Goal: Information Seeking & Learning: Learn about a topic

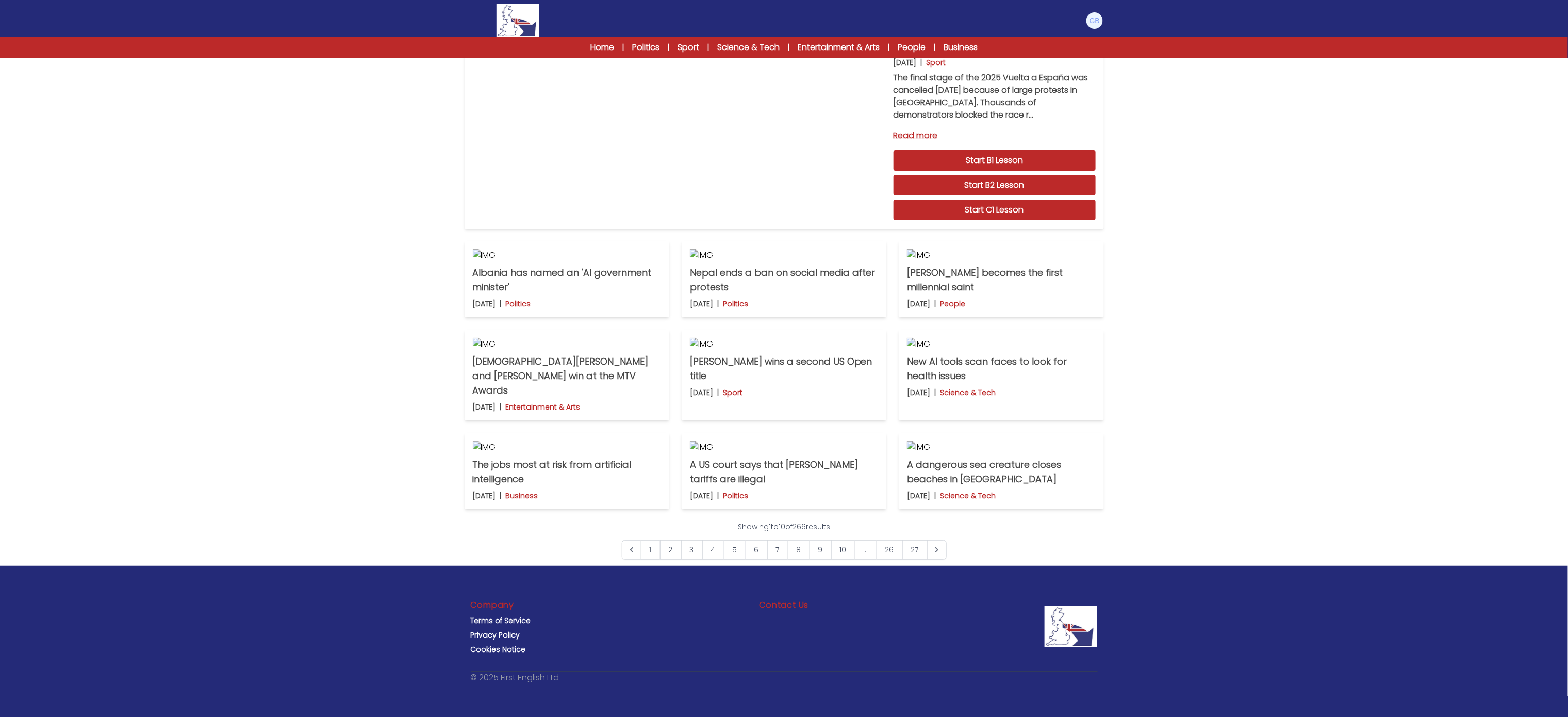
scroll to position [491, 0]
click at [850, 552] on link "10" at bounding box center [843, 550] width 24 height 20
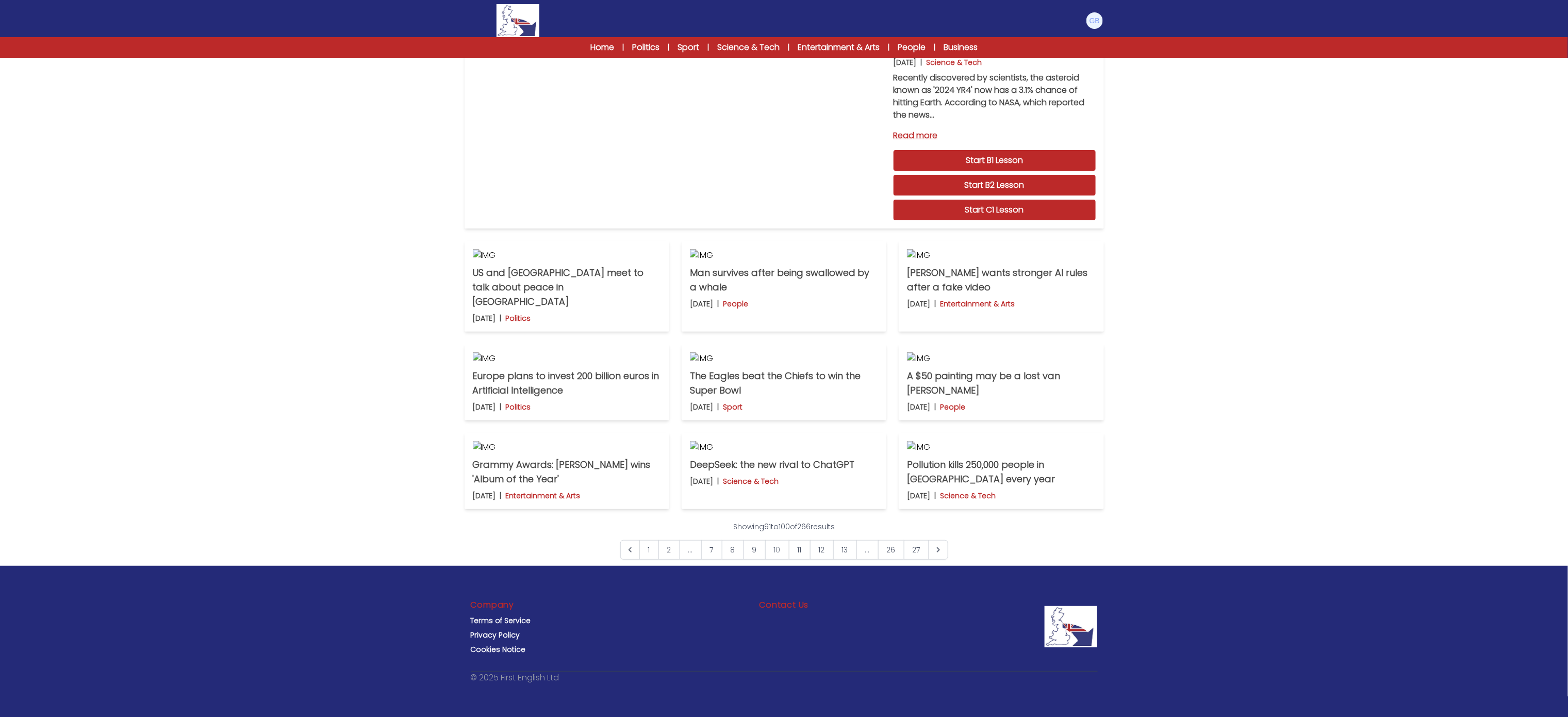
scroll to position [422, 0]
click at [852, 560] on link "13" at bounding box center [845, 550] width 24 height 20
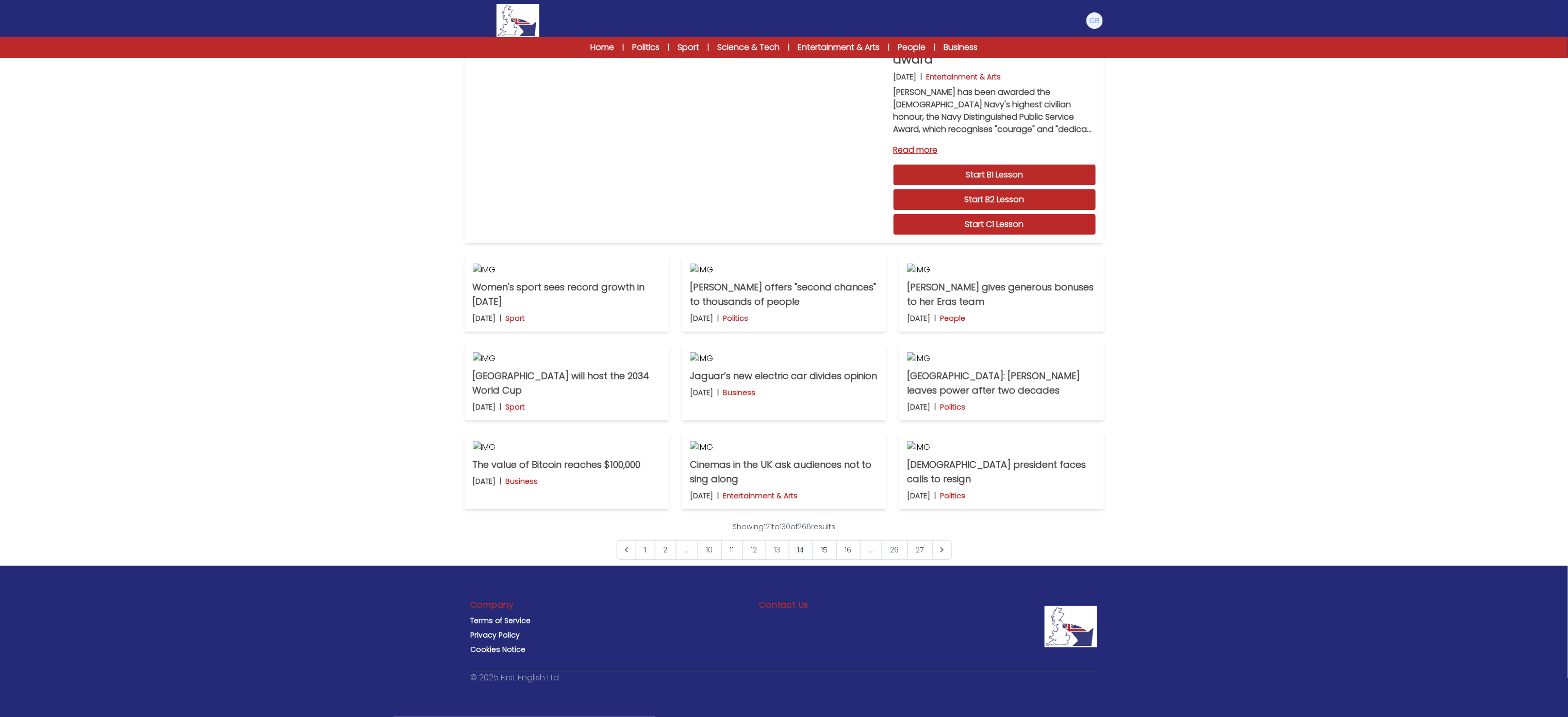
scroll to position [278, 0]
click img
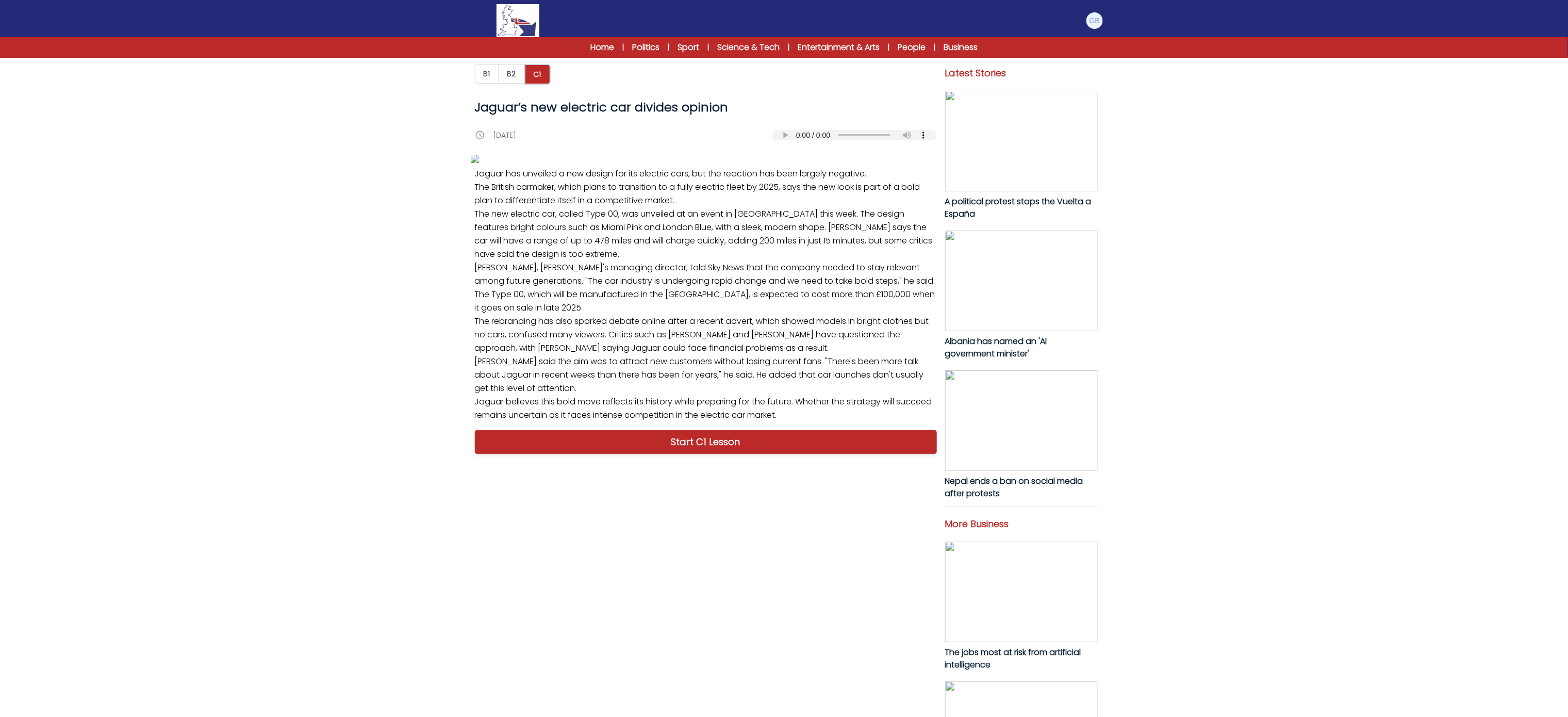
drag, startPoint x: 488, startPoint y: 493, endPoint x: 529, endPoint y: 536, distance: 59.4
click at [557, 555] on div "B1 B2 C1 Jaguar’s new electric car divides opinion Jaguar’s new electric car di…" at bounding box center [784, 481] width 660 height 950
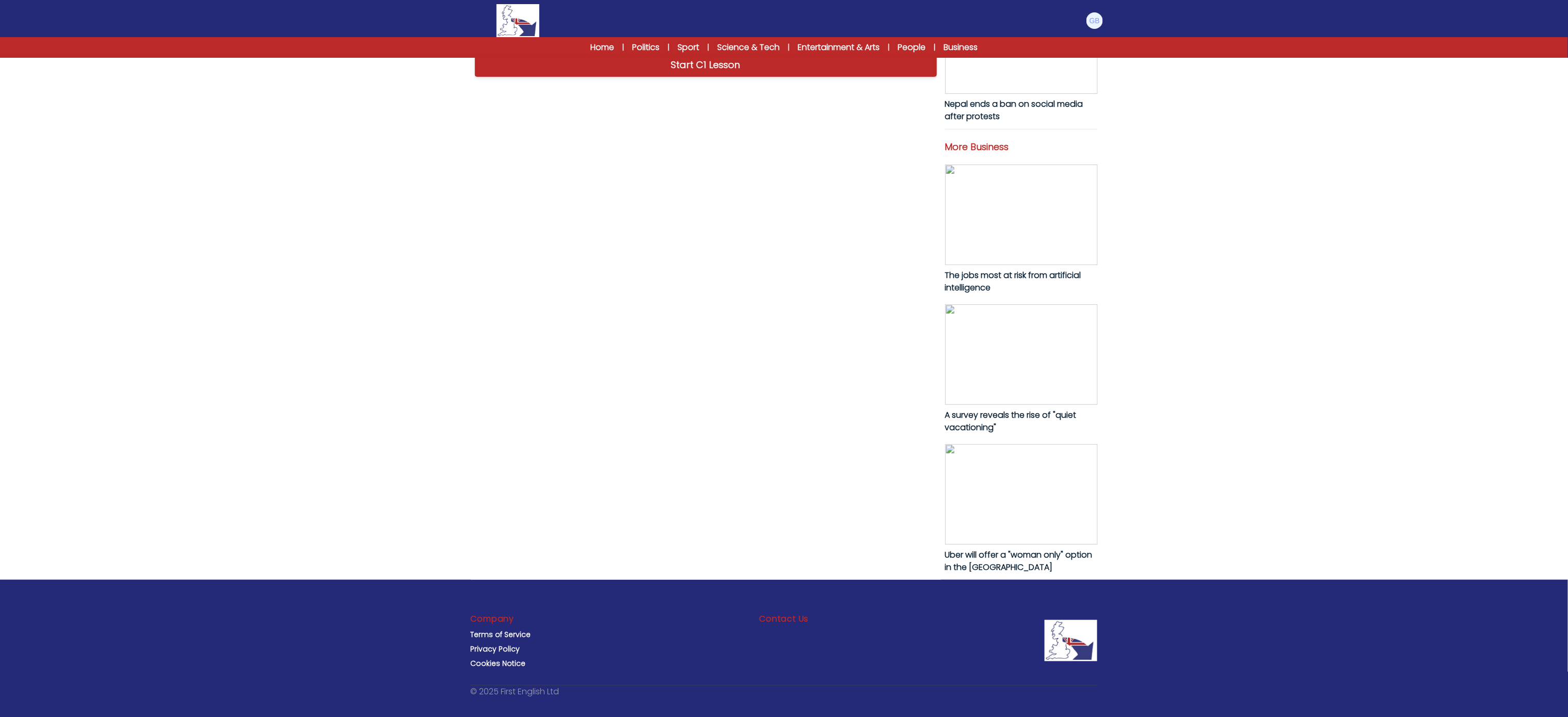
scroll to position [384, 0]
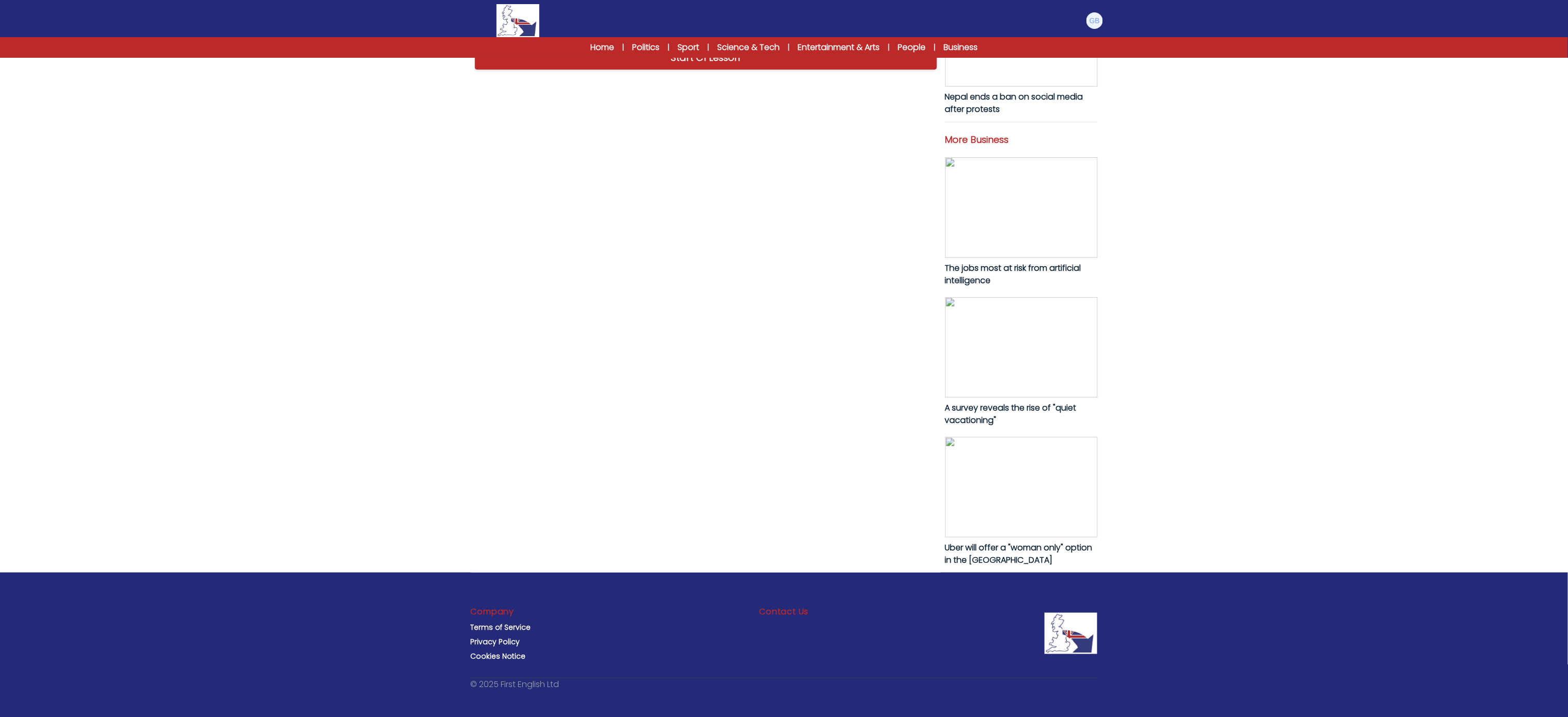
drag, startPoint x: 477, startPoint y: 481, endPoint x: 634, endPoint y: 462, distance: 158.1
click at [653, 651] on div "B1 B2 C1 Jaguar’s new electric car divides opinion Jaguar’s new electric car di…" at bounding box center [784, 172] width 1568 height 1101
drag, startPoint x: 829, startPoint y: 414, endPoint x: 825, endPoint y: 420, distance: 7.2
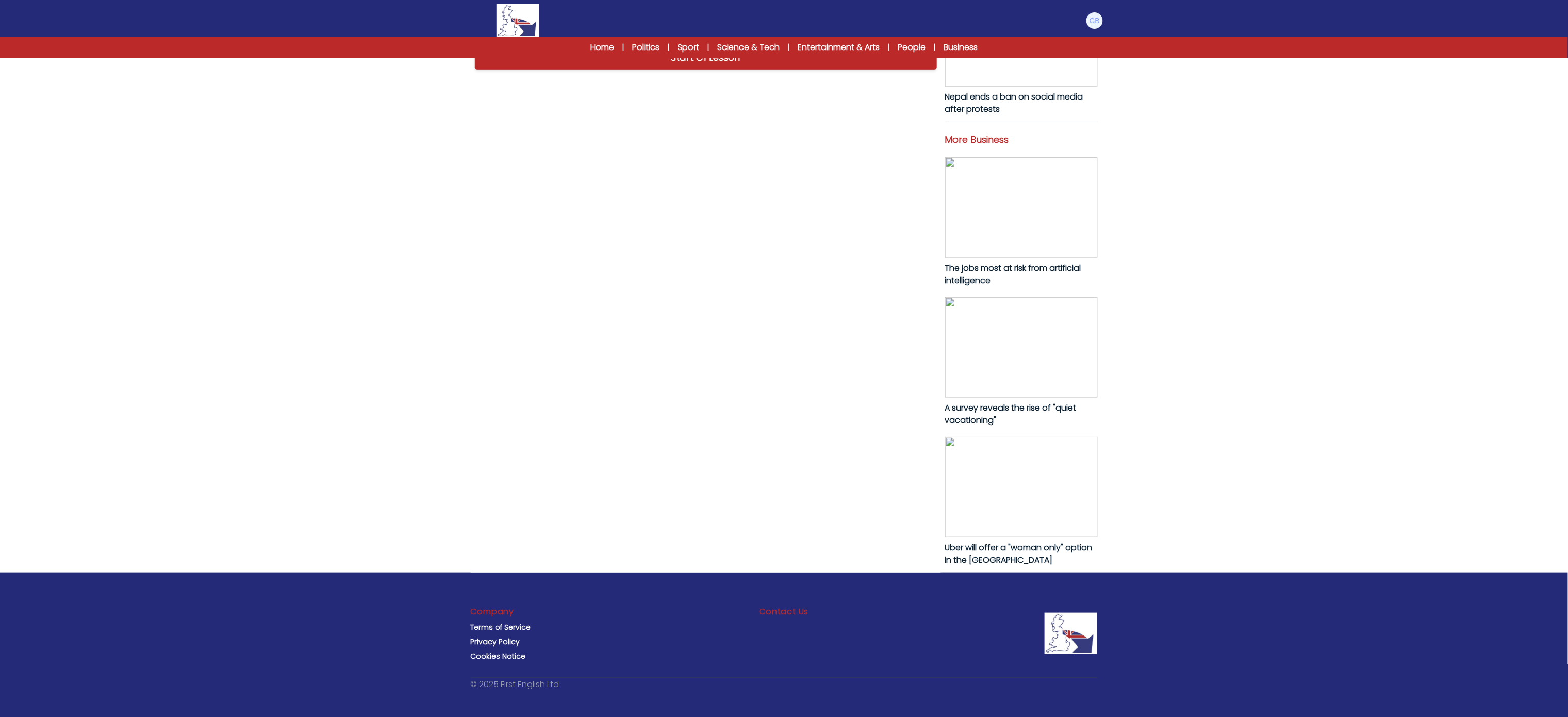
drag, startPoint x: 825, startPoint y: 424, endPoint x: 464, endPoint y: 95, distance: 488.4
click at [464, 95] on div "B1 B2 C1 Jaguar’s new electric car divides opinion Jaguar’s new electric car di…" at bounding box center [784, 97] width 660 height 950
copy p "Jaguar has unveiled a new design for its electric cars, but the reaction has be…"
click at [702, 69] on link "Start C1 Lesson" at bounding box center [705, 58] width 462 height 24
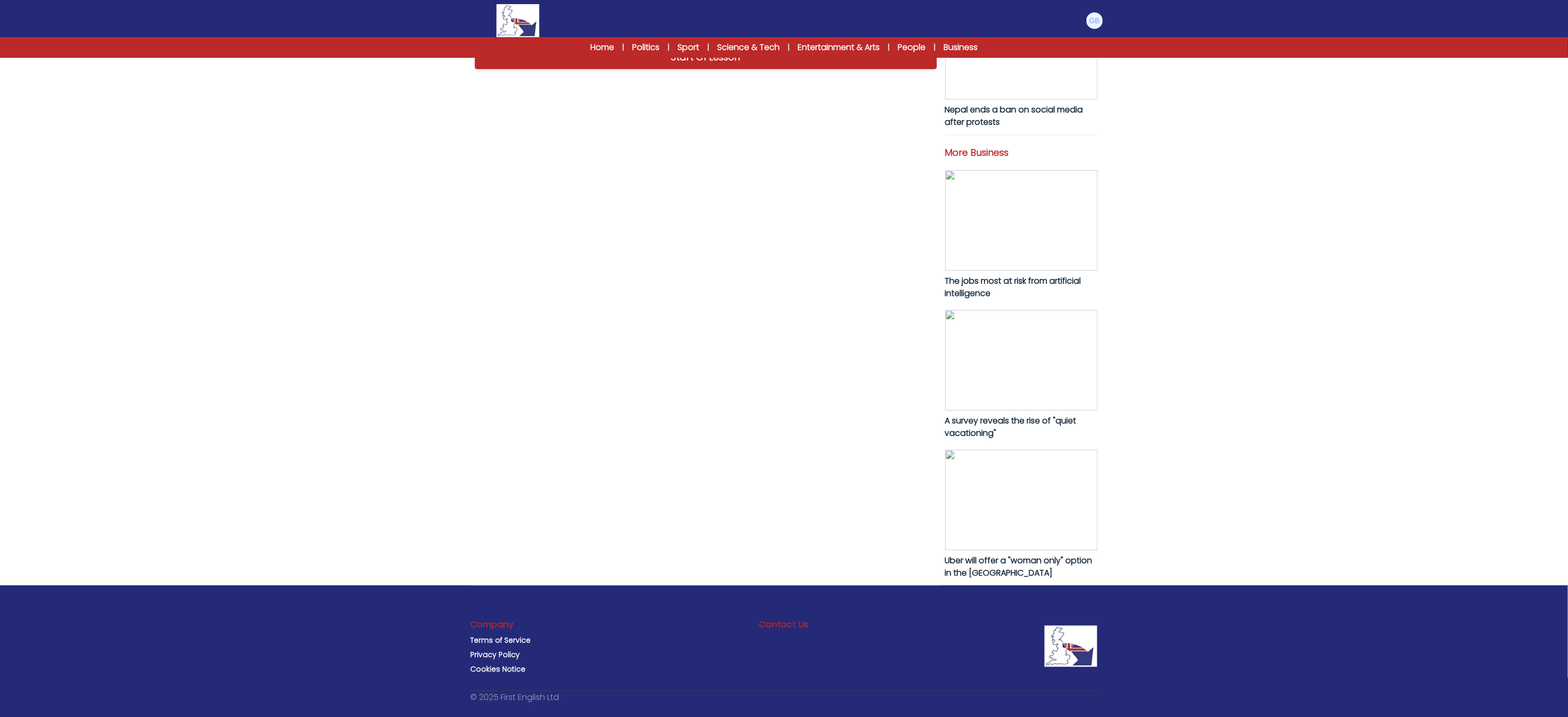
scroll to position [391, 0]
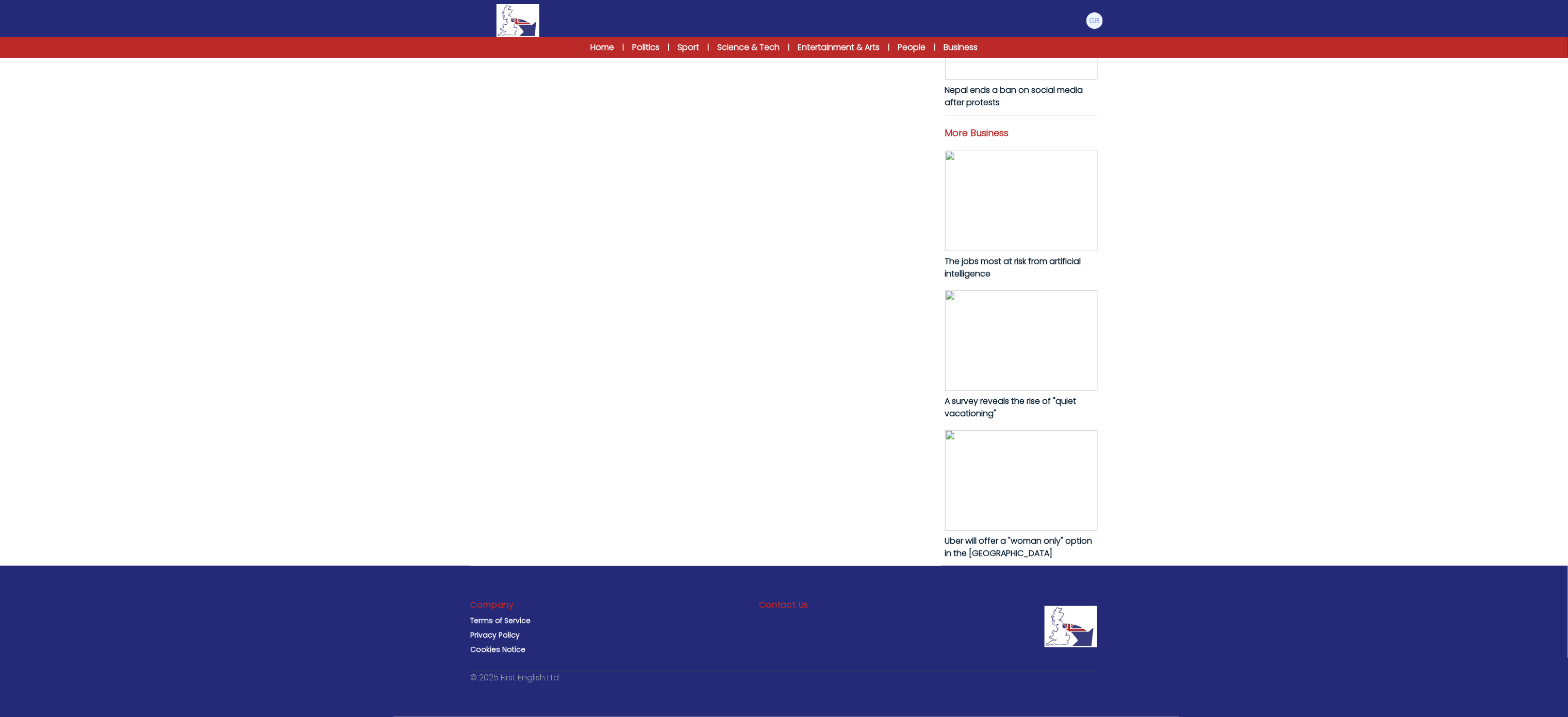
drag, startPoint x: 474, startPoint y: 489, endPoint x: 902, endPoint y: 406, distance: 436.0
copy p "The value of Bitcoin has passed the $100,000 mark for the first time. Bitcoin i…"
click at [758, 53] on div "Start C1 Lesson" at bounding box center [706, 38] width 470 height 32
click at [759, 49] on link "Start C1 Lesson" at bounding box center [705, 38] width 462 height 24
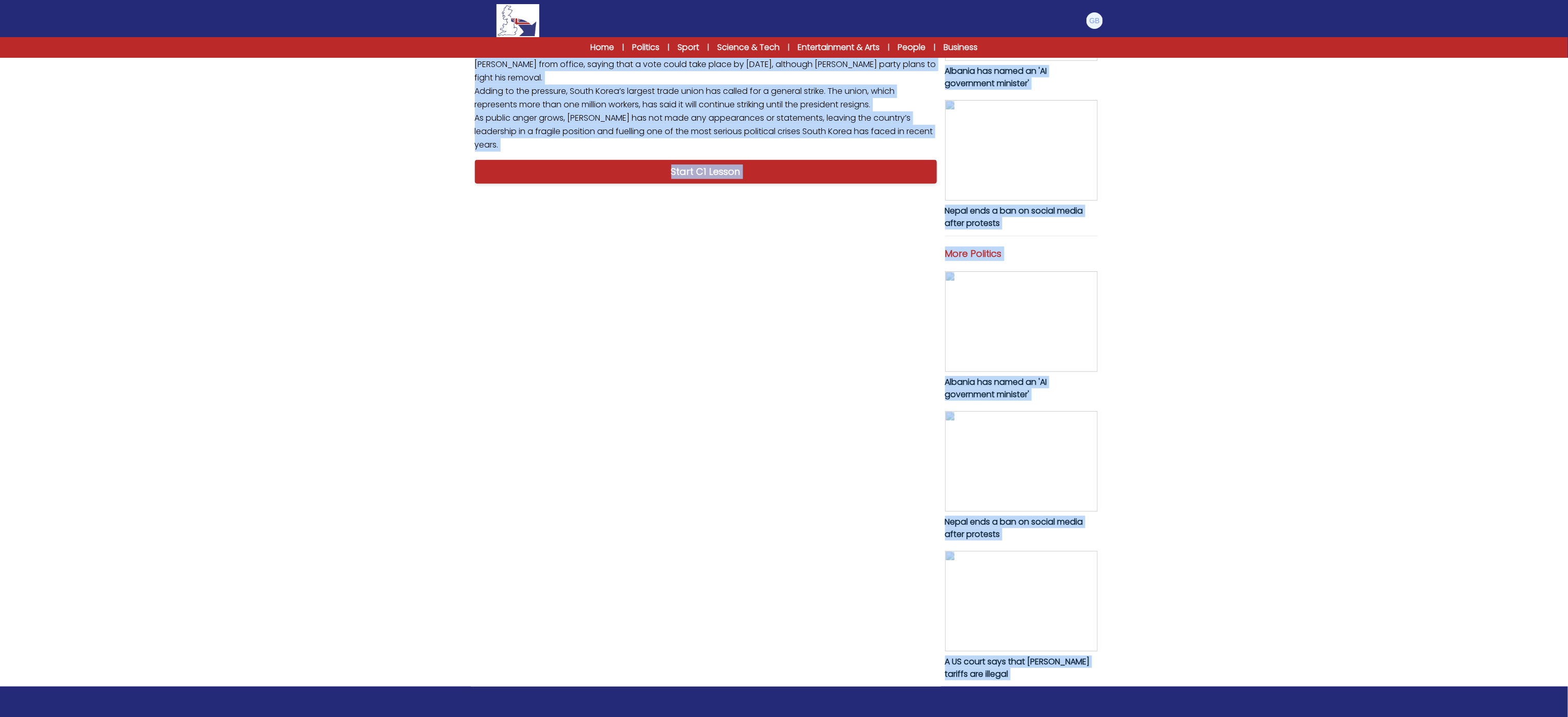
scroll to position [391, 0]
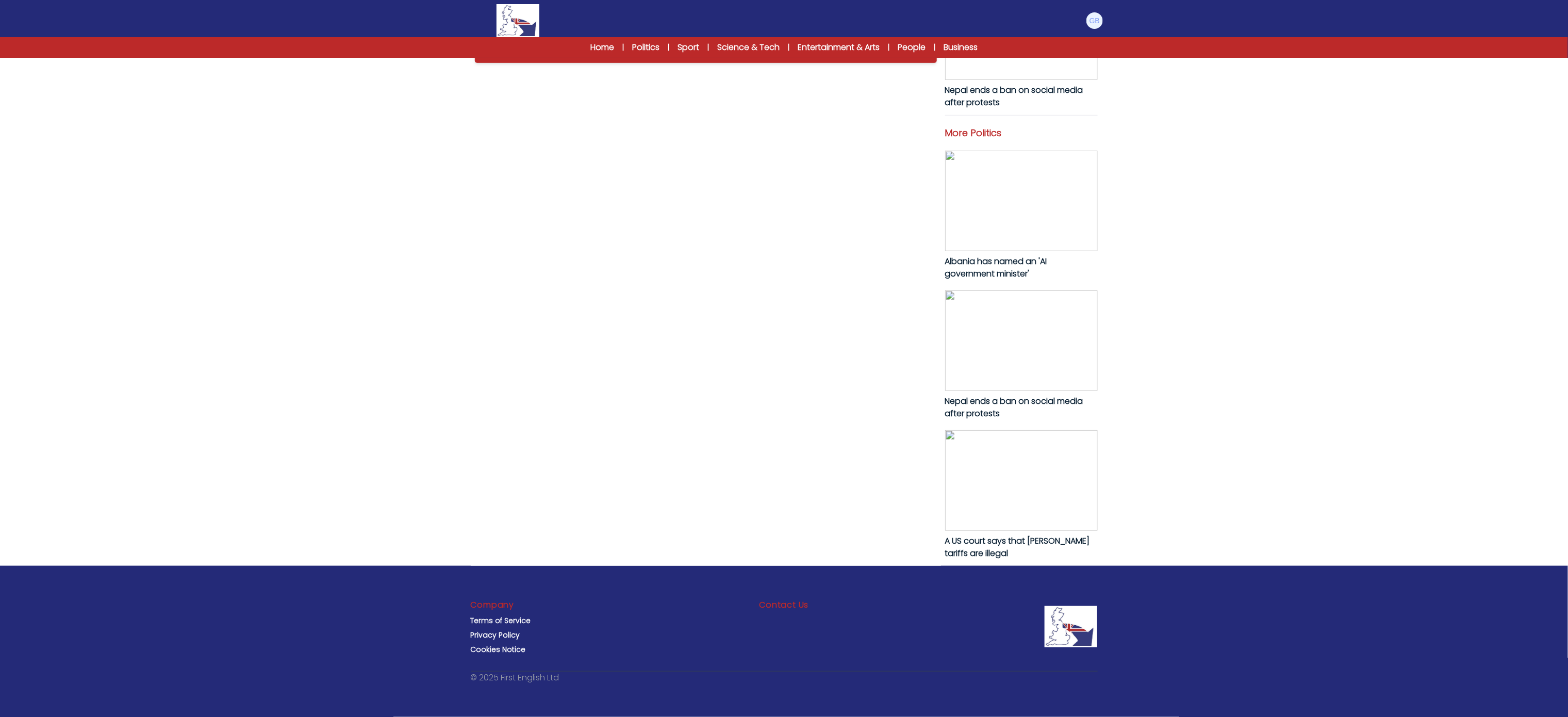
drag, startPoint x: 471, startPoint y: 486, endPoint x: 908, endPoint y: 385, distance: 448.5
copy p "Lorem Ipsumd Sitametco Adip Eli Sedd ei tempo incid utlabore et dolore magna al…"
click at [606, 67] on div "Start C1 Lesson" at bounding box center [706, 51] width 470 height 32
click at [604, 63] on link "Start C1 Lesson" at bounding box center [705, 51] width 462 height 24
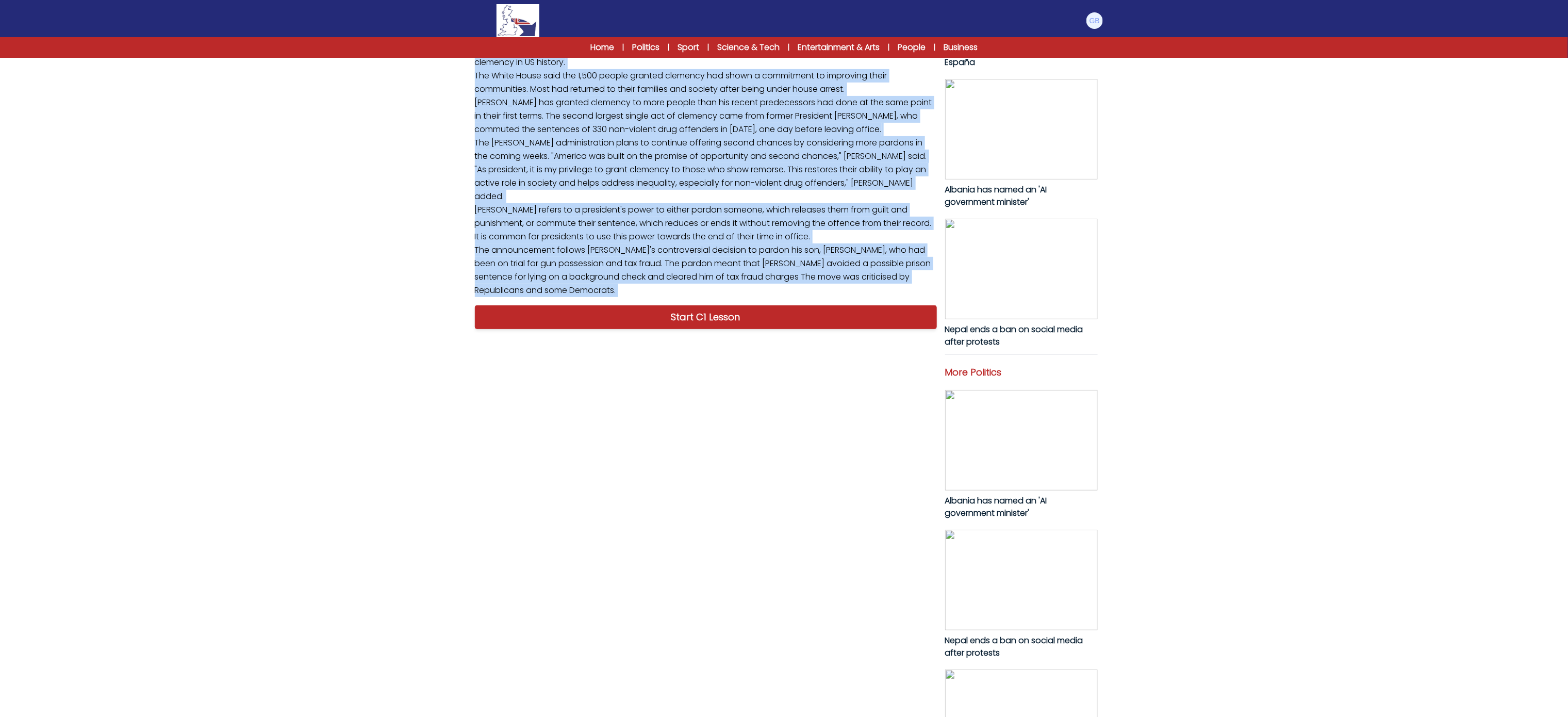
scroll to position [201, 0]
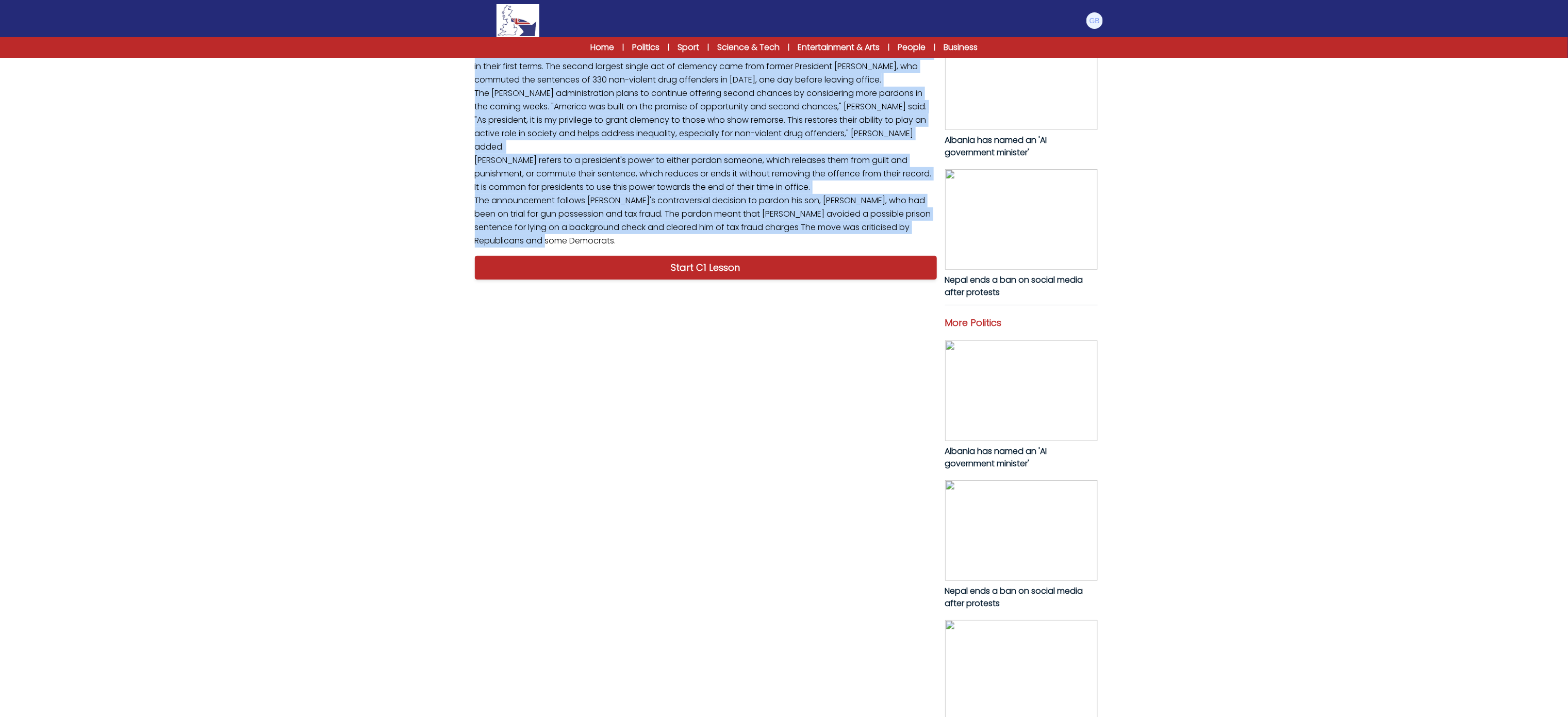
drag, startPoint x: 475, startPoint y: 486, endPoint x: 706, endPoint y: 617, distance: 265.6
click at [706, 252] on p "US President Joe Biden announced on Thursday that he would commute the sentence…" at bounding box center [706, 106] width 470 height 290
copy p "US President Joe Biden announced on Thursday that he would commute the sentence…"
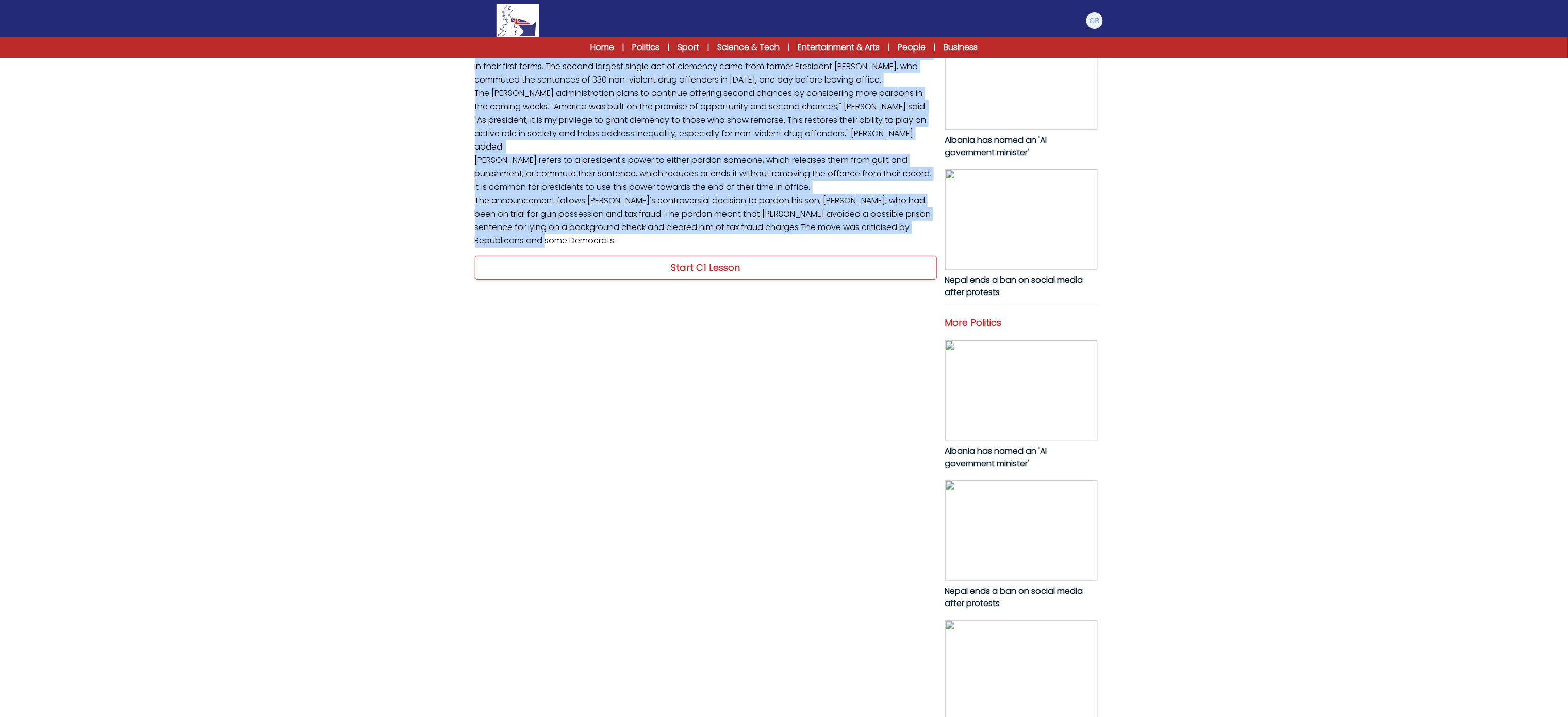
click at [797, 279] on link "Start C1 Lesson" at bounding box center [705, 267] width 462 height 24
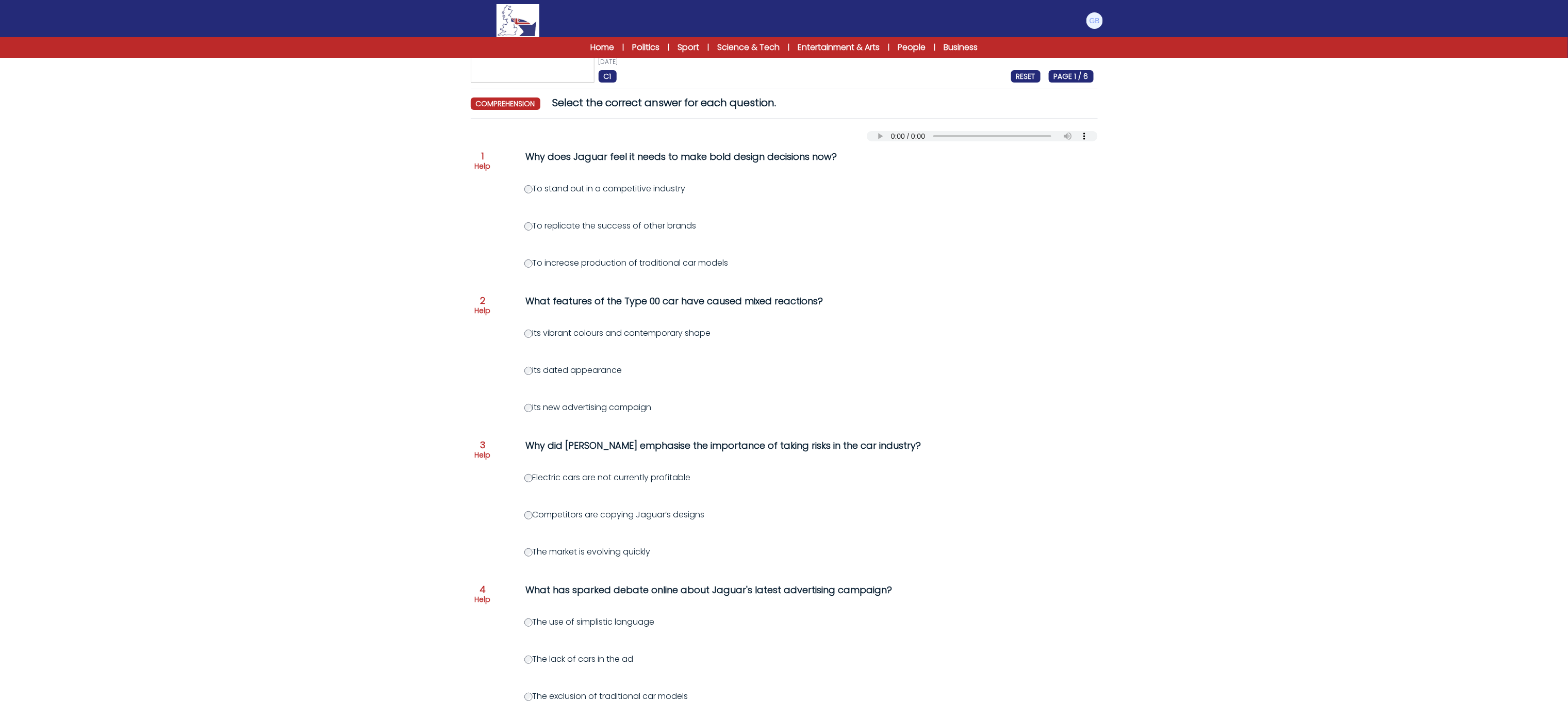
scroll to position [309, 0]
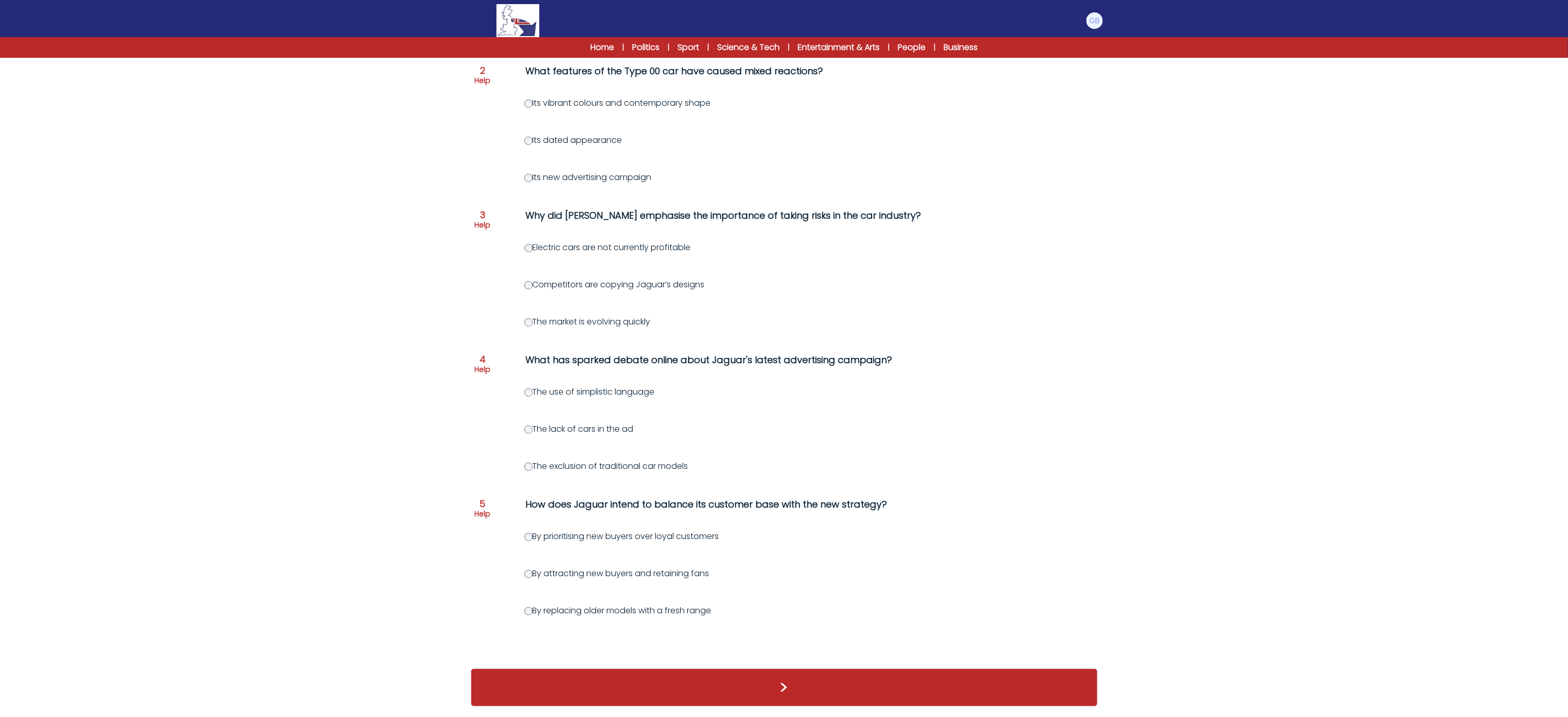
drag, startPoint x: 528, startPoint y: 218, endPoint x: 768, endPoint y: 595, distance: 446.9
click at [768, 595] on div "Question 1 Help Why does Jaguar feel it needs to make bold design decisions now…" at bounding box center [785, 285] width 627 height 747
copy div "Lor ipsu Dolors amet co adipi el sedd eius tempor incididun utl? Et dolor mag a…"
click at [432, 85] on form "Jaguar’s new electric car divides opinion [DATE] C1 RESET PAGE 1 / 6 Jaguar’s n…" at bounding box center [784, 233] width 1568 height 968
click at [747, 134] on div "Its dated appearance" at bounding box center [834, 140] width 619 height 12
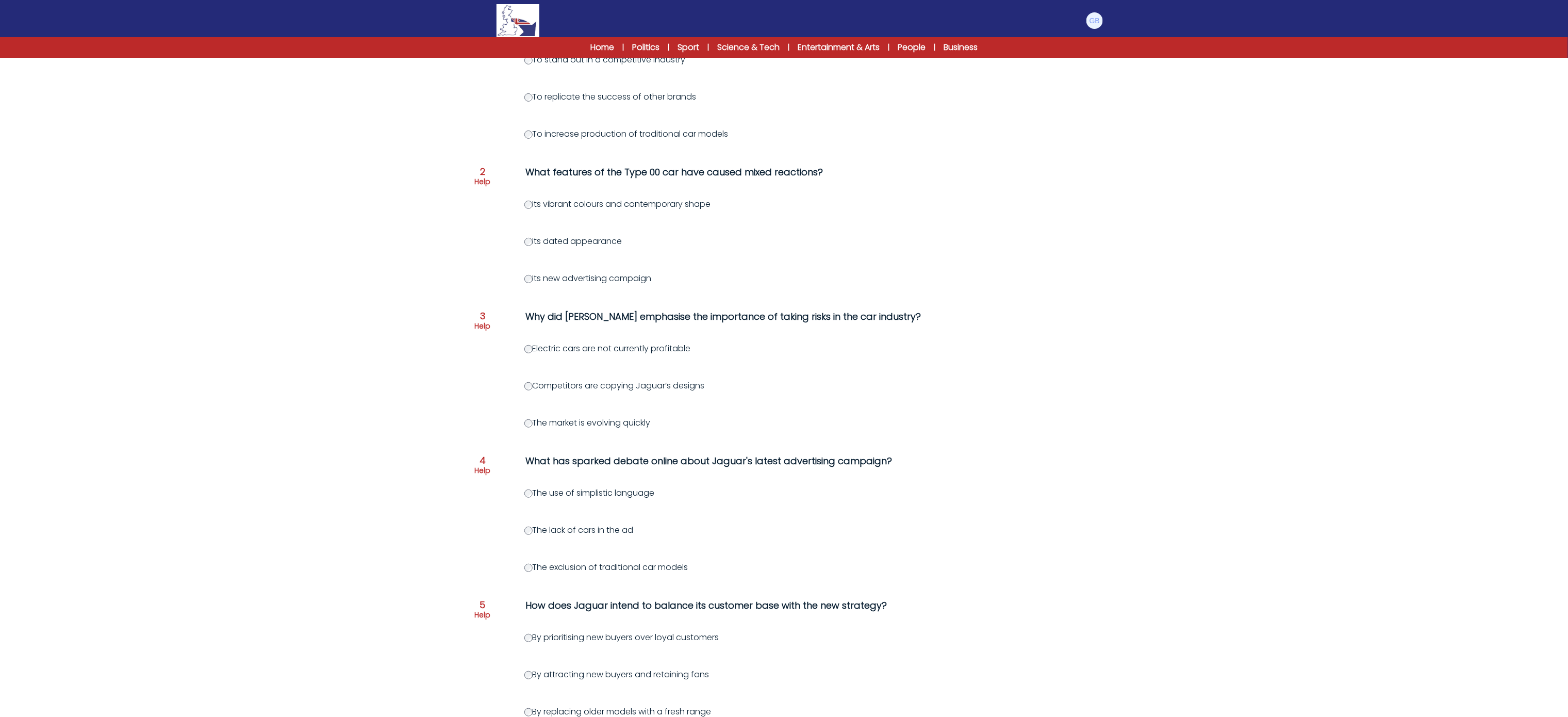
scroll to position [33, 0]
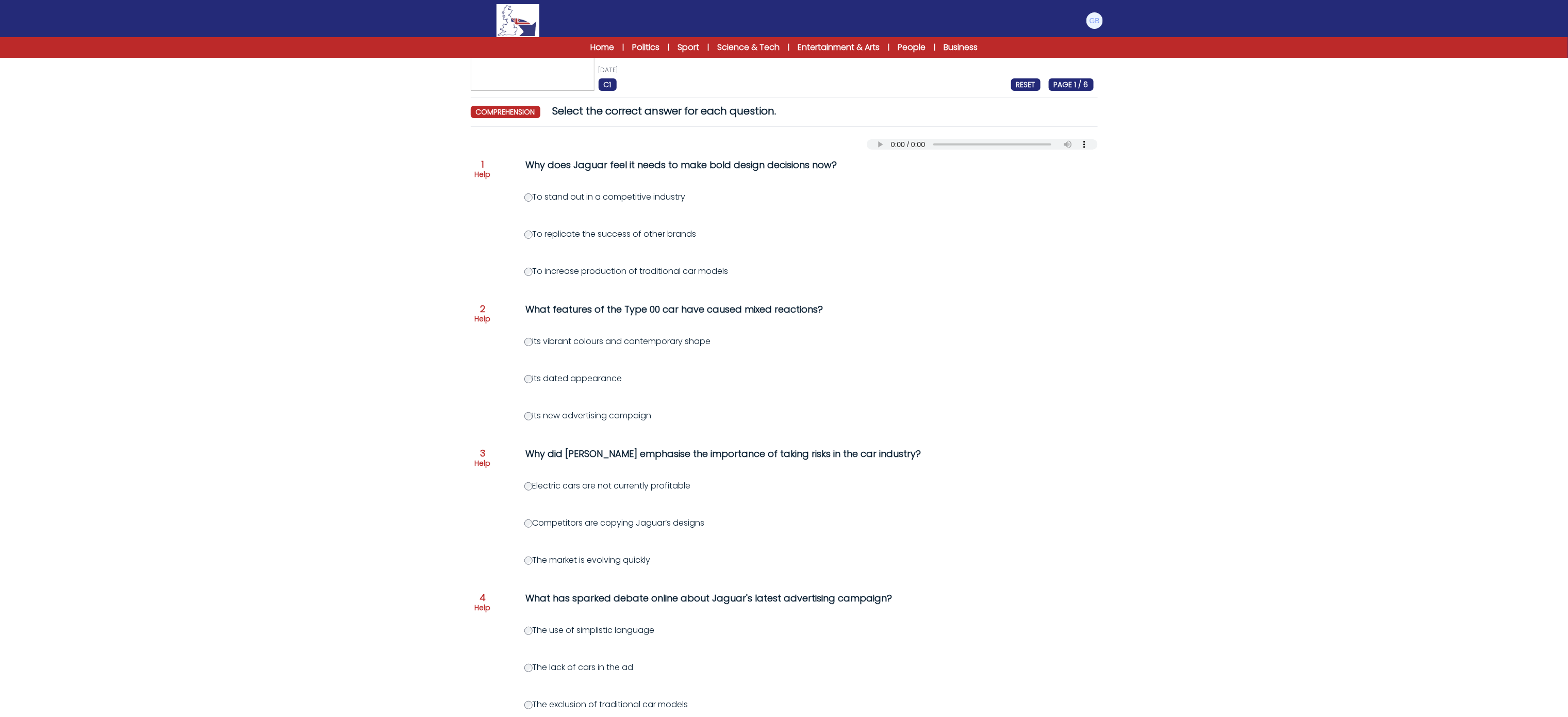
drag, startPoint x: 905, startPoint y: 168, endPoint x: 914, endPoint y: 109, distance: 59.7
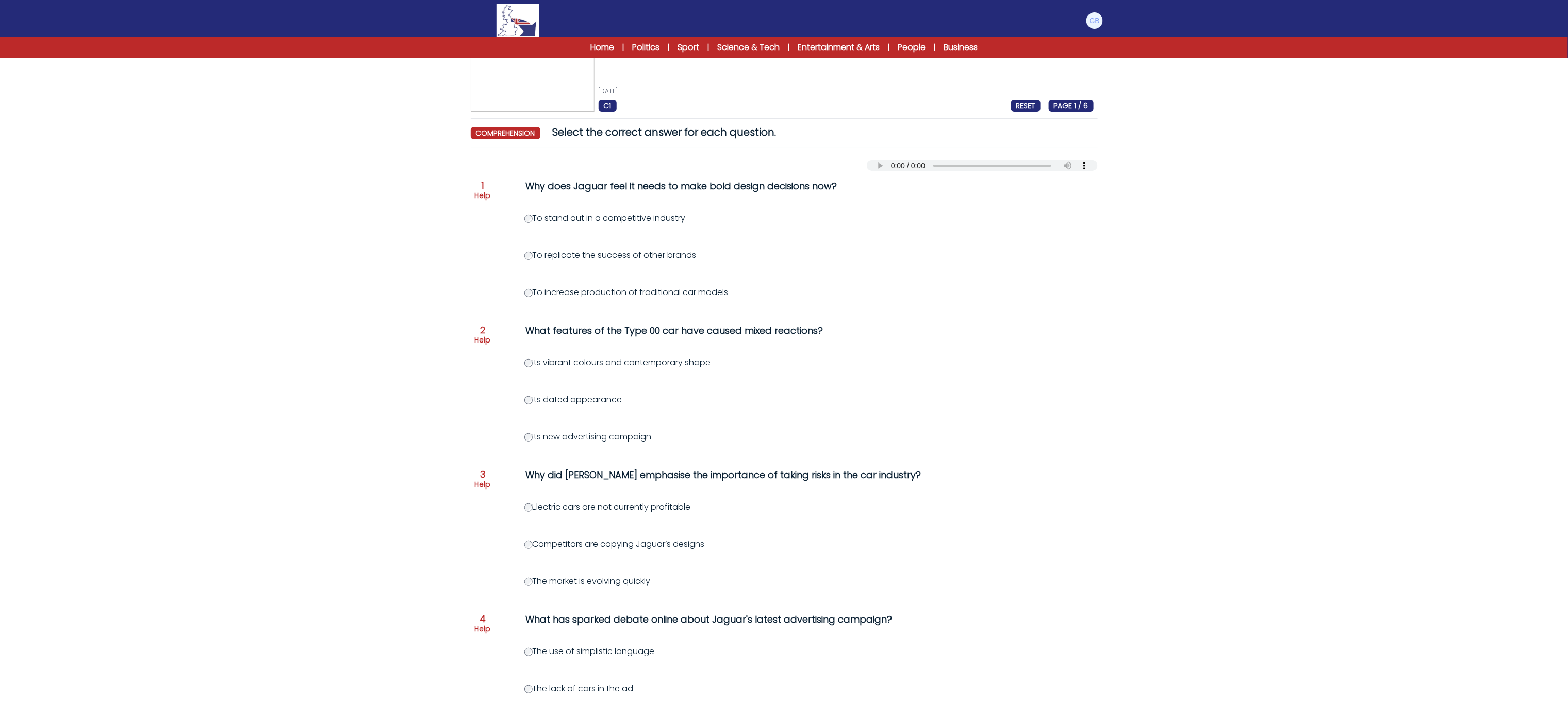
click at [525, 213] on label "To stand out in a competitive industry" at bounding box center [605, 218] width 161 height 12
click at [513, 580] on div "Question 1 Help Why does Jaguar feel it needs to make bold design decisions now…" at bounding box center [785, 544] width 627 height 747
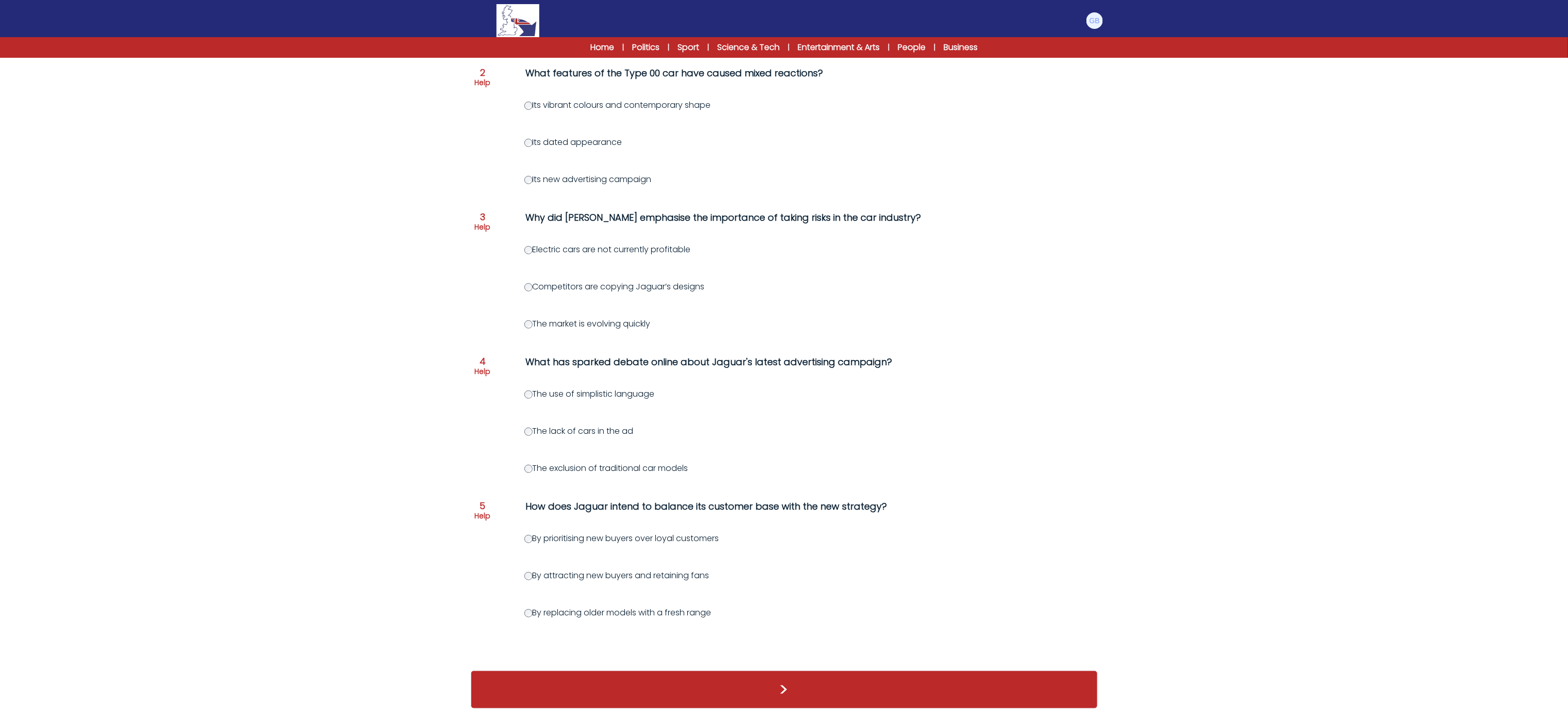
scroll to position [309, 0]
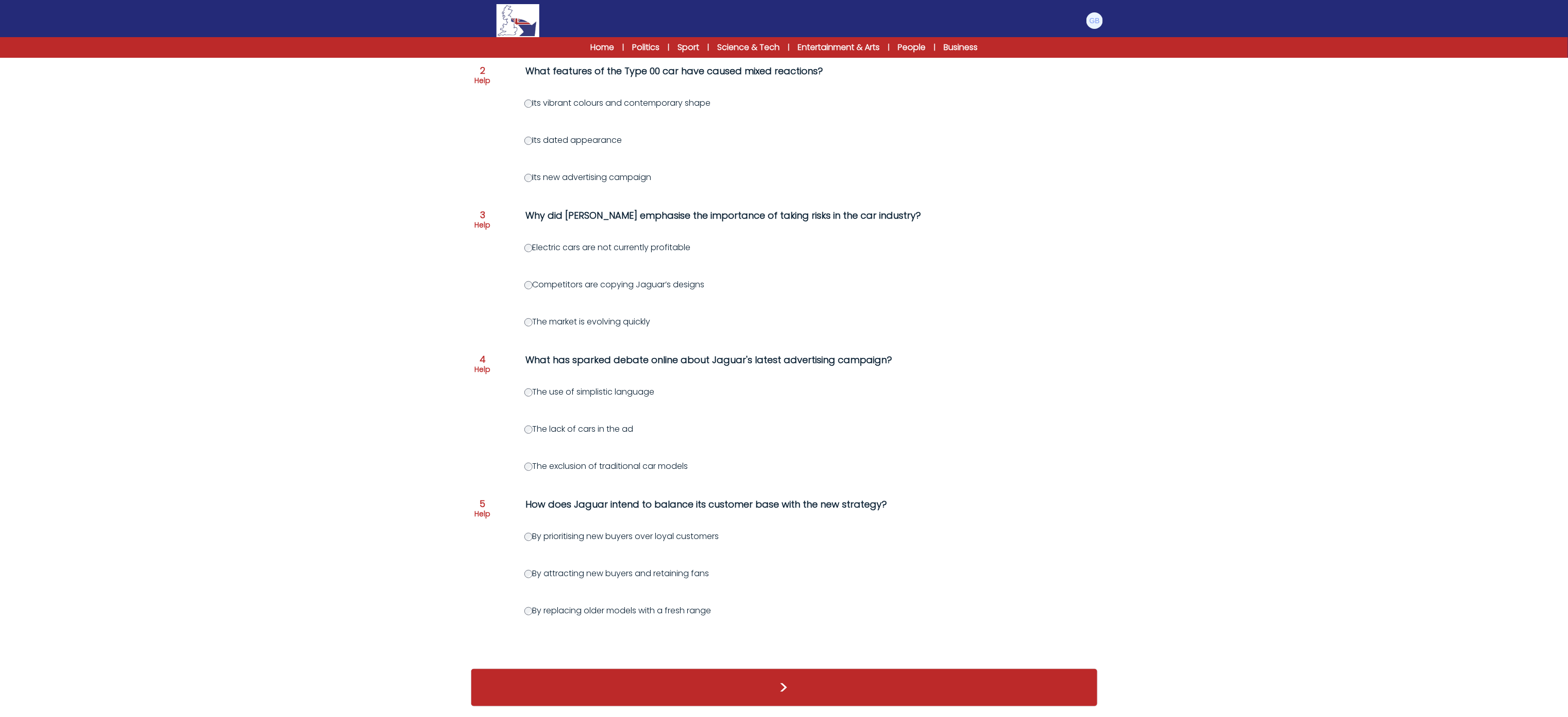
drag, startPoint x: 419, startPoint y: 509, endPoint x: 465, endPoint y: 470, distance: 60.3
click at [519, 408] on div "Question 1 Help Why does Jaguar feel it needs to make bold design decisions now…" at bounding box center [785, 285] width 627 height 747
click at [536, 689] on button ">" at bounding box center [785, 687] width 627 height 38
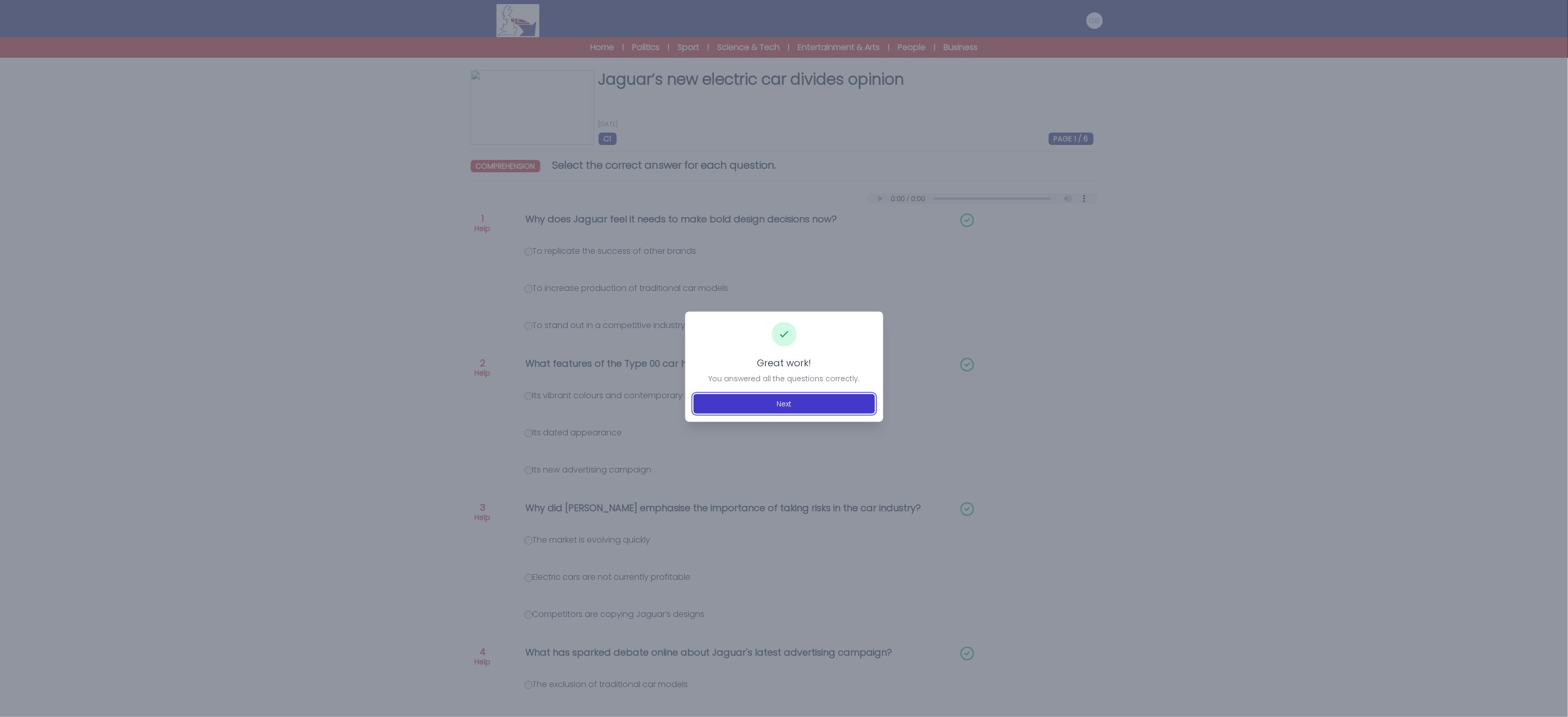
click at [823, 398] on button "Next" at bounding box center [784, 404] width 181 height 20
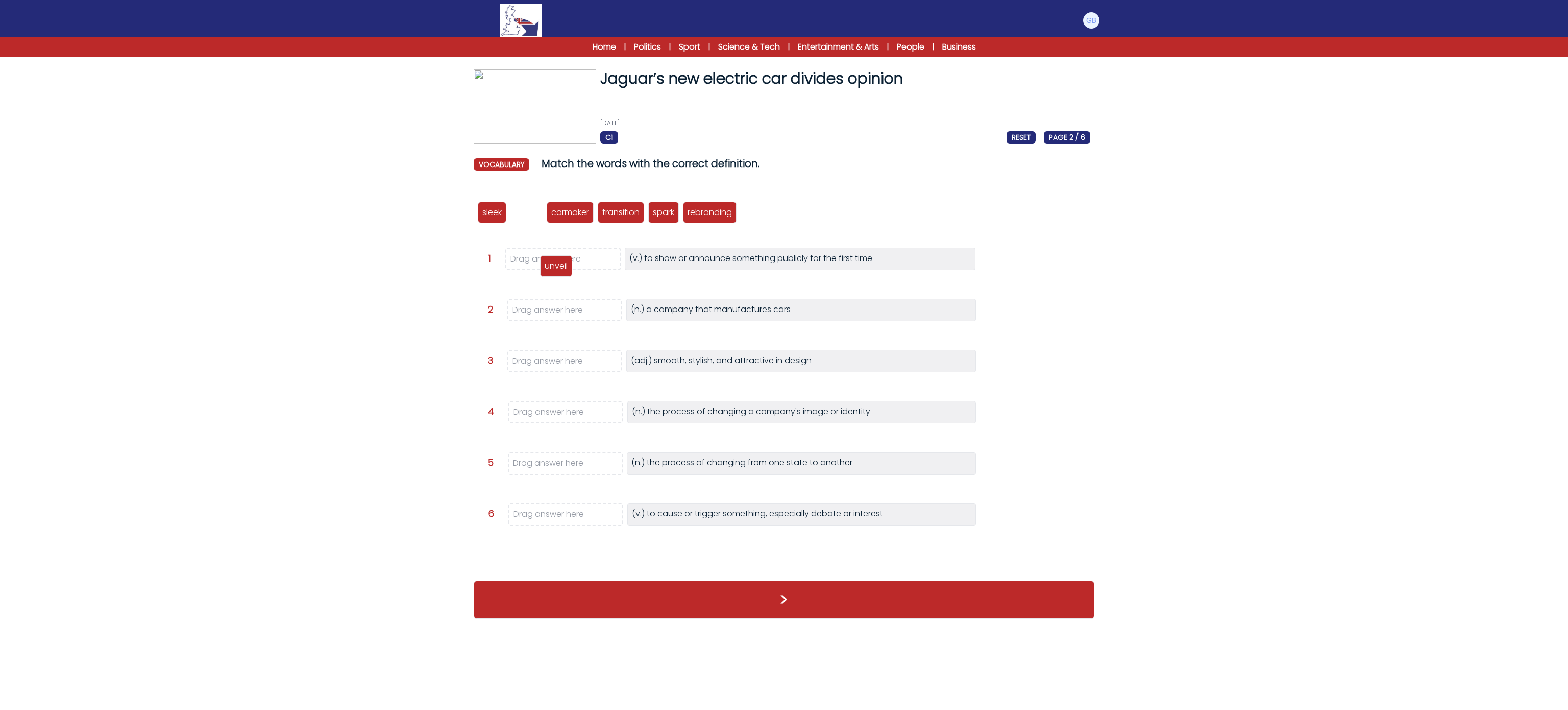
drag, startPoint x: 526, startPoint y: 213, endPoint x: 555, endPoint y: 267, distance: 61.3
click at [555, 267] on p "unveil" at bounding box center [556, 266] width 23 height 12
drag, startPoint x: 535, startPoint y: 214, endPoint x: 557, endPoint y: 314, distance: 102.4
click at [557, 314] on p "carmaker" at bounding box center [556, 313] width 38 height 12
drag, startPoint x: 492, startPoint y: 209, endPoint x: 547, endPoint y: 355, distance: 156.0
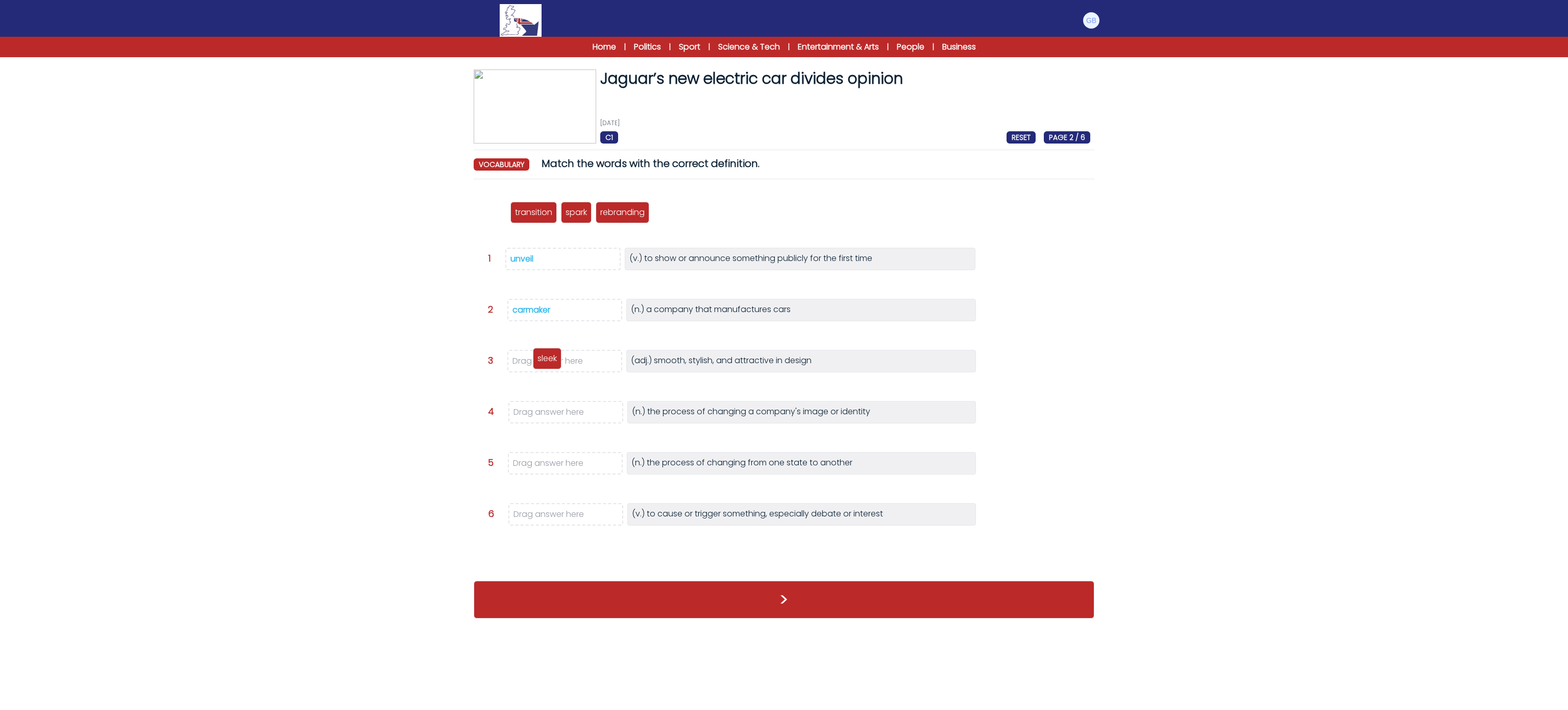
click at [547, 355] on p "sleek" at bounding box center [547, 359] width 19 height 12
drag, startPoint x: 593, startPoint y: 211, endPoint x: 549, endPoint y: 408, distance: 201.9
click at [549, 408] on p "rebranding" at bounding box center [545, 409] width 44 height 12
drag, startPoint x: 497, startPoint y: 211, endPoint x: 561, endPoint y: 461, distance: 258.1
click at [565, 466] on p "transition" at bounding box center [573, 472] width 37 height 12
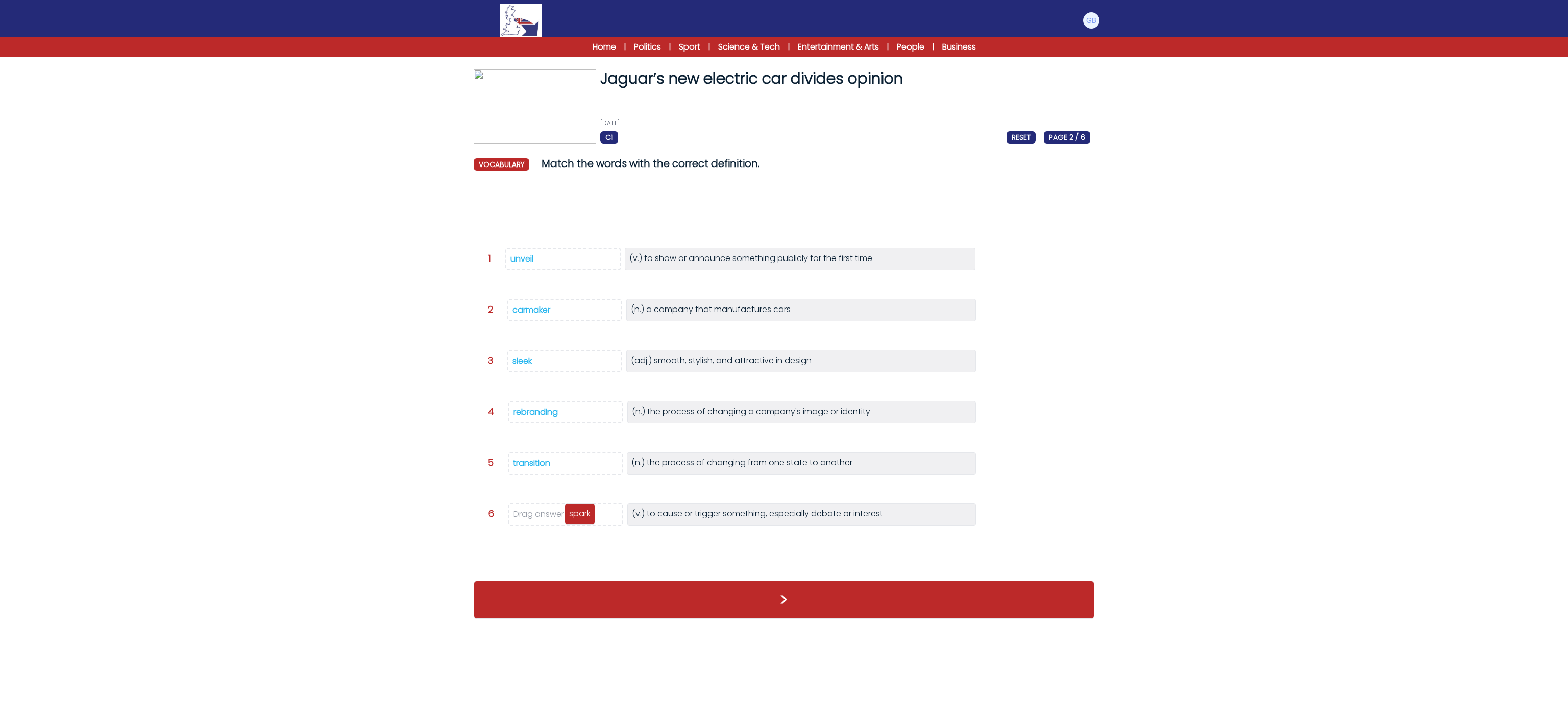
drag, startPoint x: 493, startPoint y: 211, endPoint x: 580, endPoint y: 513, distance: 314.3
click at [580, 513] on p "spark" at bounding box center [579, 514] width 21 height 12
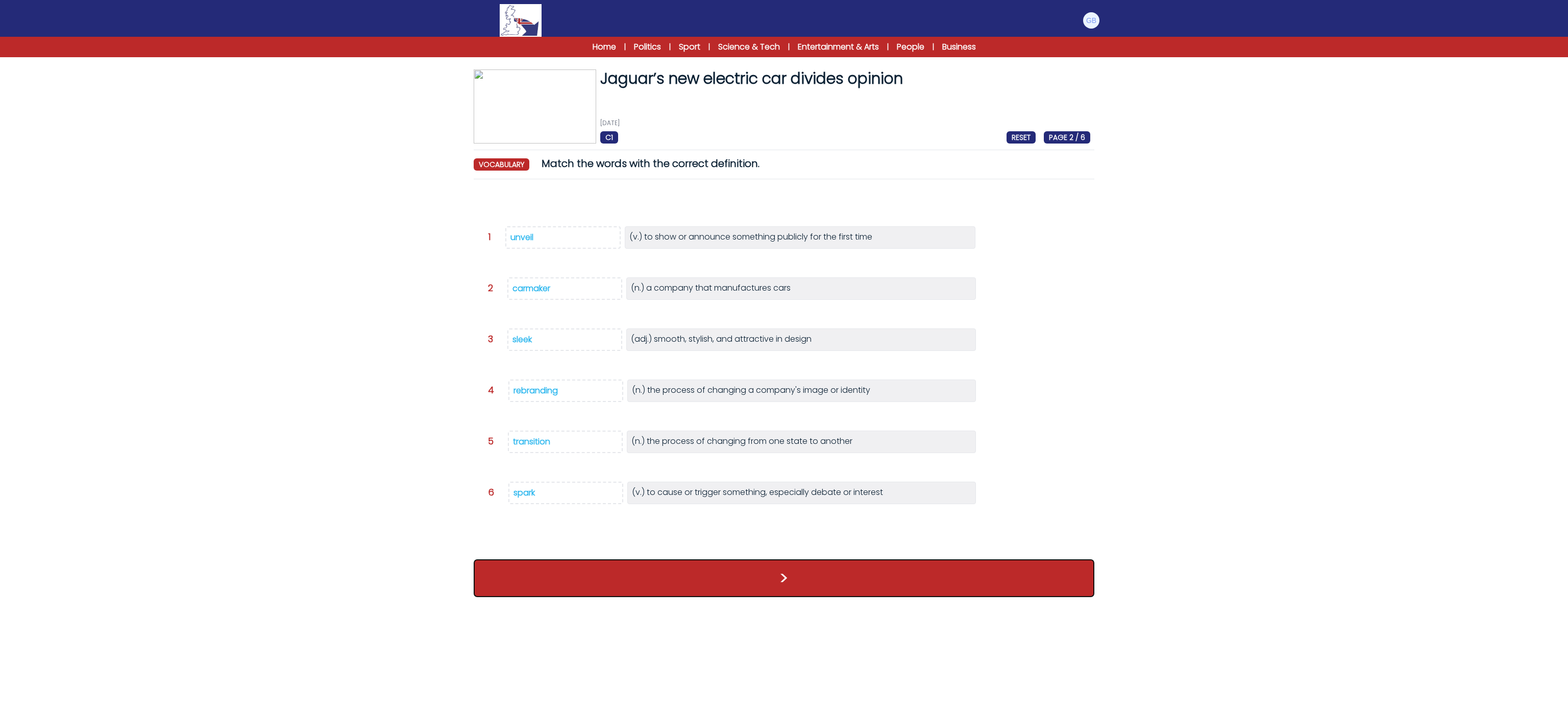
click at [598, 597] on button ">" at bounding box center [784, 578] width 621 height 38
click at [611, 592] on button ">" at bounding box center [784, 578] width 621 height 38
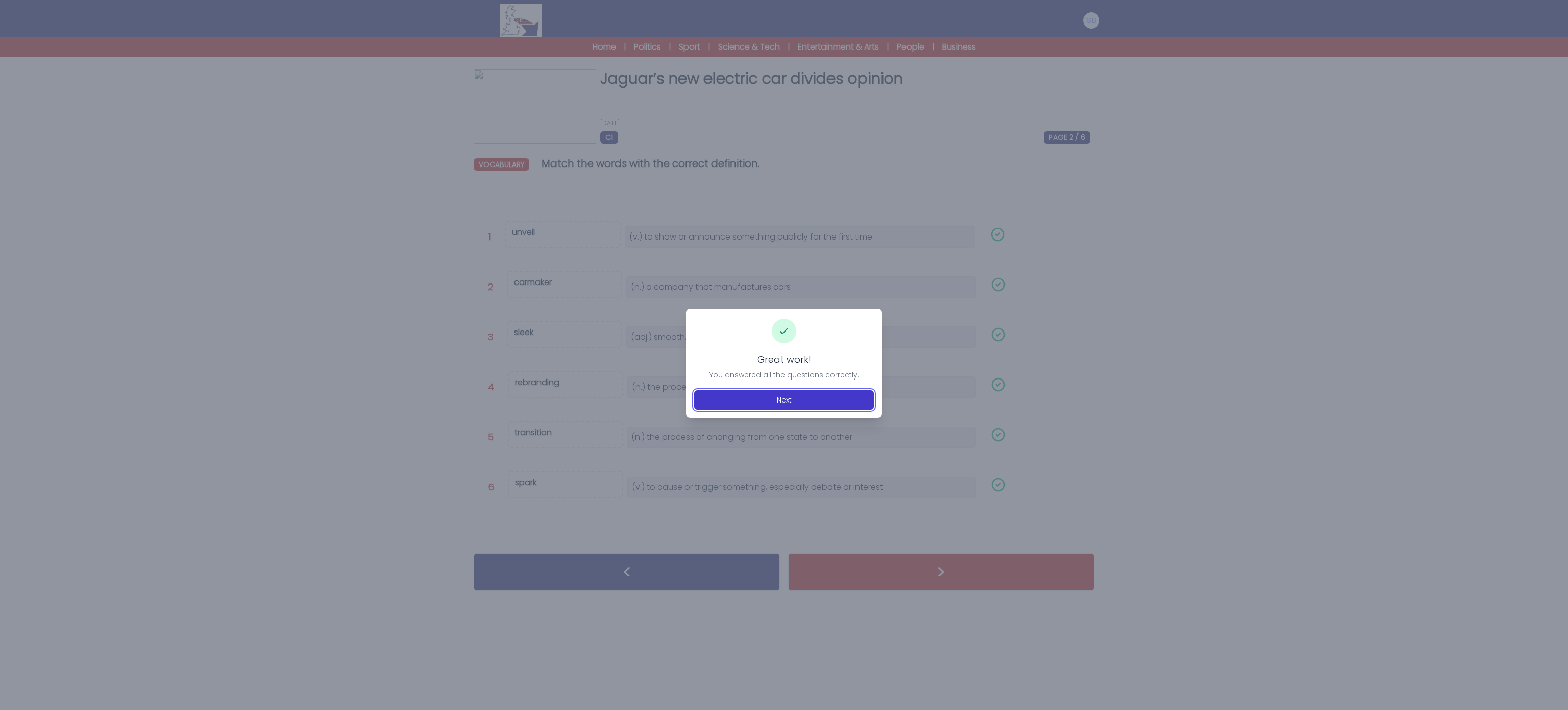
click at [725, 397] on button "Next" at bounding box center [783, 400] width 180 height 19
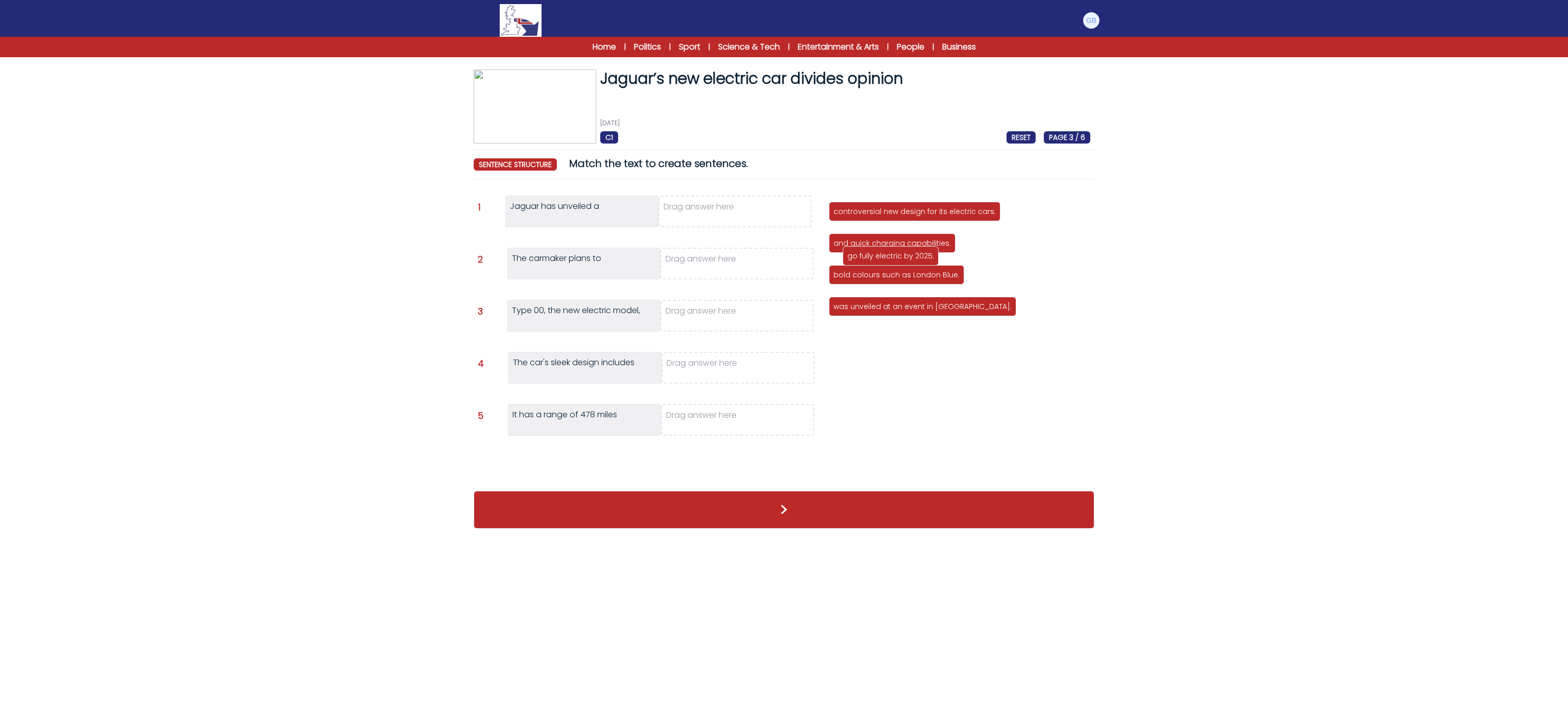
drag, startPoint x: 855, startPoint y: 273, endPoint x: 711, endPoint y: 255, distance: 145.1
click at [847, 255] on p "go fully electric by 2025." at bounding box center [891, 256] width 87 height 10
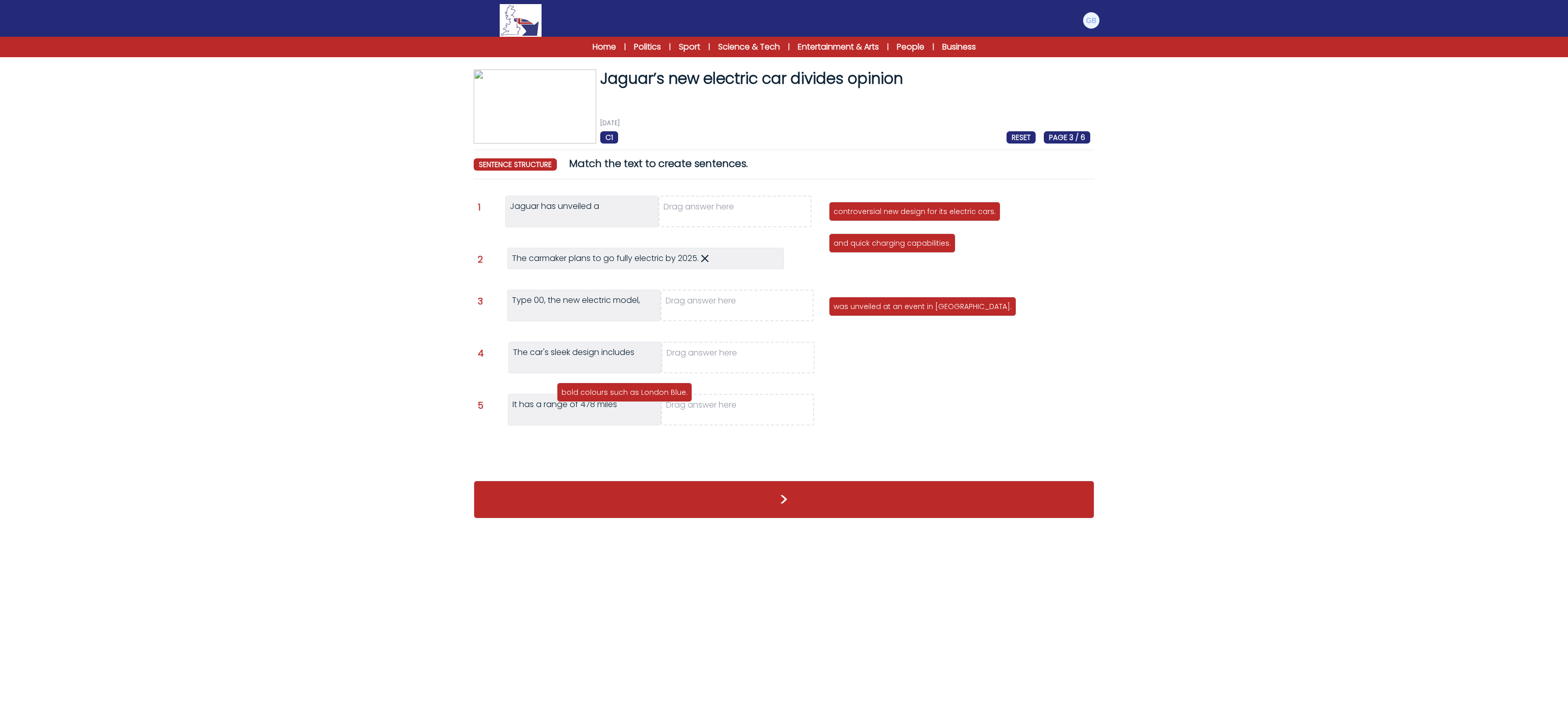
drag, startPoint x: 1020, startPoint y: 244, endPoint x: 747, endPoint y: 362, distance: 297.4
click at [688, 387] on p "bold colours such as London Blue." at bounding box center [624, 392] width 126 height 10
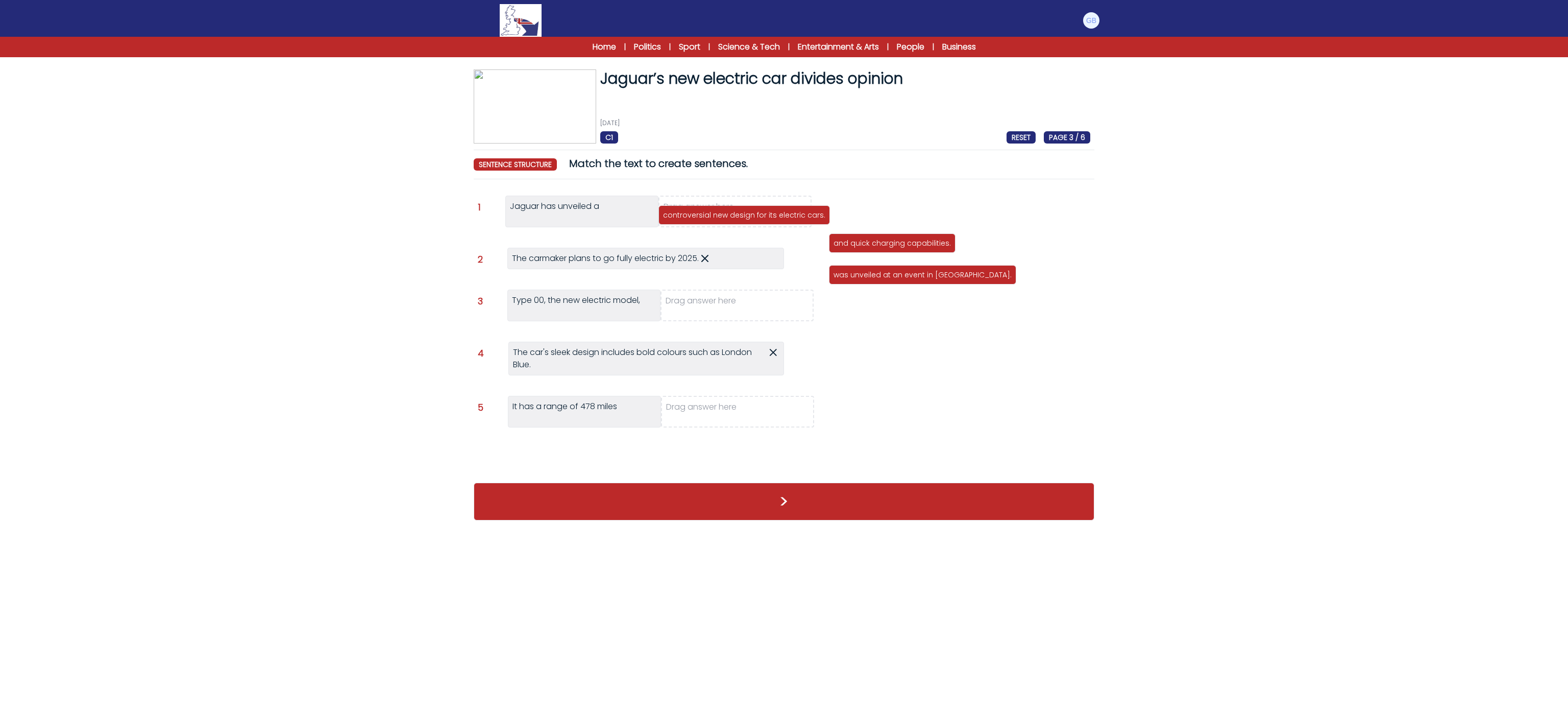
drag, startPoint x: 927, startPoint y: 208, endPoint x: 757, endPoint y: 211, distance: 170.0
click at [757, 211] on p "controversial new design for its electric cars." at bounding box center [744, 215] width 163 height 10
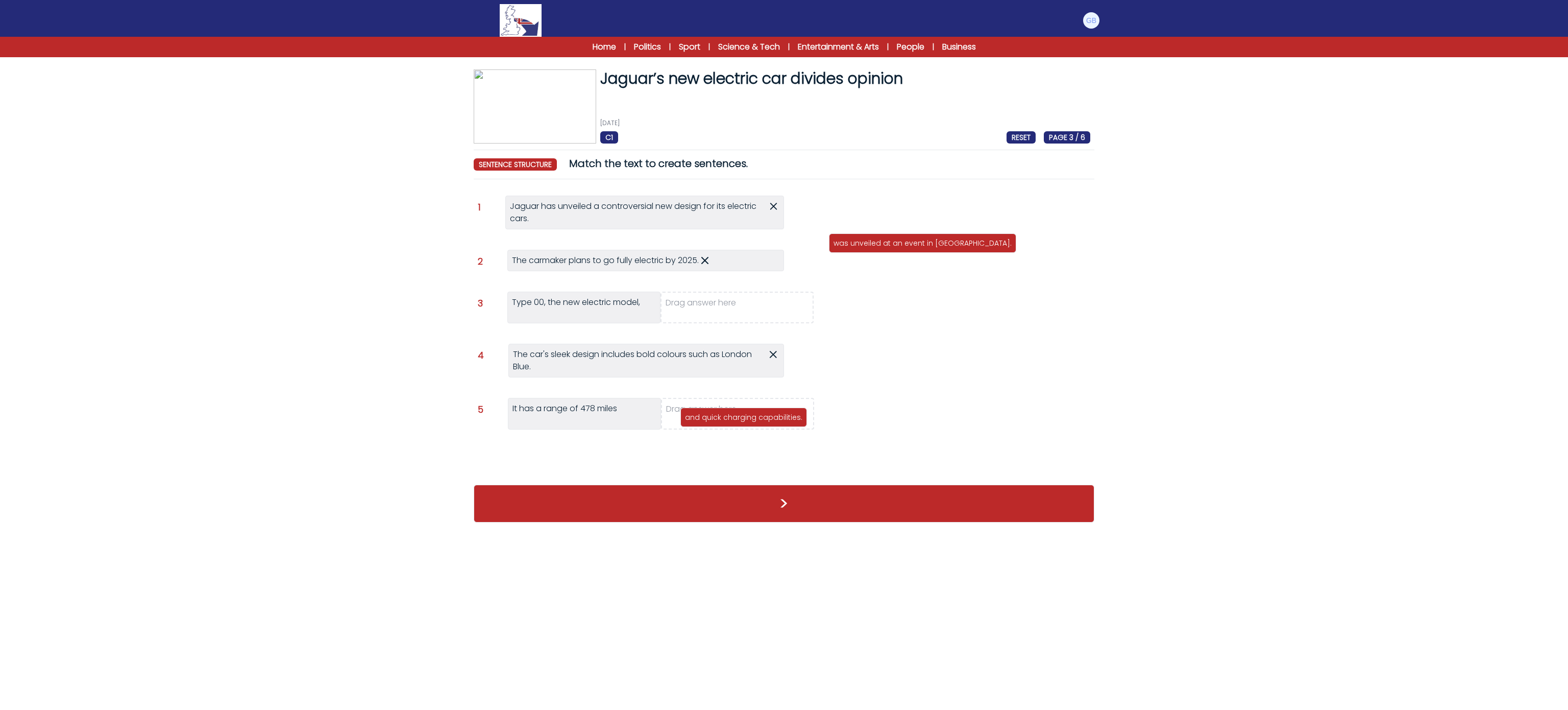
drag, startPoint x: 898, startPoint y: 216, endPoint x: 751, endPoint y: 421, distance: 252.3
click at [751, 421] on p "and quick charging capabilities." at bounding box center [743, 417] width 117 height 10
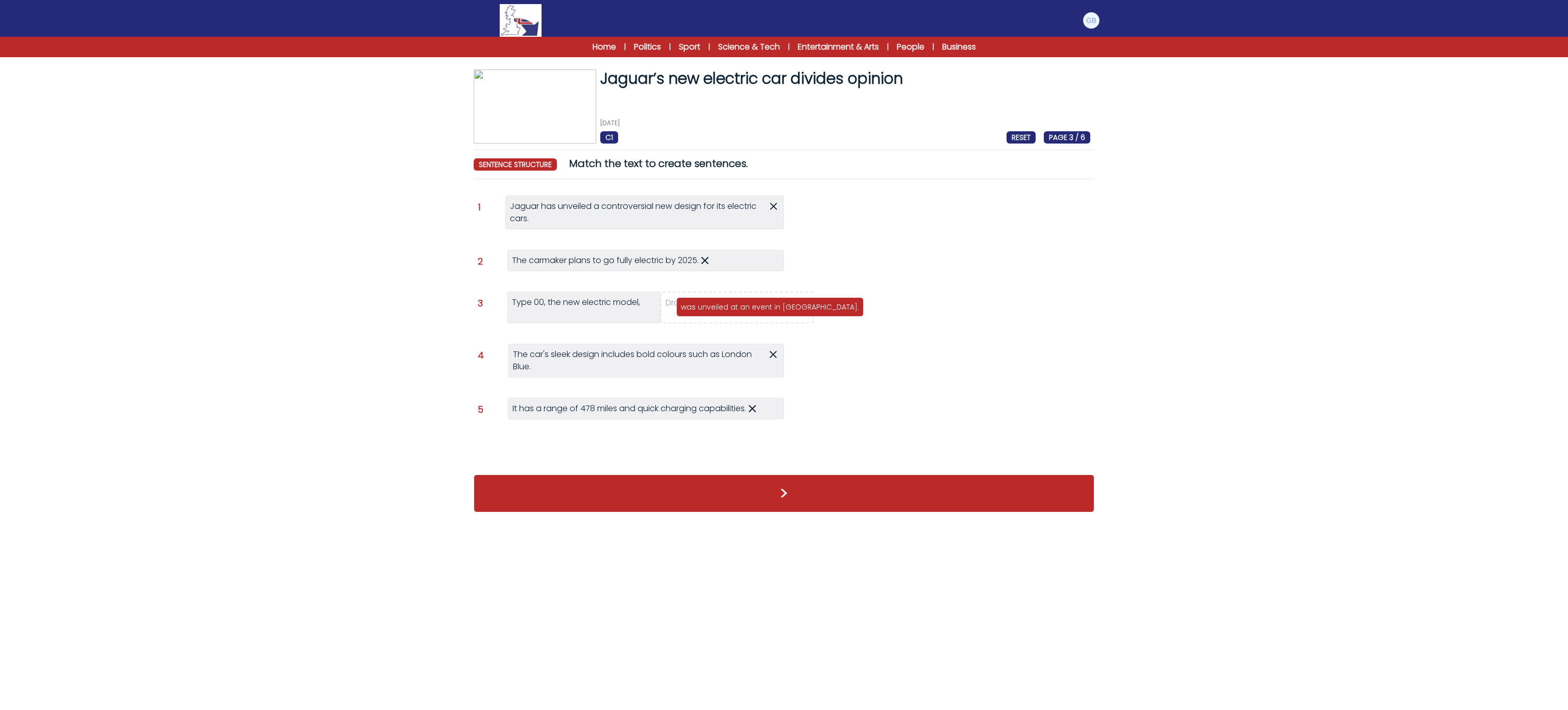
drag, startPoint x: 953, startPoint y: 212, endPoint x: 800, endPoint y: 308, distance: 180.6
click at [800, 308] on p "was unveiled at an event in [GEOGRAPHIC_DATA]." at bounding box center [770, 307] width 178 height 10
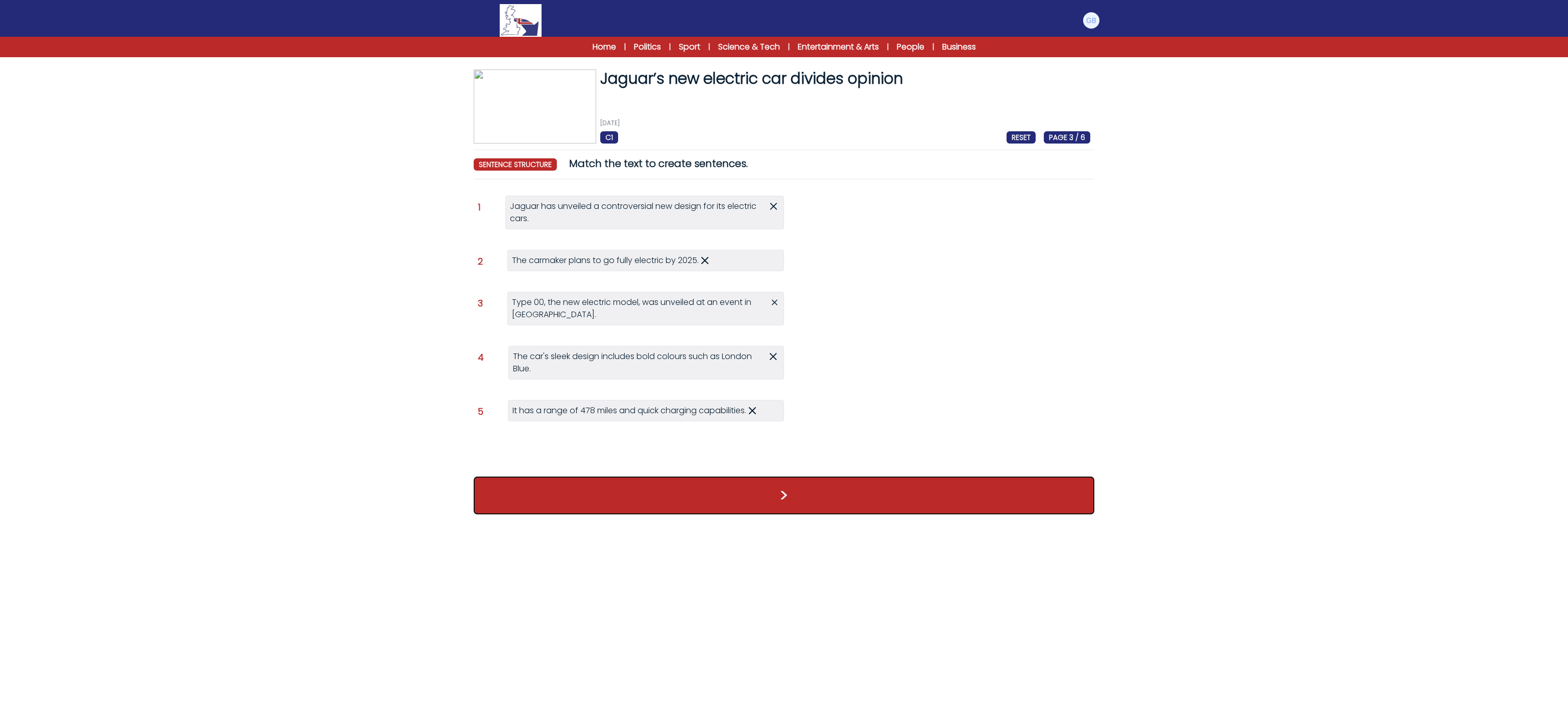
click at [874, 511] on button ">" at bounding box center [784, 495] width 621 height 38
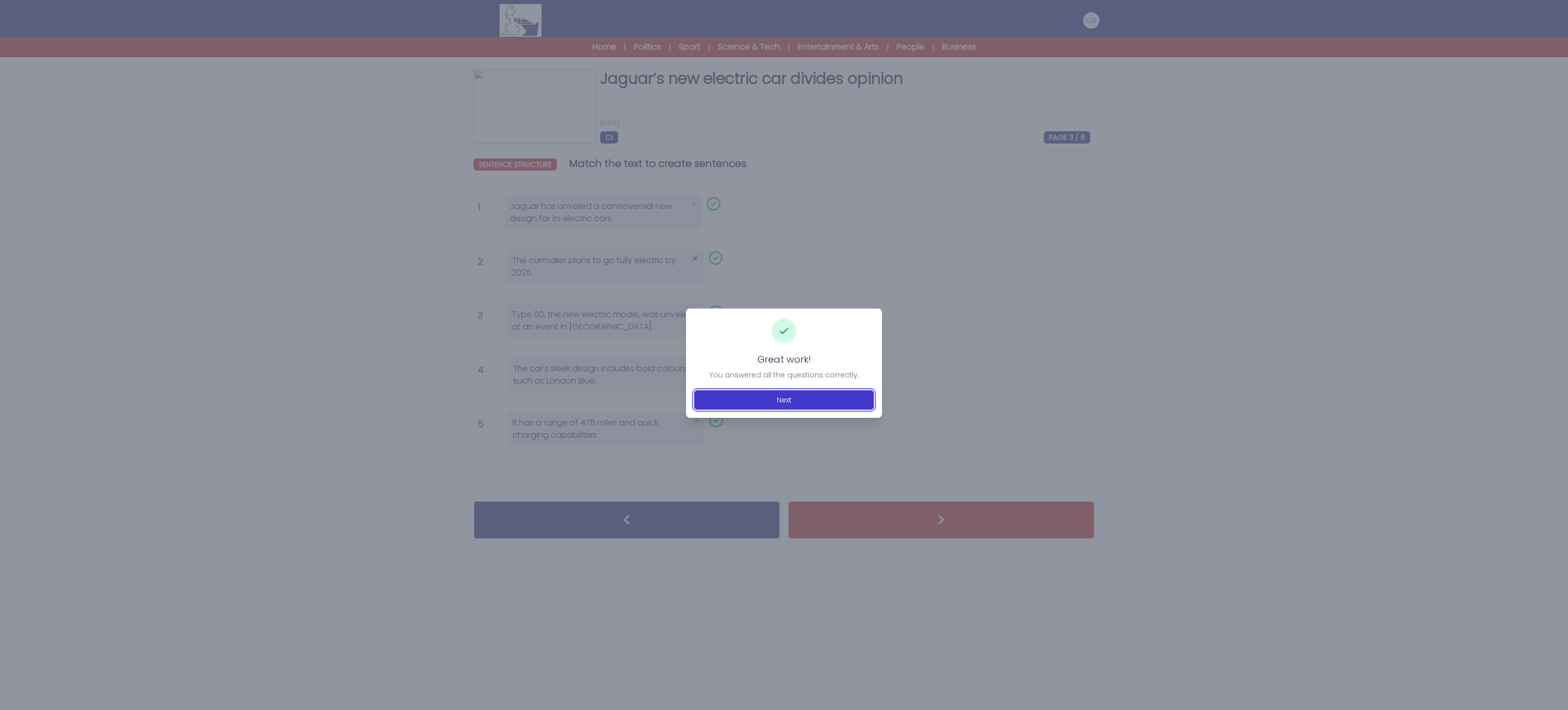
click at [796, 397] on button "Next" at bounding box center [783, 400] width 180 height 19
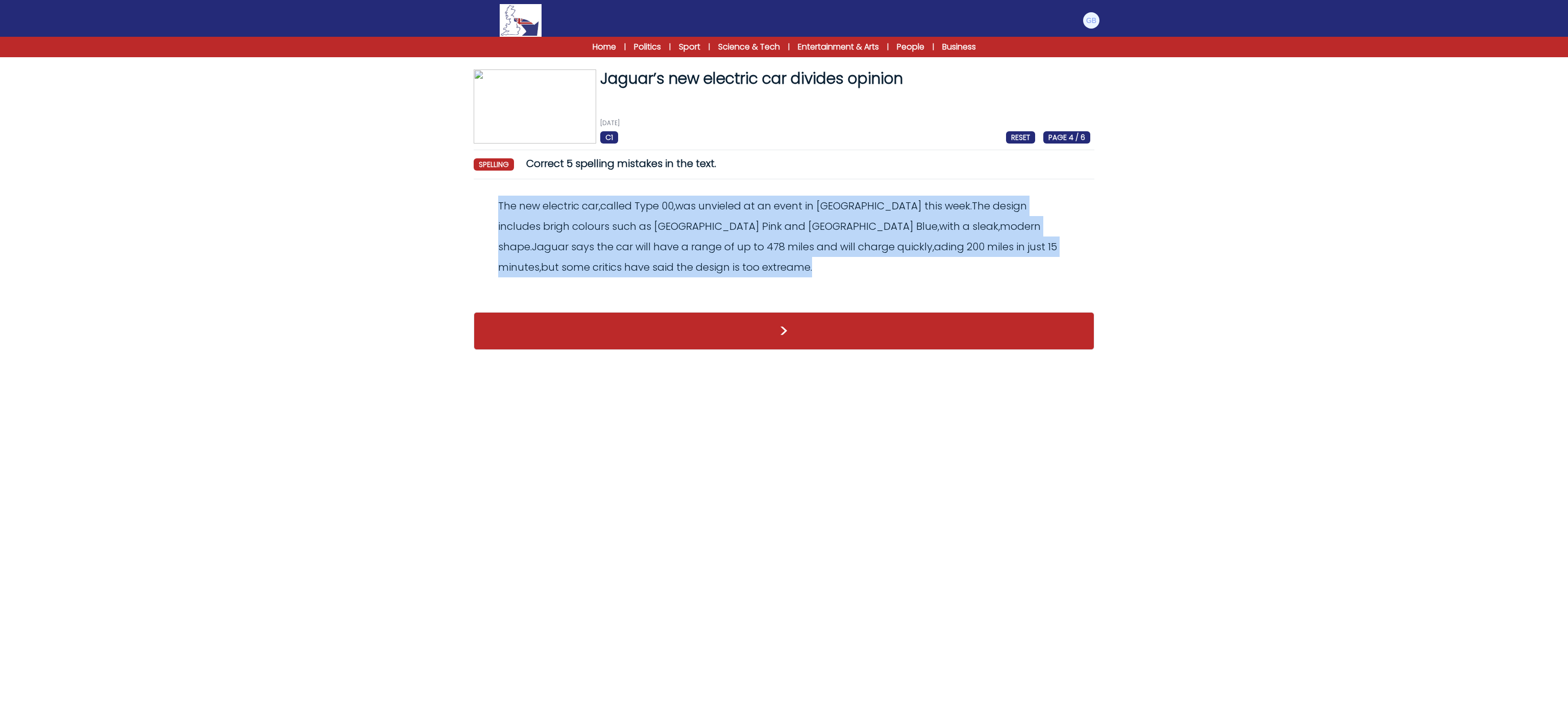
drag, startPoint x: 491, startPoint y: 205, endPoint x: 620, endPoint y: 275, distance: 146.8
click at [620, 275] on div "The new electric car , called Type 00 , was unvieled at an event in [GEOGRAPHIC…" at bounding box center [784, 236] width 612 height 82
copy odiv "The new electric car , called Type 00 , was unvieled at an event in [GEOGRAPHIC…"
drag, startPoint x: 726, startPoint y: 188, endPoint x: 733, endPoint y: 195, distance: 9.9
click at [727, 188] on div "Revert Save The new electric car, called Type 00, was unvieled at an event in […" at bounding box center [784, 245] width 621 height 114
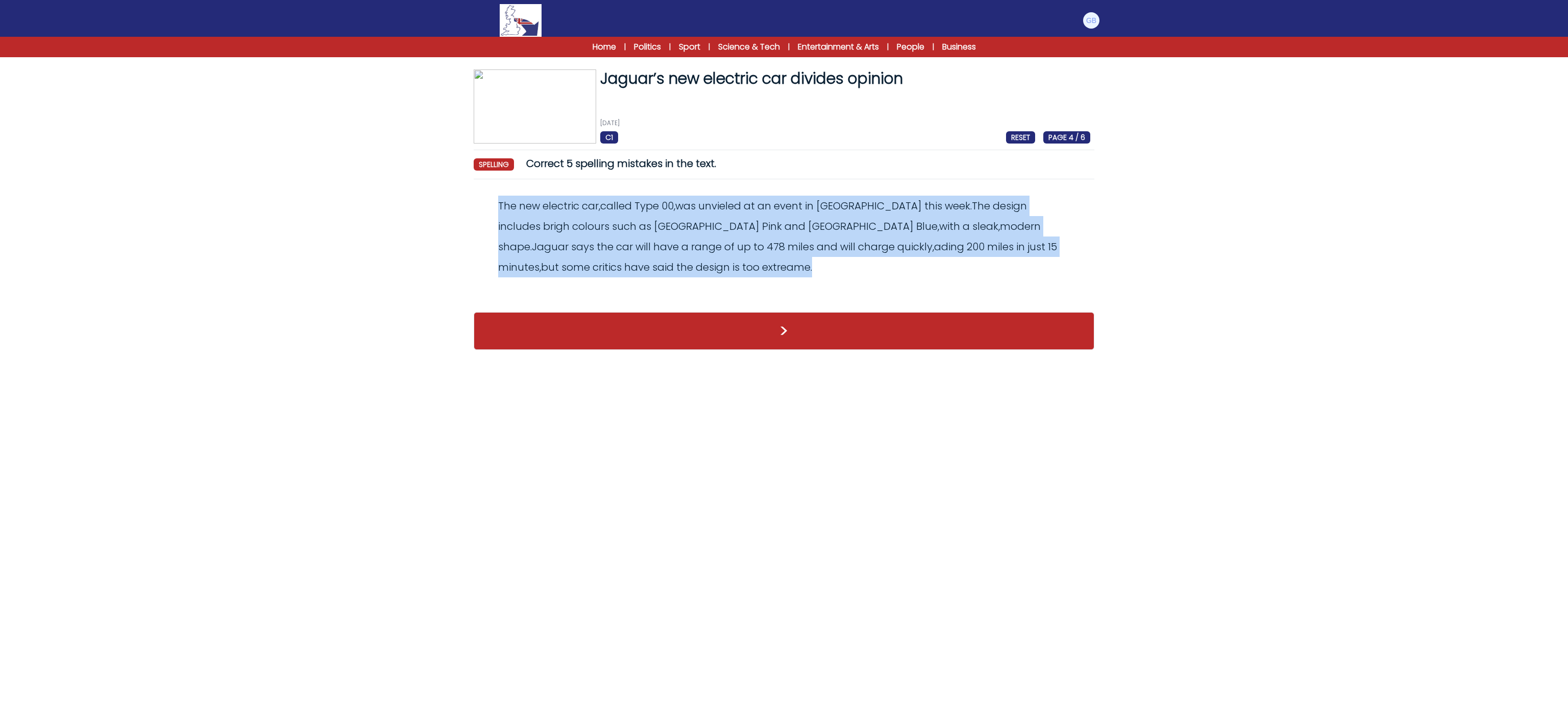
click at [734, 197] on div "The new electric car , called Type 00 , was unvieled at an event in [GEOGRAPHIC…" at bounding box center [784, 236] width 612 height 82
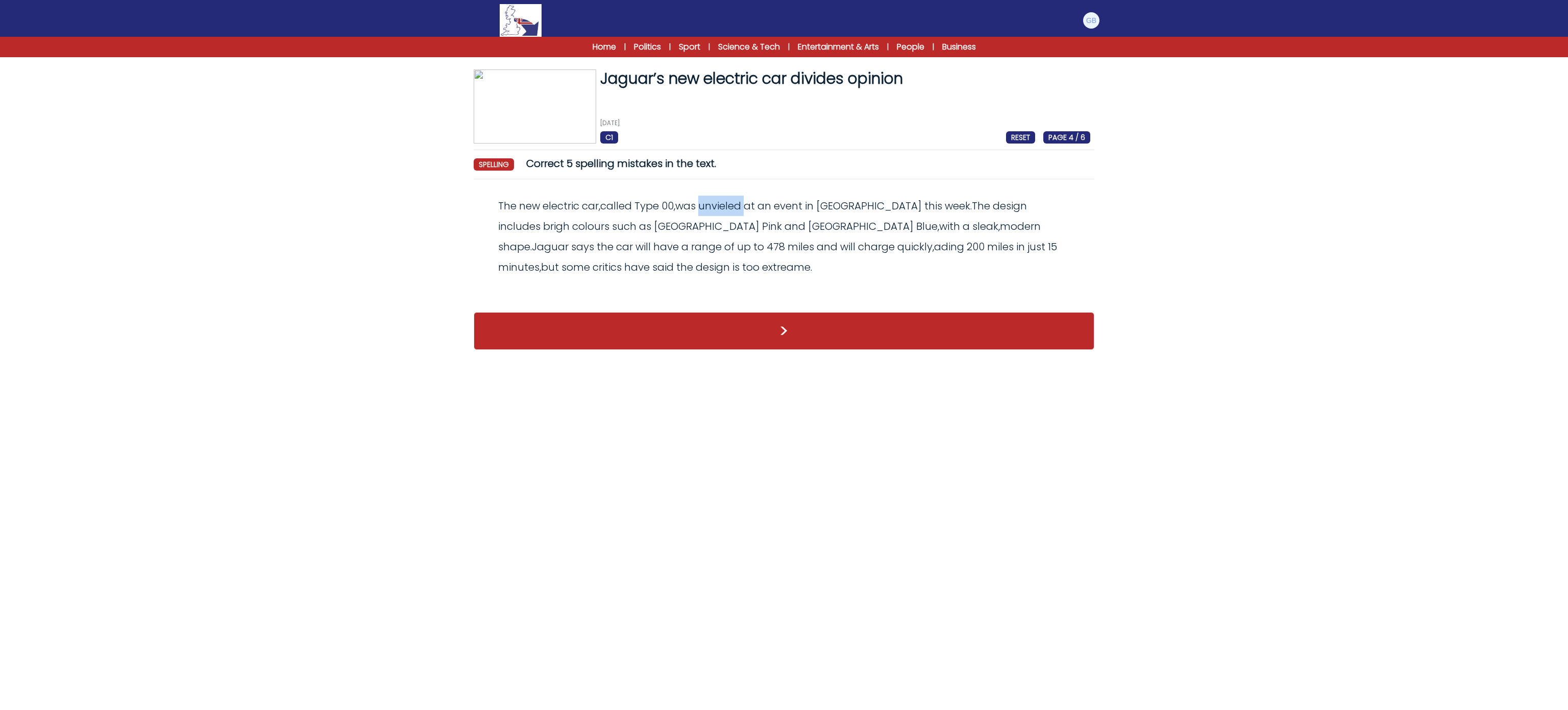
click at [734, 199] on span "unvieled" at bounding box center [719, 205] width 43 height 14
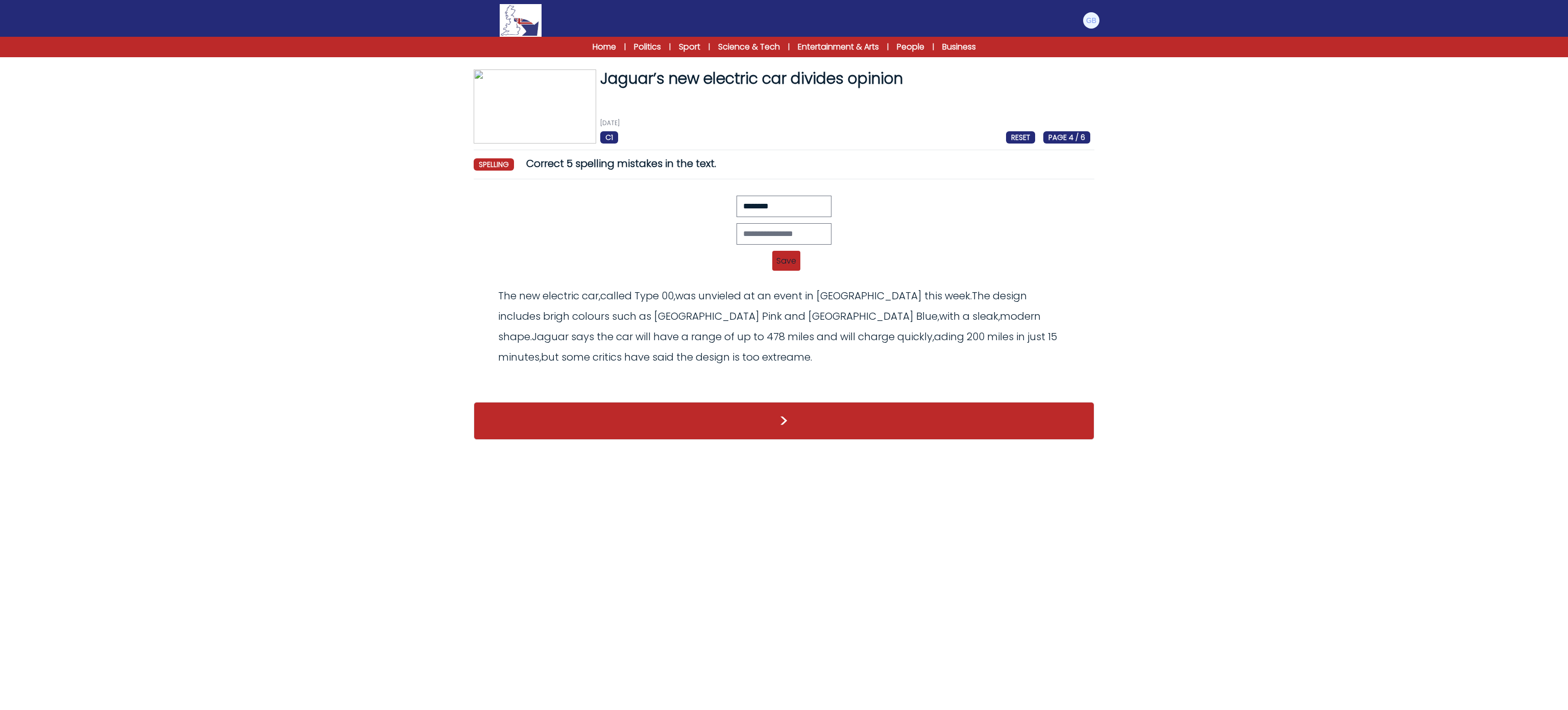
click at [763, 221] on div "Revert Save The new electric car, called Type 00, was unvieled at an event in M…" at bounding box center [784, 236] width 612 height 82
click at [765, 239] on input "text" at bounding box center [784, 233] width 95 height 21
type input "********"
click at [785, 261] on span "Save" at bounding box center [786, 261] width 28 height 20
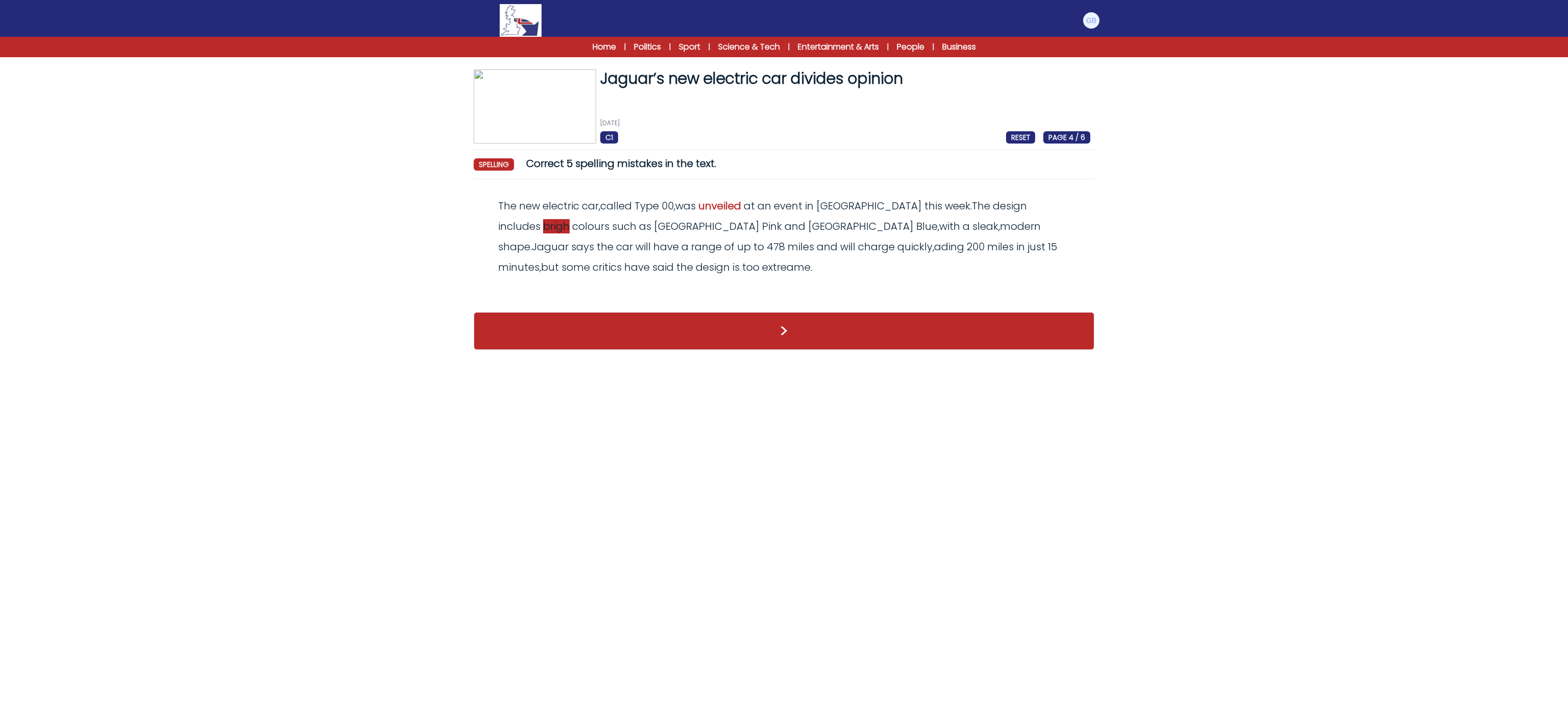
click at [570, 219] on span "brigh" at bounding box center [556, 226] width 27 height 14
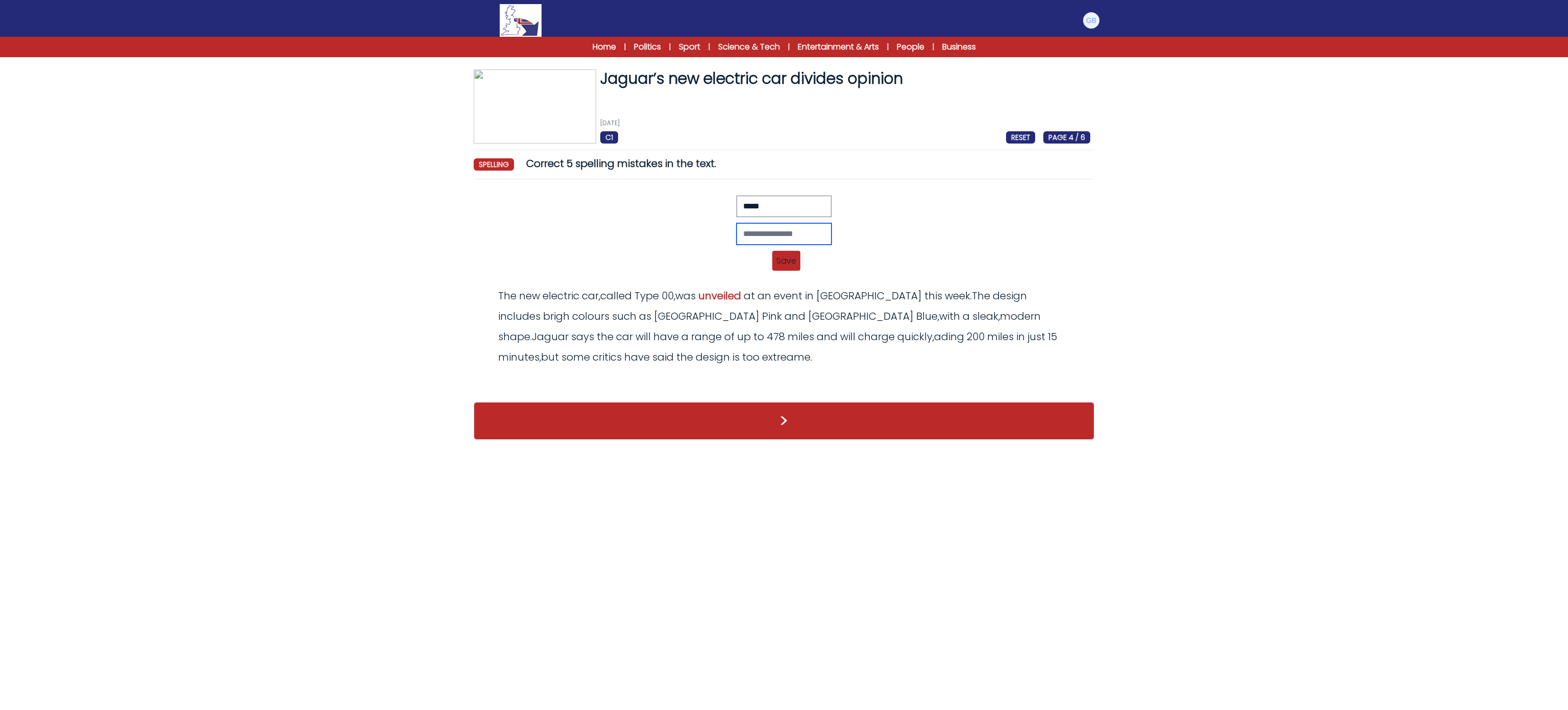
click at [831, 236] on input "text" at bounding box center [784, 233] width 95 height 21
drag, startPoint x: 786, startPoint y: 245, endPoint x: 794, endPoint y: 262, distance: 18.8
click at [792, 255] on div "****** Revert Save The new electric car, called Type 00, was unvieled at an eve…" at bounding box center [784, 236] width 612 height 82
type input "******"
click at [794, 264] on span "Save" at bounding box center [786, 261] width 28 height 20
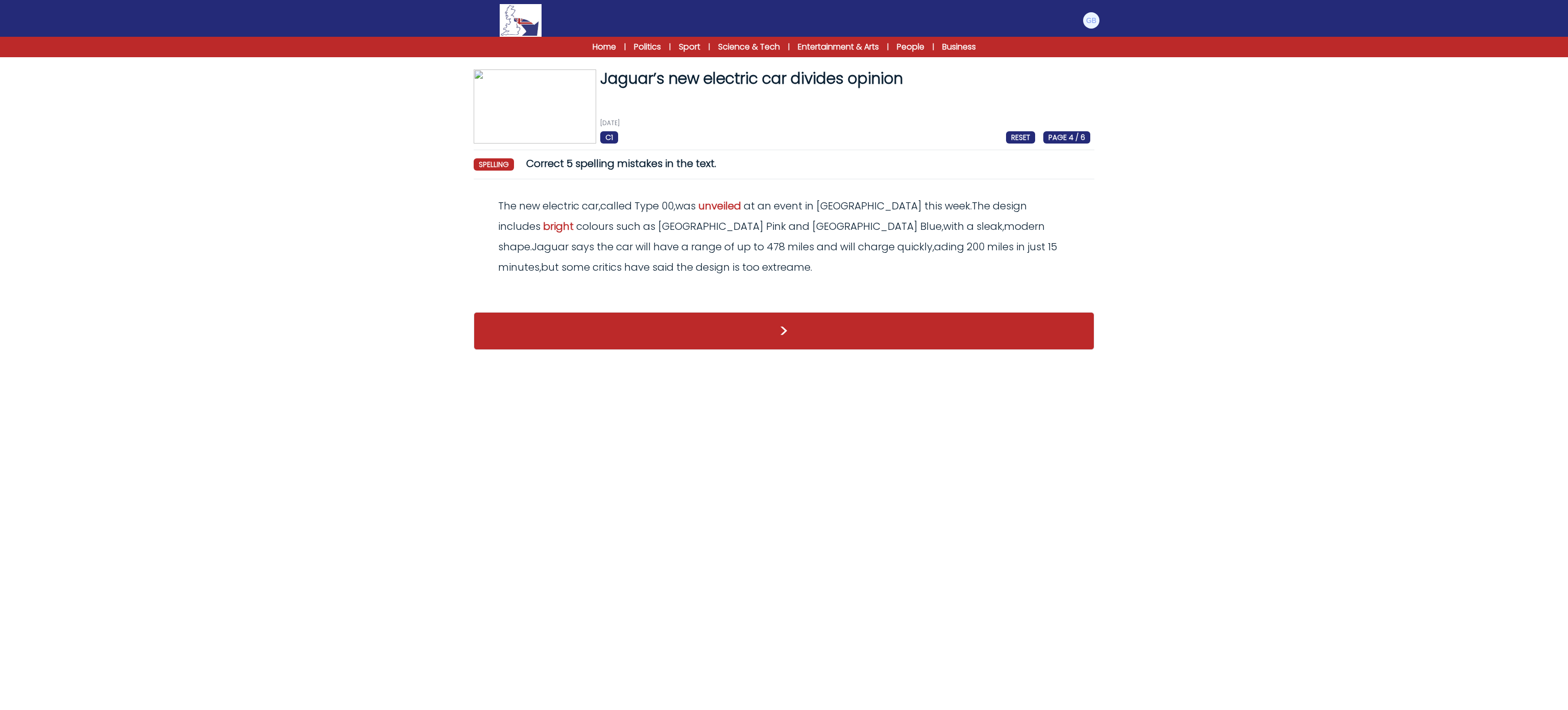
click at [764, 217] on div "The new electric car , called Type 00 , was unveiled at an event in Miami this …" at bounding box center [784, 236] width 612 height 82
click at [976, 223] on span "sleak" at bounding box center [989, 226] width 26 height 14
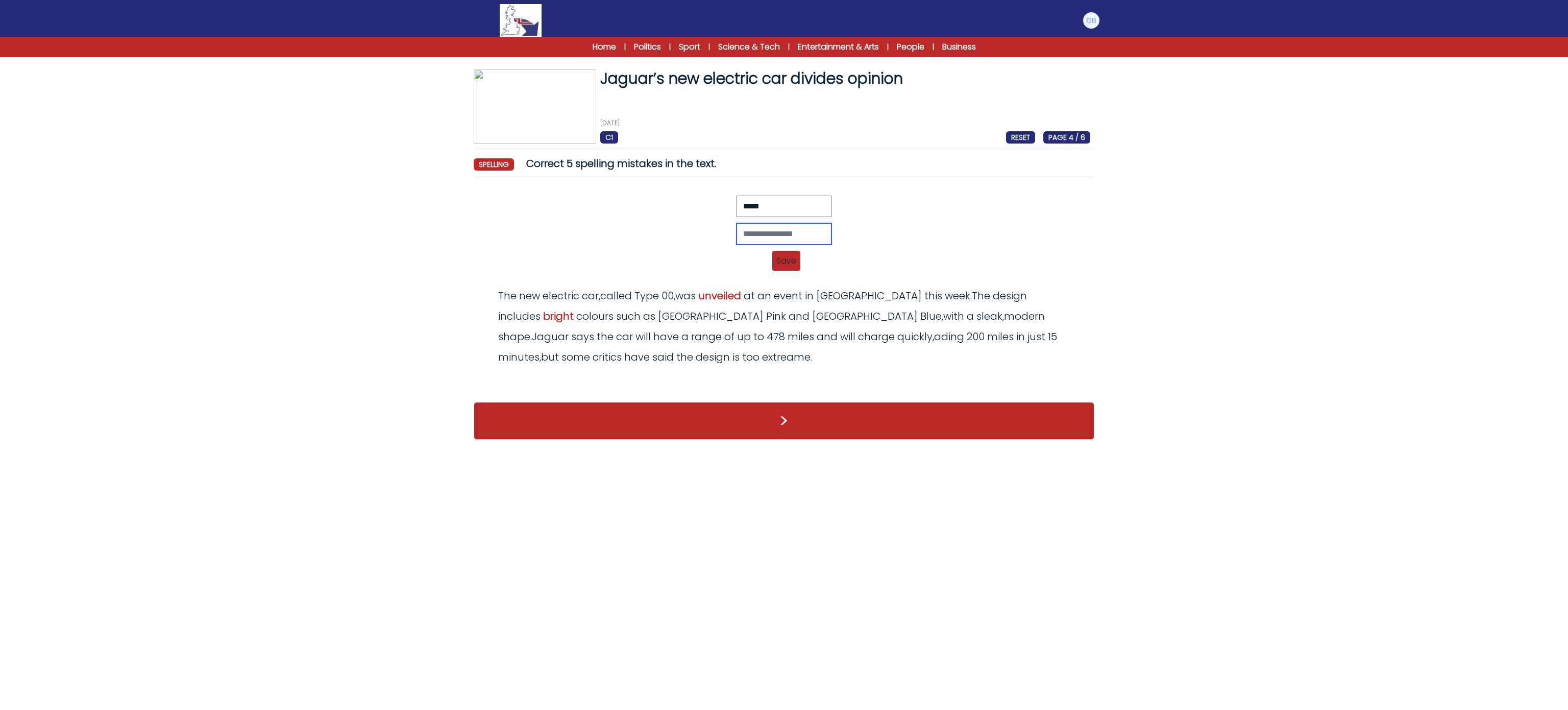
click at [780, 228] on input "text" at bounding box center [784, 233] width 95 height 21
type input "*****"
click at [784, 258] on span "Save" at bounding box center [786, 261] width 28 height 20
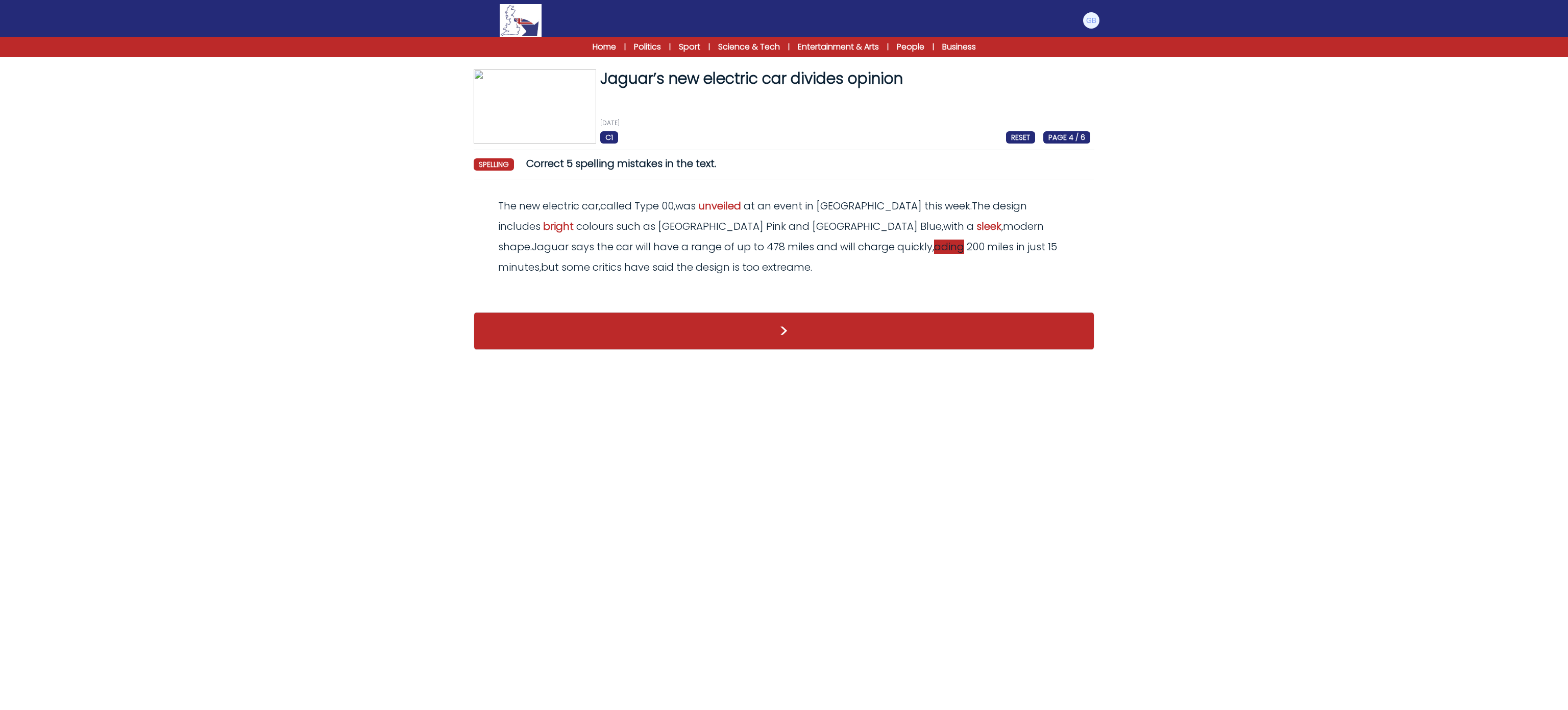
click at [934, 252] on span "ading" at bounding box center [949, 246] width 30 height 14
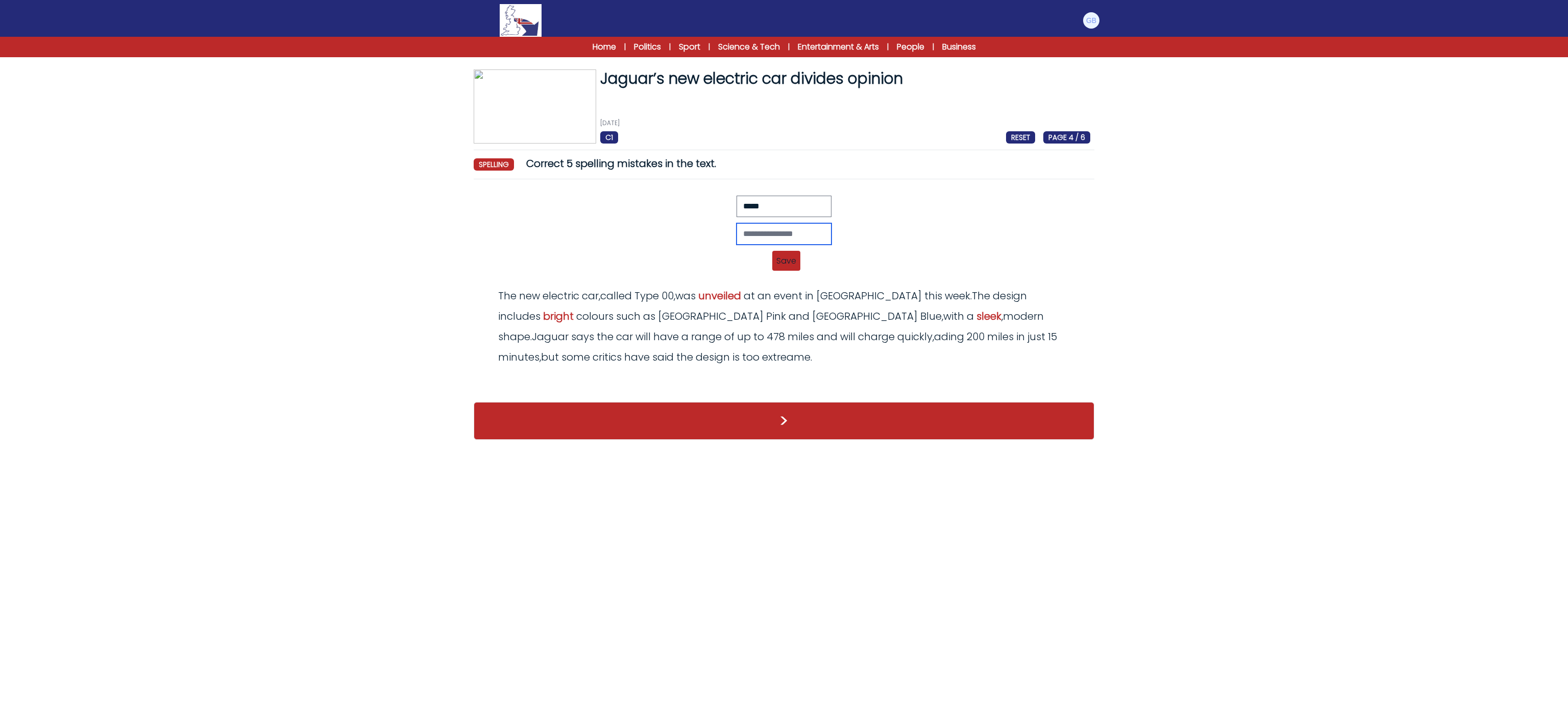
click at [754, 233] on input "text" at bounding box center [784, 233] width 95 height 21
type input "******"
click at [793, 261] on span "Save" at bounding box center [786, 261] width 28 height 20
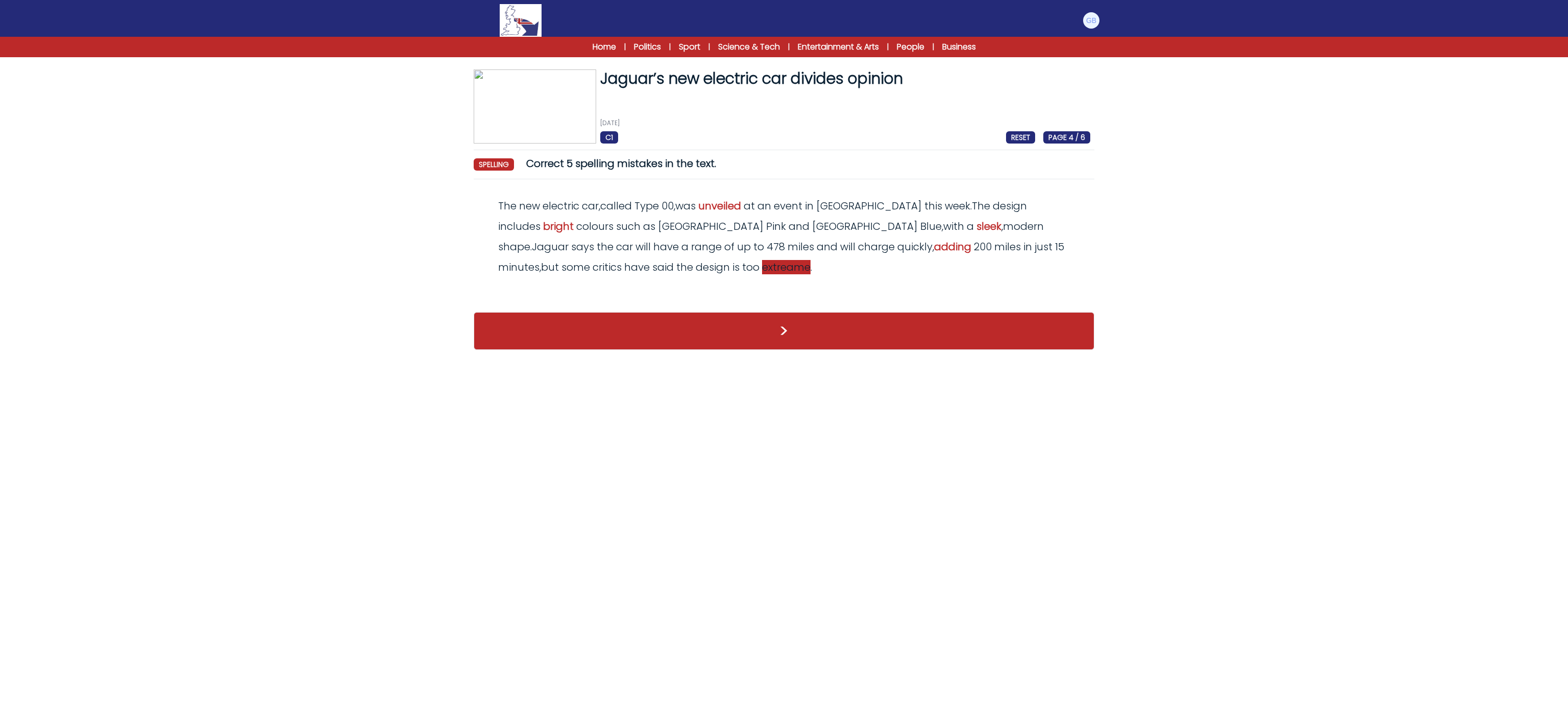
click at [762, 273] on span "extreame" at bounding box center [786, 267] width 49 height 14
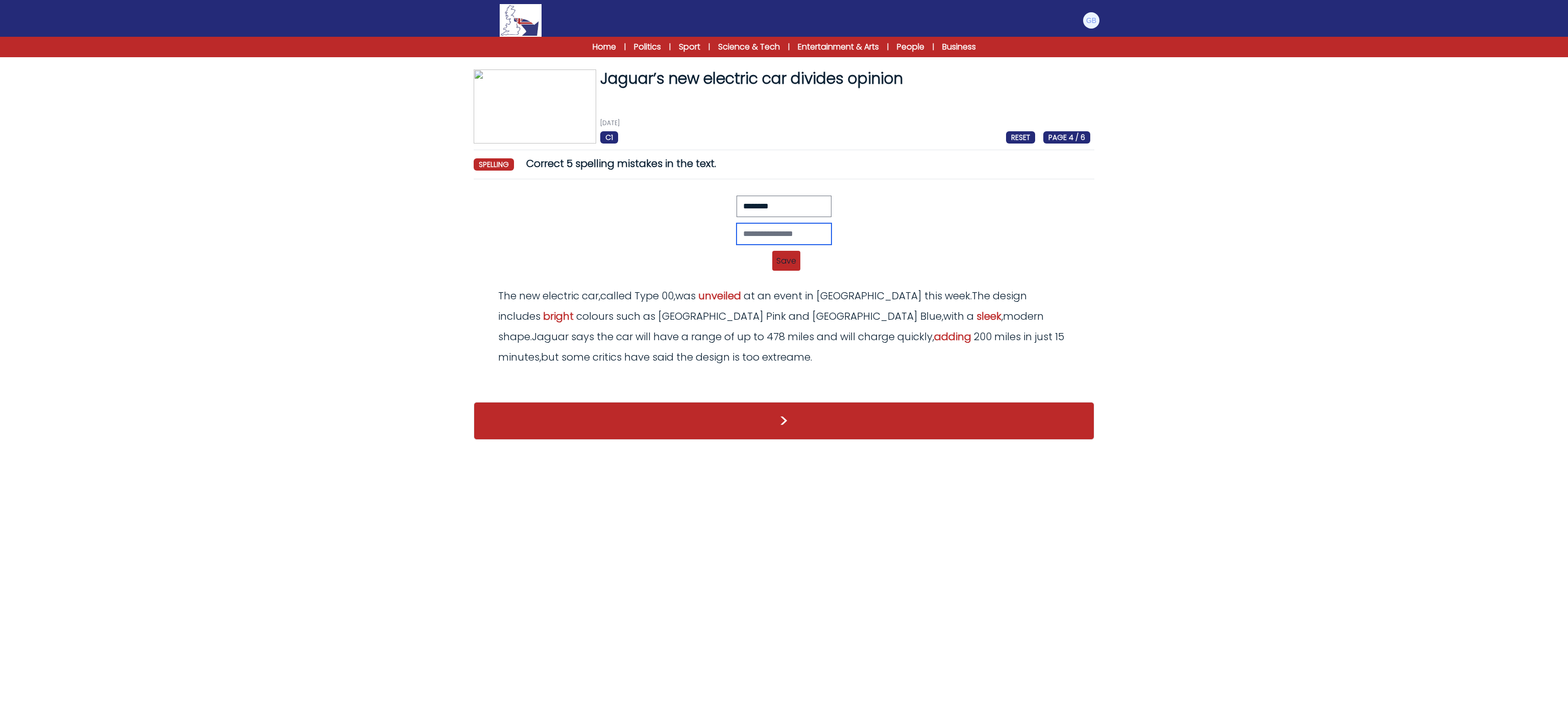
click at [745, 235] on input "text" at bounding box center [784, 233] width 95 height 21
type input "*******"
click at [783, 261] on span "Save" at bounding box center [786, 261] width 28 height 20
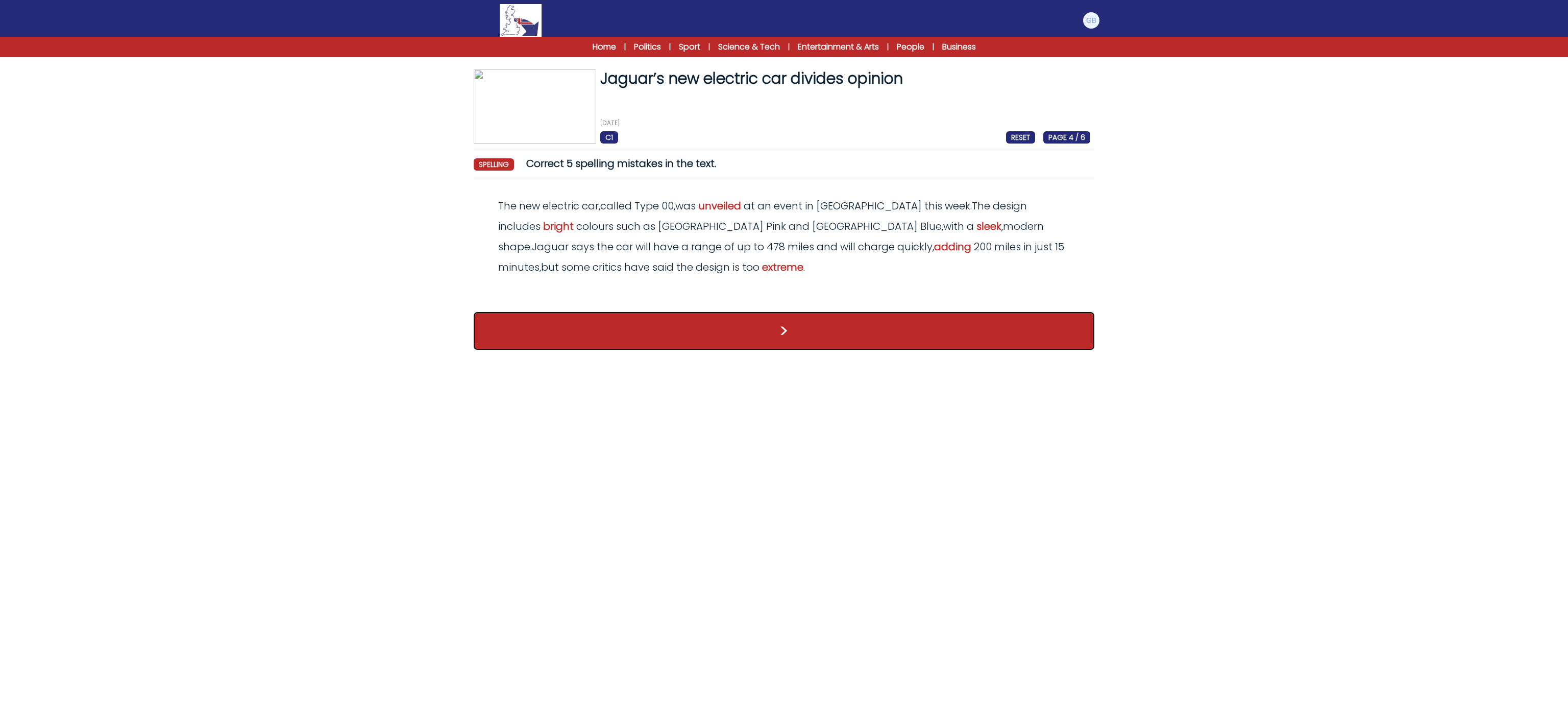
click at [731, 324] on button ">" at bounding box center [784, 331] width 621 height 38
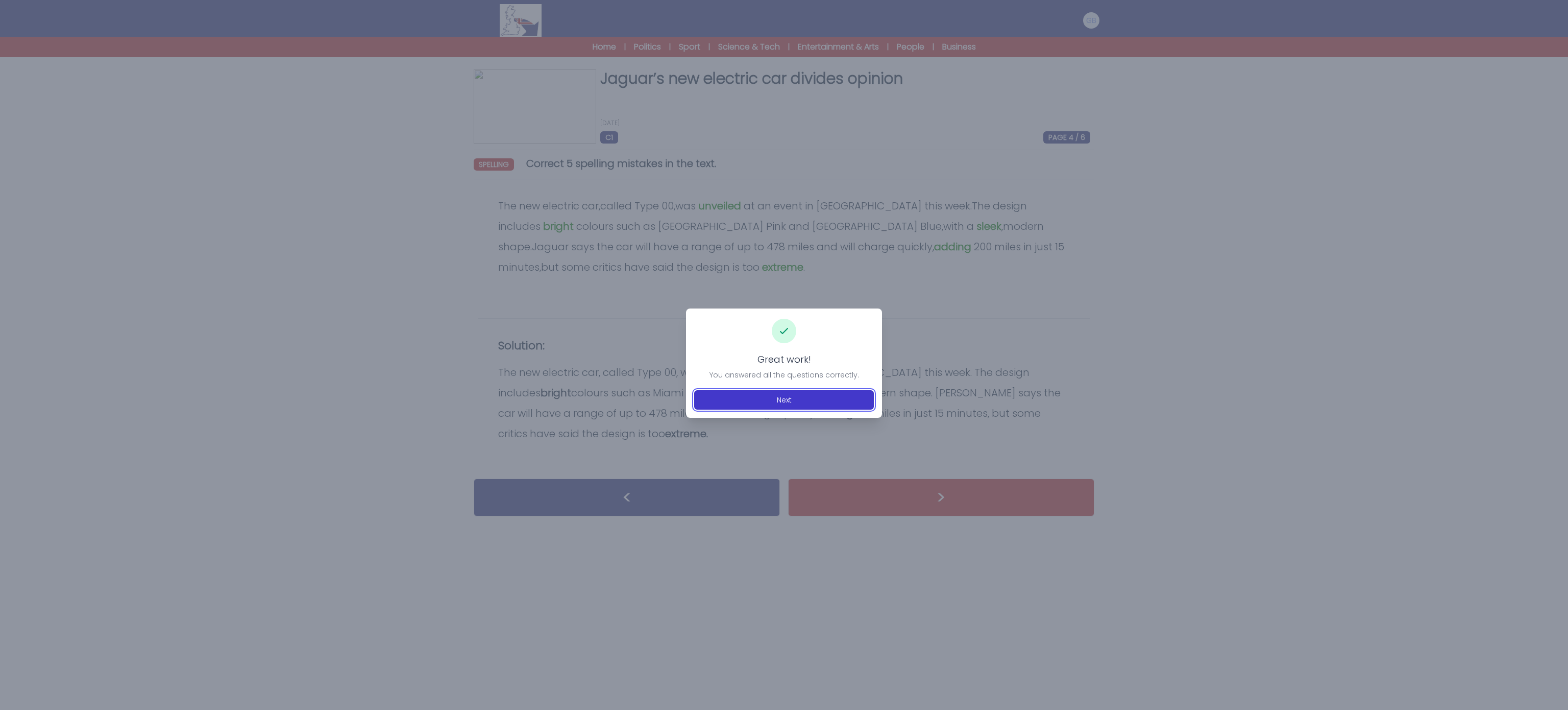
click at [732, 399] on button "Next" at bounding box center [783, 400] width 180 height 19
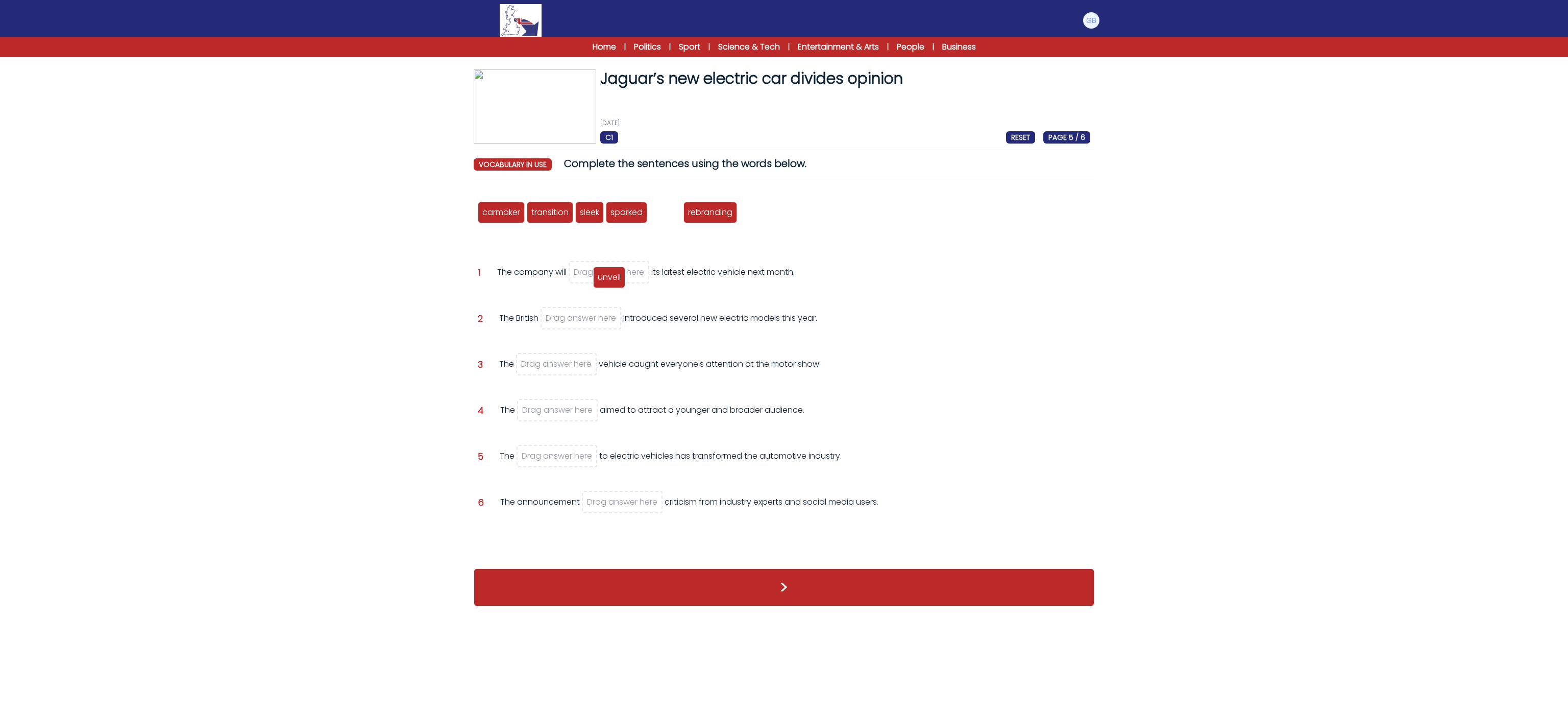
drag, startPoint x: 672, startPoint y: 204, endPoint x: 615, endPoint y: 269, distance: 86.5
click at [615, 269] on div "unveil" at bounding box center [609, 277] width 32 height 21
drag, startPoint x: 486, startPoint y: 217, endPoint x: 577, endPoint y: 326, distance: 142.0
click at [577, 326] on span "carmaker" at bounding box center [592, 320] width 38 height 12
drag, startPoint x: 634, startPoint y: 216, endPoint x: 559, endPoint y: 412, distance: 209.9
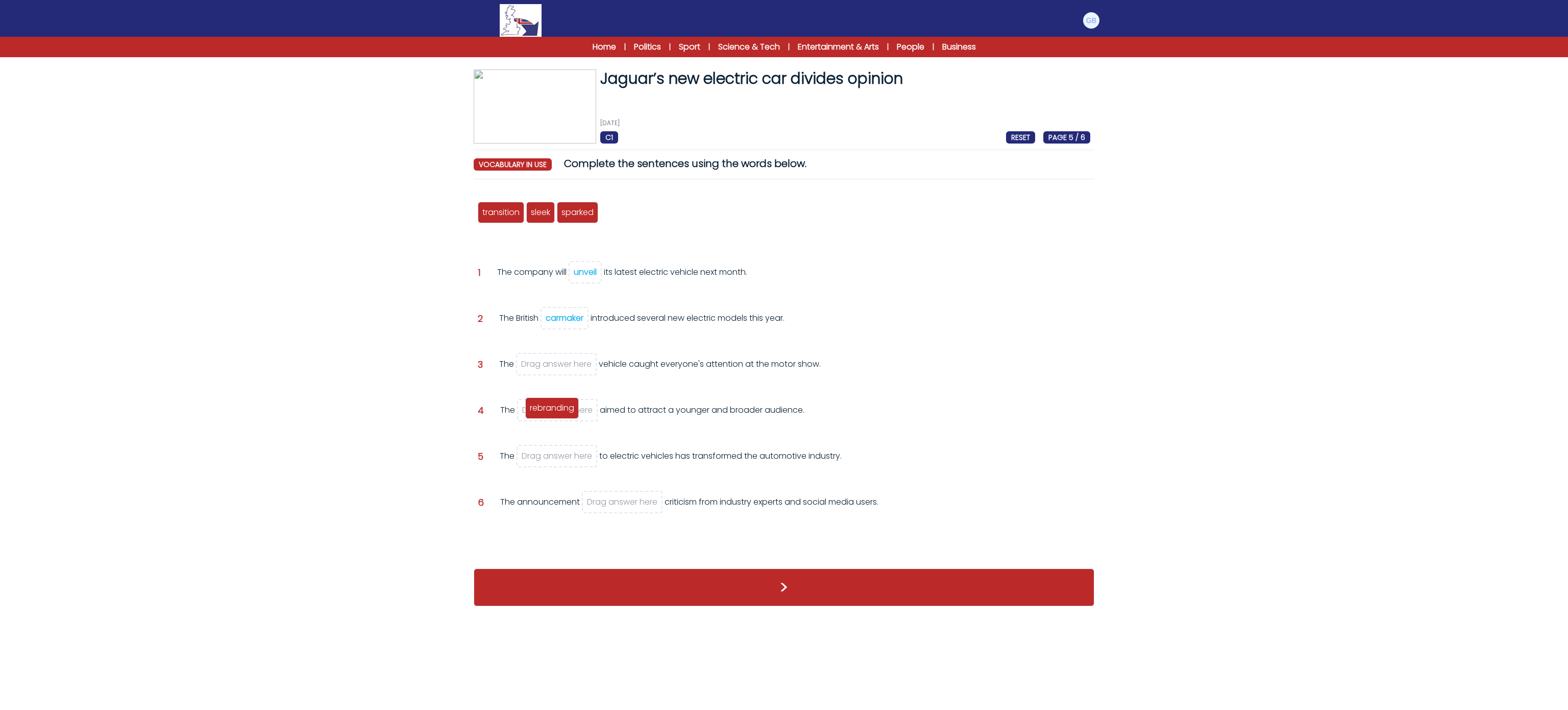
click at [559, 412] on span "rebranding" at bounding box center [551, 407] width 44 height 12
drag, startPoint x: 495, startPoint y: 201, endPoint x: 500, endPoint y: 241, distance: 40.3
click at [499, 247] on div "carmaker transition sleek sparked unveil rebranding Question 1 unveil" at bounding box center [784, 373] width 621 height 371
drag, startPoint x: 496, startPoint y: 220, endPoint x: 562, endPoint y: 465, distance: 253.7
click at [562, 465] on div "transition" at bounding box center [574, 457] width 46 height 21
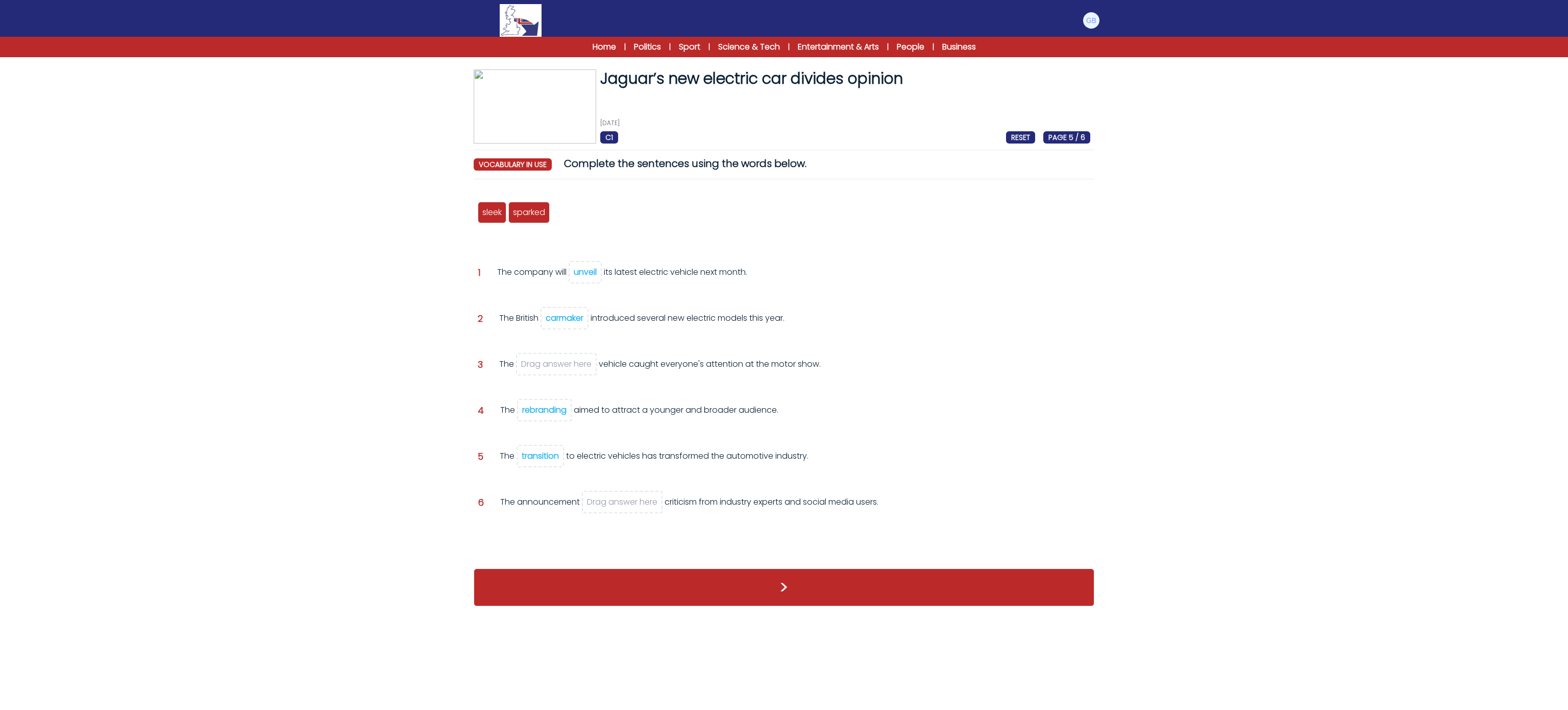
click at [531, 487] on div "carmaker transition sleek sparked unveil rebranding Question 1 unveil" at bounding box center [784, 373] width 621 height 371
drag, startPoint x: 530, startPoint y: 214, endPoint x: 622, endPoint y: 502, distance: 302.3
click at [622, 502] on span "sparked" at bounding box center [620, 496] width 32 height 12
drag, startPoint x: 494, startPoint y: 208, endPoint x: 555, endPoint y: 367, distance: 170.3
click at [555, 367] on span "sleek" at bounding box center [553, 370] width 19 height 12
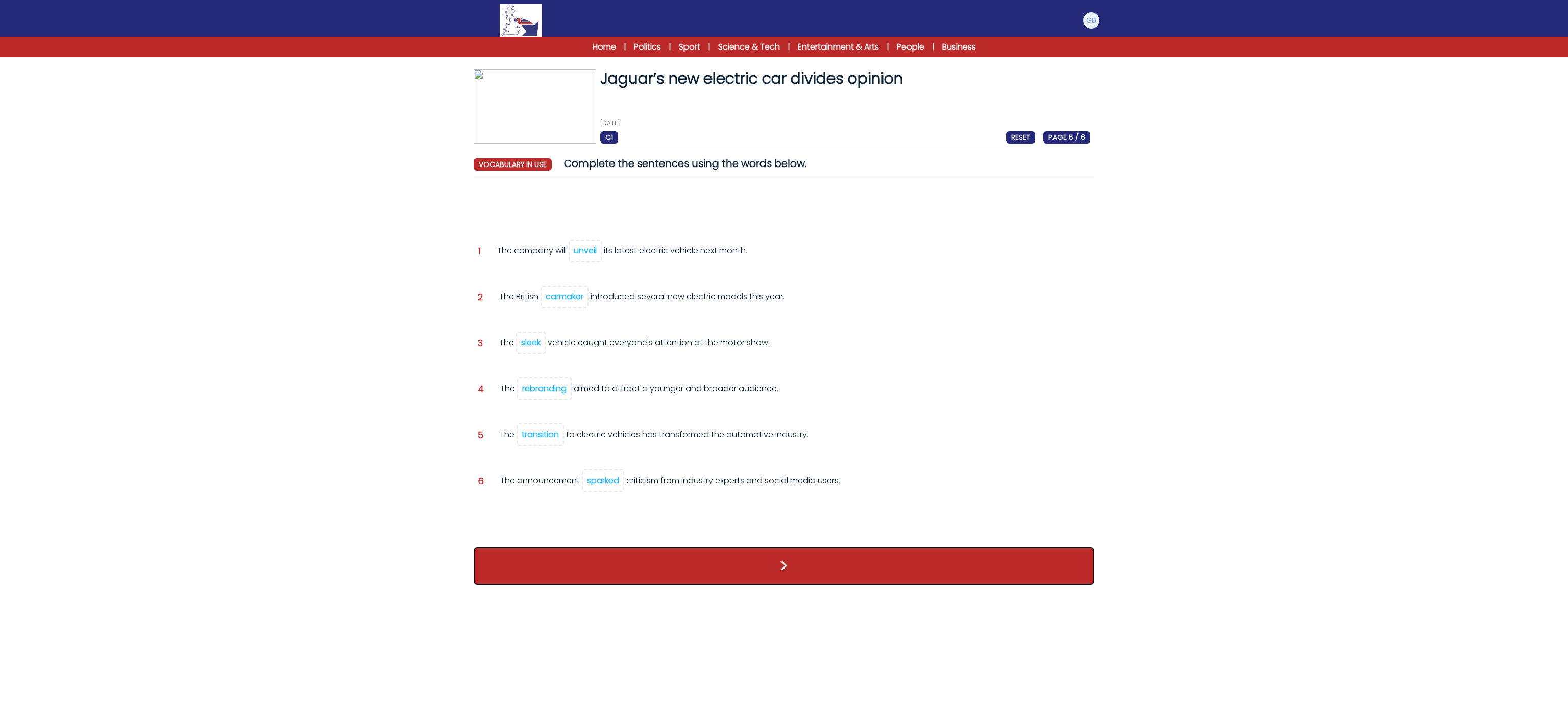
click at [637, 568] on button ">" at bounding box center [784, 566] width 621 height 38
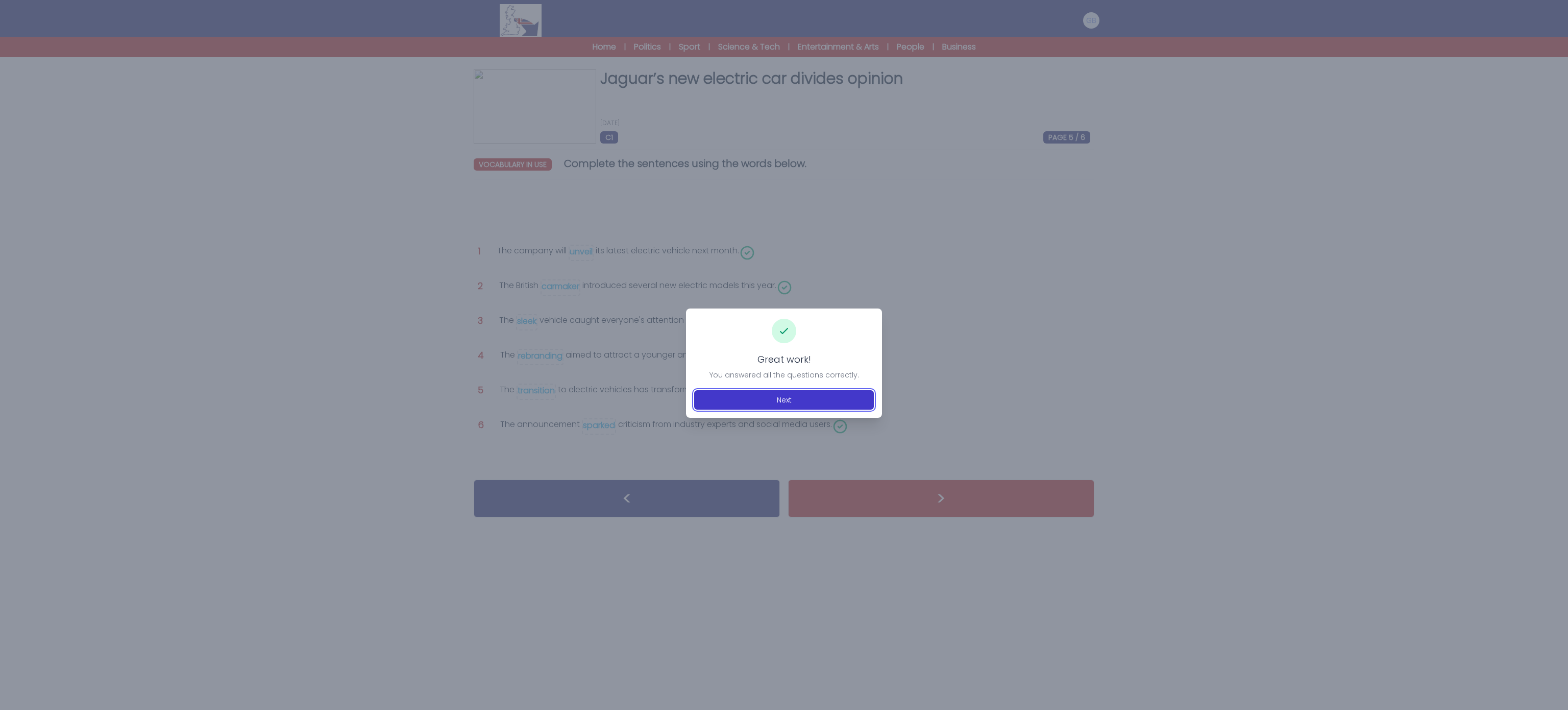
click at [773, 403] on button "Next" at bounding box center [783, 400] width 180 height 19
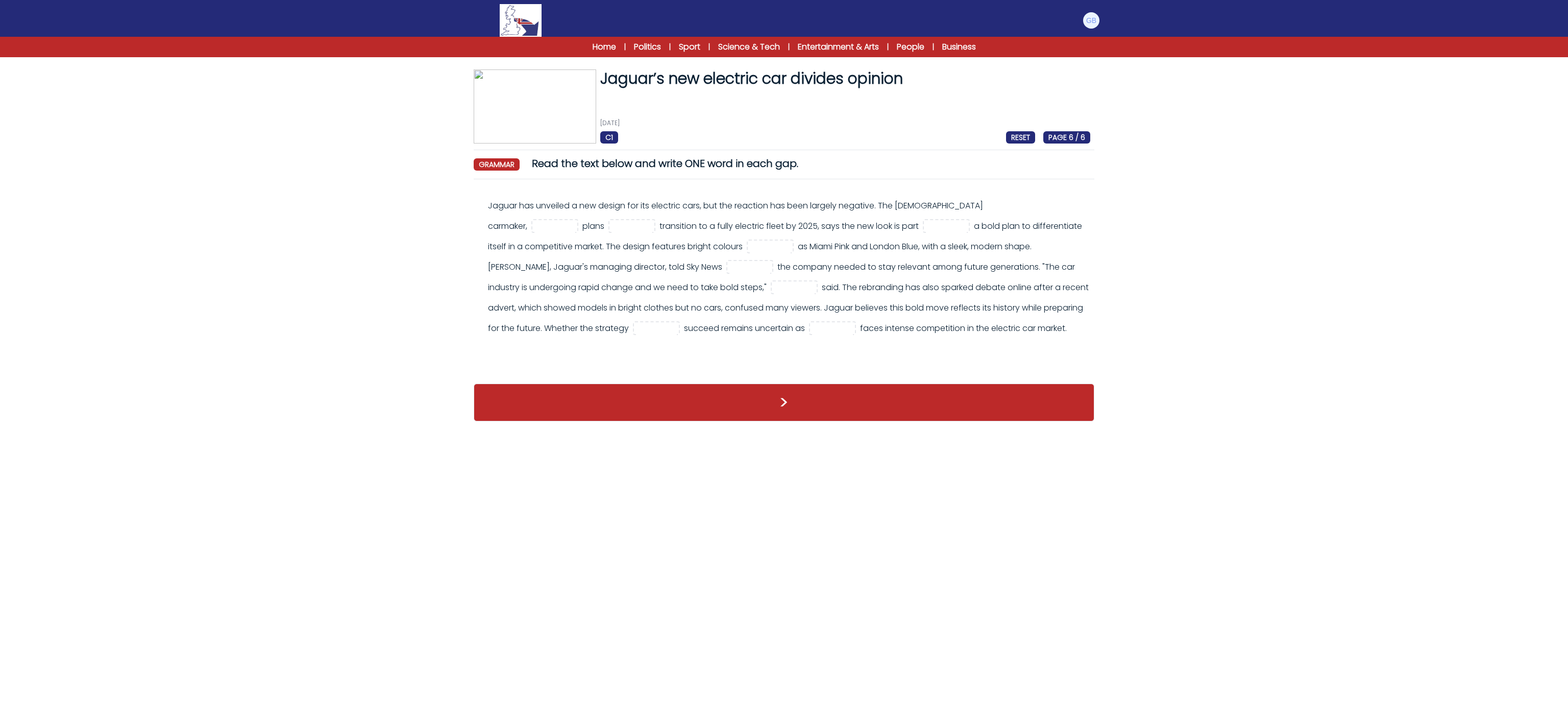
drag, startPoint x: 493, startPoint y: 201, endPoint x: 604, endPoint y: 368, distance: 200.5
click at [604, 349] on div "Jaguar has unveiled a new design for its electric cars, but the reaction has be…" at bounding box center [784, 272] width 612 height 153
copy div "aguar has unveiled a new design for its electric cars, but the reaction has bee…"
click at [578, 219] on span at bounding box center [555, 226] width 47 height 14
click at [575, 220] on input "text" at bounding box center [555, 227] width 41 height 12
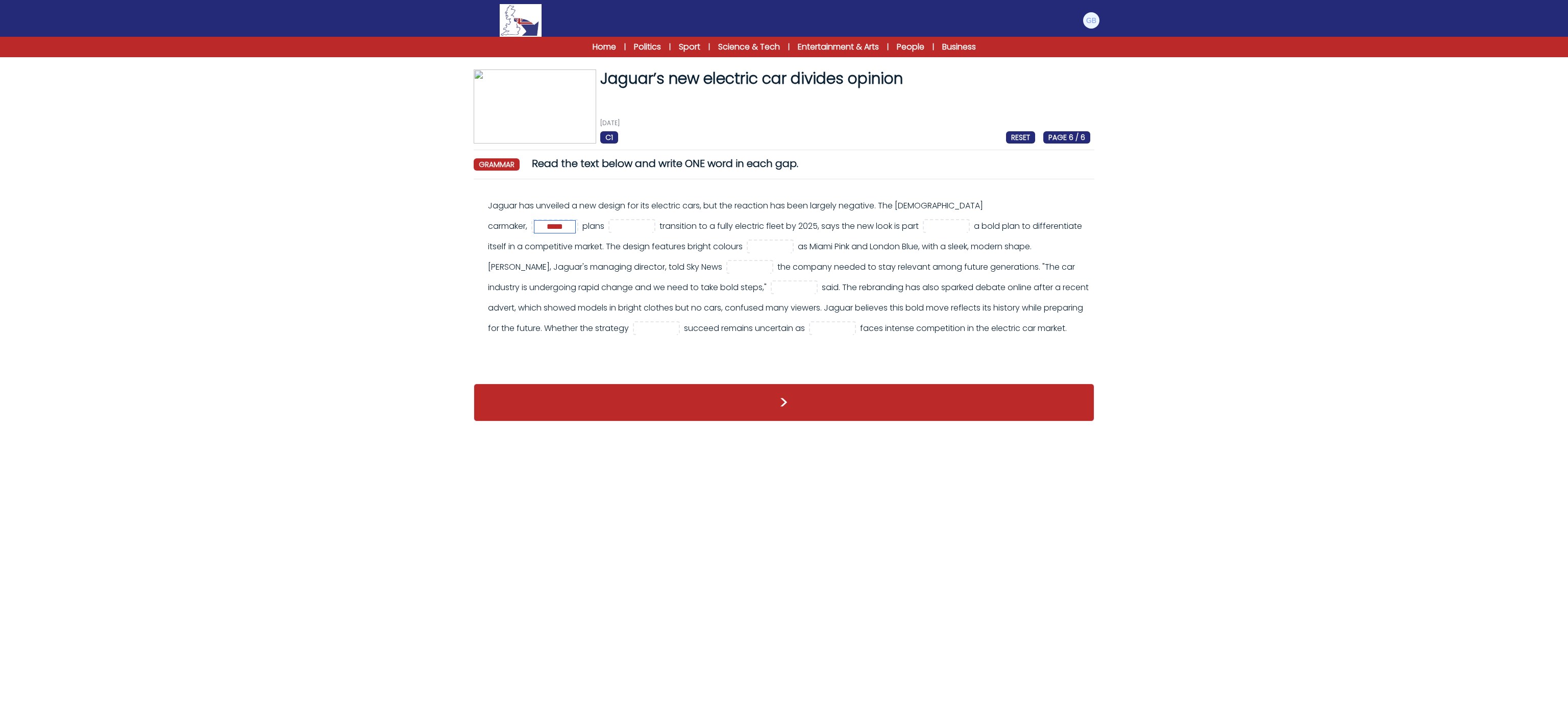
type input "*****"
click at [520, 211] on div "Jaguar has unveiled a new design for its electric cars, but the reaction has be…" at bounding box center [789, 267] width 602 height 143
click at [612, 221] on input "text" at bounding box center [632, 227] width 41 height 12
type input "**"
click at [723, 235] on div "Jaguar has unveiled a new design for its electric cars, but the reaction has be…" at bounding box center [789, 267] width 602 height 143
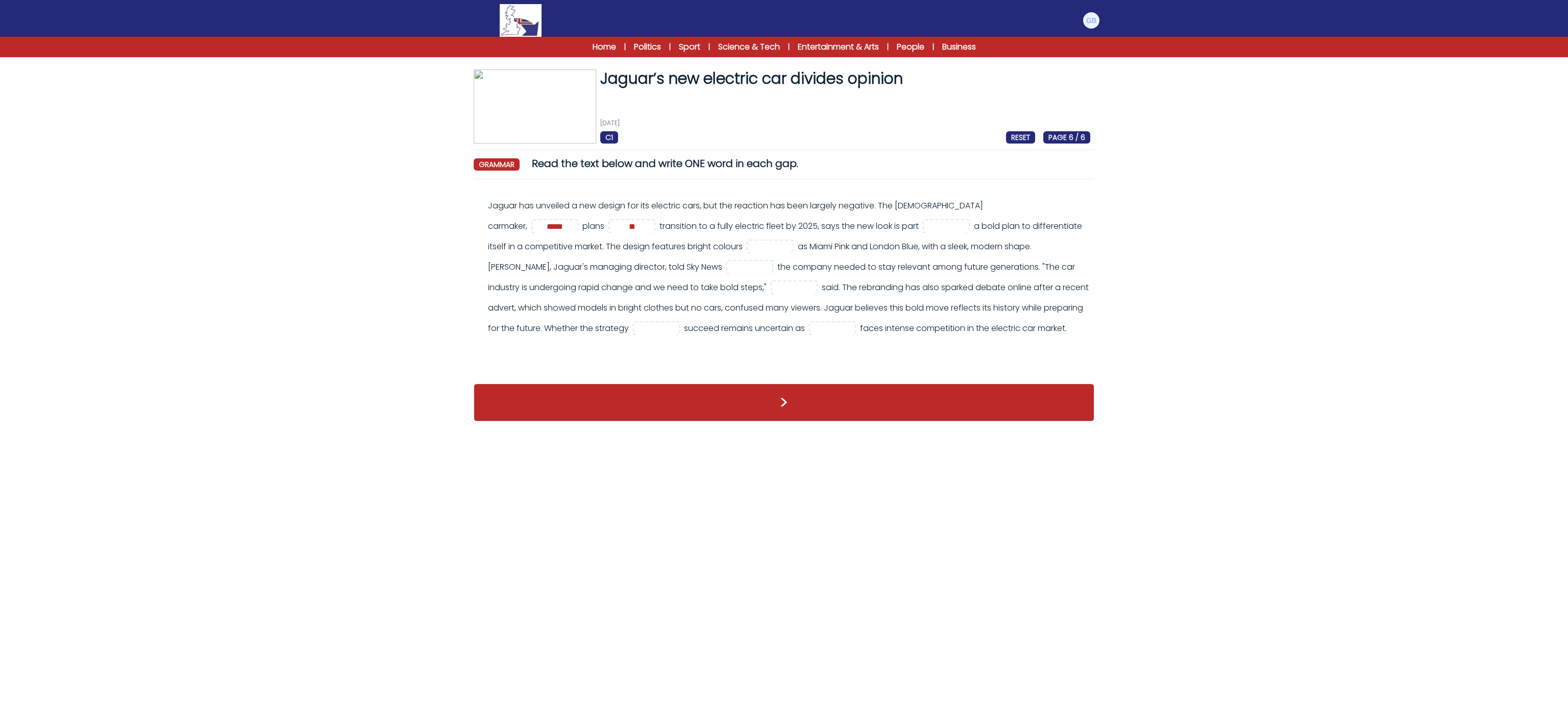
drag, startPoint x: 825, startPoint y: 227, endPoint x: 830, endPoint y: 228, distance: 5.1
click at [830, 227] on div "Jaguar has unveiled a new design for its electric cars, but the reaction has be…" at bounding box center [789, 267] width 602 height 143
click at [923, 233] on span at bounding box center [946, 226] width 47 height 14
click at [926, 233] on input "text" at bounding box center [946, 227] width 41 height 12
type input "**"
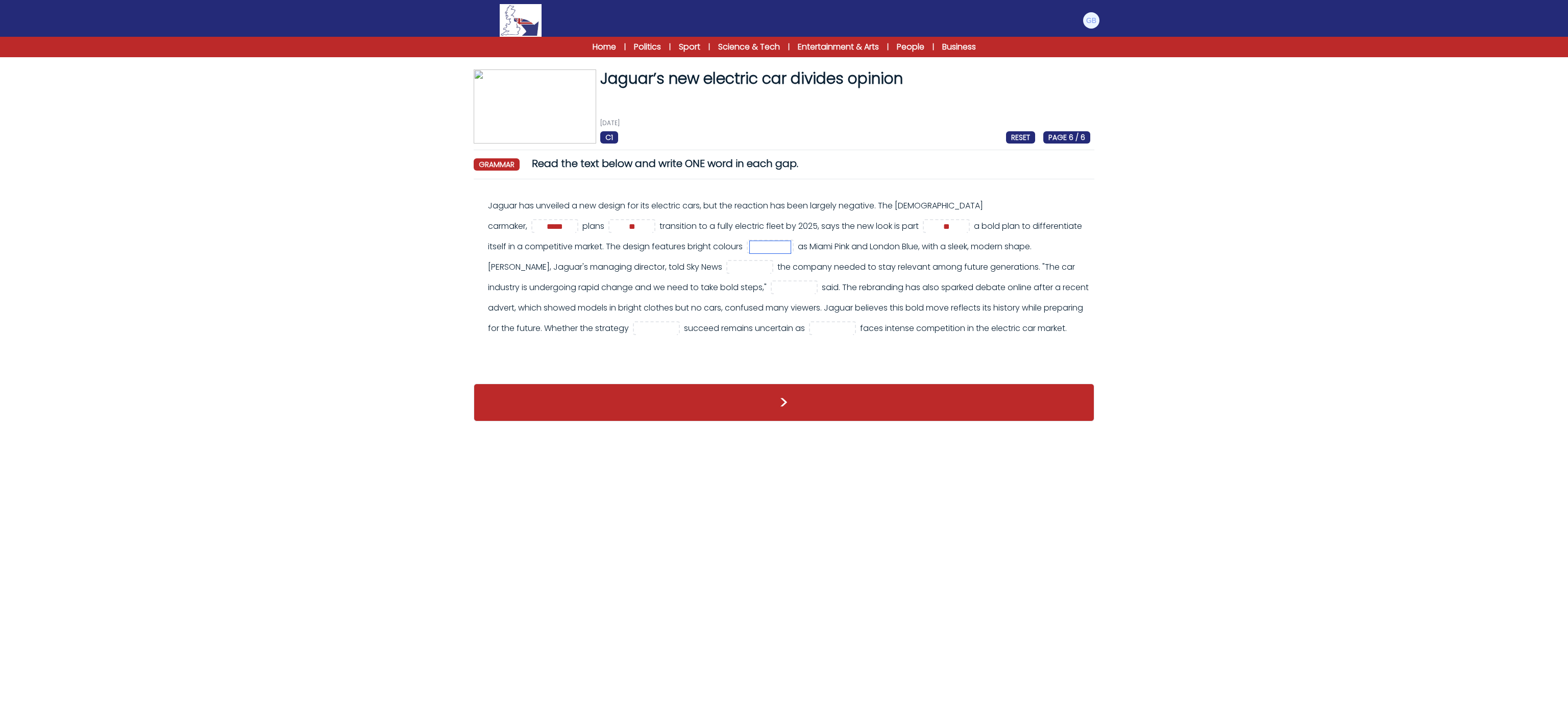
click at [761, 248] on input "text" at bounding box center [770, 247] width 41 height 12
type input "****"
click at [729, 267] on input "text" at bounding box center [749, 267] width 41 height 12
type input "****"
click at [771, 281] on span at bounding box center [794, 287] width 47 height 14
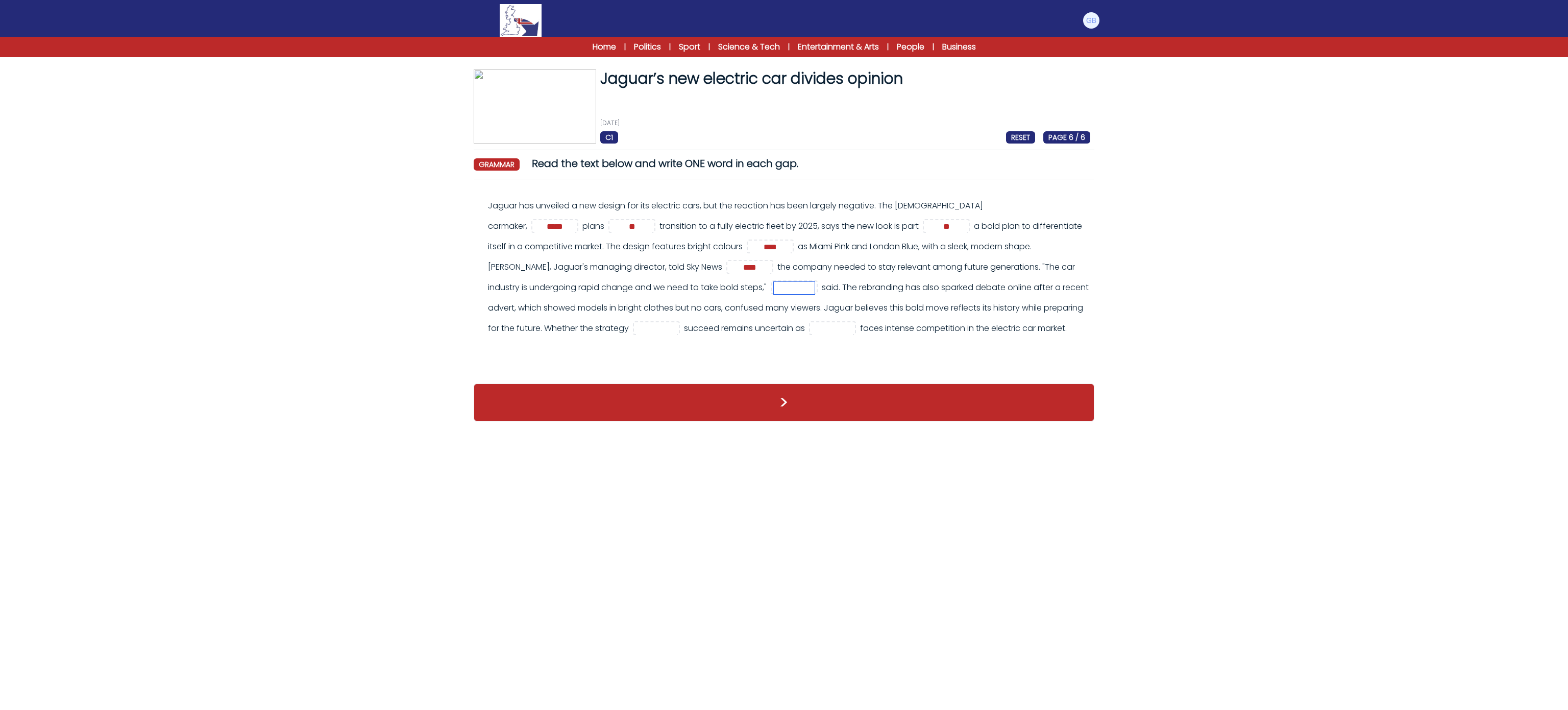
click at [774, 285] on input "text" at bounding box center [794, 288] width 41 height 12
type input "**"
click at [679, 331] on span at bounding box center [657, 328] width 43 height 12
click at [726, 321] on div "Jaguar has unveiled a new design for its electric cars, but the reaction has be…" at bounding box center [789, 267] width 602 height 143
click at [677, 331] on input "text" at bounding box center [656, 329] width 41 height 12
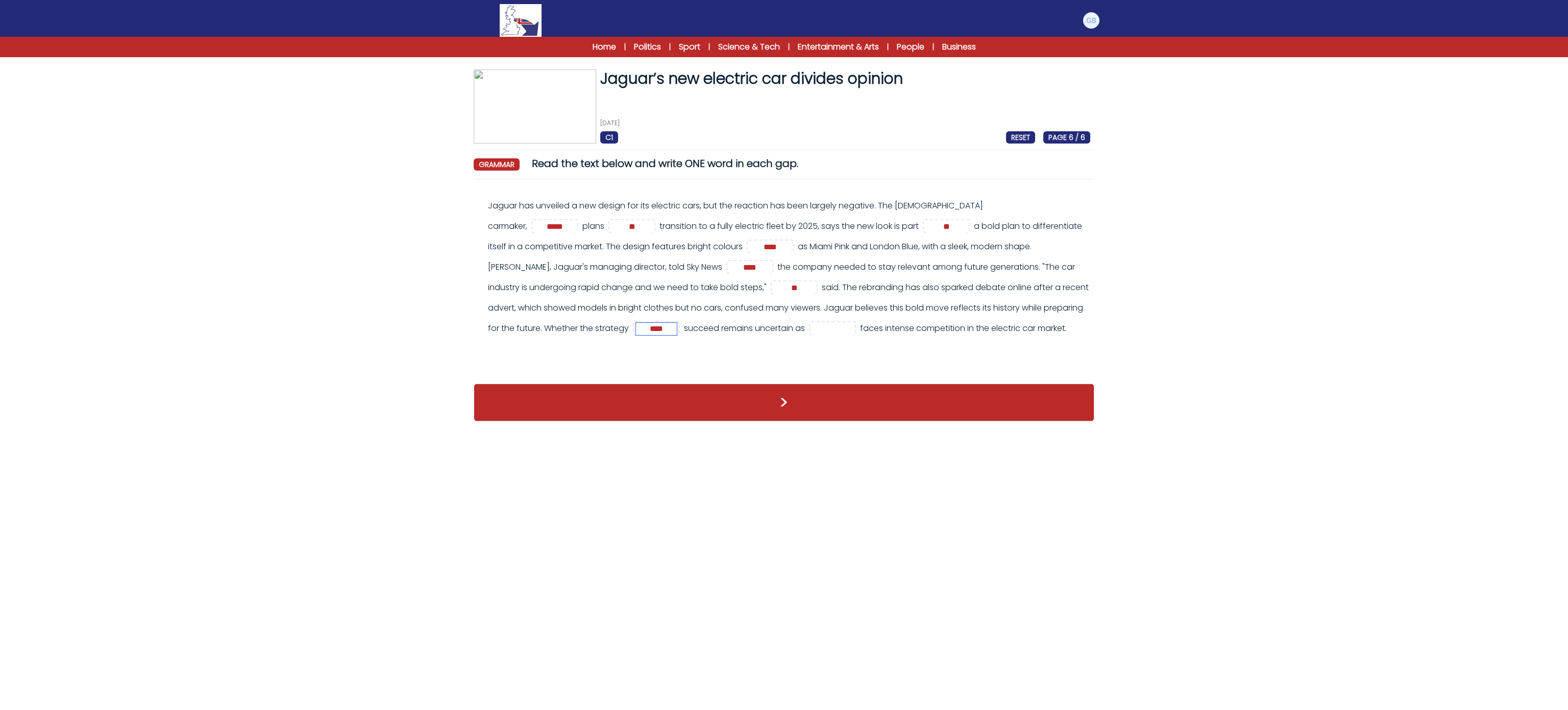
type input "****"
click at [893, 339] on div "Jaguar has unveiled a new design for its electric cars, but the reaction has be…" at bounding box center [789, 267] width 602 height 143
click at [853, 325] on input "text" at bounding box center [832, 329] width 41 height 12
type input "**"
click at [1004, 403] on div ">" at bounding box center [784, 402] width 621 height 58
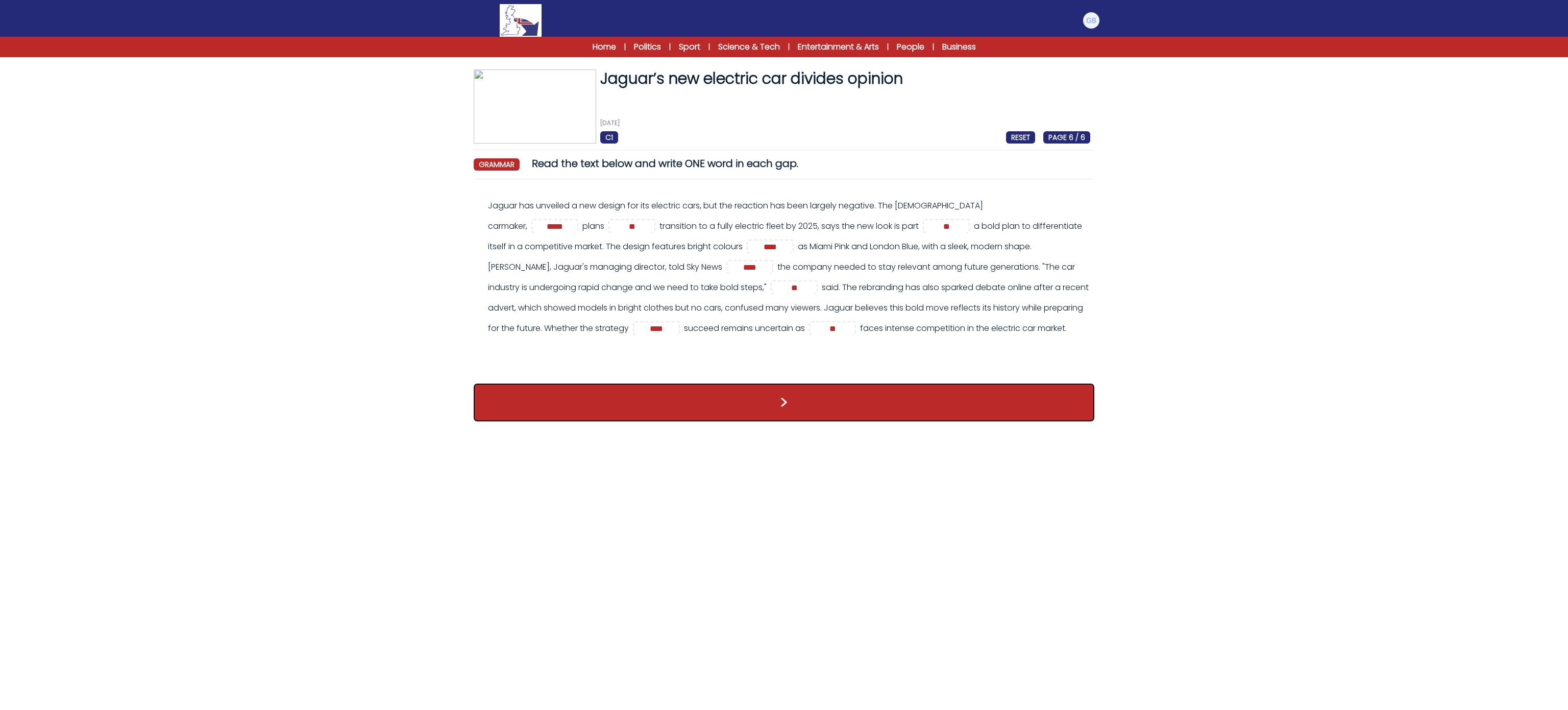
click at [1010, 416] on button ">" at bounding box center [784, 402] width 621 height 38
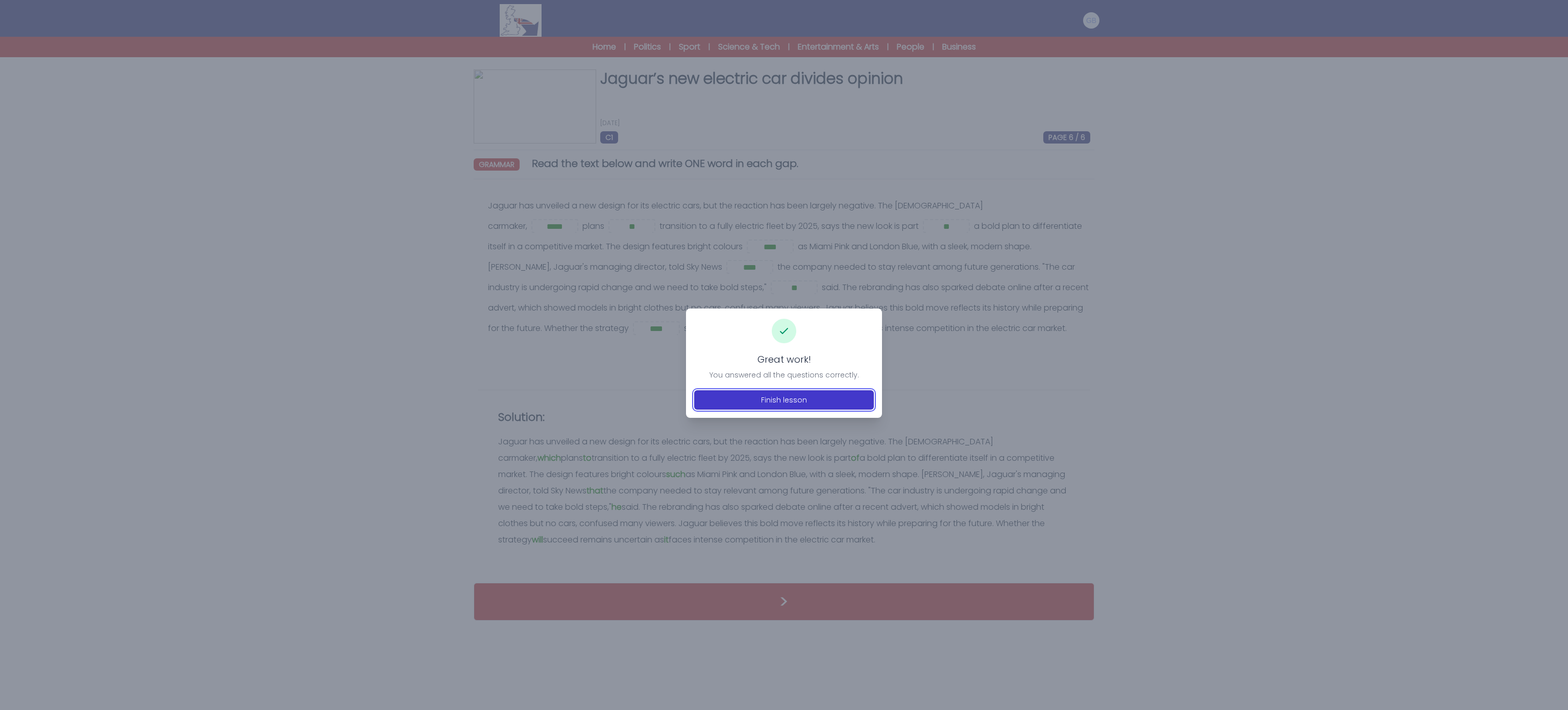
click at [825, 409] on button "Finish lesson" at bounding box center [783, 400] width 180 height 19
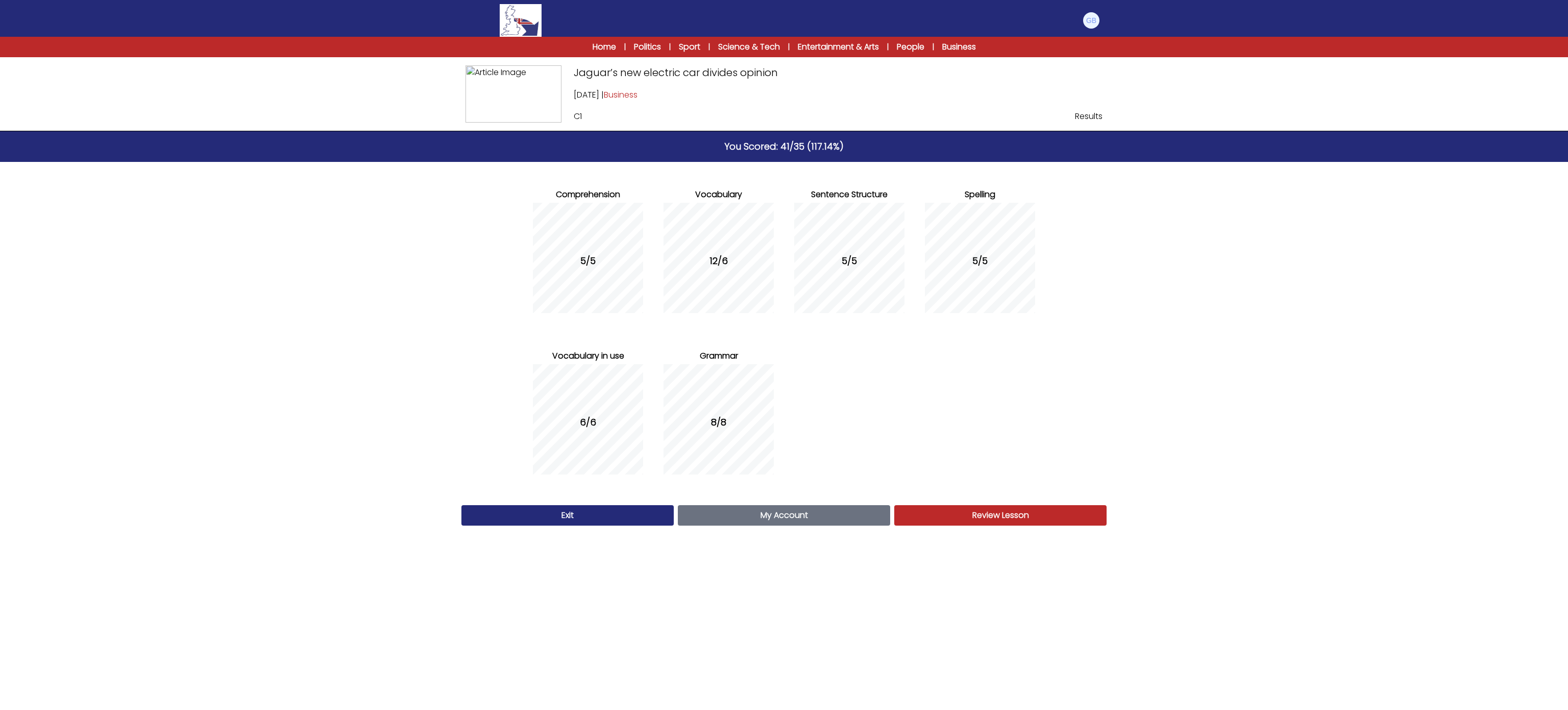
click at [665, 236] on div "12/6" at bounding box center [718, 261] width 110 height 125
drag, startPoint x: 690, startPoint y: 259, endPoint x: 713, endPoint y: 283, distance: 33.2
click at [713, 283] on div "12/6" at bounding box center [718, 261] width 110 height 125
click at [716, 287] on div "12/6" at bounding box center [718, 261] width 110 height 125
click at [803, 331] on div "Comprehension 5/5 Vocabulary 12/6 Sentence Structure 5/5 Spelling Grammar" at bounding box center [784, 331] width 523 height 339
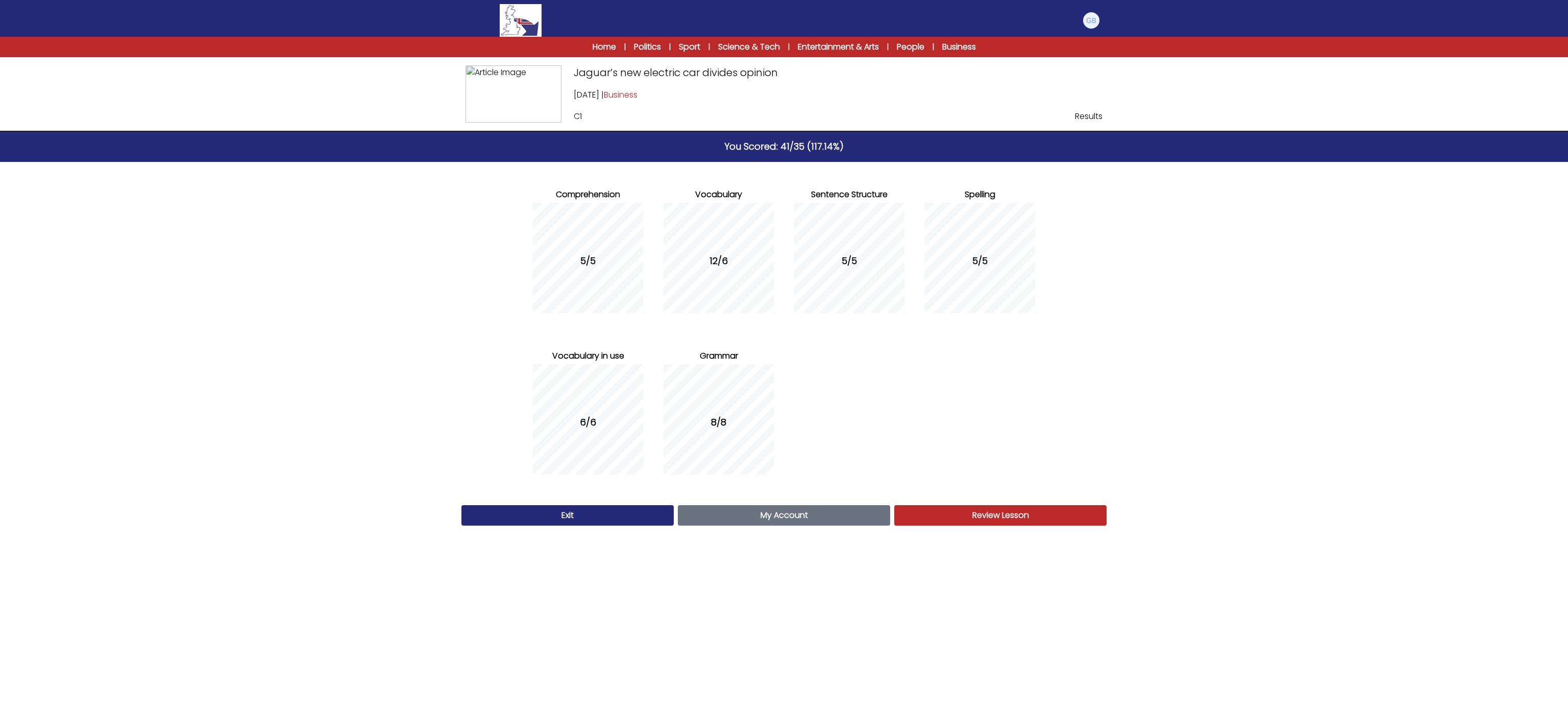
click at [734, 516] on link "My Account Account" at bounding box center [784, 515] width 212 height 21
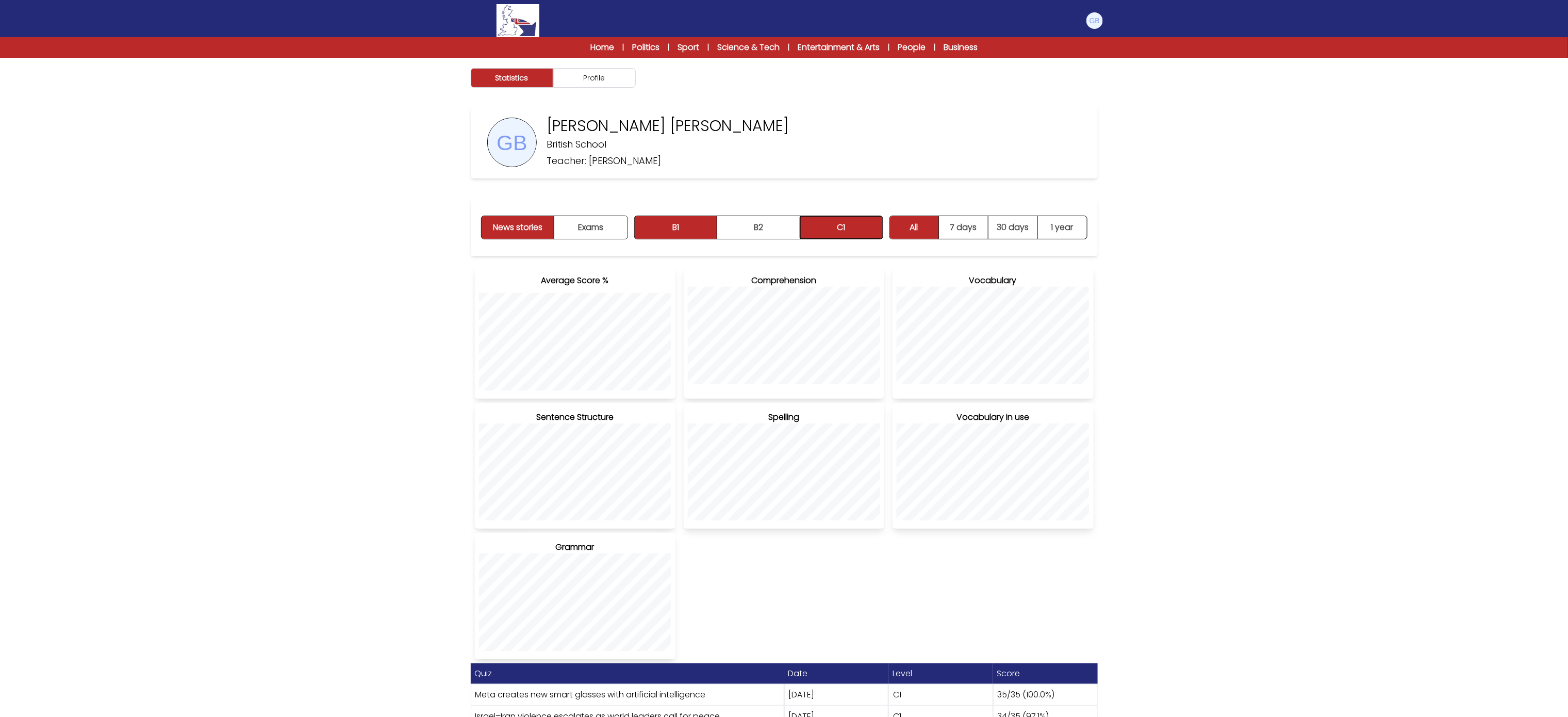
click at [841, 216] on button "C1" at bounding box center [841, 227] width 82 height 23
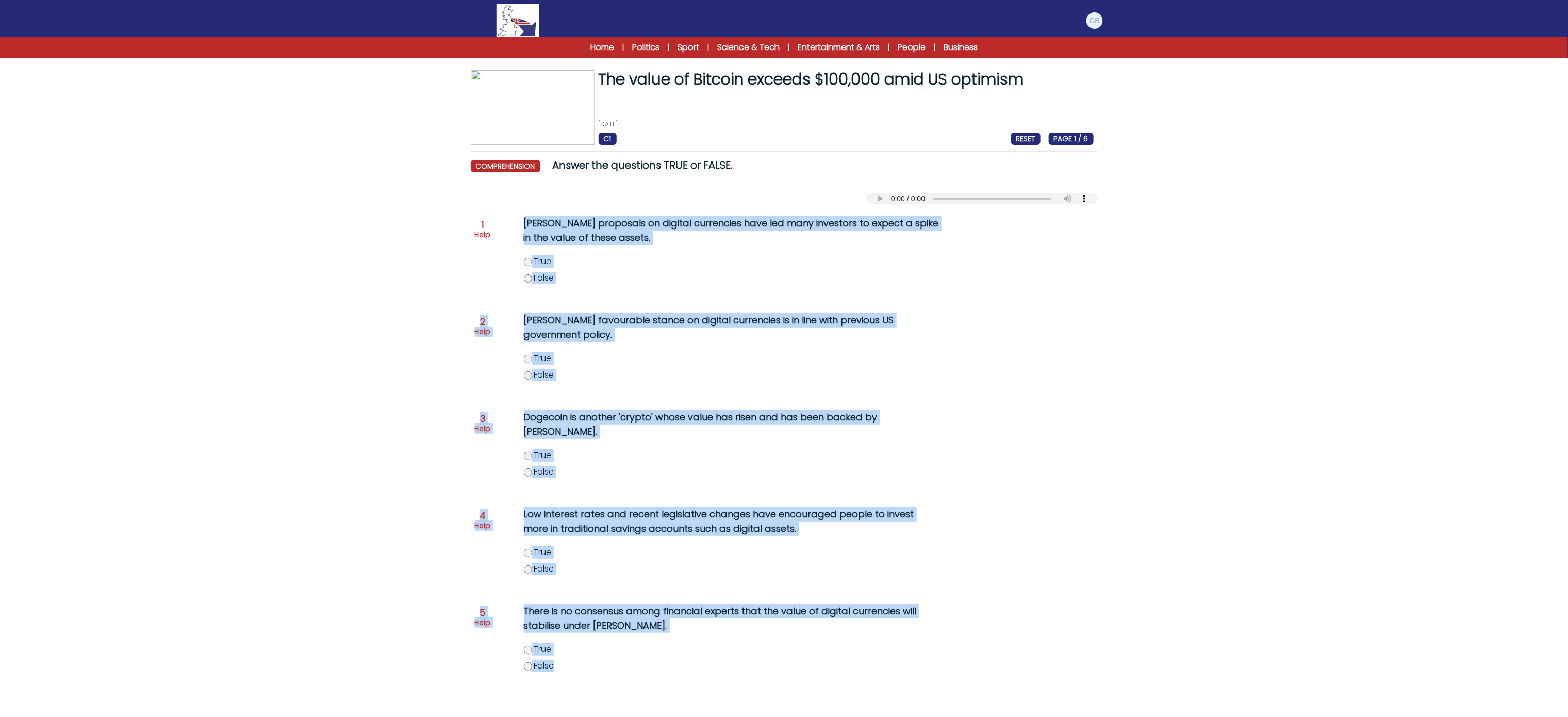
drag, startPoint x: 570, startPoint y: 273, endPoint x: 718, endPoint y: 656, distance: 410.6
click at [718, 656] on div "Question 1 Help Trump's proposals on digital currencies have led many investors…" at bounding box center [785, 458] width 627 height 509
copy div "Trump's proposals on digital currencies have led many investors to expect a spi…"
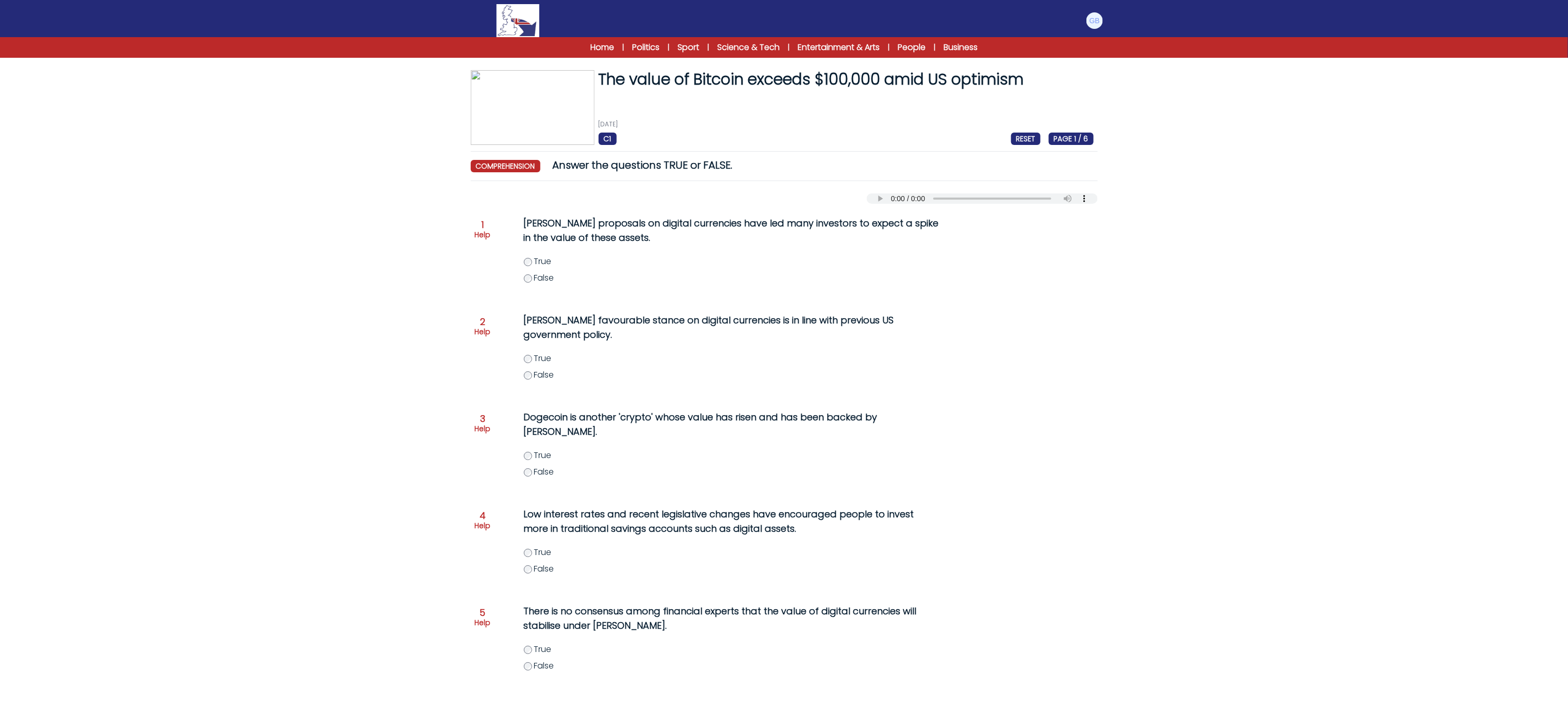
drag, startPoint x: 399, startPoint y: 279, endPoint x: 547, endPoint y: 318, distance: 153.1
click at [402, 279] on form "The value of Bitcoin exceeds $100,000 amid US optimism 7th December 2024 C1 RES…" at bounding box center [784, 406] width 1568 height 731
click at [533, 373] on label "False" at bounding box center [743, 375] width 438 height 12
click at [525, 643] on label "True" at bounding box center [743, 649] width 438 height 12
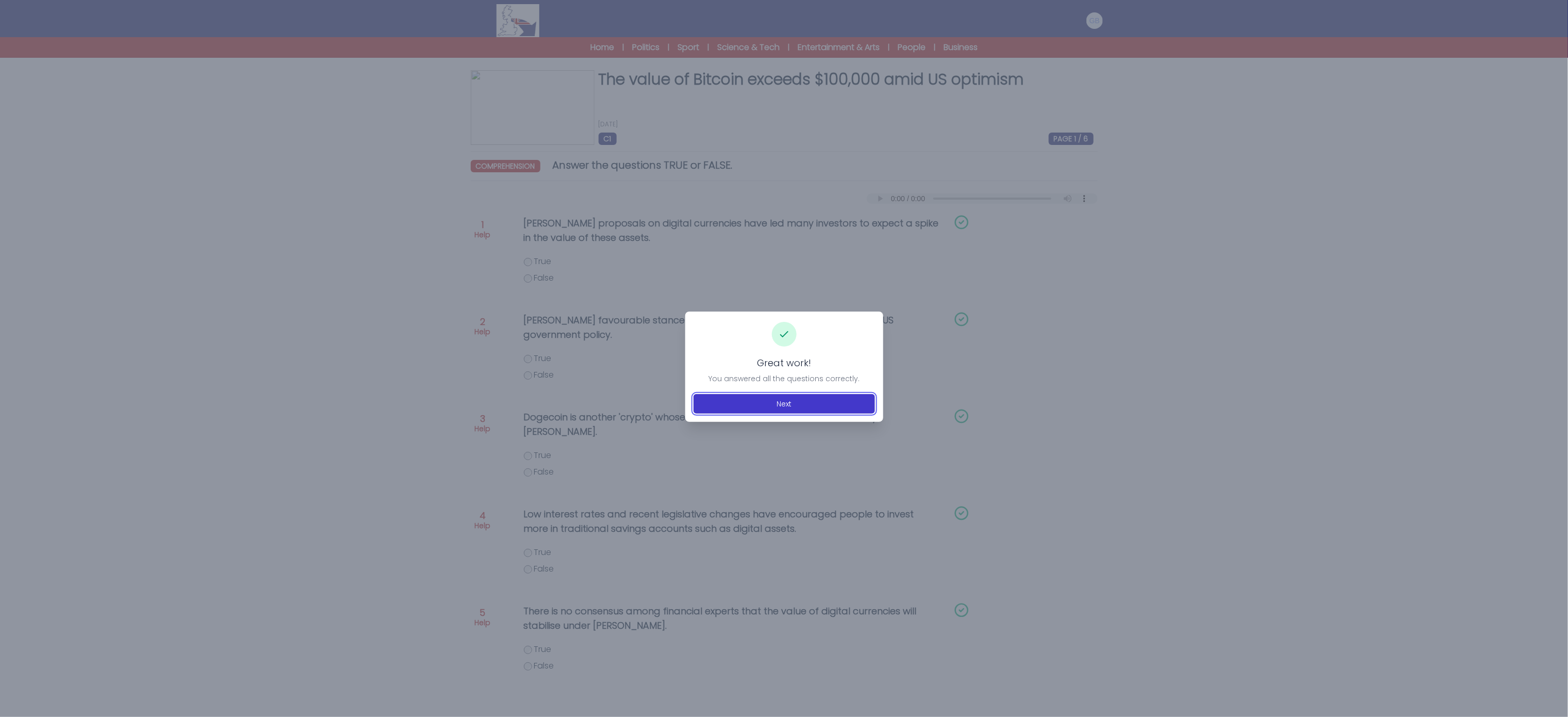
click at [836, 409] on button "Next" at bounding box center [784, 404] width 181 height 20
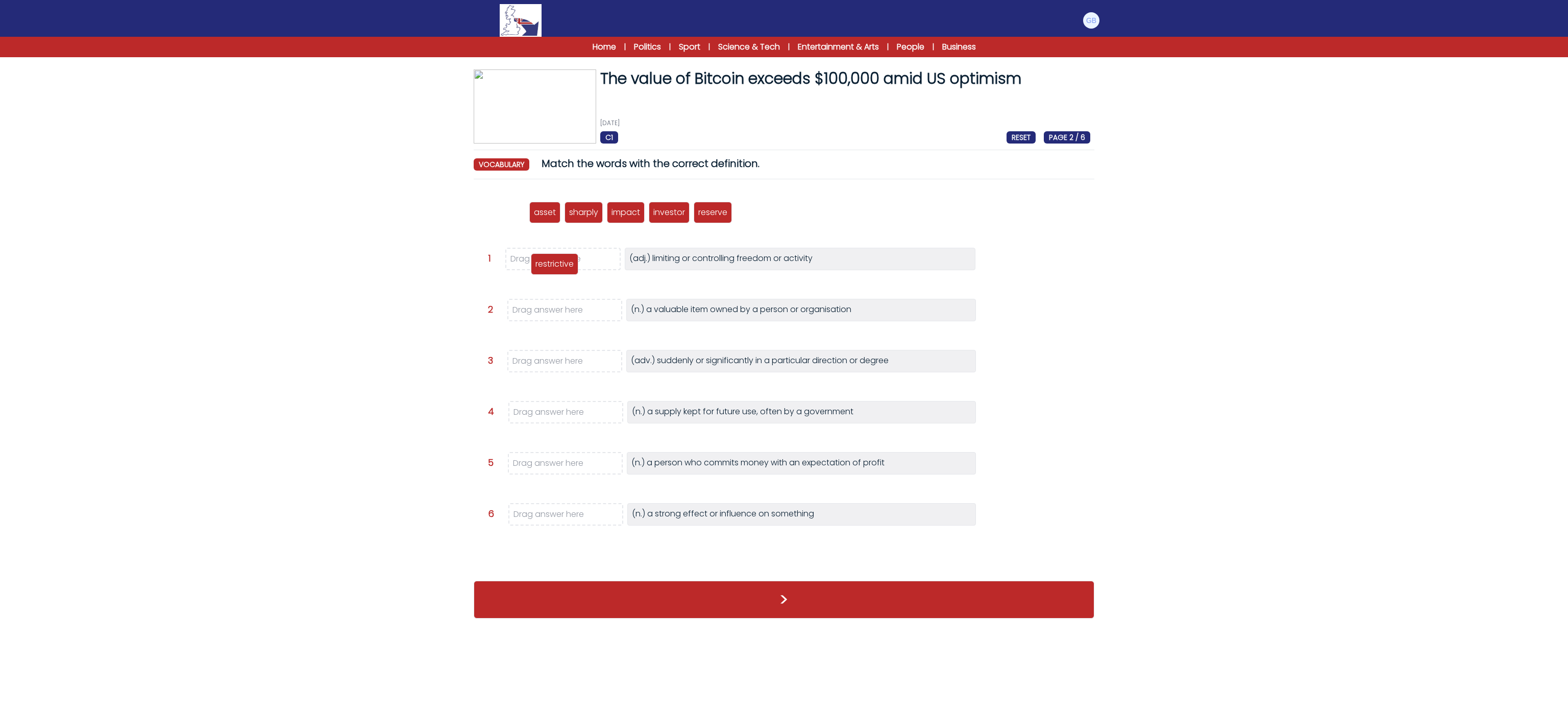
drag, startPoint x: 504, startPoint y: 217, endPoint x: 558, endPoint y: 269, distance: 75.0
click at [558, 269] on p "restrictive" at bounding box center [555, 264] width 38 height 12
drag, startPoint x: 496, startPoint y: 209, endPoint x: 547, endPoint y: 308, distance: 111.4
click at [547, 308] on p "asset" at bounding box center [544, 311] width 22 height 12
drag, startPoint x: 495, startPoint y: 216, endPoint x: 564, endPoint y: 511, distance: 303.0
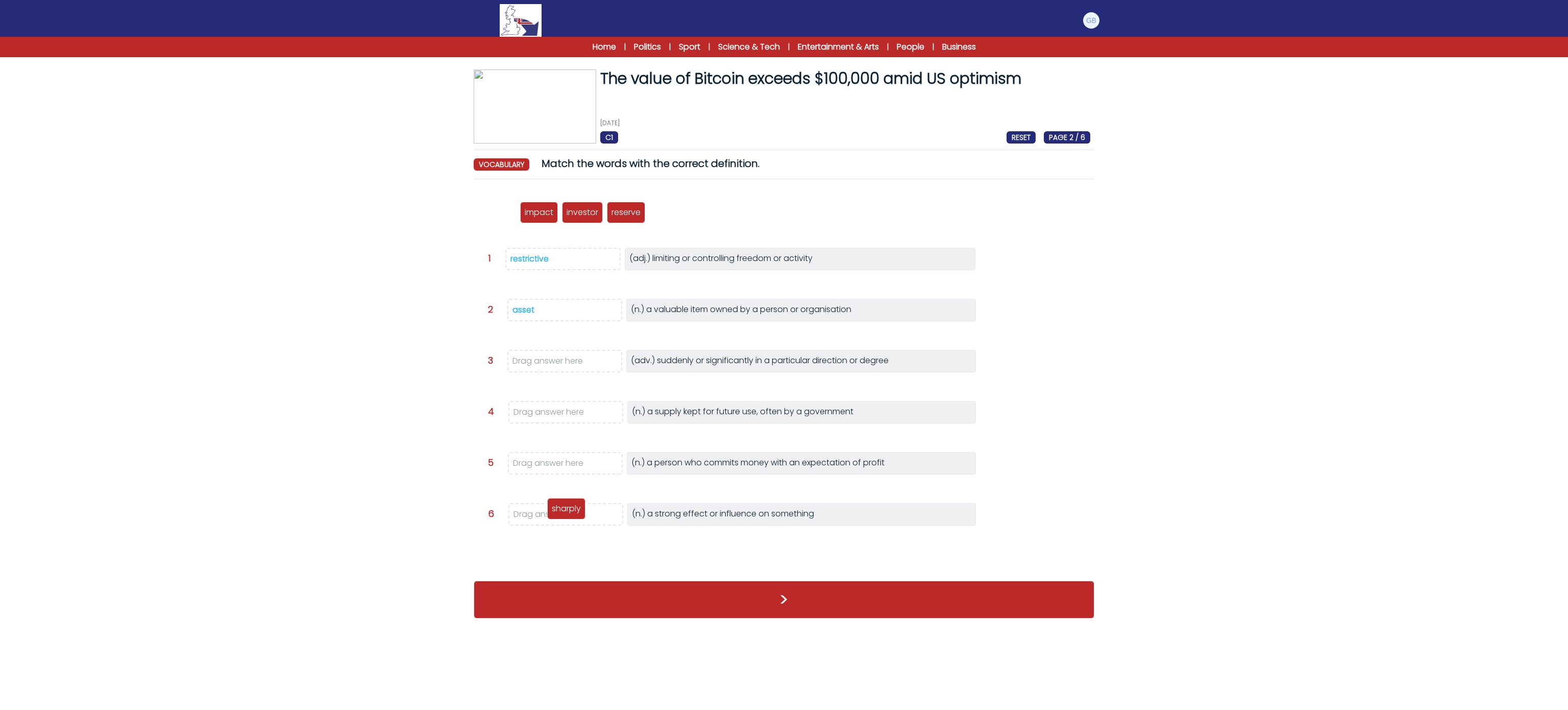
click at [564, 511] on p "sharply" at bounding box center [566, 508] width 29 height 12
click at [524, 506] on span "sharply" at bounding box center [565, 514] width 115 height 23
drag, startPoint x: 524, startPoint y: 518, endPoint x: 464, endPoint y: 431, distance: 105.7
click at [466, 430] on div "The value of Bitcoin exceeds $100,000 amid US optimism 7th December 2024 C1 RES…" at bounding box center [783, 349] width 653 height 559
click at [408, 386] on form "The value of Bitcoin exceeds $100,000 amid US optimism 7th December 2024 C1 RES…" at bounding box center [784, 334] width 1568 height 588
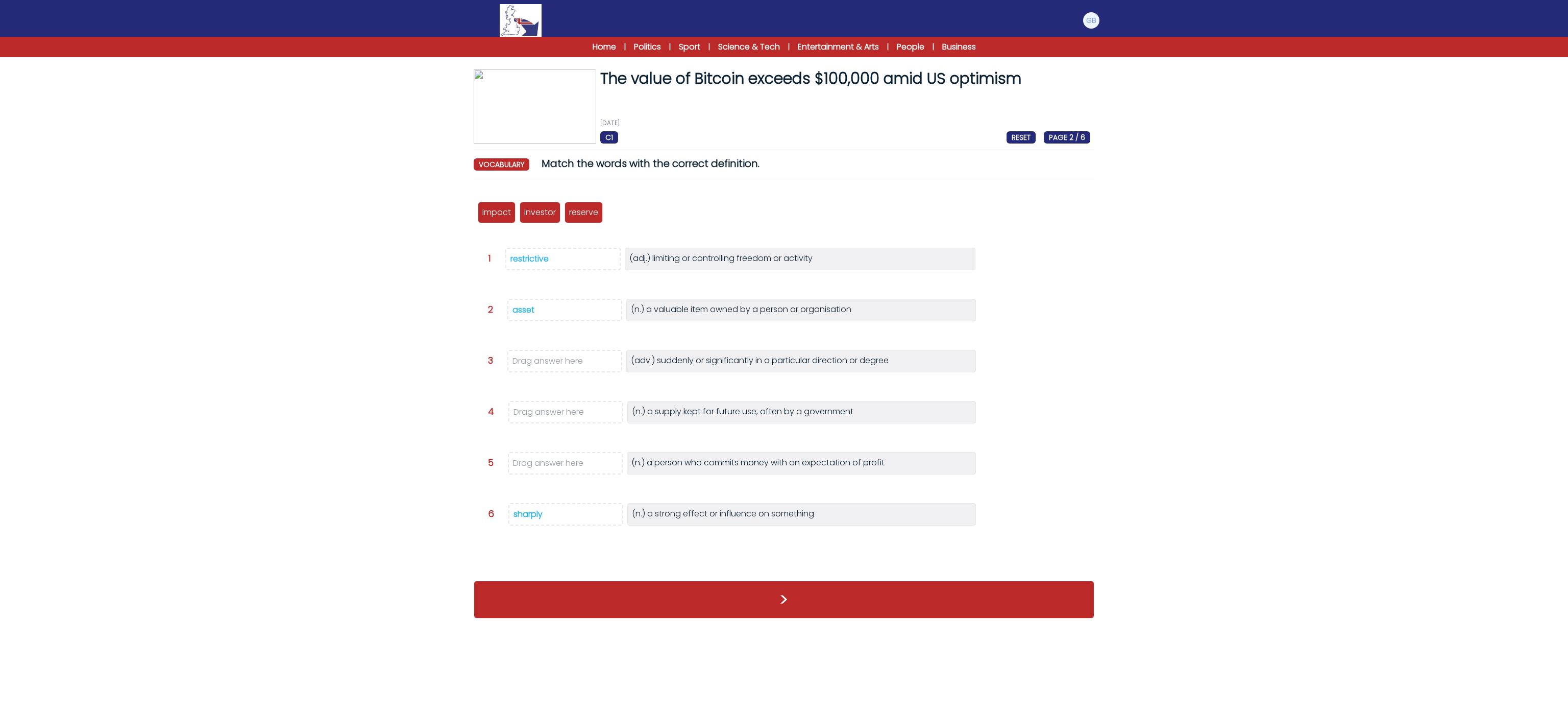
click at [520, 525] on div "Question 6 sharply (n.) a strong effect or influence on something" at bounding box center [794, 519] width 612 height 33
click at [526, 516] on div "sharply" at bounding box center [528, 513] width 29 height 12
drag, startPoint x: 580, startPoint y: 211, endPoint x: 575, endPoint y: 409, distance: 198.1
click at [575, 409] on p "reserve" at bounding box center [578, 410] width 29 height 12
drag, startPoint x: 486, startPoint y: 216, endPoint x: 542, endPoint y: 508, distance: 297.3
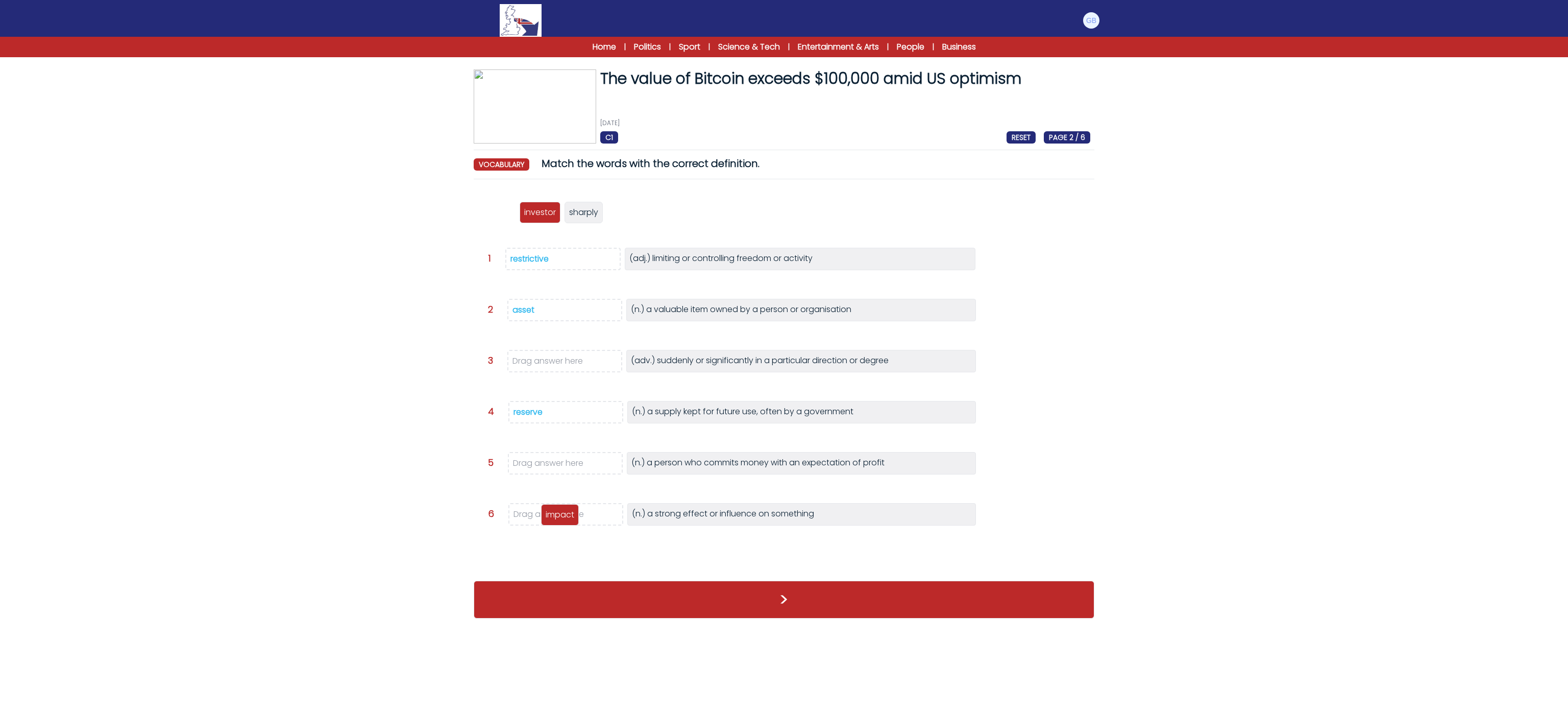
click at [548, 515] on p "impact" at bounding box center [559, 515] width 29 height 12
drag, startPoint x: 504, startPoint y: 235, endPoint x: 553, endPoint y: 461, distance: 231.3
click at [557, 468] on p "investor" at bounding box center [558, 466] width 32 height 12
drag, startPoint x: 504, startPoint y: 212, endPoint x: 551, endPoint y: 363, distance: 158.1
click at [551, 363] on span "sharply" at bounding box center [544, 364] width 29 height 12
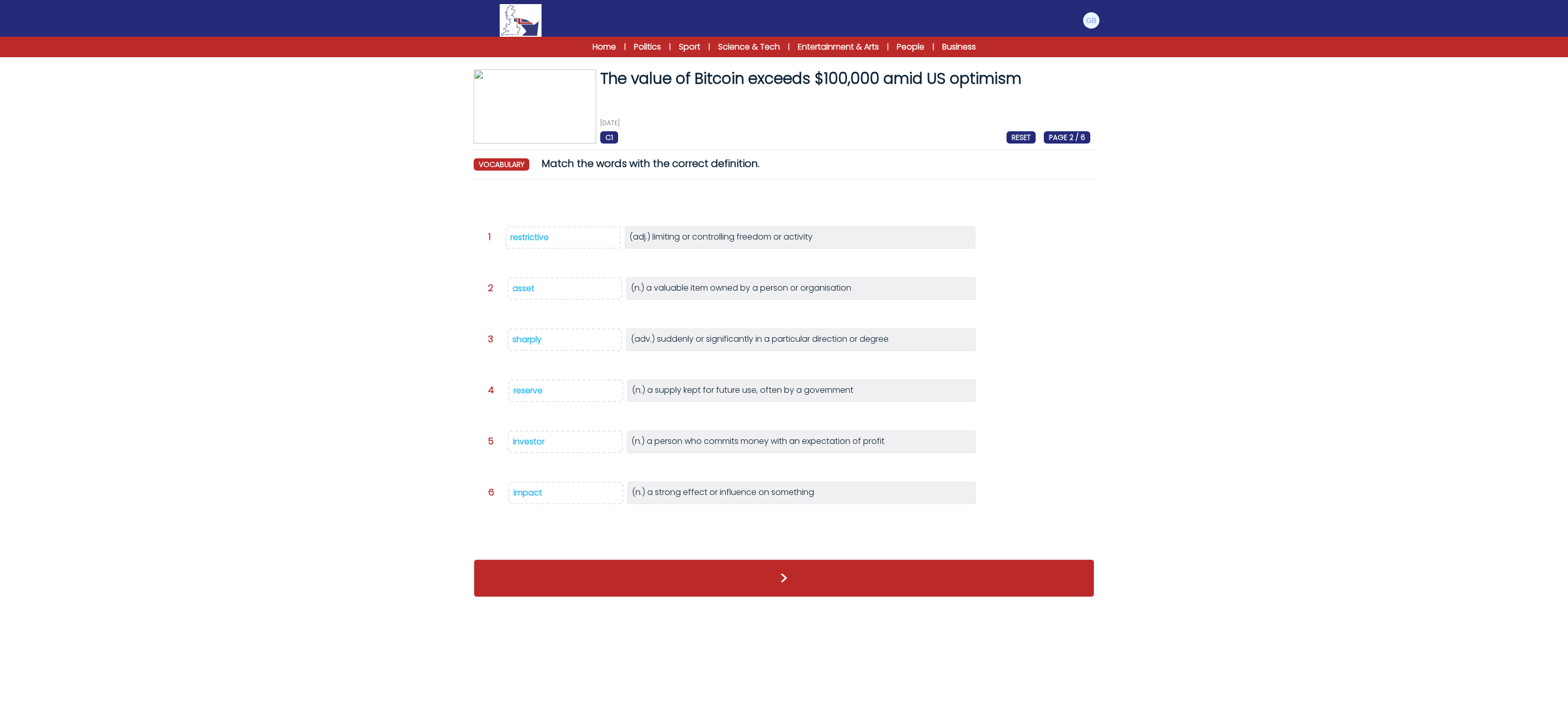
drag, startPoint x: 625, startPoint y: 614, endPoint x: 617, endPoint y: 577, distance: 37.9
click at [624, 607] on div ">" at bounding box center [784, 578] width 621 height 58
click at [615, 567] on div ">" at bounding box center [784, 578] width 621 height 58
click at [622, 592] on button ">" at bounding box center [784, 578] width 621 height 38
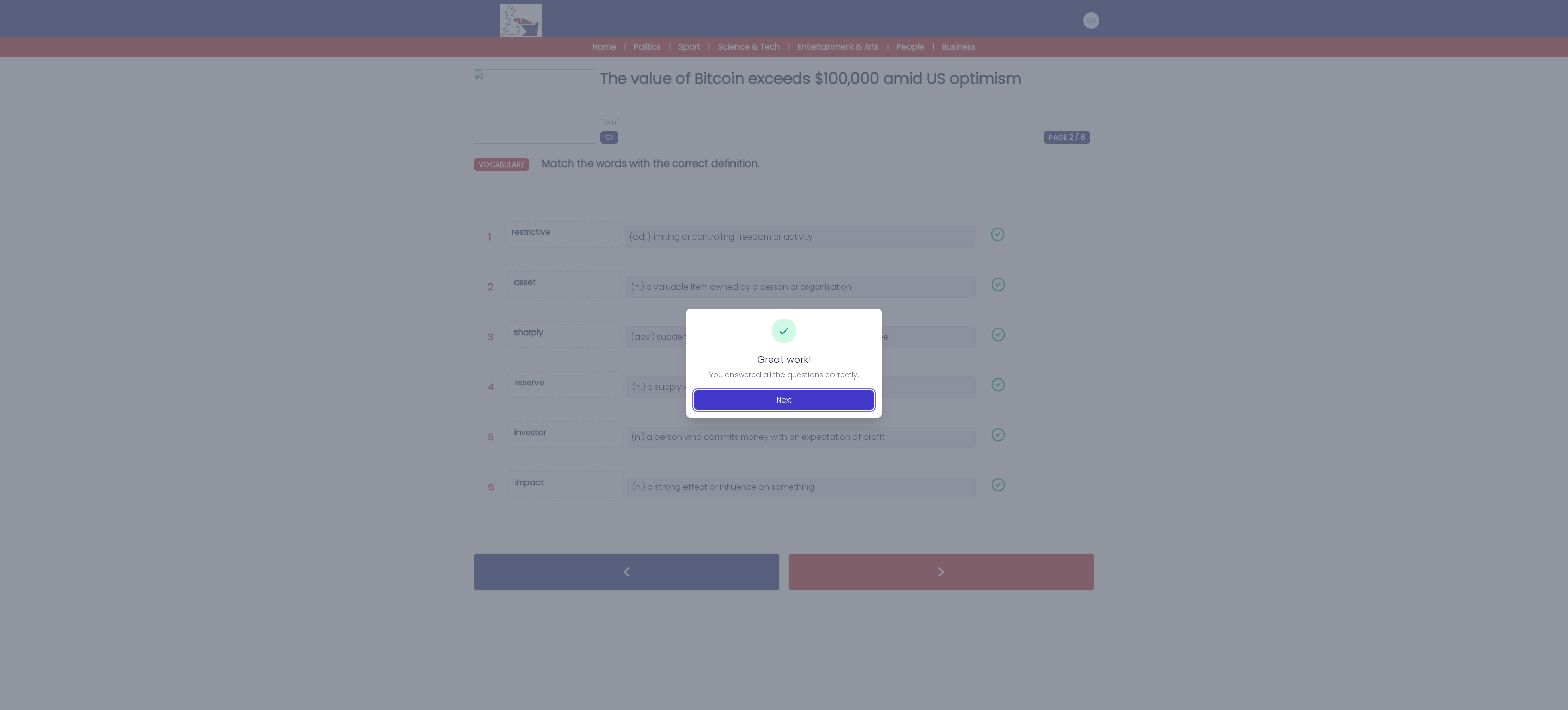
click at [771, 403] on button "Next" at bounding box center [783, 400] width 180 height 19
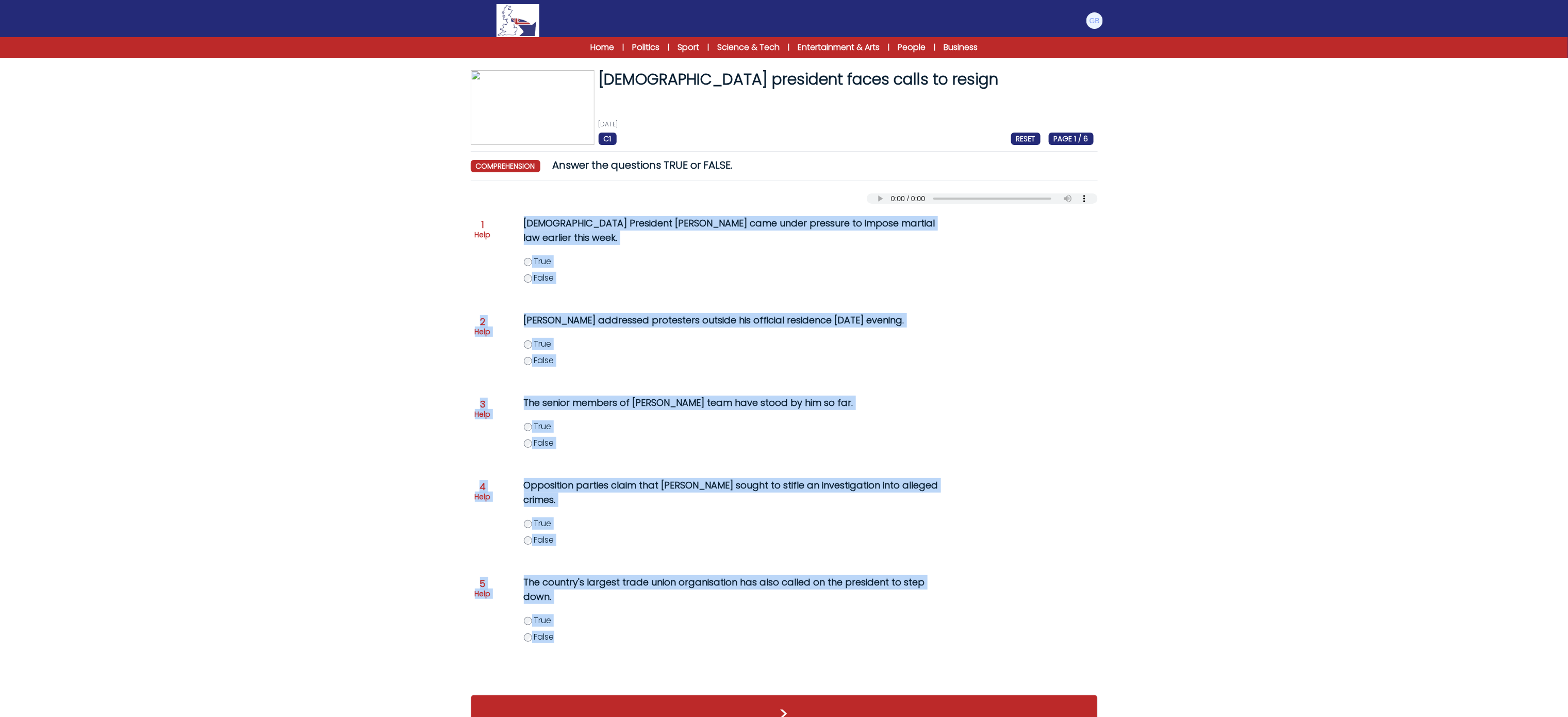
drag, startPoint x: 516, startPoint y: 221, endPoint x: 622, endPoint y: 635, distance: 427.4
click at [622, 635] on div "Question 1 Help South Korean President Yoon Suk Yeol came under pressure to imp…" at bounding box center [785, 444] width 627 height 481
copy div "South Korean President Yoon Suk Yeol came under pressure to impose martial law …"
click at [529, 274] on label "False" at bounding box center [743, 278] width 438 height 12
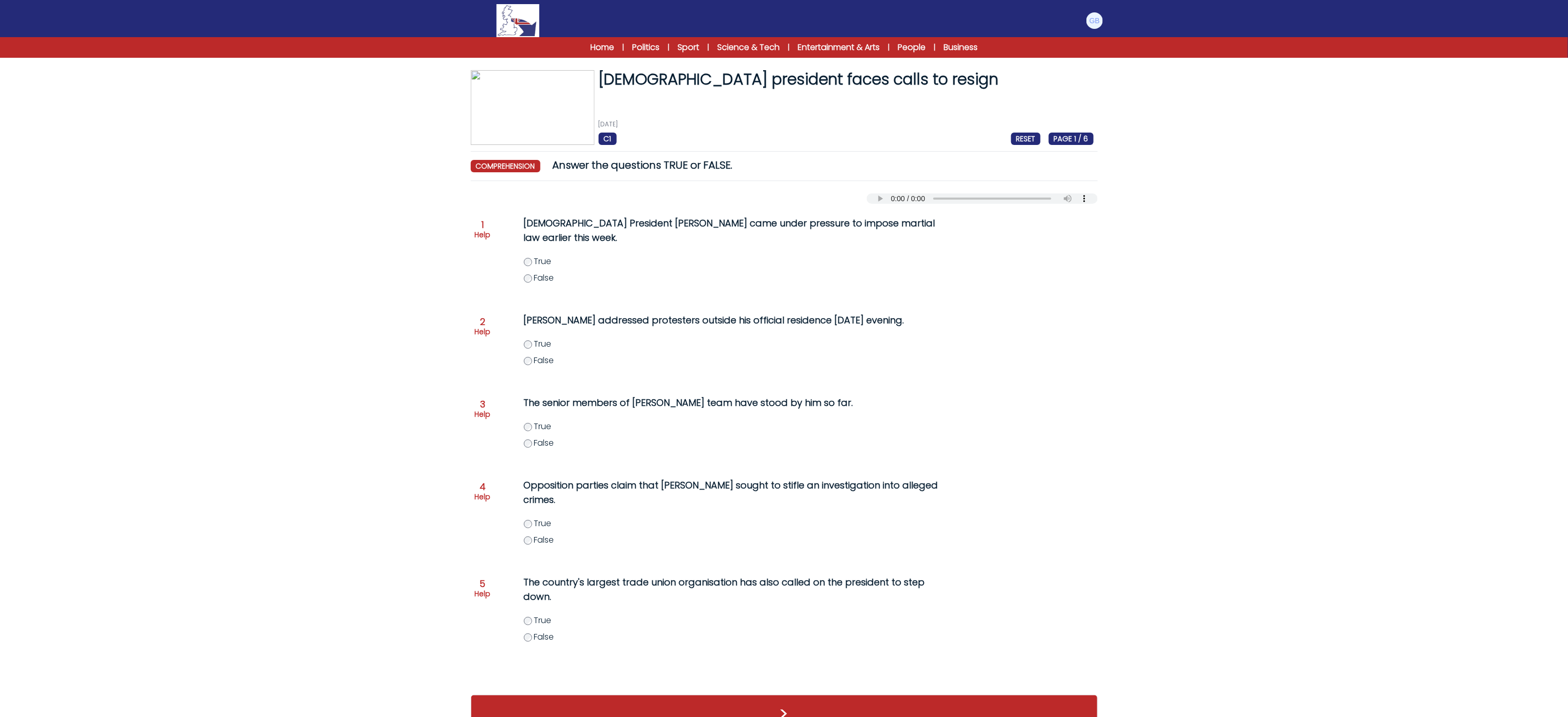
click at [529, 517] on div "True False" at bounding box center [743, 531] width 438 height 29
drag, startPoint x: 534, startPoint y: 501, endPoint x: 526, endPoint y: 515, distance: 16.1
click at [531, 503] on div "Opposition parties claim that Yoon sought to stifle an investigation into alleg…" at bounding box center [722, 518] width 438 height 89
click at [526, 517] on label "True" at bounding box center [743, 523] width 438 height 12
click at [535, 695] on button ">" at bounding box center [785, 714] width 627 height 38
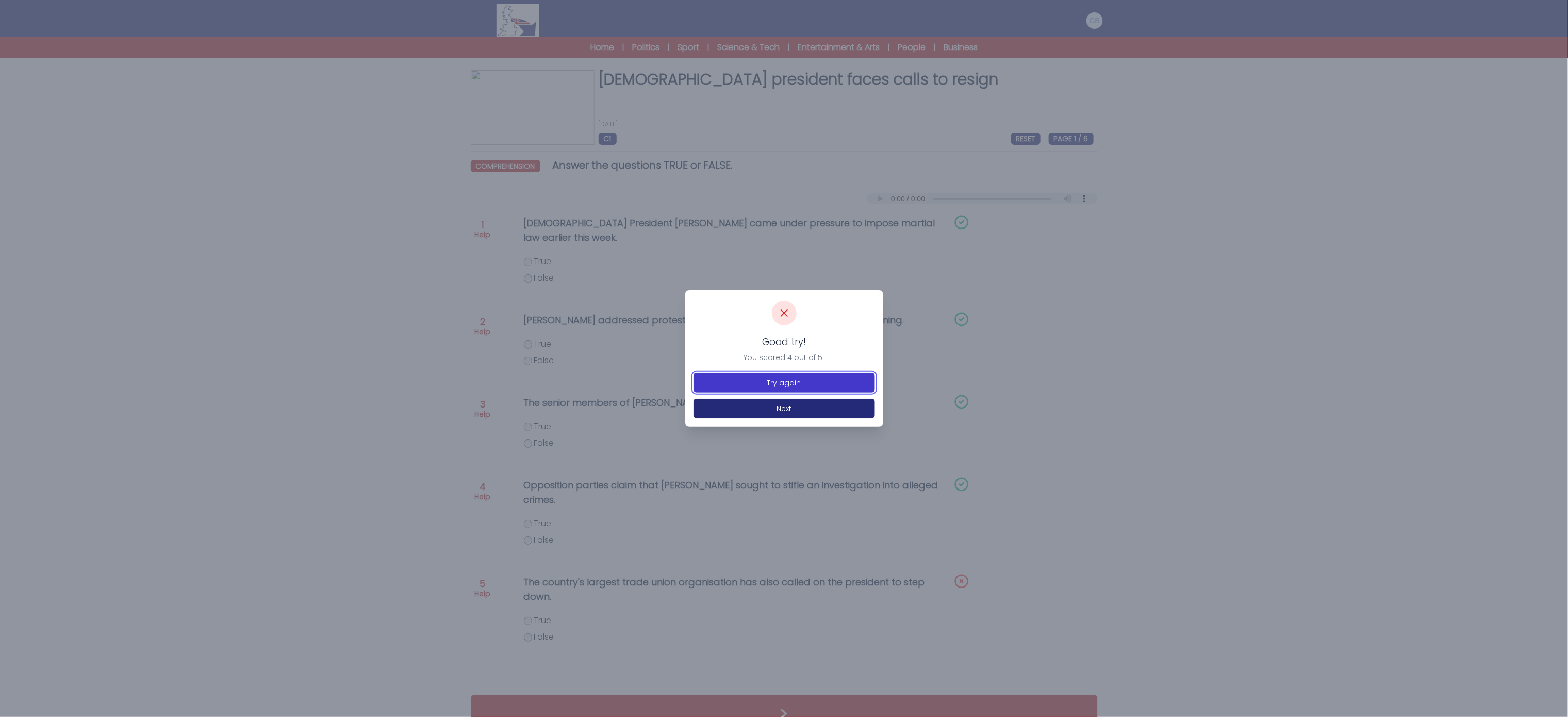
click at [802, 386] on button "Try again" at bounding box center [784, 382] width 181 height 20
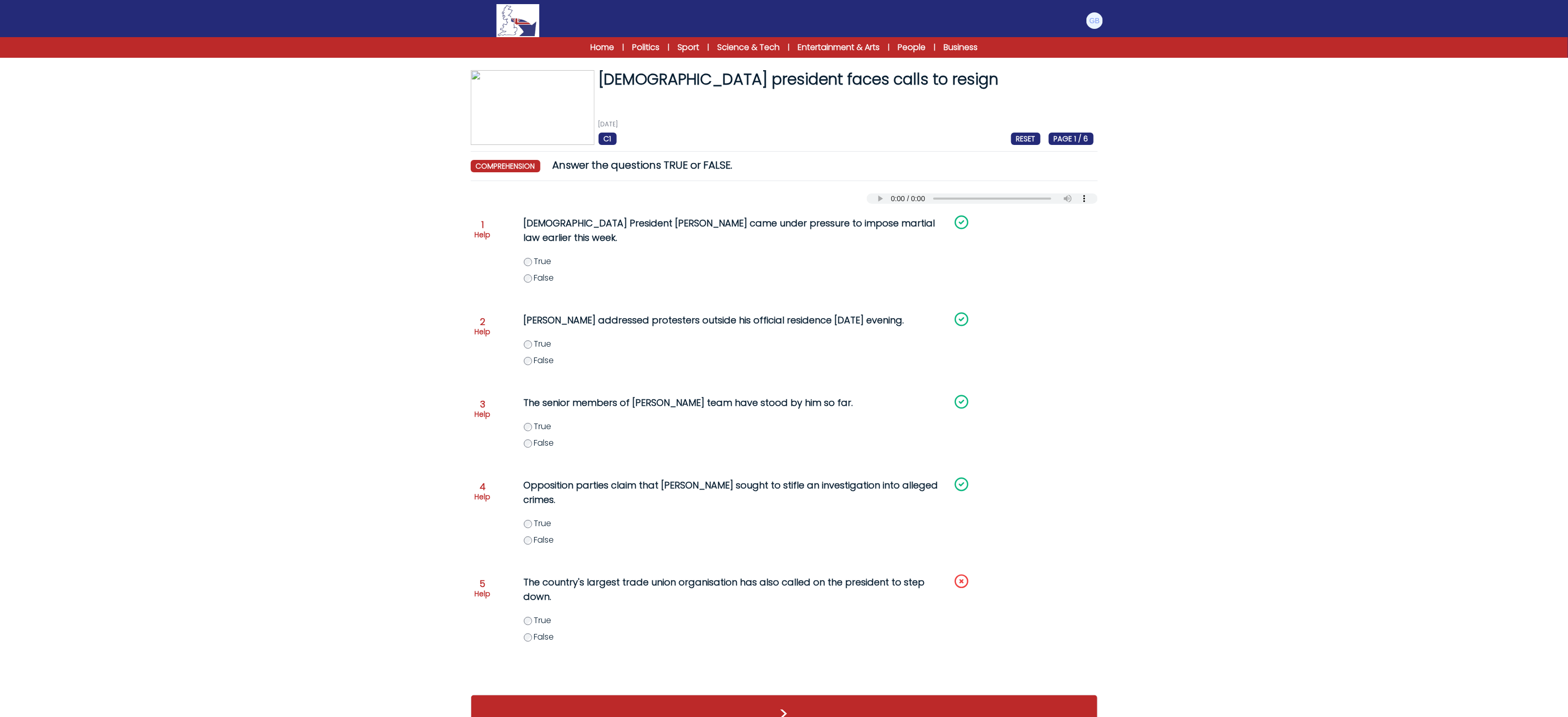
click at [541, 614] on span "True" at bounding box center [543, 620] width 18 height 12
click at [580, 698] on button ">" at bounding box center [785, 714] width 627 height 38
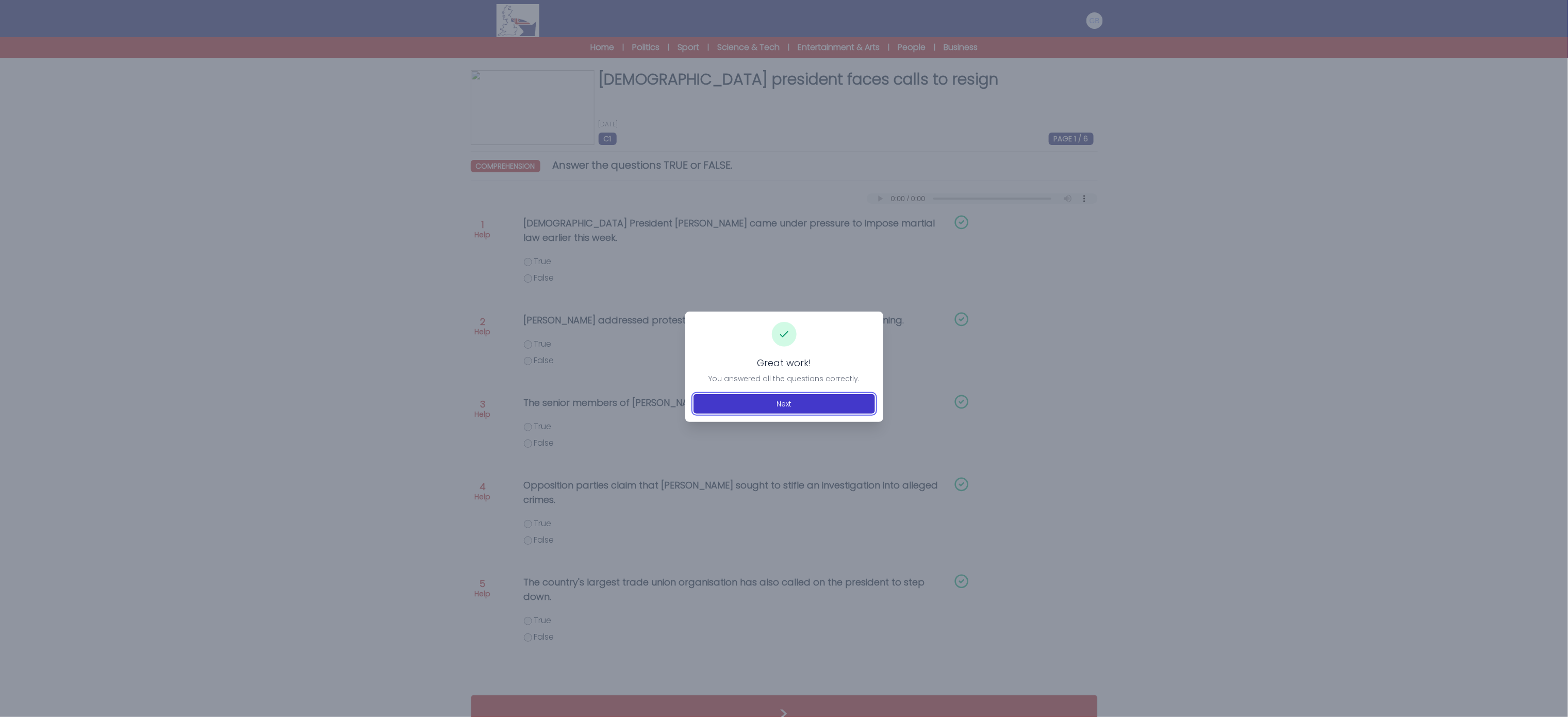
click at [727, 411] on button "Next" at bounding box center [784, 404] width 181 height 20
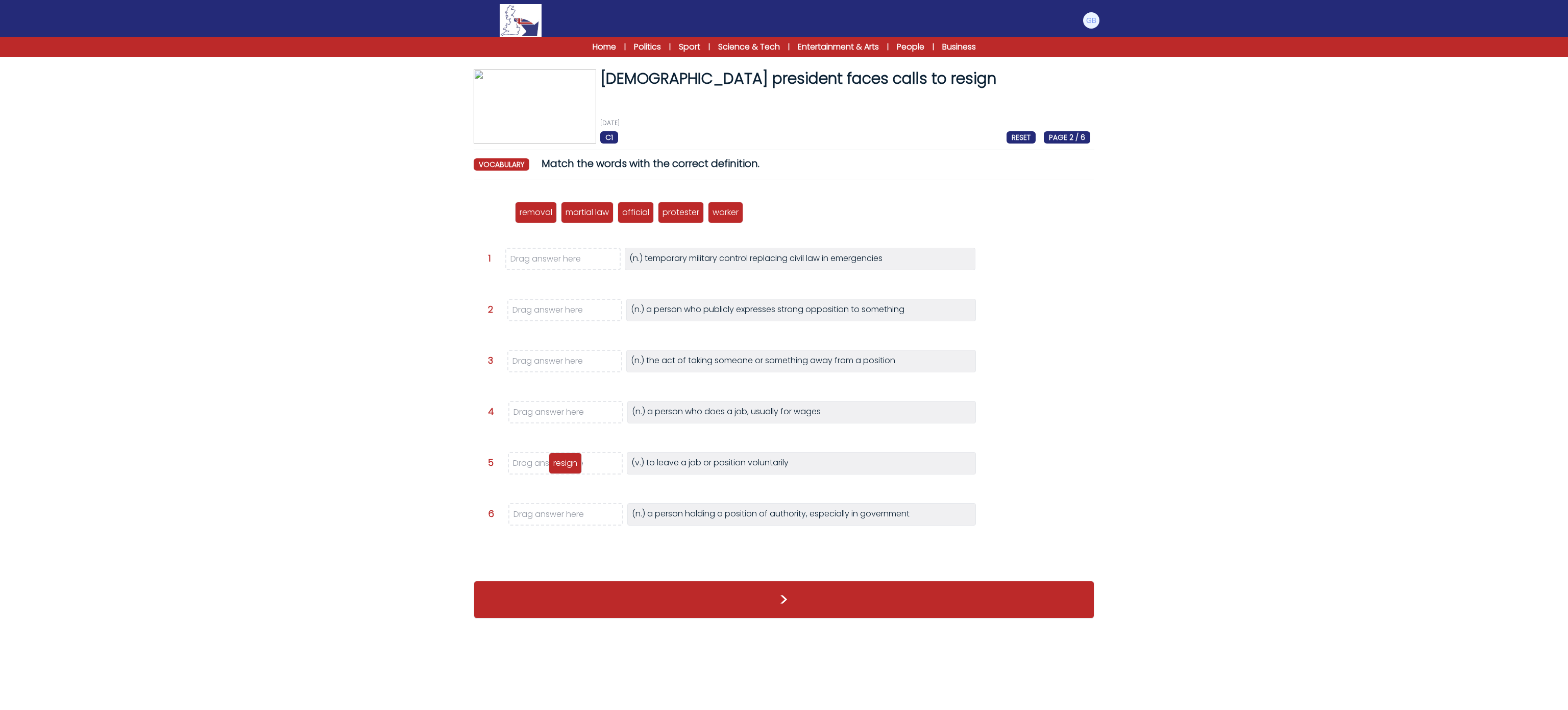
drag, startPoint x: 502, startPoint y: 220, endPoint x: 573, endPoint y: 471, distance: 260.8
click at [573, 471] on div "resign" at bounding box center [565, 463] width 33 height 21
drag, startPoint x: 486, startPoint y: 197, endPoint x: 500, endPoint y: 216, distance: 23.6
click at [497, 214] on div "resign removal martial law official protester worker" at bounding box center [784, 212] width 612 height 33
drag, startPoint x: 489, startPoint y: 206, endPoint x: 522, endPoint y: 359, distance: 156.5
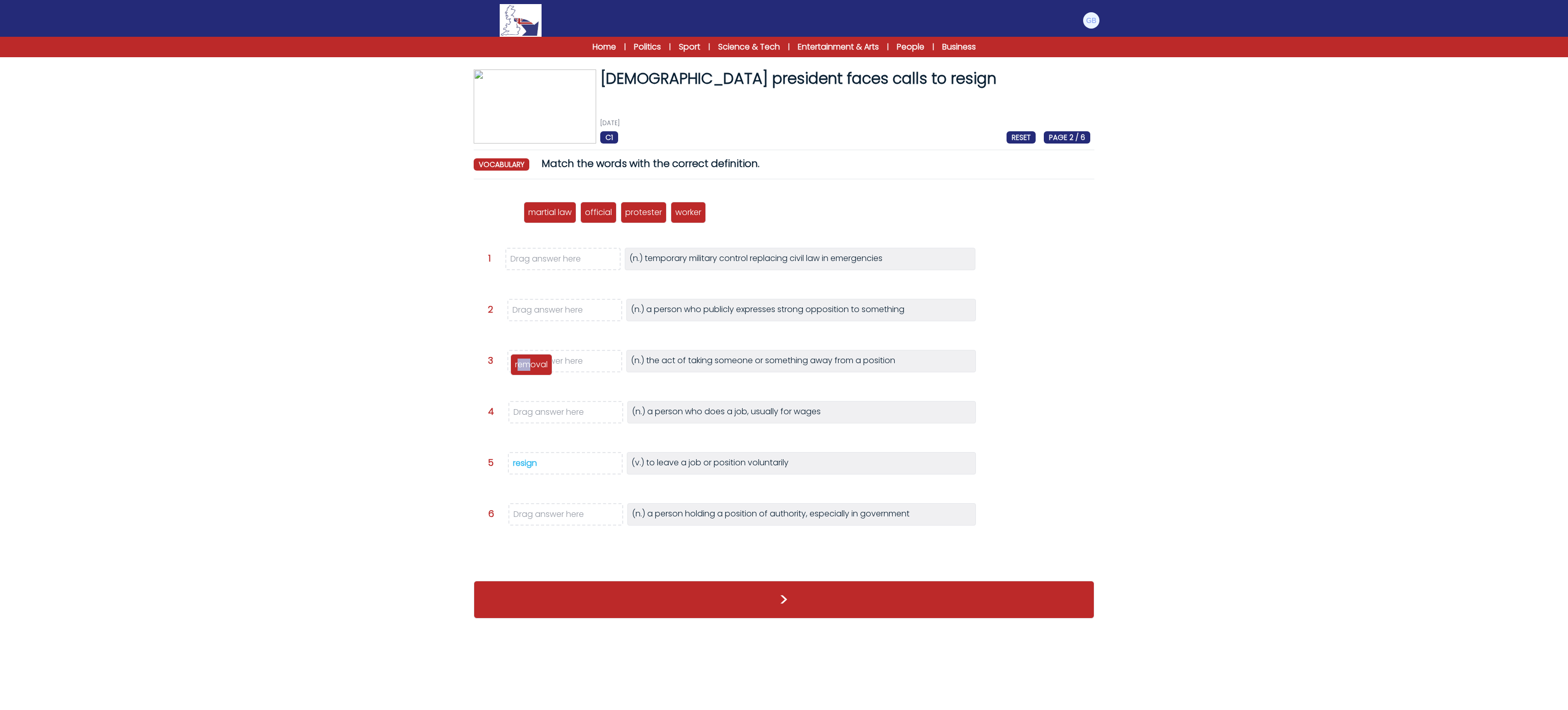
click at [522, 359] on div "removal" at bounding box center [531, 364] width 42 height 21
drag, startPoint x: 497, startPoint y: 212, endPoint x: 555, endPoint y: 251, distance: 69.9
click at [555, 251] on p "martial law" at bounding box center [561, 252] width 43 height 12
drag, startPoint x: 502, startPoint y: 205, endPoint x: 584, endPoint y: 511, distance: 316.8
click at [584, 511] on div "official" at bounding box center [578, 518] width 37 height 21
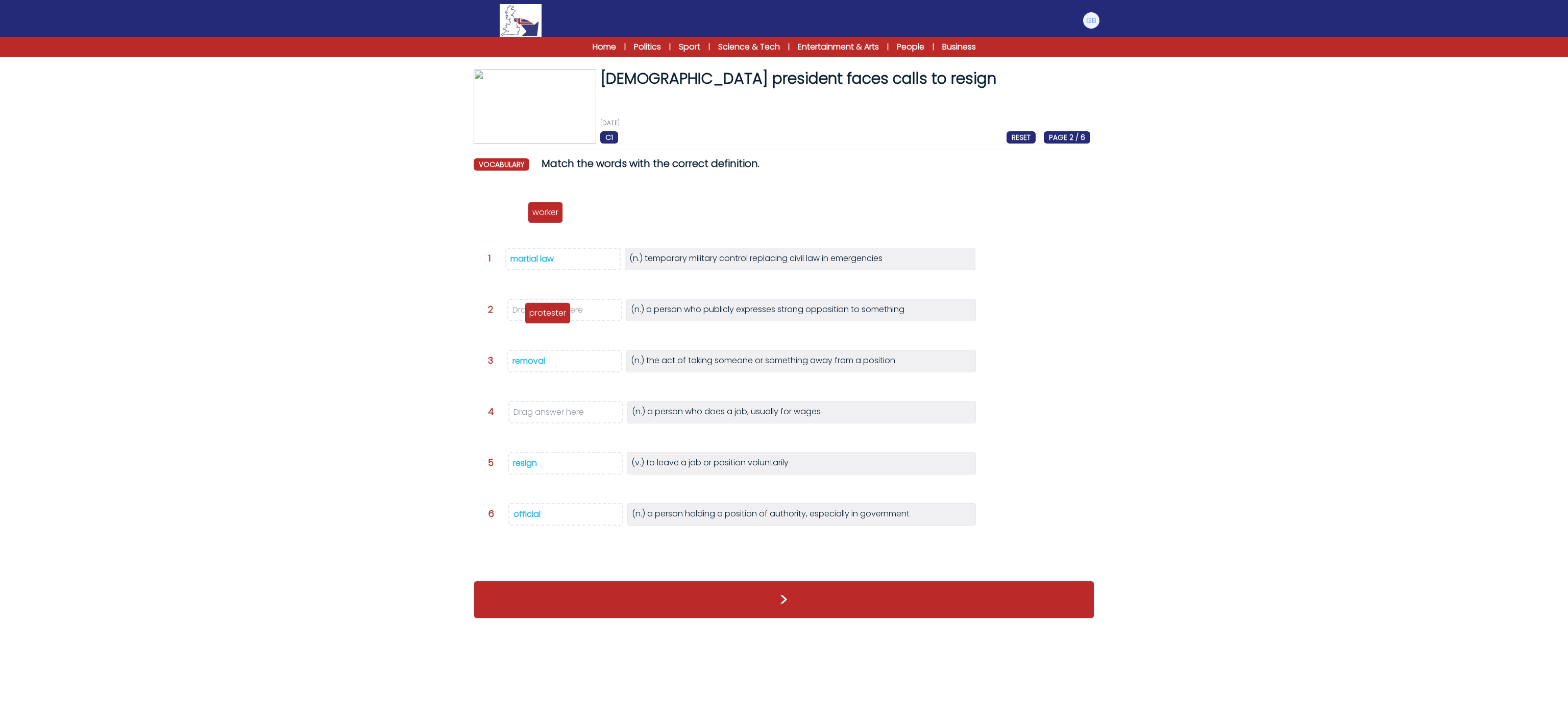
drag, startPoint x: 496, startPoint y: 217, endPoint x: 543, endPoint y: 318, distance: 111.4
click at [543, 318] on p "protester" at bounding box center [548, 313] width 37 height 12
drag, startPoint x: 499, startPoint y: 210, endPoint x: 557, endPoint y: 413, distance: 211.1
click at [557, 413] on p "worker" at bounding box center [553, 418] width 26 height 12
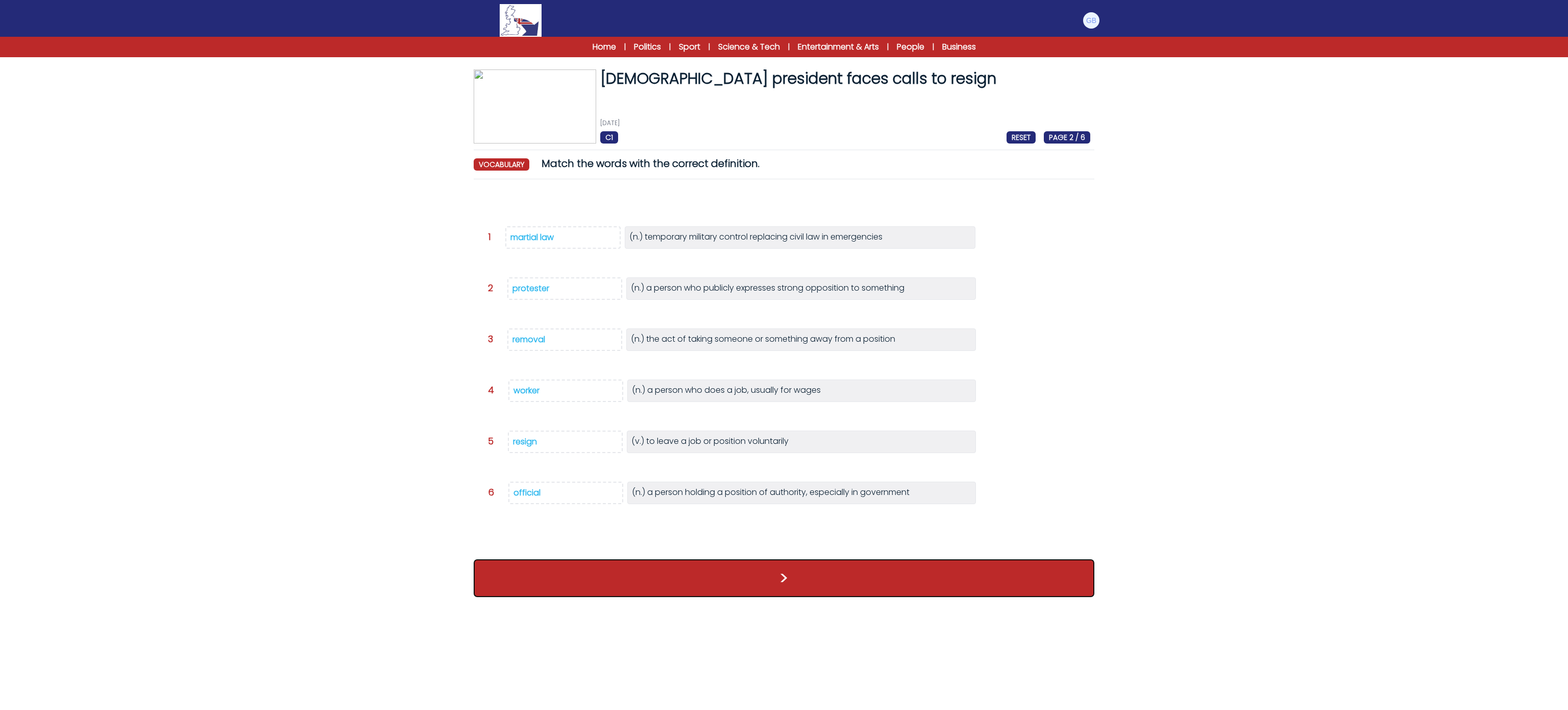
click at [615, 597] on button ">" at bounding box center [784, 578] width 621 height 38
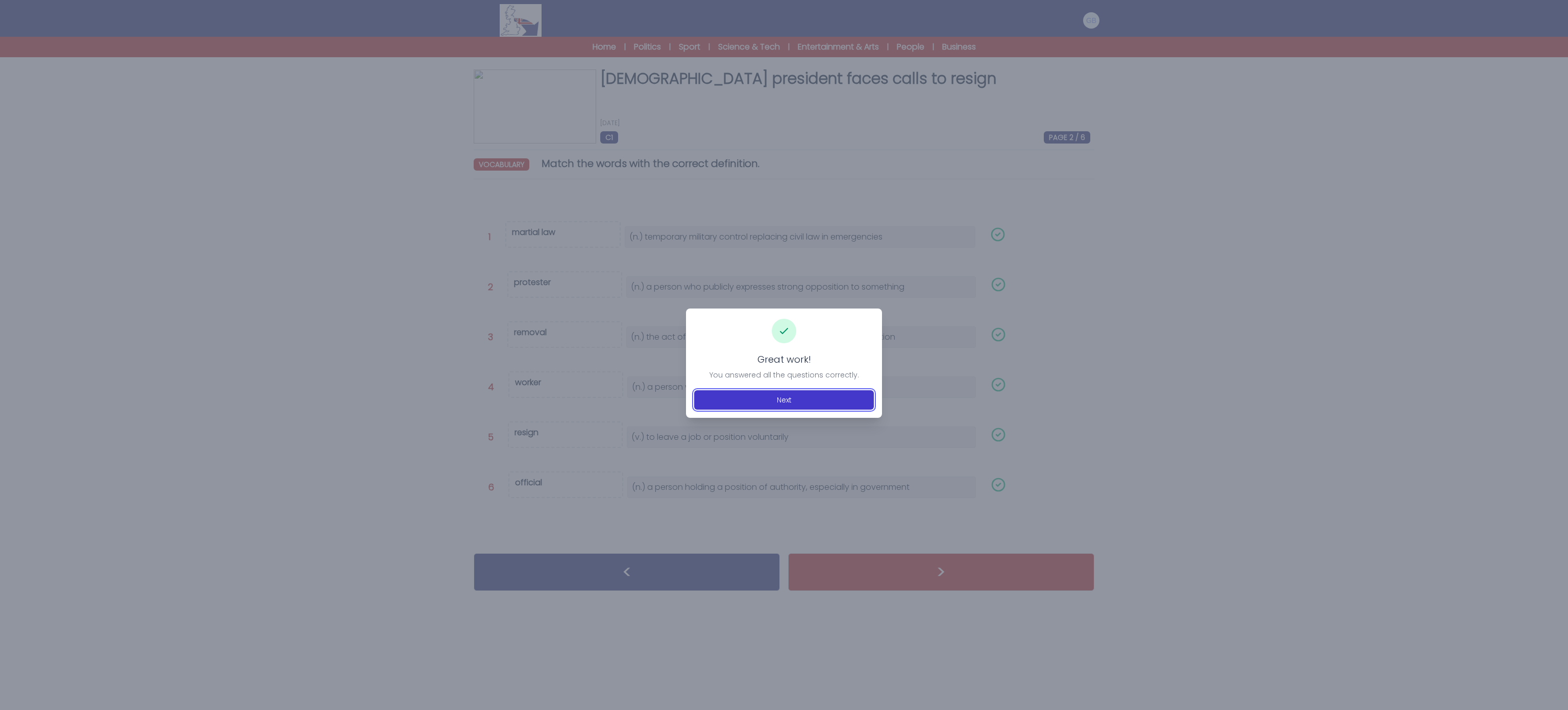
click at [790, 402] on button "Next" at bounding box center [783, 400] width 180 height 19
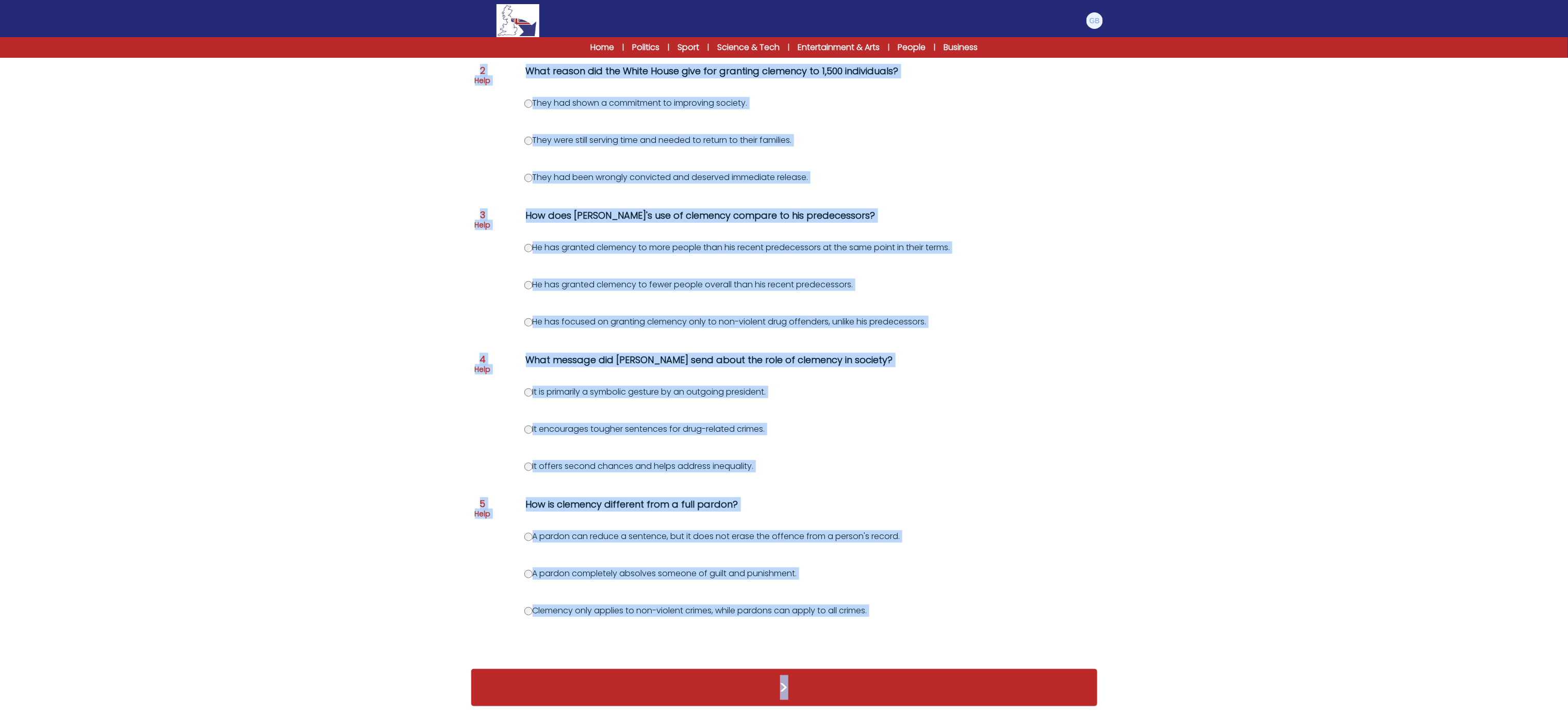
scroll to position [309, 0]
drag, startPoint x: 527, startPoint y: 208, endPoint x: 895, endPoint y: 598, distance: 536.2
click at [895, 598] on div "Question 1 Help What is significant about the clemency announced by President […" at bounding box center [785, 285] width 627 height 747
copy div "What is significant about the clemency announced by President [PERSON_NAME]? It…"
click at [426, 79] on form "[PERSON_NAME] offers "second chances" to thousands of people [DATE] C1 RESET PA…" at bounding box center [784, 233] width 1568 height 968
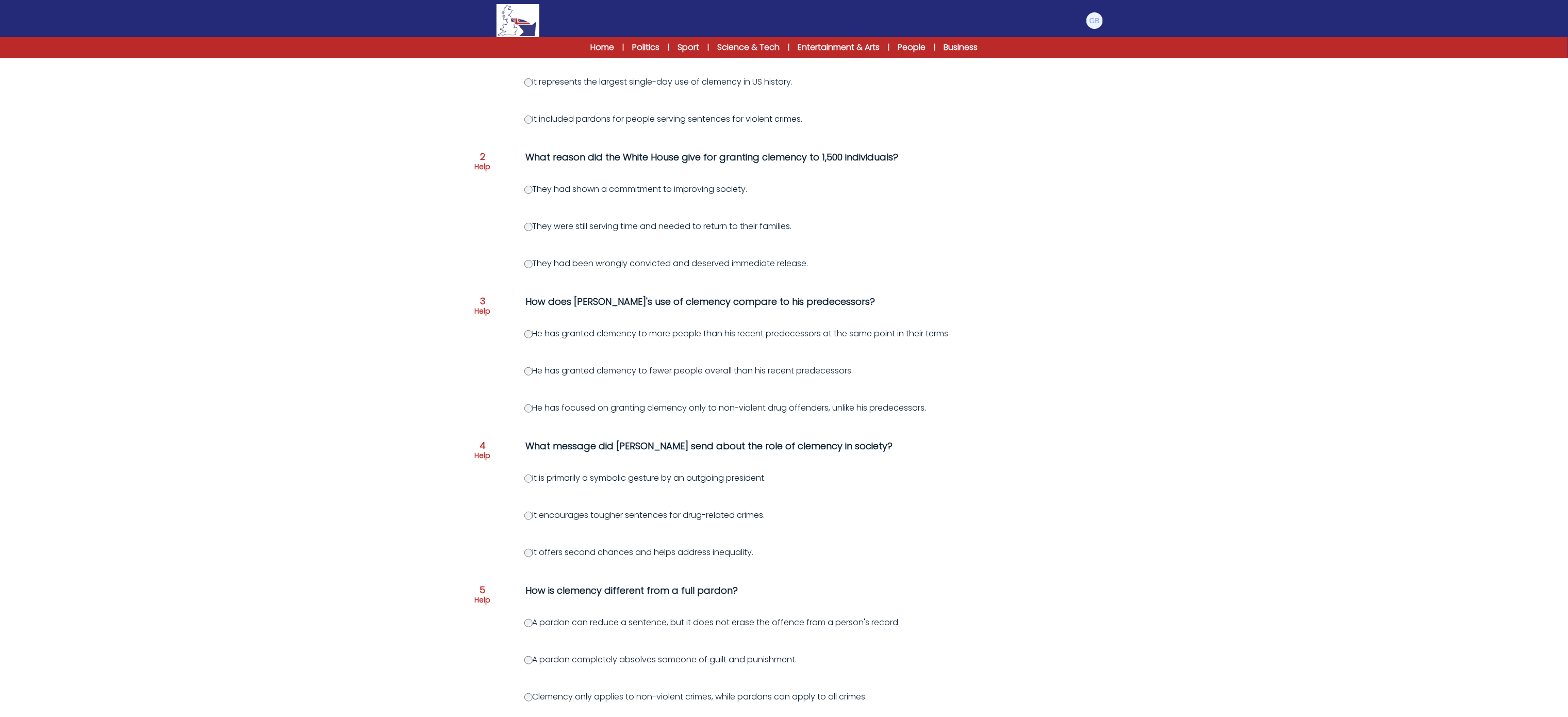
scroll to position [198, 0]
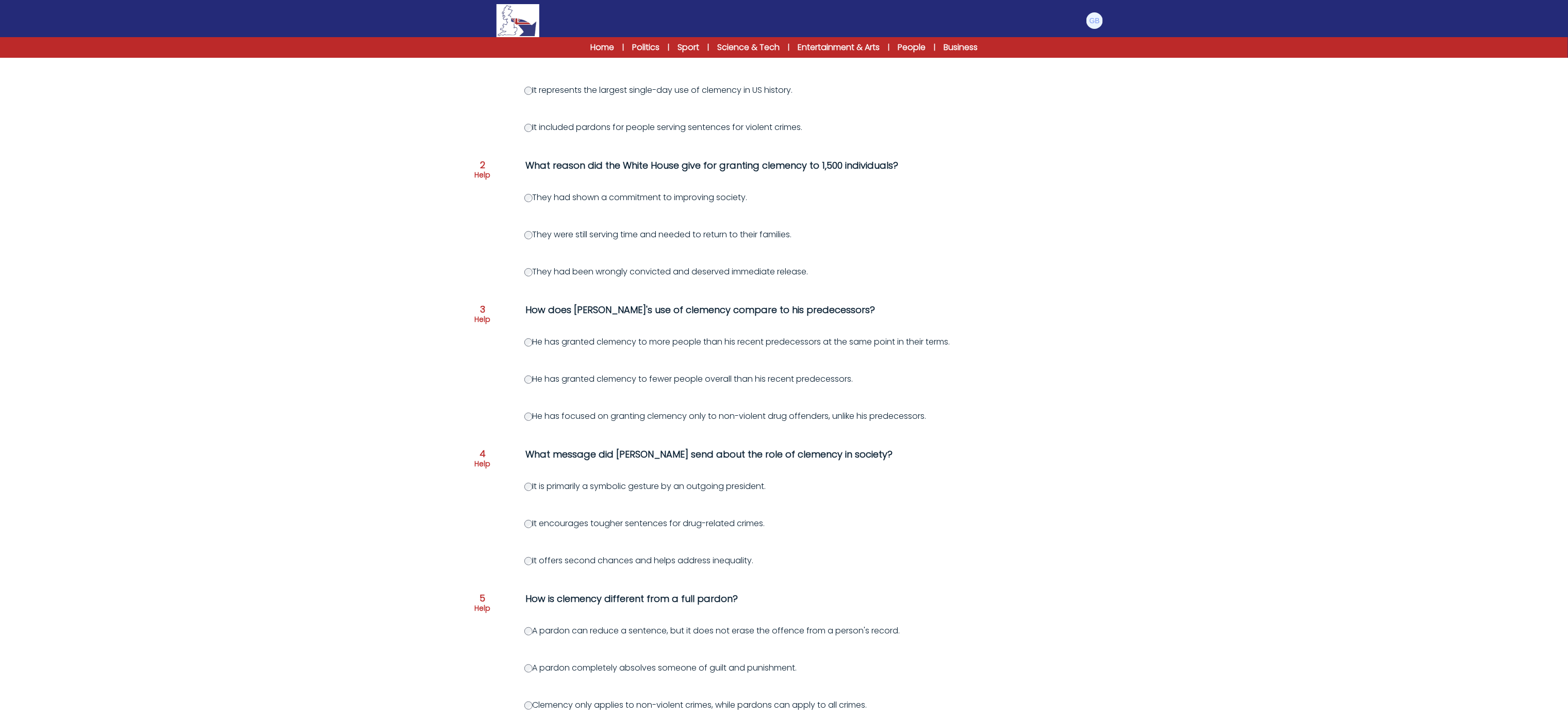
drag, startPoint x: 1122, startPoint y: 207, endPoint x: 1114, endPoint y: 196, distance: 13.6
click at [1123, 189] on form "[PERSON_NAME] offers "second chances" to thousands of people [DATE] C1 RESET PA…" at bounding box center [784, 327] width 1568 height 968
click at [537, 93] on label "It represents the largest single-day use of clemency in US history." at bounding box center [659, 90] width 269 height 12
click at [536, 92] on label "It represents the largest single-day use of clemency in US history." at bounding box center [659, 90] width 269 height 12
click at [530, 372] on div "Question 1 Help What is significant about the clemency announced by President […" at bounding box center [785, 379] width 627 height 747
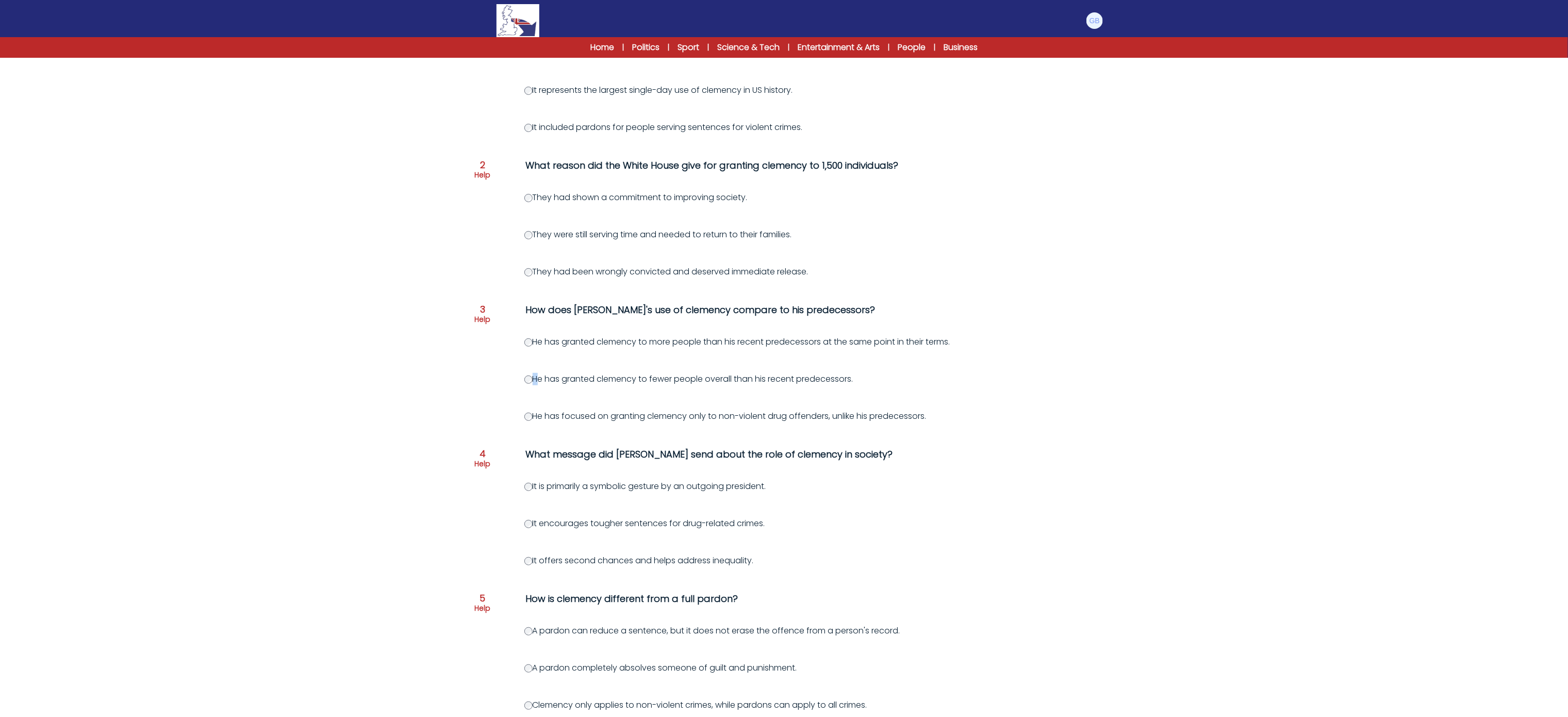
click at [530, 373] on label "He has granted clemency to fewer people overall than his recent predecessors." at bounding box center [689, 378] width 329 height 12
click at [537, 395] on div "Question 1 Help What is significant about the clemency announced by President B…" at bounding box center [785, 379] width 627 height 747
click at [527, 385] on label "He has granted clemency to fewer people overall than his recent predecessors." at bounding box center [689, 378] width 329 height 12
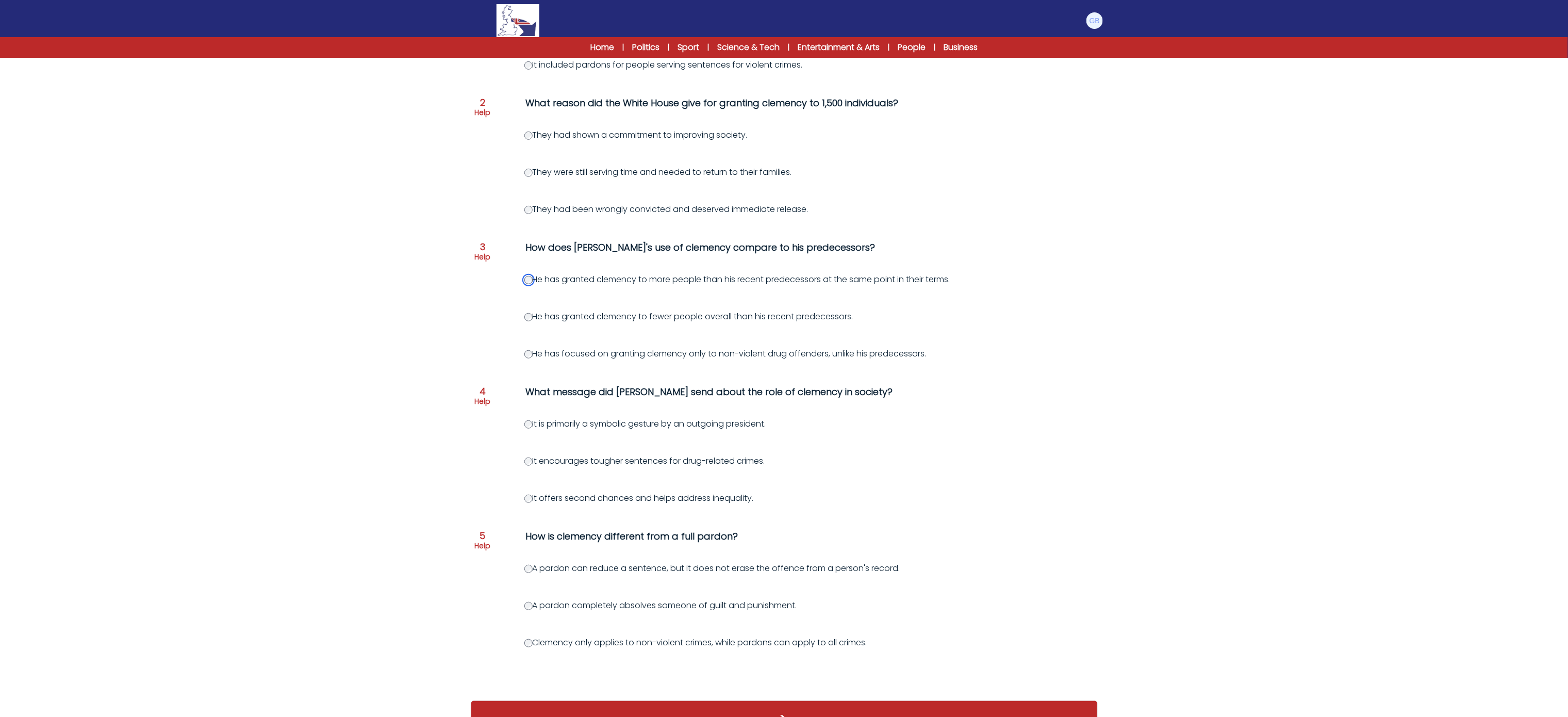
scroll to position [309, 0]
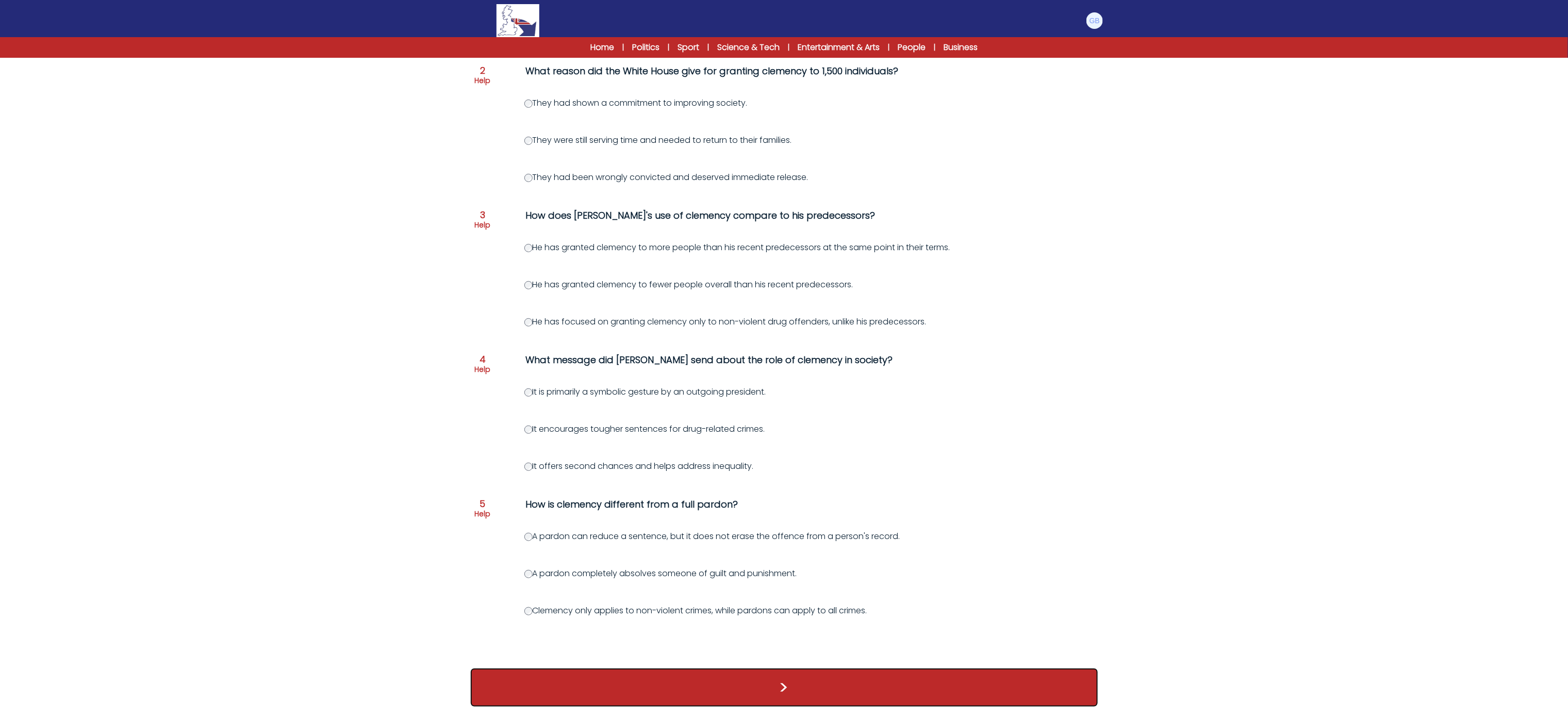
click at [835, 692] on button ">" at bounding box center [785, 687] width 627 height 38
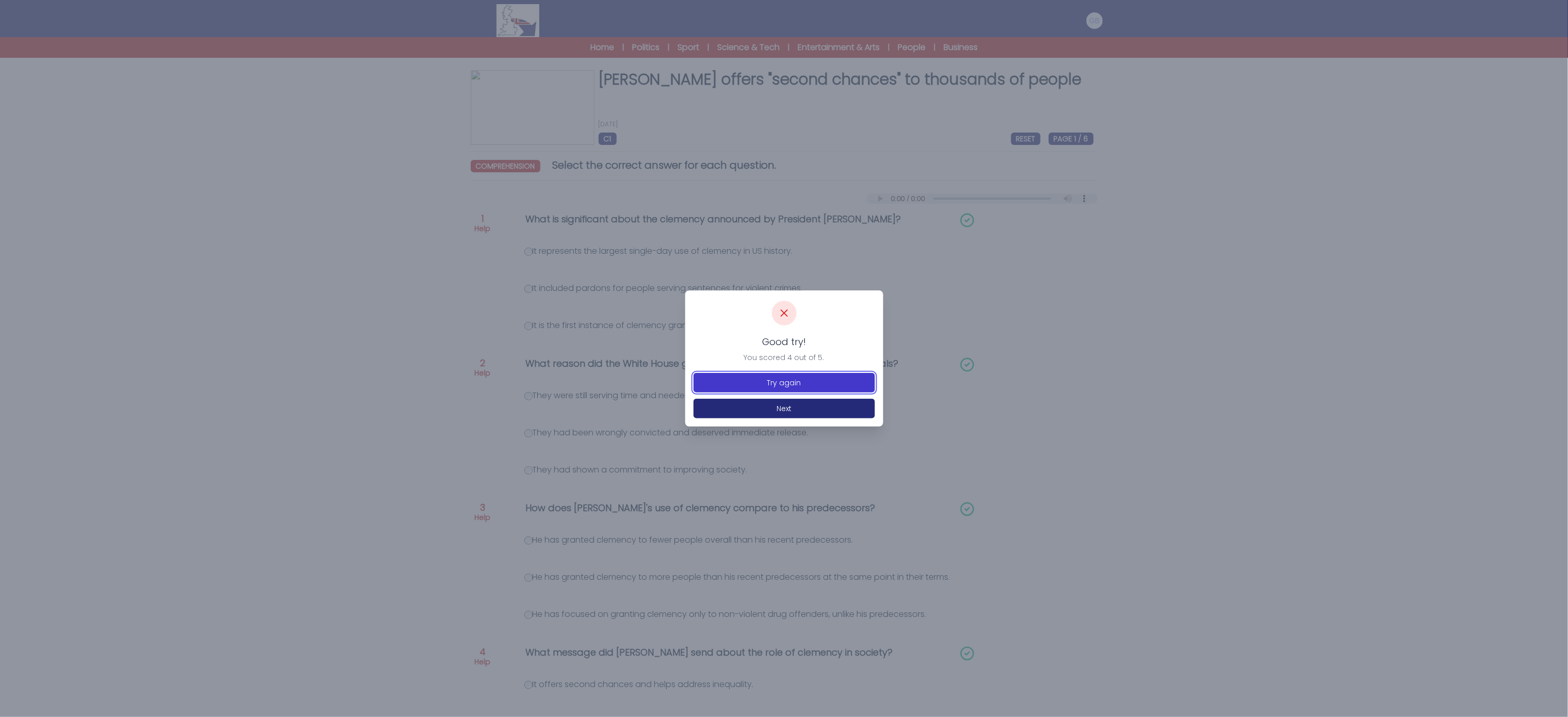
click at [795, 380] on button "Try again" at bounding box center [784, 382] width 181 height 20
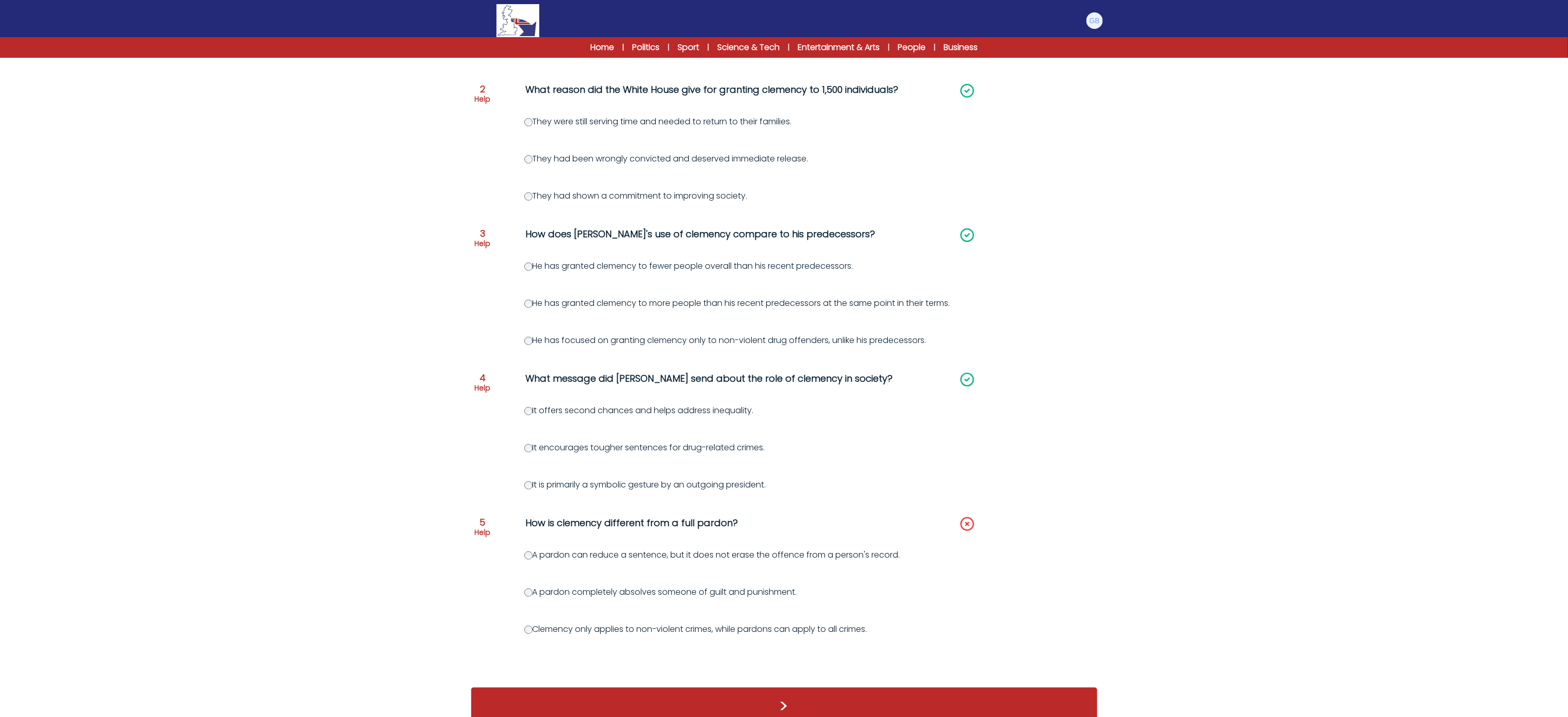
scroll to position [293, 0]
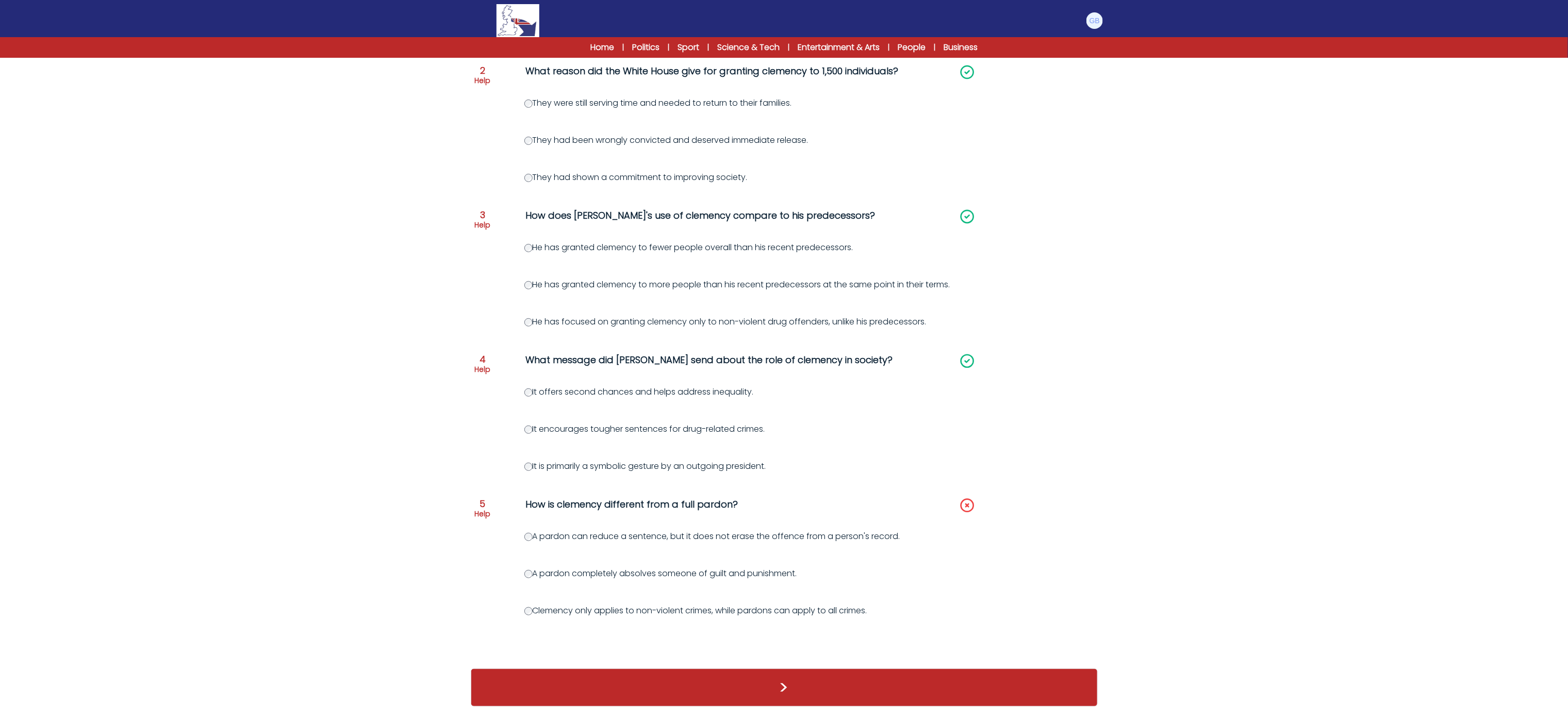
drag, startPoint x: 525, startPoint y: 496, endPoint x: 885, endPoint y: 618, distance: 380.1
click at [885, 618] on div "Question 1 Help What is significant about the clemency announced by President B…" at bounding box center [785, 285] width 627 height 747
copy div "How is clemency different from a full pardon? A pardon can reduce a sentence, b…"
click at [242, 395] on form "Biden offers "second chances" to thousands of people 16th December 2024 C1 RESE…" at bounding box center [784, 233] width 1568 height 968
click at [523, 534] on div "Question 1 Help What is significant about the clemency announced by President B…" at bounding box center [785, 285] width 627 height 747
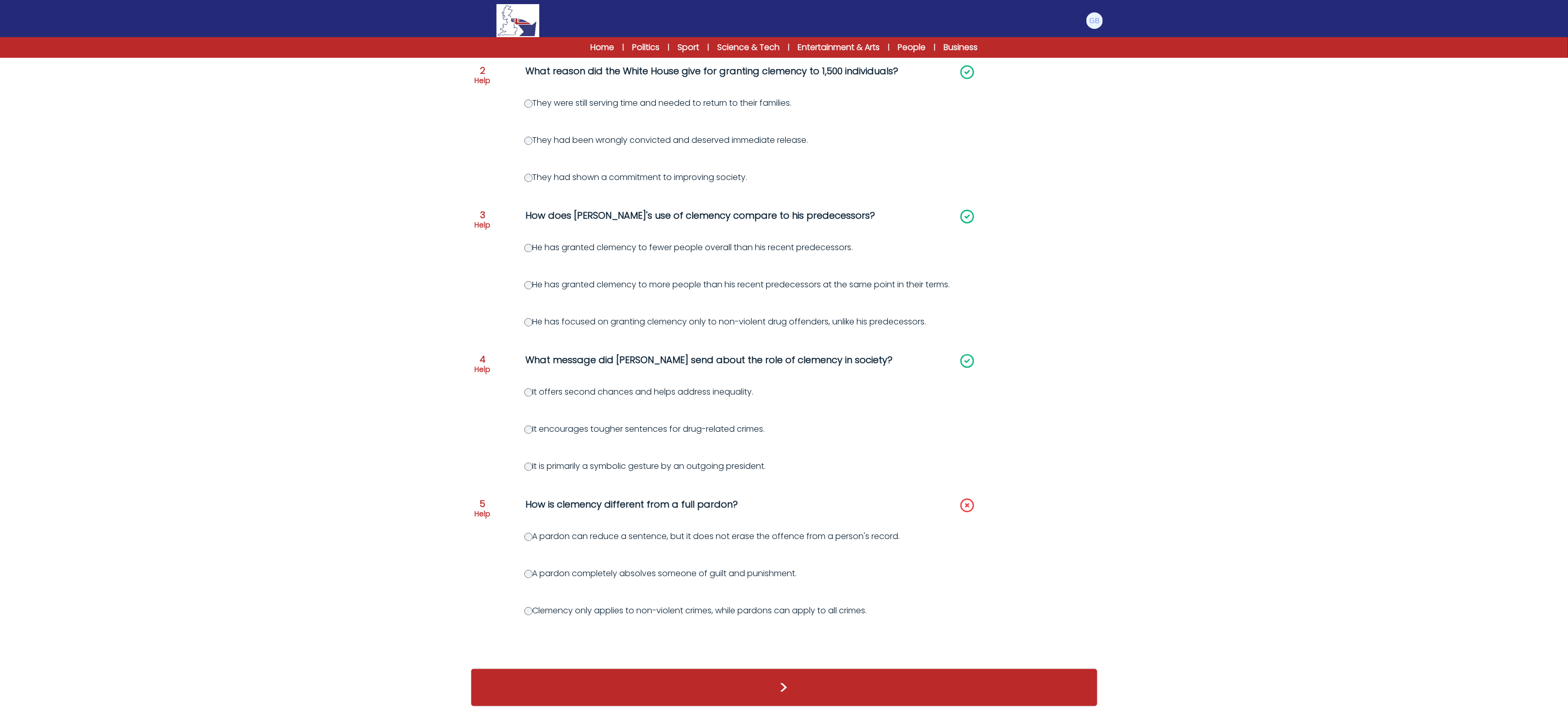
click at [528, 544] on div "Question 1 Help What is significant about the clemency announced by President B…" at bounding box center [785, 285] width 627 height 747
click at [532, 545] on div "Question 1 Help What is significant about the clemency announced by President B…" at bounding box center [785, 285] width 627 height 747
click at [521, 573] on div "Question 1 Help What is significant about the clemency announced by President B…" at bounding box center [785, 285] width 627 height 747
click at [525, 574] on div "A pardon completely absolves someone of guilt and punishment." at bounding box center [834, 573] width 619 height 12
click at [560, 688] on button ">" at bounding box center [785, 687] width 627 height 38
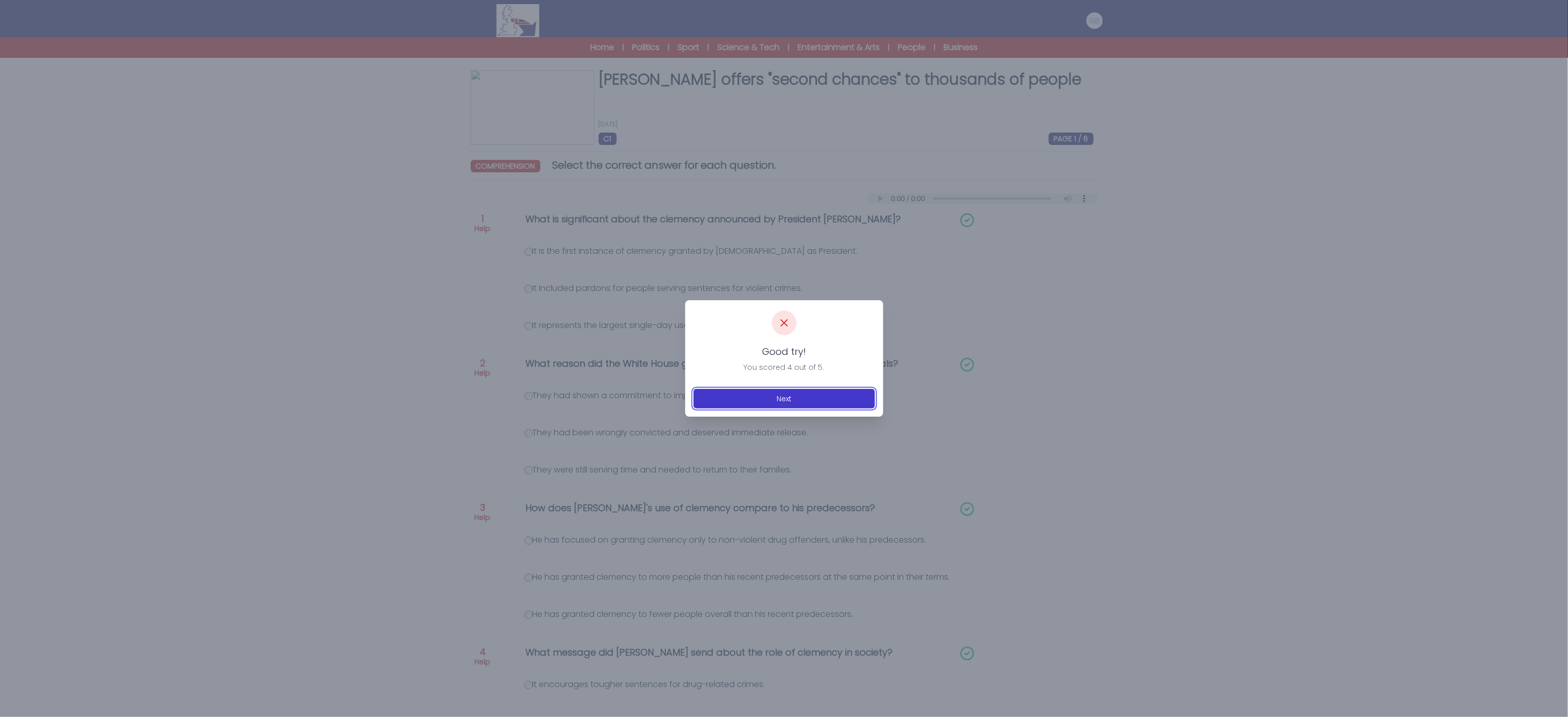
click at [754, 393] on button "Next" at bounding box center [784, 398] width 181 height 20
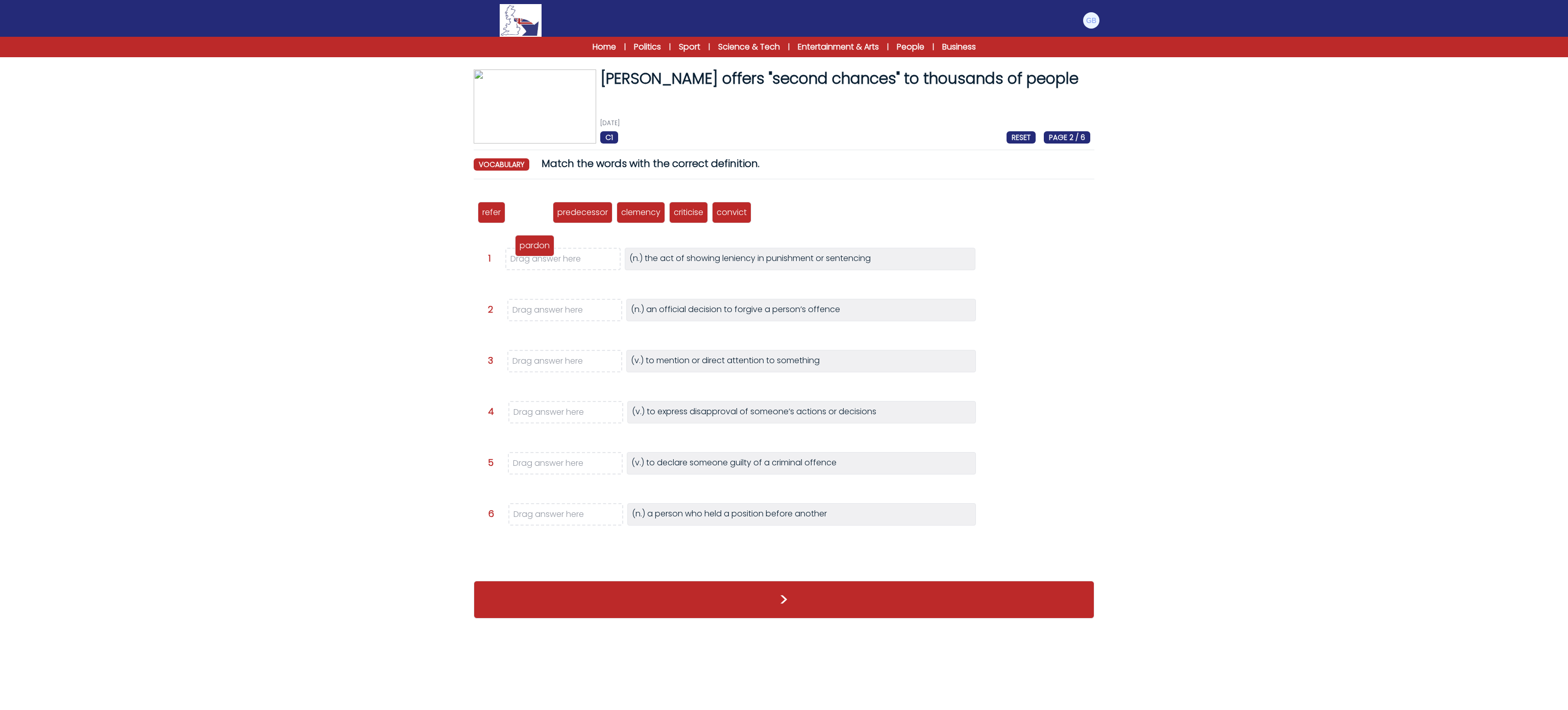
drag, startPoint x: 527, startPoint y: 213, endPoint x: 546, endPoint y: 259, distance: 49.8
click at [546, 251] on p "pardon" at bounding box center [534, 245] width 30 height 12
drag, startPoint x: 587, startPoint y: 219, endPoint x: 565, endPoint y: 257, distance: 43.9
click at [565, 257] on p "clemency" at bounding box center [575, 251] width 40 height 12
drag, startPoint x: 684, startPoint y: 214, endPoint x: 576, endPoint y: 318, distance: 149.9
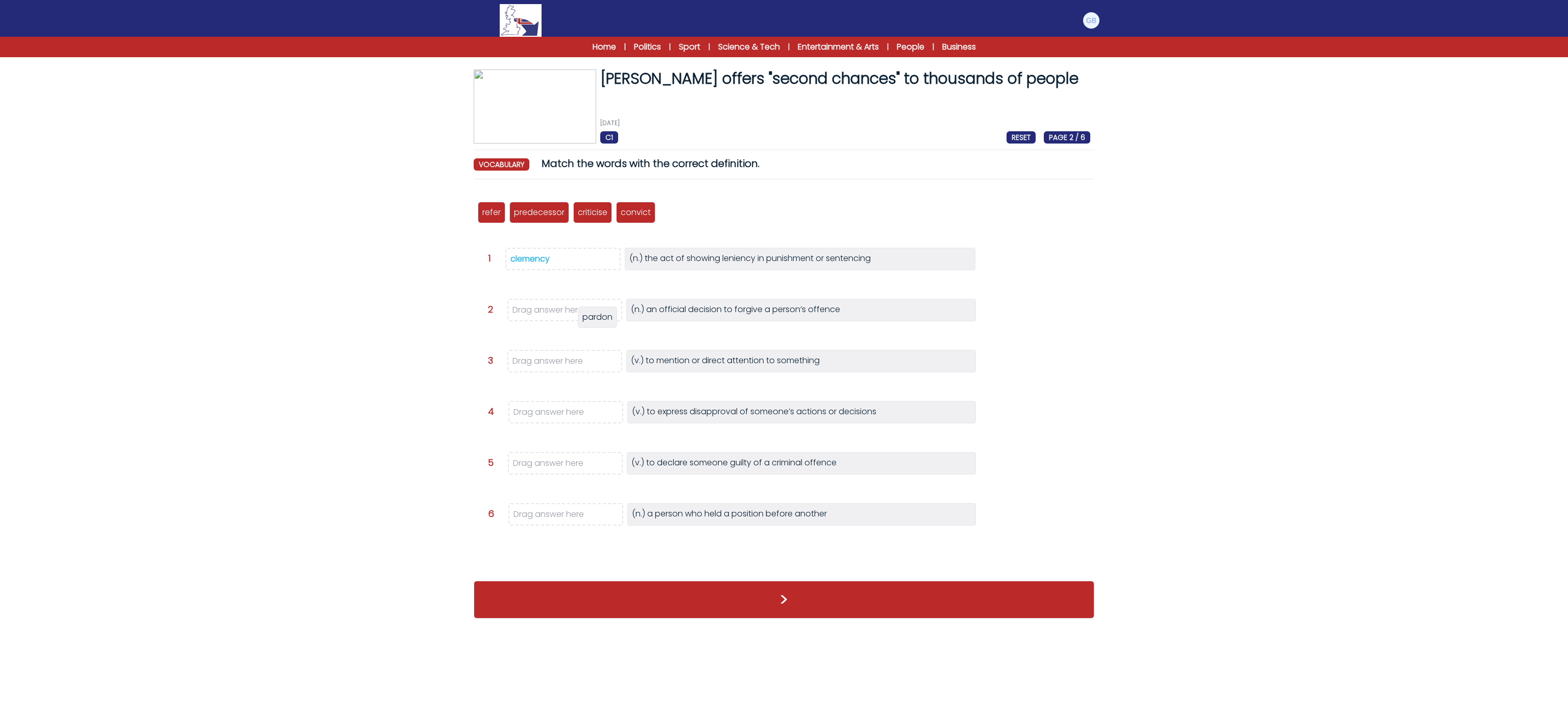
click at [583, 318] on span "pardon" at bounding box center [597, 317] width 30 height 12
drag, startPoint x: 482, startPoint y: 209, endPoint x: 536, endPoint y: 356, distance: 156.6
click at [536, 356] on div "refer" at bounding box center [546, 359] width 27 height 21
drag, startPoint x: 503, startPoint y: 211, endPoint x: 551, endPoint y: 524, distance: 316.7
click at [551, 524] on p "predecessor" at bounding box center [558, 519] width 51 height 12
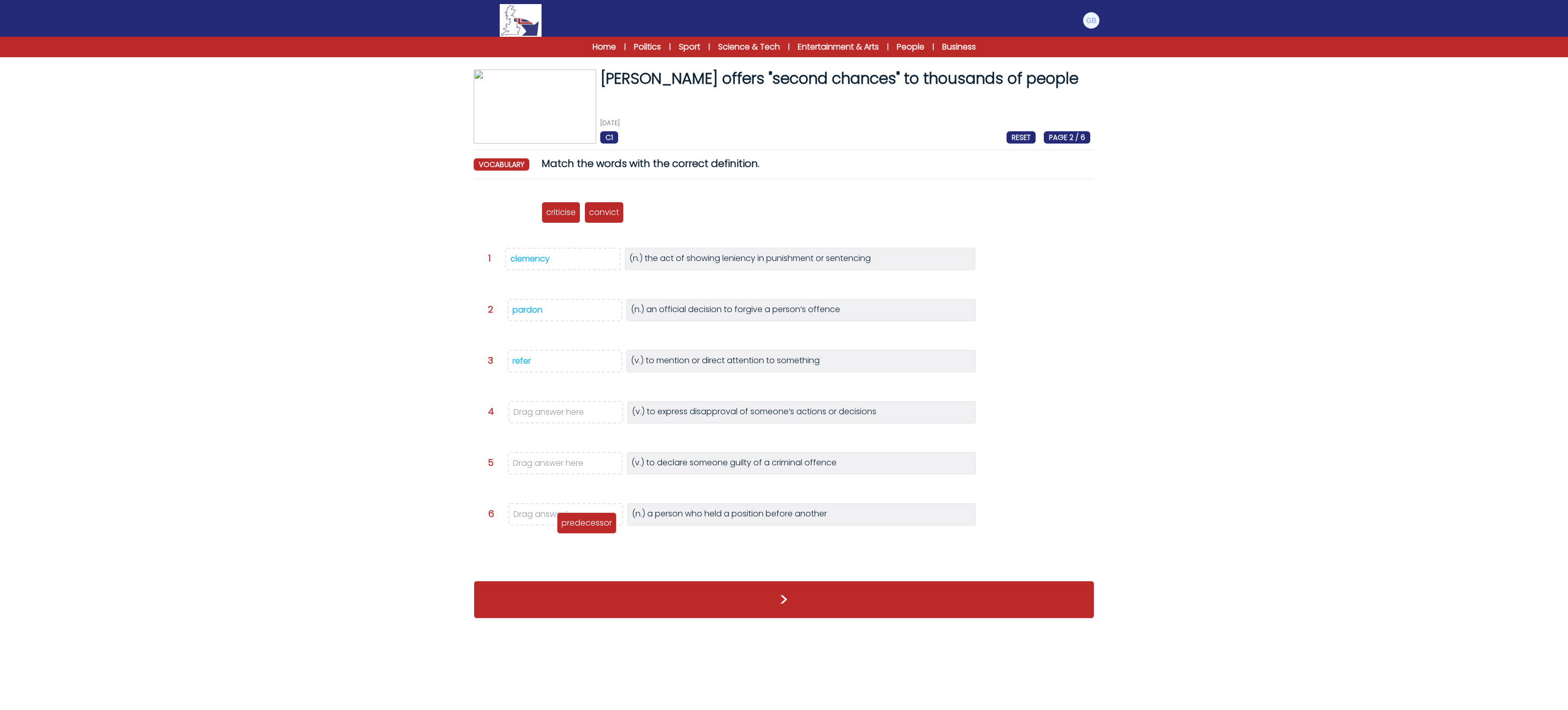
drag, startPoint x: 511, startPoint y: 203, endPoint x: 590, endPoint y: 518, distance: 324.8
click at [590, 518] on div "predecessor" at bounding box center [587, 522] width 60 height 21
drag, startPoint x: 609, startPoint y: 285, endPoint x: 589, endPoint y: 463, distance: 179.1
click at [590, 465] on p "convict" at bounding box center [586, 471] width 30 height 12
drag, startPoint x: 564, startPoint y: 206, endPoint x: 570, endPoint y: 407, distance: 201.1
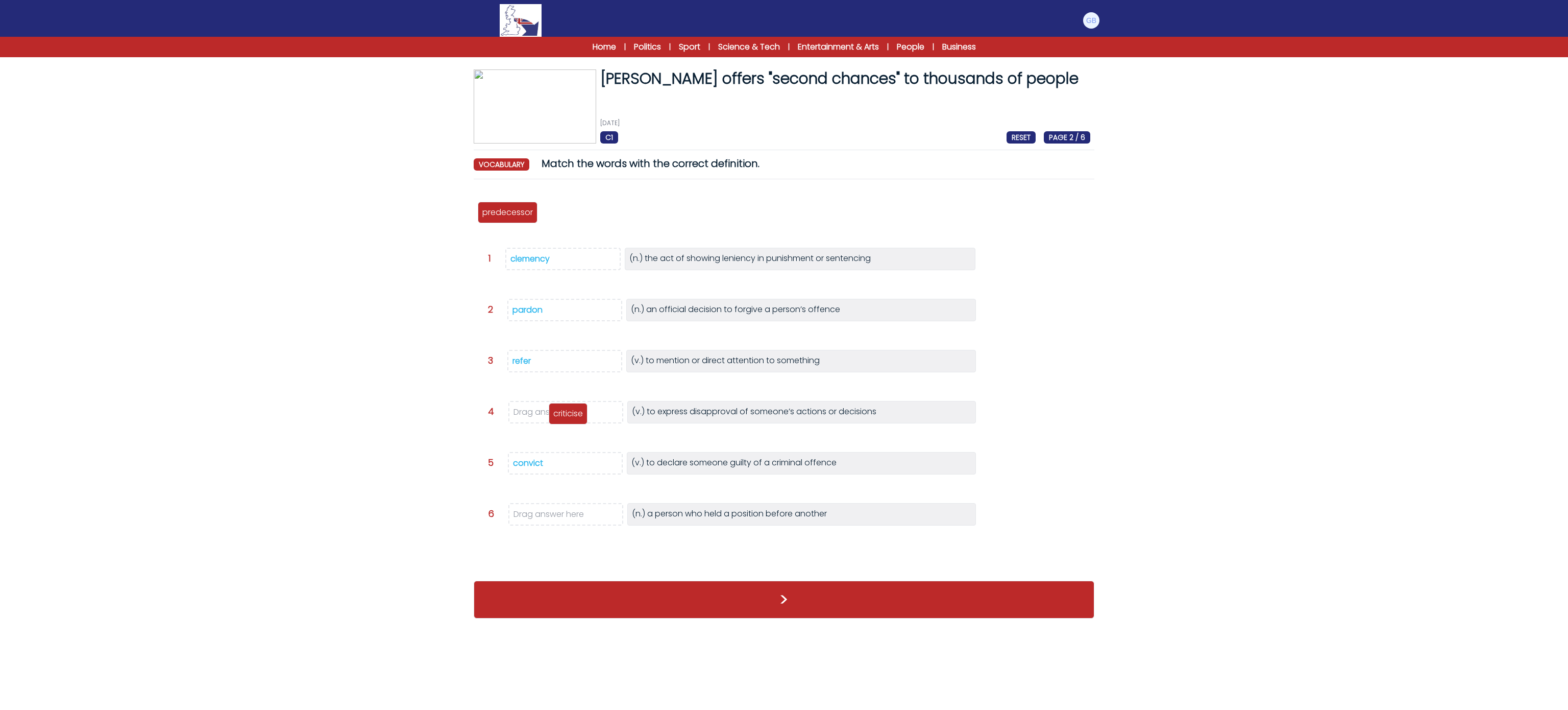
click at [570, 407] on div "criticise" at bounding box center [568, 413] width 39 height 21
drag, startPoint x: 514, startPoint y: 216, endPoint x: 579, endPoint y: 517, distance: 307.9
click at [579, 517] on p "predecessor" at bounding box center [571, 513] width 51 height 12
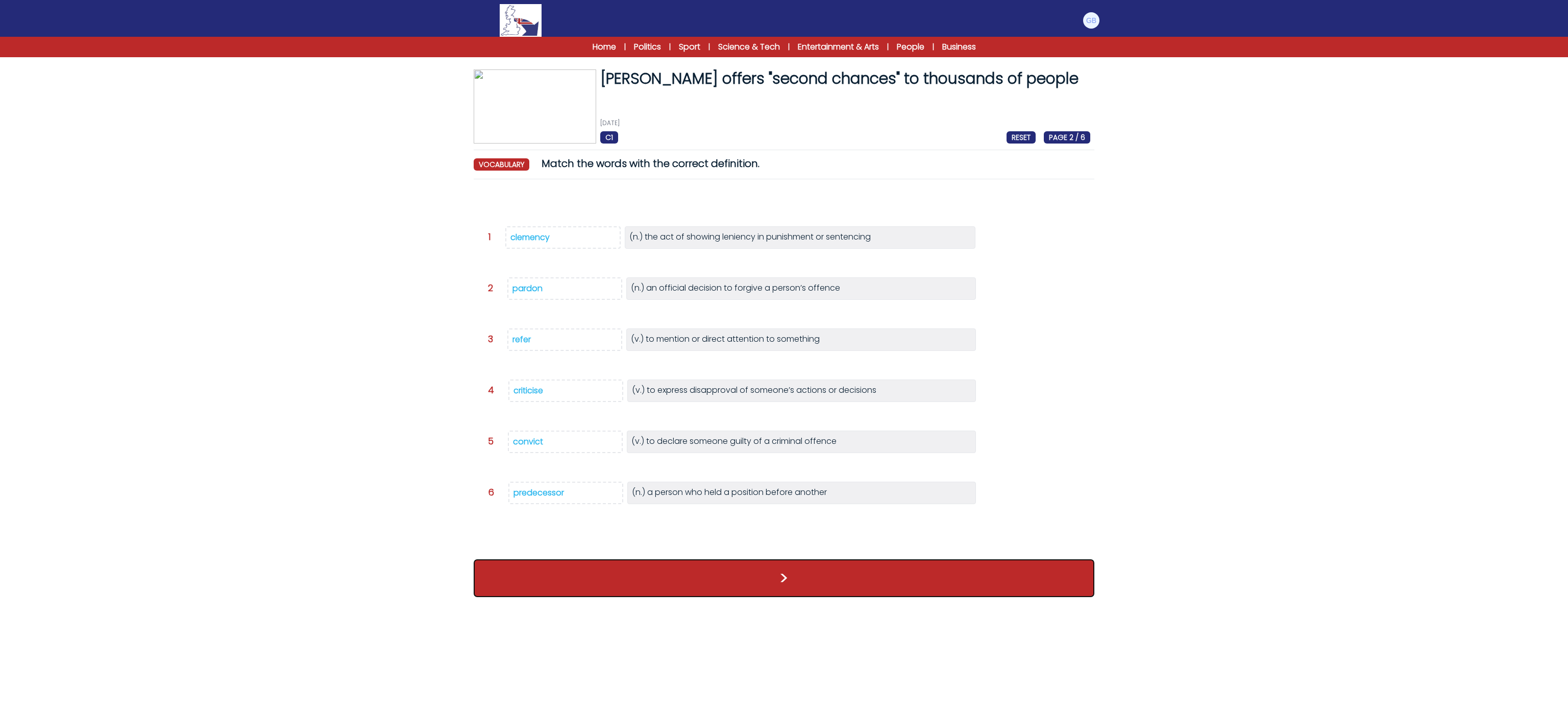
click at [618, 587] on button ">" at bounding box center [784, 578] width 621 height 38
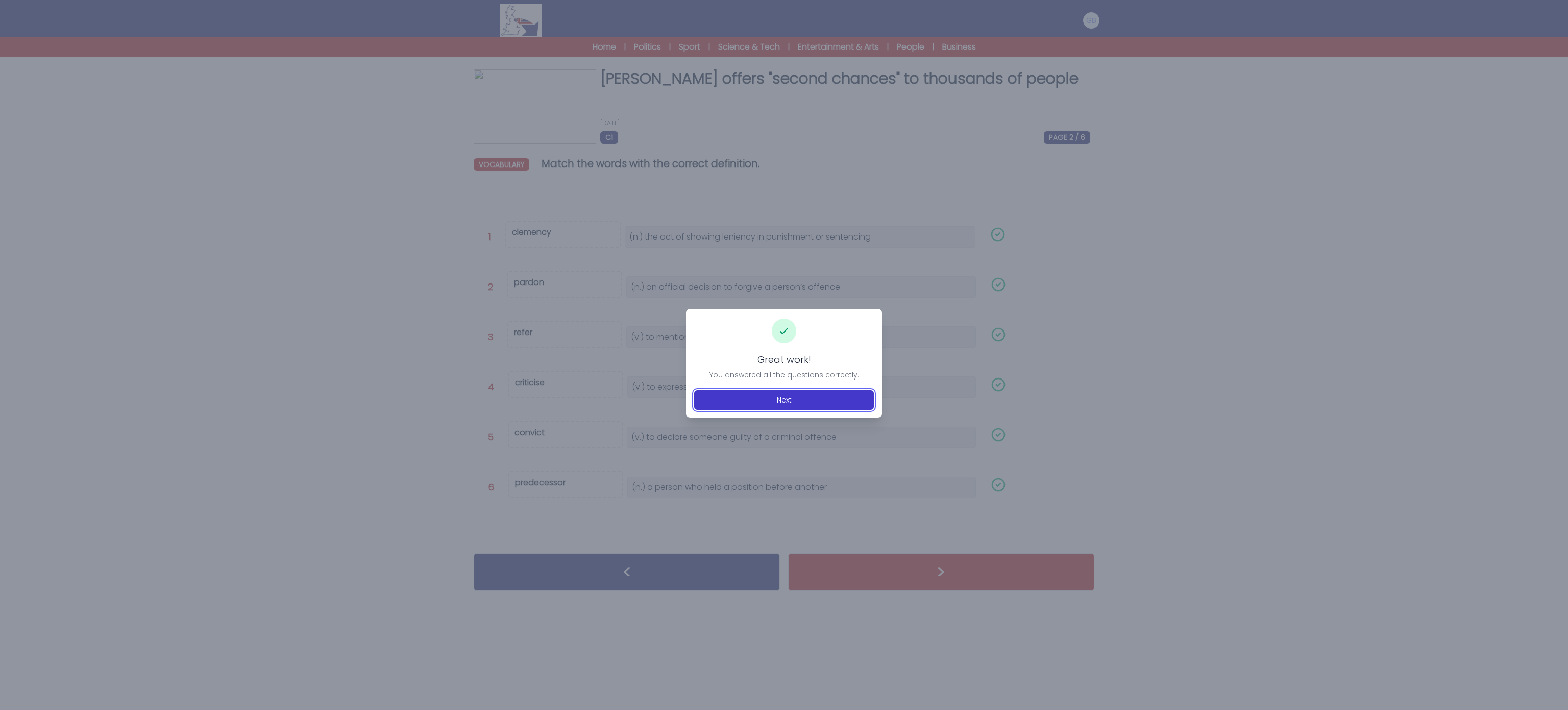
click at [849, 397] on button "Next" at bounding box center [783, 400] width 180 height 19
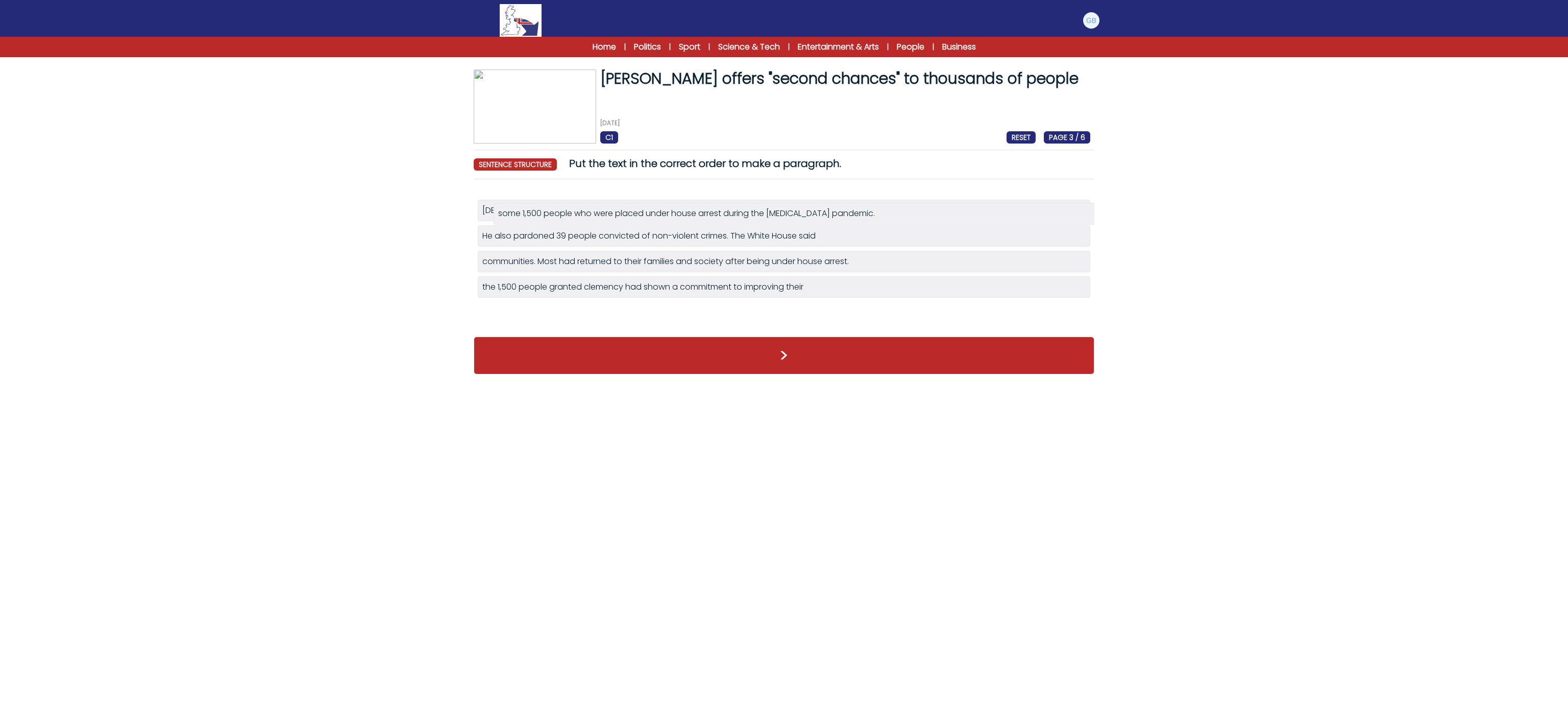
drag, startPoint x: 613, startPoint y: 293, endPoint x: 629, endPoint y: 217, distance: 77.7
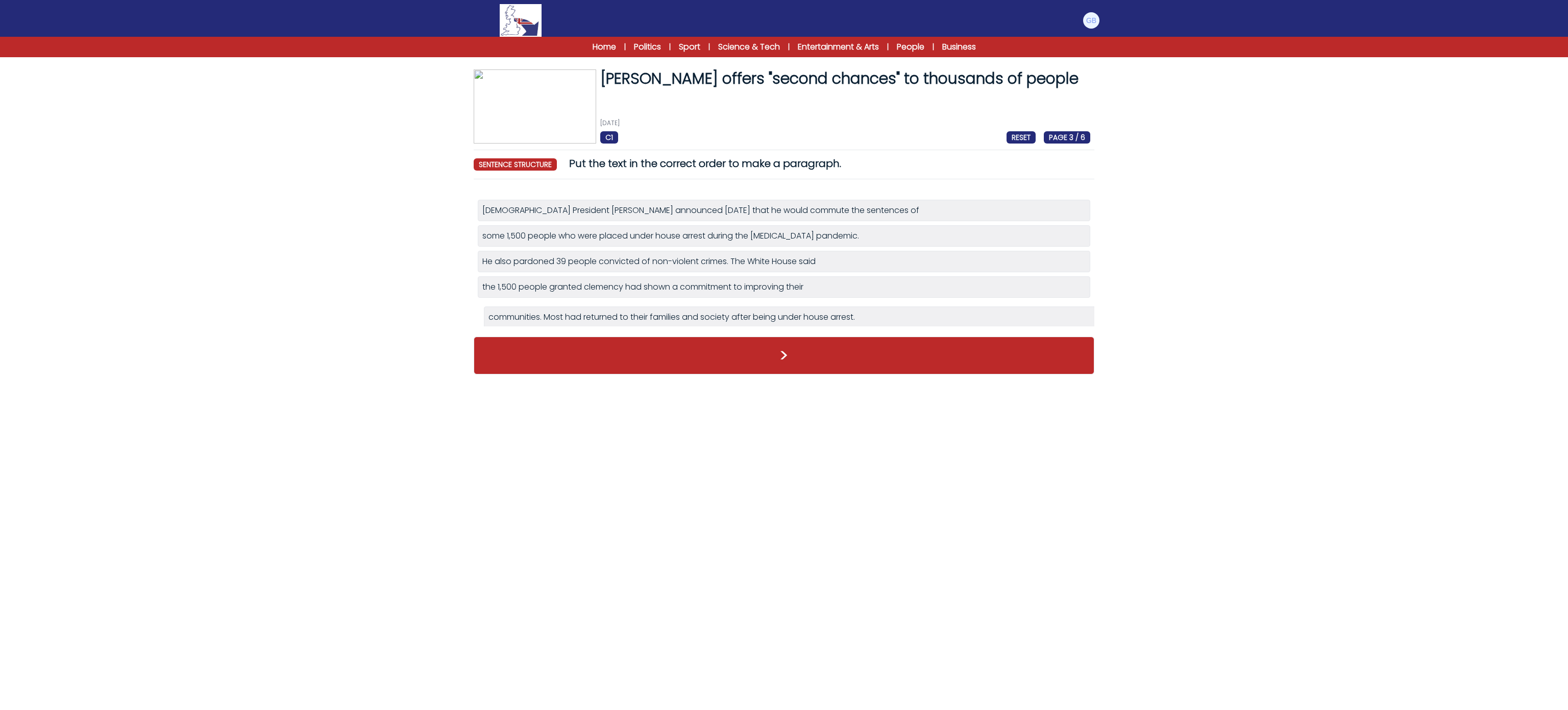
drag, startPoint x: 611, startPoint y: 289, endPoint x: 617, endPoint y: 318, distance: 29.6
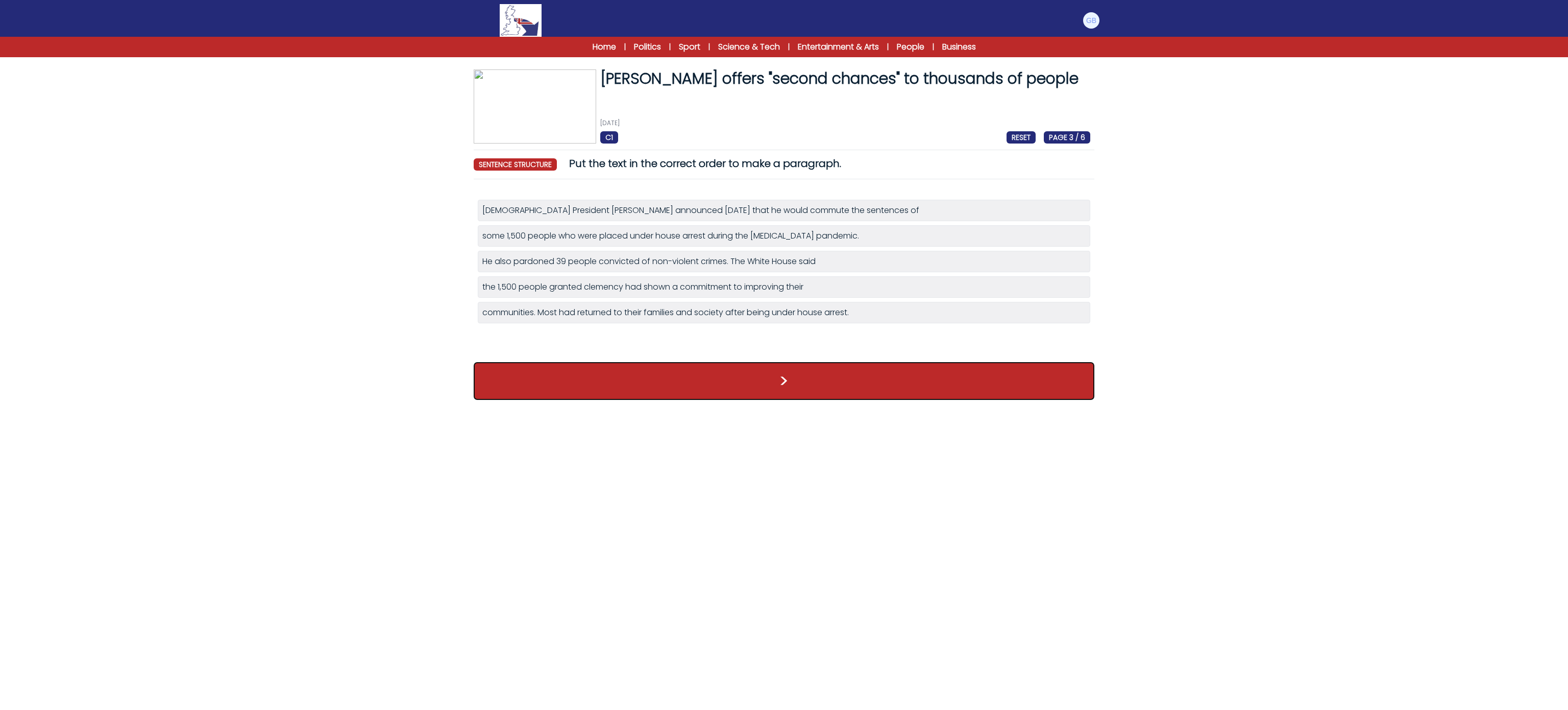
click at [613, 379] on button ">" at bounding box center [784, 381] width 621 height 38
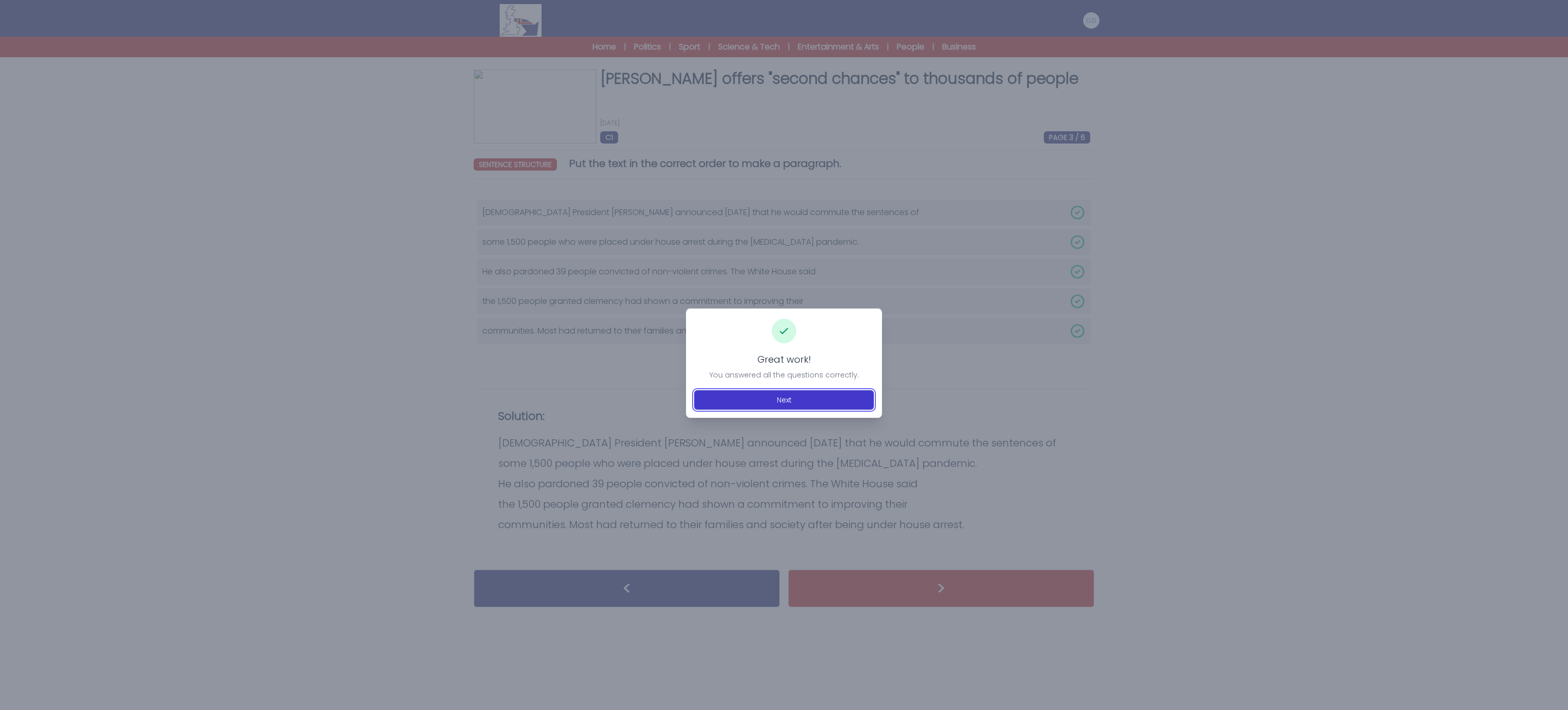
click at [716, 397] on button "Next" at bounding box center [783, 400] width 180 height 19
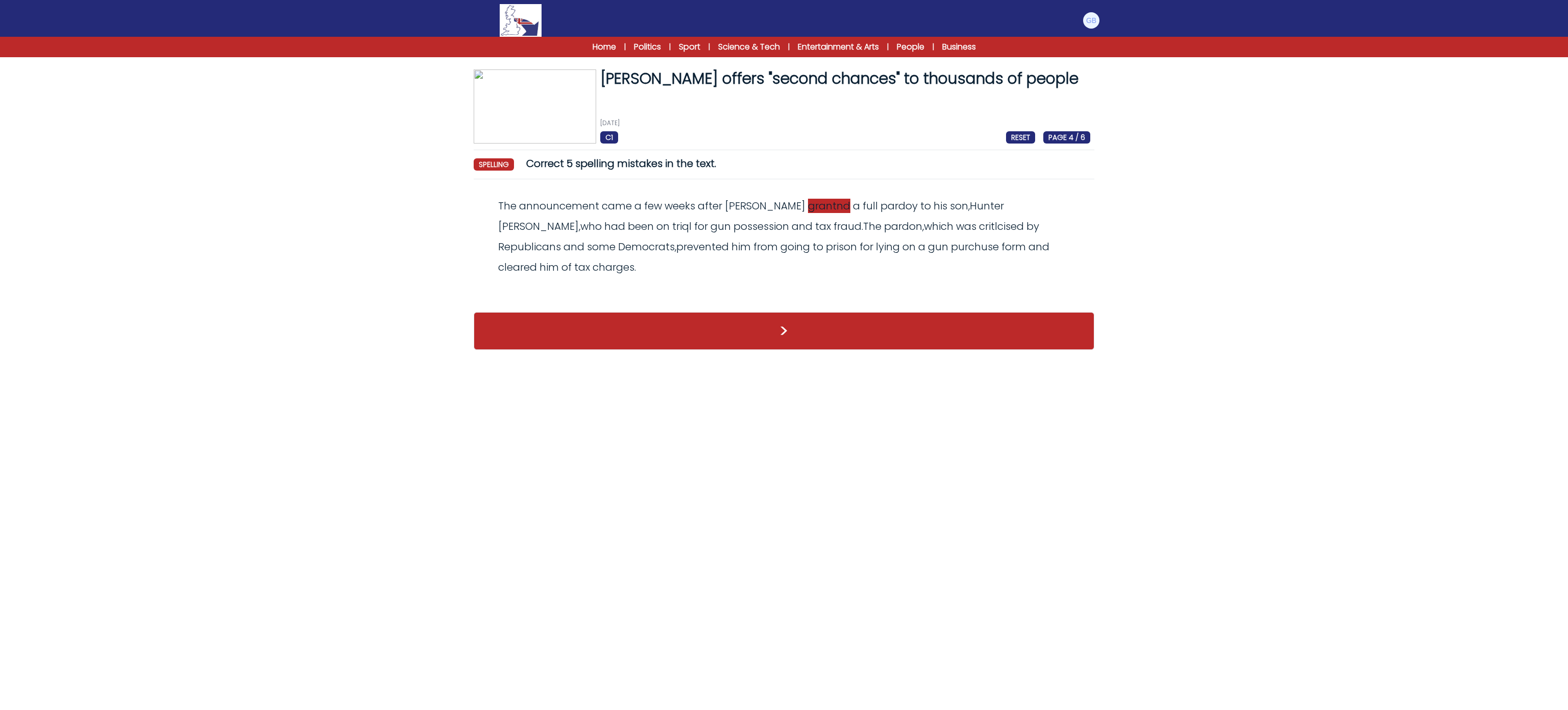
click at [808, 206] on span "grantnd" at bounding box center [829, 205] width 43 height 14
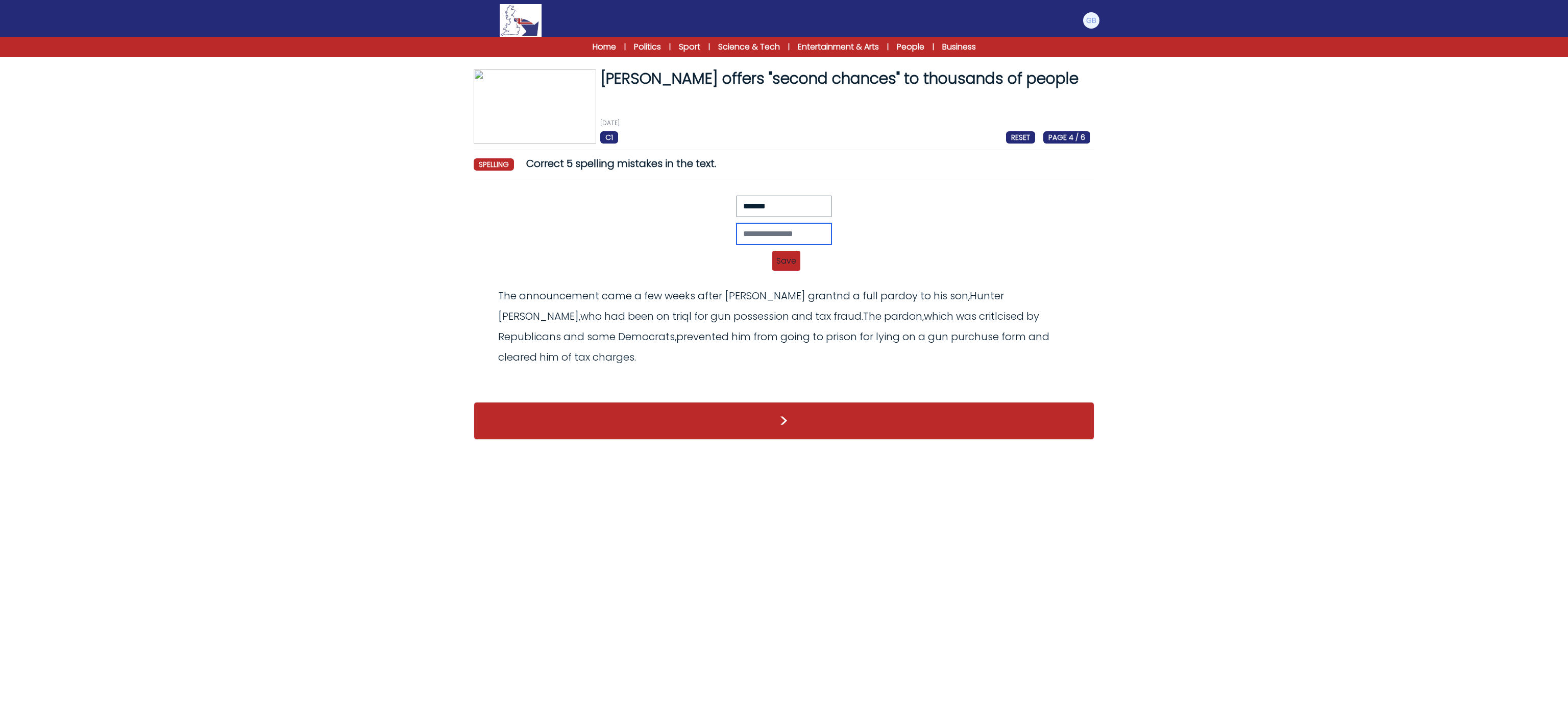
click at [761, 227] on input "text" at bounding box center [784, 233] width 95 height 21
type input "*******"
click at [786, 258] on span "Save" at bounding box center [786, 261] width 28 height 20
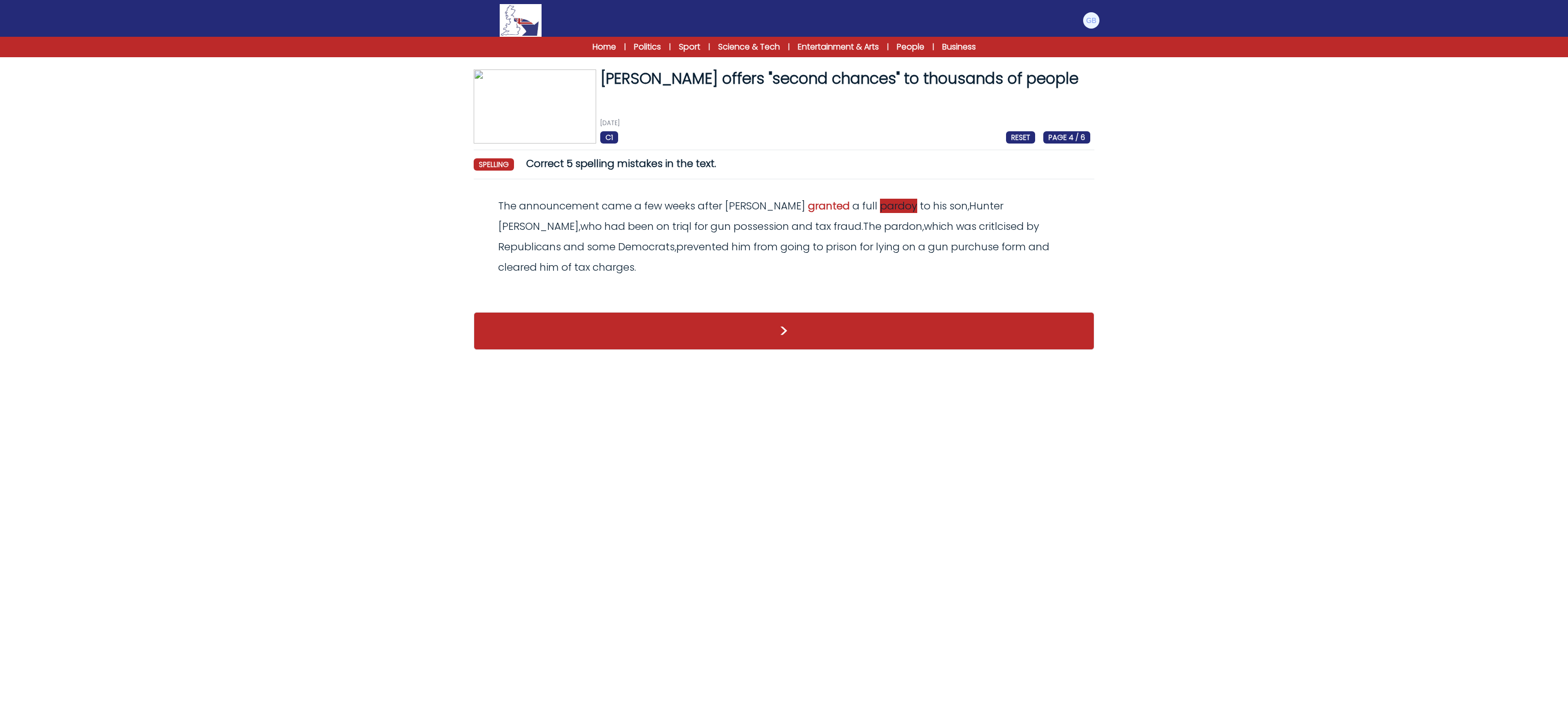
click at [880, 206] on span "pardoy" at bounding box center [898, 205] width 37 height 14
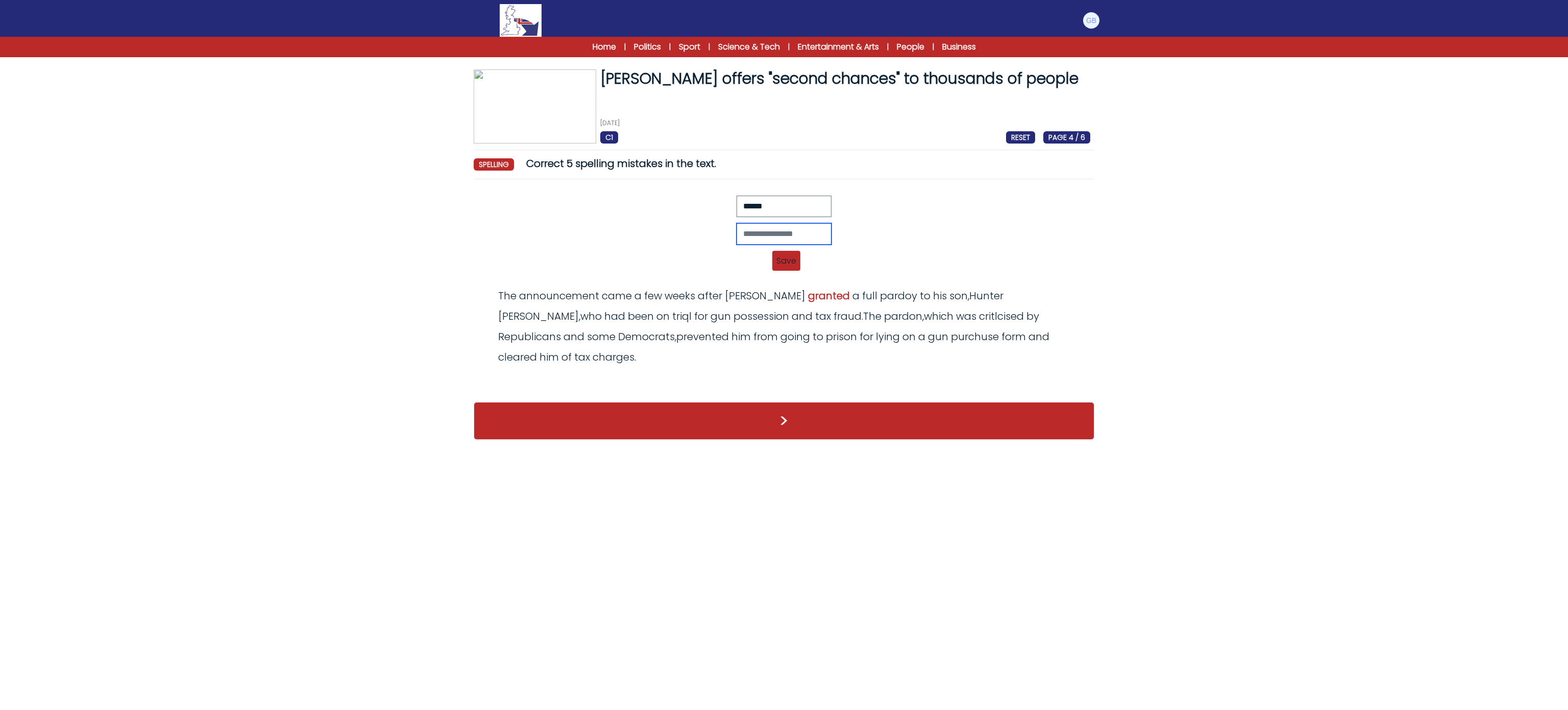
click at [764, 236] on input "text" at bounding box center [784, 233] width 95 height 21
type input "******"
click at [782, 261] on span "Save" at bounding box center [786, 261] width 28 height 20
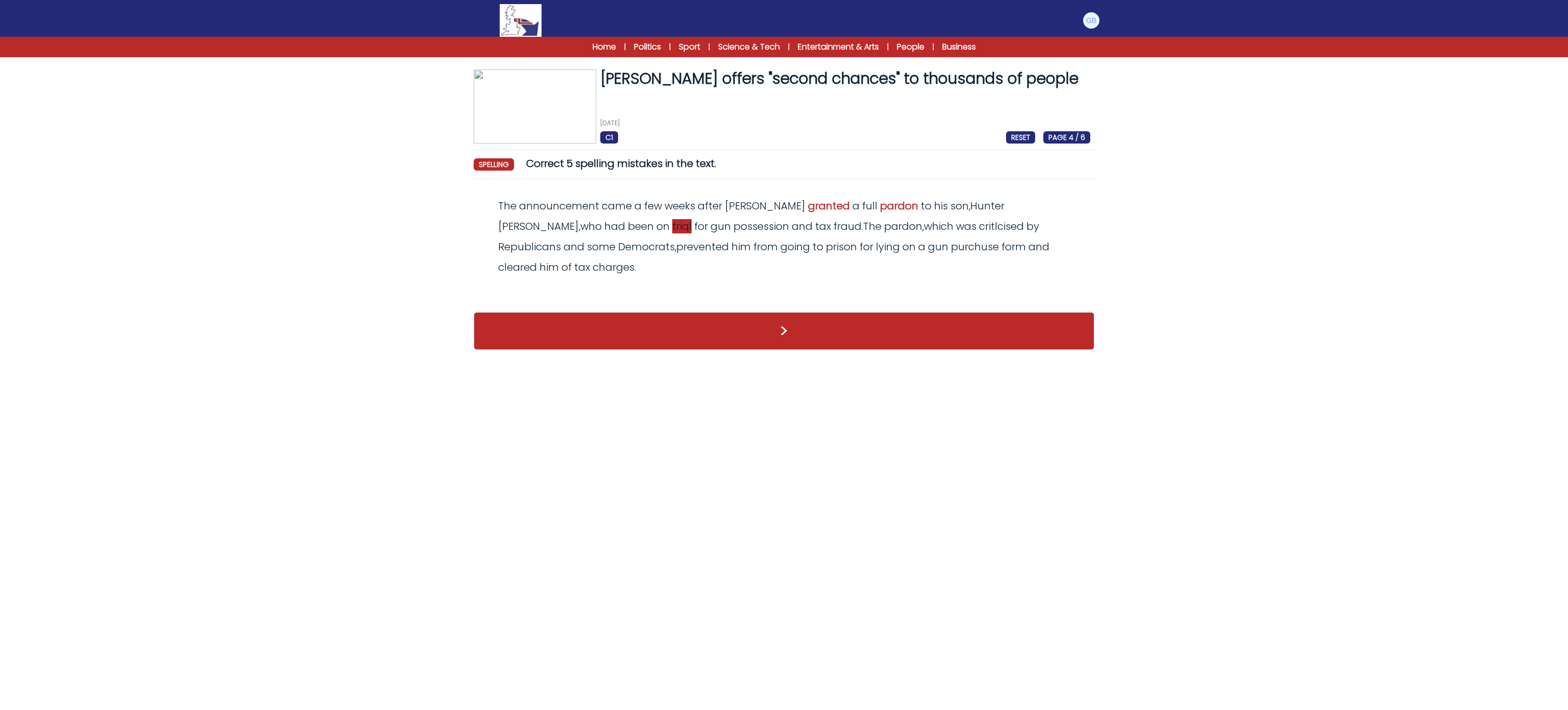
click at [672, 228] on span "triql" at bounding box center [682, 226] width 19 height 14
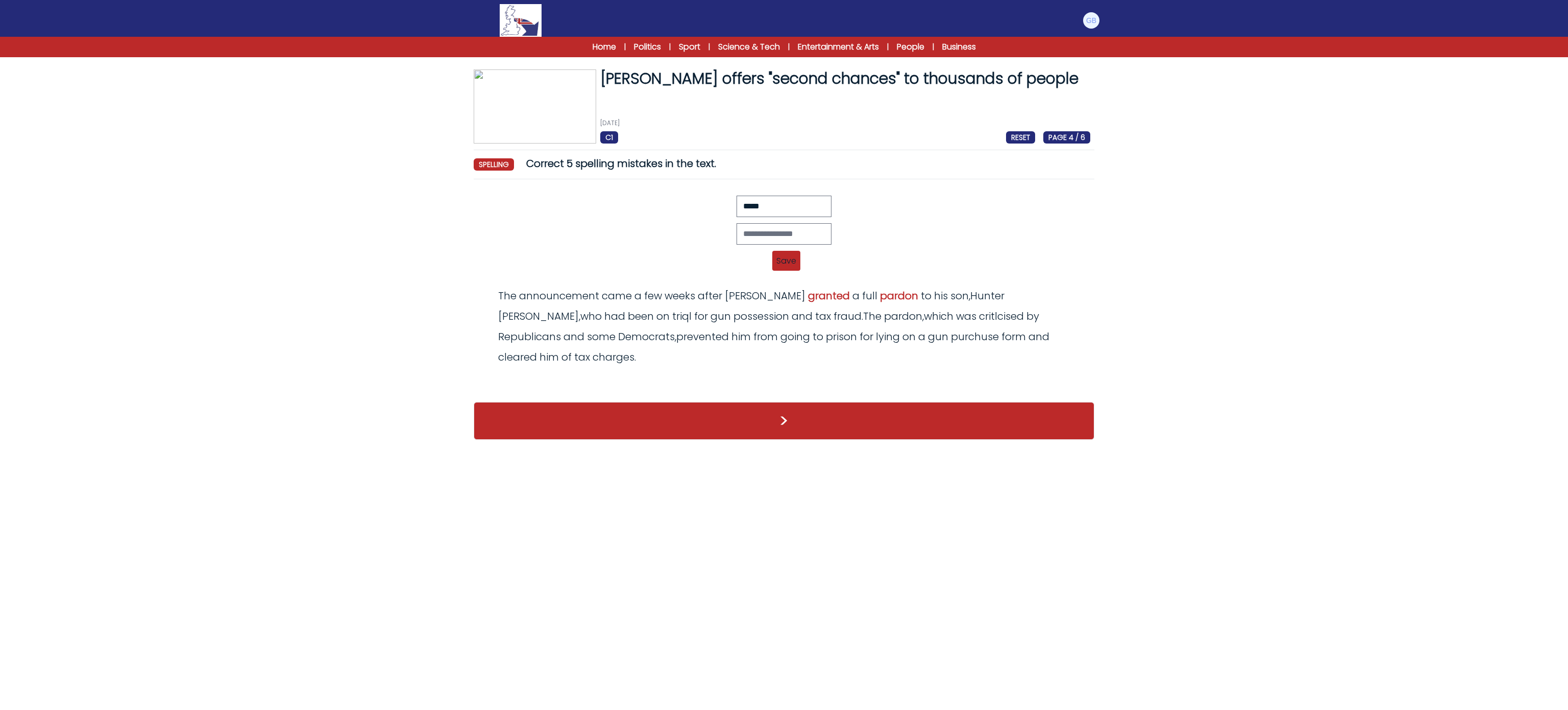
click at [777, 221] on div "Revert Save The announcement came a few weeks after [PERSON_NAME] grantnd a ful…" at bounding box center [784, 236] width 612 height 82
click at [811, 236] on input "text" at bounding box center [784, 233] width 95 height 21
type input "*****"
click at [771, 262] on div "Revert Save The announcement came a few weeks after [PERSON_NAME] grantnd a ful…" at bounding box center [784, 261] width 612 height 12
click at [786, 264] on span "Save" at bounding box center [786, 261] width 28 height 20
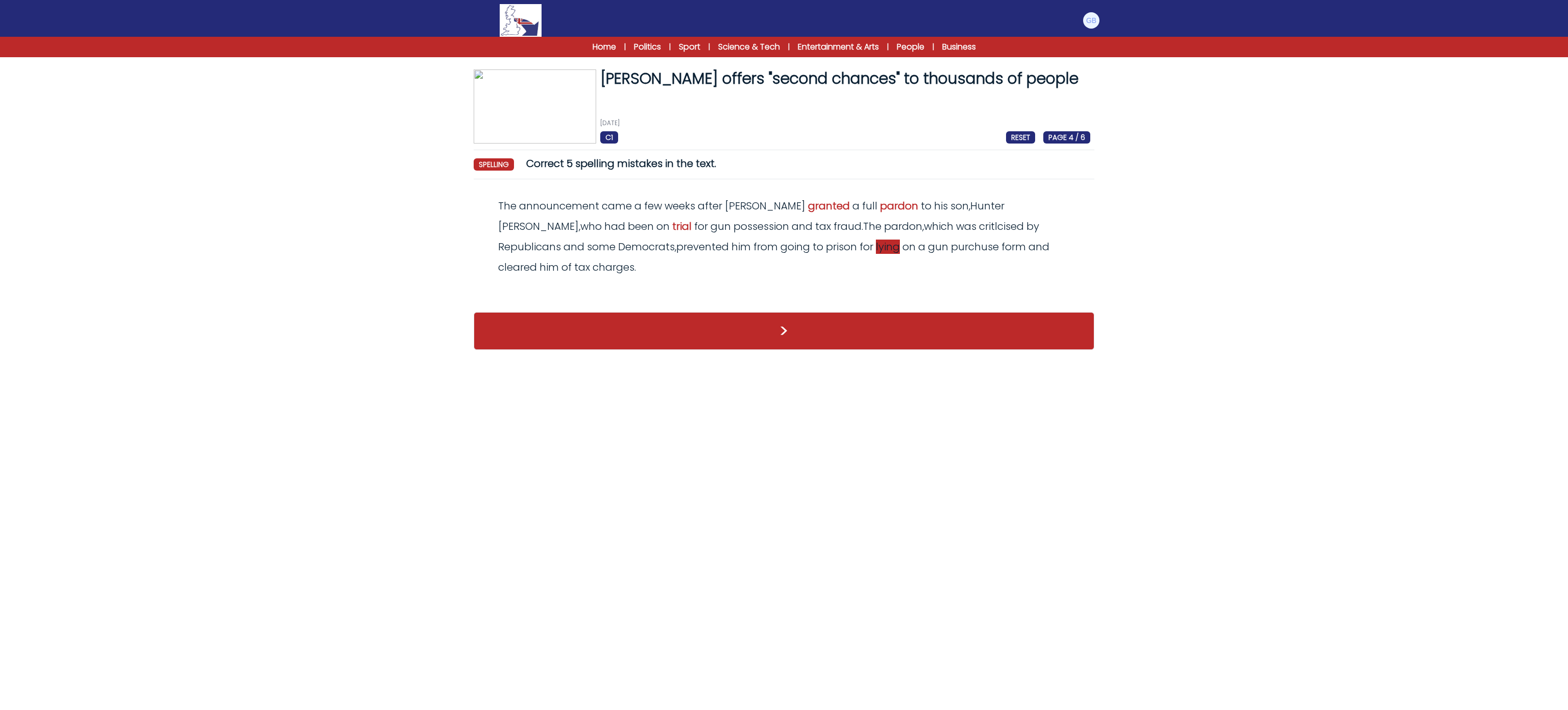
click at [876, 250] on span "lying" at bounding box center [887, 246] width 24 height 14
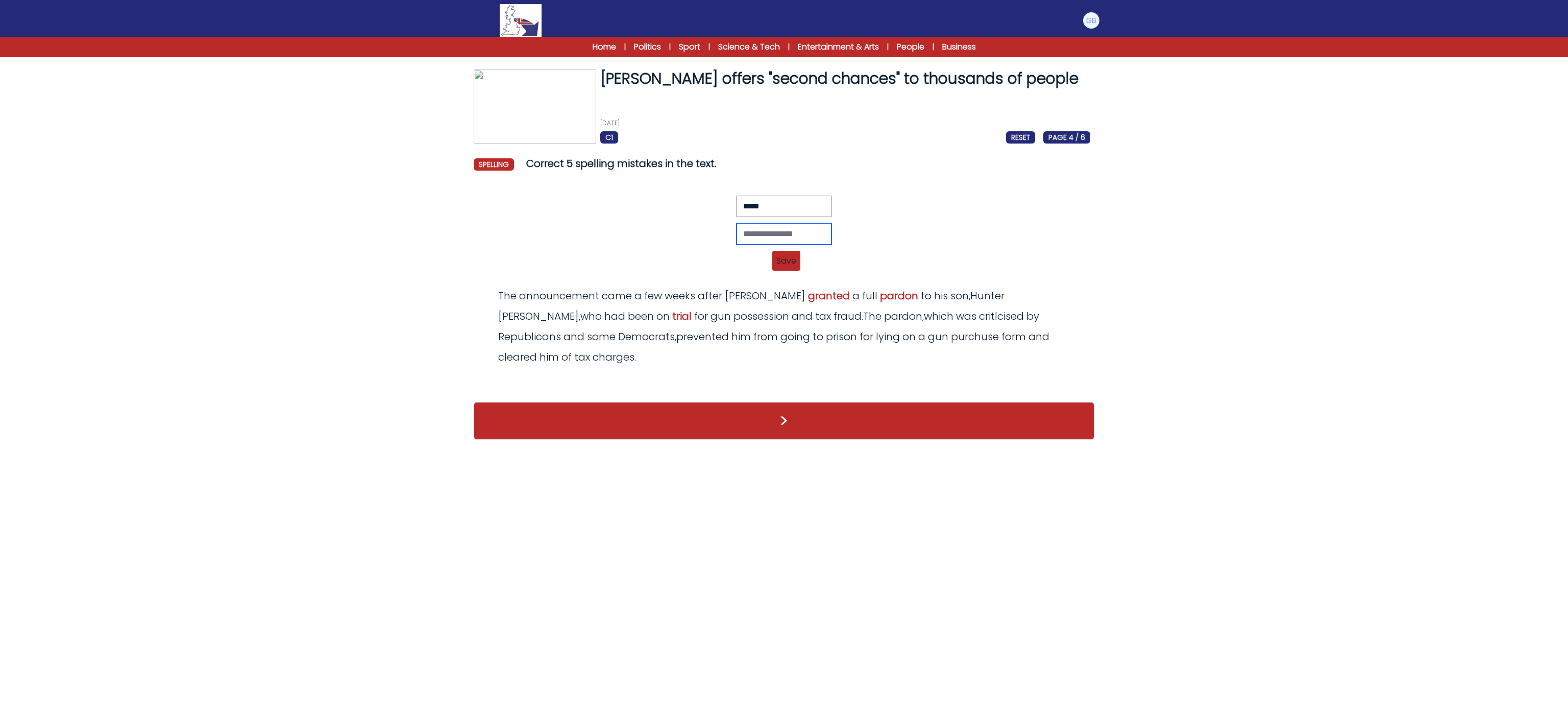
click at [745, 234] on input "text" at bounding box center [784, 233] width 95 height 21
type input "******"
click at [787, 264] on span "Save" at bounding box center [786, 261] width 28 height 20
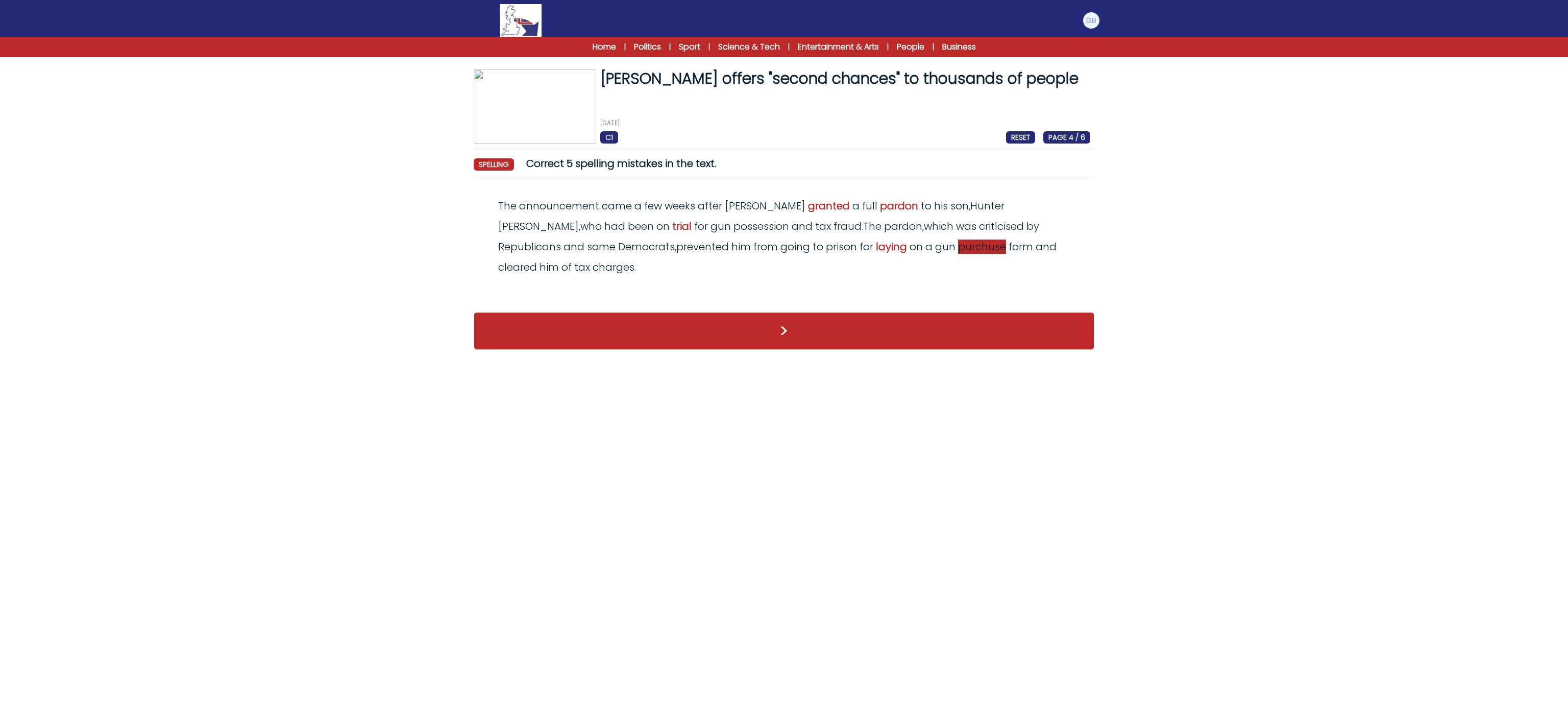
click at [958, 254] on span "purchuse" at bounding box center [982, 246] width 48 height 14
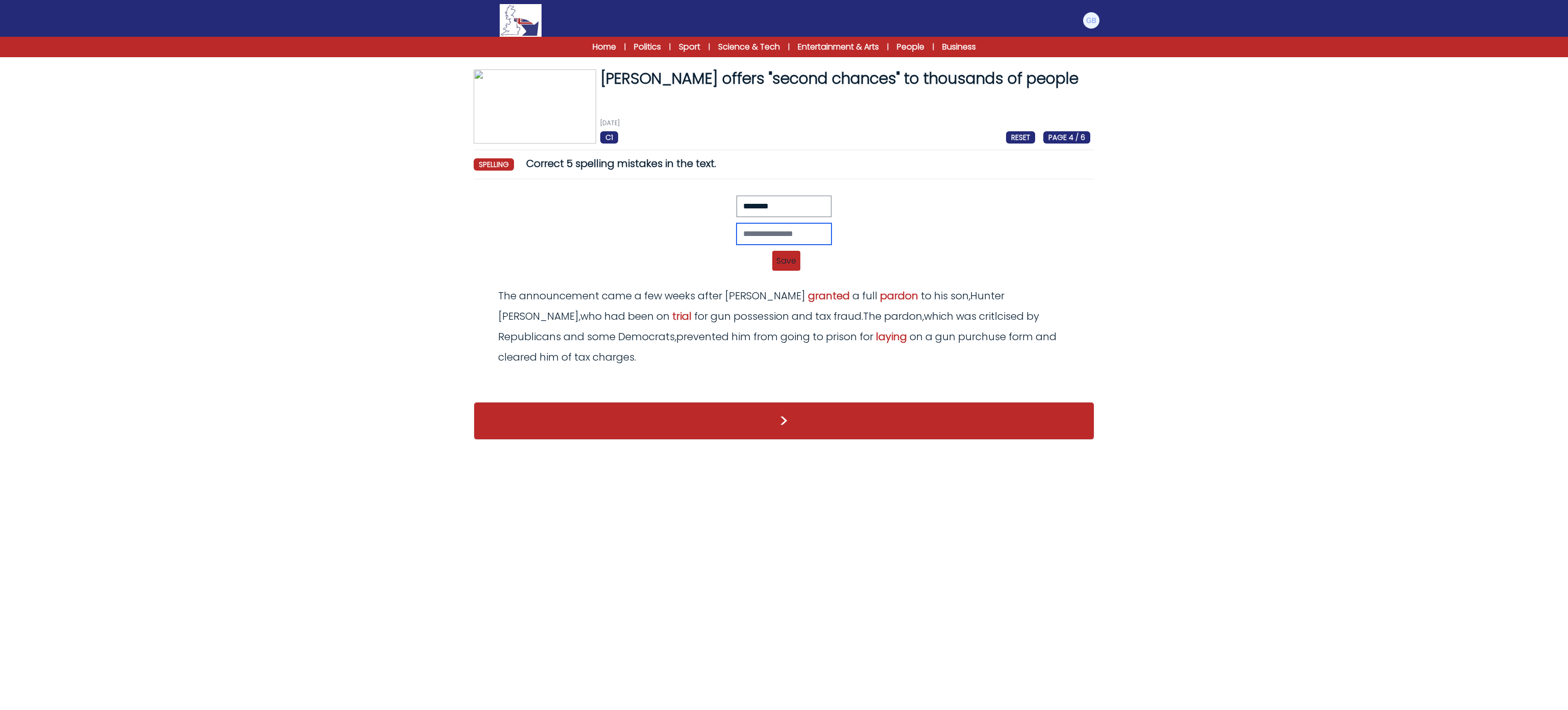
click at [796, 225] on input "text" at bounding box center [784, 233] width 95 height 21
type input "********"
click at [792, 269] on span "Save" at bounding box center [786, 261] width 28 height 20
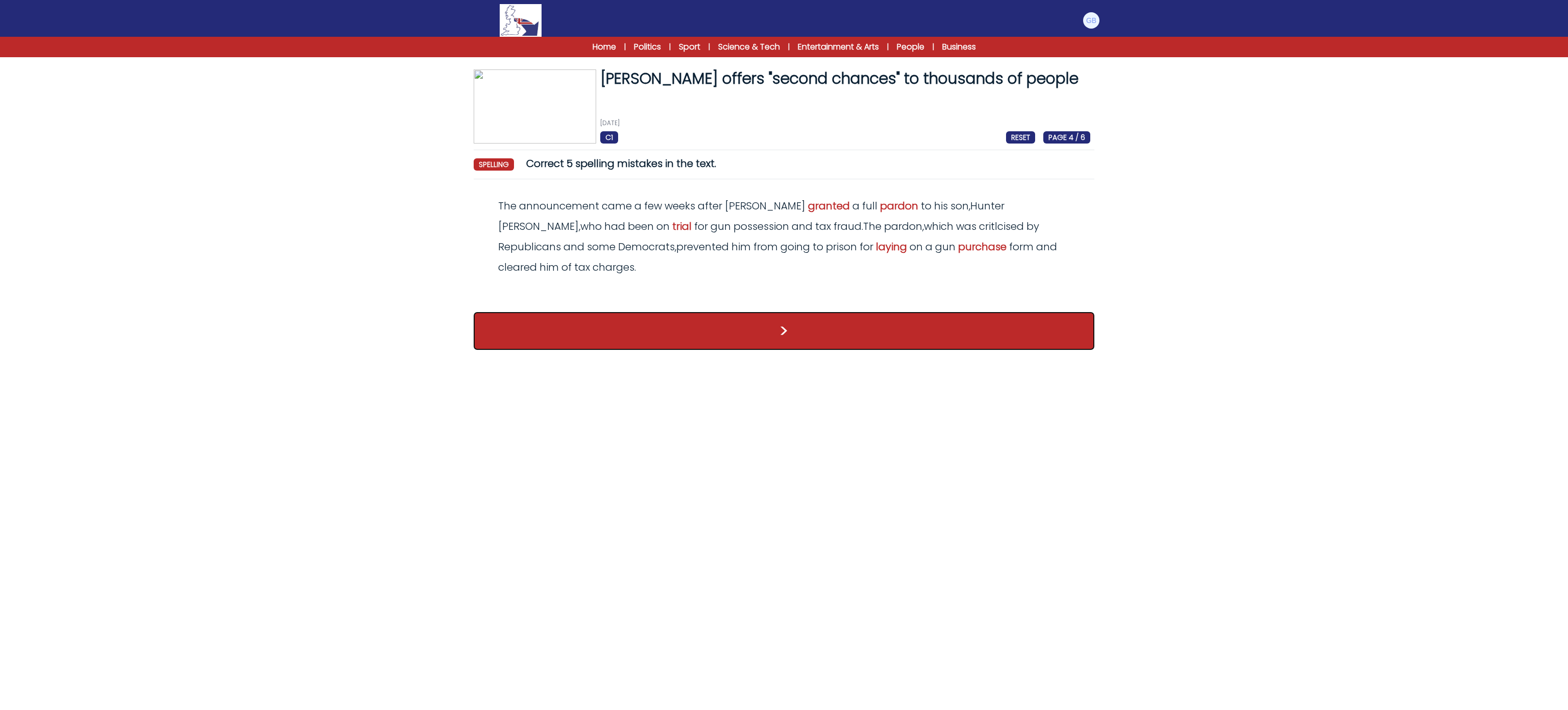
click at [845, 312] on button ">" at bounding box center [784, 331] width 621 height 38
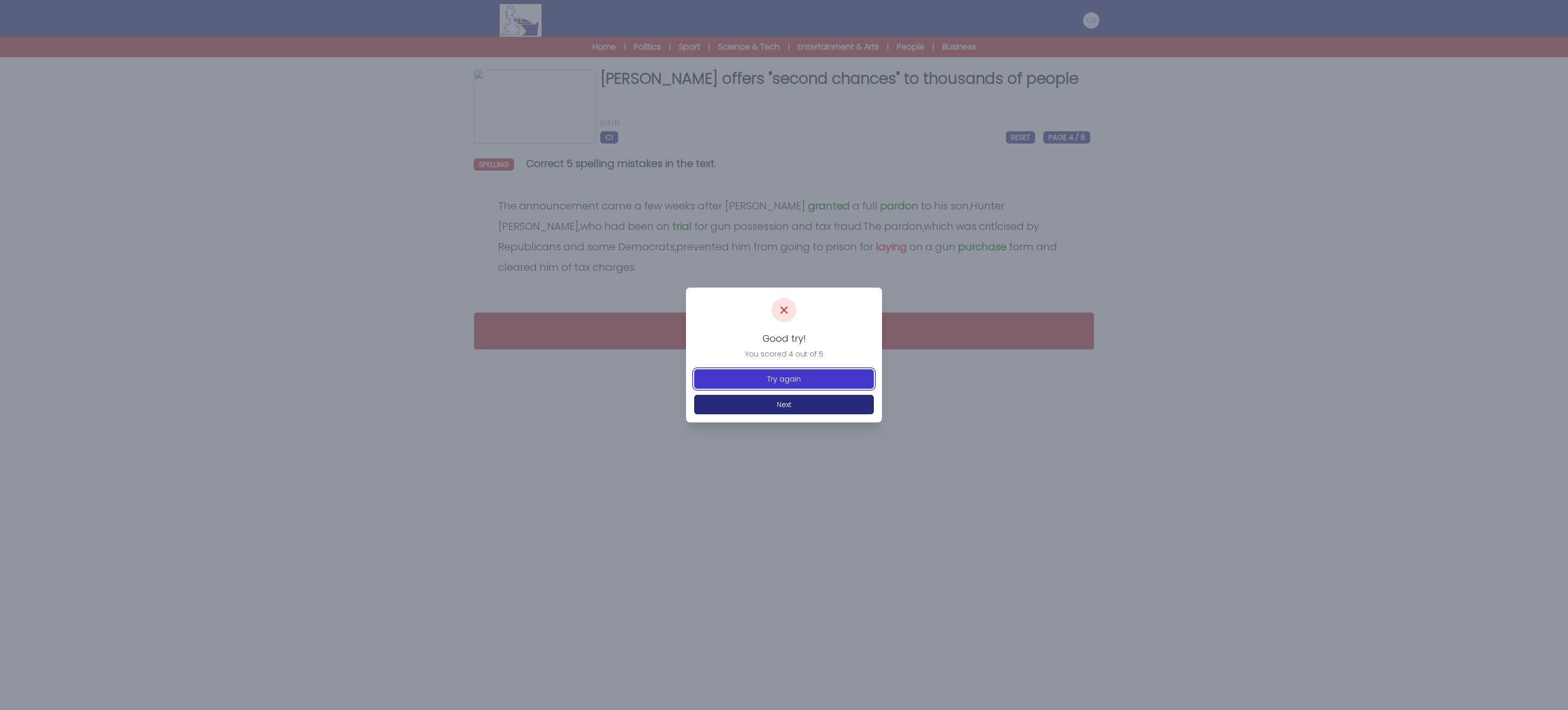
click at [845, 374] on button "Try again" at bounding box center [783, 379] width 180 height 19
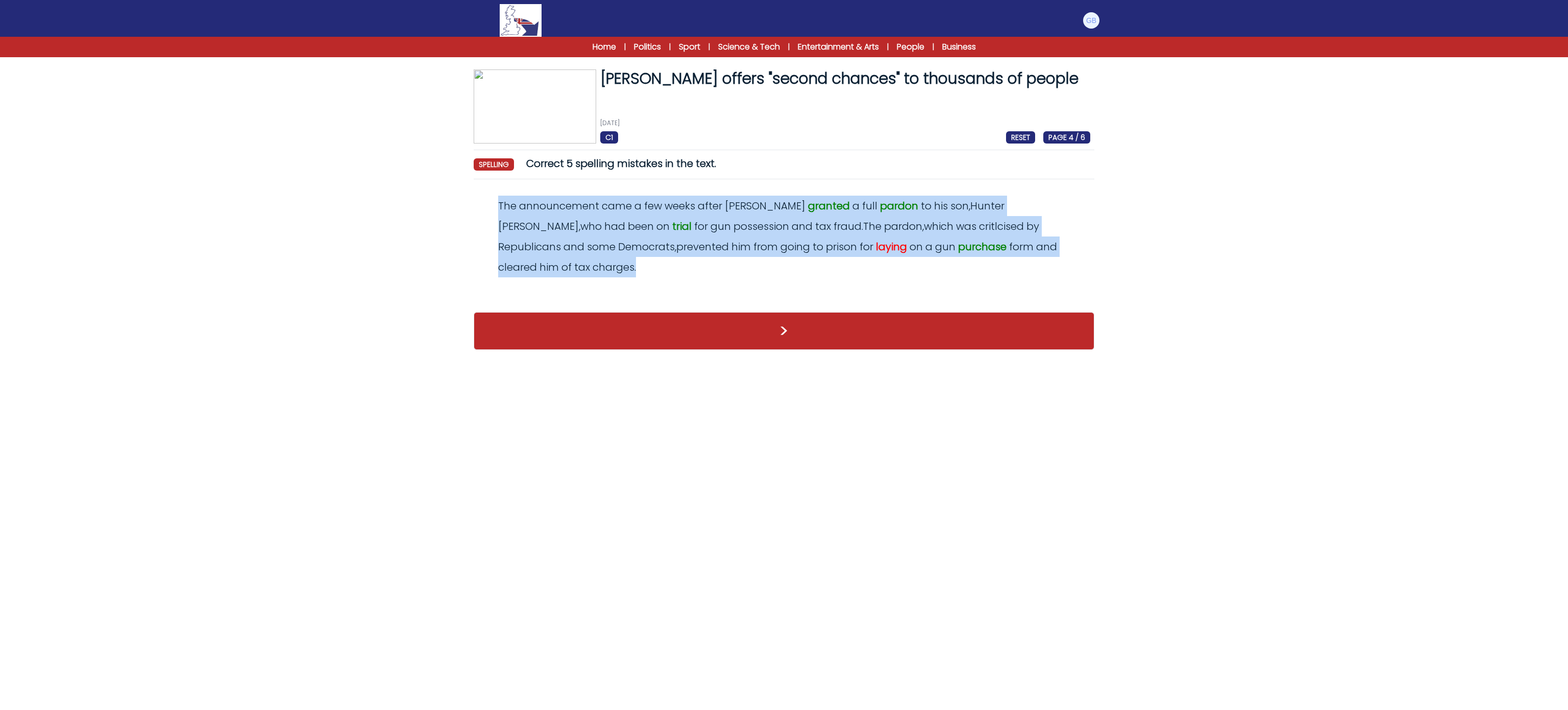
drag, startPoint x: 489, startPoint y: 202, endPoint x: 1079, endPoint y: 246, distance: 591.6
click at [1079, 246] on div "The announcement came a few weeks after Biden granted a full pardon to his son …" at bounding box center [784, 236] width 612 height 82
copy odiv "The announcement came a few weeks after Biden granted a full pardon to his son …"
click at [876, 248] on span "laying" at bounding box center [891, 246] width 31 height 14
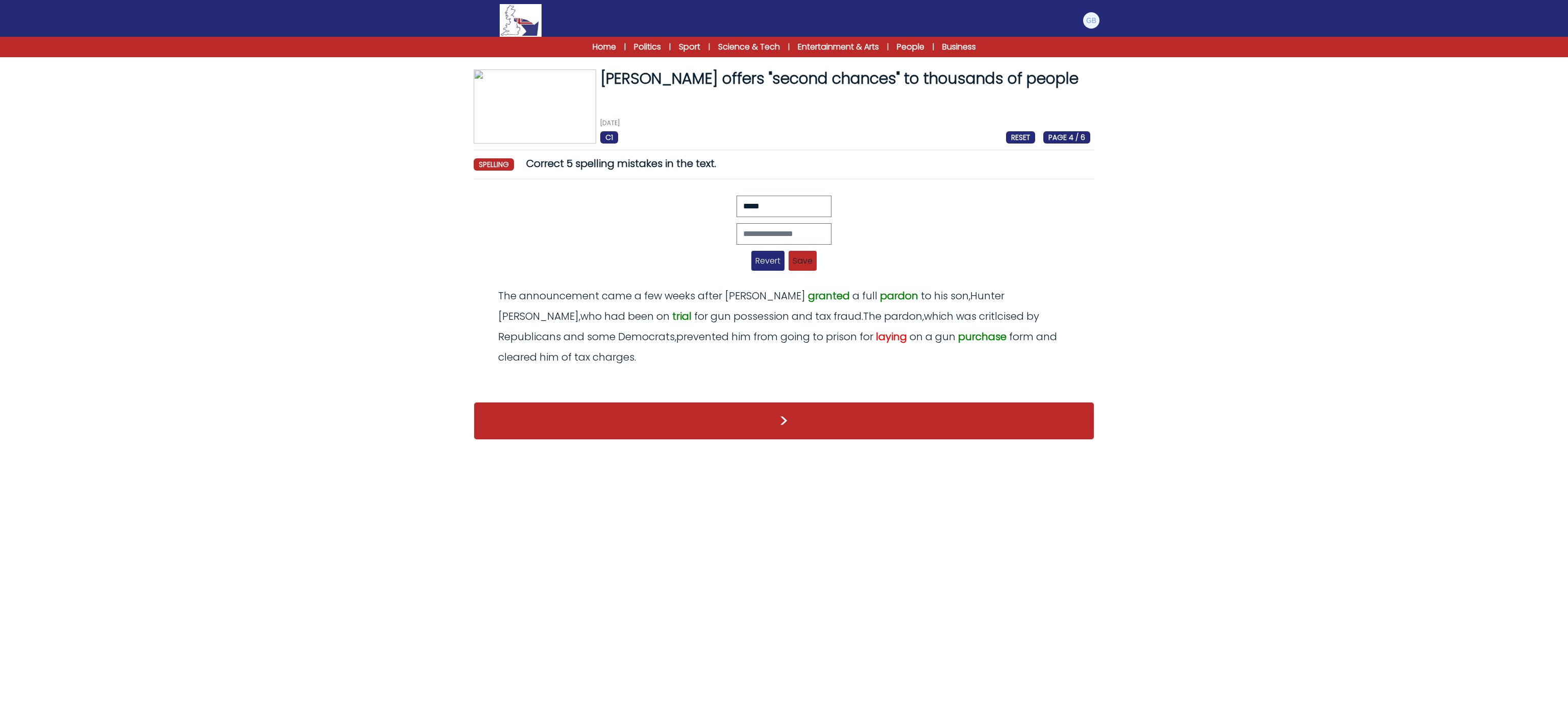
click at [765, 261] on span "Revert" at bounding box center [768, 261] width 33 height 20
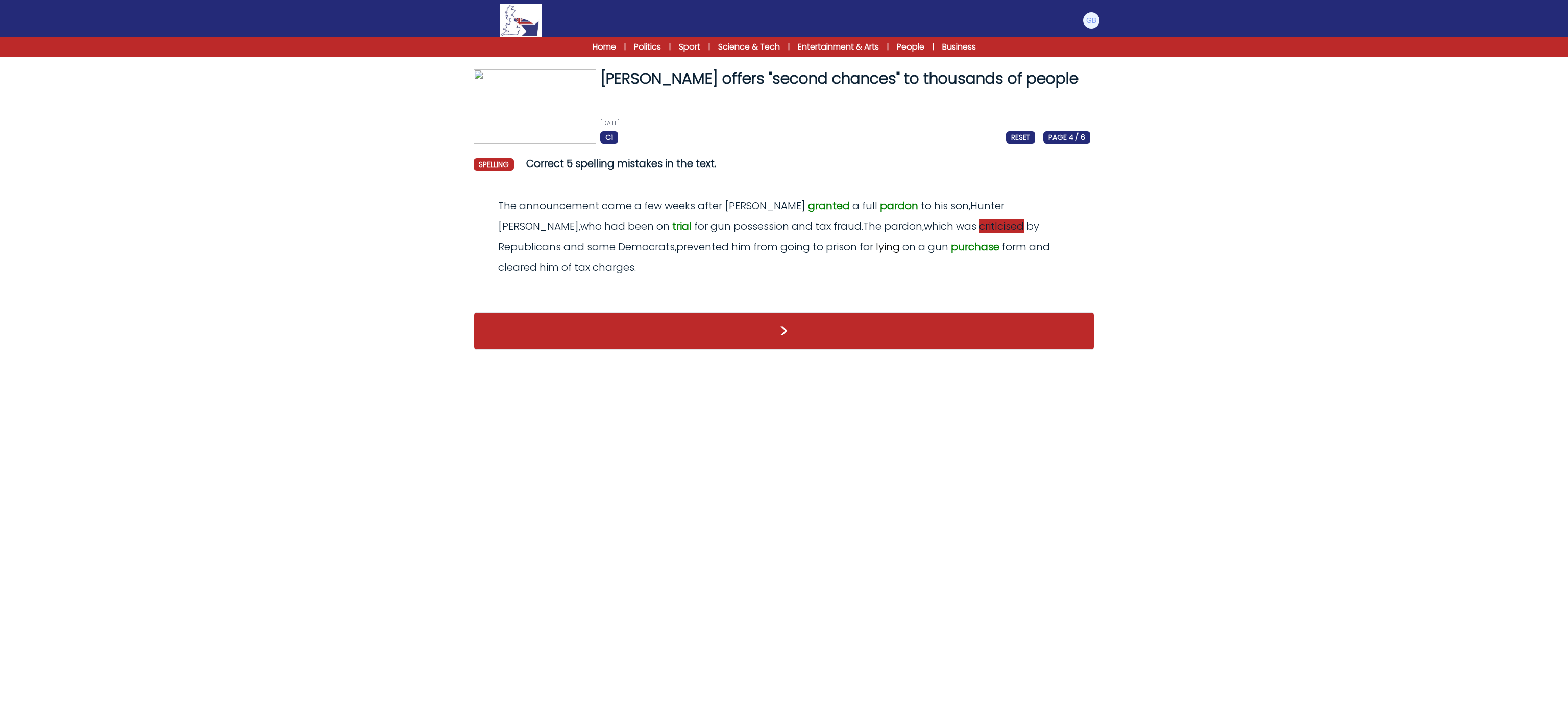
click at [979, 225] on span "critlcised" at bounding box center [1001, 226] width 45 height 14
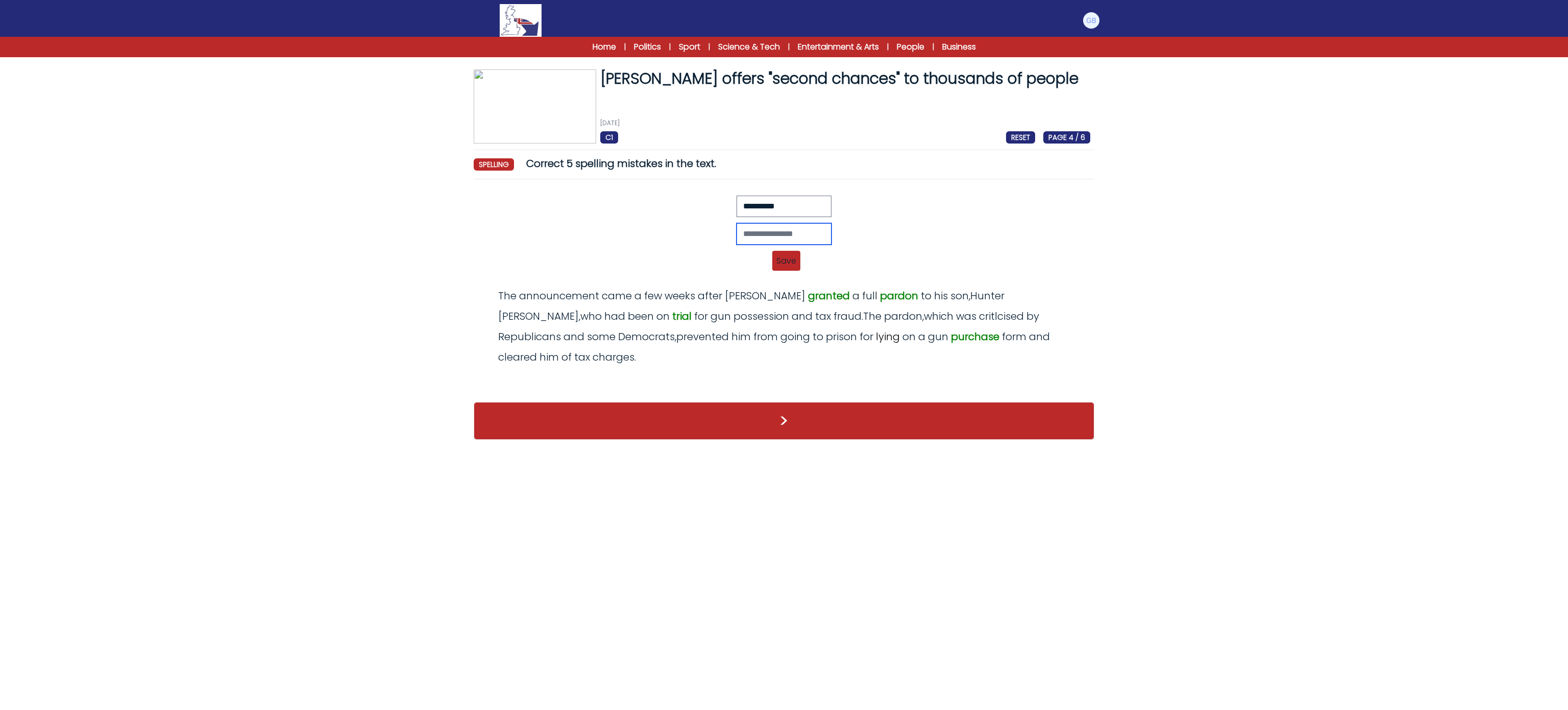
click at [808, 232] on input "text" at bounding box center [784, 233] width 95 height 21
type input "**********"
click at [783, 267] on span "Save" at bounding box center [786, 261] width 28 height 20
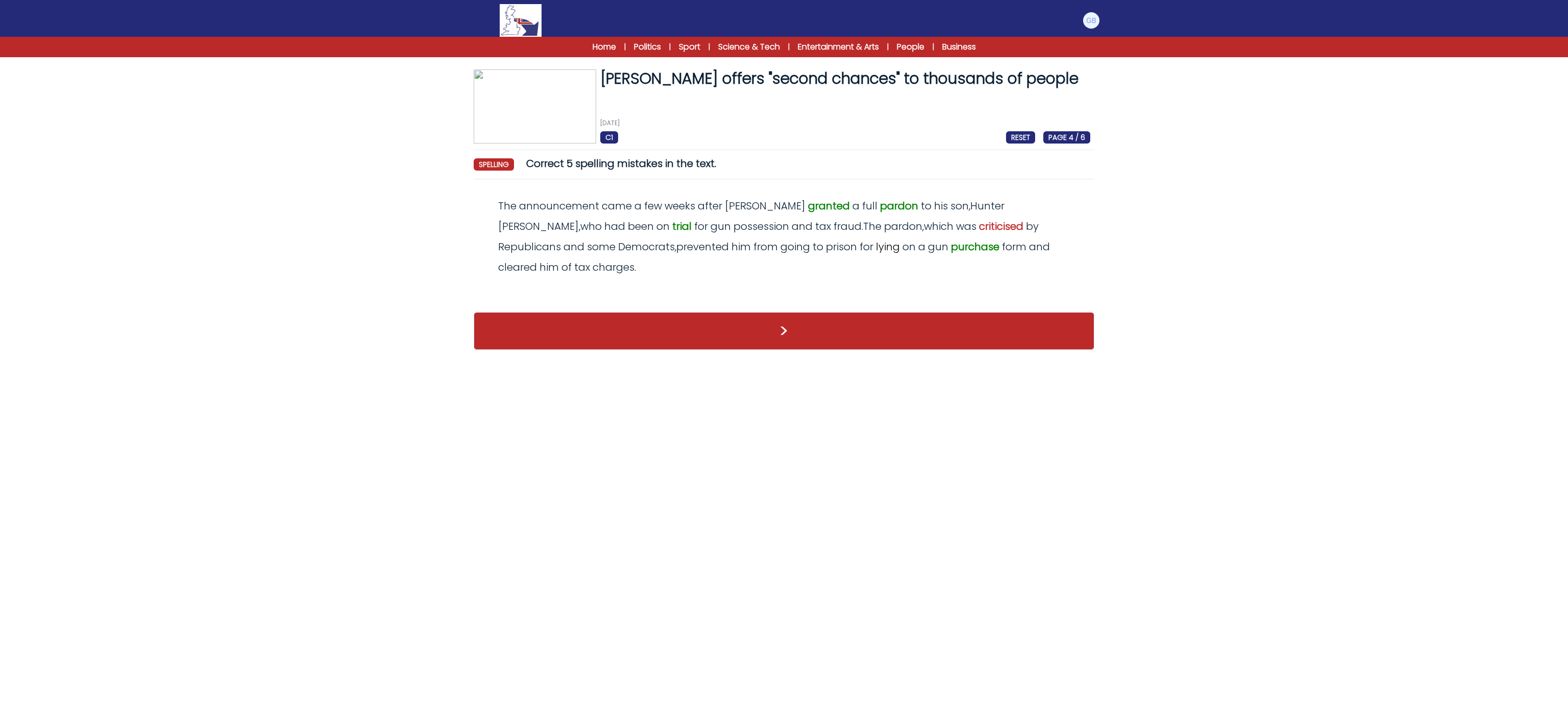
drag, startPoint x: 782, startPoint y: 355, endPoint x: 765, endPoint y: 302, distance: 55.7
click at [778, 343] on html "Manage Account My Account Language English Español Français B1" at bounding box center [784, 180] width 1568 height 360
click at [765, 312] on button ">" at bounding box center [784, 331] width 621 height 38
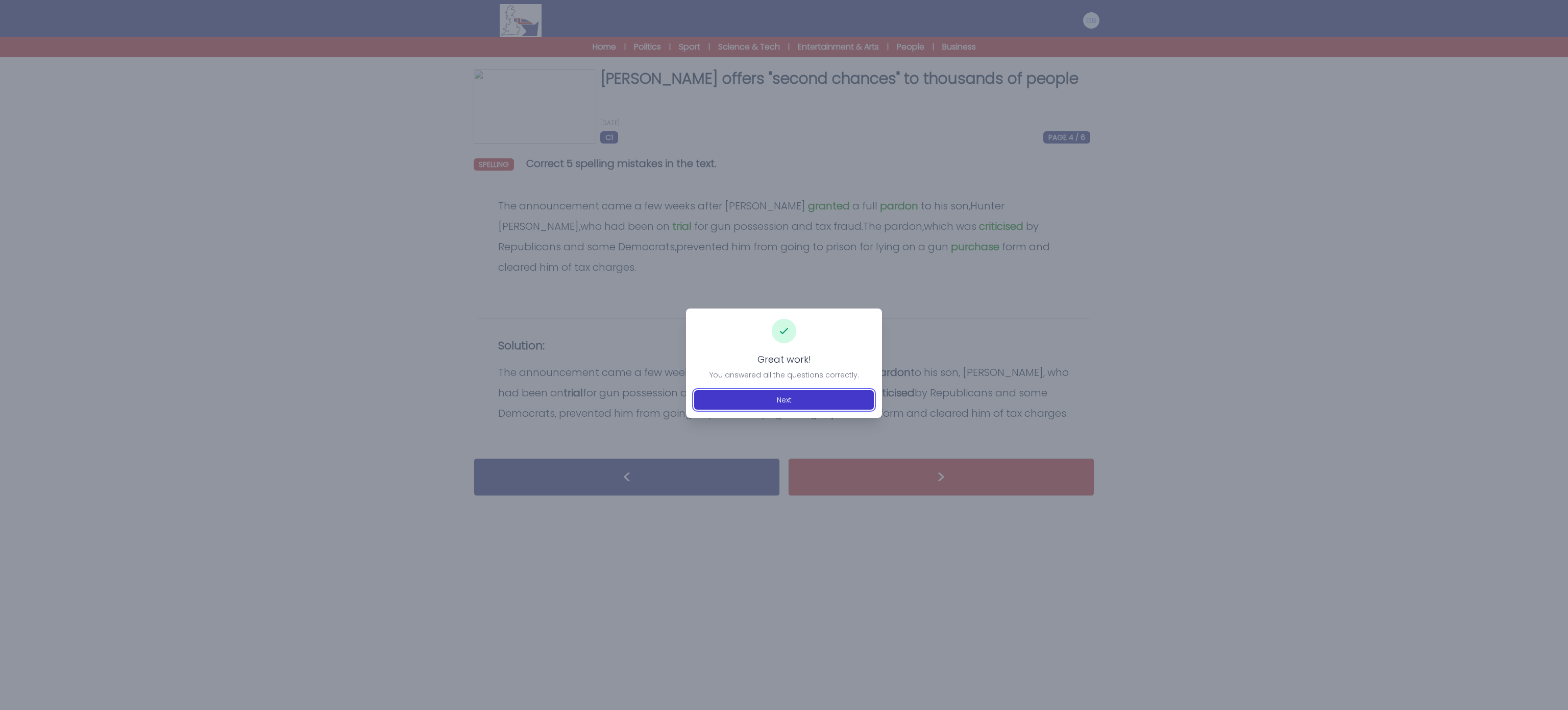
click at [768, 407] on button "Next" at bounding box center [783, 400] width 180 height 19
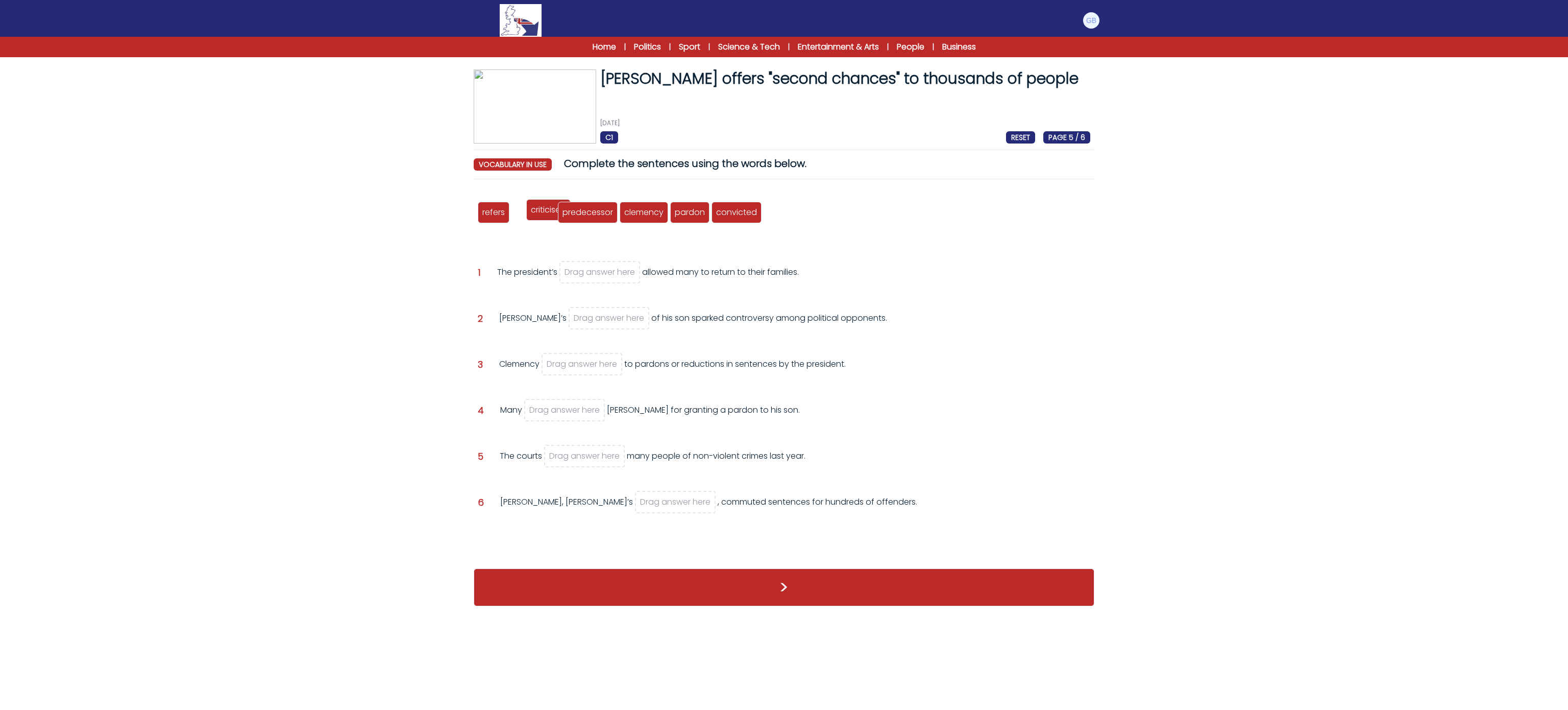
drag, startPoint x: 531, startPoint y: 217, endPoint x: 546, endPoint y: 214, distance: 15.3
click at [546, 214] on span "criticised" at bounding box center [548, 209] width 35 height 12
drag, startPoint x: 703, startPoint y: 209, endPoint x: 595, endPoint y: 275, distance: 126.6
click at [595, 275] on span "pardon" at bounding box center [582, 277] width 30 height 12
drag, startPoint x: 589, startPoint y: 269, endPoint x: 579, endPoint y: 309, distance: 41.2
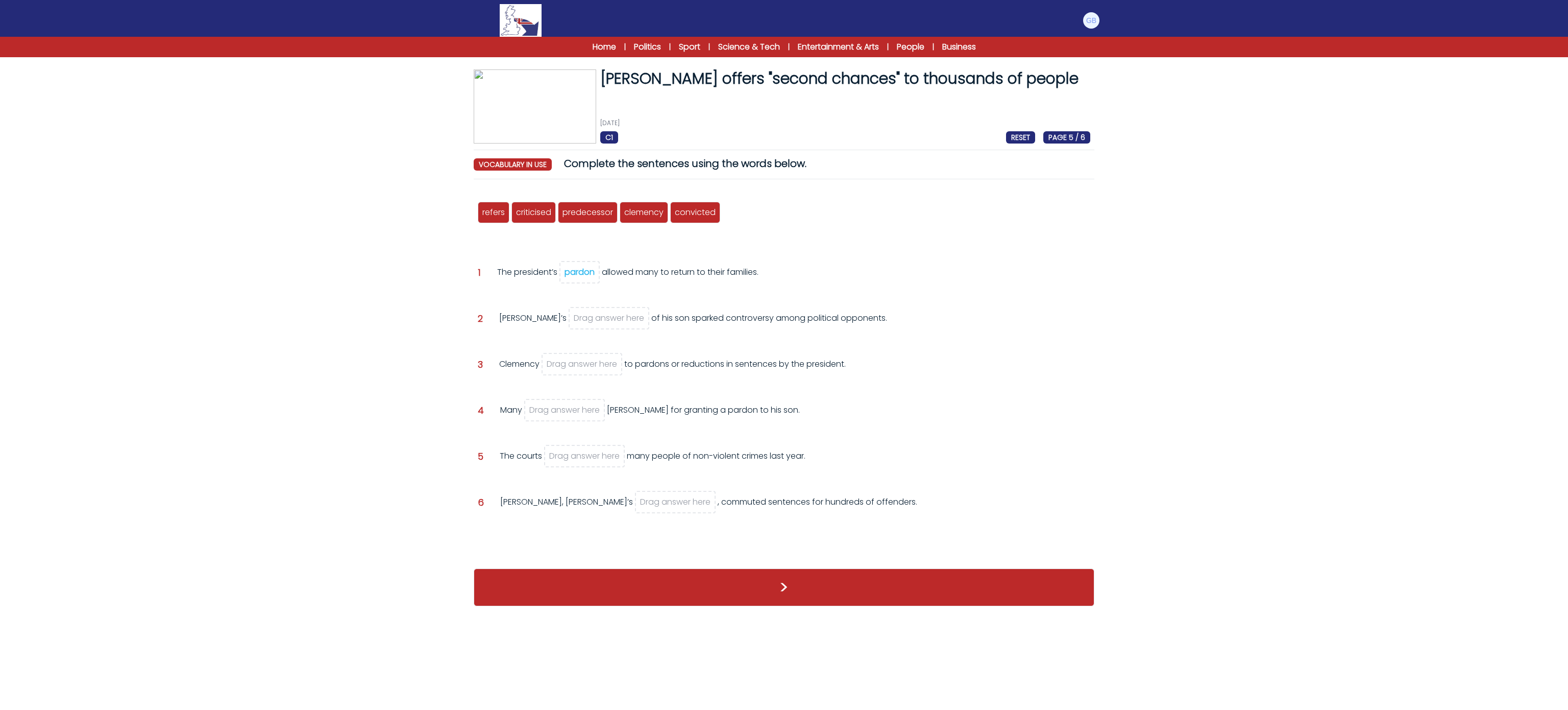
click at [579, 309] on div "refers criticised predecessor clemency pardon convicted Question 1 pardon" at bounding box center [784, 373] width 621 height 371
click at [573, 293] on div "The president’s pardon allowed many to return to their families." at bounding box center [628, 279] width 261 height 27
click at [578, 275] on div "pardon" at bounding box center [579, 272] width 30 height 12
drag, startPoint x: 754, startPoint y: 204, endPoint x: 606, endPoint y: 308, distance: 180.9
click at [606, 308] on div "refers criticised predecessor clemency pardon convicted pardon Question 1" at bounding box center [784, 373] width 621 height 371
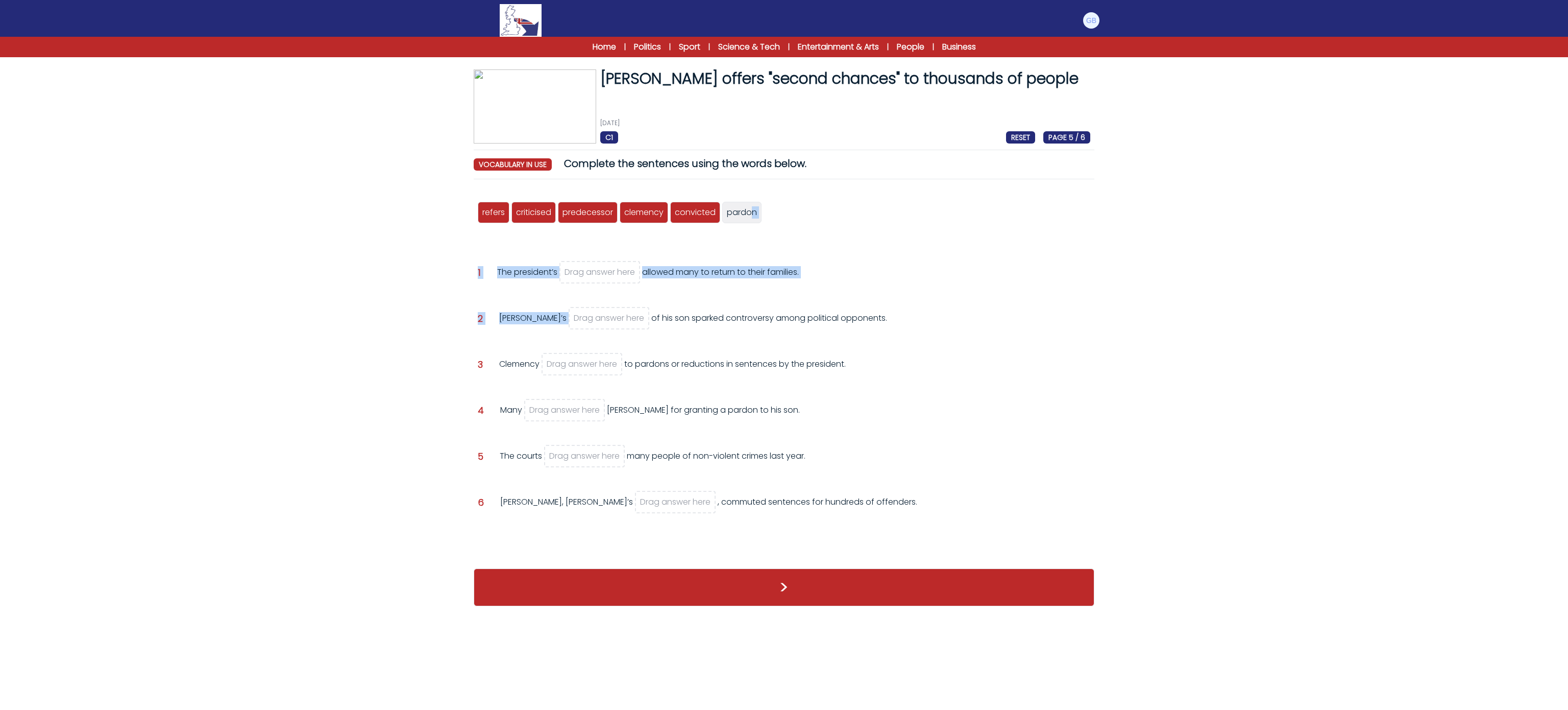
click at [612, 308] on div "refers criticised predecessor clemency pardon convicted pardon Question 1" at bounding box center [784, 373] width 621 height 371
drag, startPoint x: 744, startPoint y: 214, endPoint x: 586, endPoint y: 318, distance: 189.2
click at [586, 318] on span "pardon" at bounding box center [583, 317] width 30 height 12
drag, startPoint x: 636, startPoint y: 221, endPoint x: 601, endPoint y: 283, distance: 71.2
click at [604, 270] on div "clemency" at bounding box center [629, 259] width 49 height 21
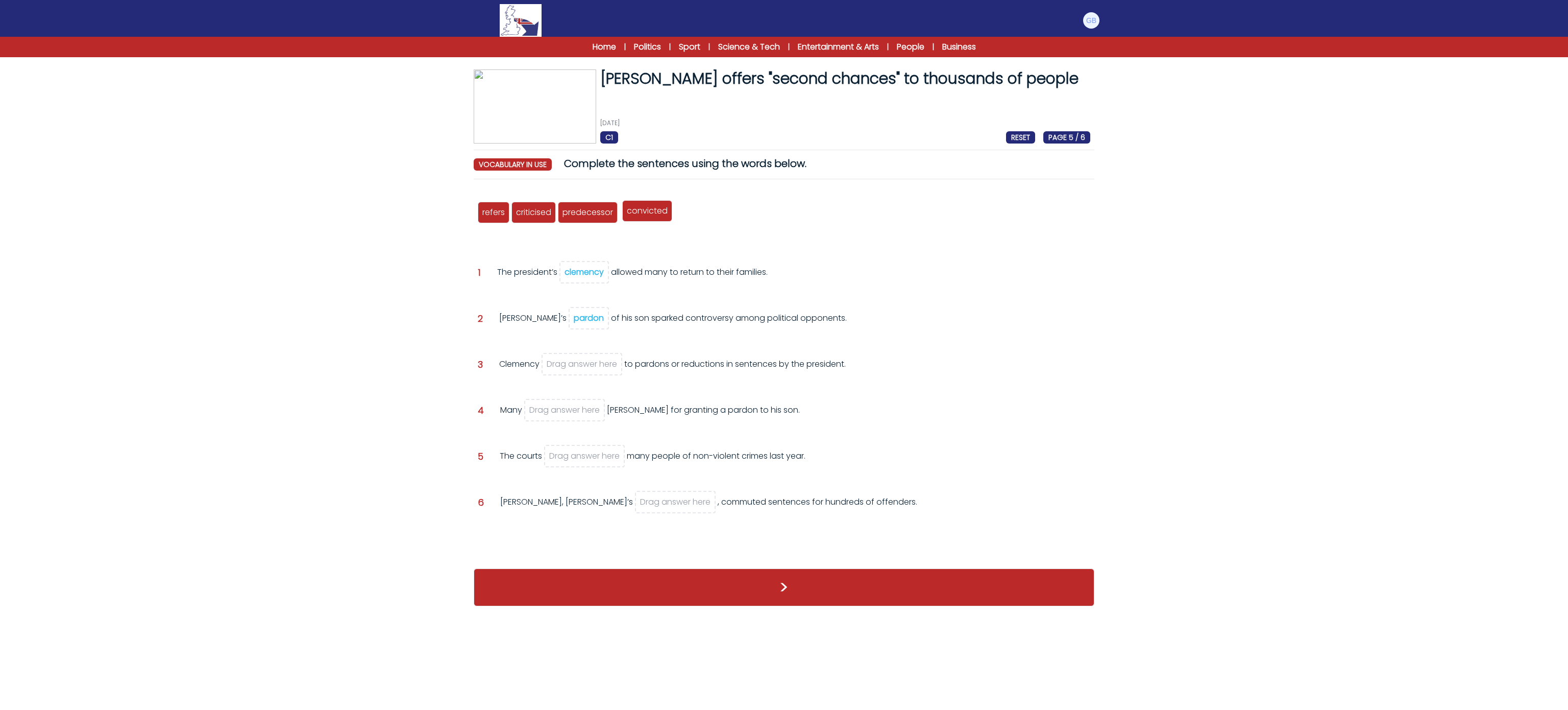
click at [662, 212] on span "convicted" at bounding box center [647, 210] width 41 height 12
drag, startPoint x: 527, startPoint y: 217, endPoint x: 574, endPoint y: 413, distance: 201.6
click at [574, 413] on span "criticised" at bounding box center [579, 408] width 35 height 12
drag, startPoint x: 593, startPoint y: 220, endPoint x: 561, endPoint y: 463, distance: 245.1
click at [561, 463] on div "convicted" at bounding box center [565, 456] width 50 height 21
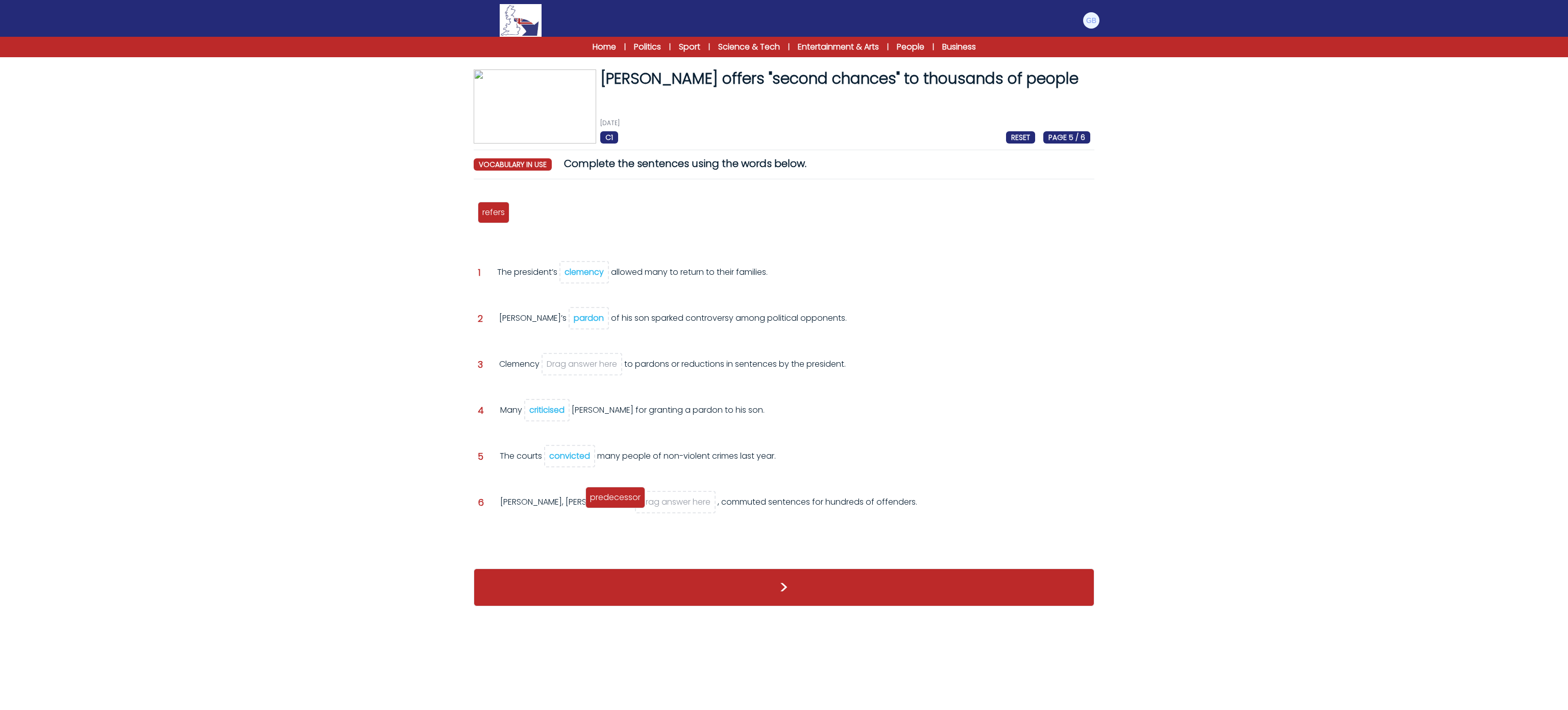
drag, startPoint x: 548, startPoint y: 214, endPoint x: 623, endPoint y: 503, distance: 298.6
click at [623, 503] on span "predecessor" at bounding box center [615, 497] width 51 height 12
drag, startPoint x: 497, startPoint y: 209, endPoint x: 576, endPoint y: 363, distance: 173.1
click at [576, 363] on span "refers" at bounding box center [572, 367] width 23 height 12
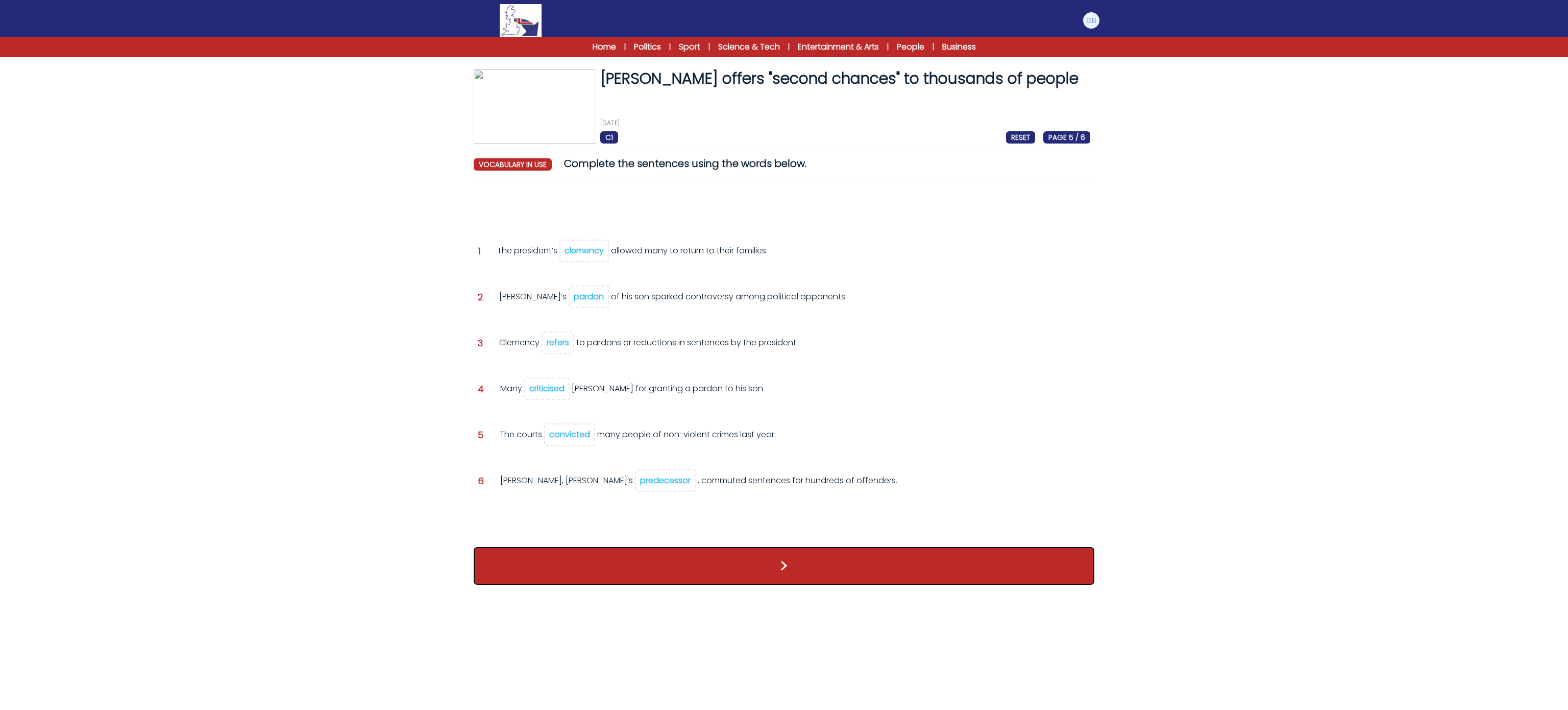
click at [627, 577] on button ">" at bounding box center [784, 566] width 621 height 38
click at [623, 568] on button ">" at bounding box center [784, 566] width 621 height 38
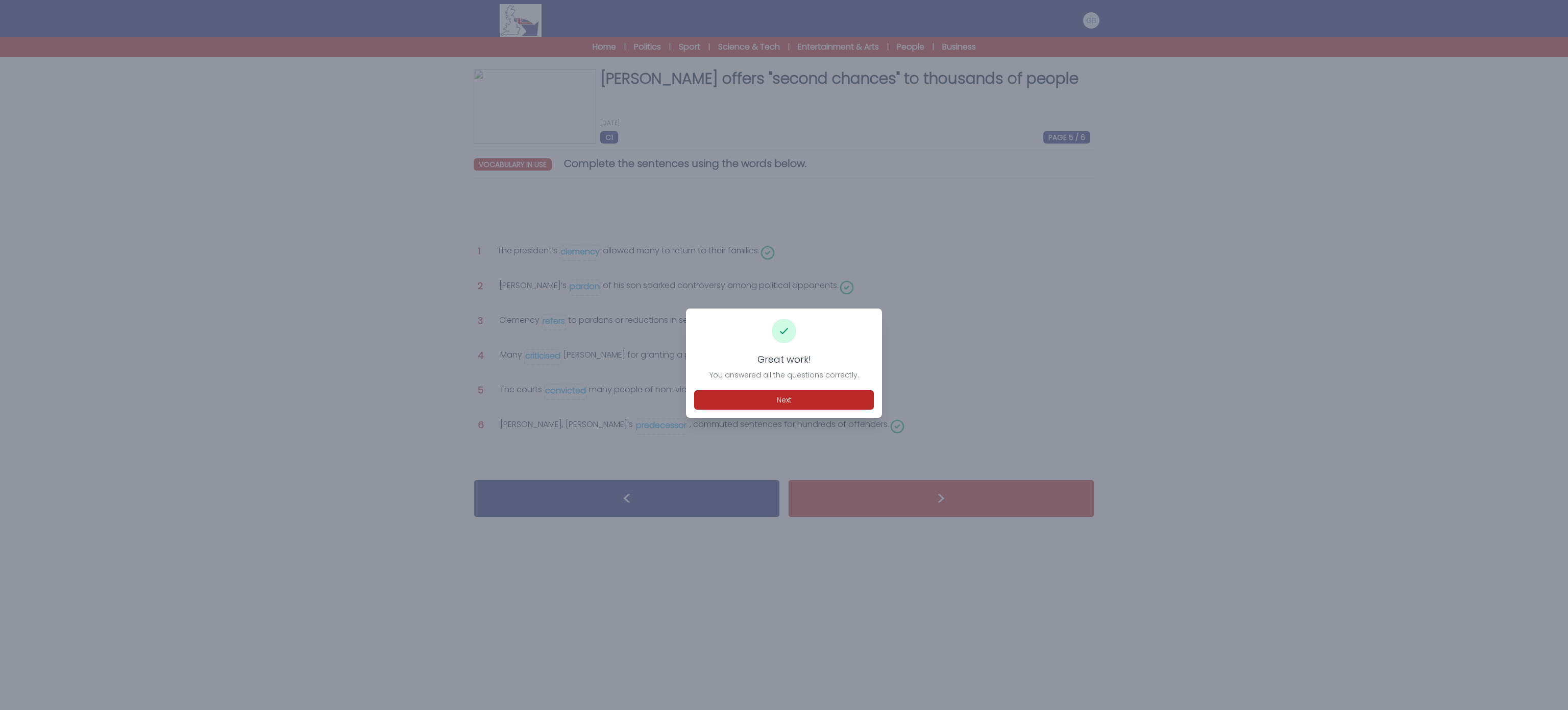
click at [825, 416] on div "Great work! You answered all the questions correctly. Next" at bounding box center [784, 362] width 196 height 109
click at [825, 408] on button "Next" at bounding box center [783, 400] width 180 height 19
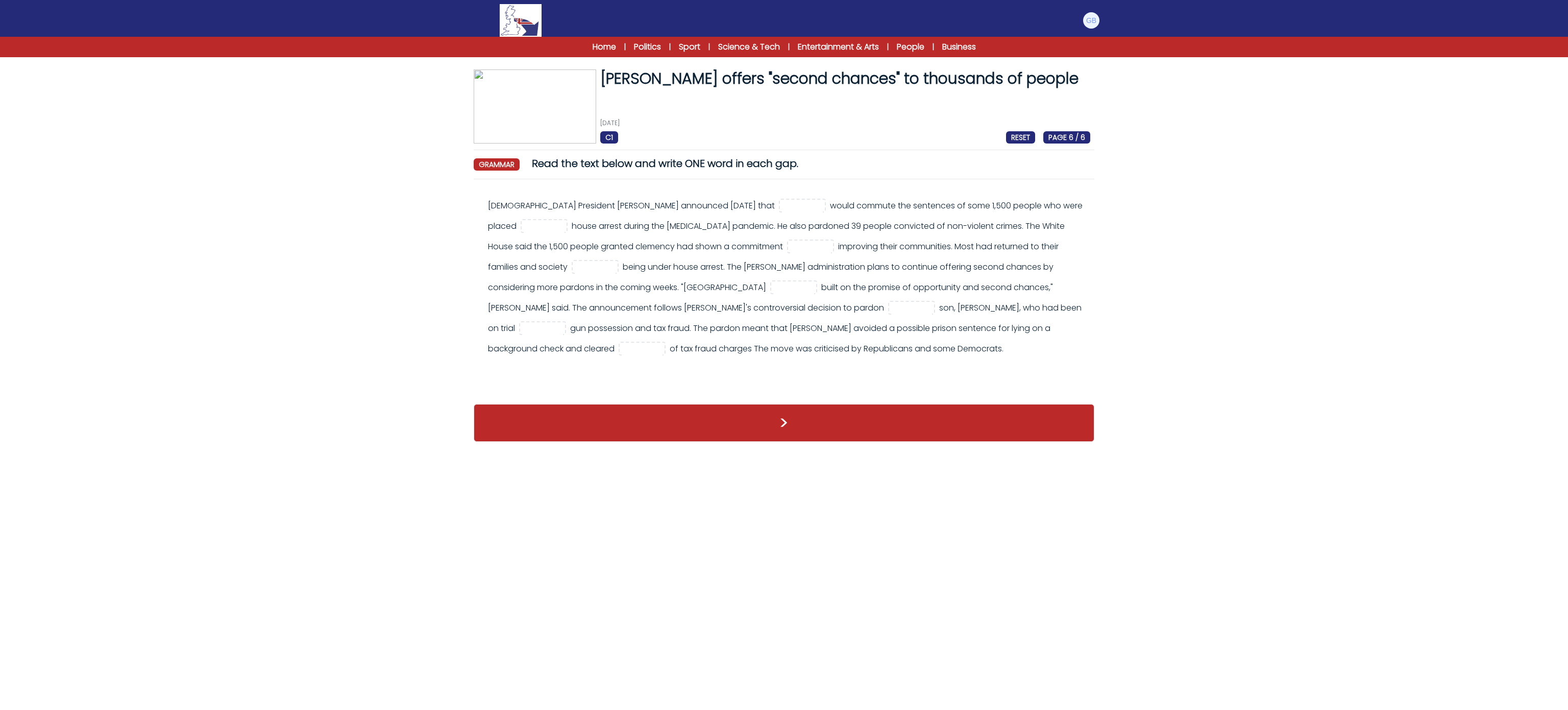
drag, startPoint x: 780, startPoint y: 363, endPoint x: 482, endPoint y: 189, distance: 345.1
click at [482, 189] on div "[DEMOGRAPHIC_DATA] President [PERSON_NAME] announced [DATE] that >" at bounding box center [784, 290] width 621 height 206
copy div "[DEMOGRAPHIC_DATA] President [PERSON_NAME] announced [DATE] that would commute …"
click at [782, 210] on input "text" at bounding box center [802, 206] width 41 height 12
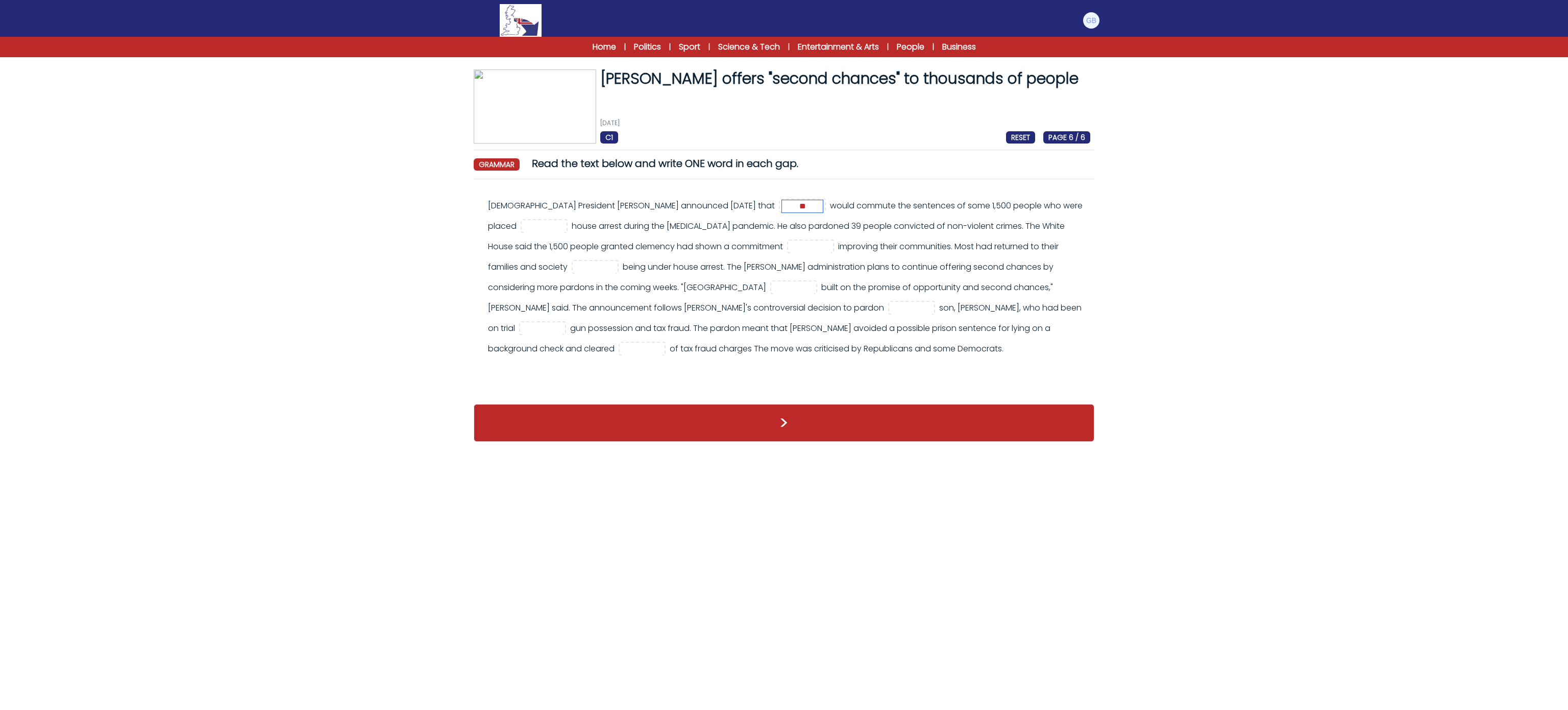
type input "**"
click at [528, 227] on input "text" at bounding box center [544, 227] width 41 height 12
click at [523, 227] on input "****" at bounding box center [544, 227] width 41 height 12
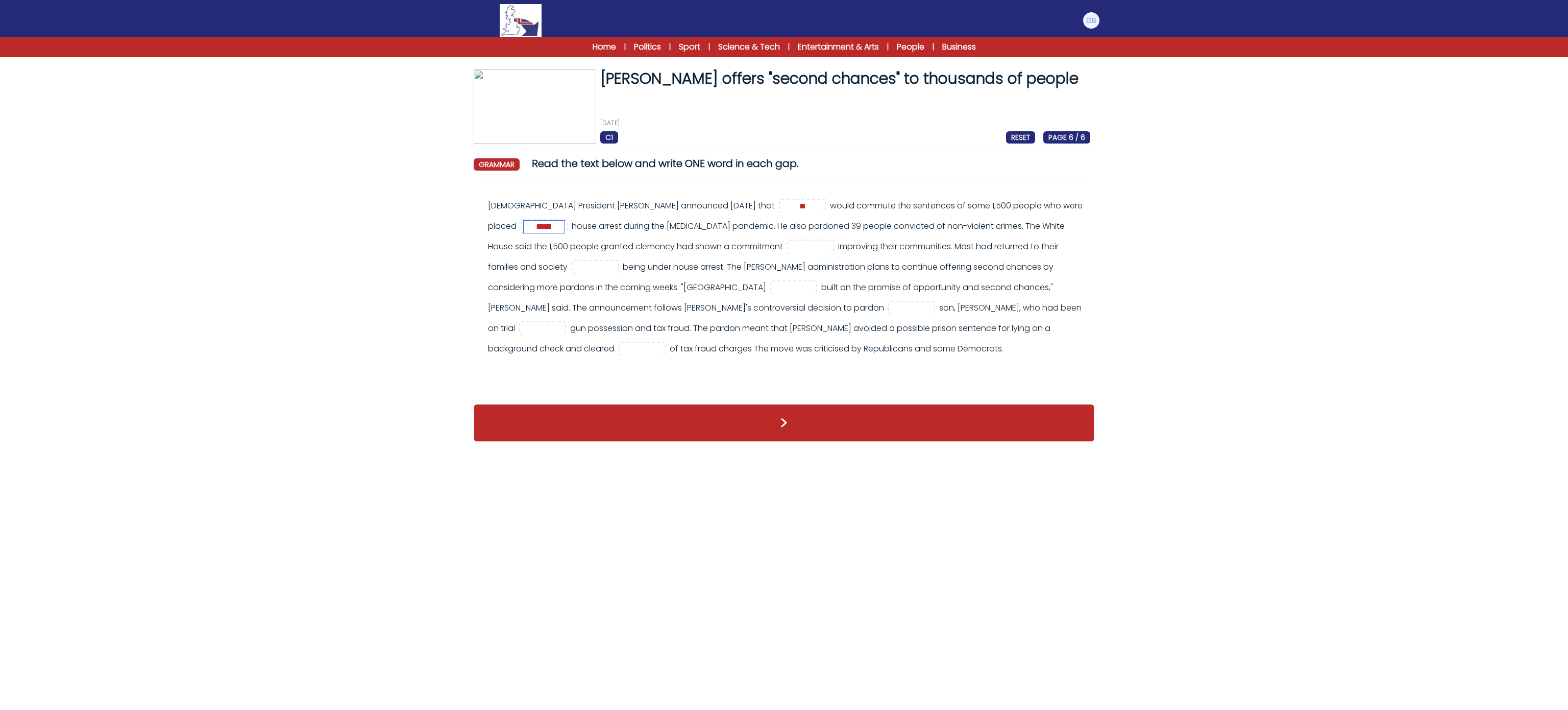
type input "*****"
click at [790, 242] on input "text" at bounding box center [810, 247] width 41 height 12
type input "**"
click at [582, 278] on div "[DEMOGRAPHIC_DATA] President [PERSON_NAME] announced [DATE] that ** would commu…" at bounding box center [789, 277] width 602 height 163
click at [579, 272] on input "text" at bounding box center [595, 267] width 41 height 12
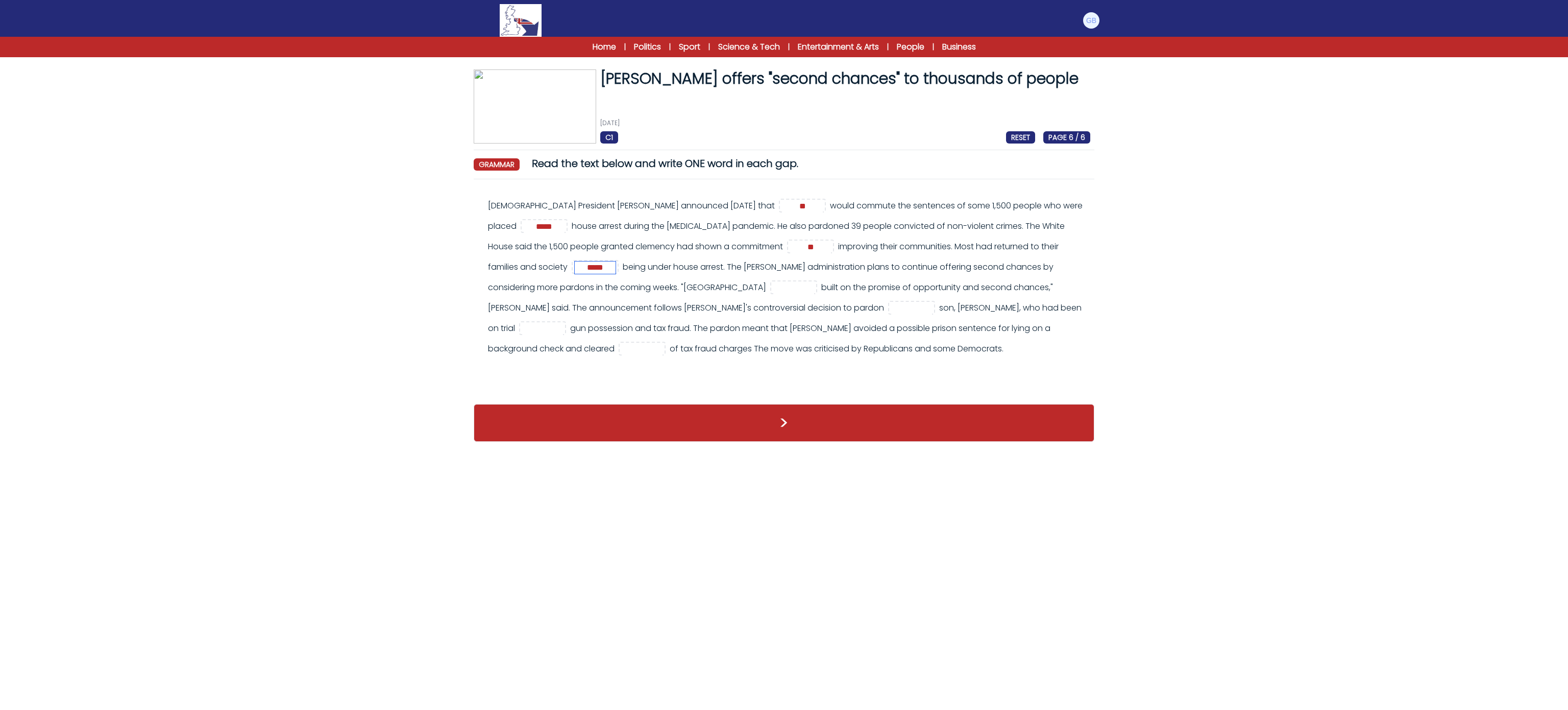
type input "*****"
click at [773, 283] on input "text" at bounding box center [793, 288] width 41 height 12
type input "***"
click at [891, 311] on input "text" at bounding box center [911, 308] width 41 height 12
type input "***"
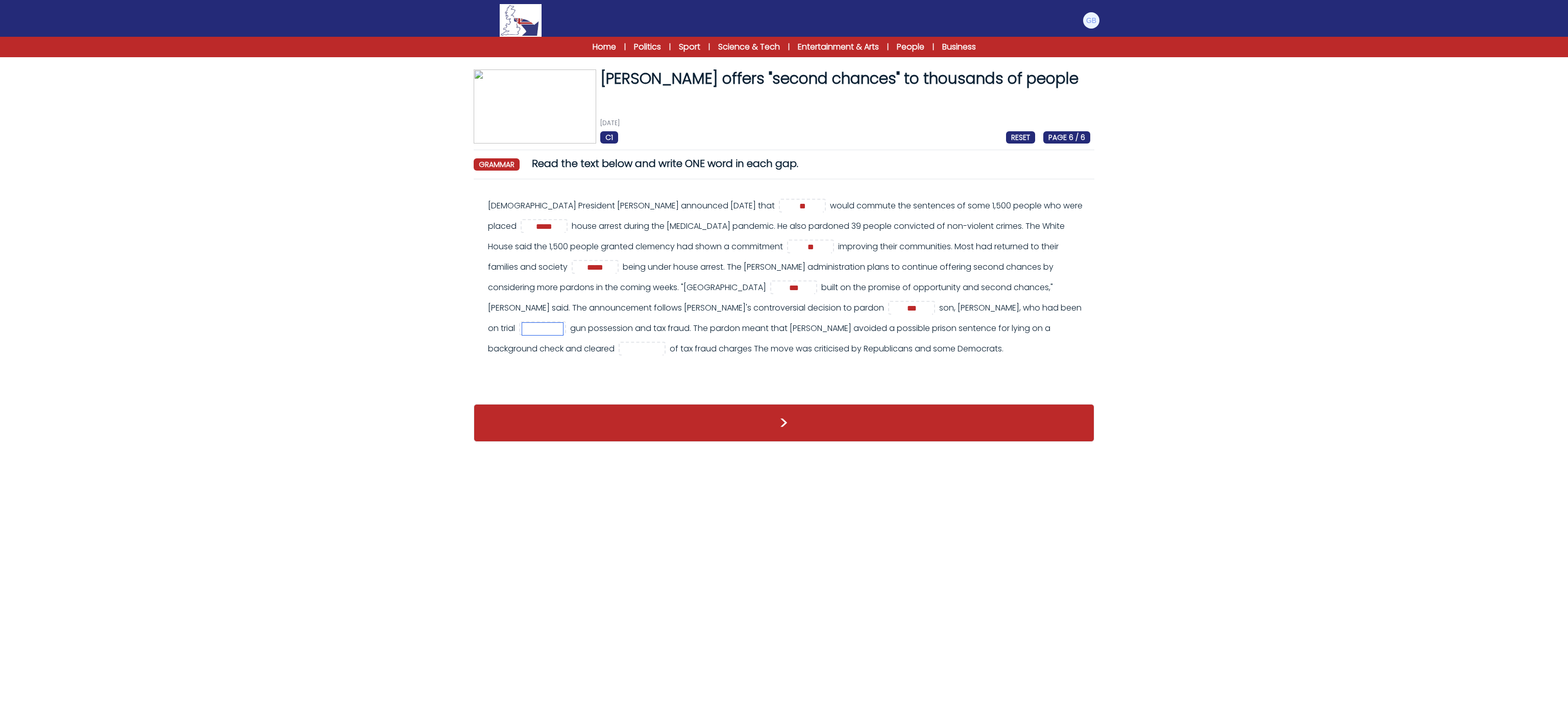
click at [563, 323] on input "text" at bounding box center [542, 329] width 41 height 12
type input "***"
click at [662, 343] on input "text" at bounding box center [642, 350] width 41 height 12
type input "***"
click at [915, 452] on html "Manage Account My Account Language English Español Français B1" at bounding box center [784, 226] width 1568 height 452
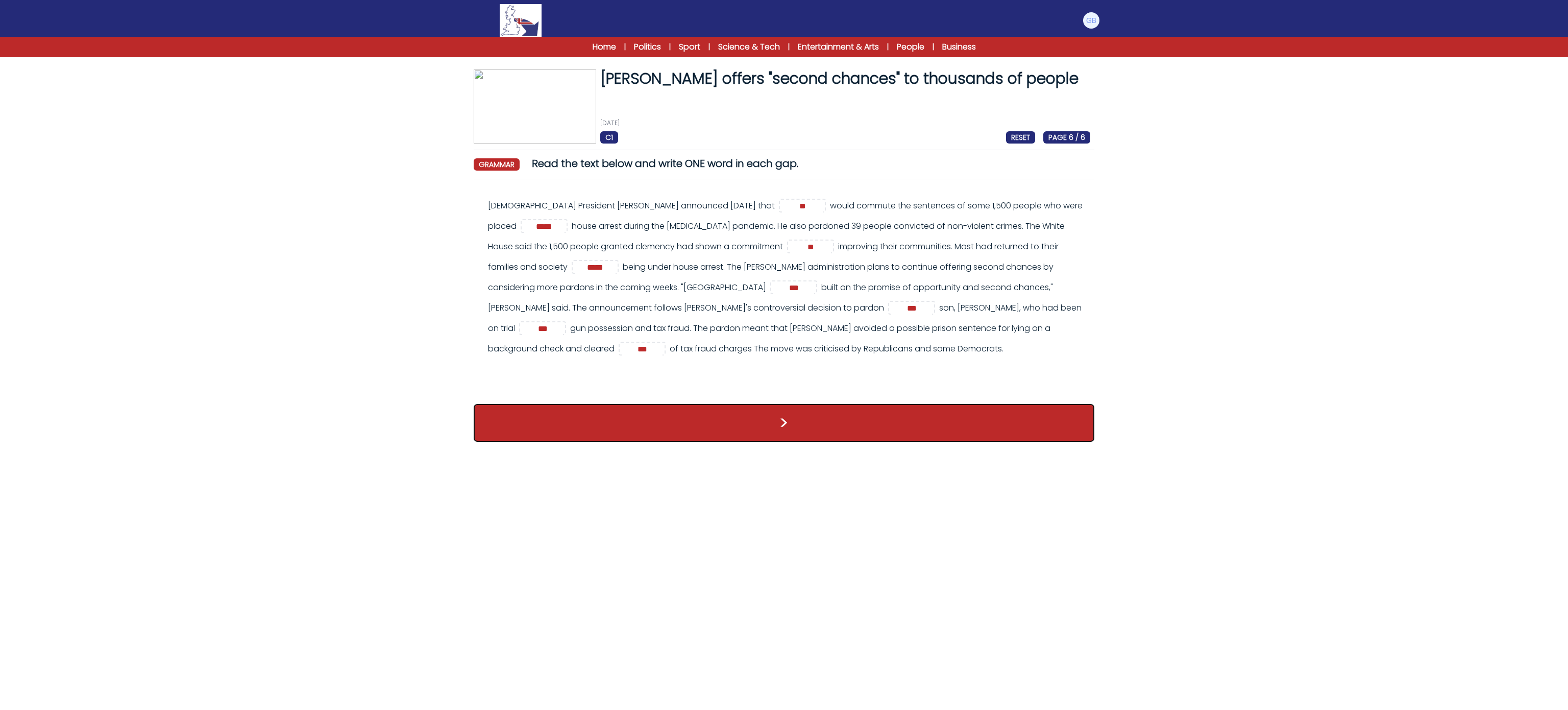
click at [801, 432] on button ">" at bounding box center [784, 423] width 621 height 38
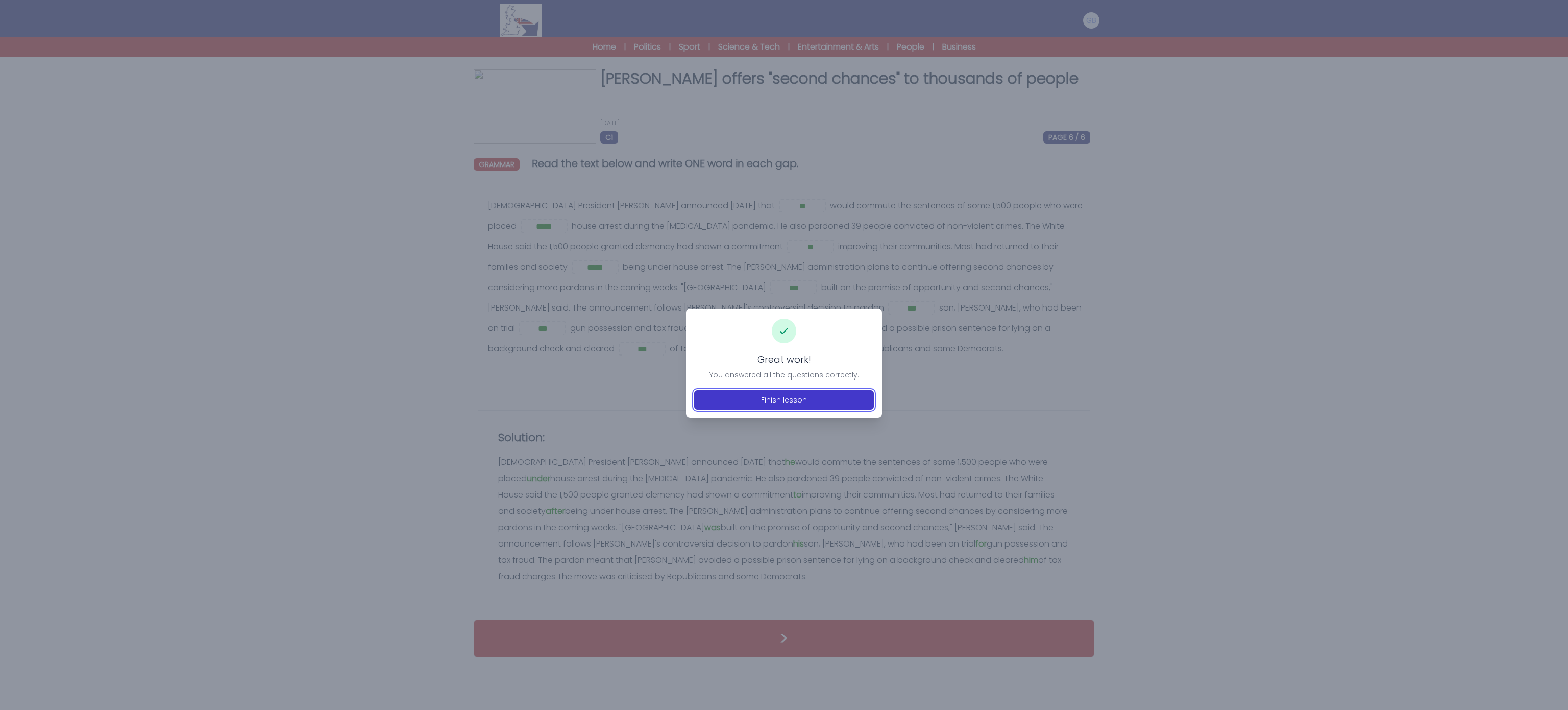
click at [810, 406] on button "Finish lesson" at bounding box center [783, 400] width 180 height 19
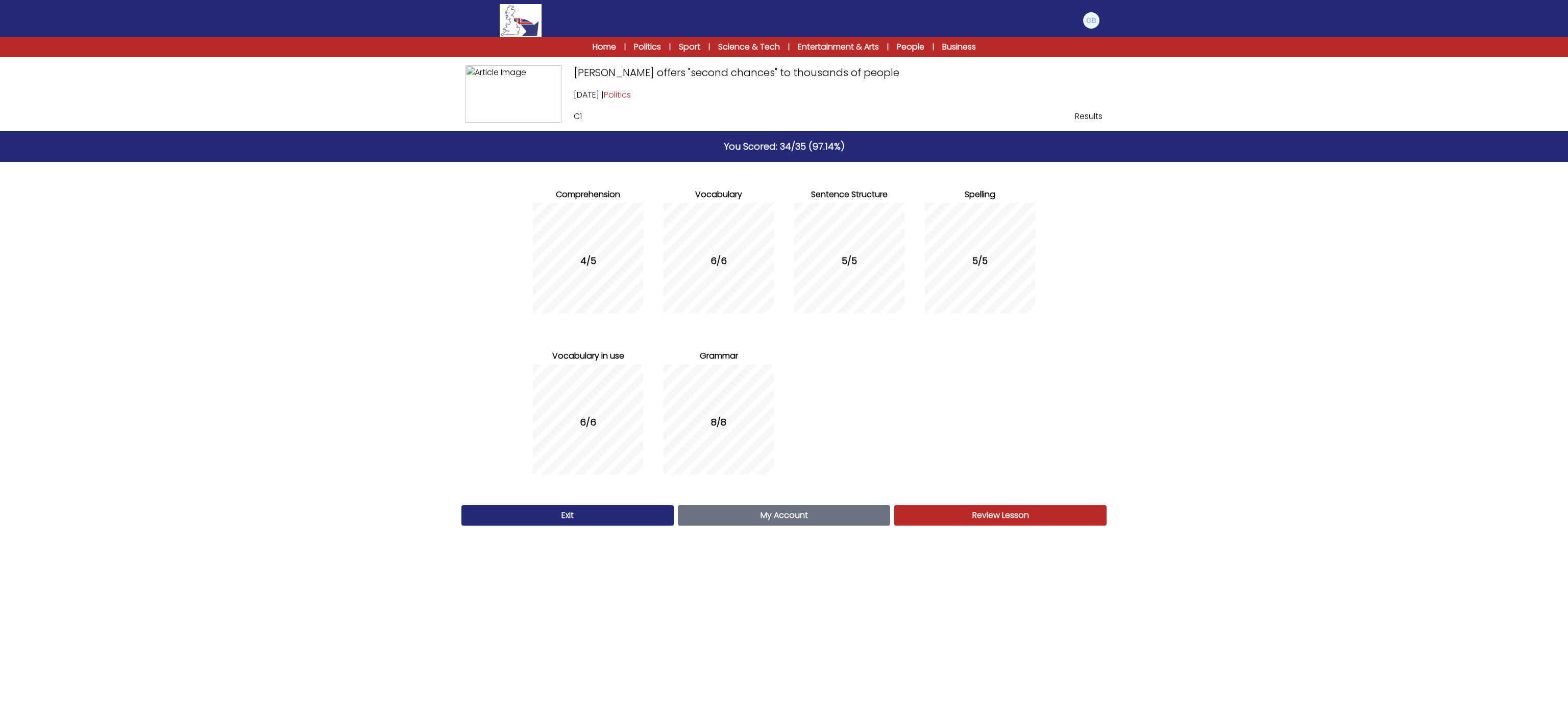
click at [847, 502] on div "Exit My Account Account Review Lesson Review" at bounding box center [783, 515] width 653 height 29
click at [854, 516] on link "My Account Account" at bounding box center [784, 515] width 212 height 21
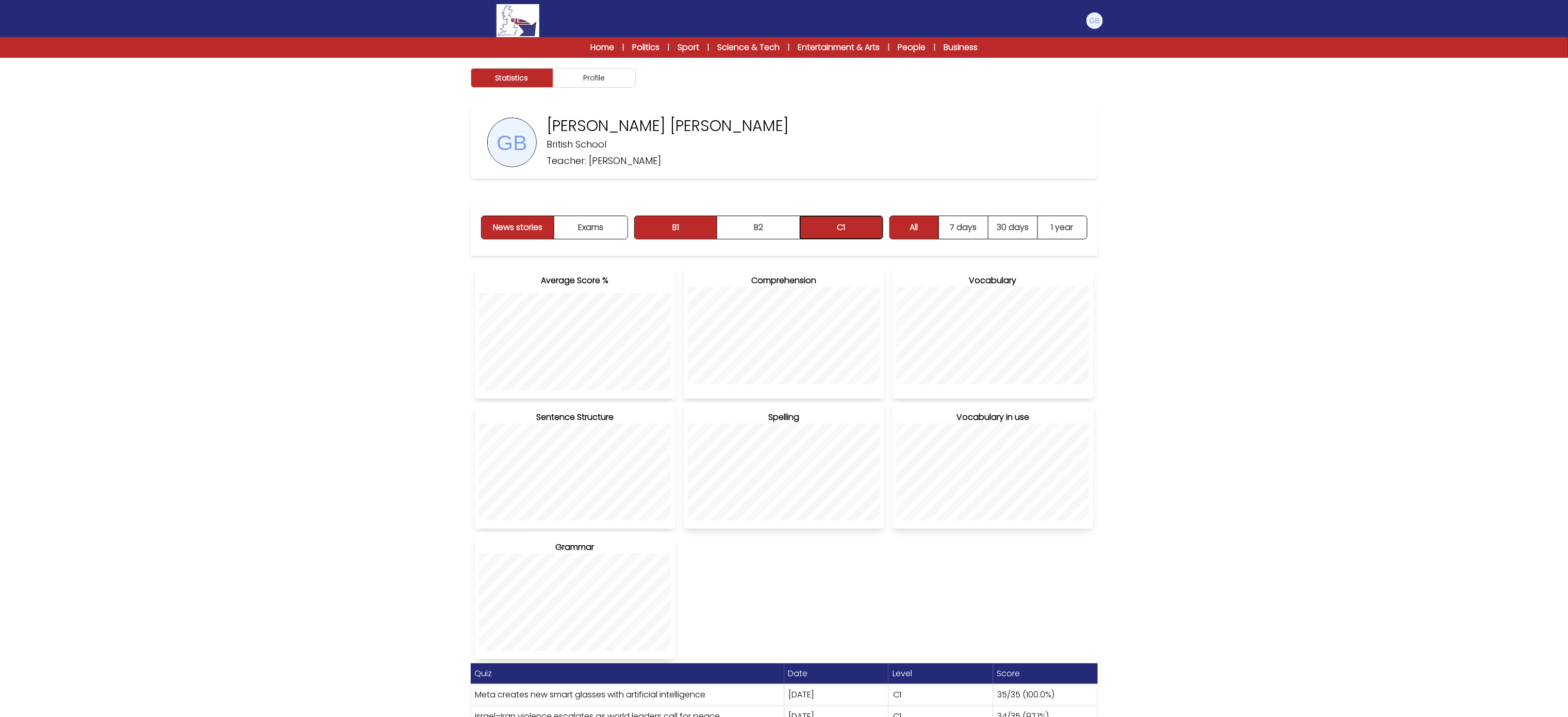
click at [835, 216] on button "C1" at bounding box center [841, 227] width 82 height 23
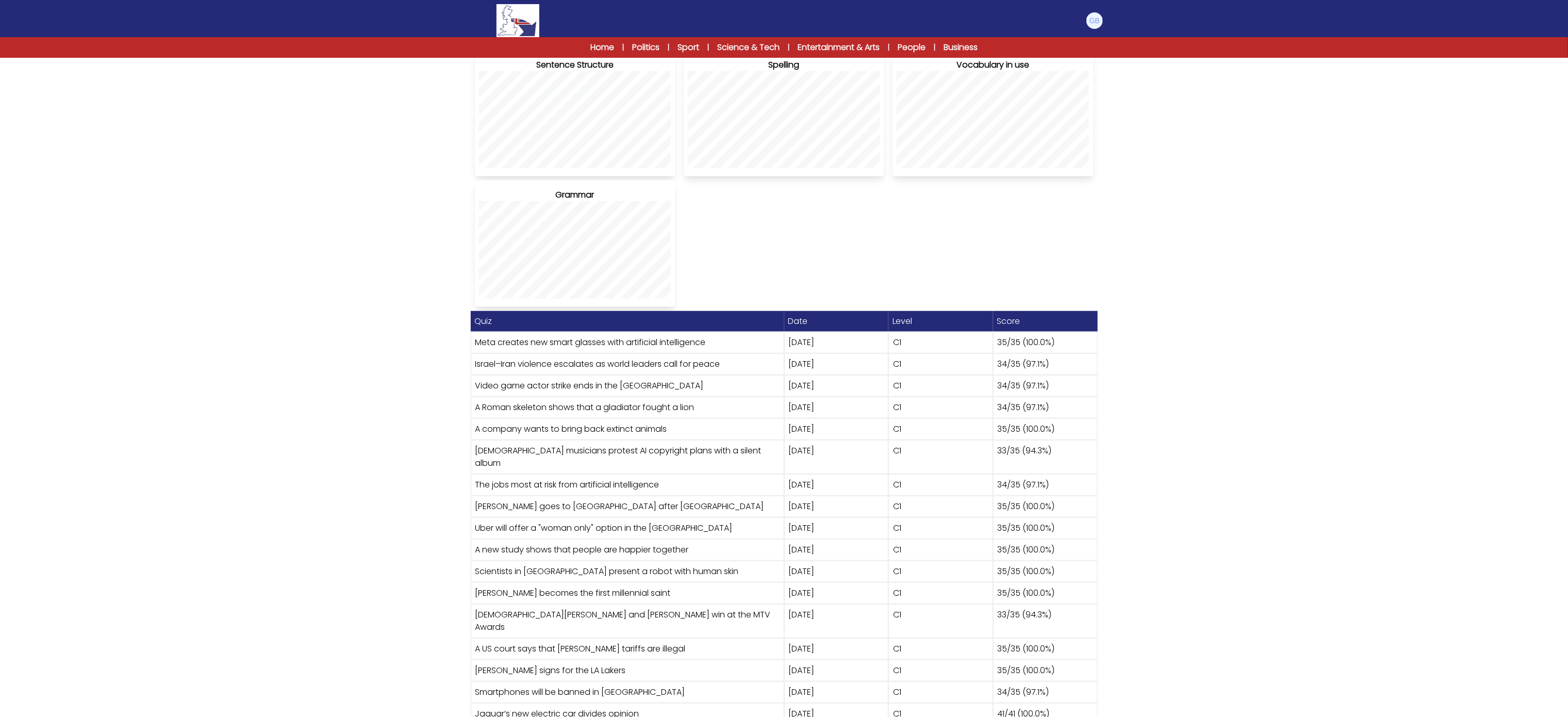
scroll to position [384, 0]
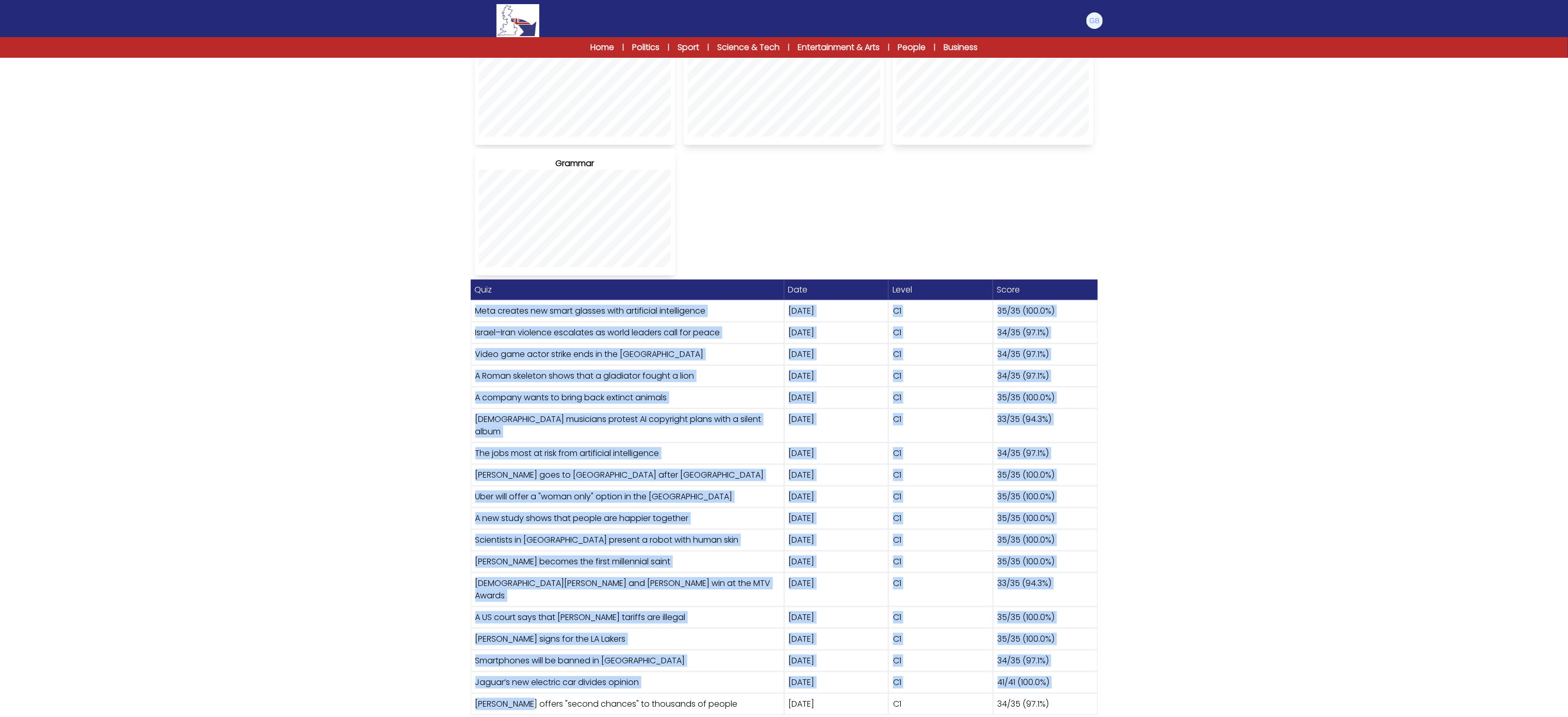
drag, startPoint x: 471, startPoint y: 309, endPoint x: 523, endPoint y: 688, distance: 382.6
click at [523, 688] on div "Quiz Date Level Score Meta creates new smart glasses with artificial intelligen…" at bounding box center [785, 497] width 627 height 435
drag, startPoint x: 324, startPoint y: 386, endPoint x: 301, endPoint y: 235, distance: 152.7
click at [324, 385] on div "Statistics Profile [PERSON_NAME][GEOGRAPHIC_DATA][PERSON_NAME]" at bounding box center [784, 202] width 1568 height 1055
click at [520, 27] on img at bounding box center [518, 21] width 42 height 33
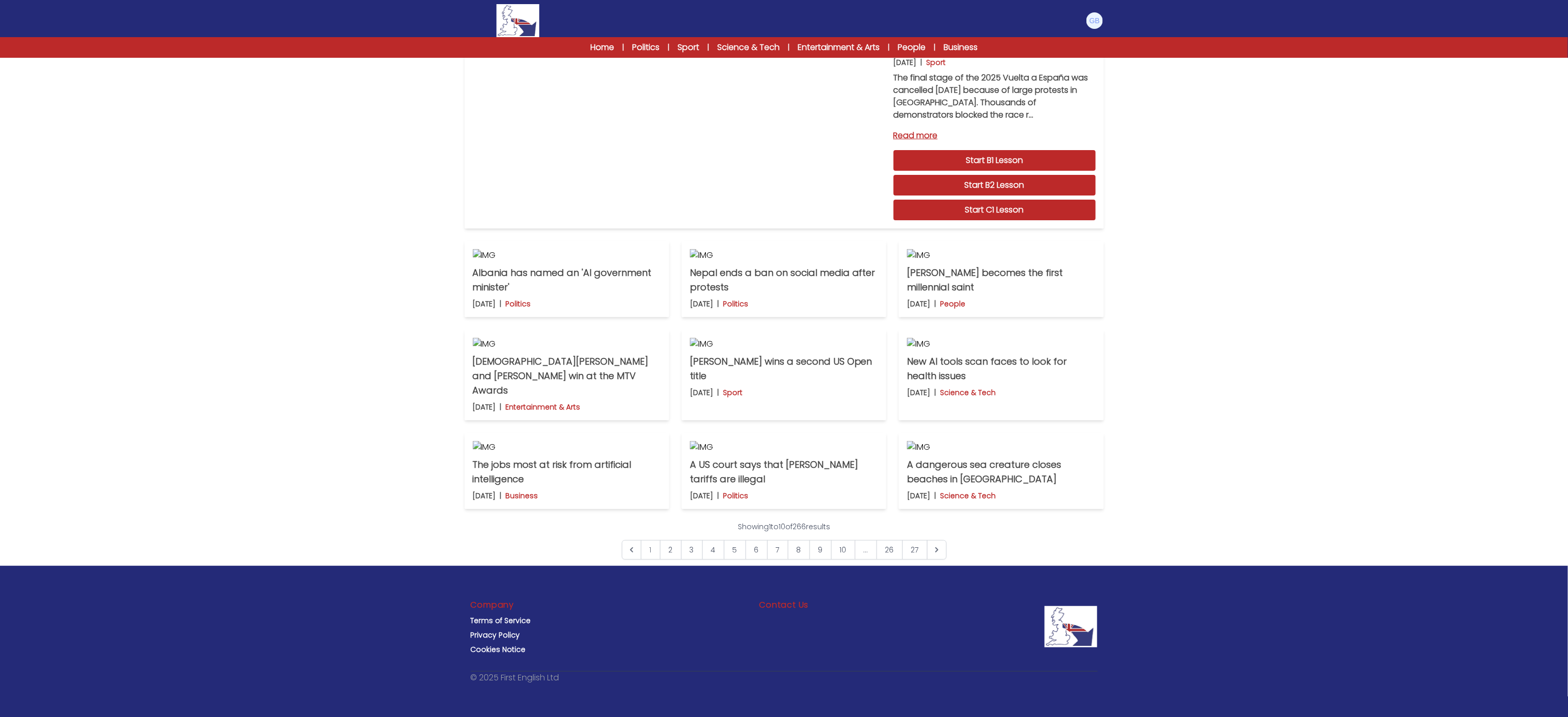
scroll to position [468, 0]
click at [839, 560] on link "10" at bounding box center [843, 550] width 24 height 20
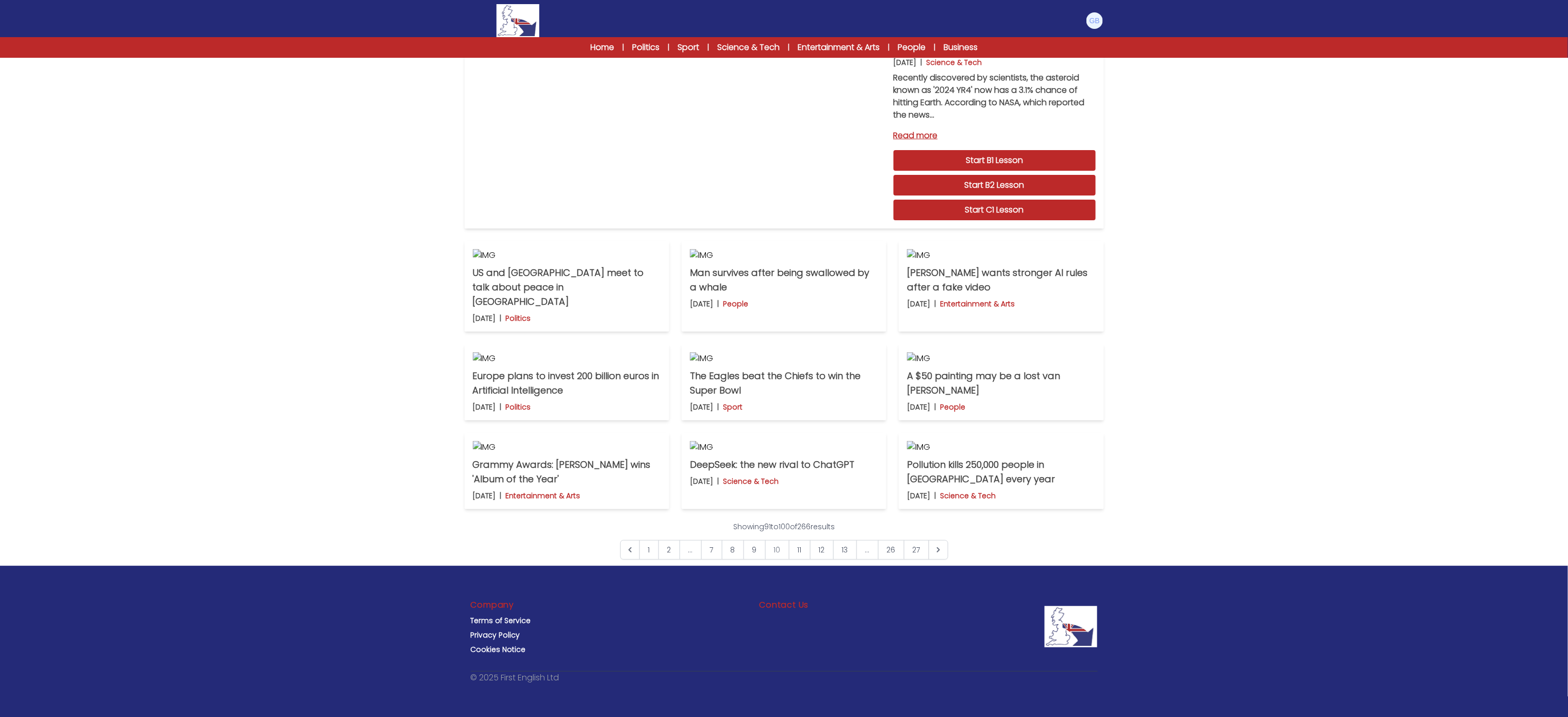
scroll to position [390, 0]
drag, startPoint x: 1583, startPoint y: 166, endPoint x: 1582, endPoint y: 386, distance: 220.0
click at [1568, 386] on html "Manage Account My Account Language English Español Français B1 B2 C1 Logout B1" at bounding box center [784, 313] width 1568 height 807
click at [830, 560] on link "12" at bounding box center [822, 550] width 24 height 20
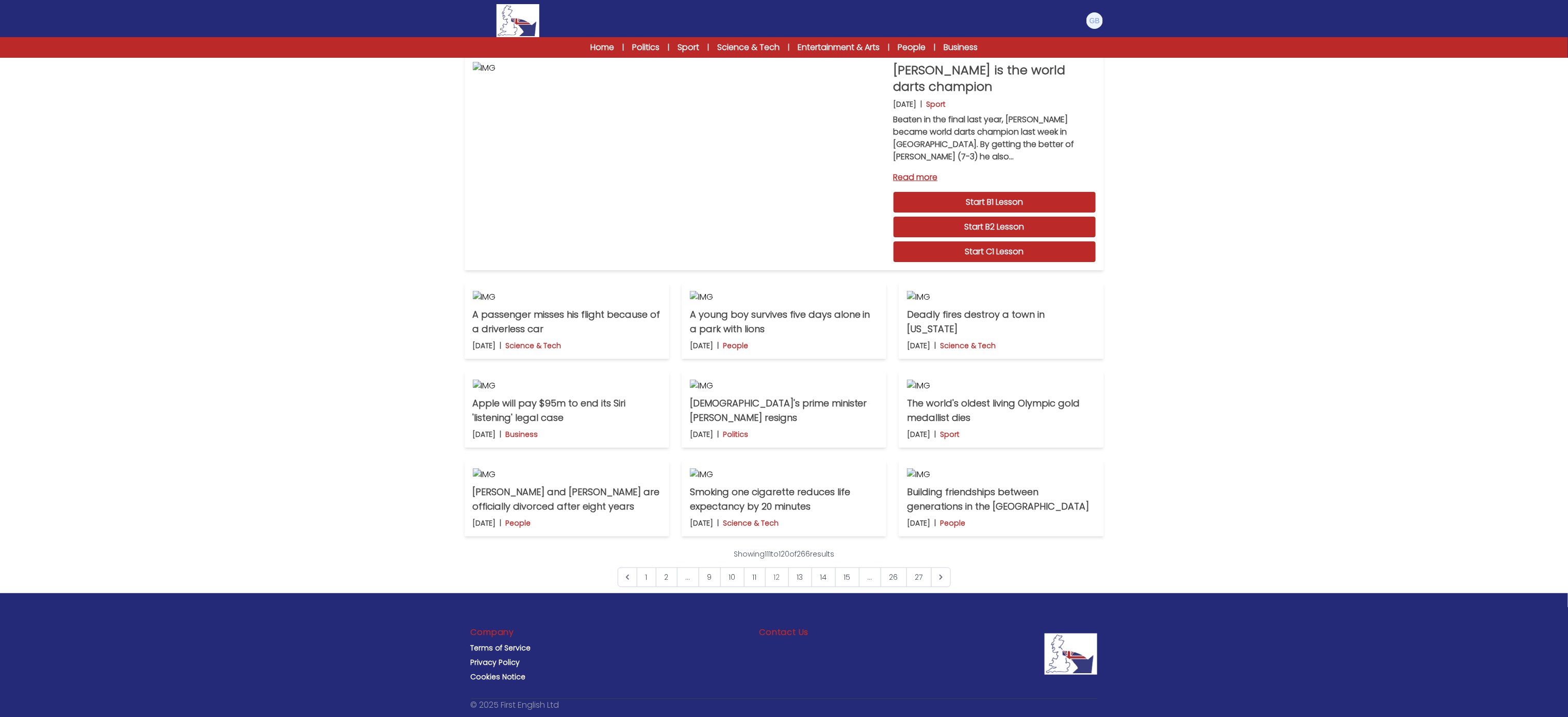
scroll to position [13, 0]
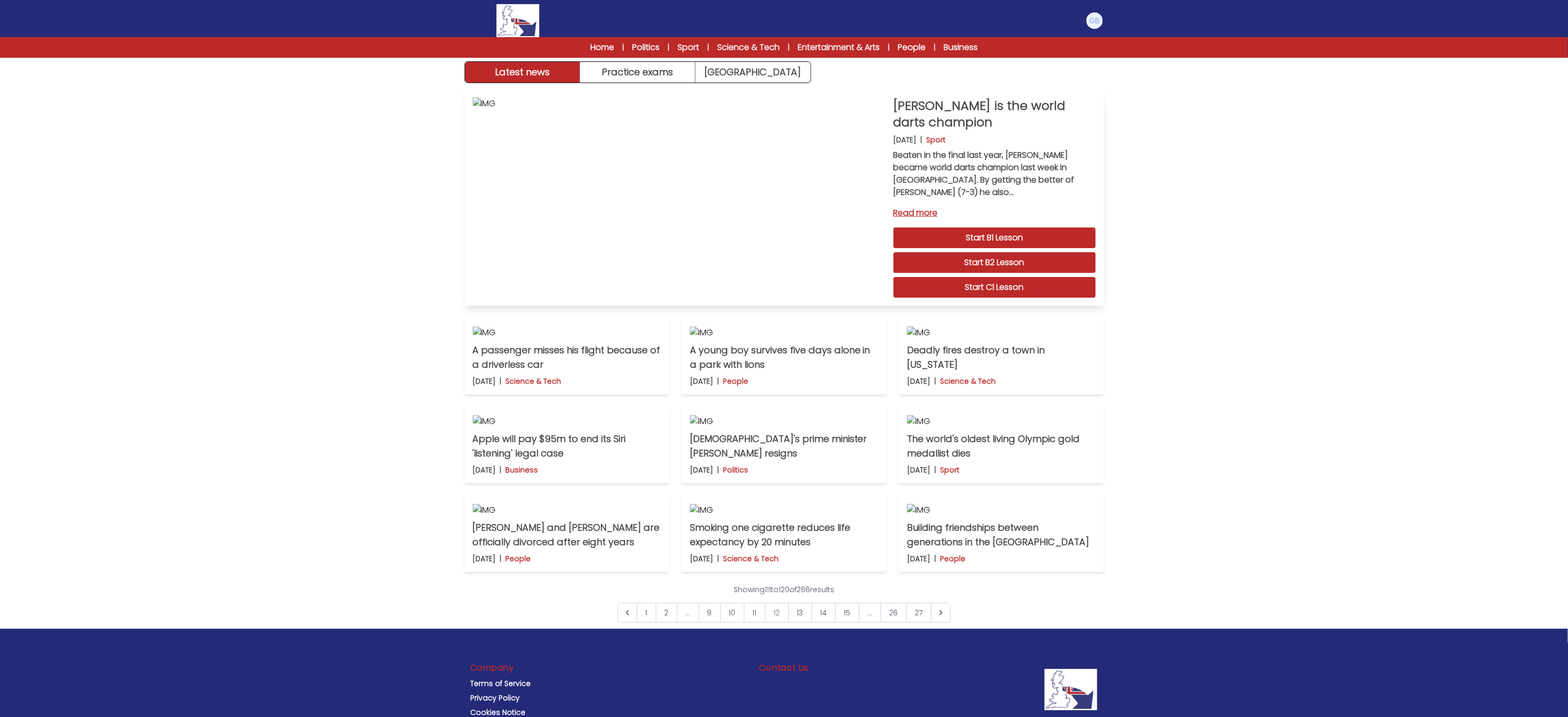
click at [1066, 285] on link "Start C1 Lesson" at bounding box center [994, 287] width 202 height 21
drag, startPoint x: 931, startPoint y: 213, endPoint x: 927, endPoint y: 207, distance: 7.2
click at [934, 213] on link "Read more" at bounding box center [994, 213] width 202 height 12
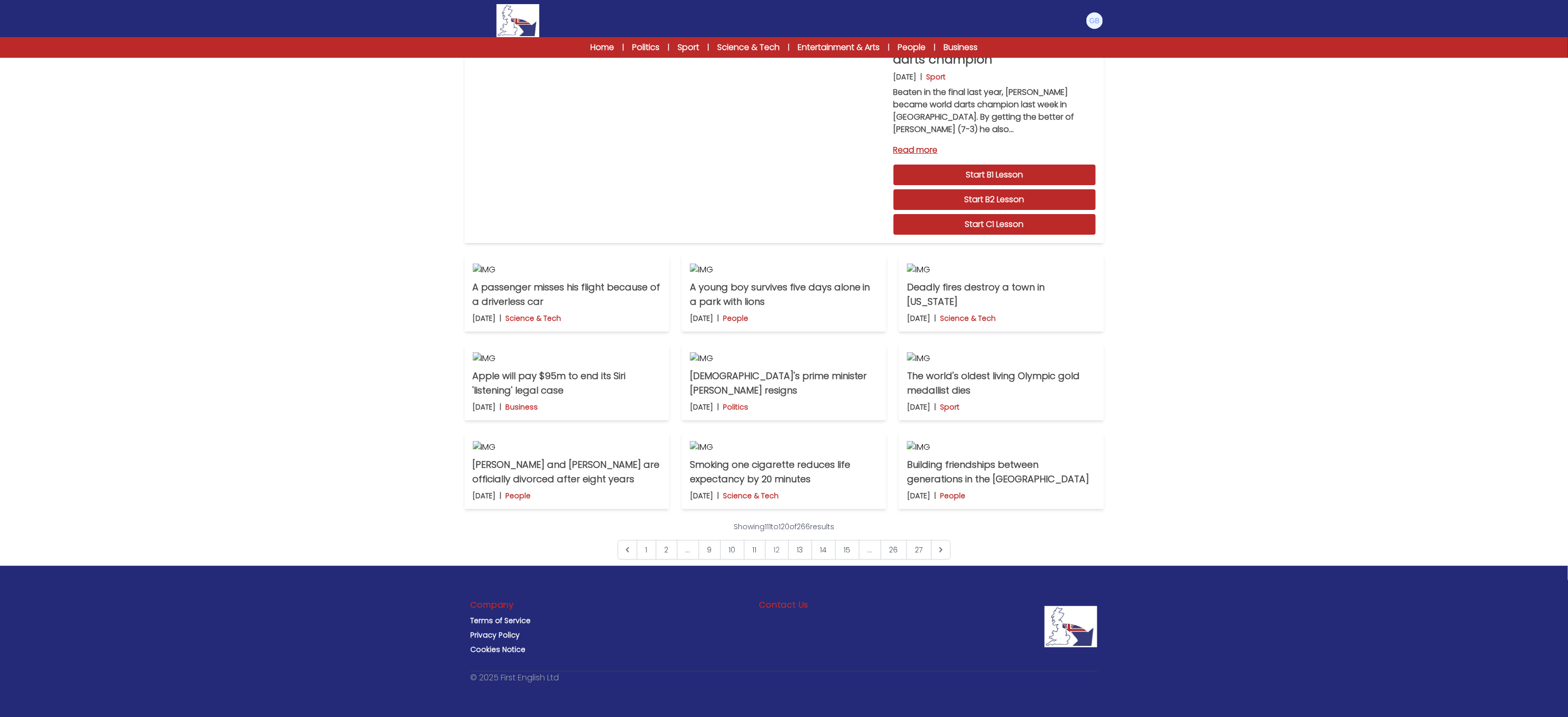
scroll to position [306, 0]
click at [1032, 263] on img at bounding box center [1001, 269] width 188 height 12
click at [594, 352] on img at bounding box center [567, 358] width 188 height 12
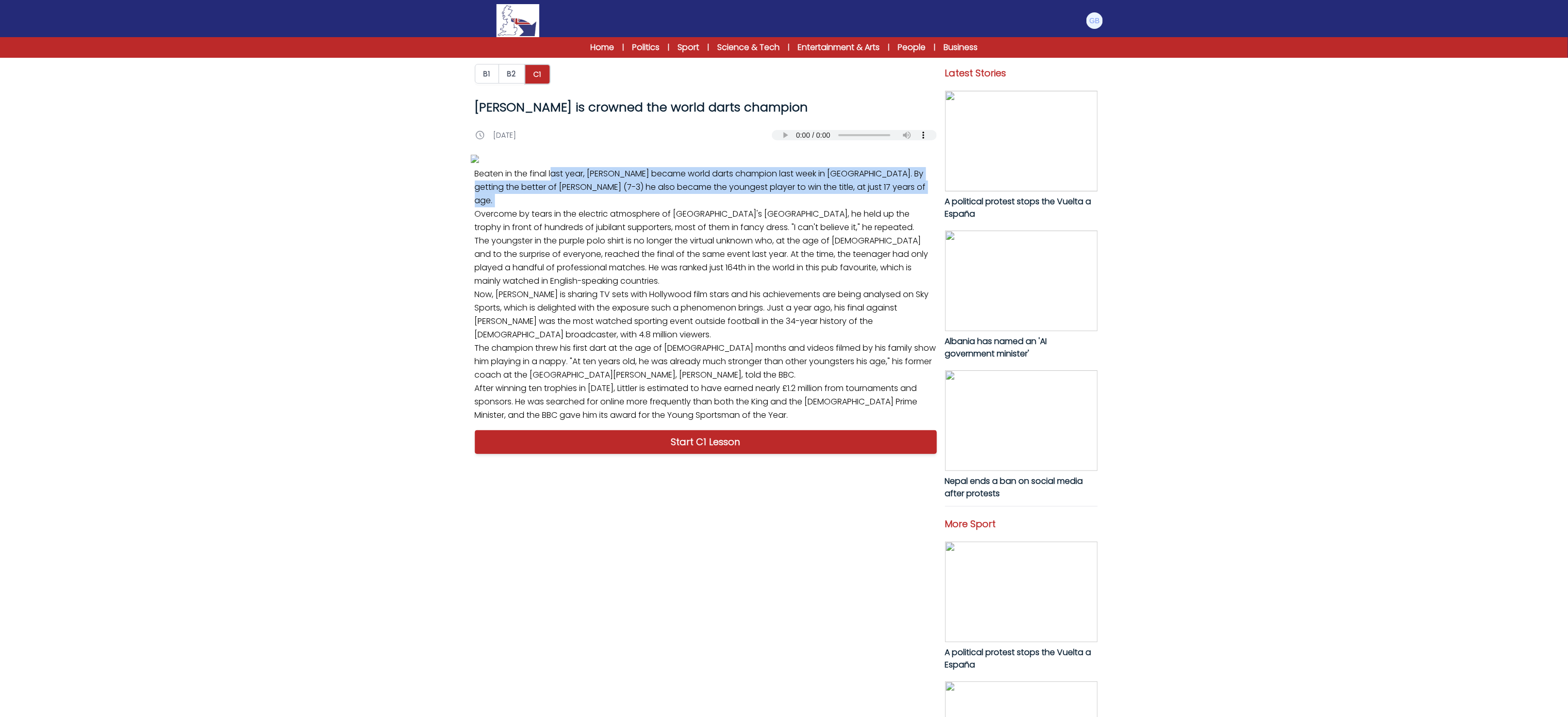
drag, startPoint x: 487, startPoint y: 503, endPoint x: 504, endPoint y: 519, distance: 23.3
click at [504, 519] on div "B1 B2 C1 Luke Littler is crowned the world darts champion Luke Littler is crown…" at bounding box center [784, 481] width 660 height 950
click at [392, 489] on div "B1 B2 C1 Luke Littler is crowned the world darts champion Luke Littler is crown…" at bounding box center [784, 557] width 1568 height 1101
click at [454, 492] on div "B1 B2 C1 Luke Littler is crowned the world darts champion Luke Littler is crown…" at bounding box center [784, 557] width 1568 height 1101
click at [476, 426] on p "Beaten in the final last year, Luke Littler became world darts champion last we…" at bounding box center [706, 295] width 470 height 263
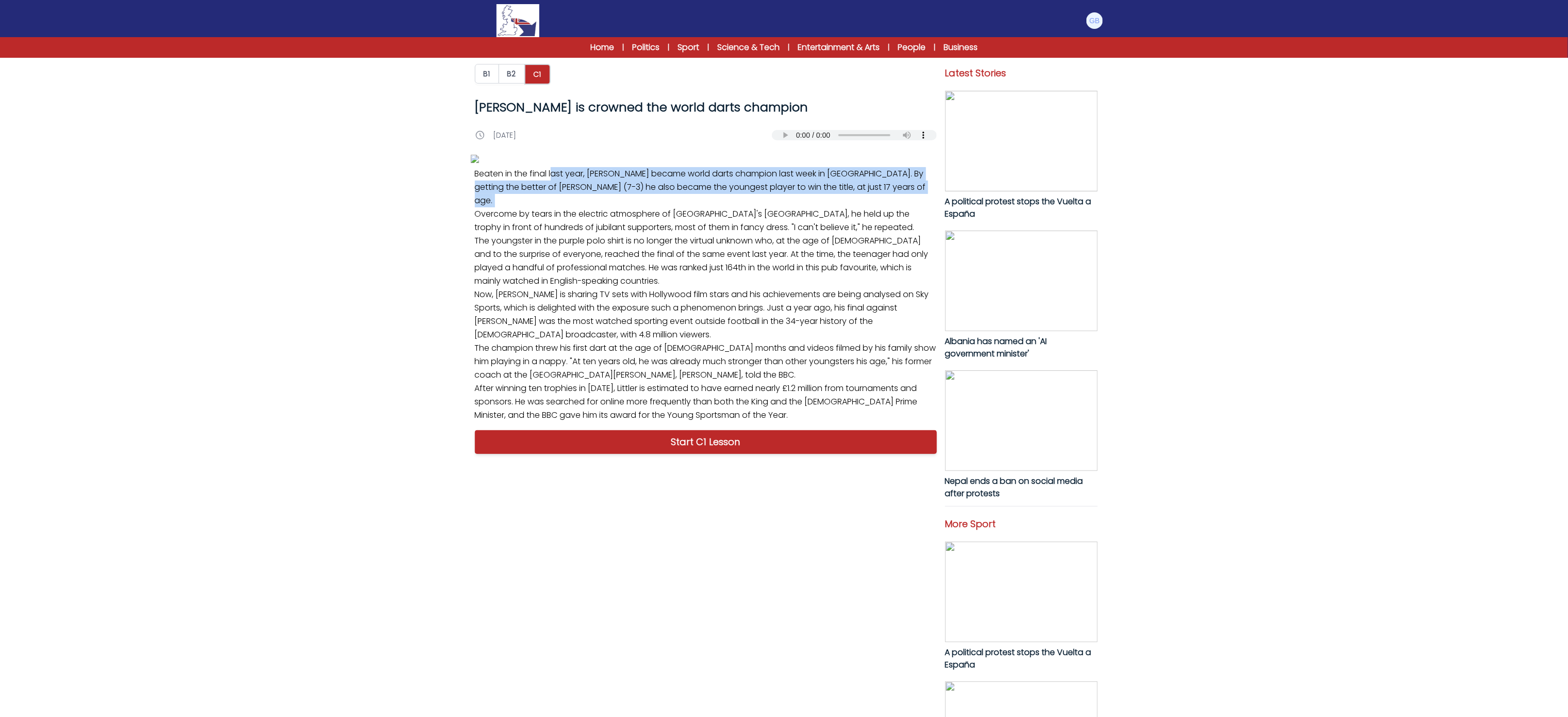
click at [471, 426] on p "Beaten in the final last year, Luke Littler became world darts champion last we…" at bounding box center [706, 295] width 470 height 263
click at [473, 426] on p "Beaten in the final last year, Luke Littler became world darts champion last we…" at bounding box center [706, 295] width 470 height 263
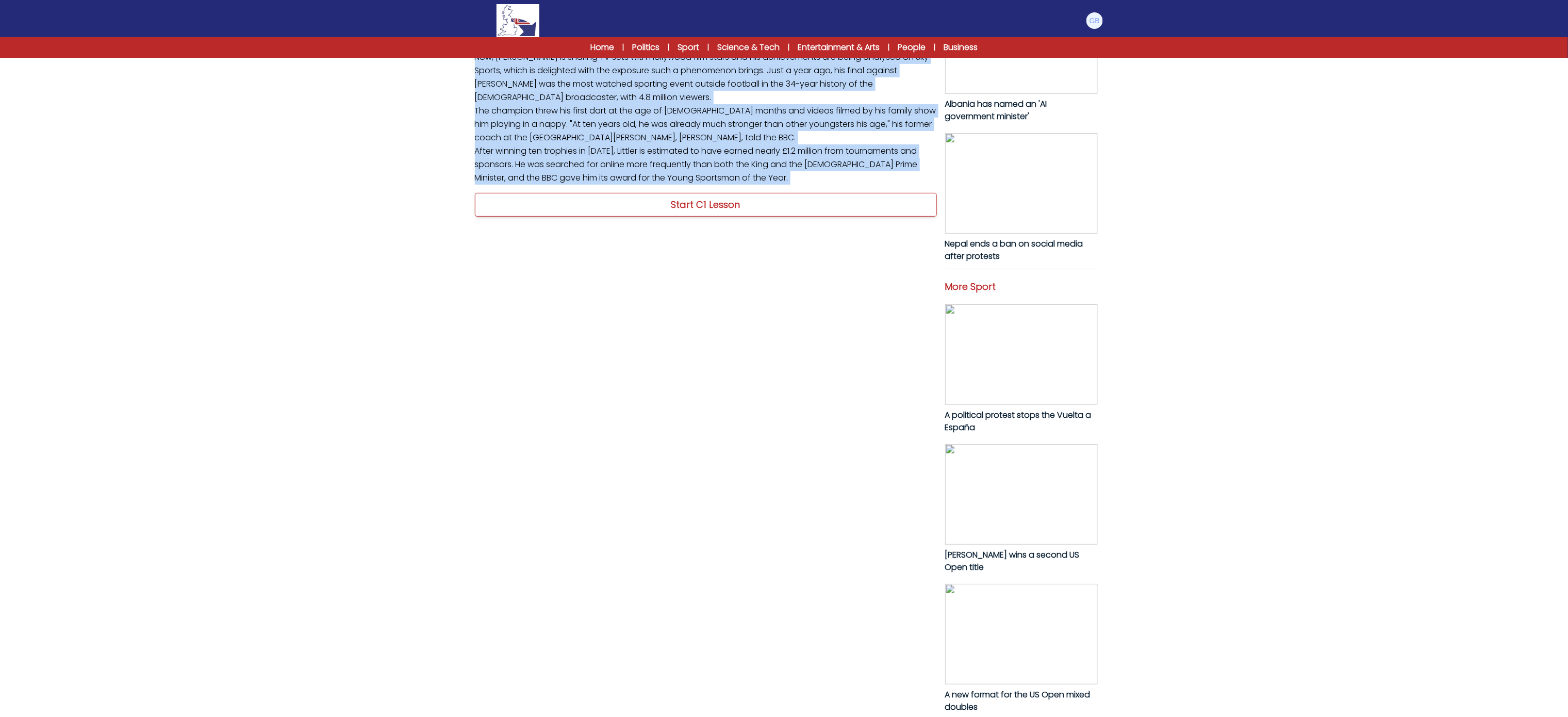
scroll to position [249, 0]
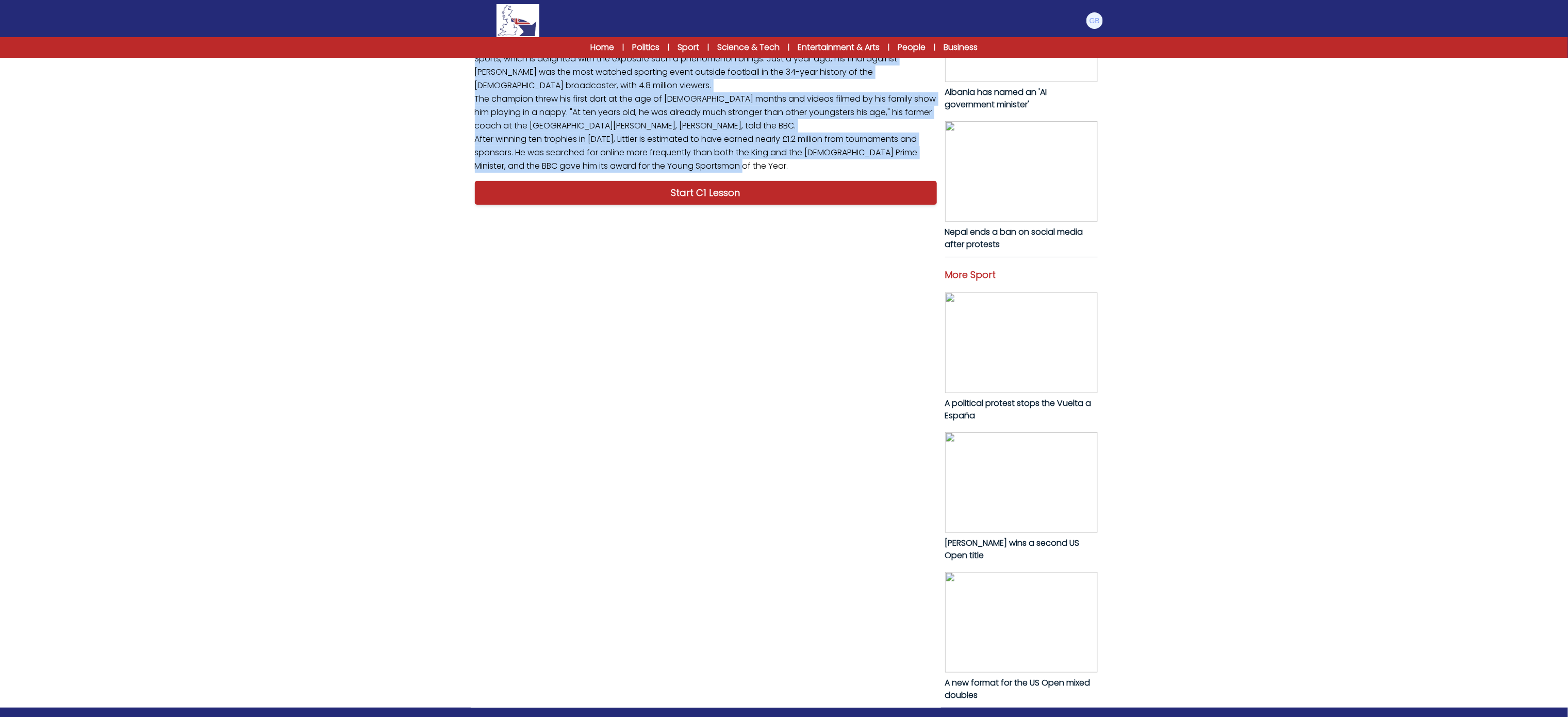
drag, startPoint x: 472, startPoint y: 491, endPoint x: 735, endPoint y: 540, distance: 267.5
click at [735, 177] on p "Beaten in the final last year, Luke Littler became world darts champion last we…" at bounding box center [706, 46] width 470 height 263
copy p "Beaten in the final last year, Luke Littler became world darts champion last we…"
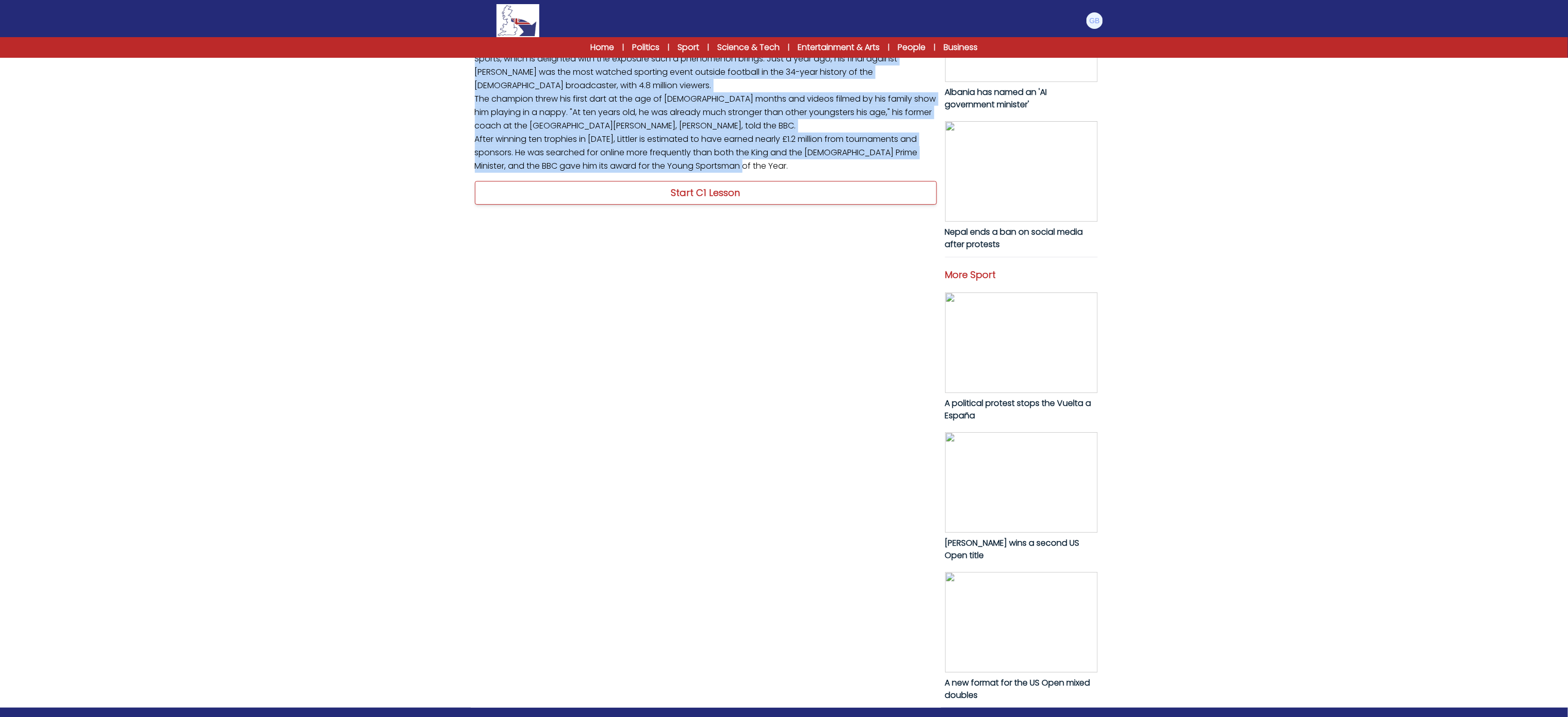
click at [735, 205] on link "Start C1 Lesson" at bounding box center [705, 192] width 462 height 24
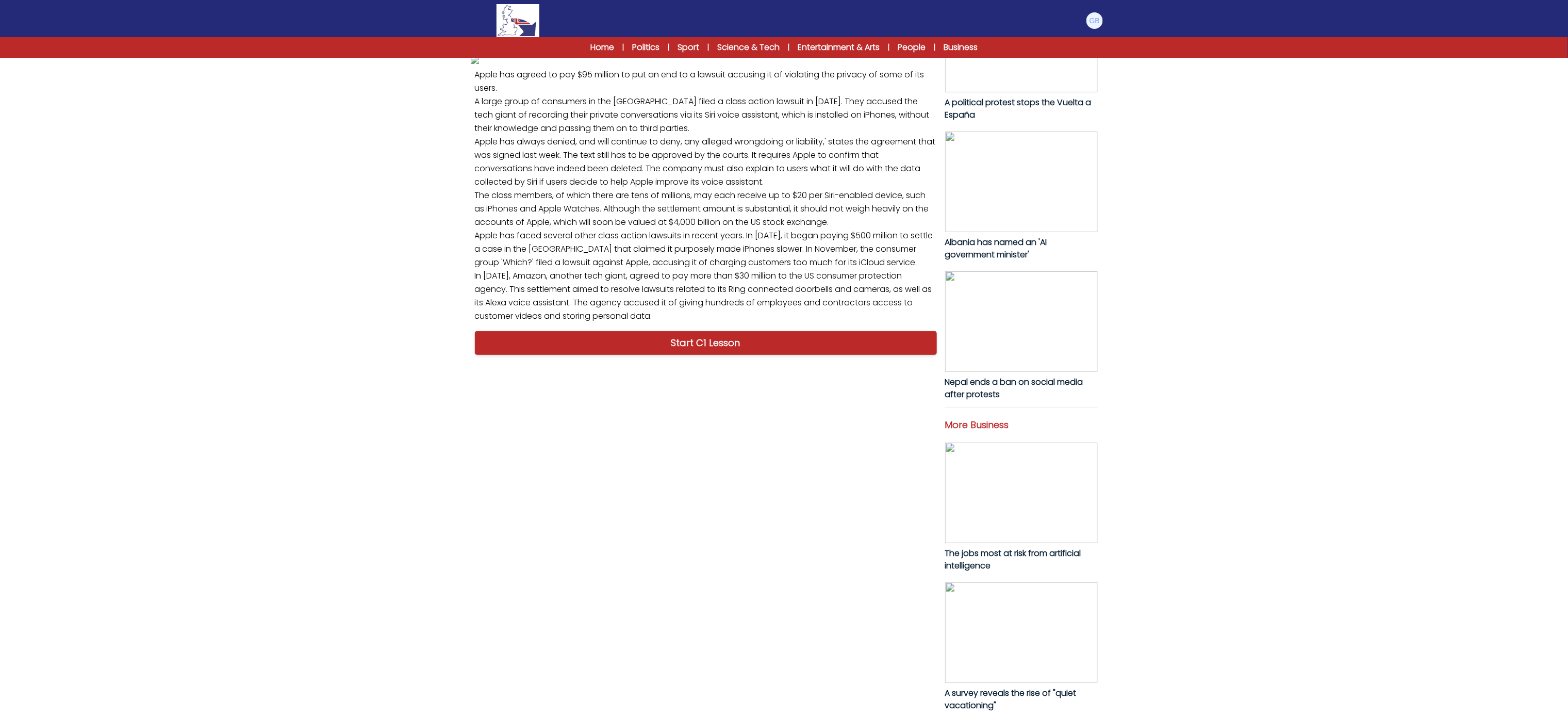
scroll to position [341, 0]
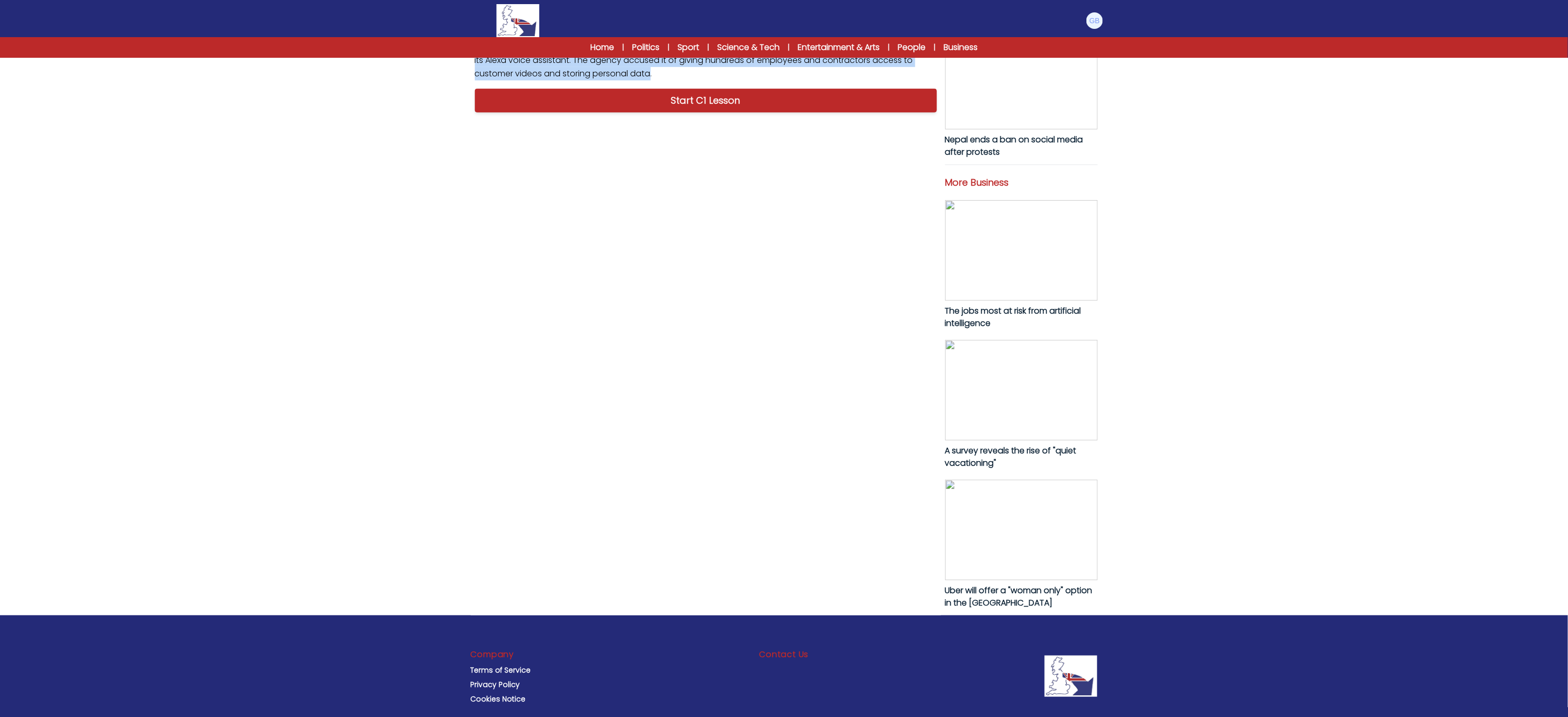
drag, startPoint x: 472, startPoint y: 151, endPoint x: 819, endPoint y: 459, distance: 464.0
copy p "Apple has agreed to pay $95 million to put an end to a lawsuit accusing it of v…"
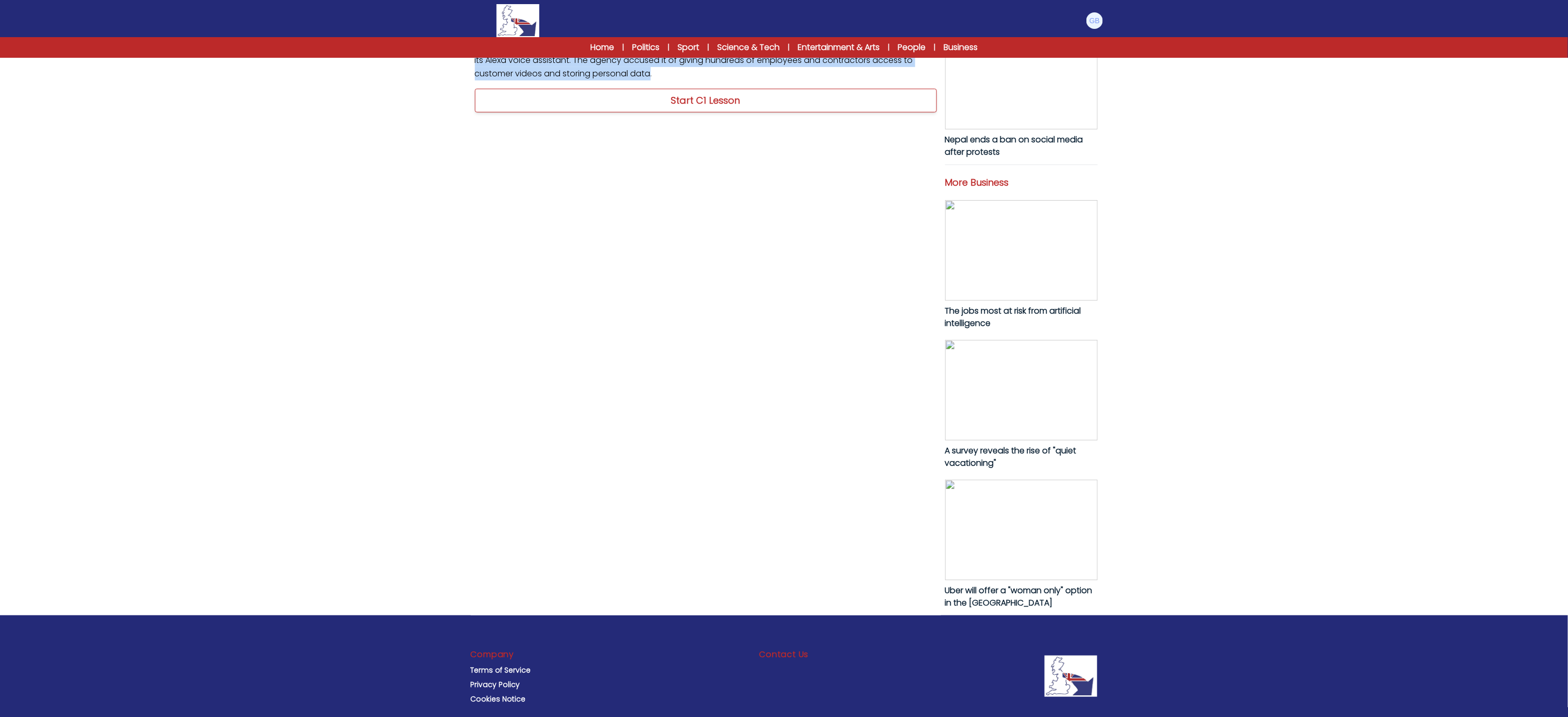
click at [790, 113] on link "Start C1 Lesson" at bounding box center [705, 100] width 462 height 24
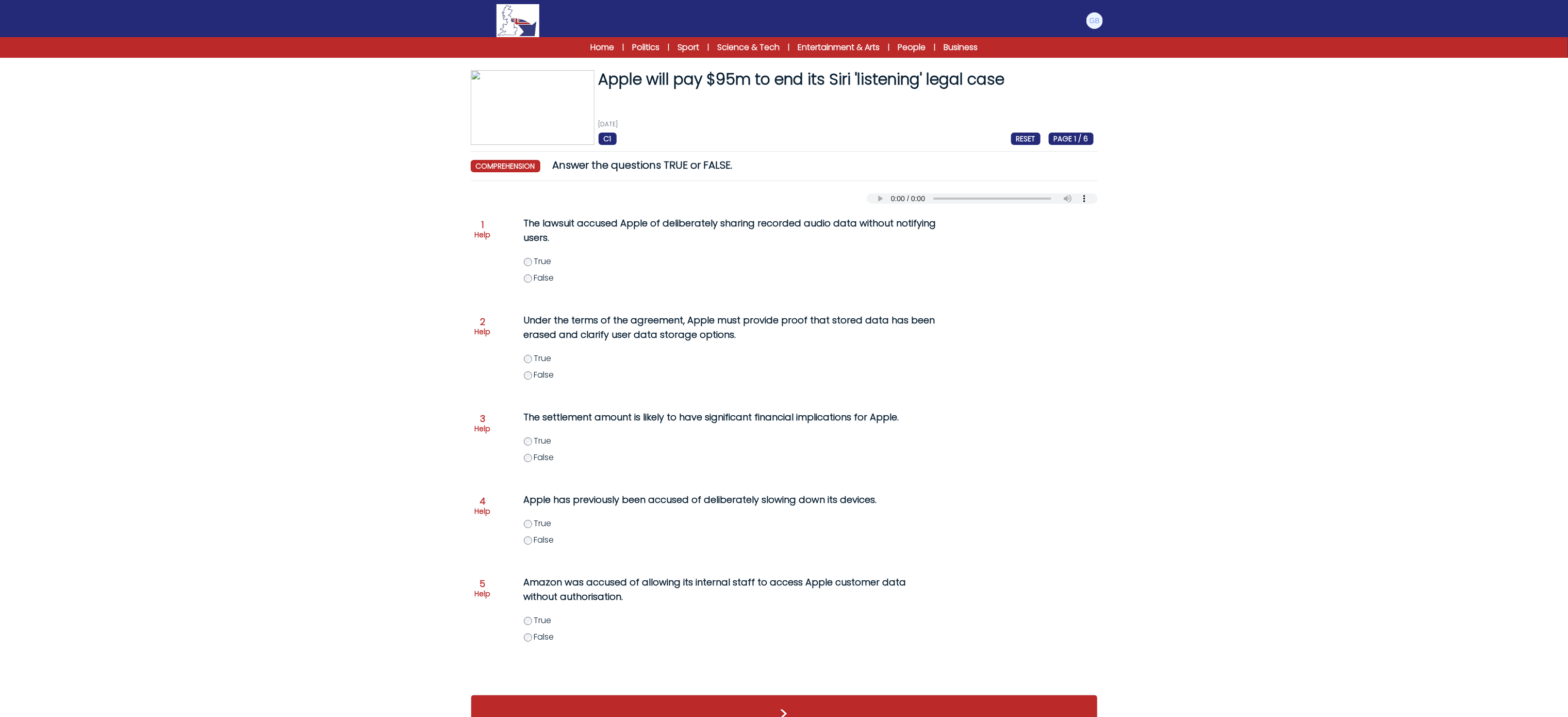
click at [495, 15] on div at bounding box center [518, 21] width 107 height 33
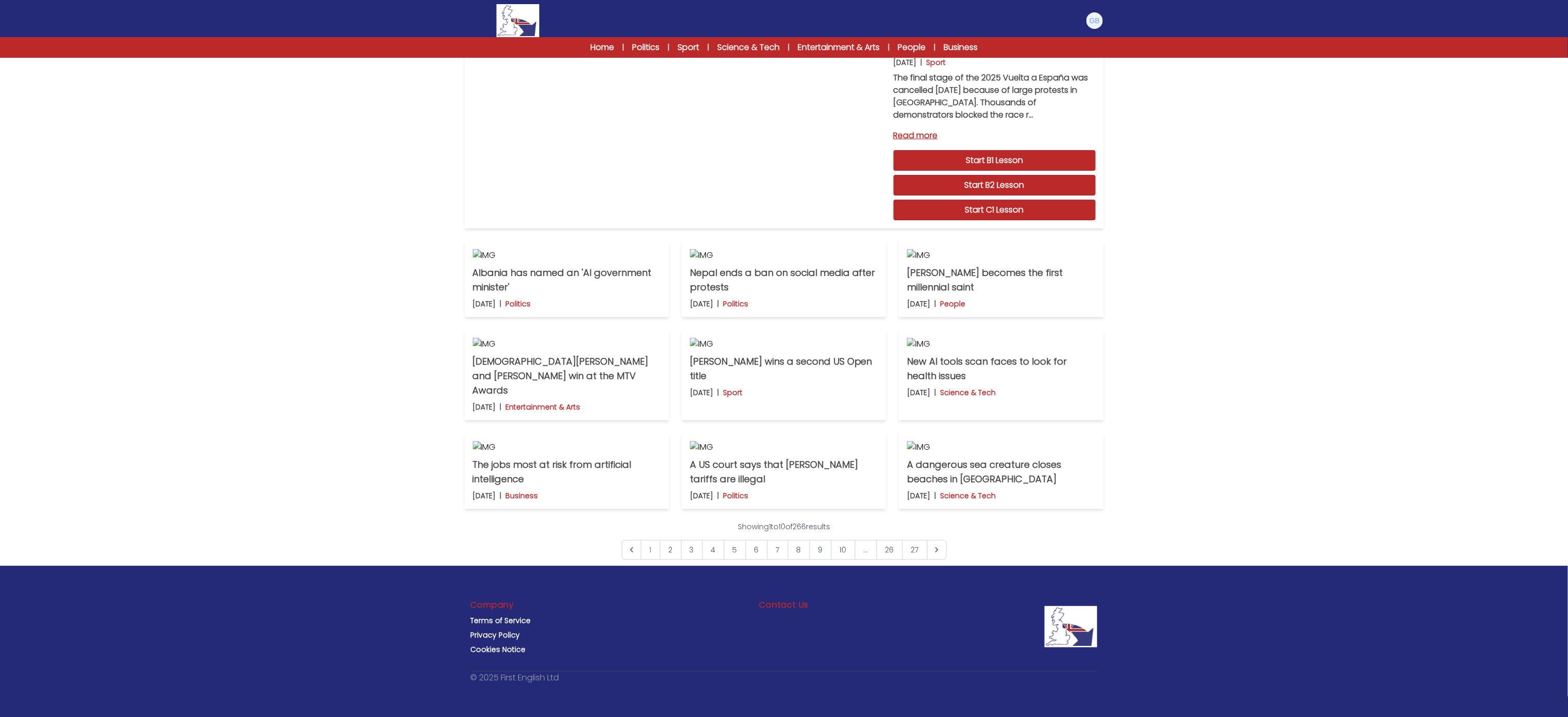
scroll to position [474, 0]
click at [849, 560] on link "10" at bounding box center [843, 550] width 24 height 20
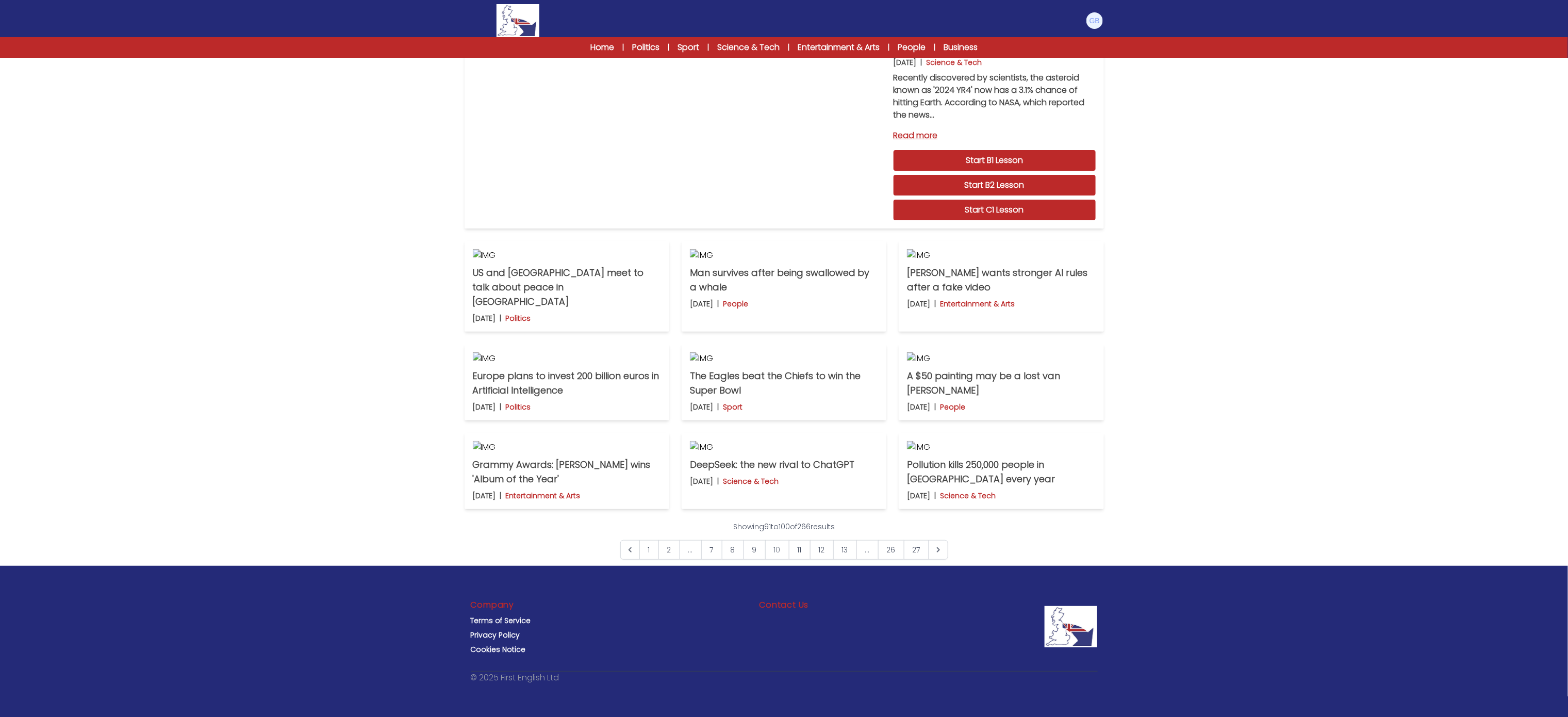
scroll to position [157, 0]
click at [979, 365] on img at bounding box center [1001, 358] width 188 height 12
click at [944, 555] on icon "Next &raquo;" at bounding box center [938, 550] width 10 height 10
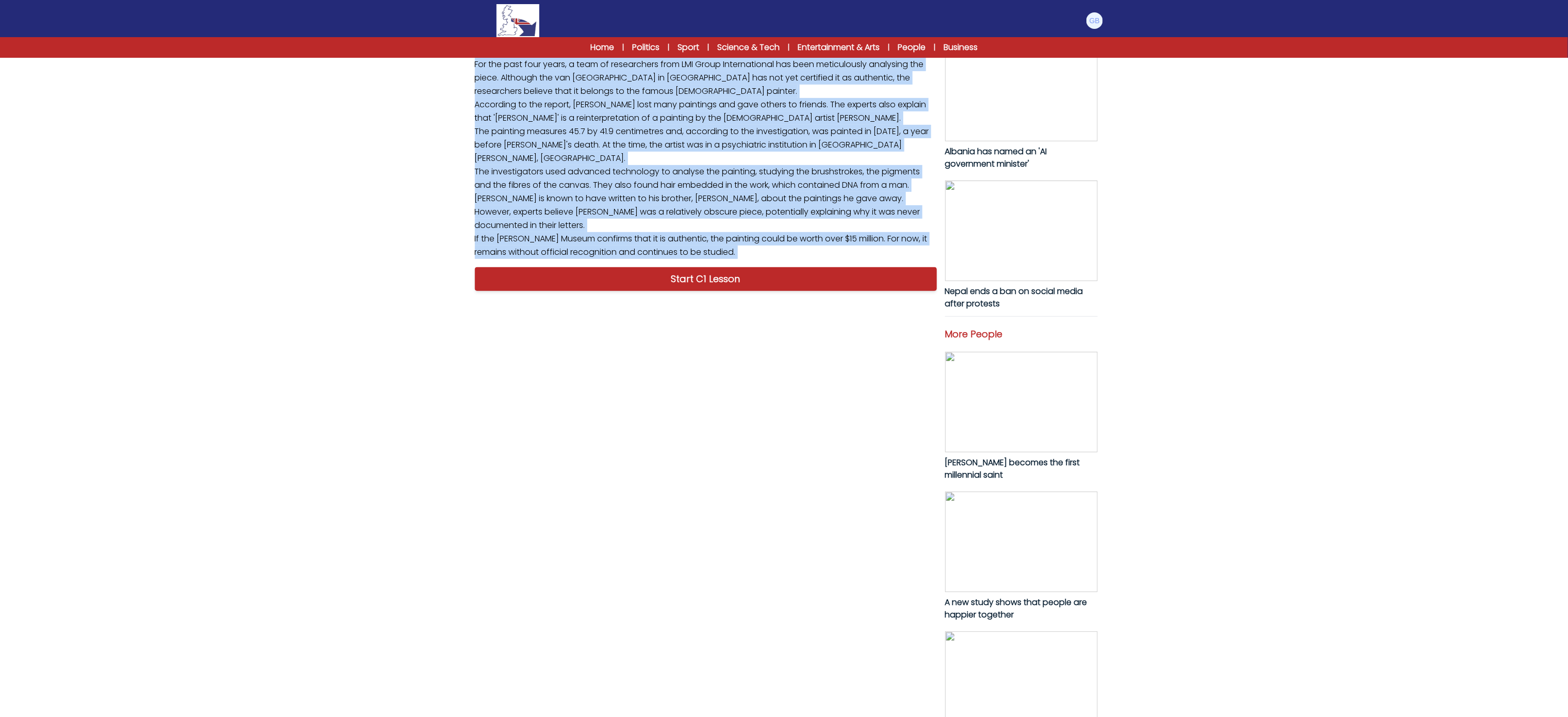
scroll to position [391, 0]
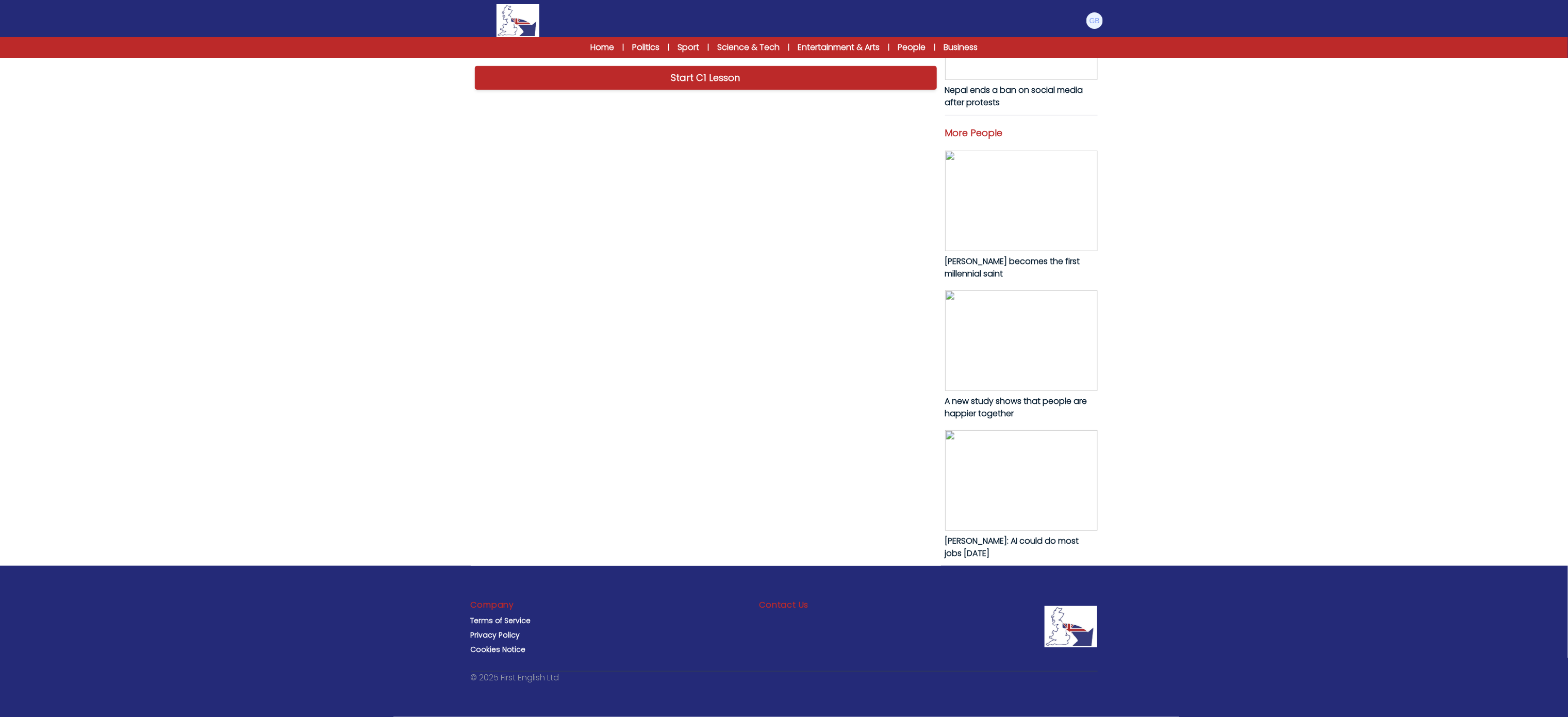
drag, startPoint x: 468, startPoint y: 482, endPoint x: 806, endPoint y: 418, distance: 344.0
click at [806, 418] on div "B1 B2 C1 A $50 painting may be a lost van [PERSON_NAME] A $50 painting may be a…" at bounding box center [784, 90] width 660 height 950
copy p "In [DATE], an amateur collector bought a painting at a garage sale in [US_STATE…"
click at [762, 469] on div "B1 B2 C1 A $50 painting may be a lost van [PERSON_NAME] A $50 painting may be a…" at bounding box center [706, 119] width 470 height 893
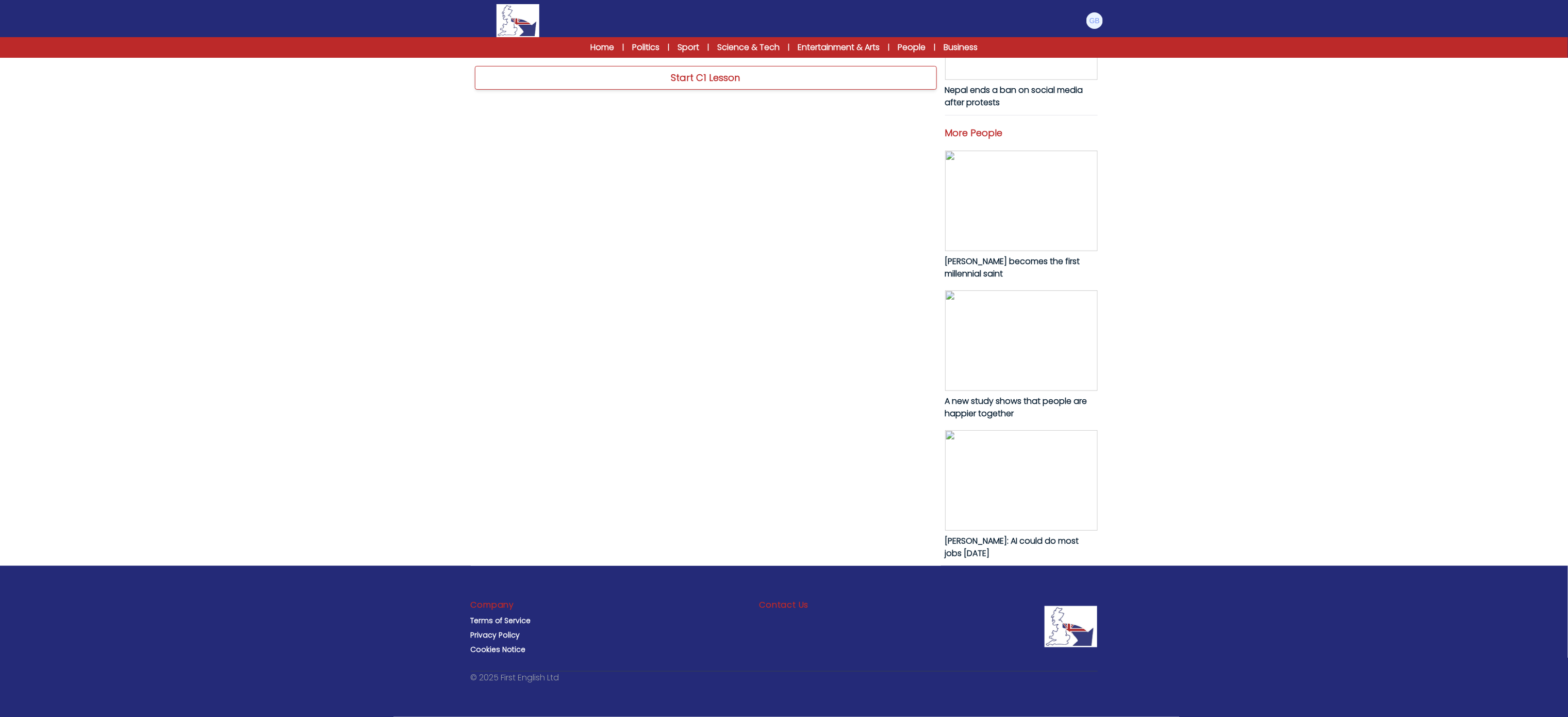
click at [767, 90] on link "Start C1 Lesson" at bounding box center [705, 77] width 462 height 24
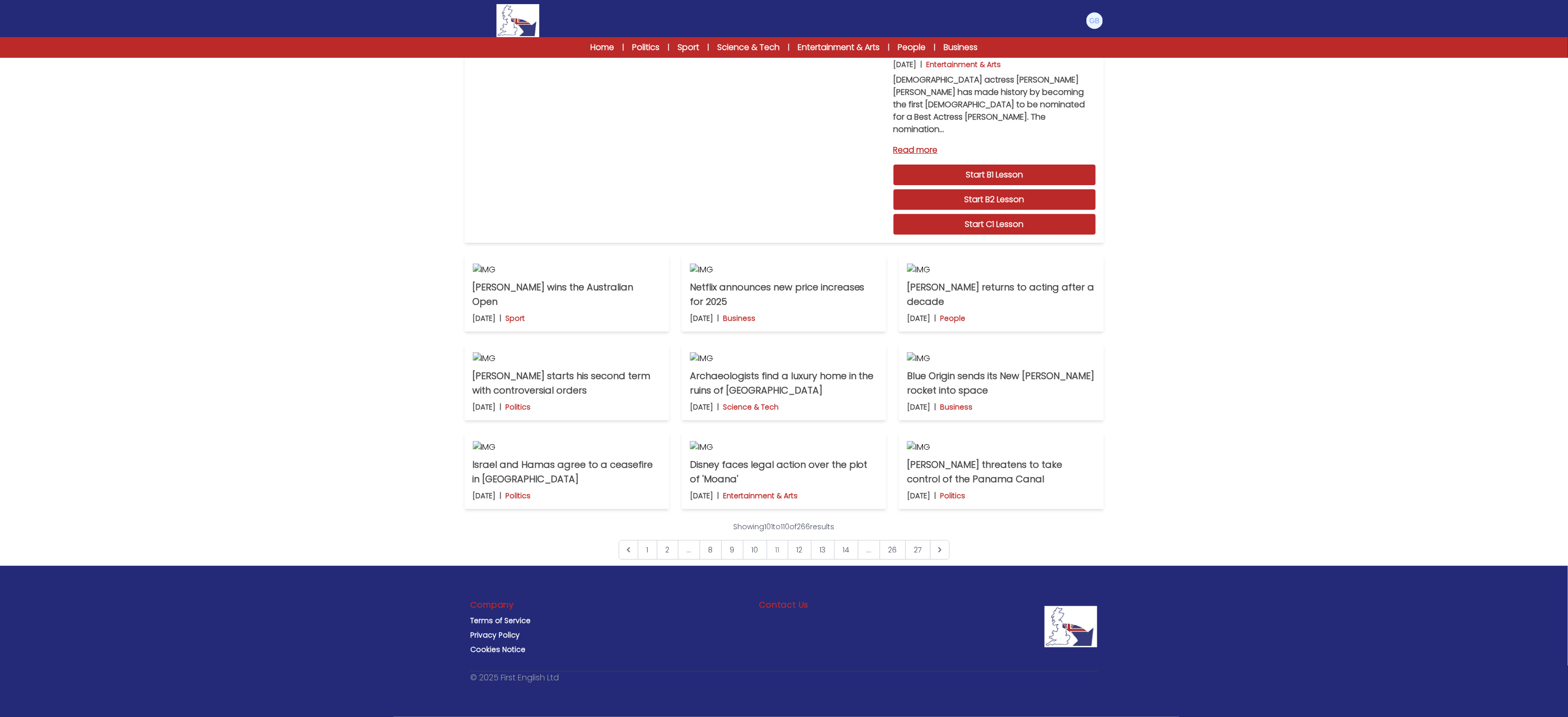
scroll to position [409, 0]
click at [809, 263] on img at bounding box center [784, 269] width 188 height 12
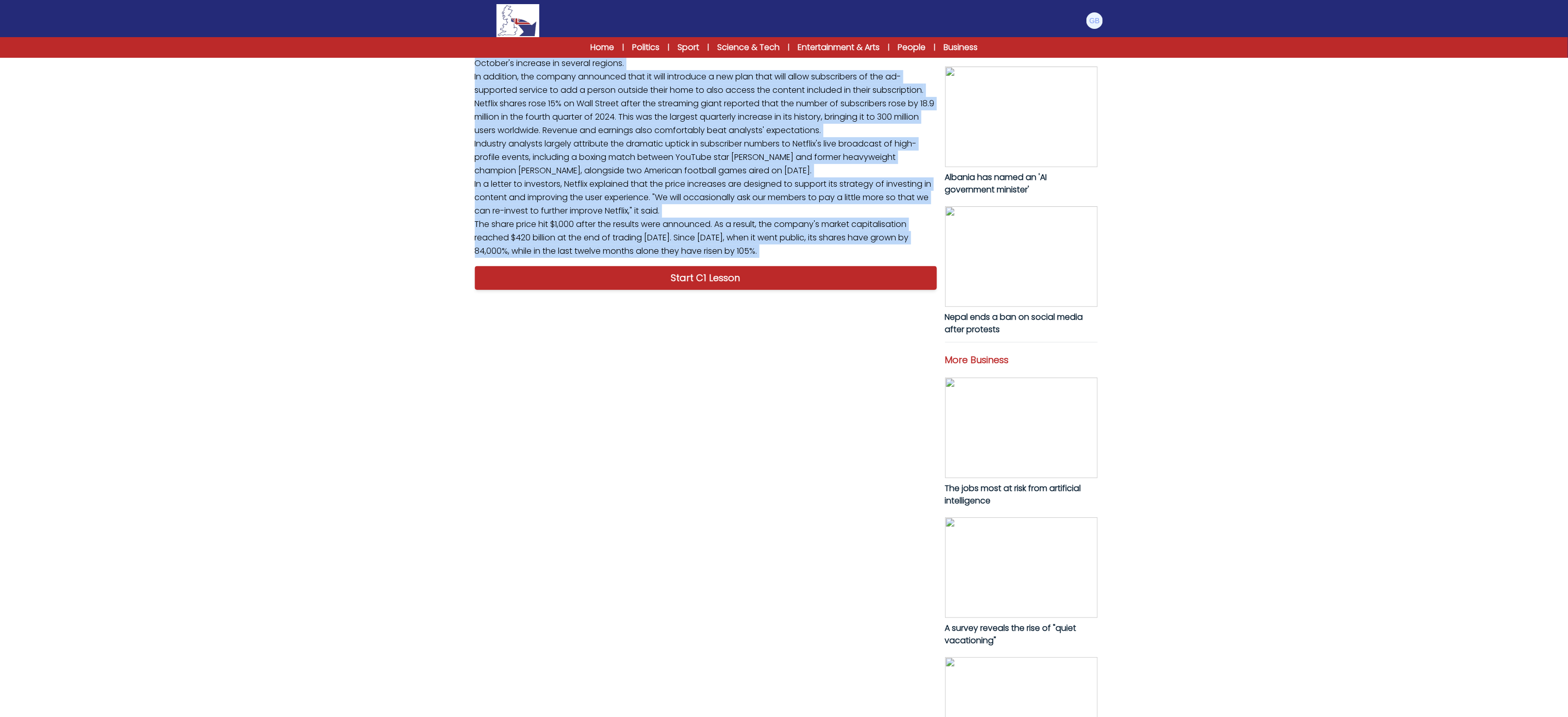
scroll to position [167, 0]
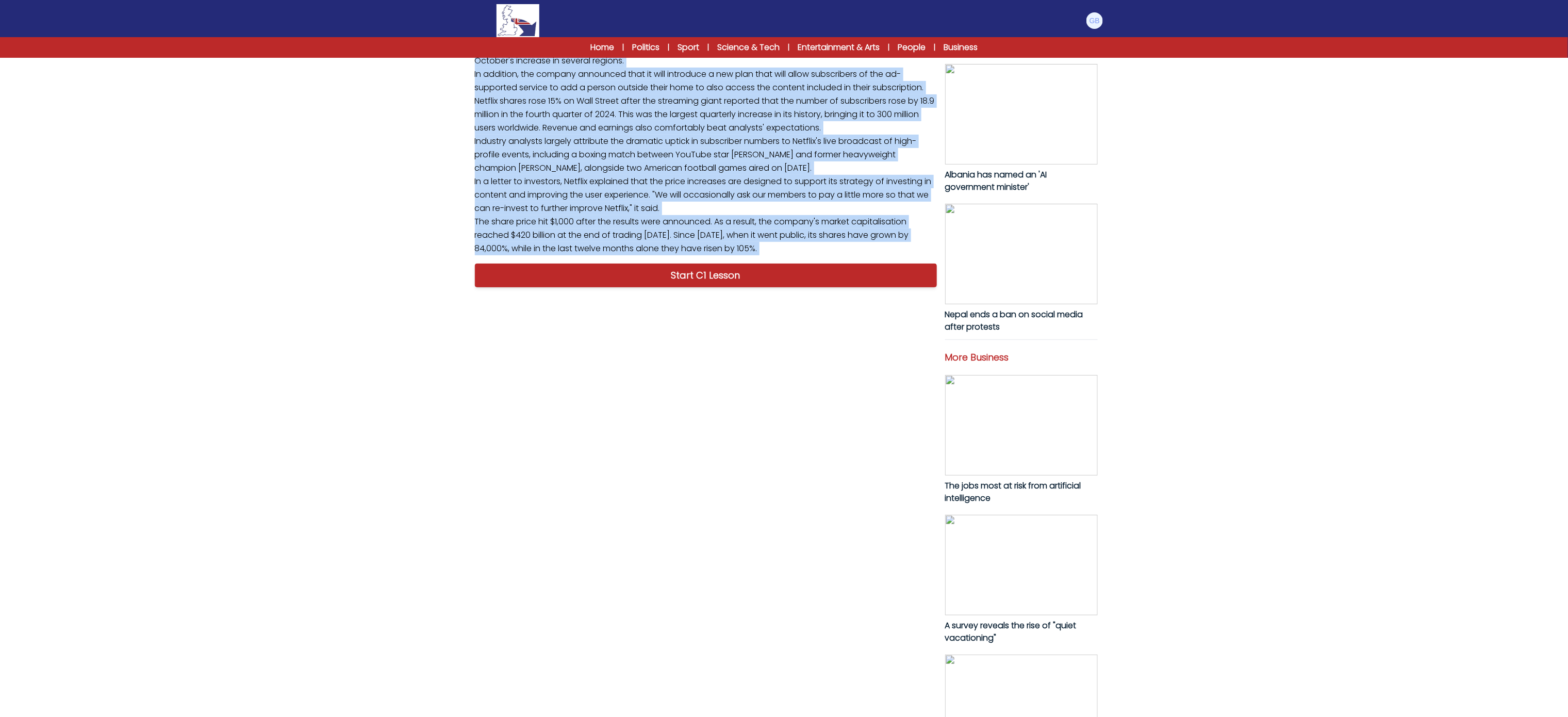
drag, startPoint x: 468, startPoint y: 481, endPoint x: 769, endPoint y: 640, distance: 340.4
click at [769, 640] on div "B1 B2 C1 Netflix announces new price increases for 2025 Netflix announces new p…" at bounding box center [784, 314] width 660 height 950
copy p "Netflix is raising prices for some subscribers as it reported 18.9 million new …"
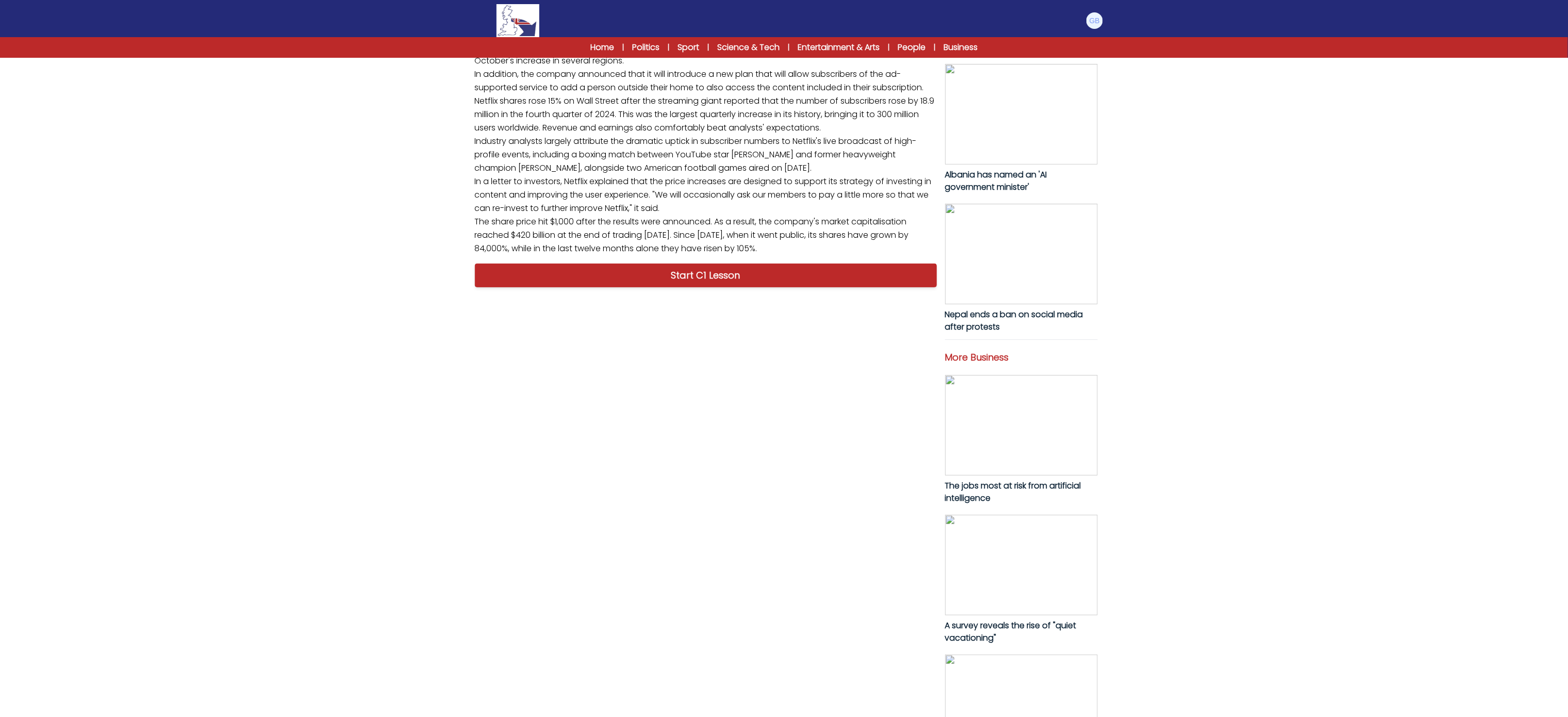
click at [732, 291] on div "Start C1 Lesson" at bounding box center [706, 275] width 470 height 32
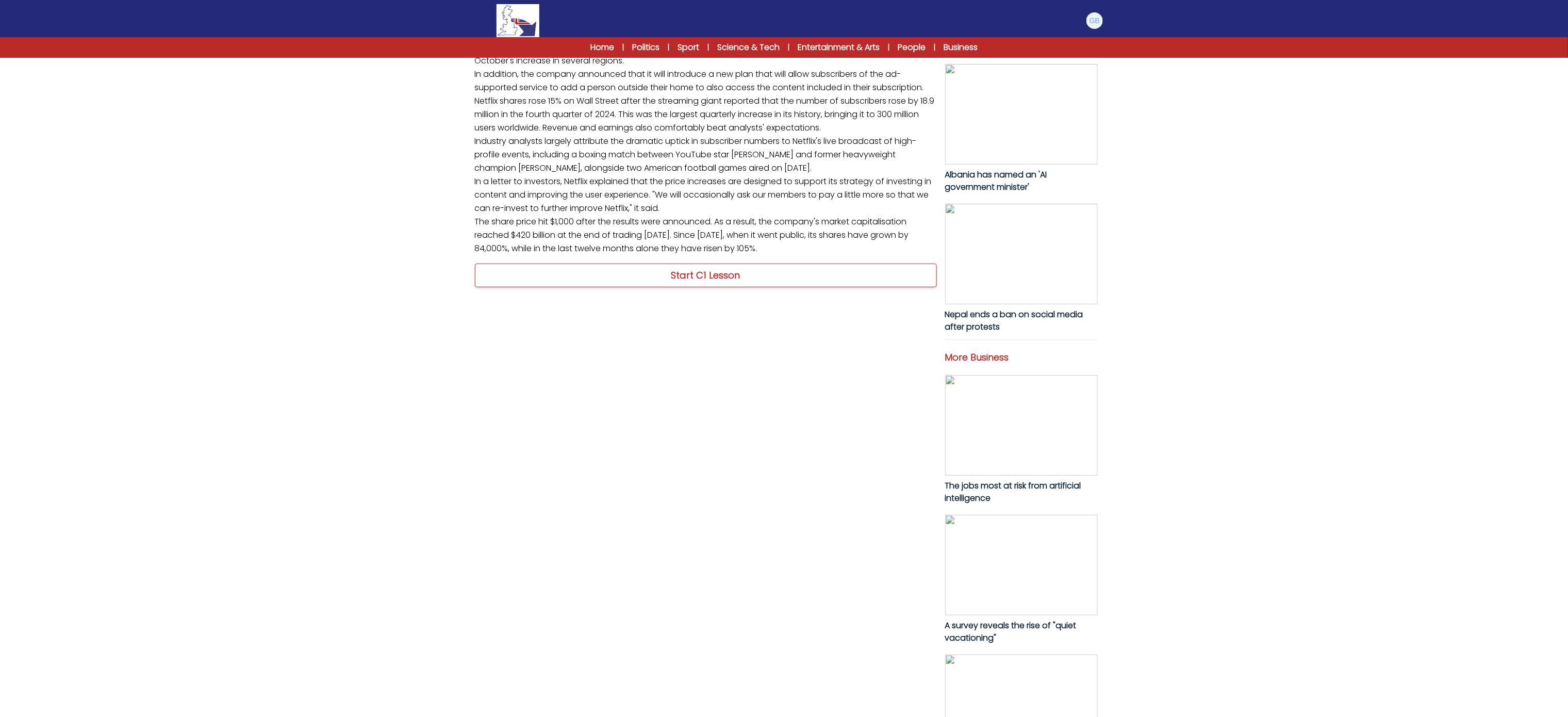
click at [723, 287] on link "Start C1 Lesson" at bounding box center [705, 275] width 462 height 24
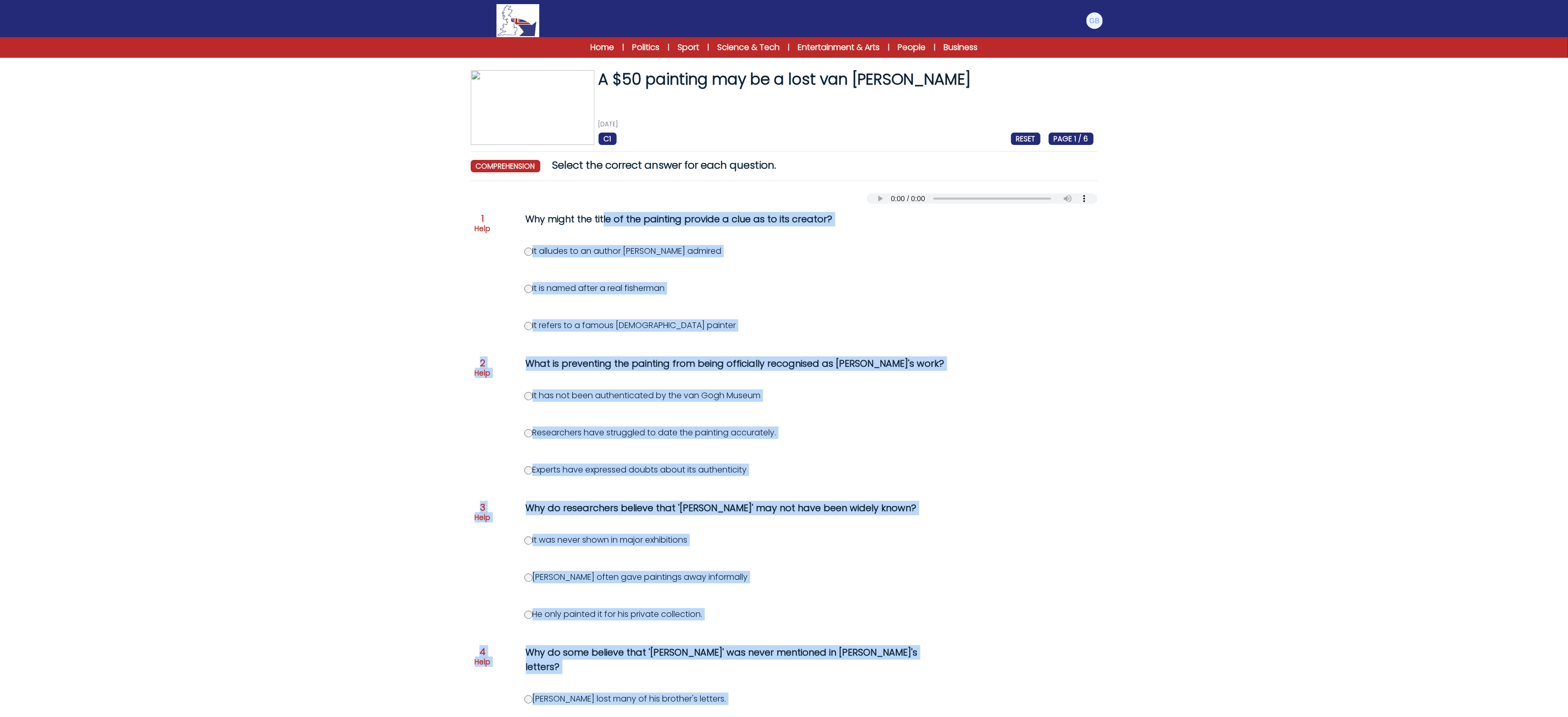
scroll to position [309, 0]
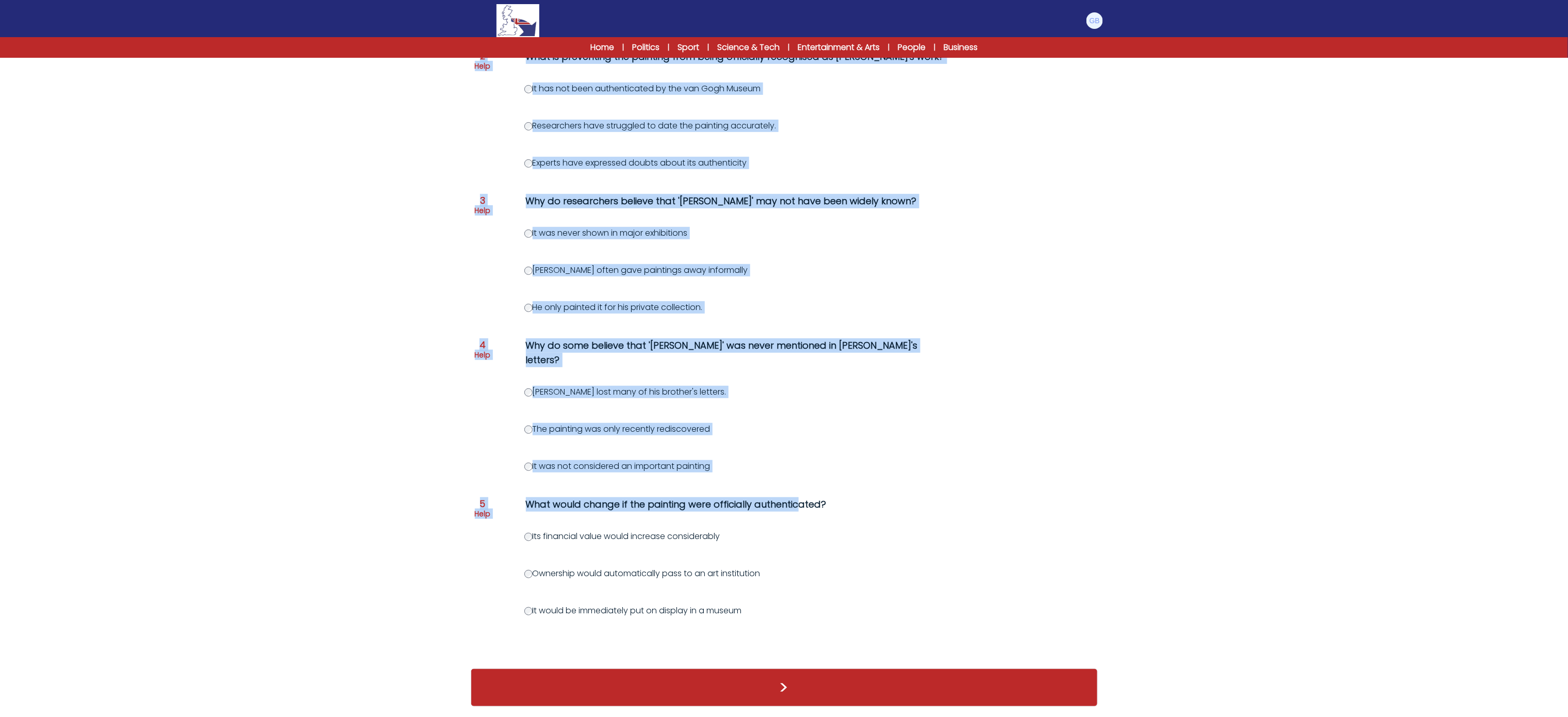
drag, startPoint x: 527, startPoint y: 214, endPoint x: 802, endPoint y: 593, distance: 468.3
click at [802, 593] on div "Question 1 Help Why might the title of the painting provide a clue as to its cr…" at bounding box center [785, 277] width 627 height 761
copy div "Why might the title of the painting provide a clue as to its creator? It allude…"
click at [362, 190] on form "A $50 painting may be a lost van [PERSON_NAME] [DATE] C1 RESET PAGE 1 / 6 A $50…" at bounding box center [784, 225] width 1568 height 982
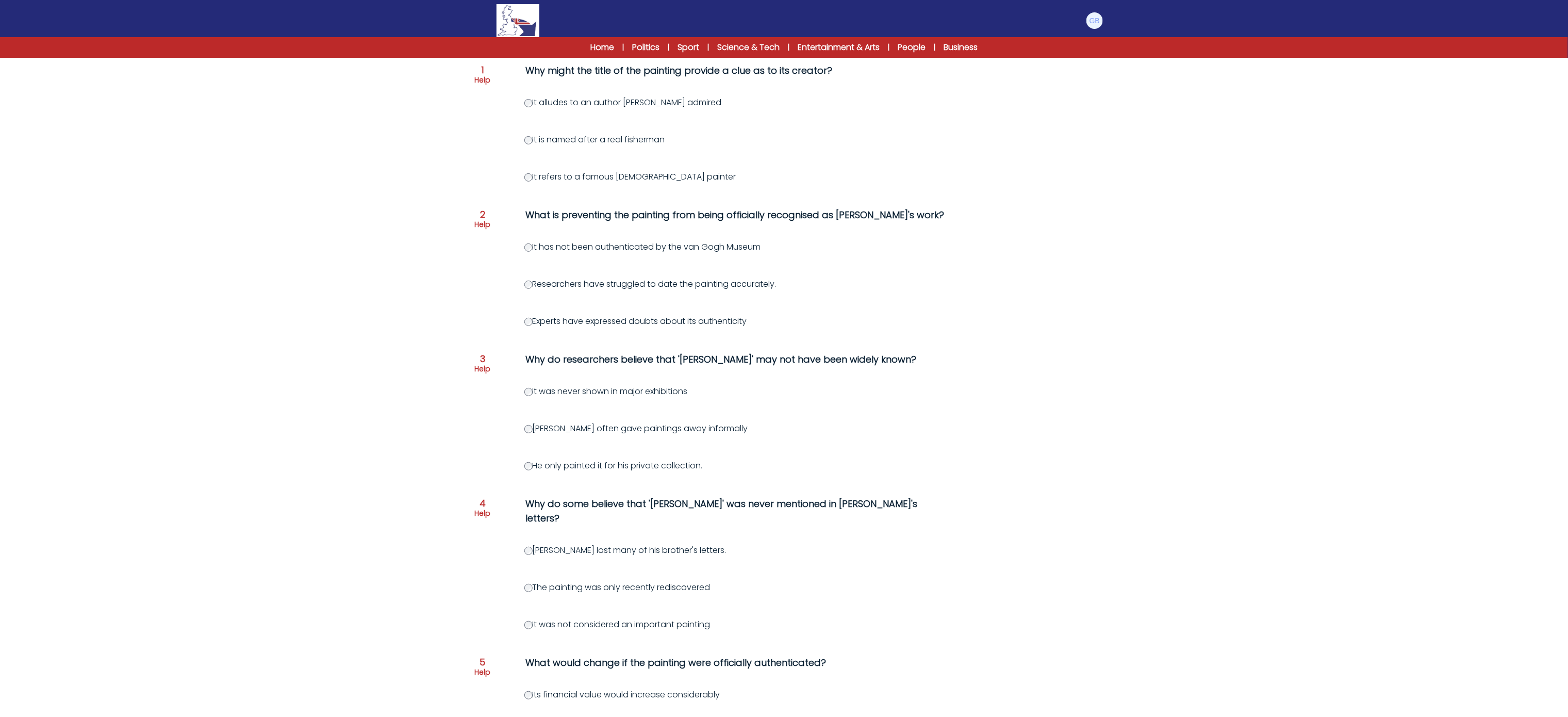
scroll to position [148, 0]
click at [530, 243] on label "It has not been authenticated by the van Gogh Museum" at bounding box center [643, 247] width 237 height 12
click at [534, 619] on label "It was not considered an important painting" at bounding box center [617, 625] width 186 height 12
click at [530, 622] on div "Question 1 Help Why might the title of the painting provide a clue as to its cr…" at bounding box center [785, 437] width 627 height 761
click at [513, 677] on div "Question 1 Help Why might the title of the painting provide a clue as to its cr…" at bounding box center [785, 437] width 627 height 761
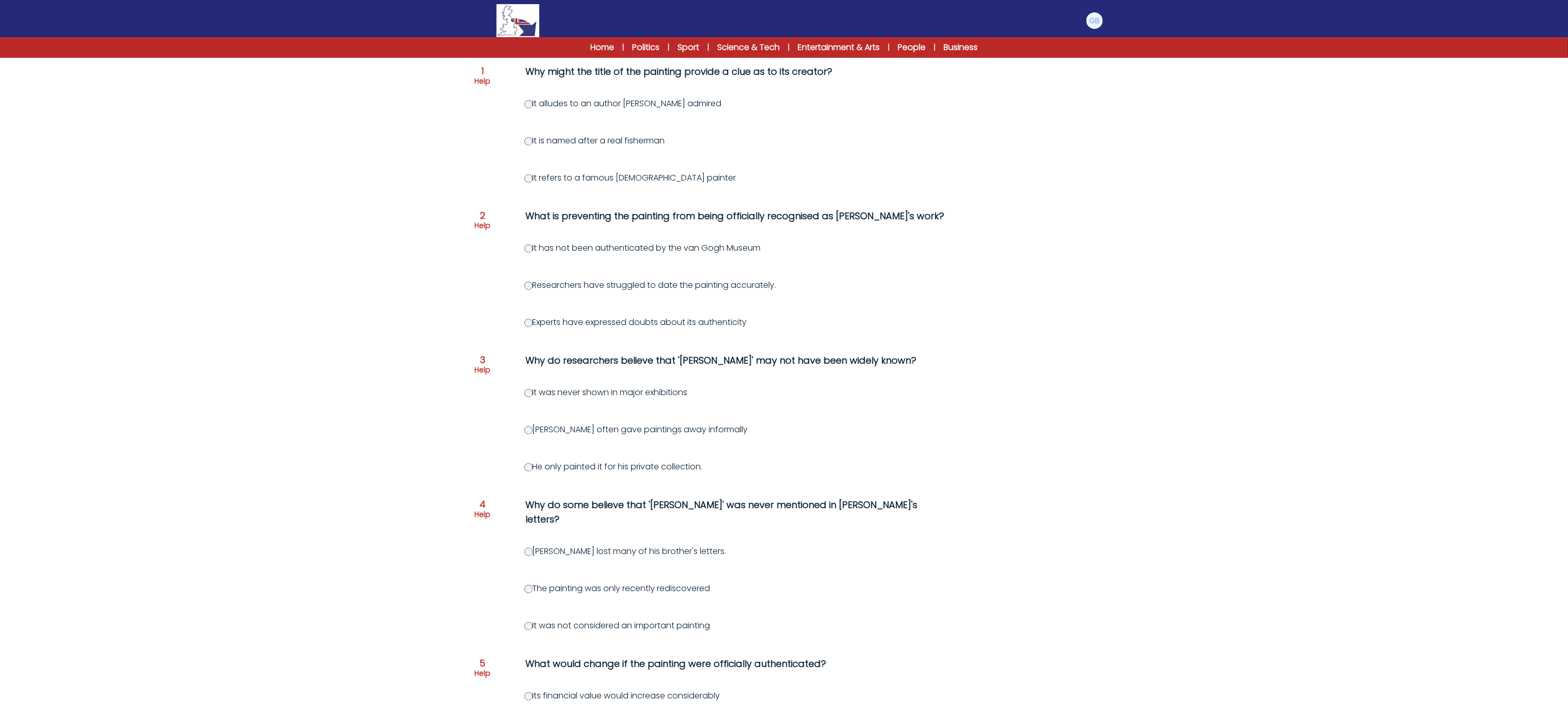
click at [525, 689] on label "Its financial value would increase considerably" at bounding box center [622, 695] width 196 height 12
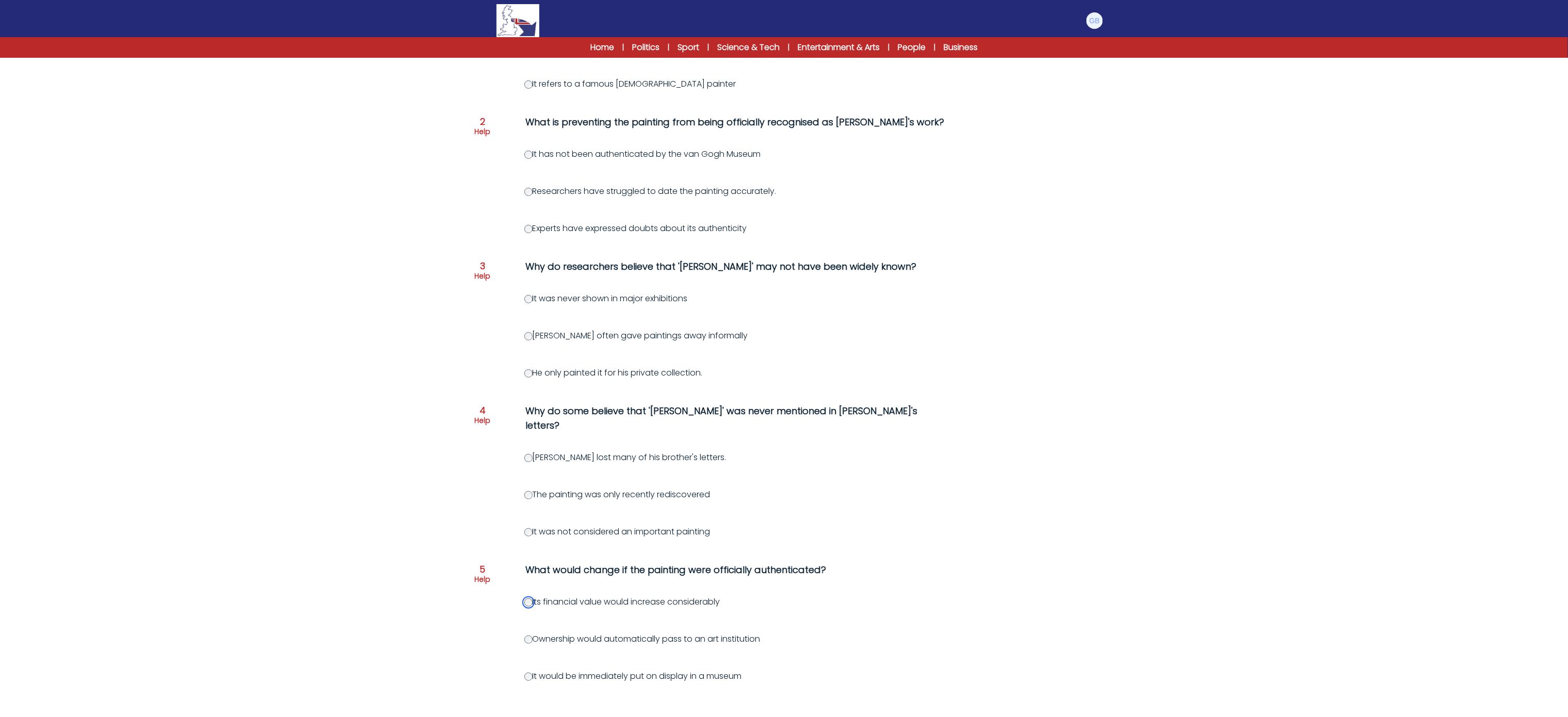
scroll to position [309, 0]
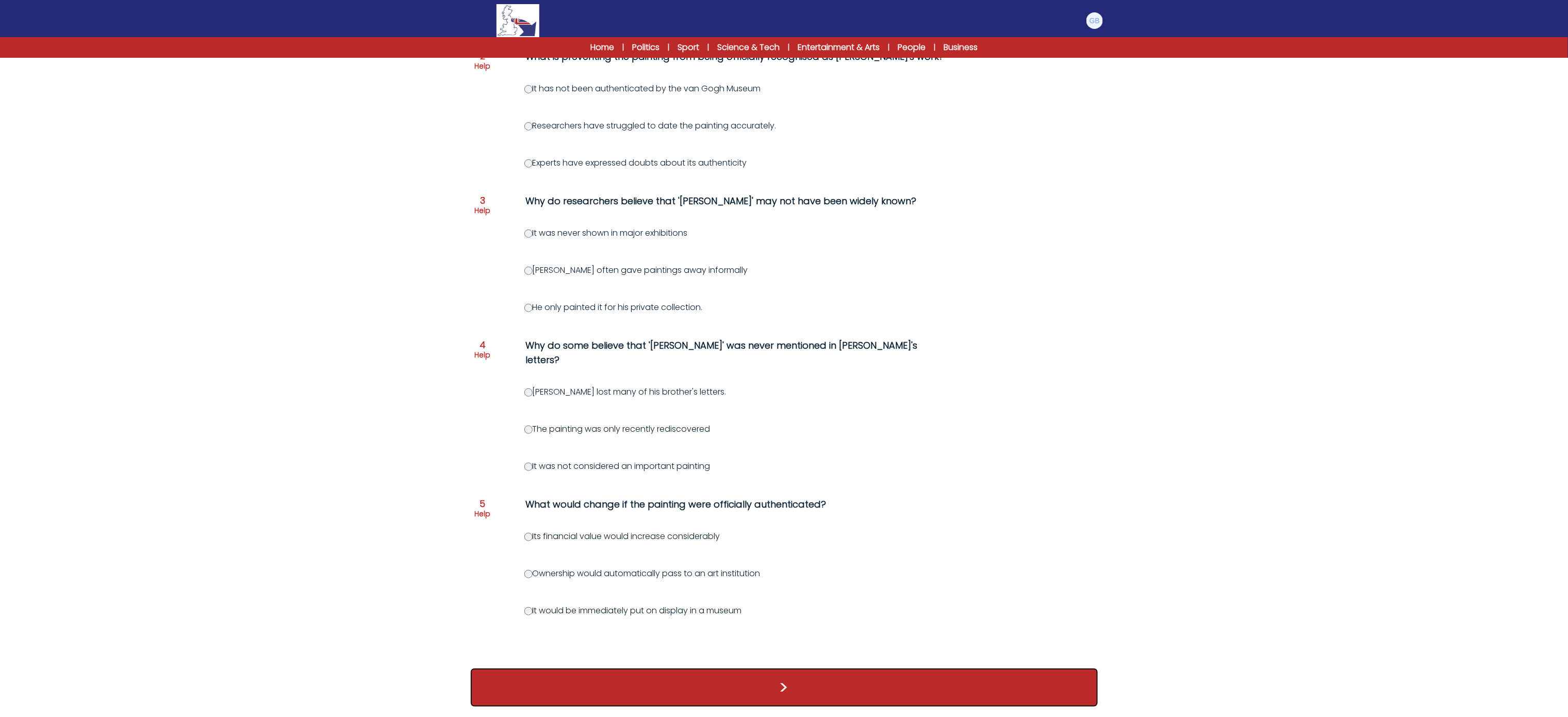
click at [966, 683] on button ">" at bounding box center [785, 687] width 627 height 38
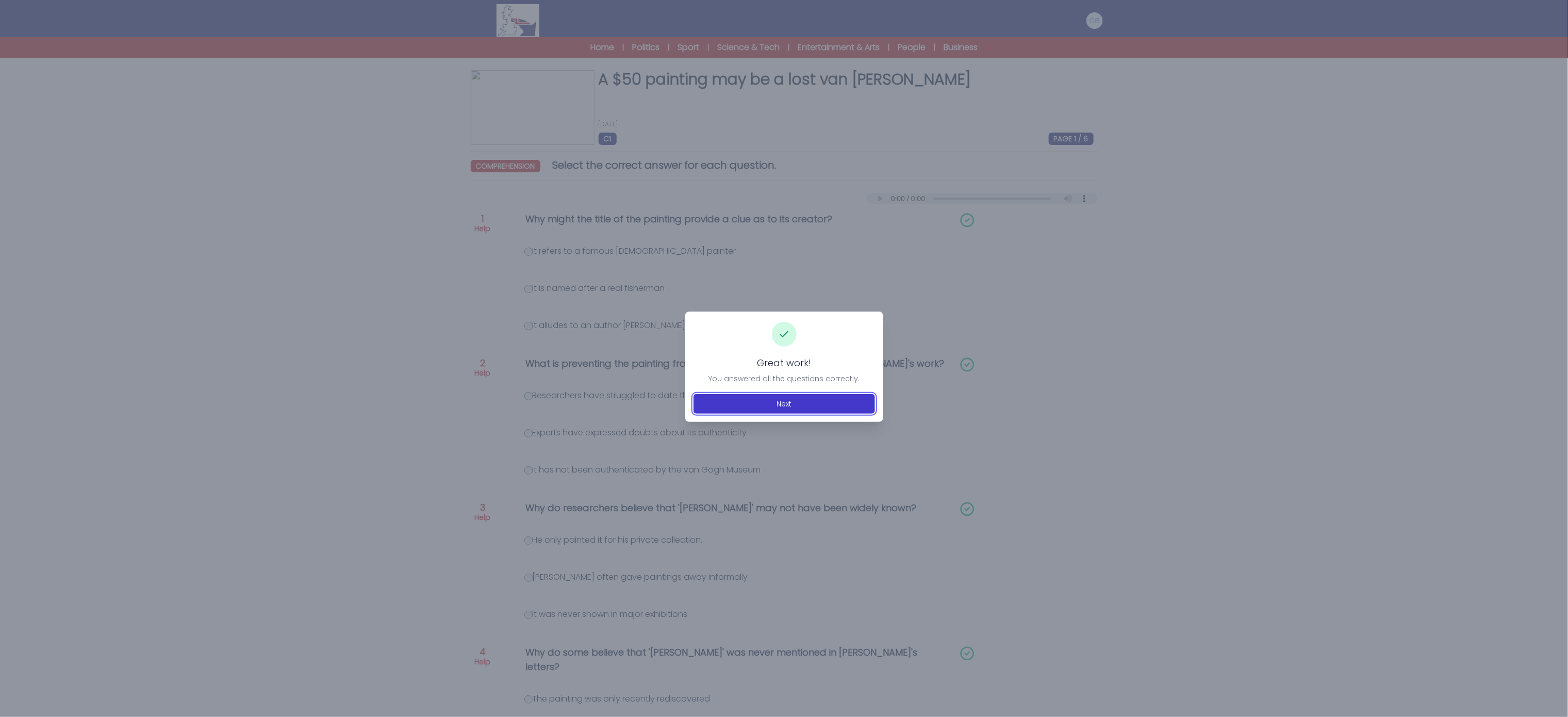
click at [850, 394] on button "Next" at bounding box center [784, 404] width 181 height 20
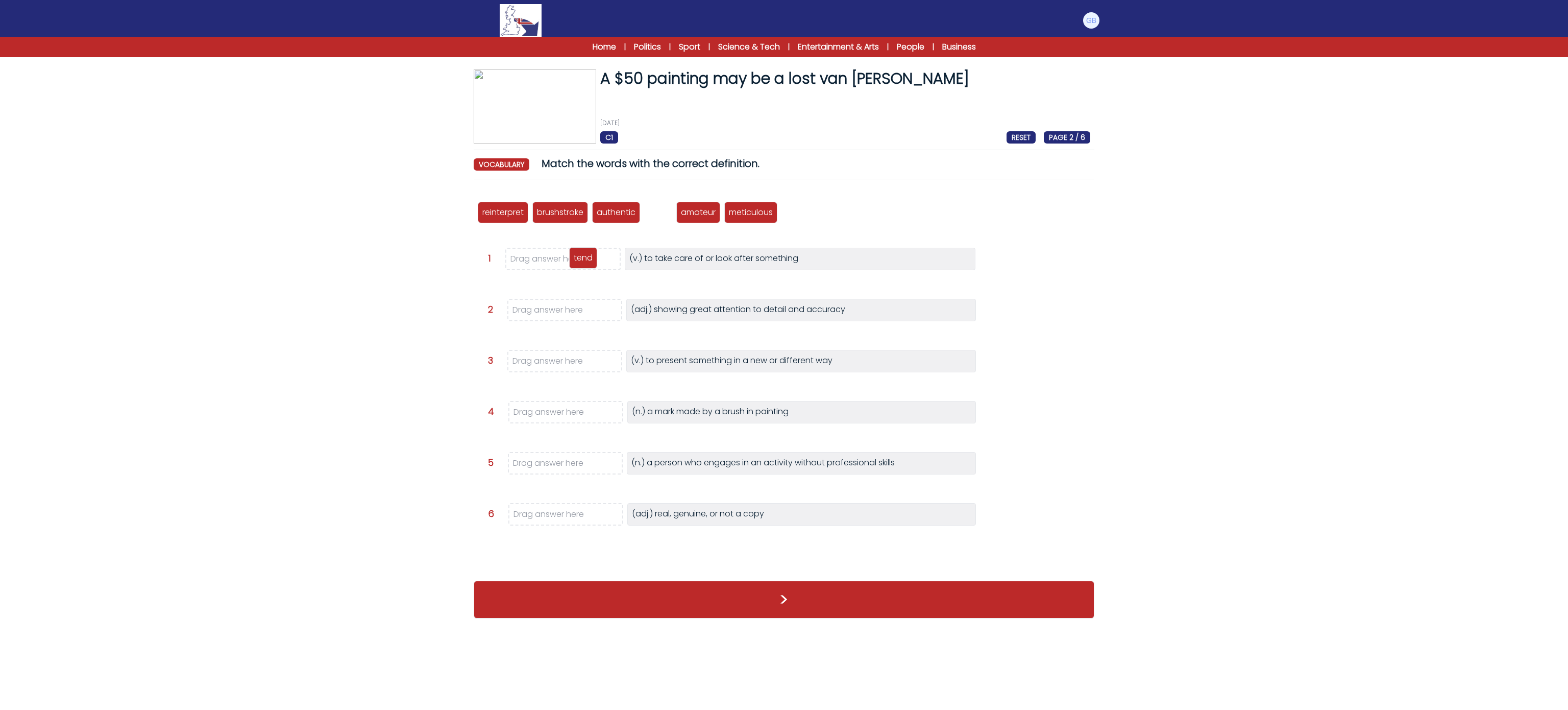
drag, startPoint x: 660, startPoint y: 213, endPoint x: 586, endPoint y: 258, distance: 86.6
click at [586, 258] on p "tend" at bounding box center [583, 258] width 19 height 12
drag, startPoint x: 640, startPoint y: 326, endPoint x: 953, endPoint y: 293, distance: 314.7
click at [953, 293] on div "reinterpret brushstroke authentic tend amateur meticulous Question 1" at bounding box center [784, 379] width 621 height 383
drag, startPoint x: 1107, startPoint y: 315, endPoint x: 1124, endPoint y: 324, distance: 19.2
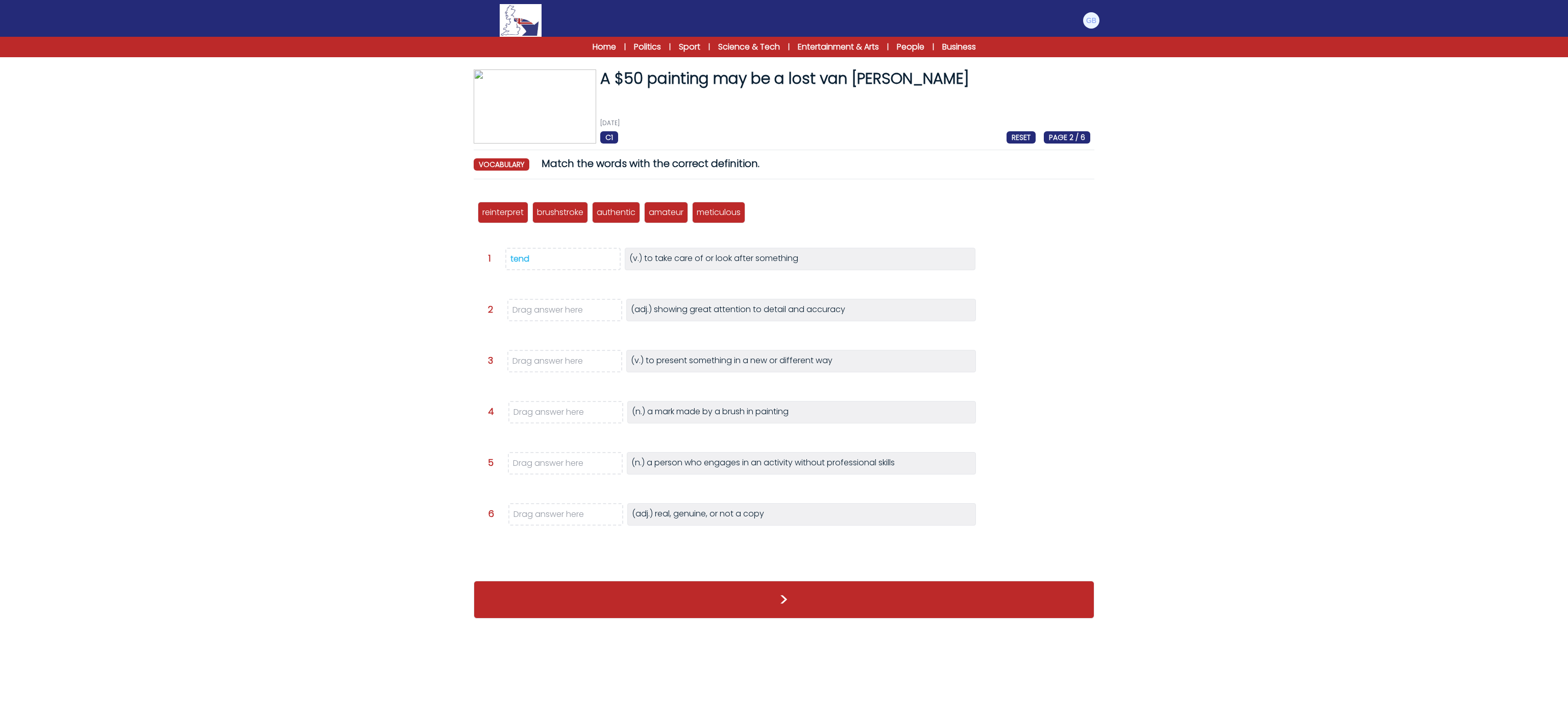
click at [1107, 315] on div "A $50 painting may be a lost van [PERSON_NAME] [DATE] C1 RESET PAGE 2 / 6 A $50…" at bounding box center [783, 349] width 653 height 559
drag, startPoint x: 884, startPoint y: 301, endPoint x: 617, endPoint y: 311, distance: 267.2
click at [617, 314] on div "Question 2 Drag answer here (adj.) showing great attention to detail and accura…" at bounding box center [794, 315] width 612 height 33
click at [689, 310] on p "(adj.) showing great attention to detail and accuracy" at bounding box center [738, 310] width 214 height 13
drag, startPoint x: 705, startPoint y: 220, endPoint x: 567, endPoint y: 317, distance: 168.7
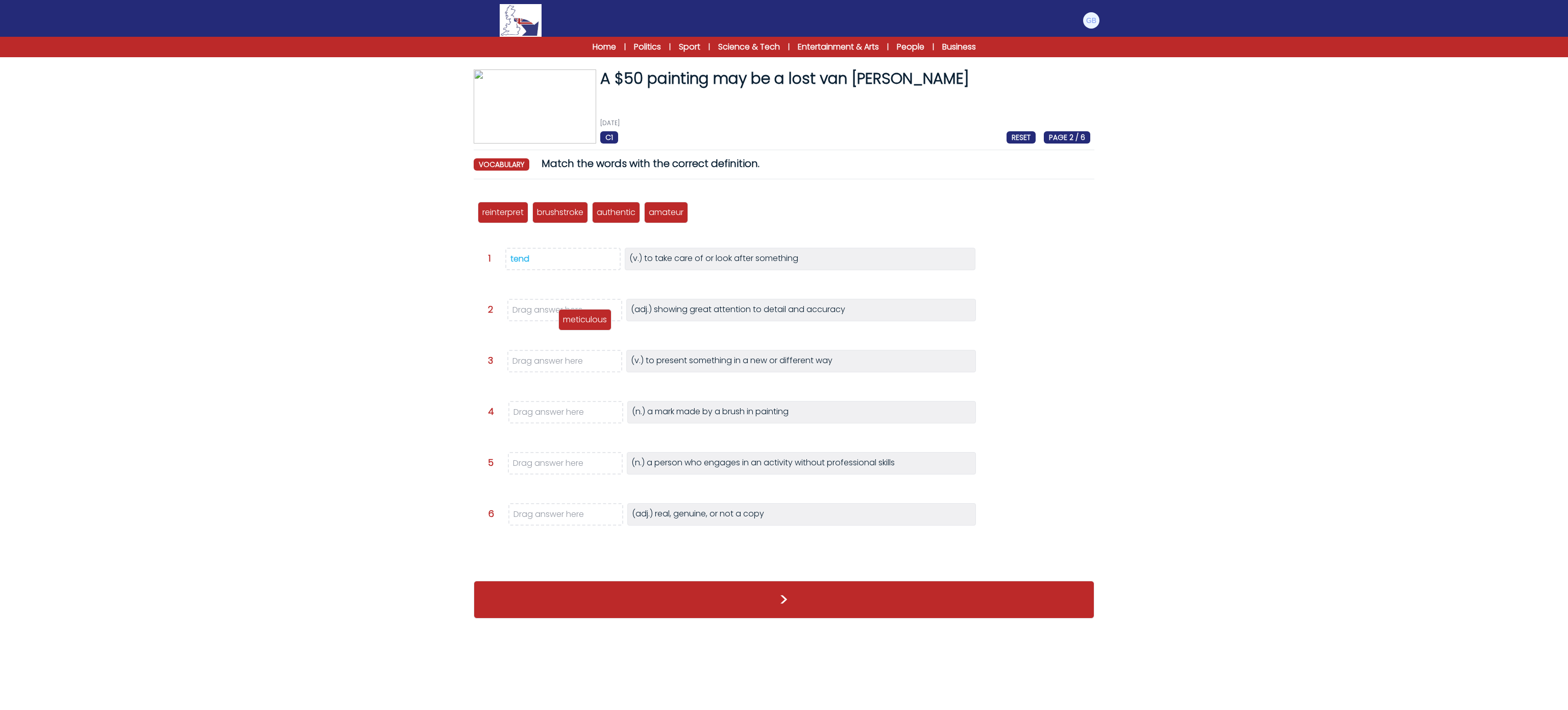
click at [567, 317] on p "meticulous" at bounding box center [585, 320] width 44 height 12
click at [743, 213] on div "reinterpret brushstroke authentic tend amateur meticulous" at bounding box center [784, 212] width 612 height 33
drag, startPoint x: 511, startPoint y: 216, endPoint x: 584, endPoint y: 357, distance: 158.8
click at [584, 357] on p "reinterpret" at bounding box center [577, 354] width 41 height 12
drag, startPoint x: 515, startPoint y: 209, endPoint x: 603, endPoint y: 408, distance: 217.6
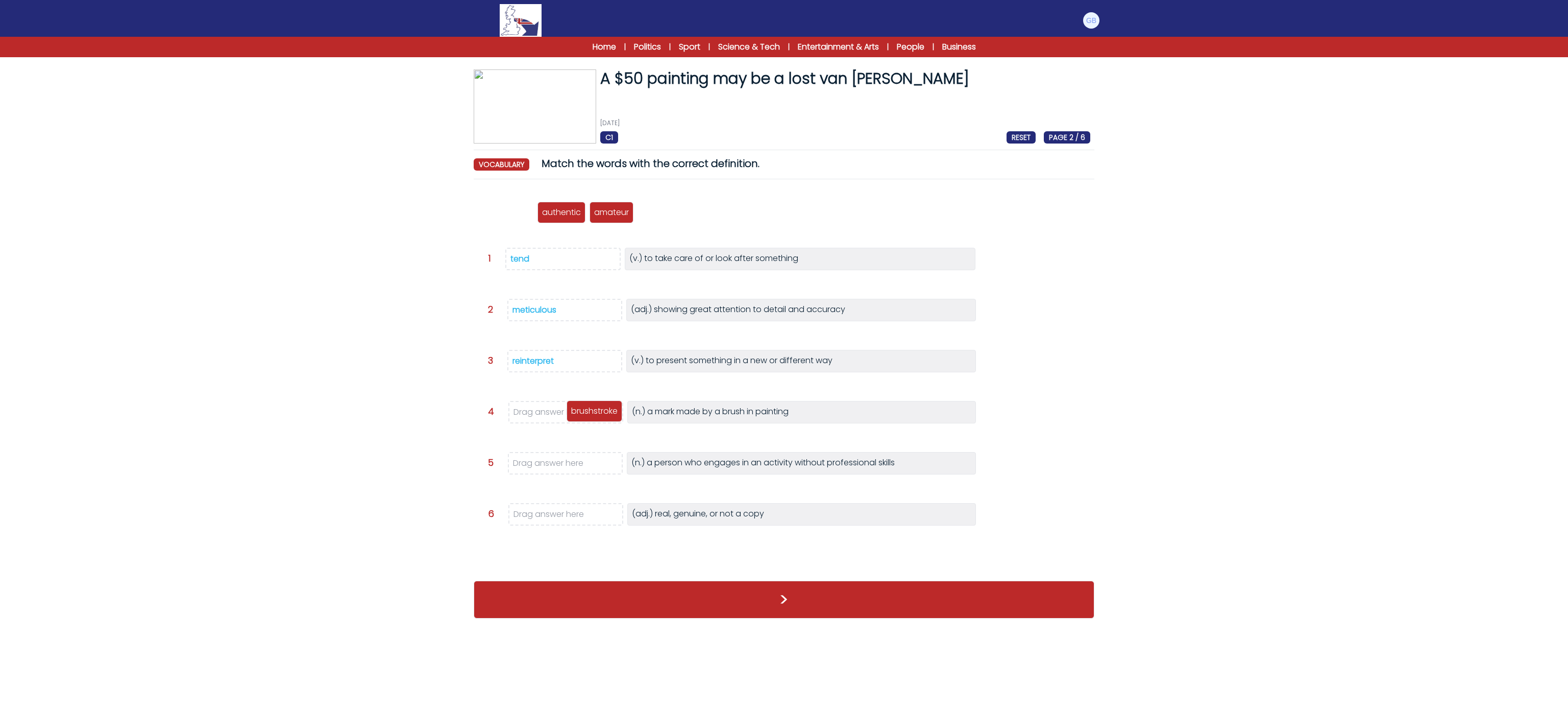
click at [603, 408] on p "brushstroke" at bounding box center [594, 411] width 46 height 12
drag, startPoint x: 494, startPoint y: 214, endPoint x: 572, endPoint y: 517, distance: 312.9
click at [572, 517] on p "authentic" at bounding box center [579, 515] width 39 height 12
drag, startPoint x: 504, startPoint y: 206, endPoint x: 587, endPoint y: 455, distance: 262.5
click at [587, 462] on div "amateur" at bounding box center [589, 473] width 44 height 21
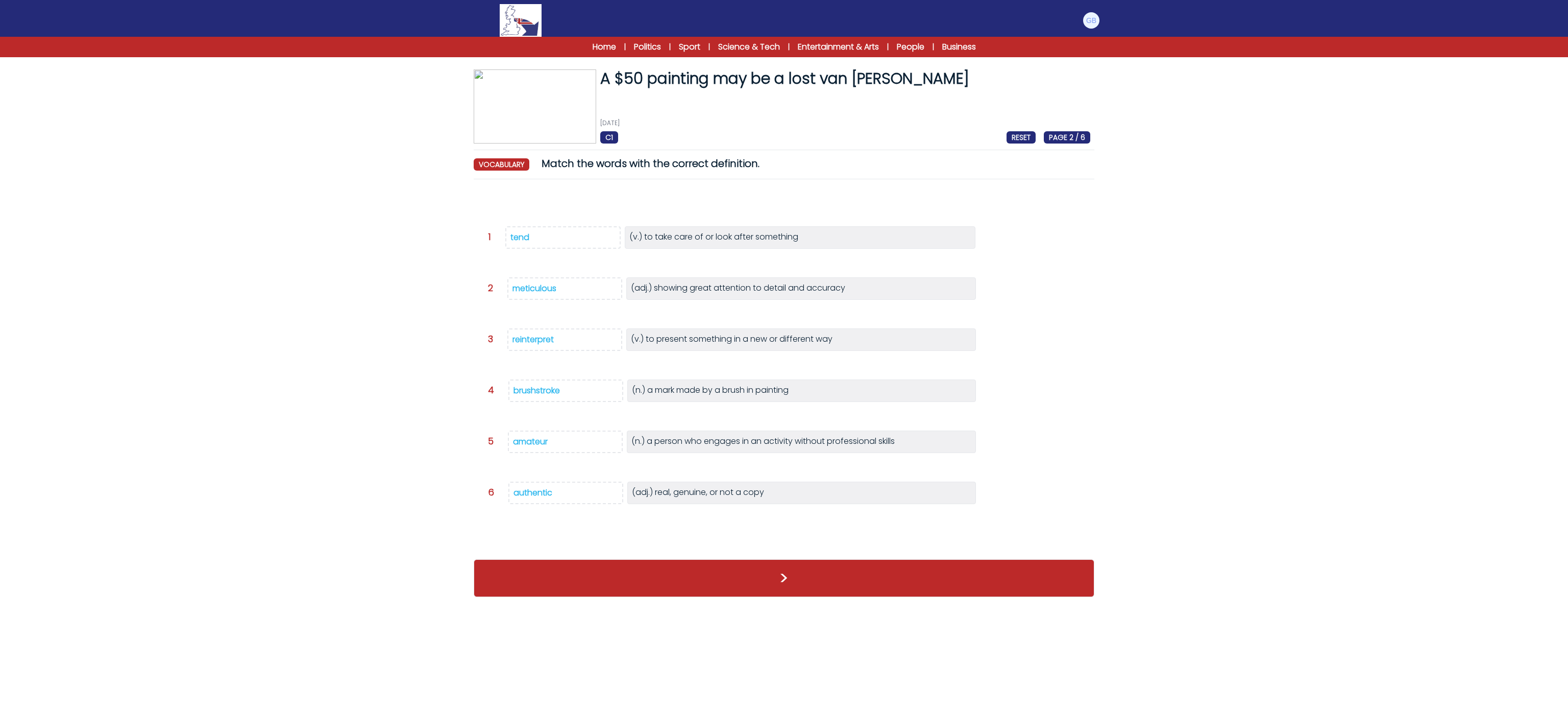
click at [628, 570] on div ">" at bounding box center [784, 578] width 621 height 58
click at [636, 583] on button ">" at bounding box center [784, 578] width 621 height 38
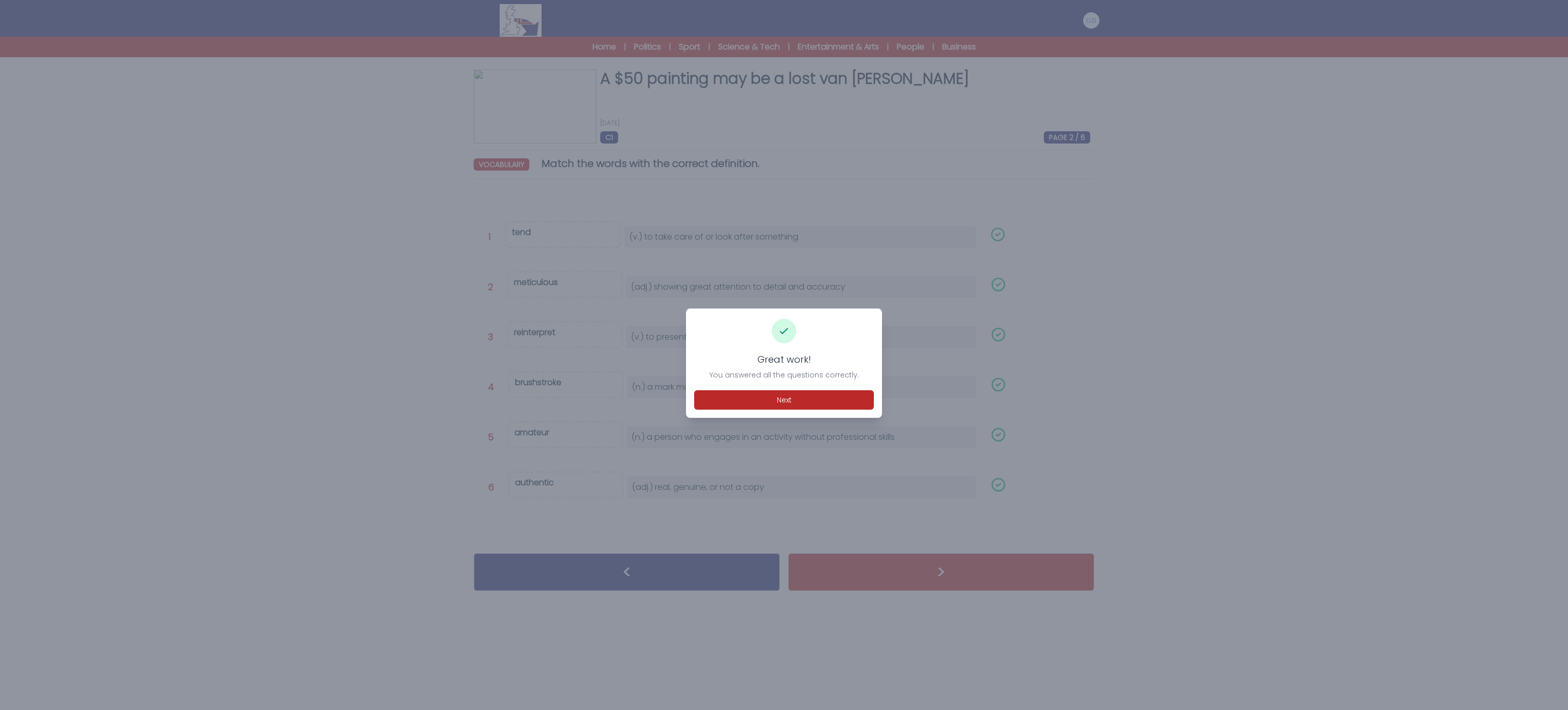
click at [799, 388] on div "Great work! You answered all the questions correctly. Next" at bounding box center [784, 362] width 196 height 109
click at [805, 394] on button "Next" at bounding box center [783, 400] width 180 height 19
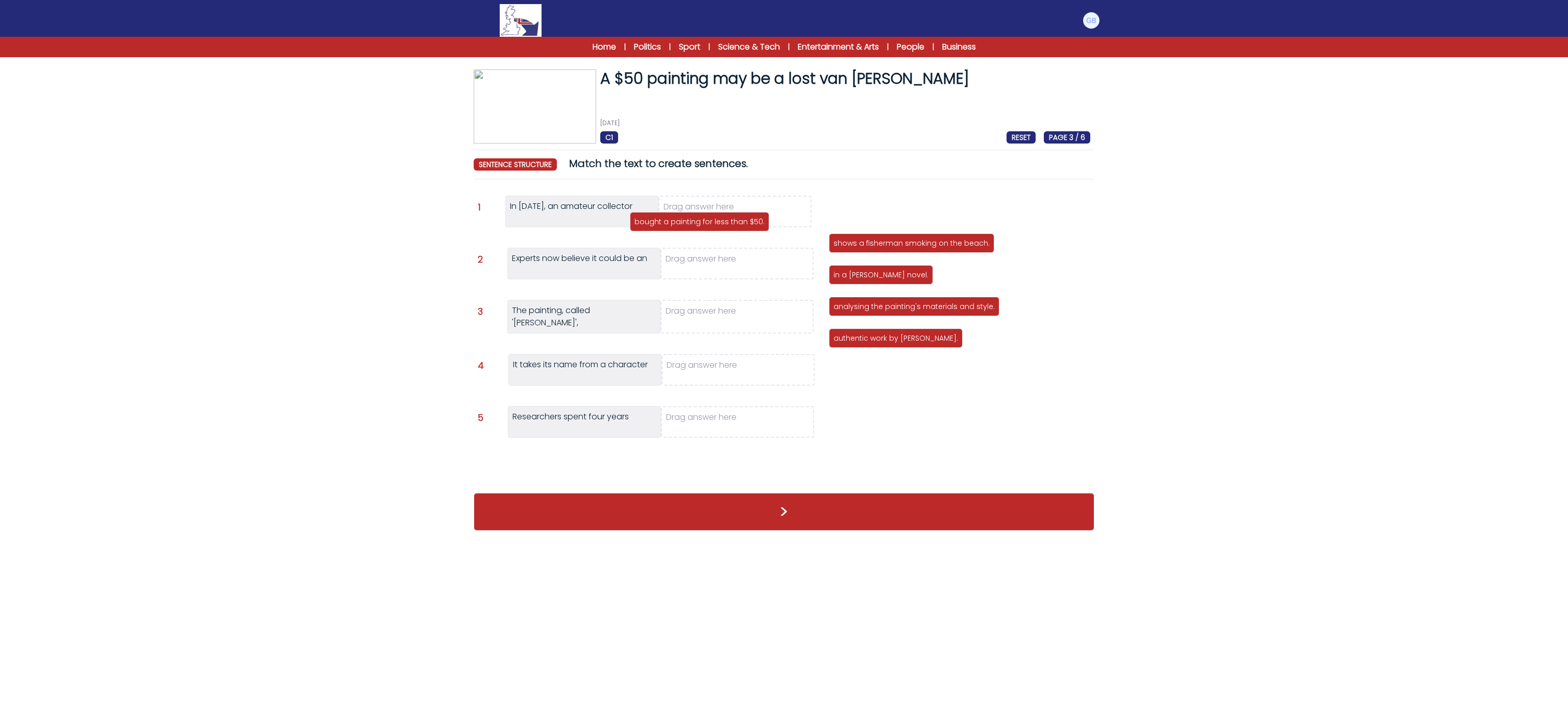
drag, startPoint x: 896, startPoint y: 209, endPoint x: 697, endPoint y: 220, distance: 199.3
click at [697, 220] on p "bought a painting for less than $50." at bounding box center [699, 222] width 130 height 10
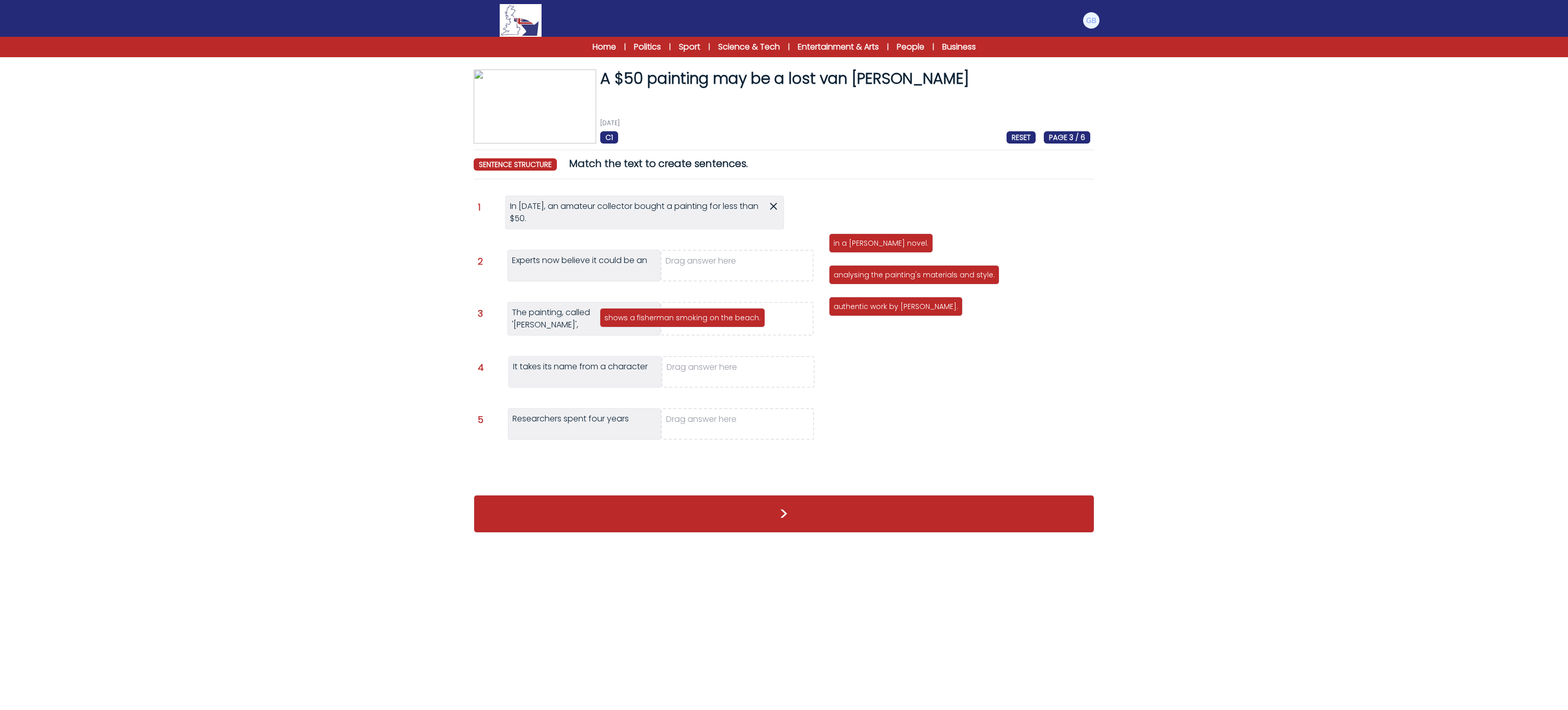
drag, startPoint x: 952, startPoint y: 213, endPoint x: 723, endPoint y: 319, distance: 252.3
click at [723, 319] on p "shows a fisherman smoking on the beach." at bounding box center [682, 317] width 156 height 10
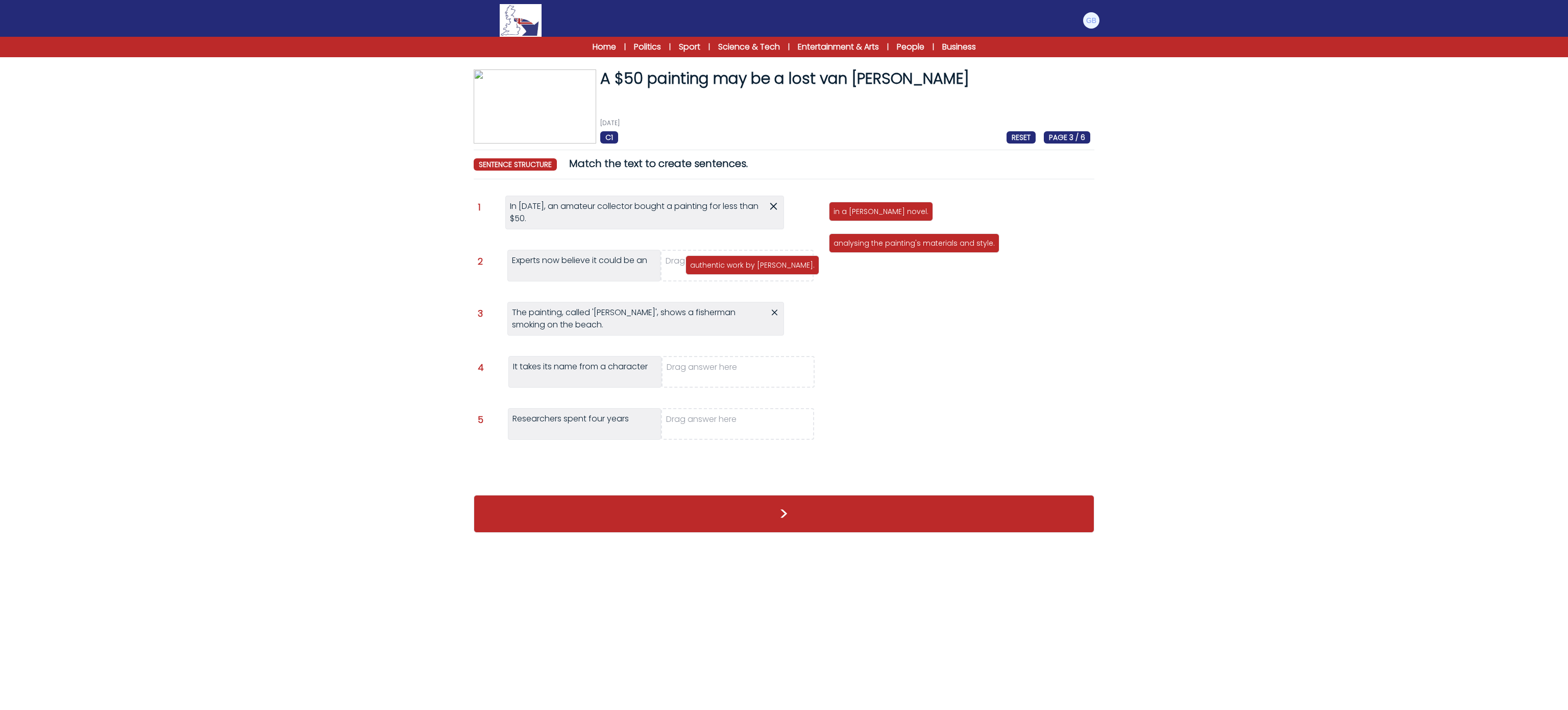
drag, startPoint x: 884, startPoint y: 275, endPoint x: 739, endPoint y: 265, distance: 145.3
click at [739, 265] on p "authentic work by [PERSON_NAME]." at bounding box center [752, 265] width 125 height 10
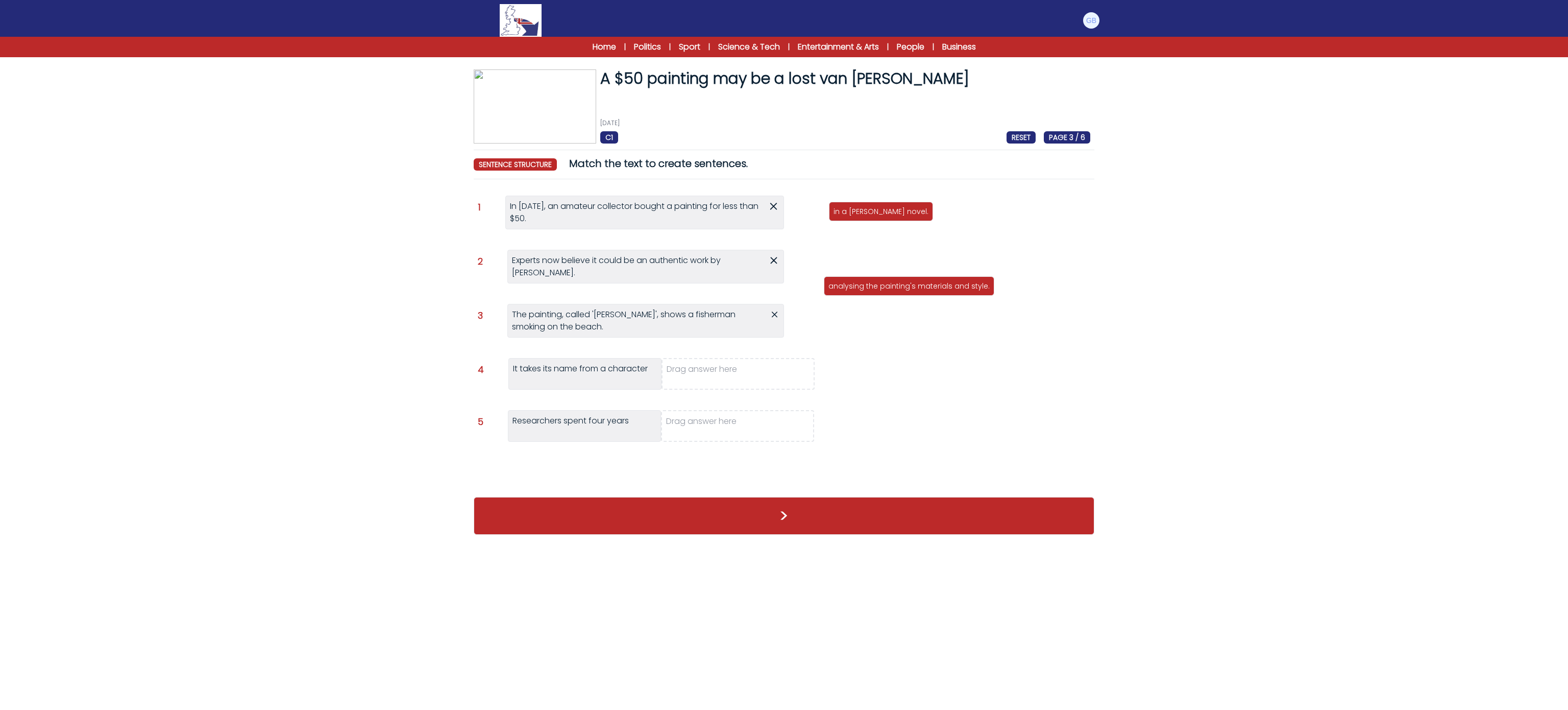
drag, startPoint x: 871, startPoint y: 244, endPoint x: 866, endPoint y: 287, distance: 43.3
click at [866, 287] on p "analysing the painting's materials and style." at bounding box center [909, 286] width 161 height 10
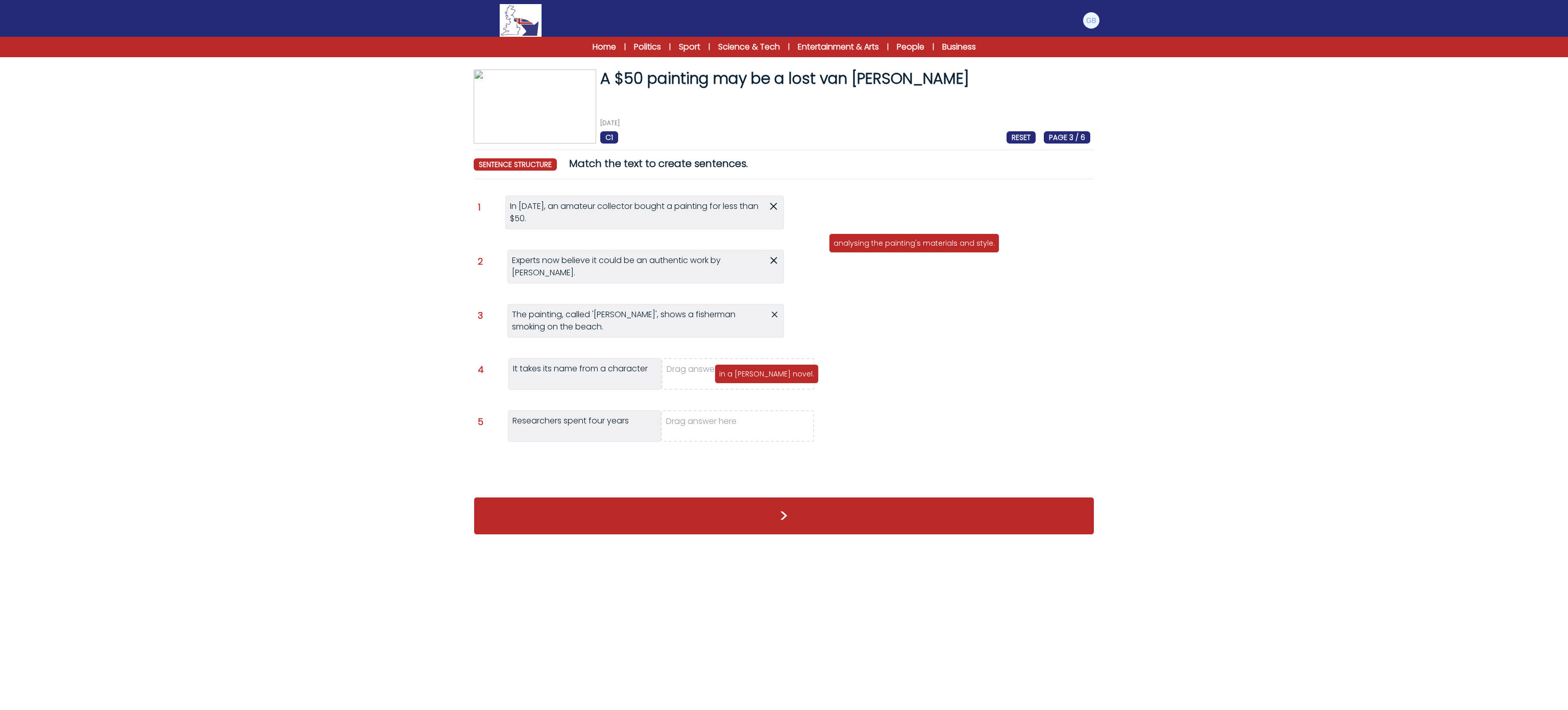
drag, startPoint x: 880, startPoint y: 206, endPoint x: 765, endPoint y: 368, distance: 198.7
click at [765, 368] on div "in a [PERSON_NAME] novel." at bounding box center [766, 374] width 104 height 19
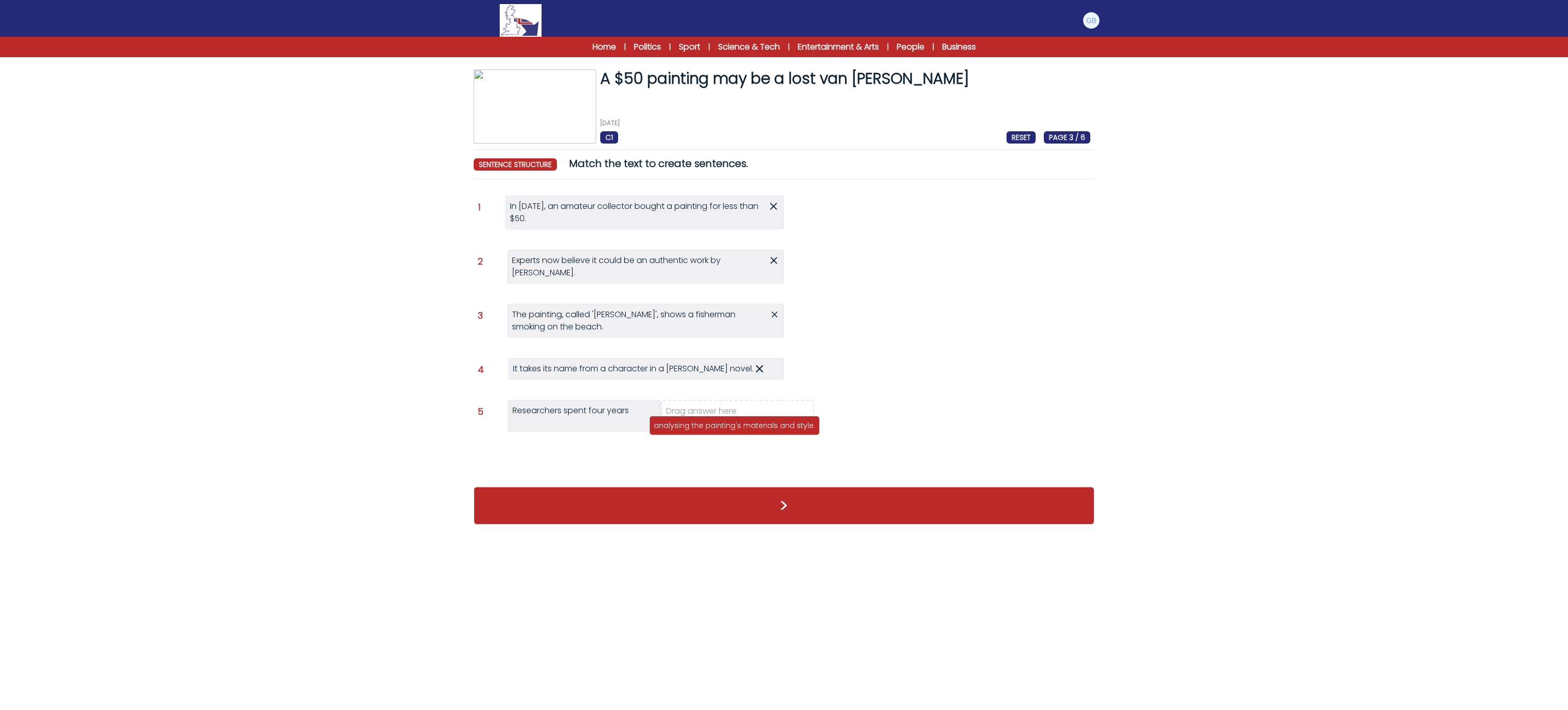
drag, startPoint x: 901, startPoint y: 214, endPoint x: 722, endPoint y: 429, distance: 279.8
click at [722, 429] on p "analysing the painting's materials and style." at bounding box center [734, 425] width 161 height 10
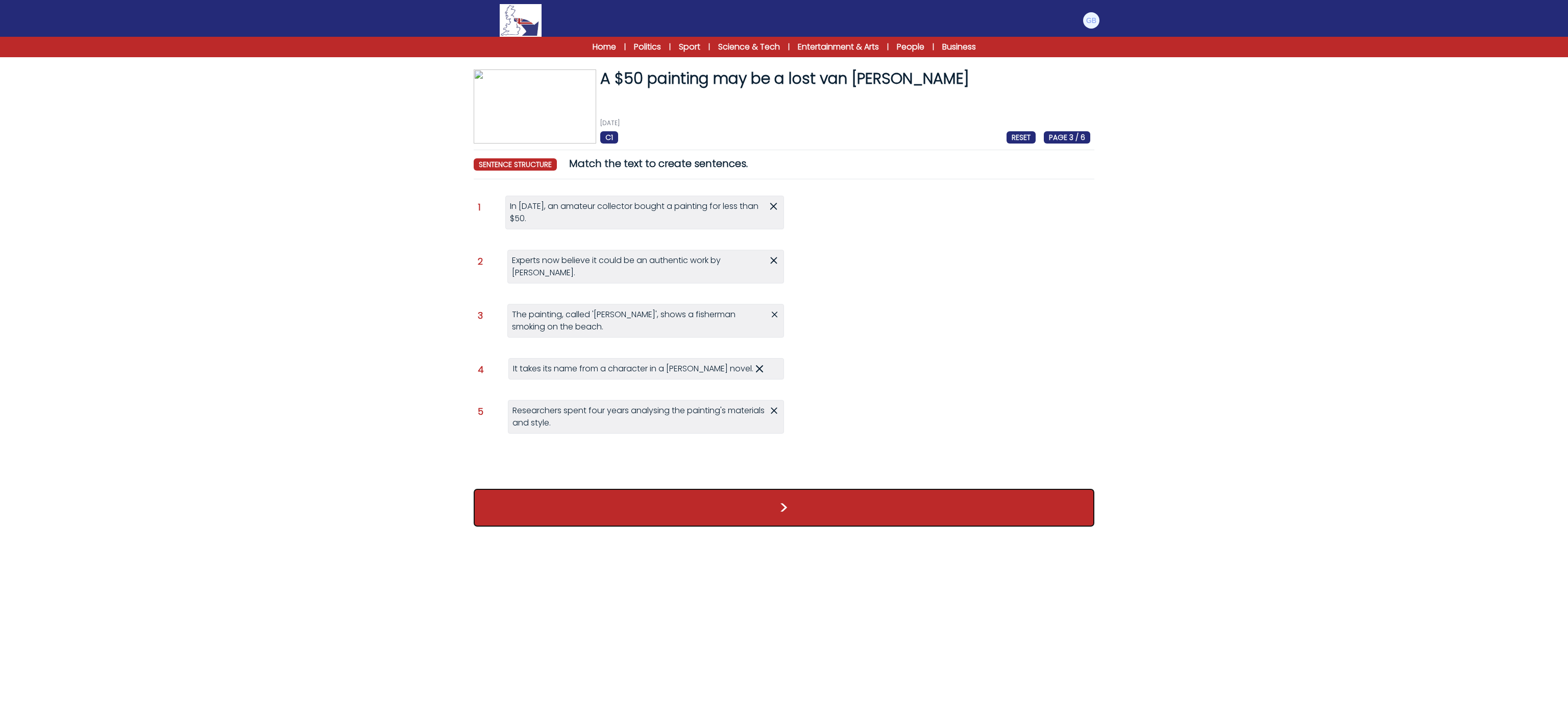
click at [756, 527] on button ">" at bounding box center [784, 507] width 621 height 38
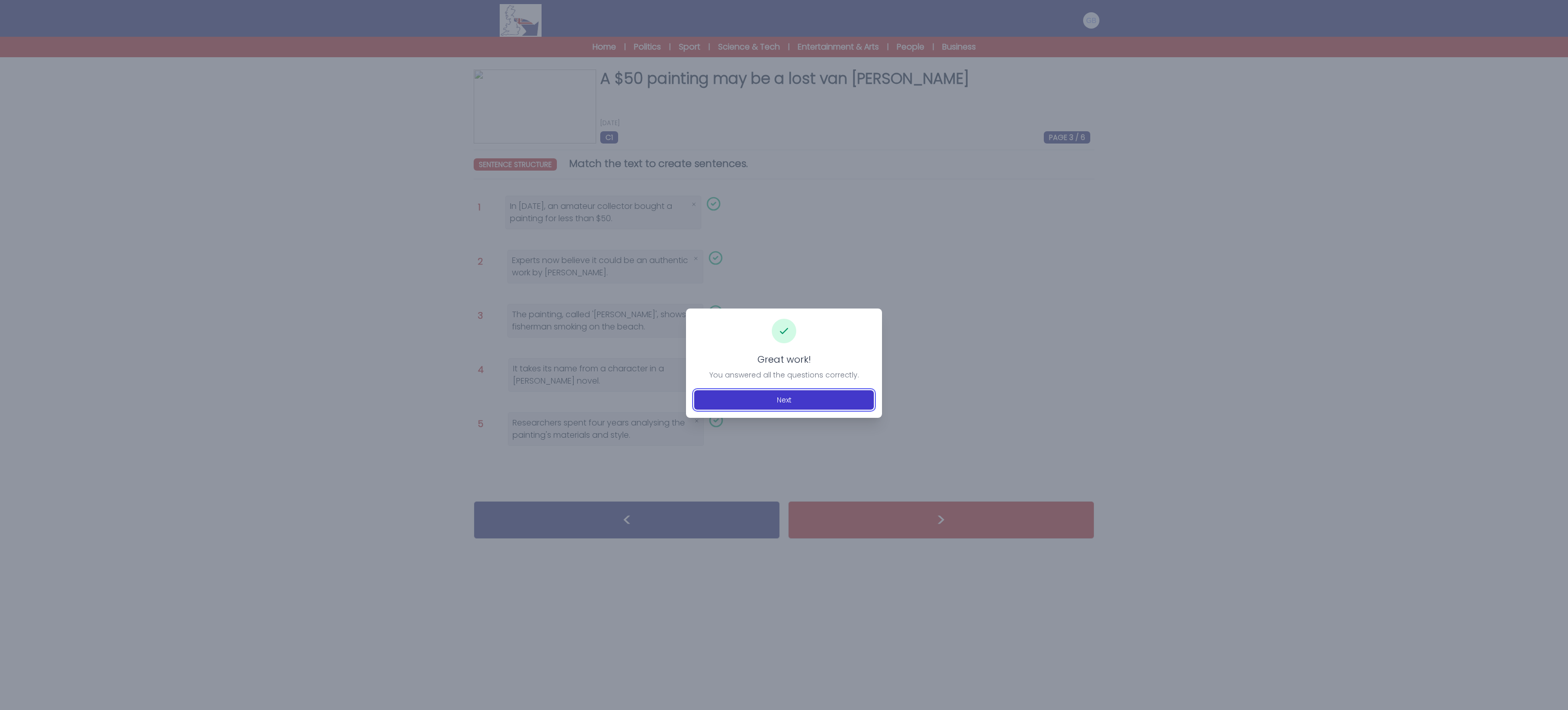
click at [810, 406] on button "Next" at bounding box center [783, 400] width 180 height 19
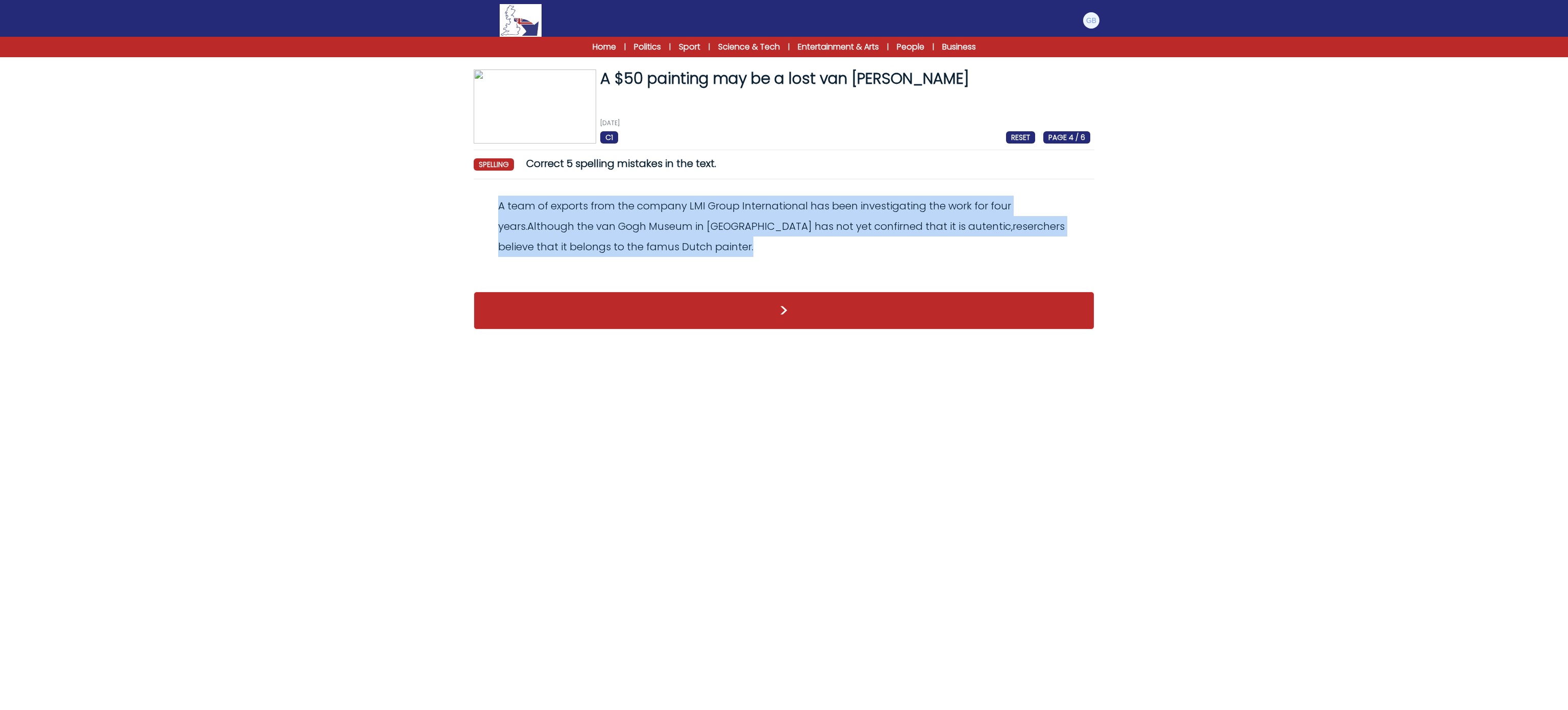
drag, startPoint x: 492, startPoint y: 194, endPoint x: 691, endPoint y: 279, distance: 216.4
click at [691, 279] on div "Revert Save A team of exports from the company LMI Group International has been…" at bounding box center [784, 234] width 621 height 94
copy odiv "A team of exports from the company LMI Group International has been investigati…"
click at [453, 206] on form "A $50 painting may be a lost van [PERSON_NAME] [DATE] C1 RESET PAGE 4 / 6 A $50…" at bounding box center [784, 190] width 1568 height 299
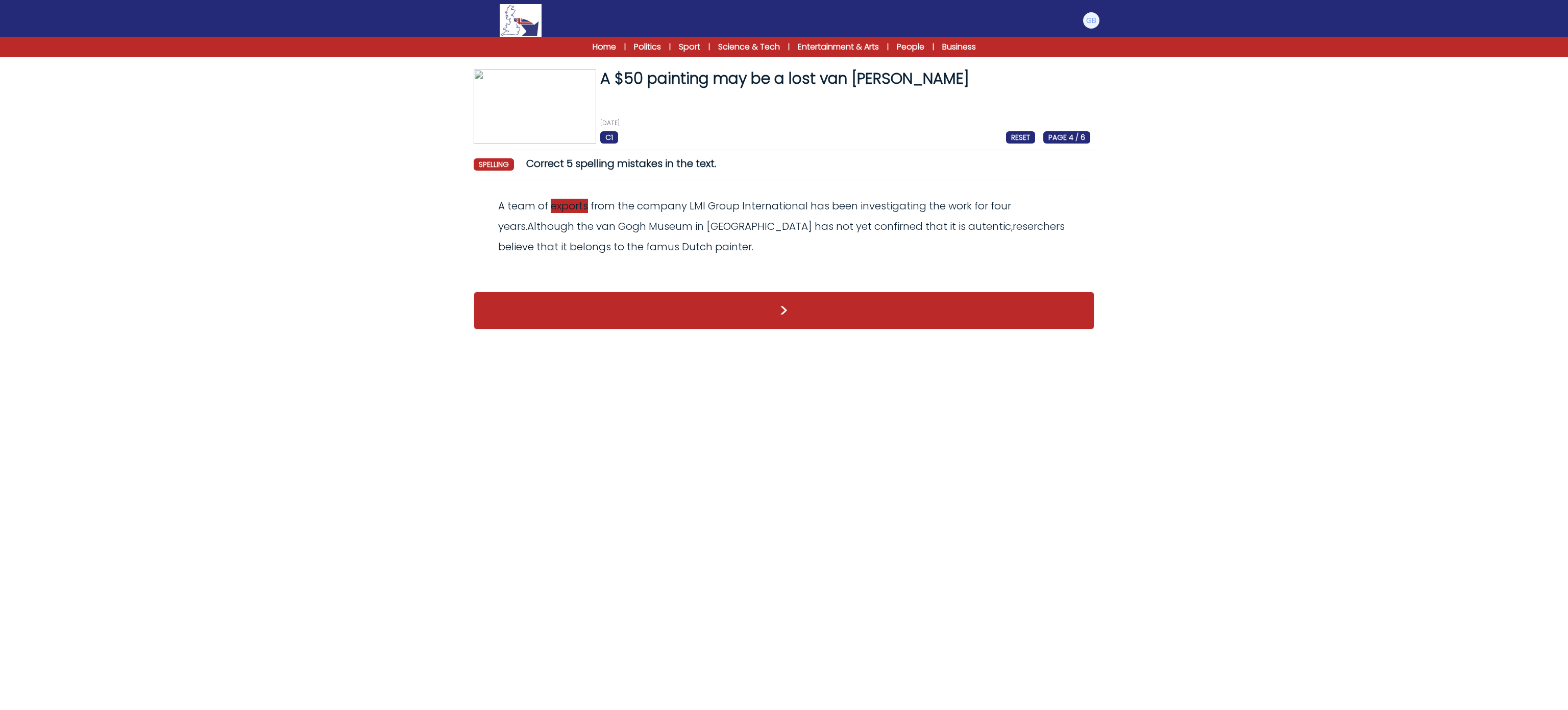
click at [567, 205] on span "exports" at bounding box center [569, 205] width 37 height 14
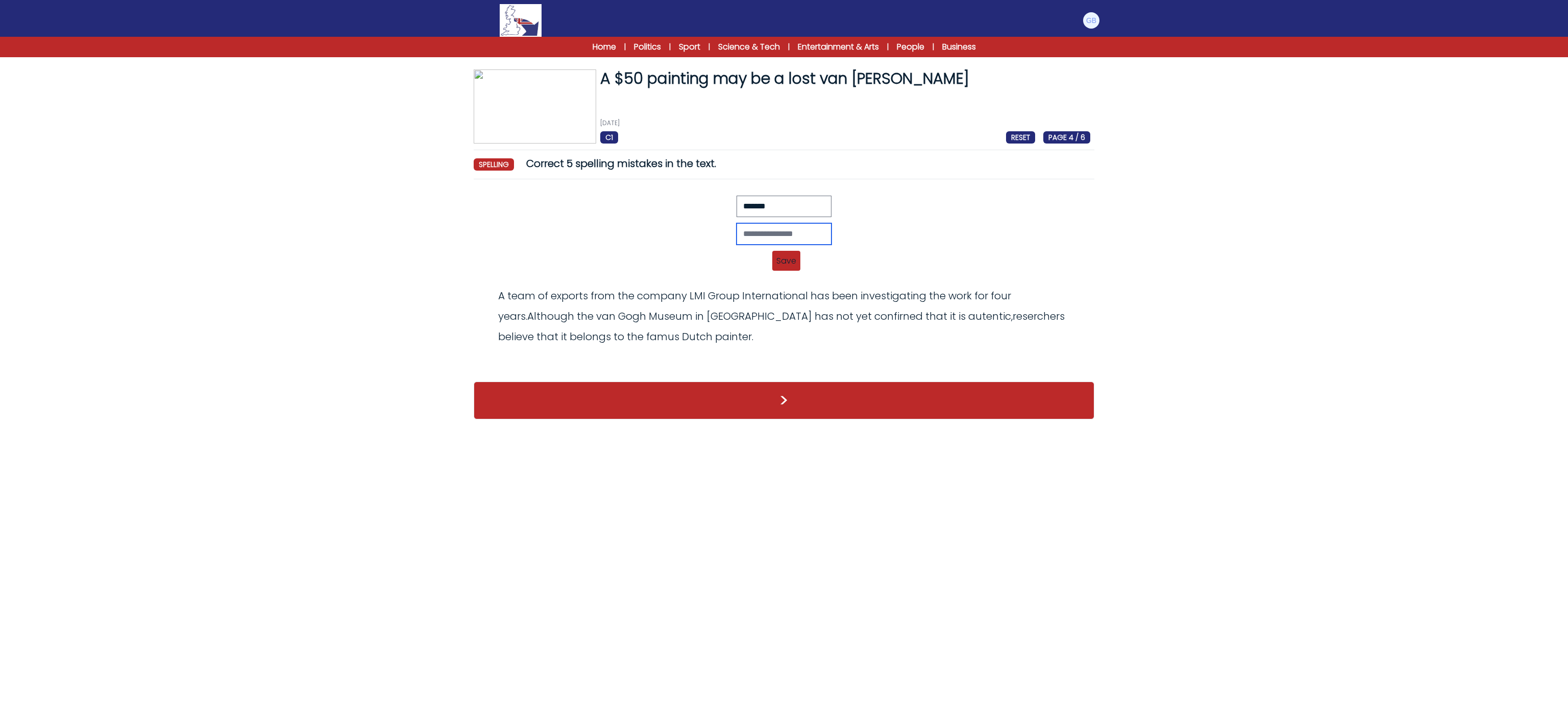
click at [737, 242] on input "text" at bounding box center [784, 233] width 95 height 21
type input "*******"
click at [784, 270] on span "Save" at bounding box center [786, 261] width 28 height 20
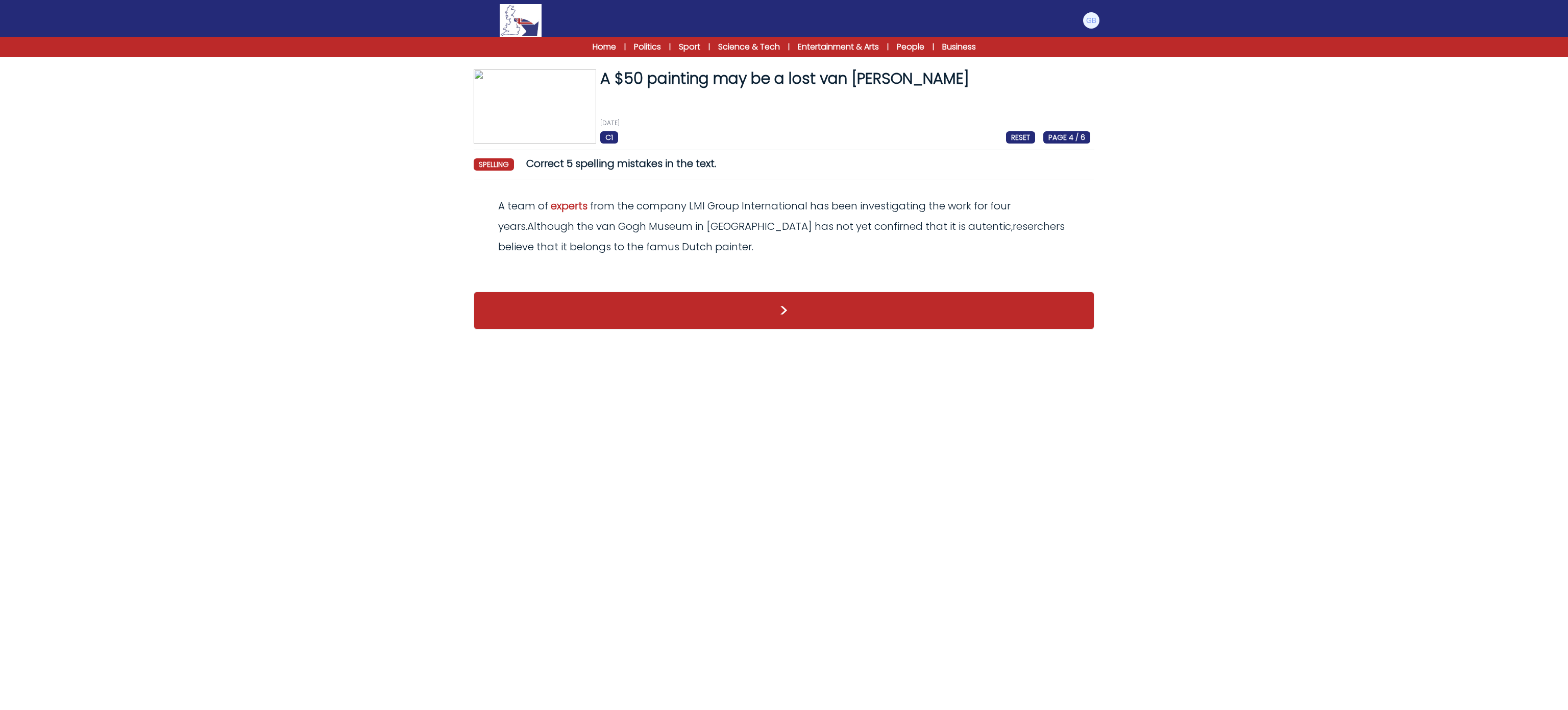
click at [810, 235] on div "A team of experts from the company LMI Group International has been investigati…" at bounding box center [784, 226] width 612 height 62
click at [874, 231] on span "confirned" at bounding box center [898, 226] width 49 height 14
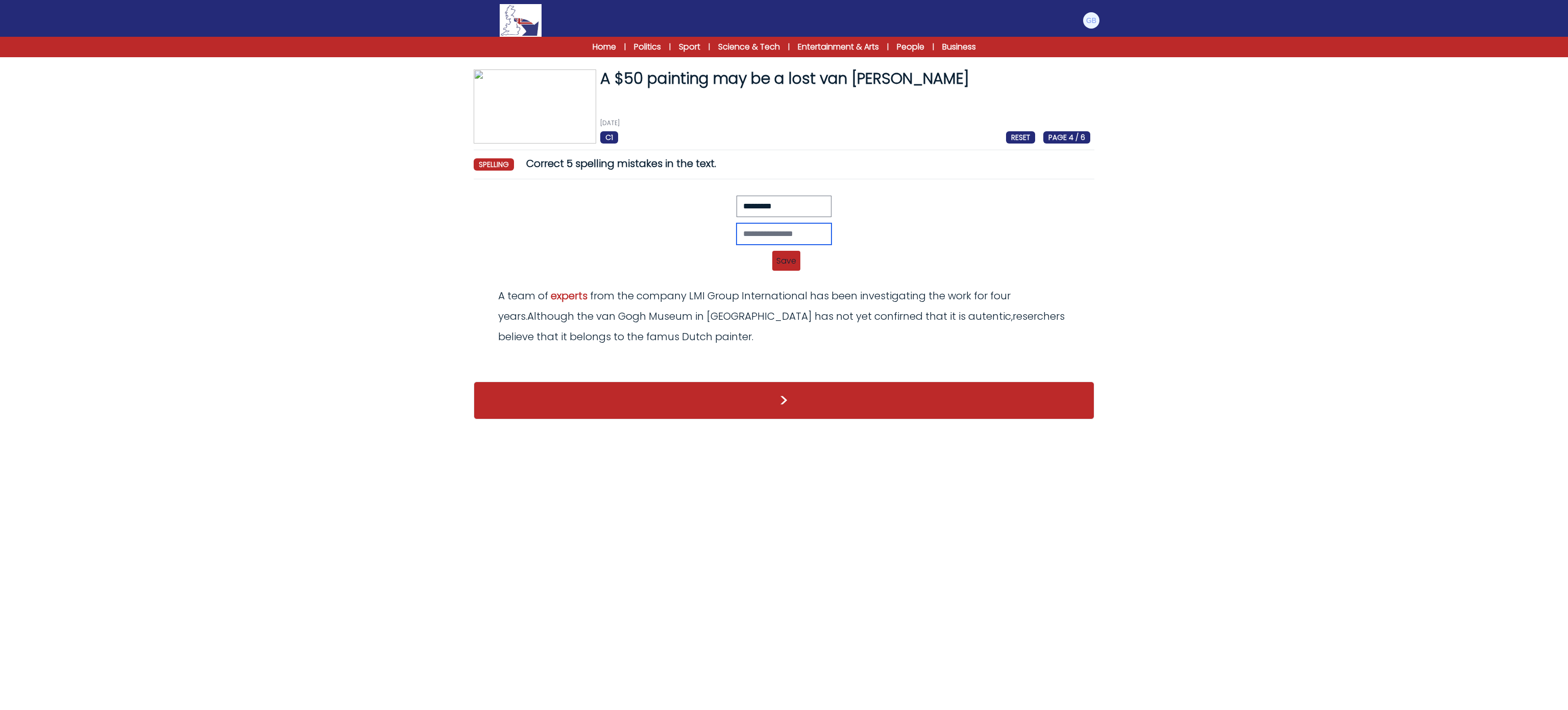
click at [792, 242] on input "text" at bounding box center [784, 233] width 95 height 21
type input "*********"
click at [788, 270] on span "Save" at bounding box center [786, 261] width 28 height 20
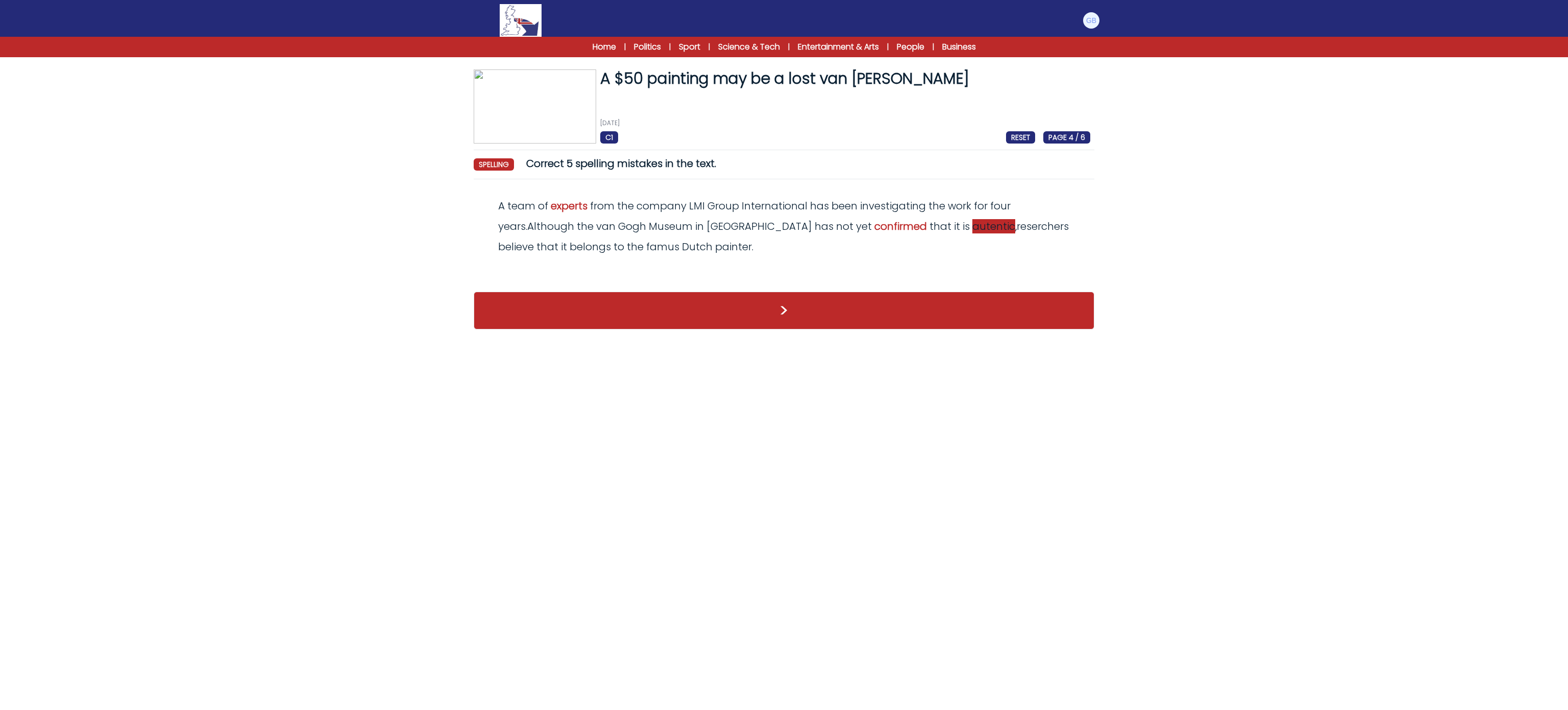
click at [972, 223] on span "autentic" at bounding box center [993, 226] width 43 height 14
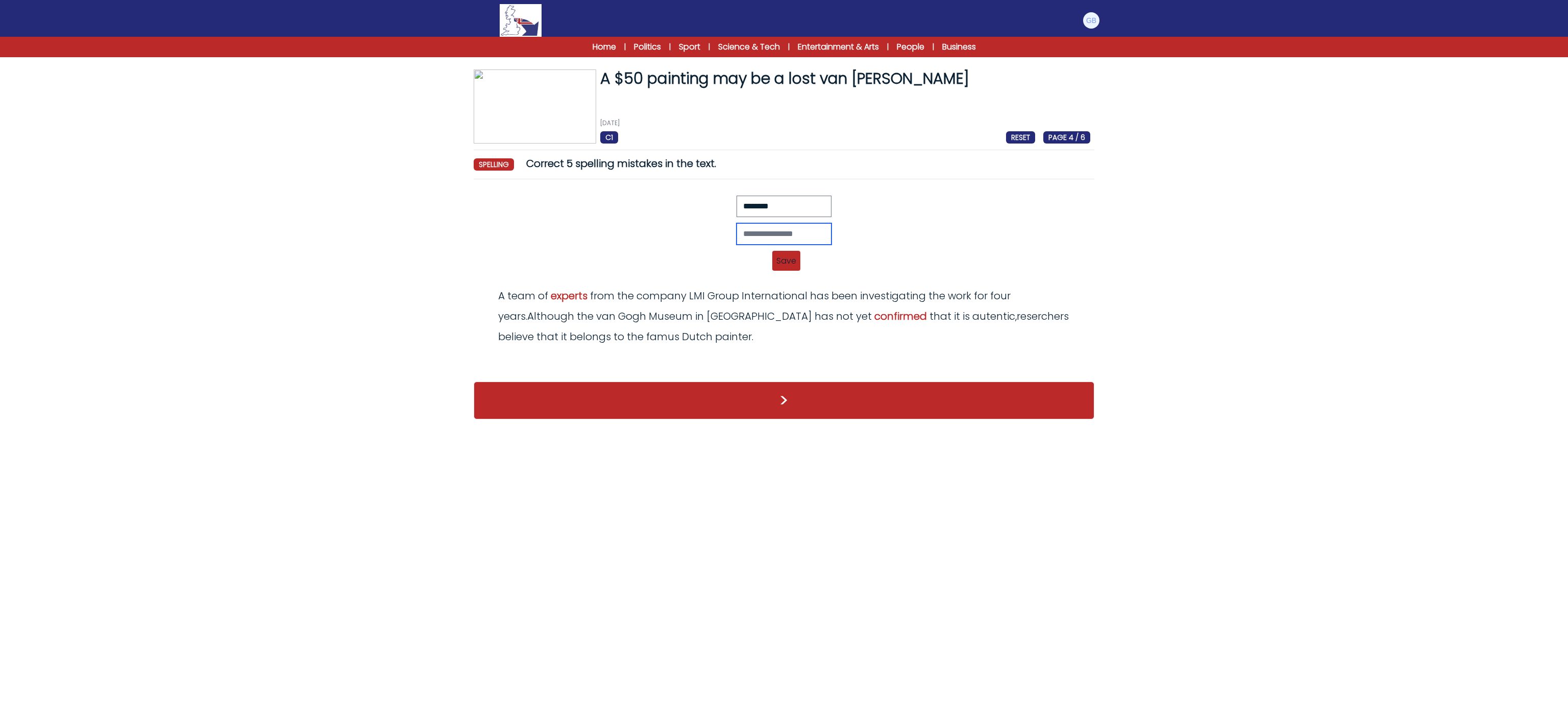
click at [789, 240] on input "text" at bounding box center [784, 233] width 95 height 21
type input "*********"
click at [784, 264] on span "Save" at bounding box center [786, 261] width 28 height 20
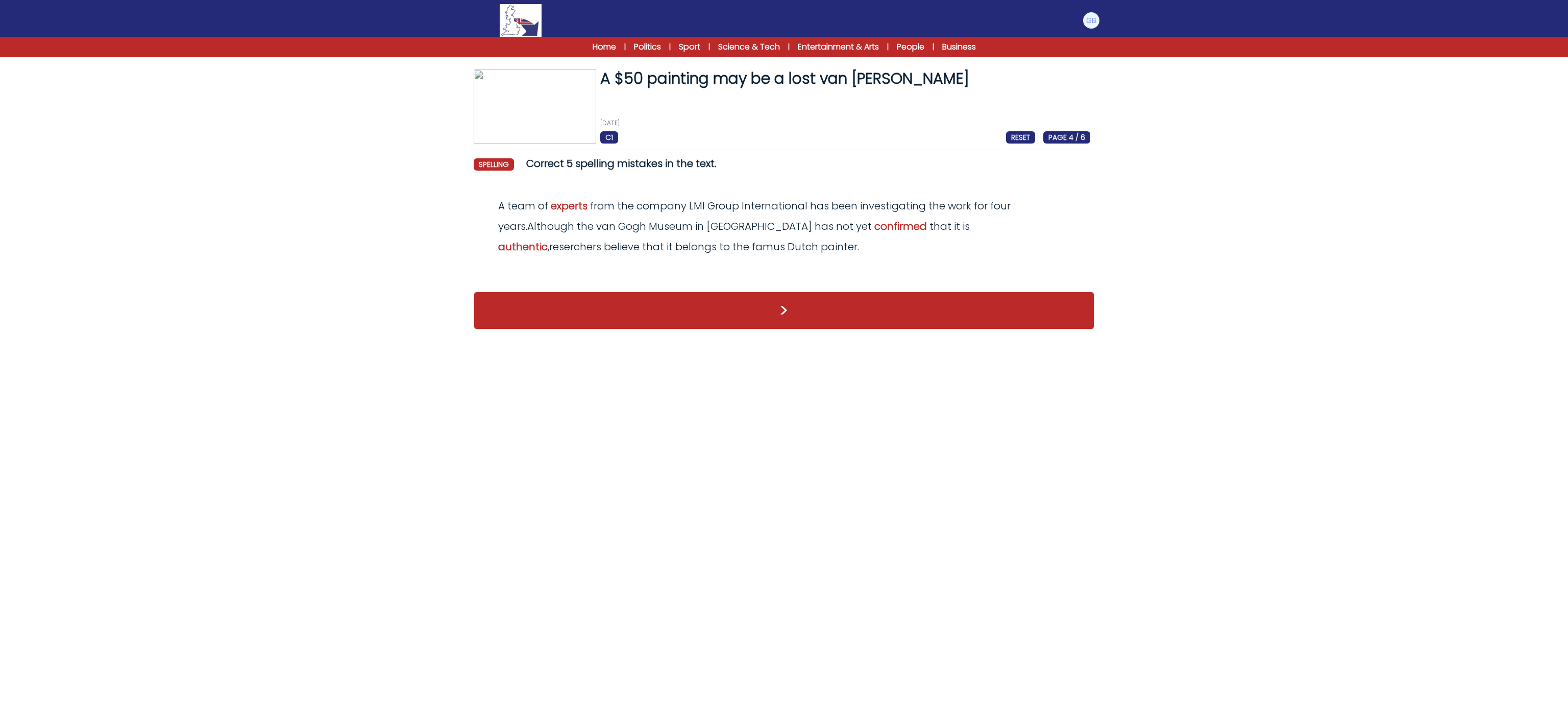
click at [1013, 198] on div "A team of experts from the company LMI Group International has been investigati…" at bounding box center [784, 226] width 612 height 62
click at [601, 239] on span "reserchers" at bounding box center [575, 246] width 52 height 14
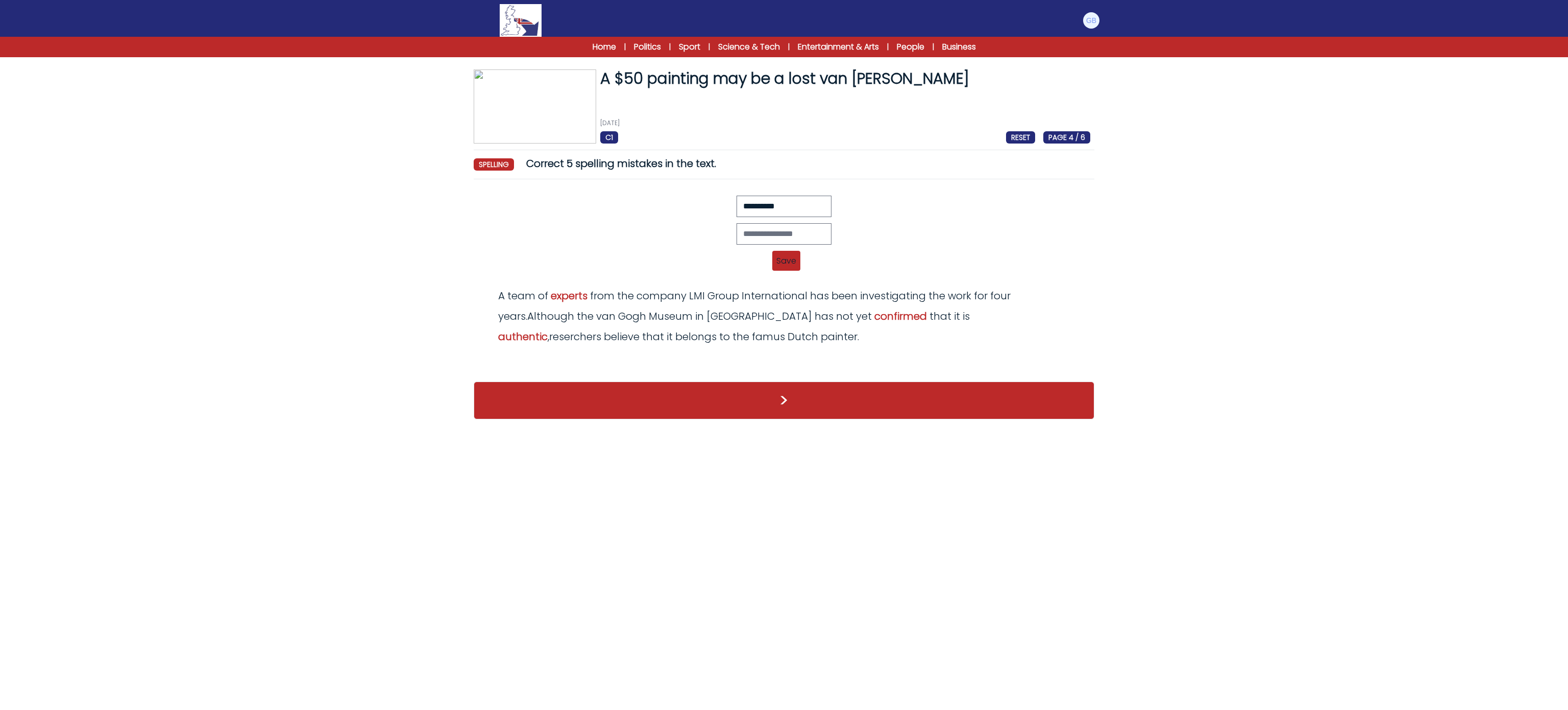
drag, startPoint x: 760, startPoint y: 225, endPoint x: 773, endPoint y: 239, distance: 19.1
click at [773, 239] on div "Revert Save A team of exports from the company LMI Group International has been…" at bounding box center [784, 236] width 612 height 82
click at [775, 240] on input "text" at bounding box center [784, 233] width 95 height 21
type input "**********"
click at [789, 258] on span "Save" at bounding box center [786, 261] width 28 height 20
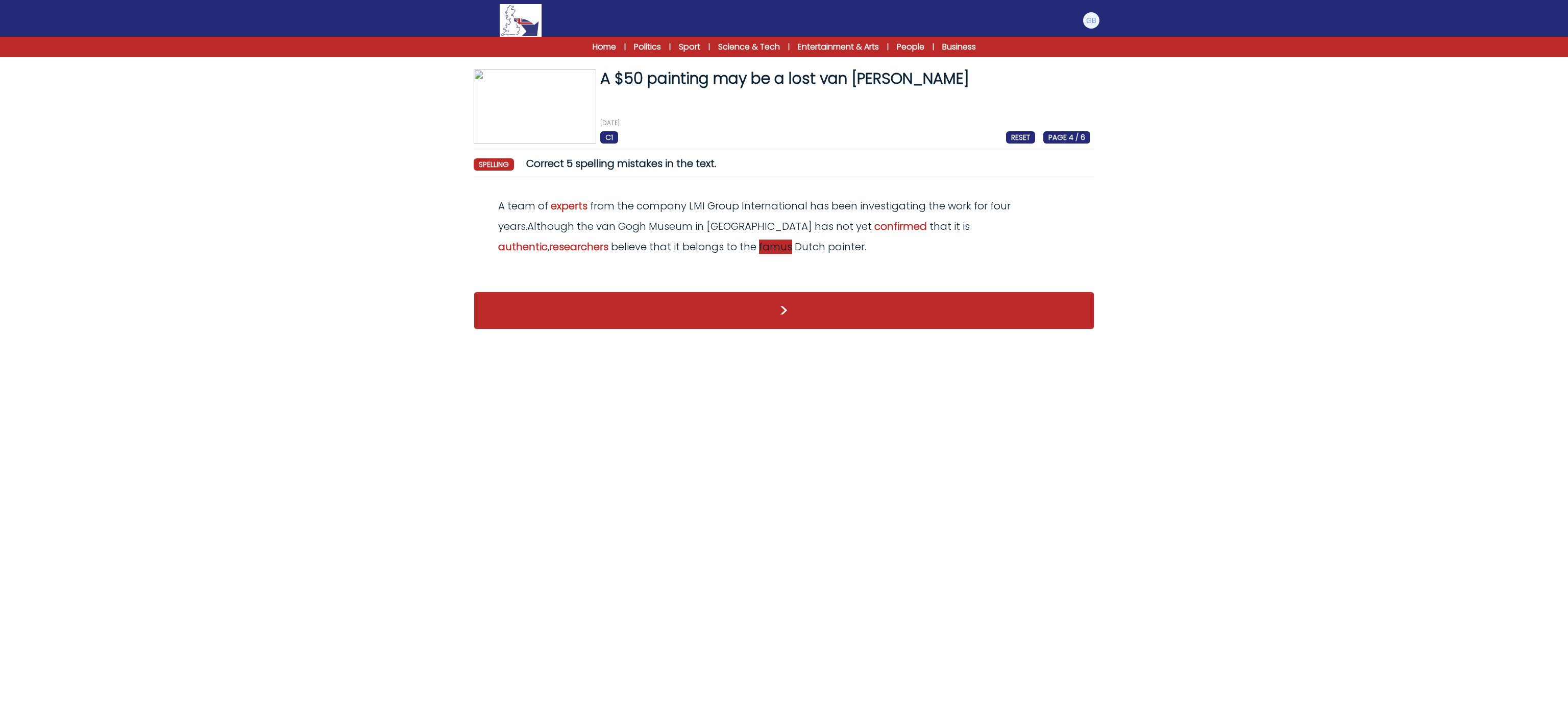
click at [759, 247] on span "famus" at bounding box center [775, 246] width 33 height 14
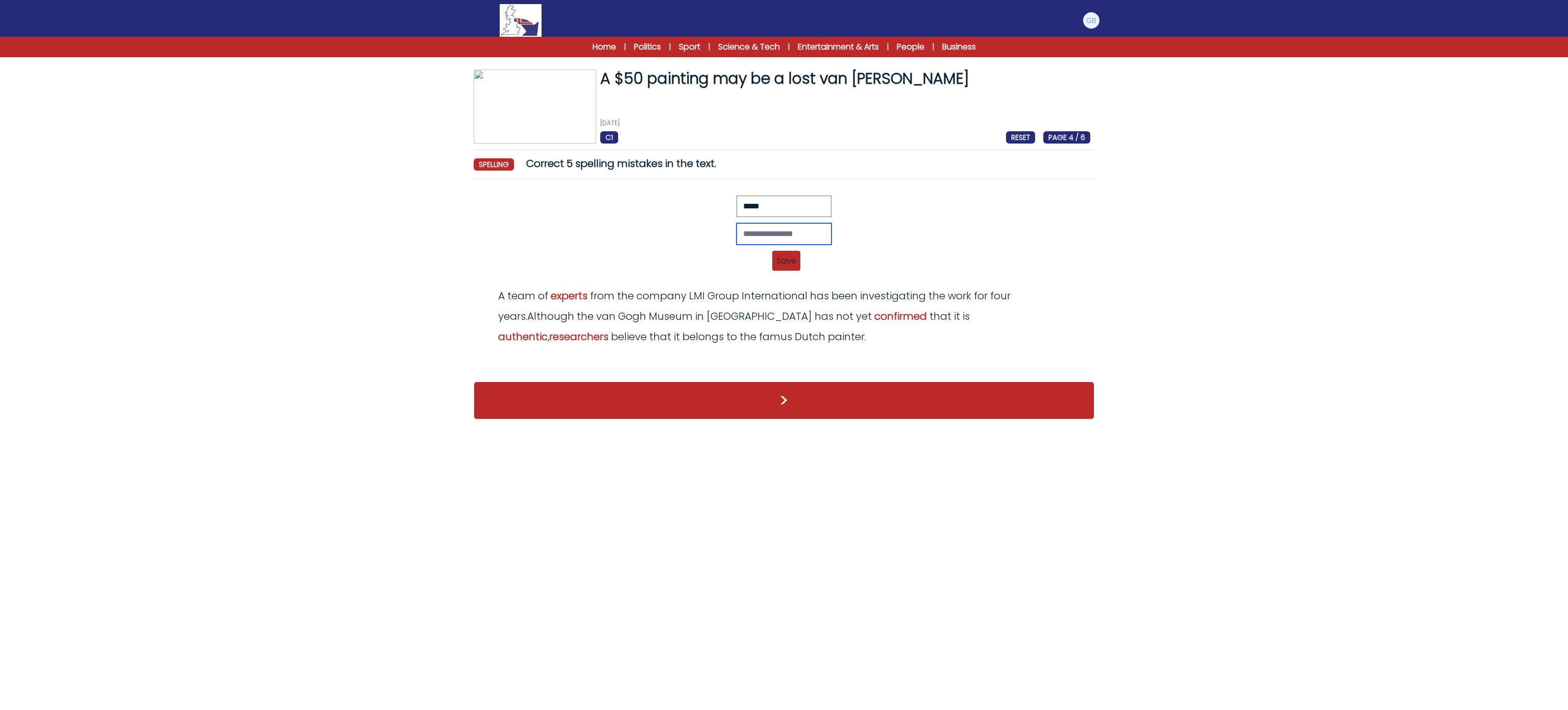
click at [799, 228] on input "text" at bounding box center [784, 233] width 95 height 21
type input "******"
click at [799, 255] on span "Save" at bounding box center [786, 261] width 28 height 20
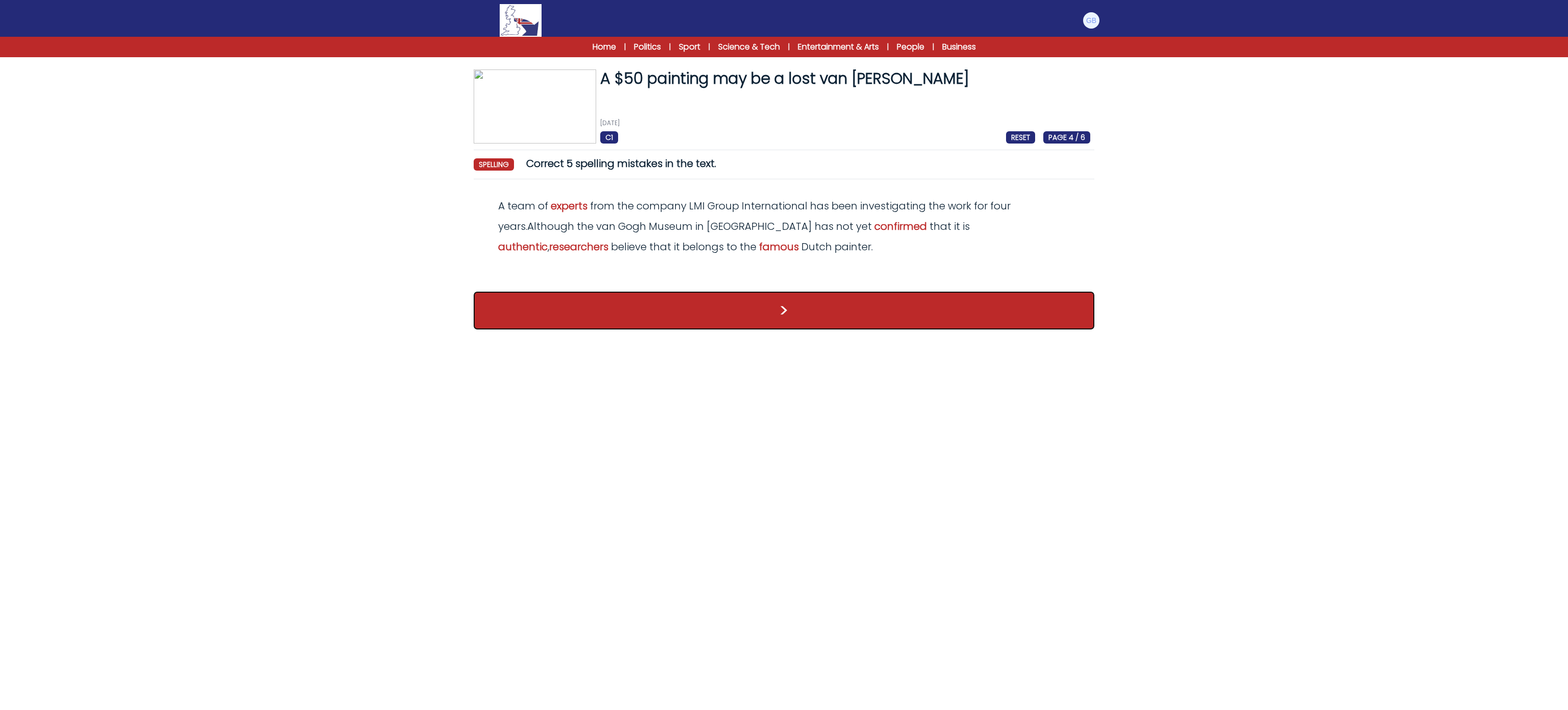
click at [768, 318] on button ">" at bounding box center [784, 311] width 621 height 38
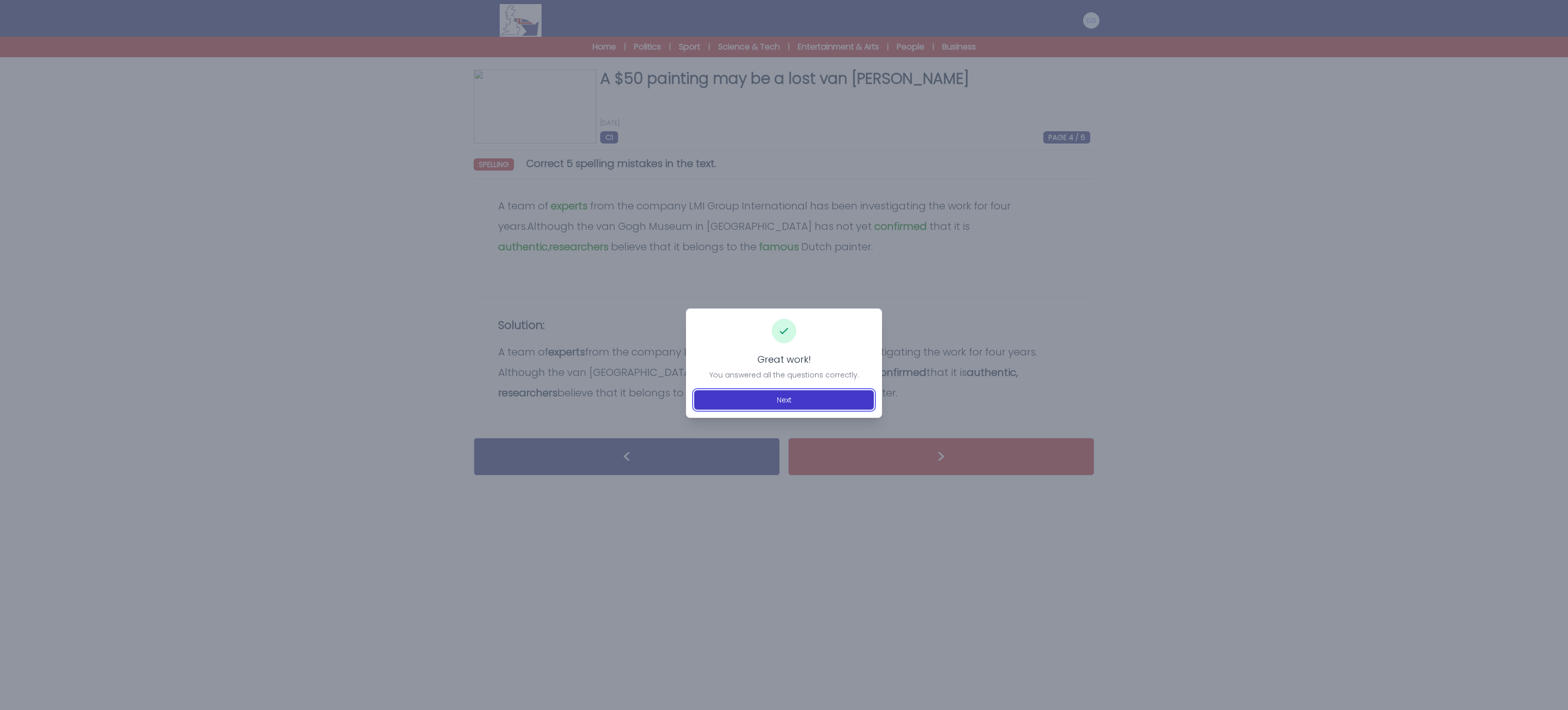
click at [827, 393] on button "Next" at bounding box center [783, 400] width 180 height 19
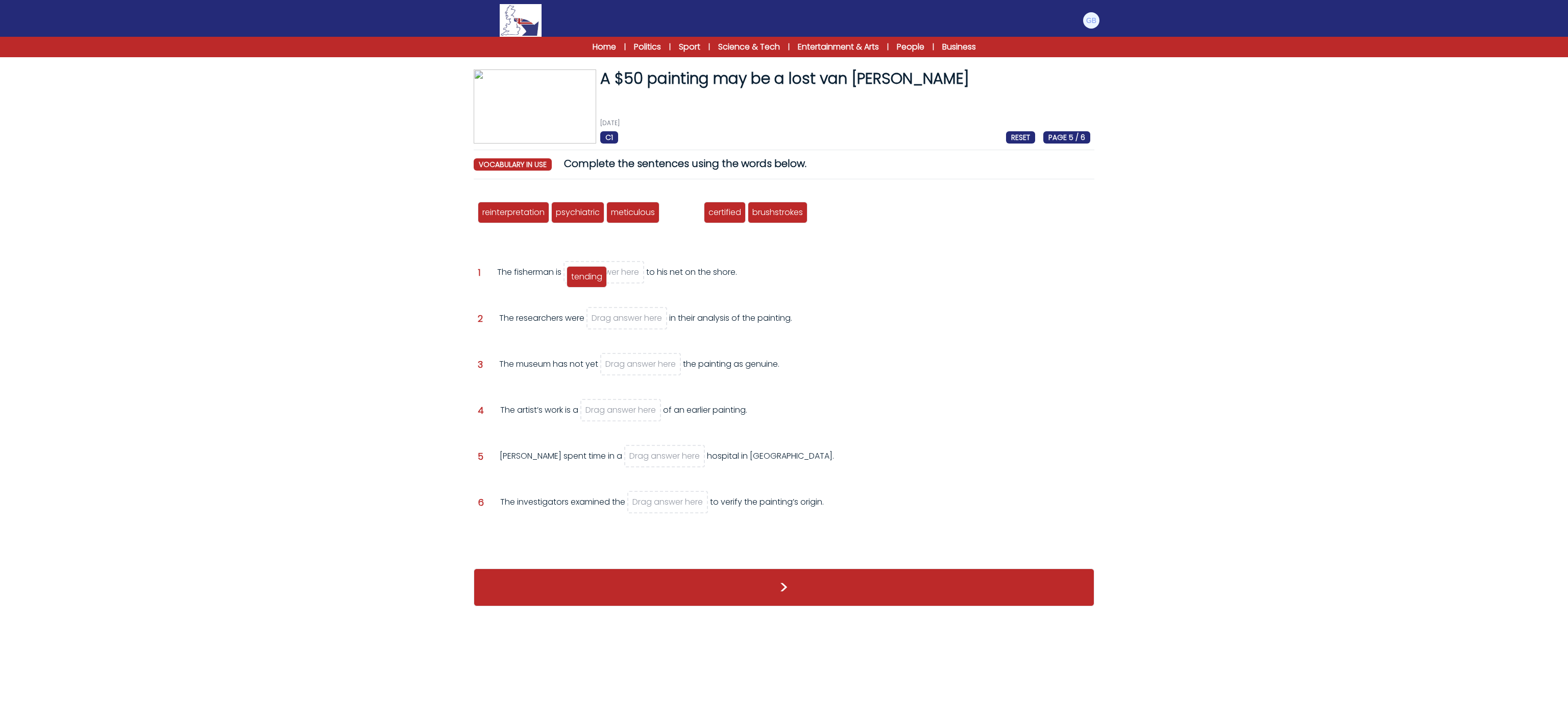
drag, startPoint x: 700, startPoint y: 216, endPoint x: 605, endPoint y: 280, distance: 114.5
click at [602, 280] on span "tending" at bounding box center [586, 276] width 31 height 12
drag, startPoint x: 629, startPoint y: 210, endPoint x: 635, endPoint y: 318, distance: 108.2
click at [635, 318] on span "meticulous" at bounding box center [639, 320] width 44 height 12
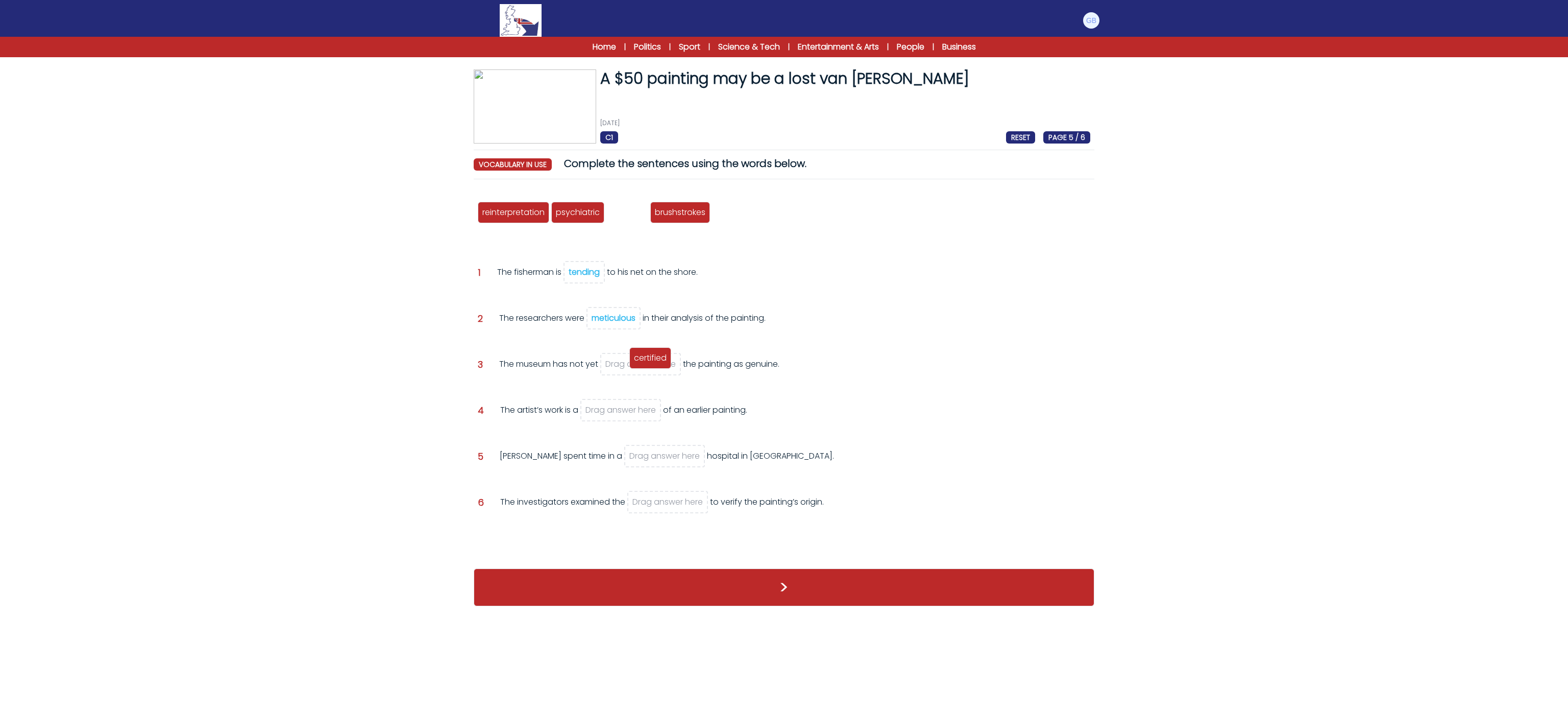
drag, startPoint x: 629, startPoint y: 216, endPoint x: 653, endPoint y: 362, distance: 148.0
click at [653, 362] on span "certified" at bounding box center [650, 357] width 33 height 12
drag, startPoint x: 527, startPoint y: 213, endPoint x: 627, endPoint y: 418, distance: 228.1
click at [627, 418] on span "reinterpretation" at bounding box center [614, 417] width 62 height 12
click at [560, 210] on span "brushstrokes" at bounding box center [562, 212] width 51 height 12
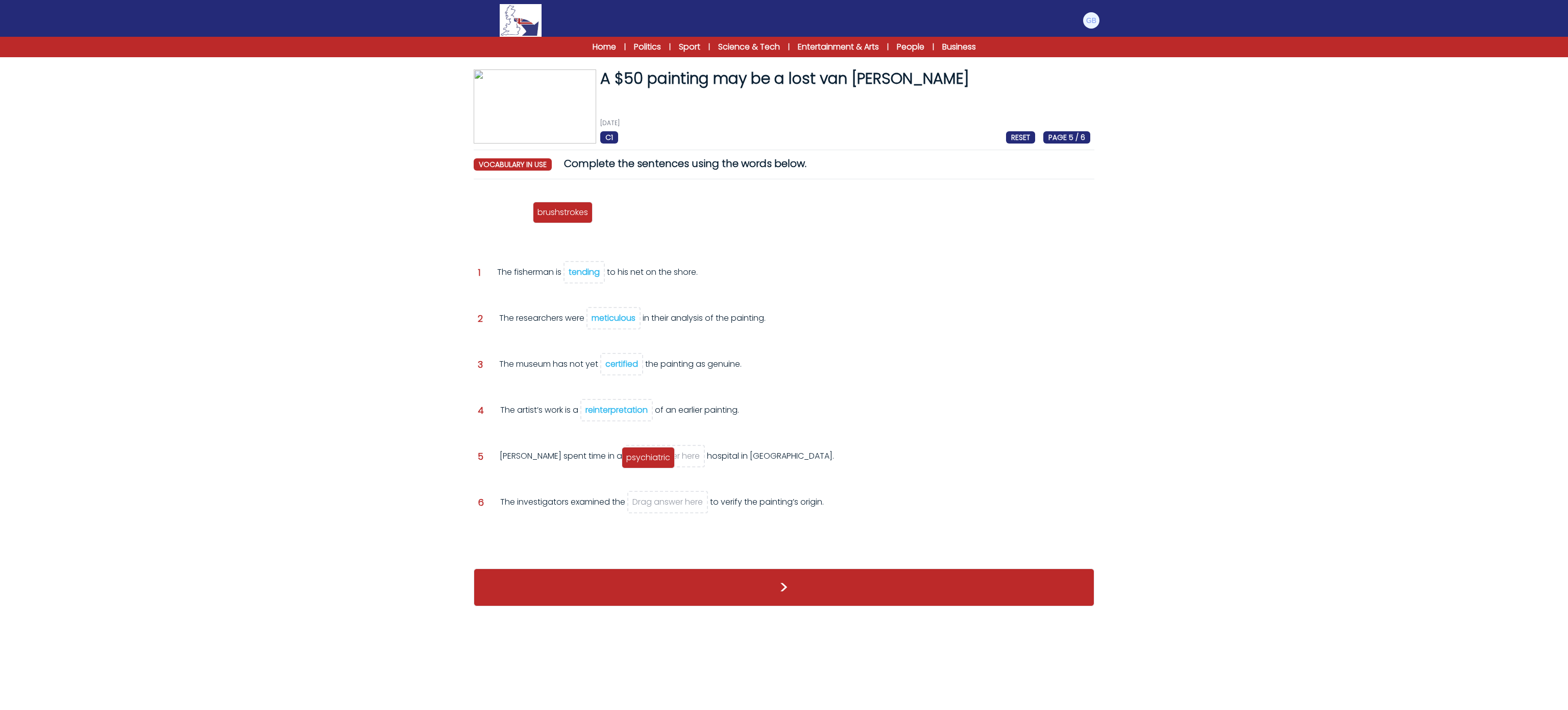
drag, startPoint x: 526, startPoint y: 217, endPoint x: 670, endPoint y: 462, distance: 284.2
click at [670, 462] on span "psychiatric" at bounding box center [648, 457] width 44 height 12
drag, startPoint x: 531, startPoint y: 270, endPoint x: 673, endPoint y: 506, distance: 275.4
click at [673, 506] on span "brushstrokes" at bounding box center [657, 501] width 51 height 12
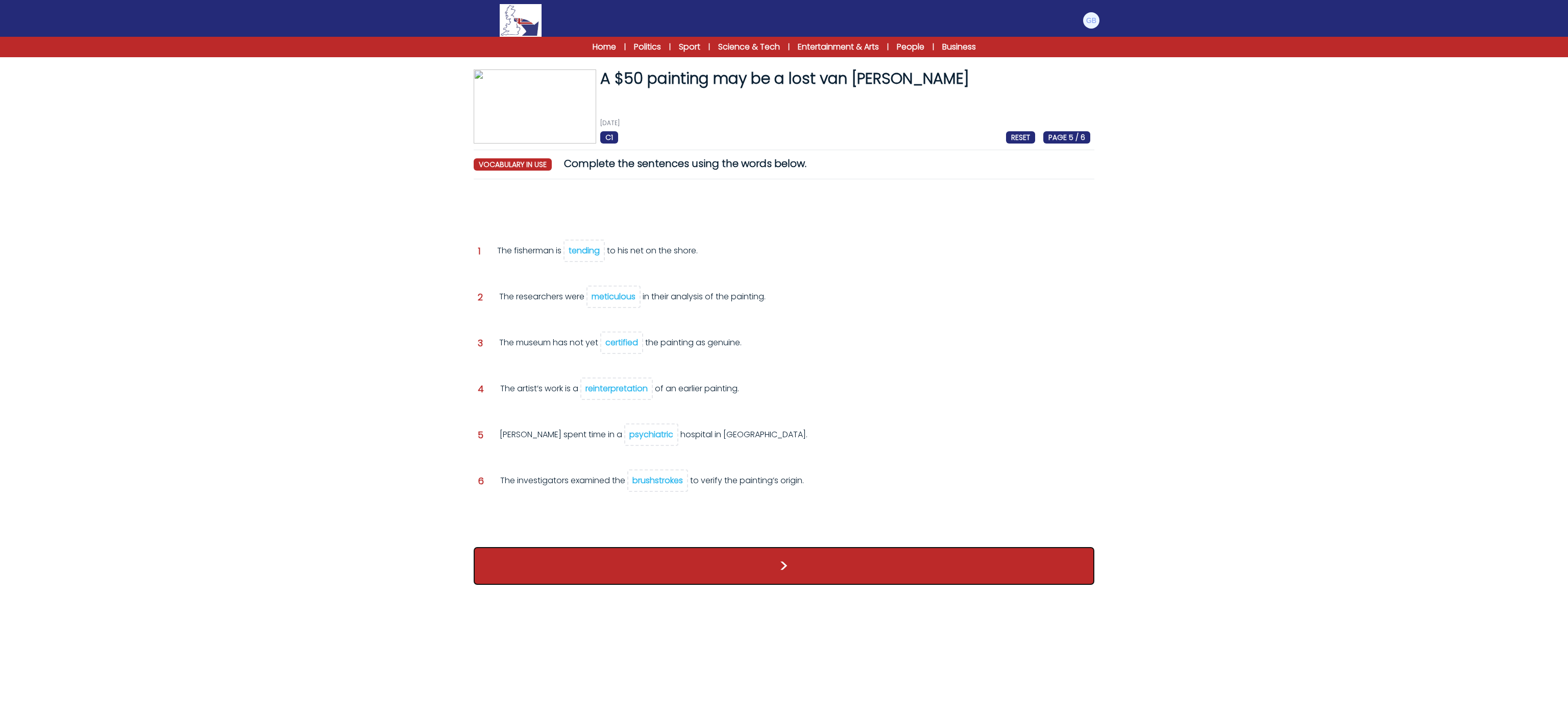
click at [676, 564] on button ">" at bounding box center [784, 566] width 621 height 38
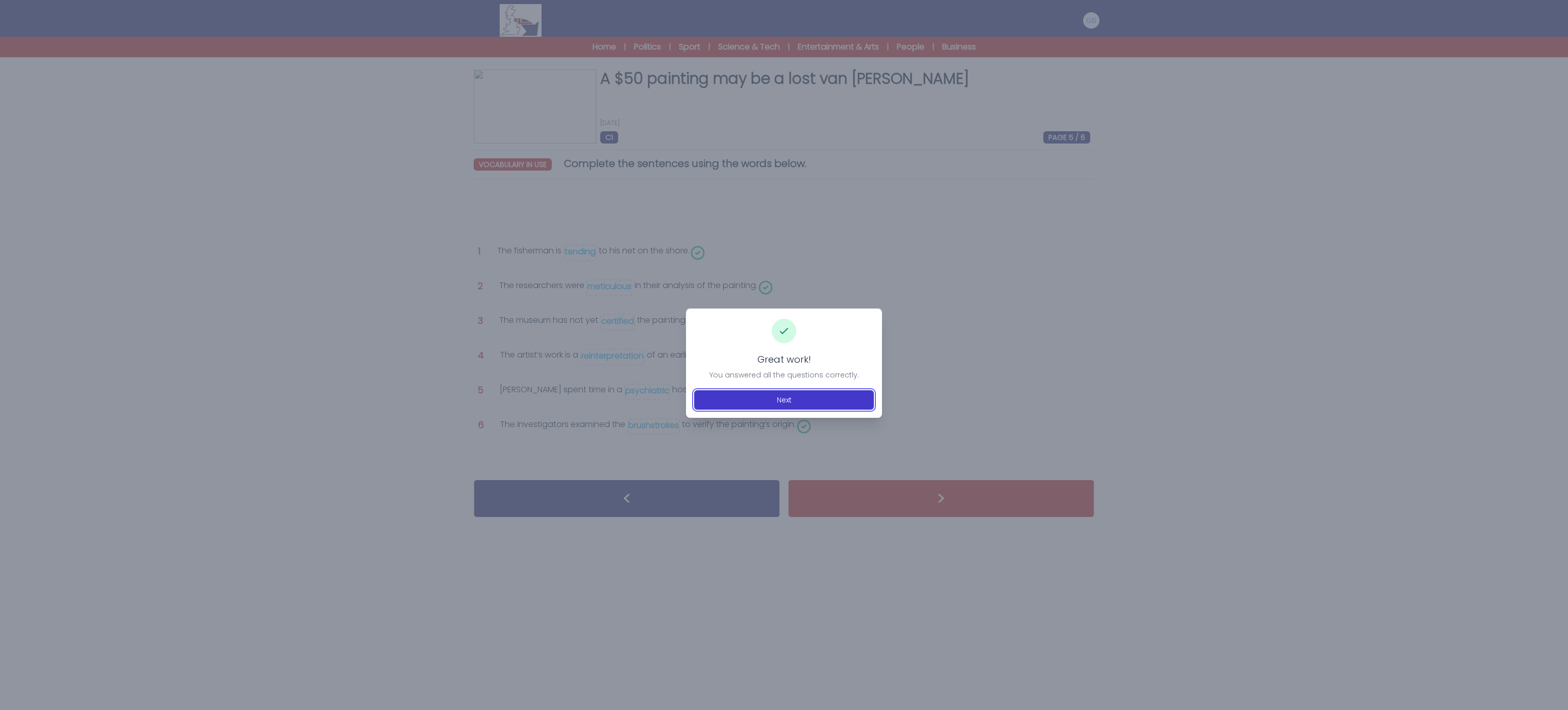
click at [771, 406] on button "Next" at bounding box center [783, 400] width 180 height 19
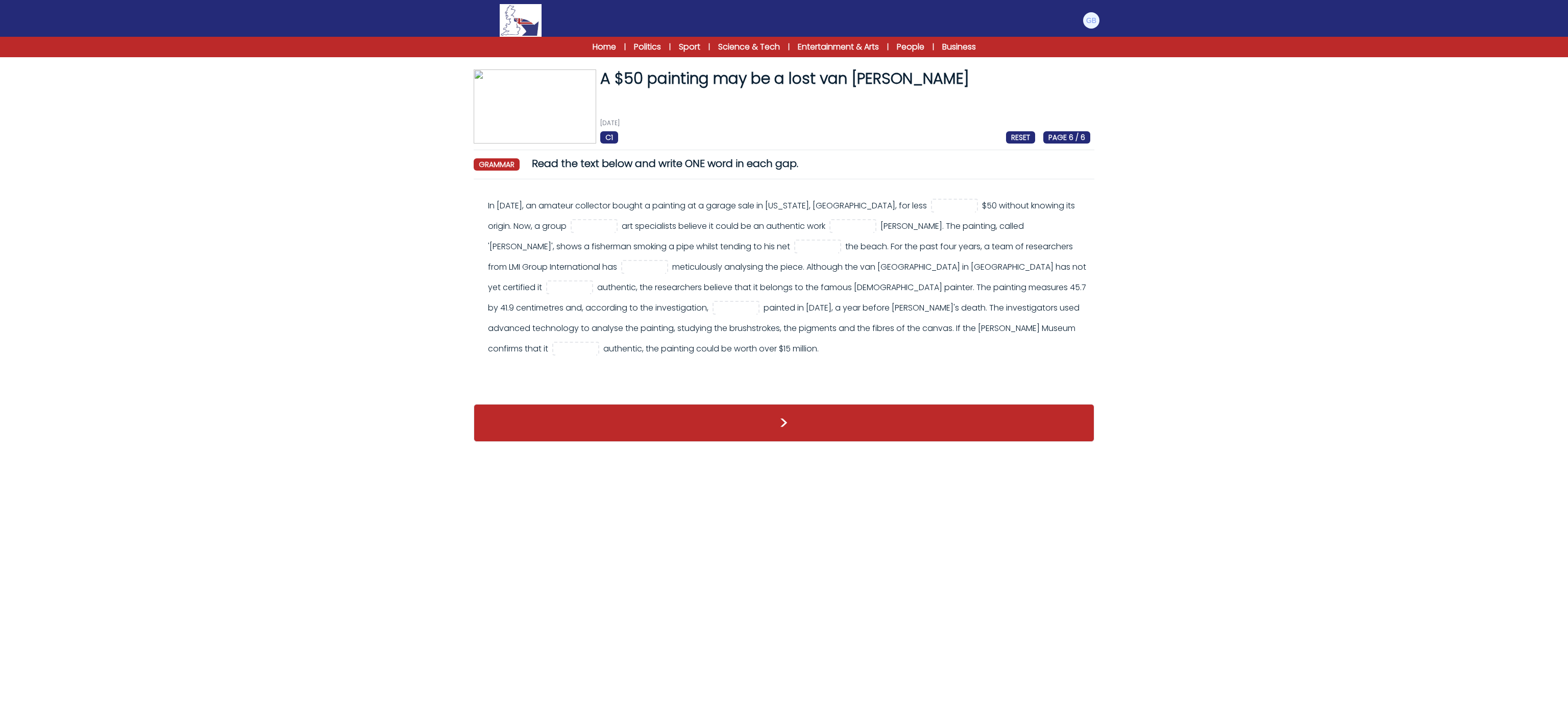
drag, startPoint x: 482, startPoint y: 201, endPoint x: 802, endPoint y: 371, distance: 362.4
click at [802, 371] on div "In [DATE], an amateur collector bought a painting at a garage sale in [US_STATE…" at bounding box center [784, 290] width 621 height 206
copy div "In [DATE], an amateur collector bought a painting at a garage sale in [US_STATE…"
click at [934, 207] on input "text" at bounding box center [954, 206] width 41 height 12
type input "****"
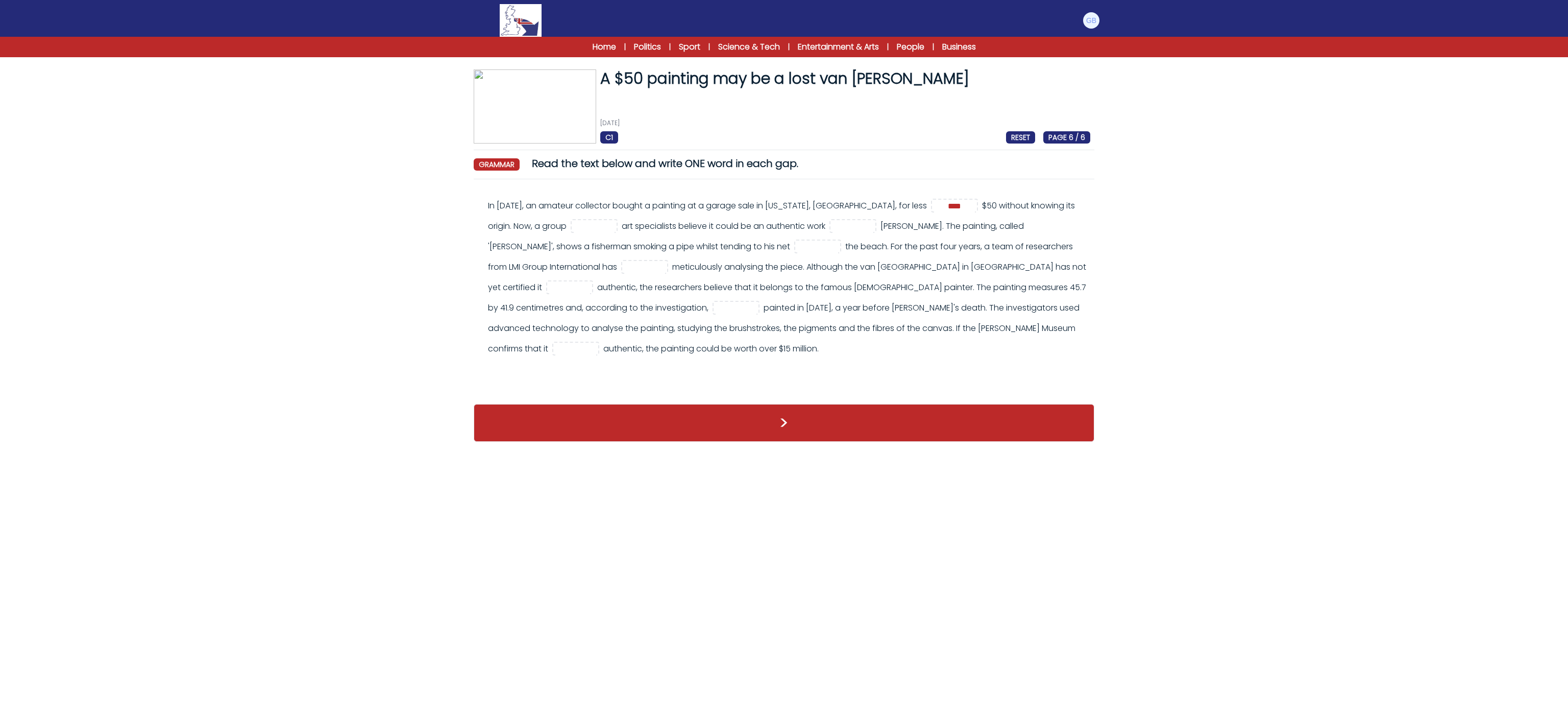
click at [580, 217] on div "In 2016, an amateur collector bought a painting at a garage sale in Minnesota, …" at bounding box center [789, 277] width 602 height 163
click at [556, 234] on div "In 2016, an amateur collector bought a painting at a garage sale in Minnesota, …" at bounding box center [789, 277] width 602 height 163
click at [574, 232] on input "text" at bounding box center [594, 227] width 41 height 12
type input "**"
click at [838, 209] on div "In 2016, an amateur collector bought a painting at a garage sale in Minnesota, …" at bounding box center [789, 277] width 602 height 163
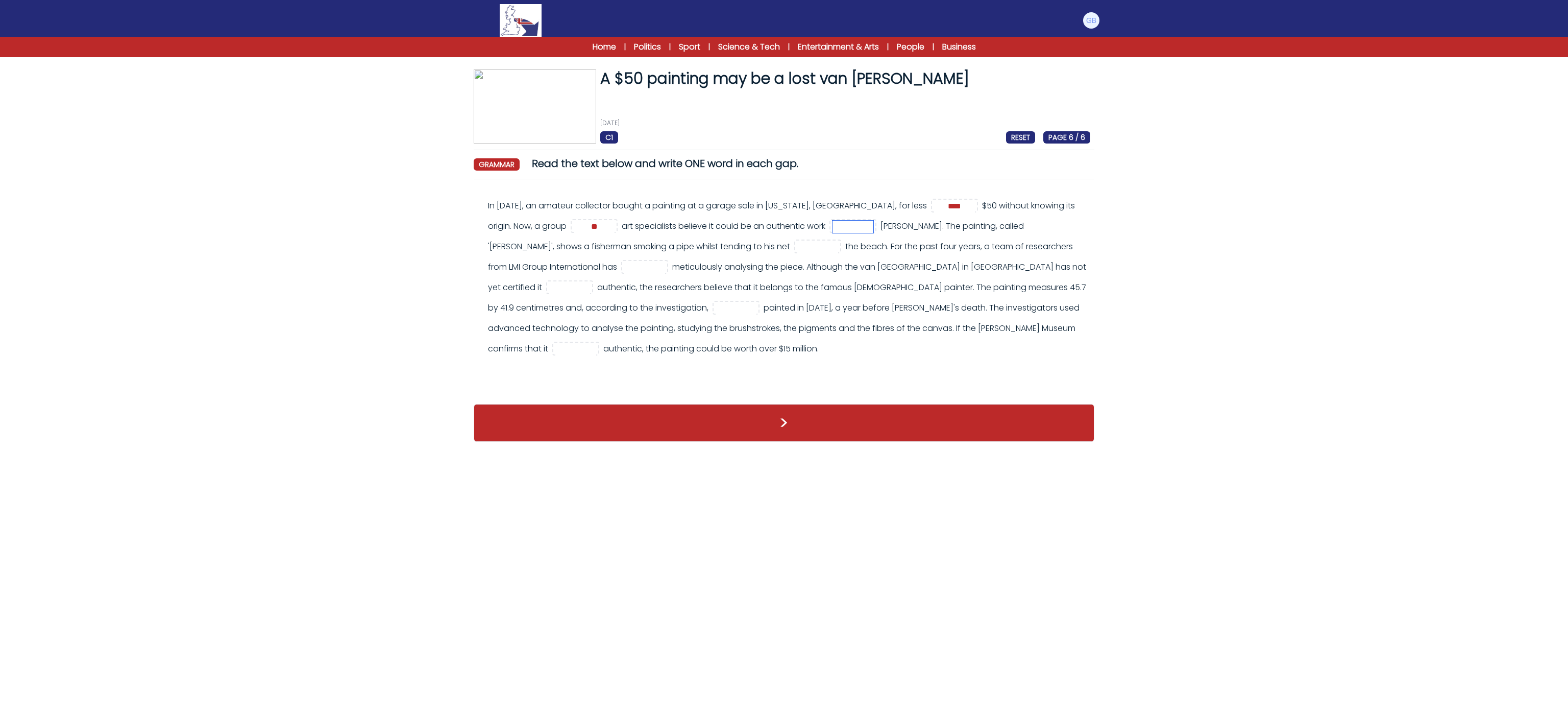
click at [833, 228] on input "text" at bounding box center [853, 227] width 41 height 12
type input "**"
click at [847, 275] on div "In 2016, an amateur collector bought a painting at a garage sale in Minnesota, …" at bounding box center [789, 277] width 602 height 163
click at [797, 241] on input "text" at bounding box center [817, 247] width 41 height 12
type input "**"
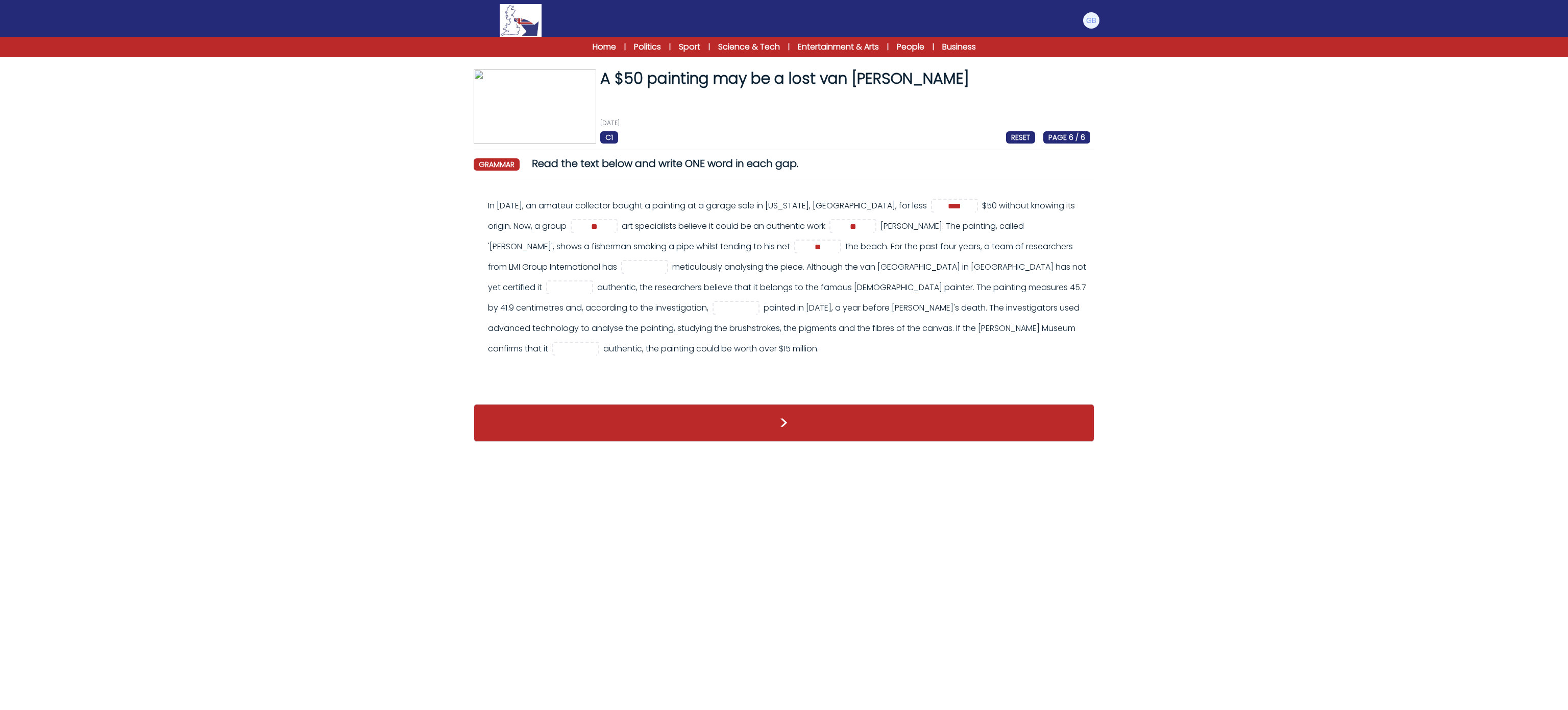
click at [870, 343] on div "In 2016, an amateur collector bought a painting at a garage sale in Minnesota, …" at bounding box center [789, 277] width 602 height 163
click at [625, 269] on input "text" at bounding box center [645, 267] width 41 height 12
type input "*"
type input "****"
click at [544, 279] on div "In 2016, an amateur collector bought a painting at a garage sale in Minnesota, …" at bounding box center [789, 277] width 602 height 163
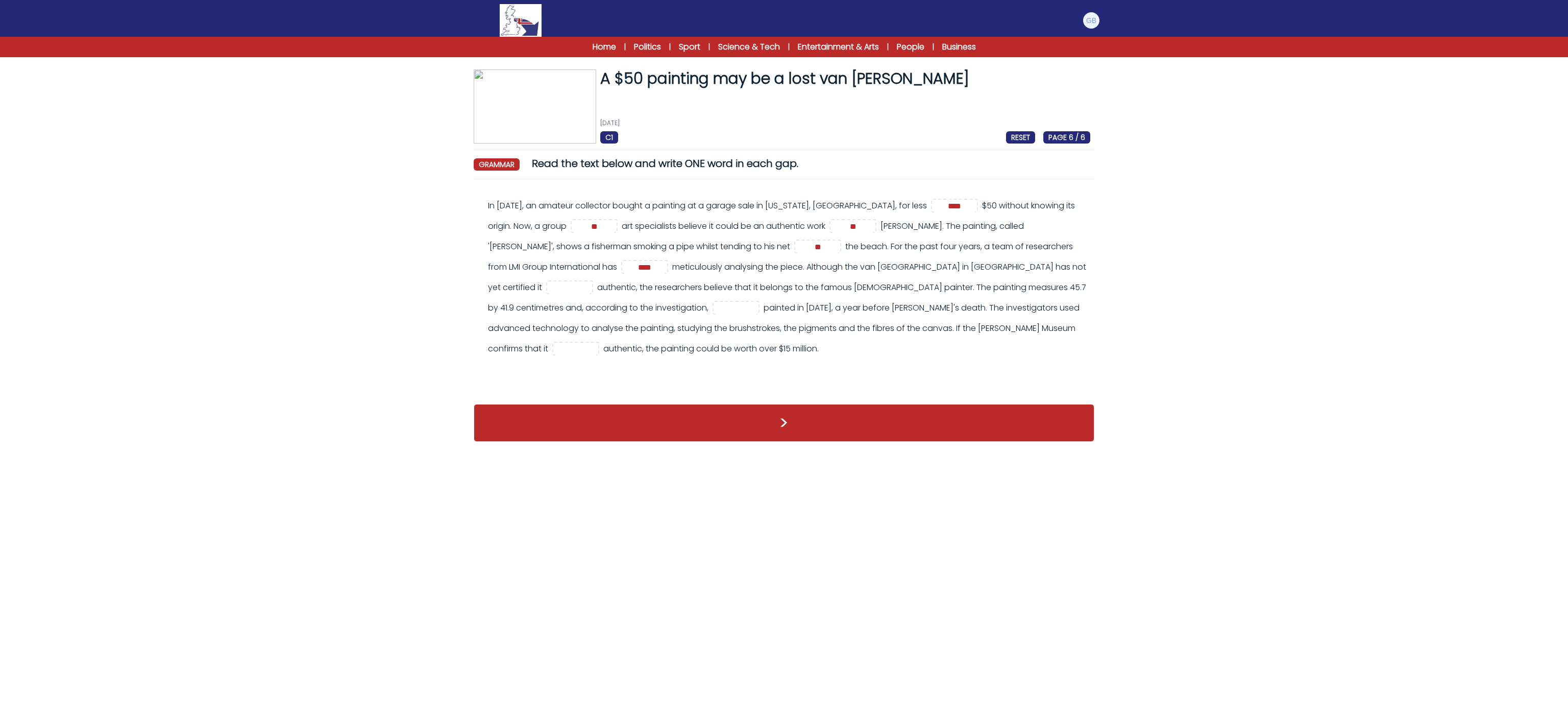
click at [544, 280] on div "In 2016, an amateur collector bought a painting at a garage sale in Minnesota, …" at bounding box center [789, 277] width 602 height 163
click at [549, 282] on input "text" at bounding box center [569, 288] width 41 height 12
type input "**"
drag, startPoint x: 659, startPoint y: 301, endPoint x: 660, endPoint y: 307, distance: 6.1
click at [716, 302] on input "text" at bounding box center [736, 308] width 41 height 12
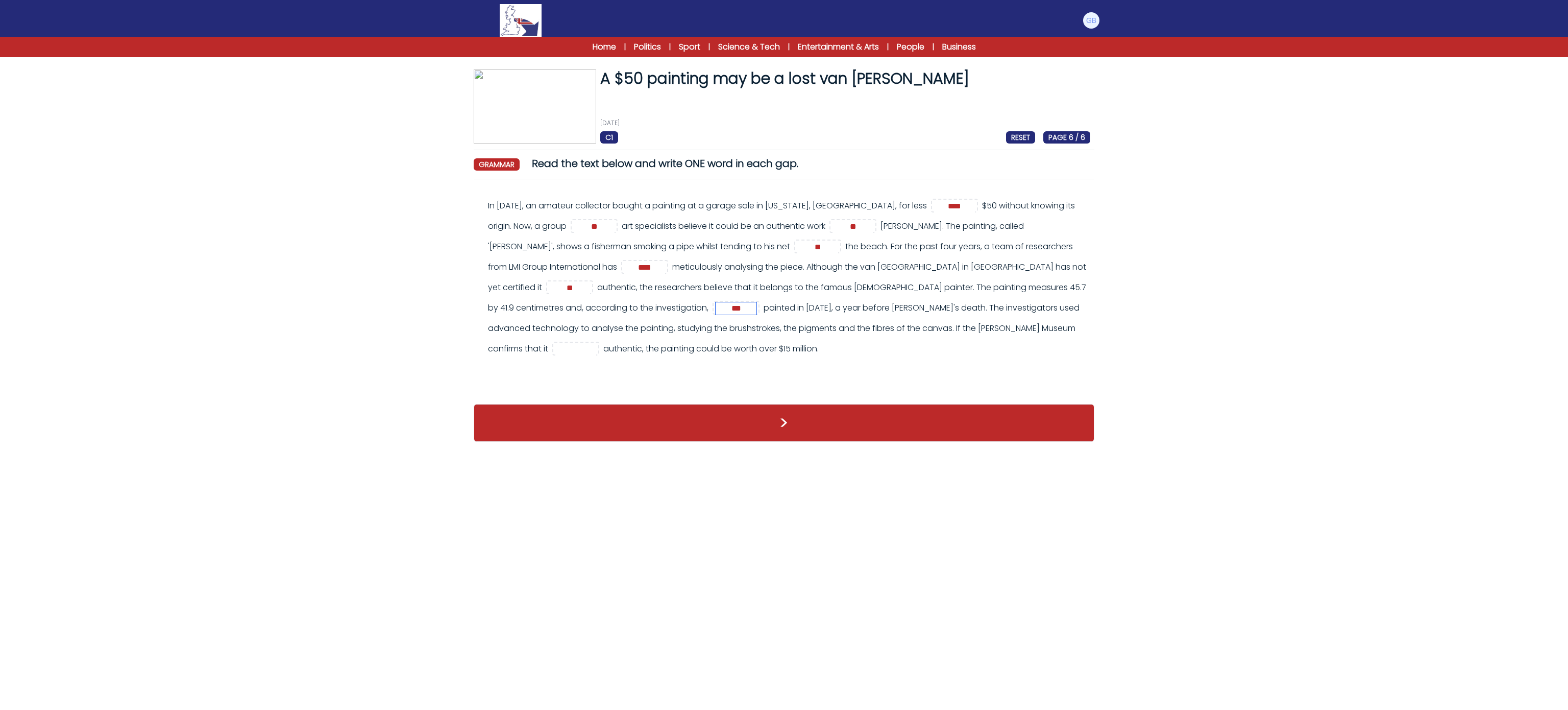
type input "***"
click at [555, 346] on input "text" at bounding box center [575, 350] width 41 height 12
type input "**"
click at [625, 393] on div "In 2016, an amateur collector bought a painting at a garage sale in Minnesota, …" at bounding box center [784, 290] width 621 height 206
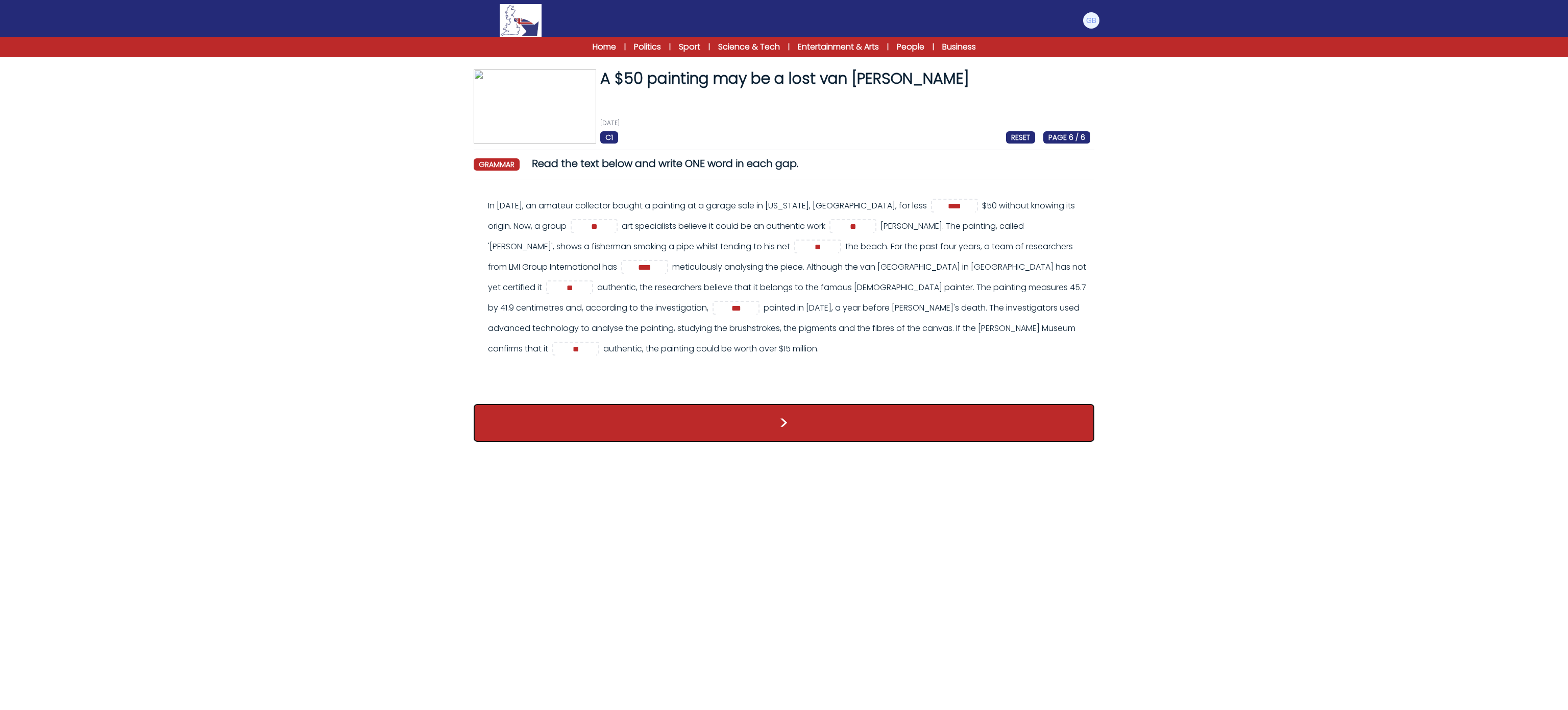
click at [631, 406] on button ">" at bounding box center [784, 423] width 621 height 38
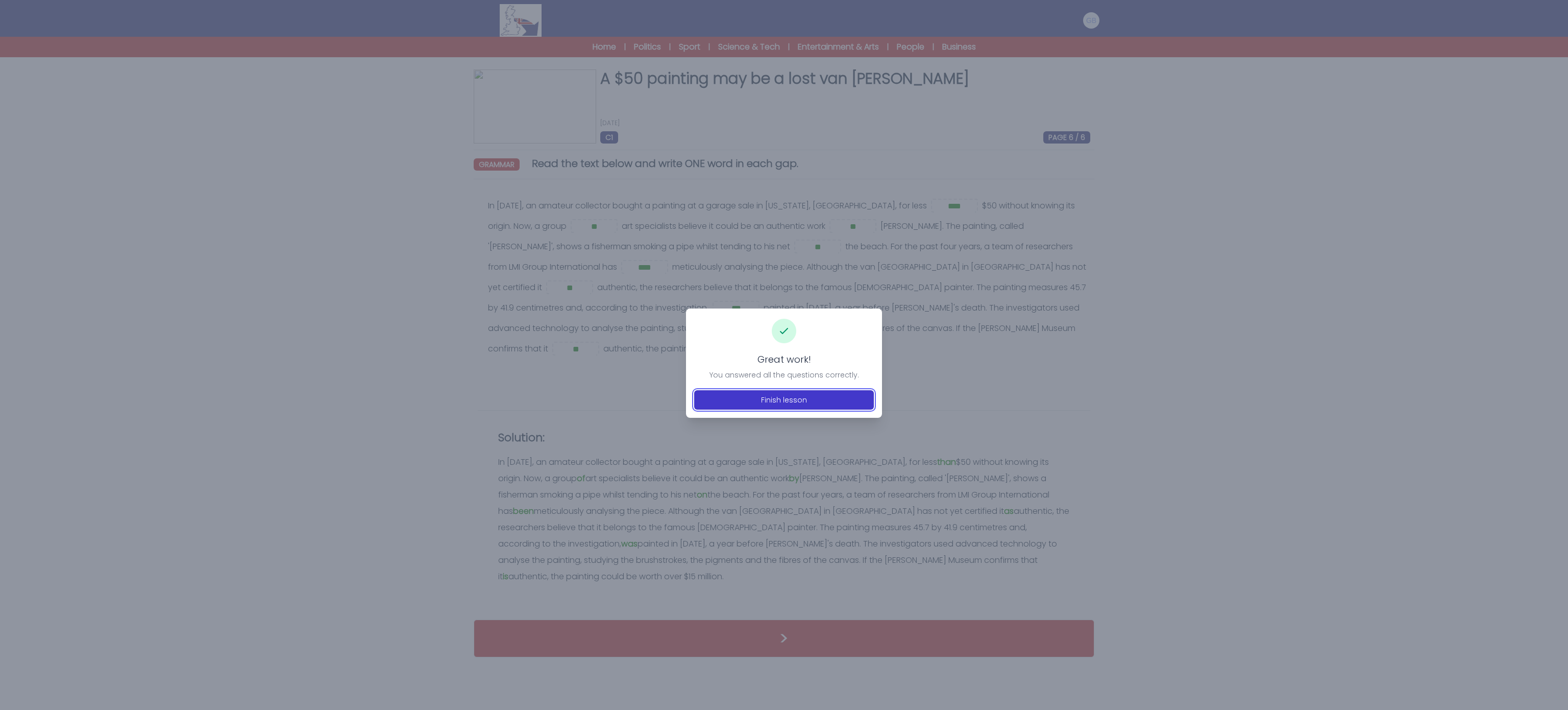
click at [802, 406] on button "Finish lesson" at bounding box center [783, 400] width 180 height 19
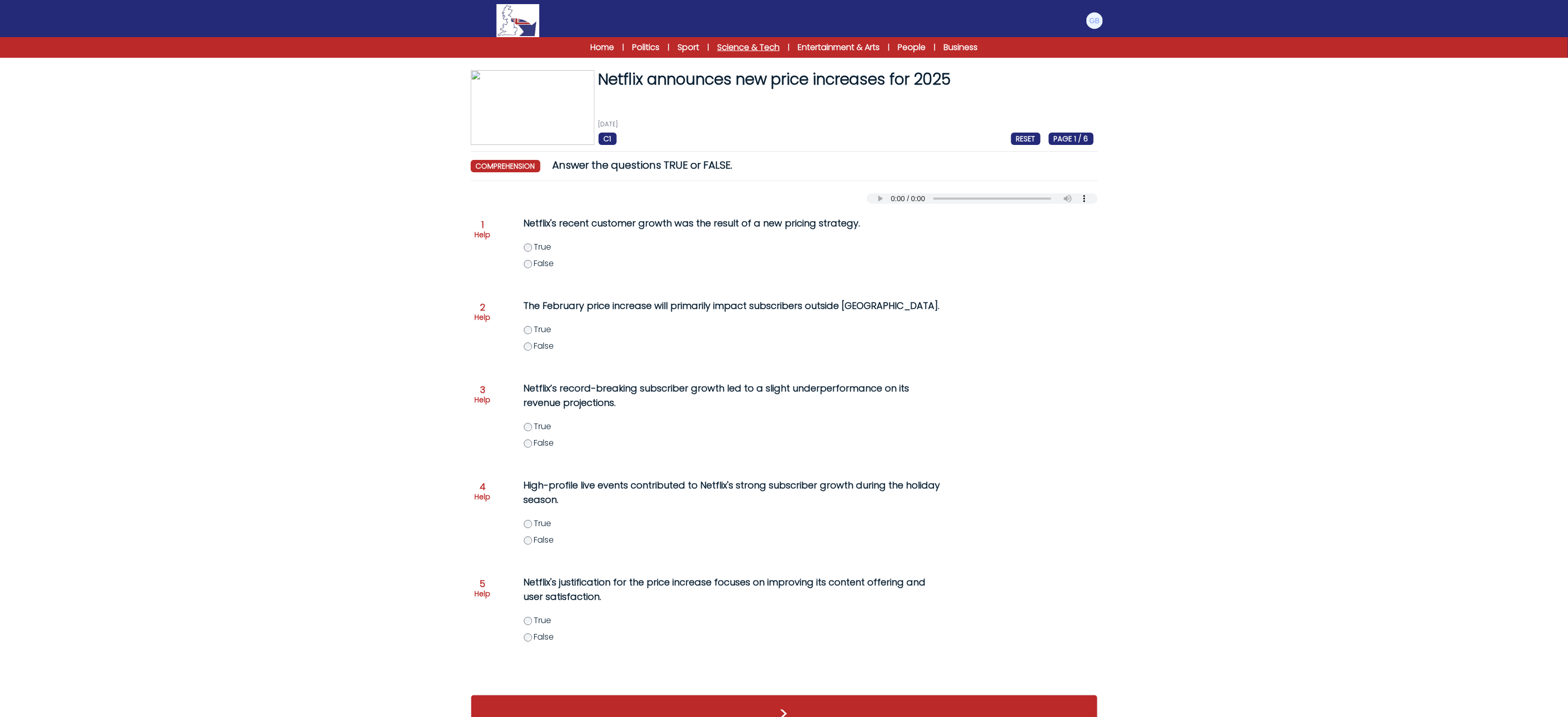
click at [762, 46] on link "Science & Tech" at bounding box center [748, 47] width 62 height 12
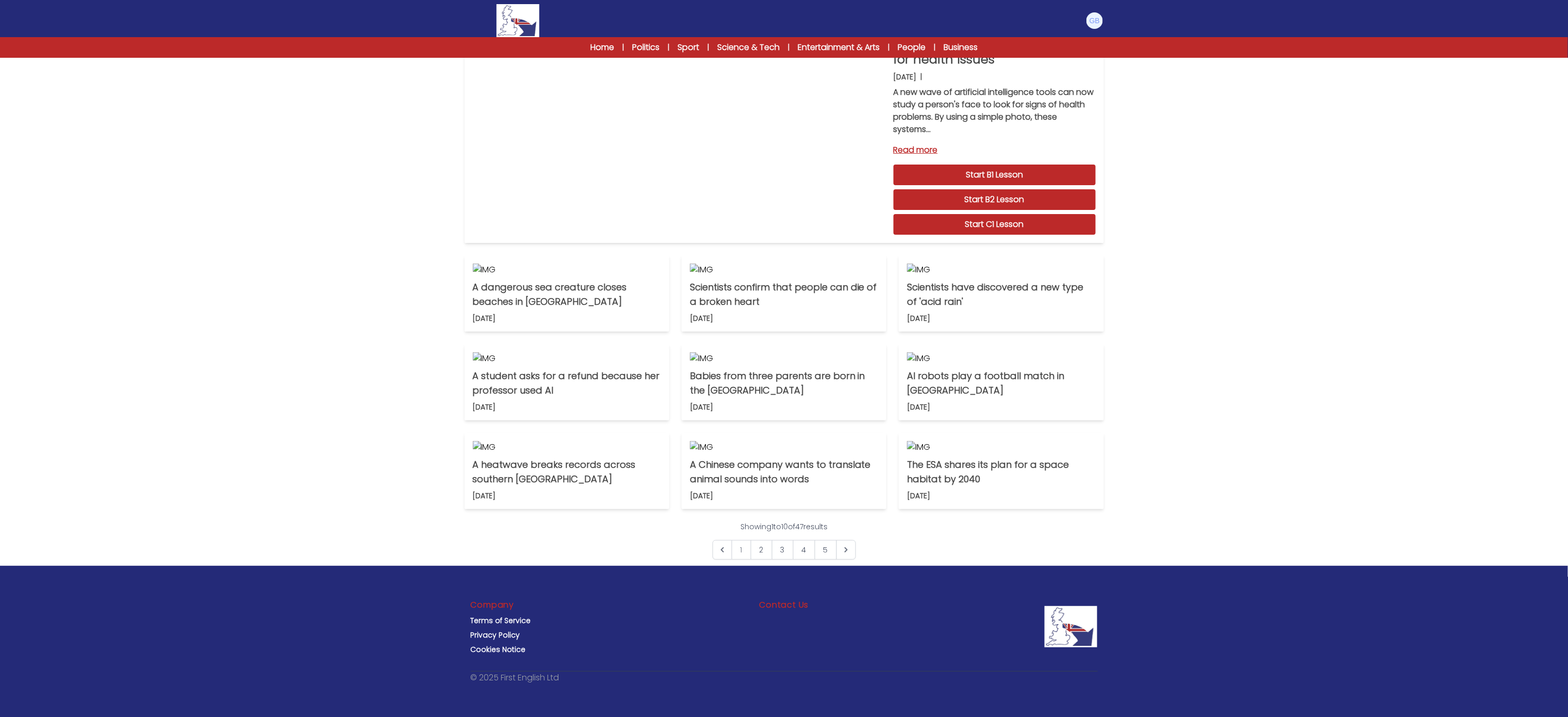
scroll to position [466, 0]
click at [806, 560] on link "4" at bounding box center [804, 550] width 22 height 20
drag, startPoint x: 1583, startPoint y: 186, endPoint x: 1516, endPoint y: 362, distance: 188.3
click at [1516, 362] on html "Manage Account My Account Language English Español [DEMOGRAPHIC_DATA] B1 B2 C1 …" at bounding box center [784, 319] width 1568 height 796
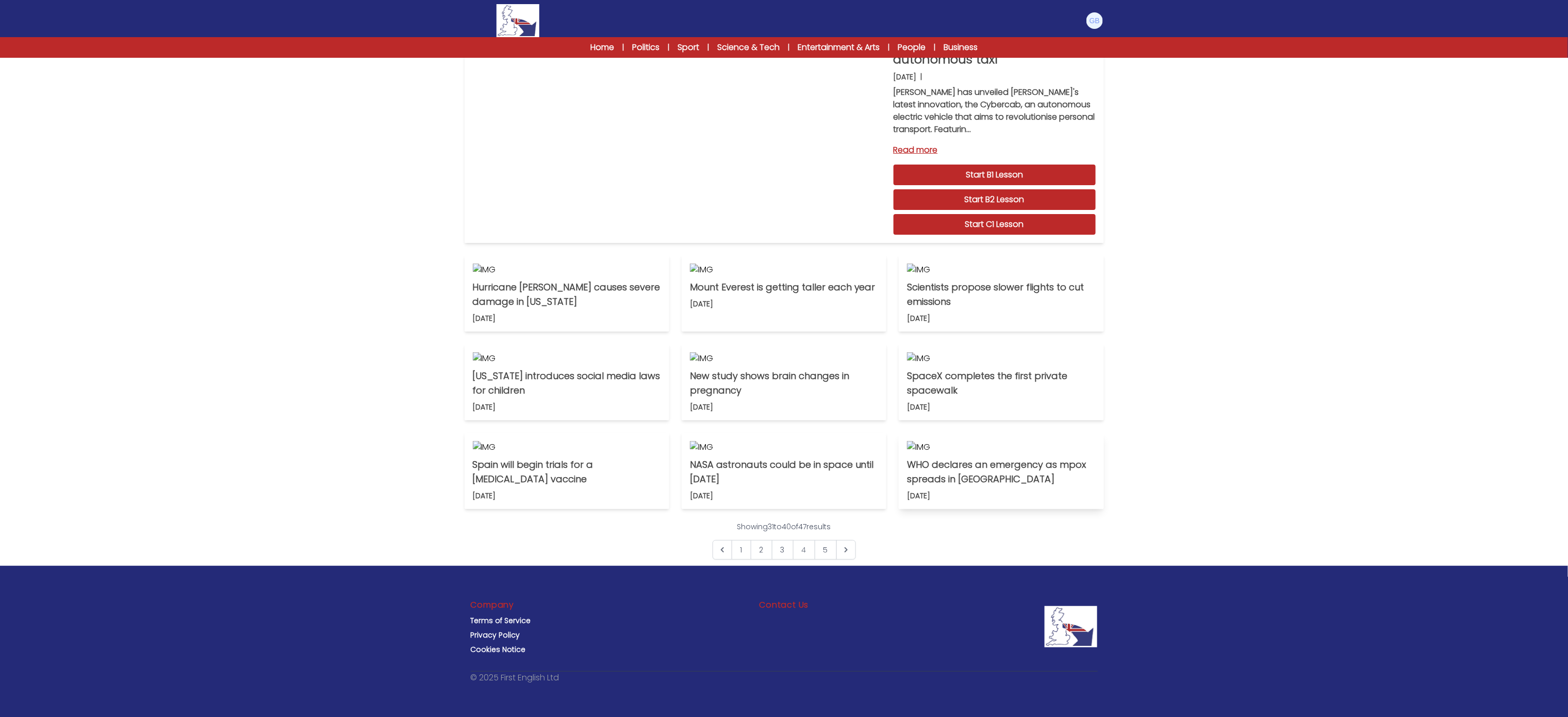
click at [1026, 453] on img at bounding box center [1001, 447] width 188 height 12
click at [1015, 365] on img at bounding box center [1001, 358] width 188 height 12
click at [825, 263] on img at bounding box center [784, 269] width 188 height 12
click at [1029, 263] on img at bounding box center [1001, 269] width 188 height 12
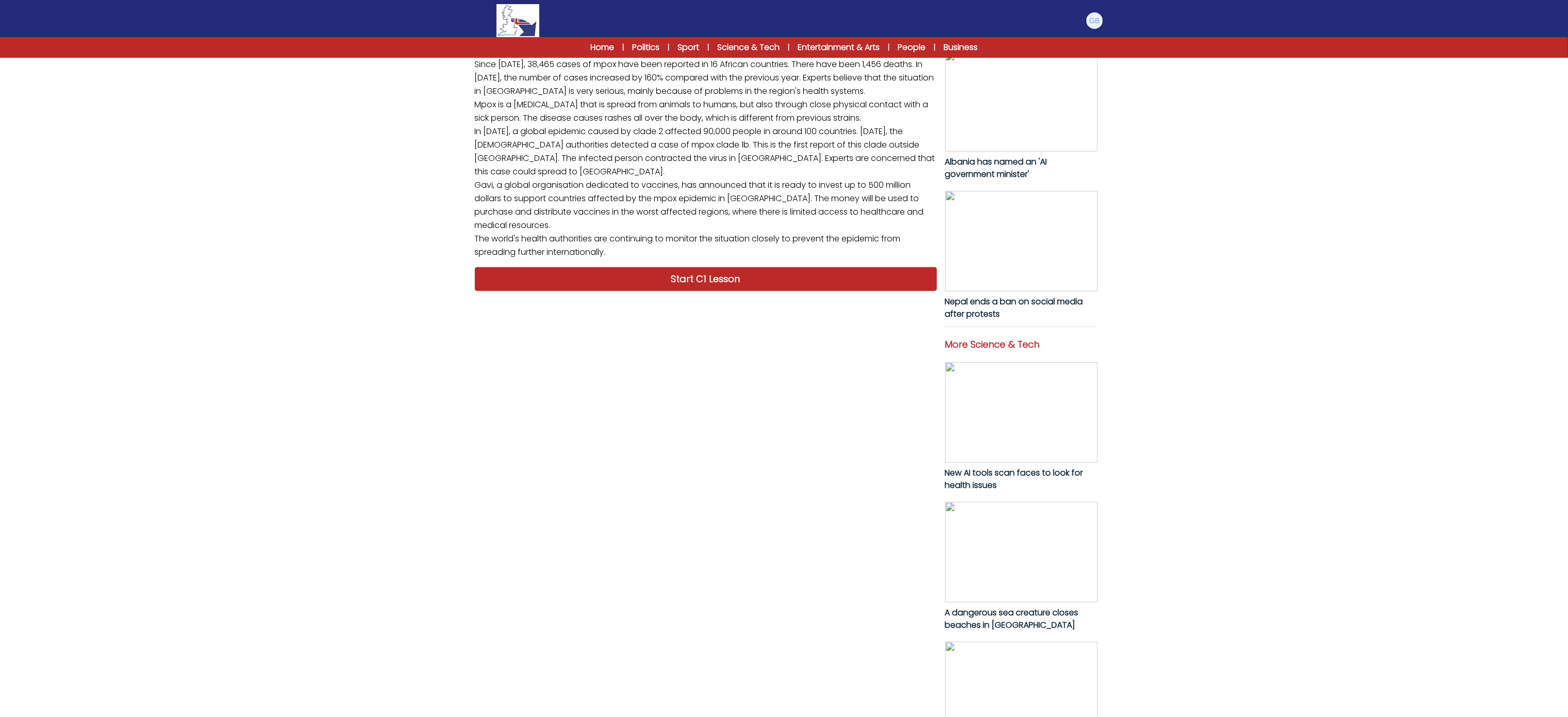
scroll to position [184, 0]
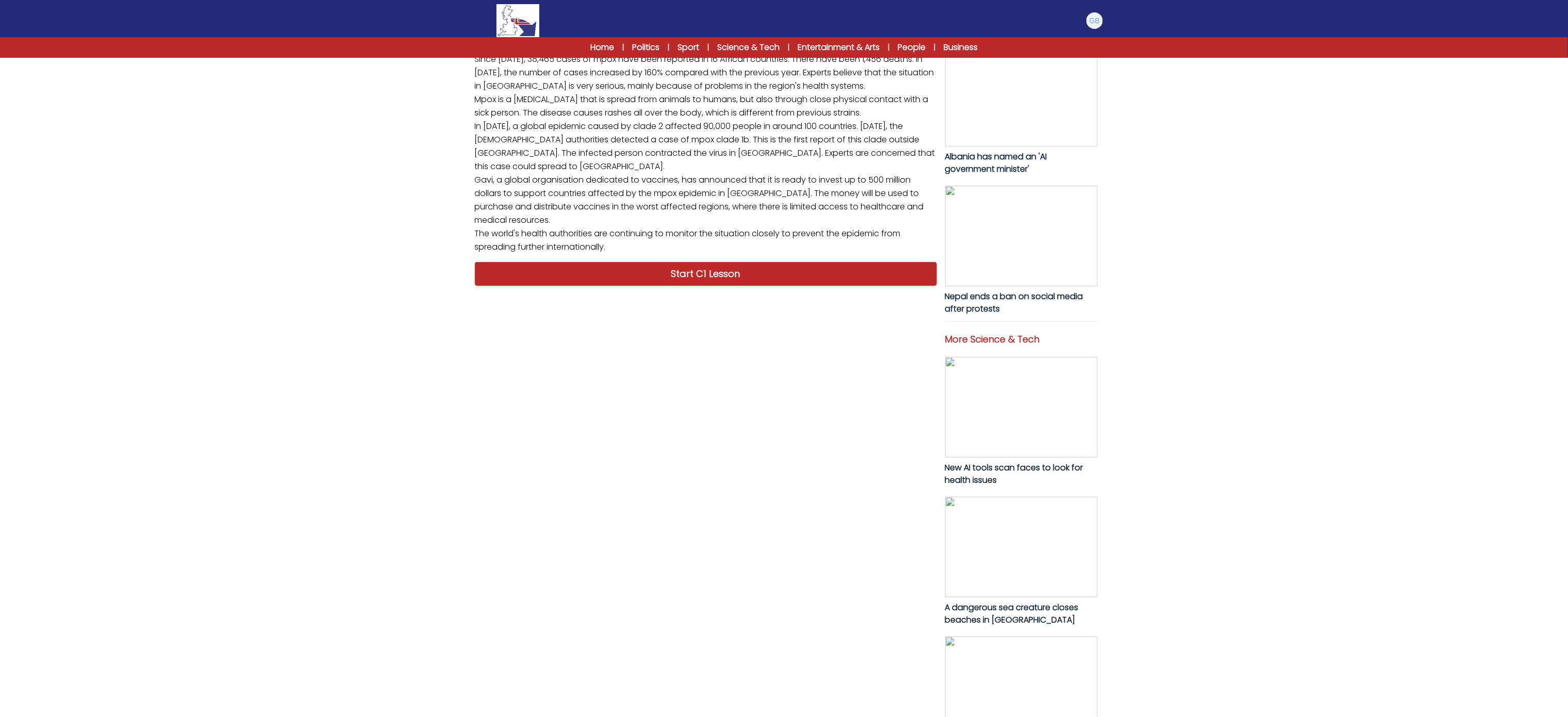
drag, startPoint x: 467, startPoint y: 302, endPoint x: 647, endPoint y: 620, distance: 365.4
click at [647, 620] on div "B1 B2 C1 WHO declares an international emergency as mpox spreads in Africa WHO …" at bounding box center [784, 296] width 660 height 950
copy p "The World Health Organization (WHO) has declared an international public health…"
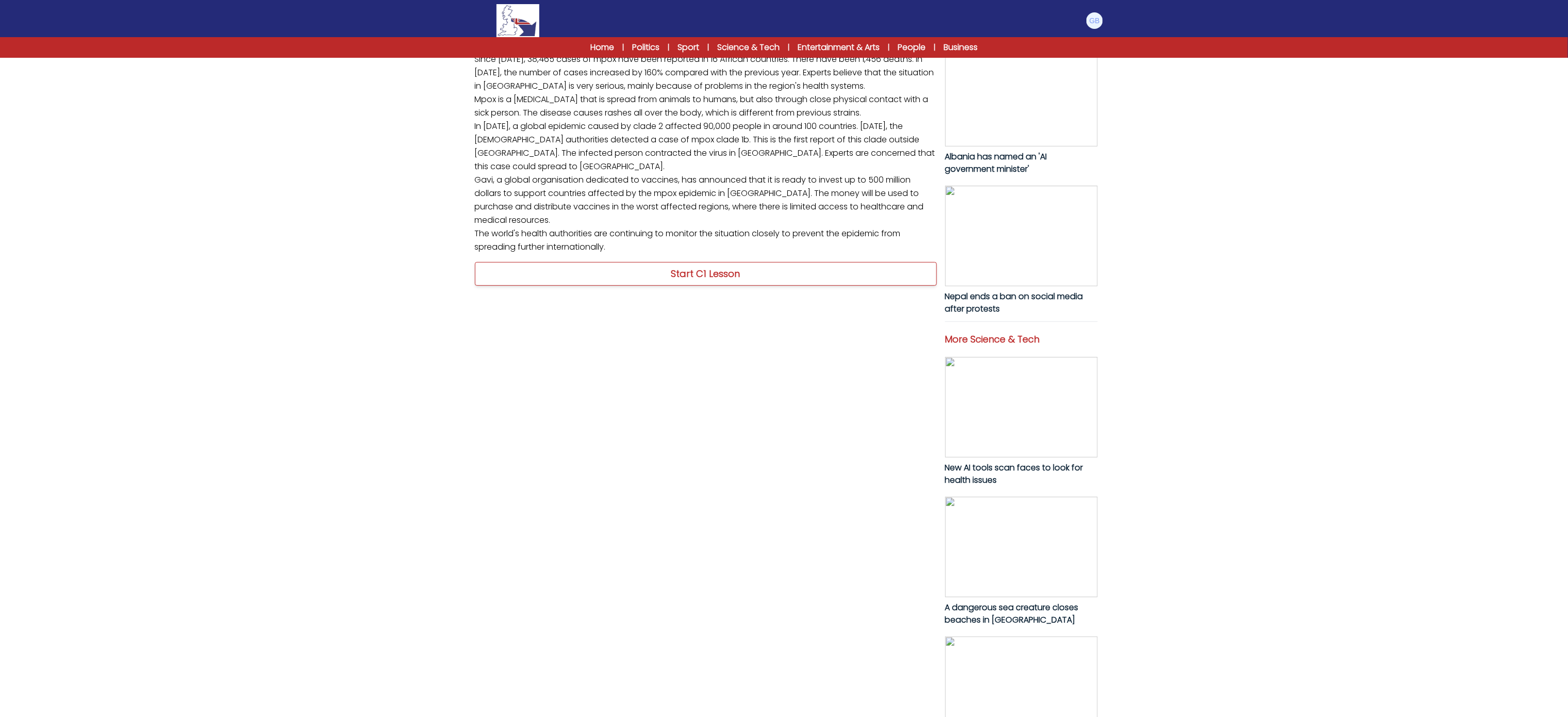
click at [652, 286] on link "Start C1 Lesson" at bounding box center [705, 274] width 462 height 24
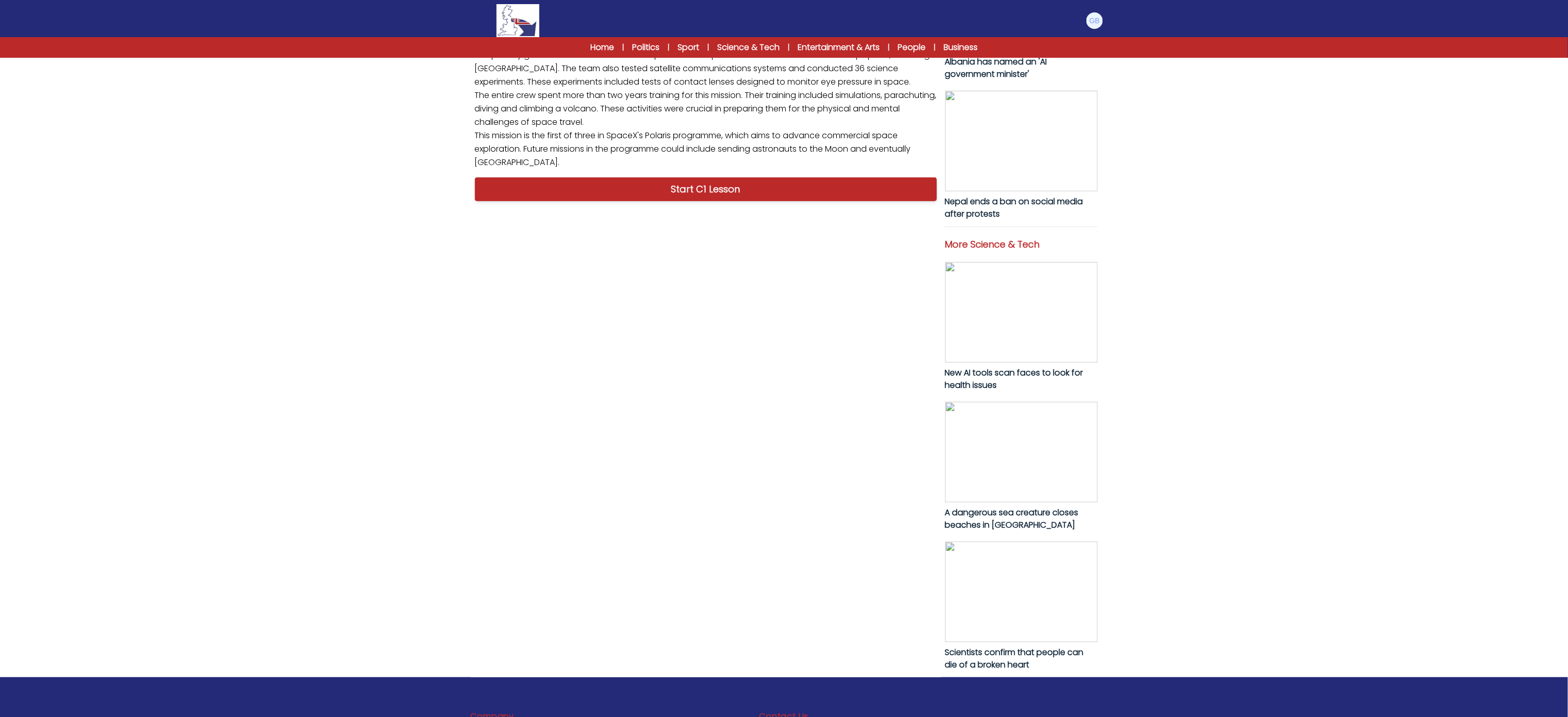
scroll to position [305, 0]
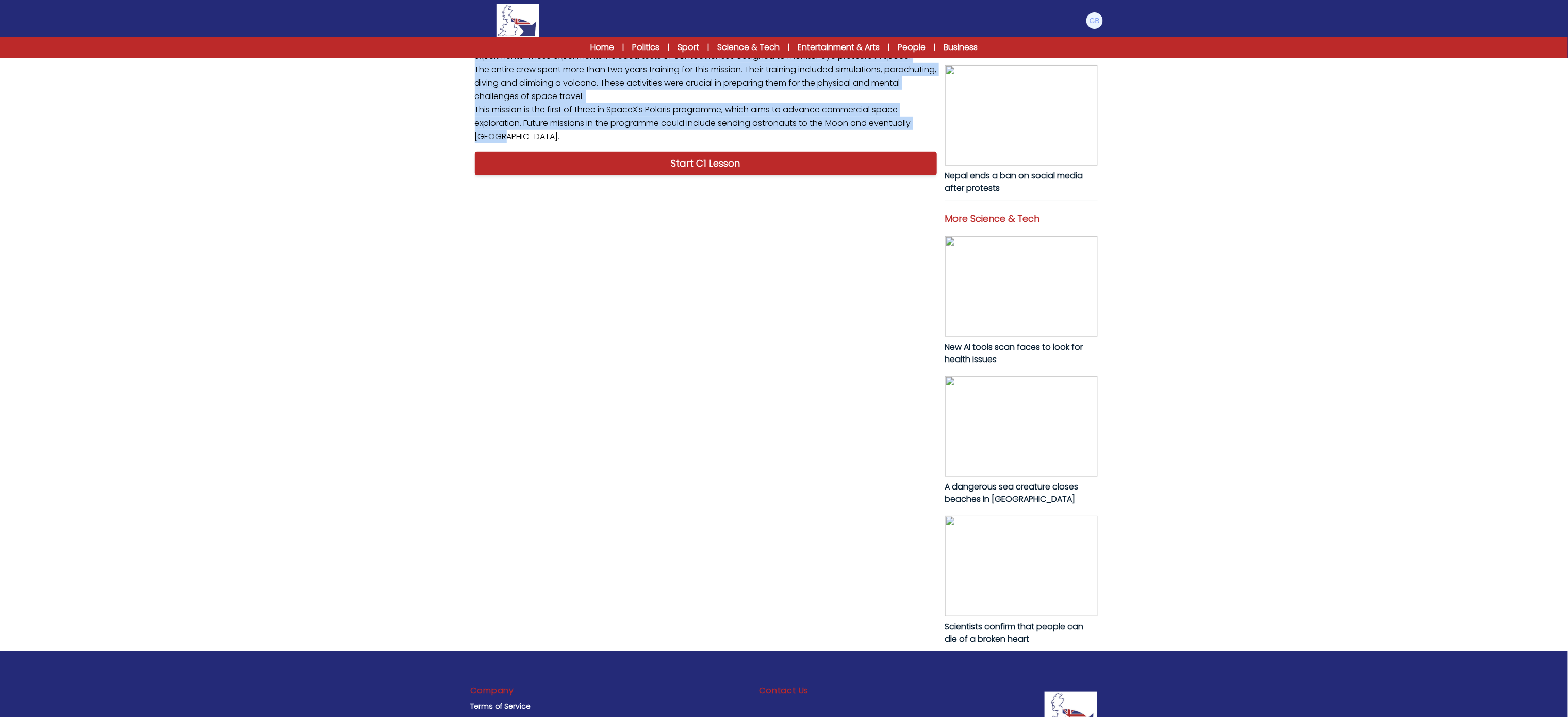
drag, startPoint x: 481, startPoint y: 486, endPoint x: 629, endPoint y: 540, distance: 157.5
click at [629, 148] on p "SpaceX made history on [DATE] by completing the first private spacewalk, markin…" at bounding box center [706, 2] width 470 height 290
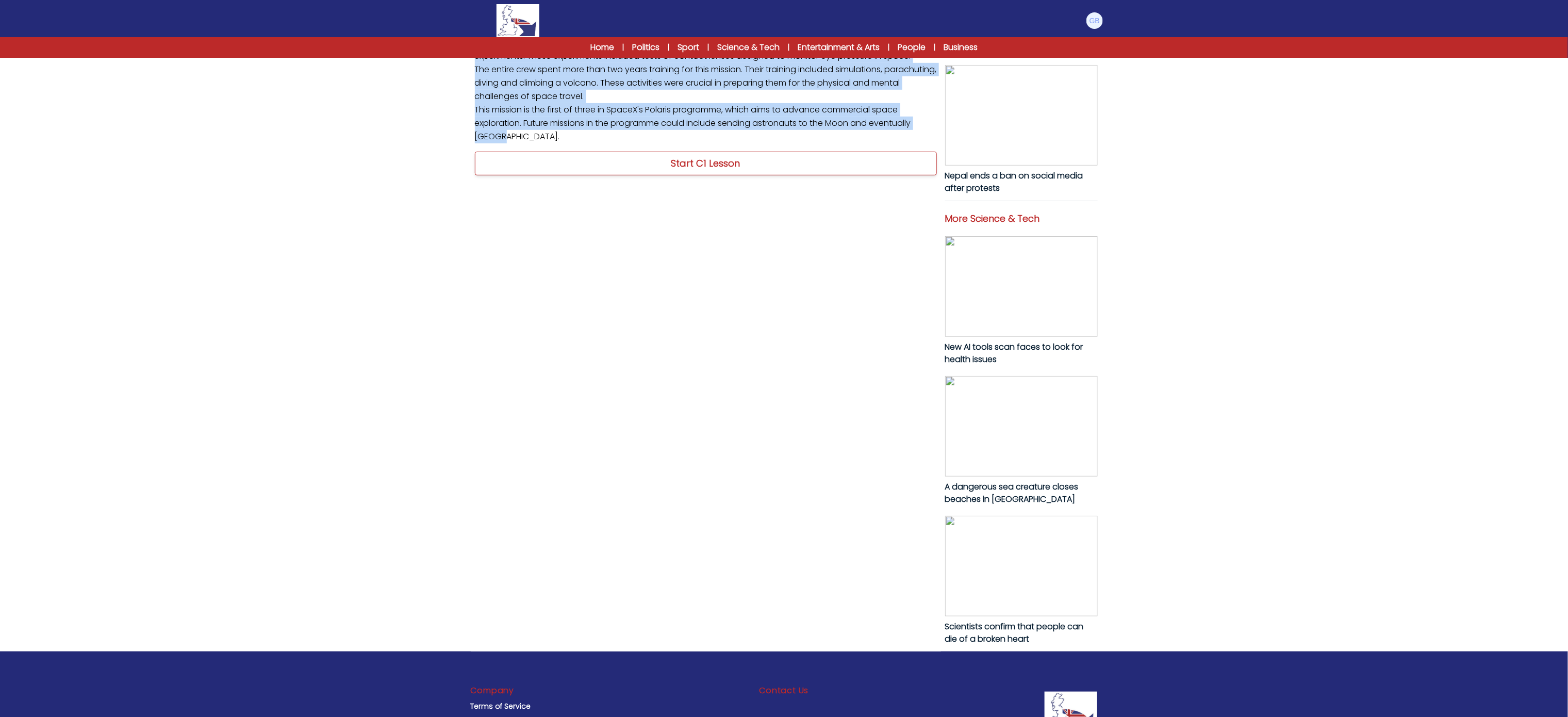
click at [634, 175] on link "Start C1 Lesson" at bounding box center [705, 164] width 462 height 24
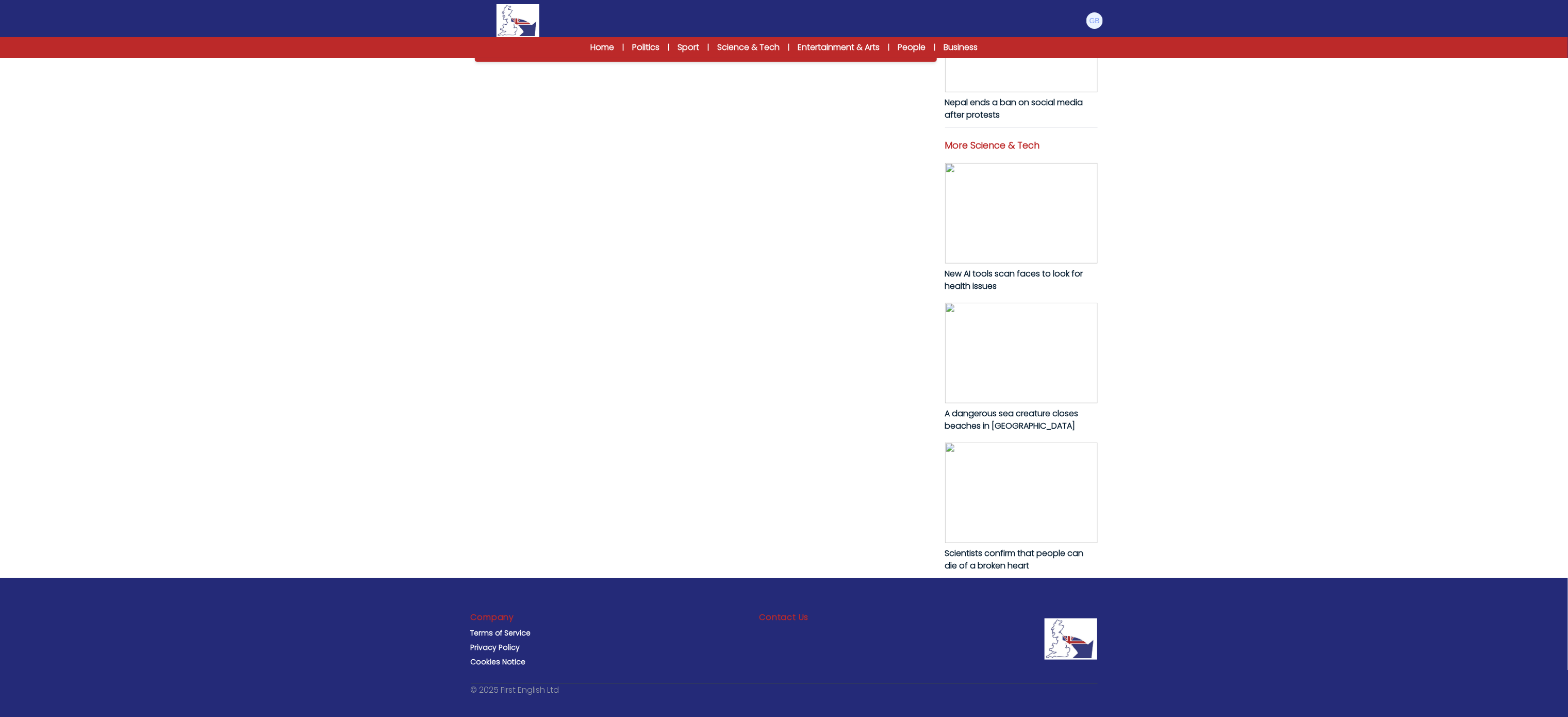
scroll to position [391, 0]
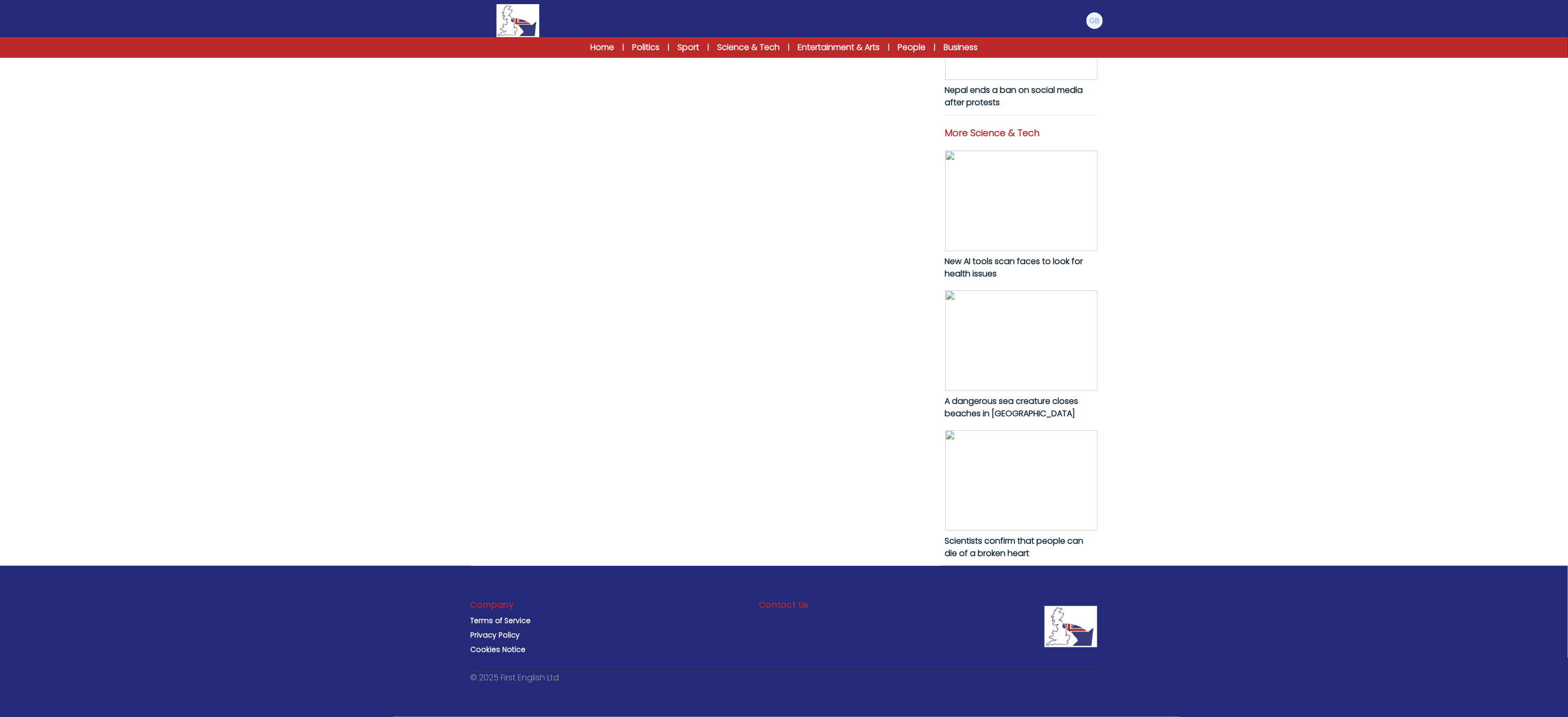
drag, startPoint x: 477, startPoint y: 496, endPoint x: 612, endPoint y: 388, distance: 172.9
click at [621, 49] on link "Start C1 Lesson" at bounding box center [705, 38] width 462 height 24
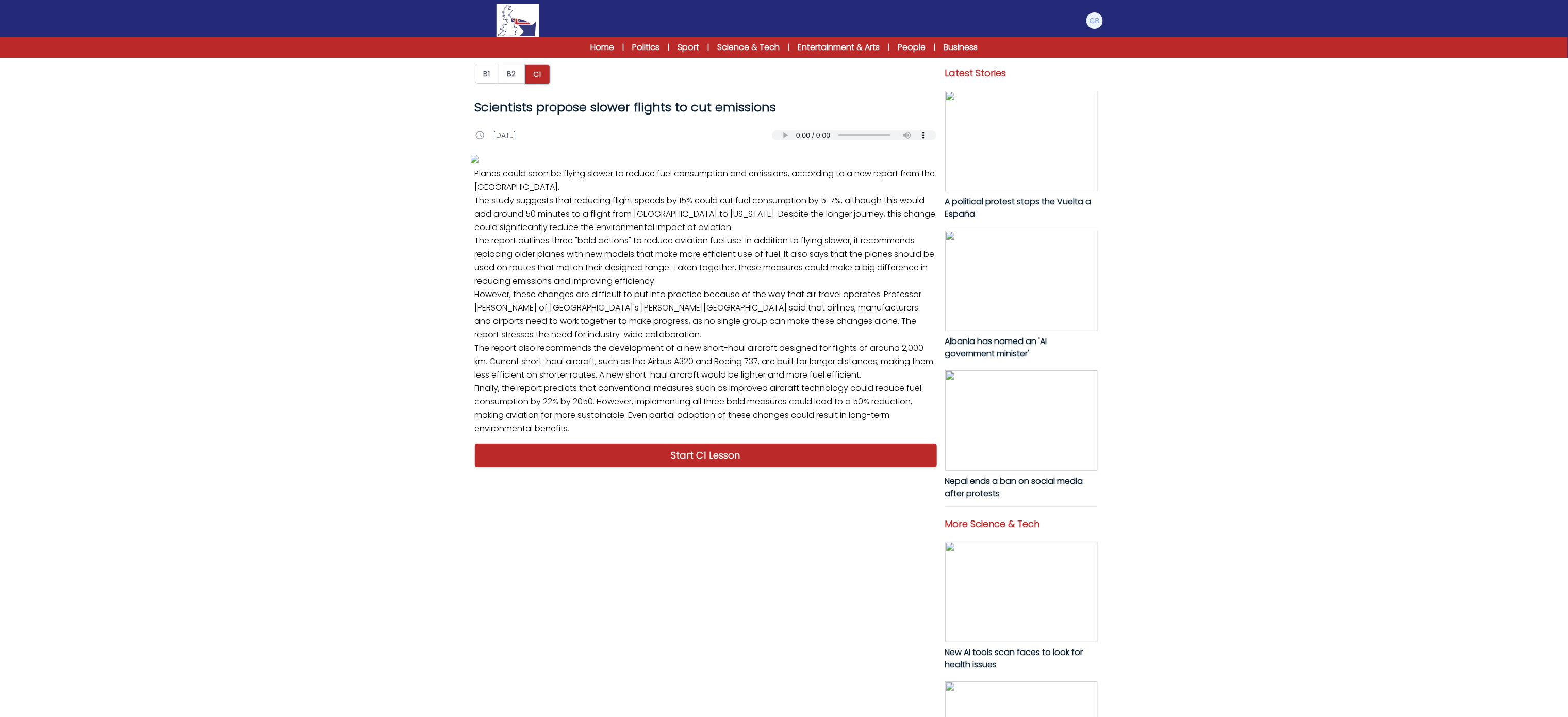
drag, startPoint x: 472, startPoint y: 485, endPoint x: 494, endPoint y: 529, distance: 49.2
click at [521, 439] on p "Planes could soon be flying slower to reduce fuel consumption and emissions, ac…" at bounding box center [706, 301] width 470 height 276
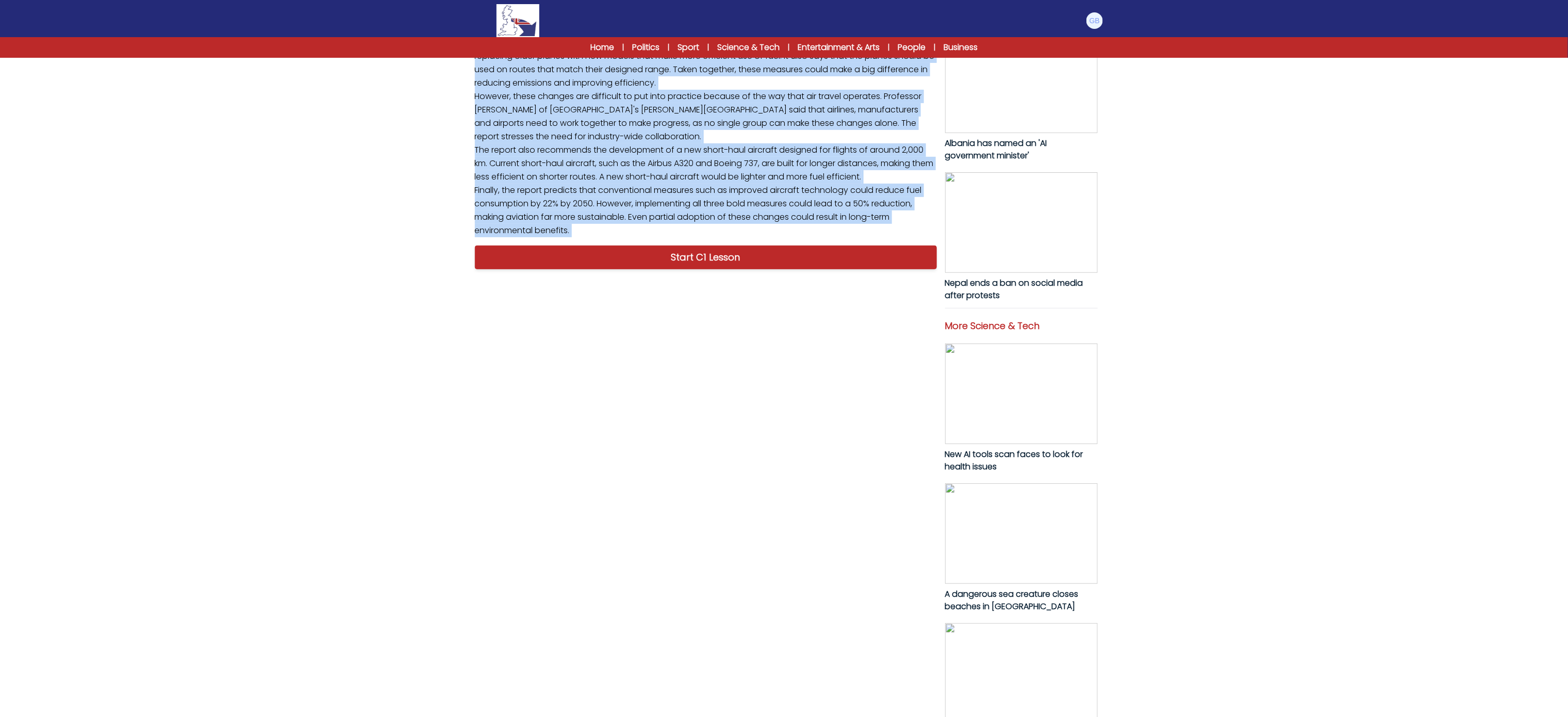
scroll to position [200, 0]
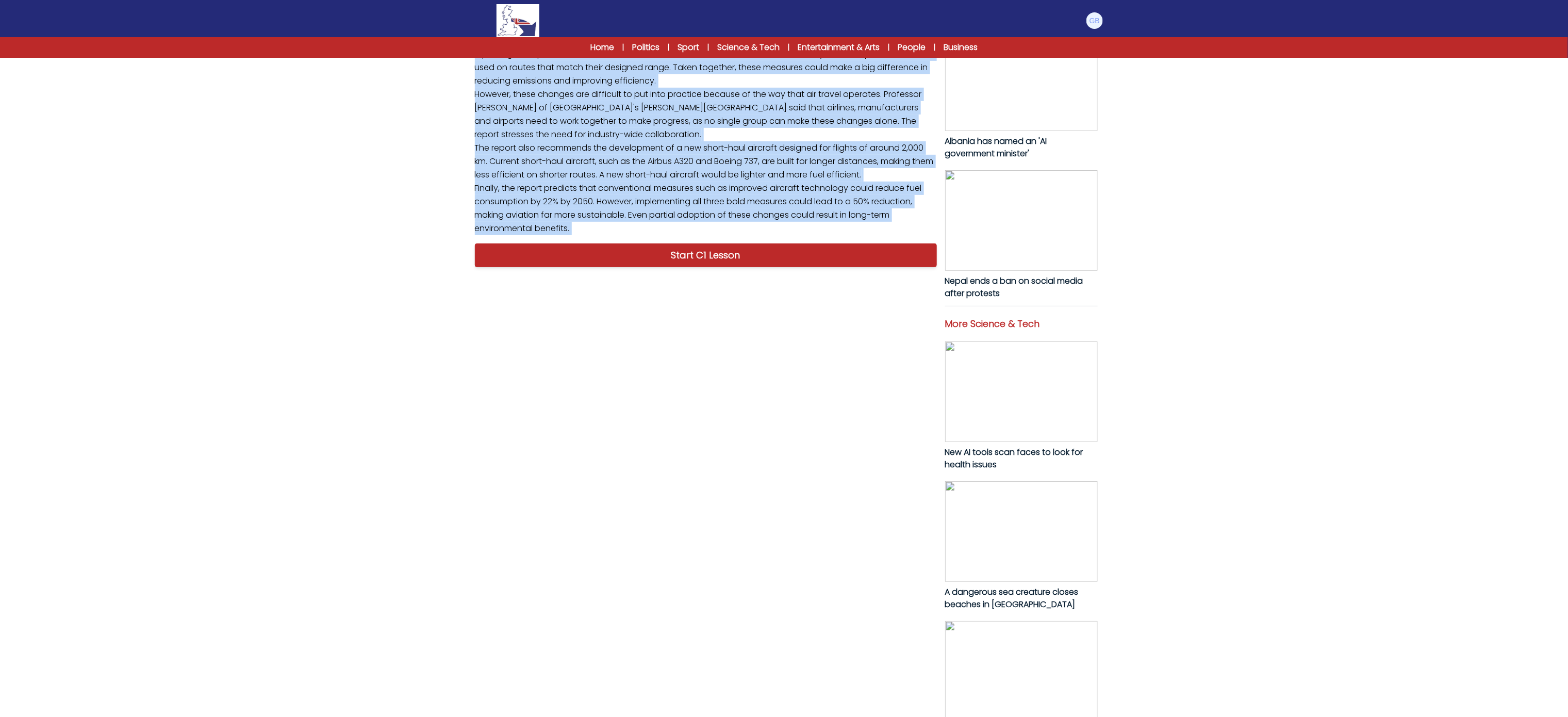
drag, startPoint x: 473, startPoint y: 497, endPoint x: 580, endPoint y: 614, distance: 158.5
click at [580, 239] on p "Planes could soon be flying slower to reduce fuel consumption and emissions, ac…" at bounding box center [706, 101] width 470 height 276
copy p "Planes could soon be flying slower to reduce fuel consumption and emissions, ac…"
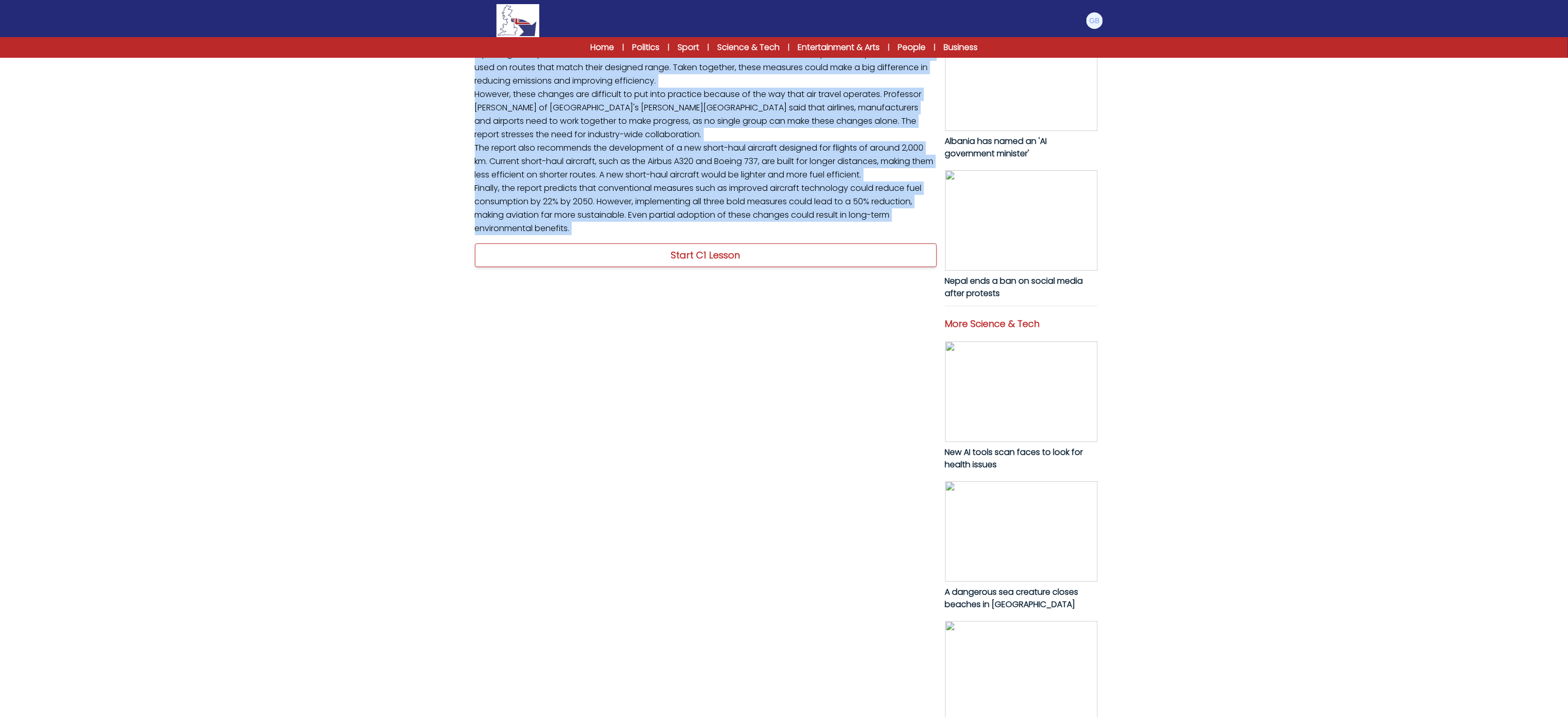
click at [587, 267] on link "Start C1 Lesson" at bounding box center [705, 255] width 462 height 24
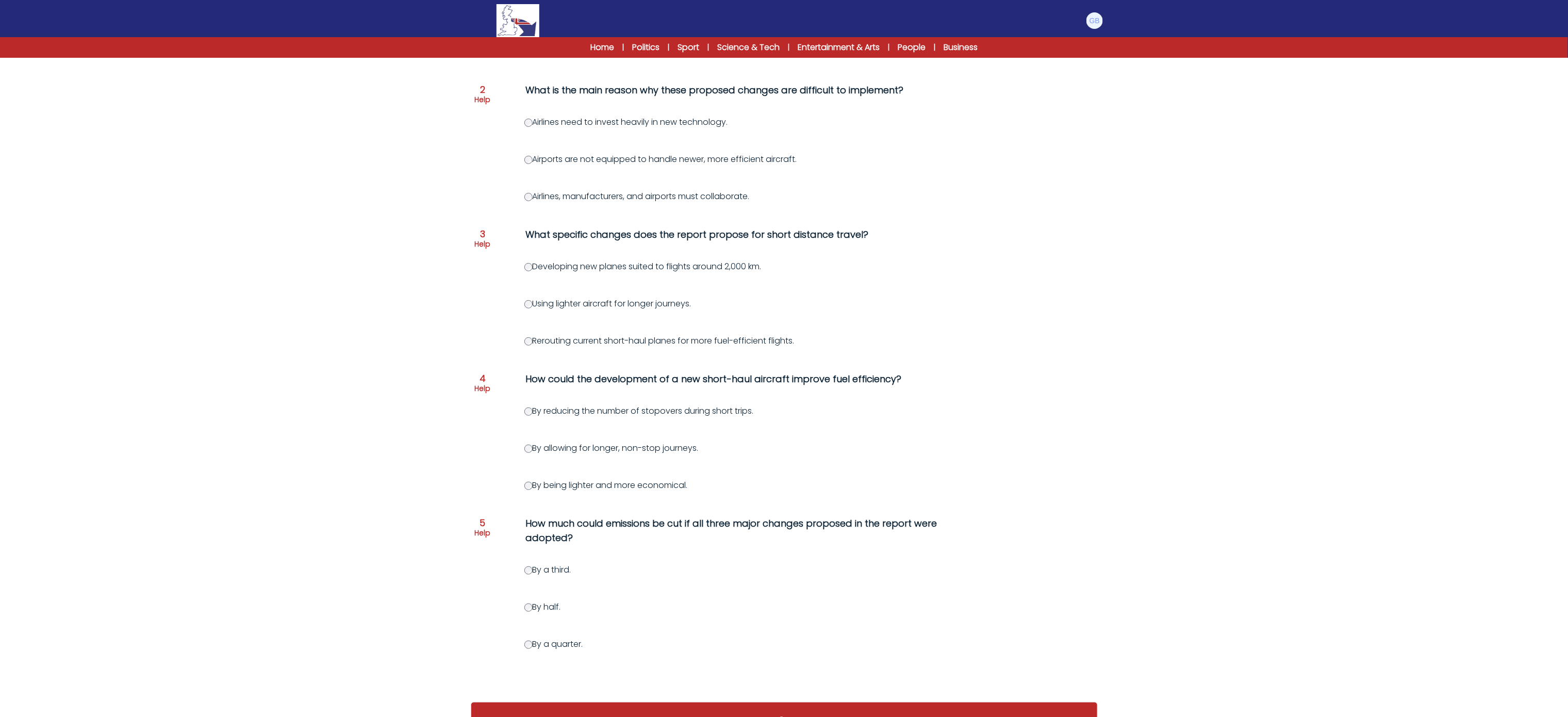
scroll to position [338, 0]
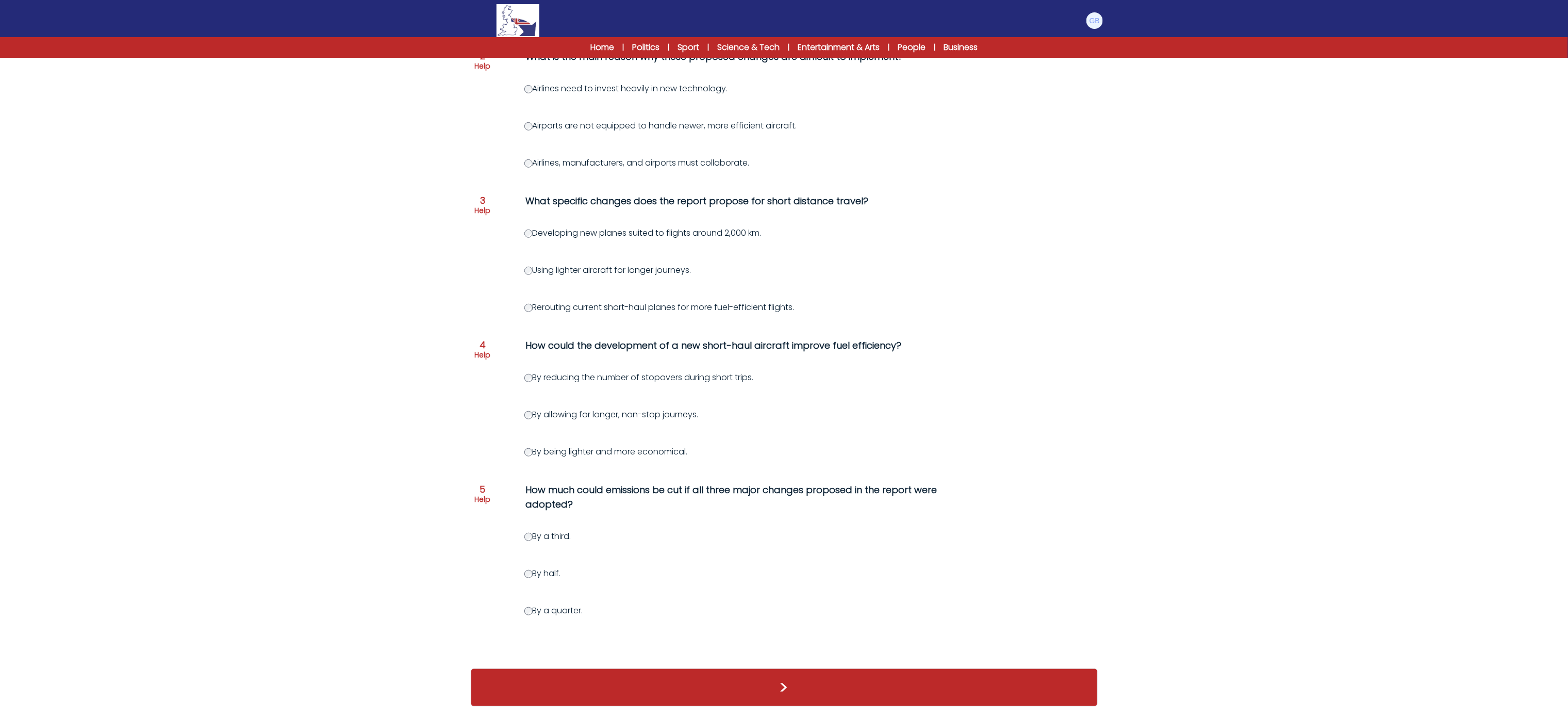
drag, startPoint x: 565, startPoint y: 314, endPoint x: 725, endPoint y: 586, distance: 315.6
click at [725, 586] on div "Question 1 Help What combination of measures does the report propose to improve…" at bounding box center [785, 270] width 627 height 775
copy div "What combination of measures does the report propose to improve fuel efficiency…"
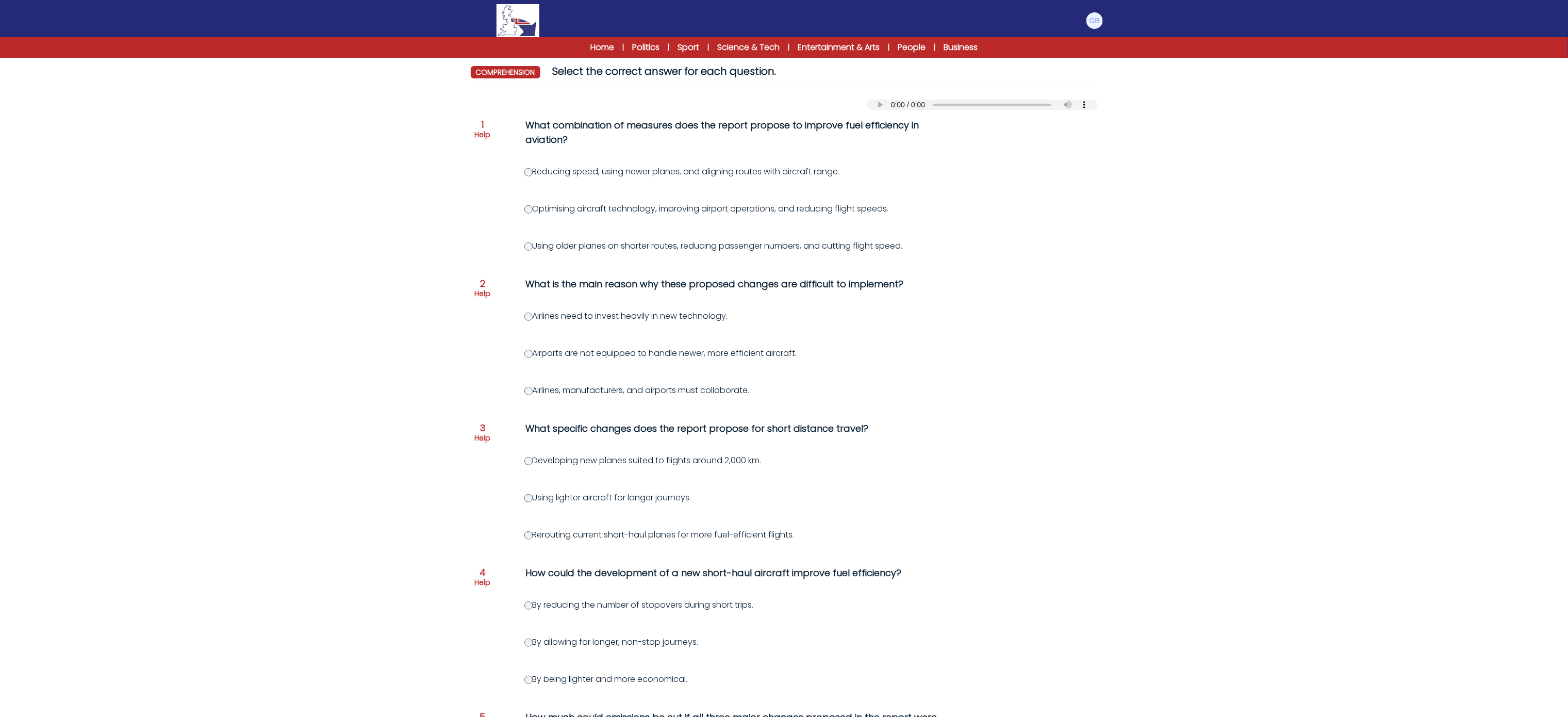
scroll to position [92, 0]
drag, startPoint x: 475, startPoint y: 168, endPoint x: 481, endPoint y: 172, distance: 7.2
click at [476, 168] on div "Question 1 Help What combination of measures does the report propose to improve…" at bounding box center [785, 499] width 627 height 775
click at [527, 180] on div "Question 1 Help What combination of measures does the report propose to improve…" at bounding box center [785, 499] width 627 height 775
click at [534, 395] on label "Airlines, manufacturers, and airports must collaborate." at bounding box center [637, 391] width 225 height 12
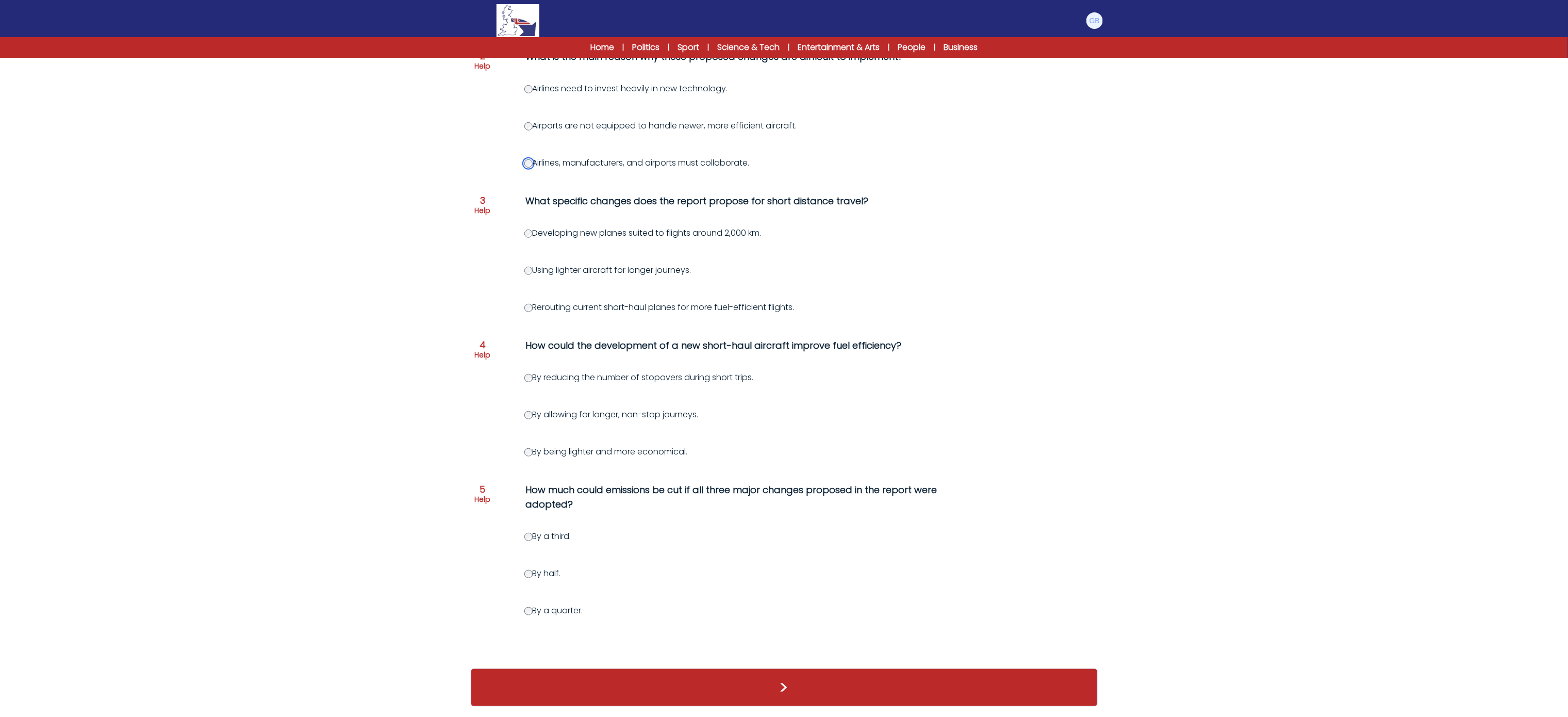
scroll to position [338, 0]
click at [525, 227] on label "Developing new planes suited to flights around 2,000 km." at bounding box center [643, 232] width 237 height 12
click at [594, 676] on button ">" at bounding box center [785, 687] width 627 height 38
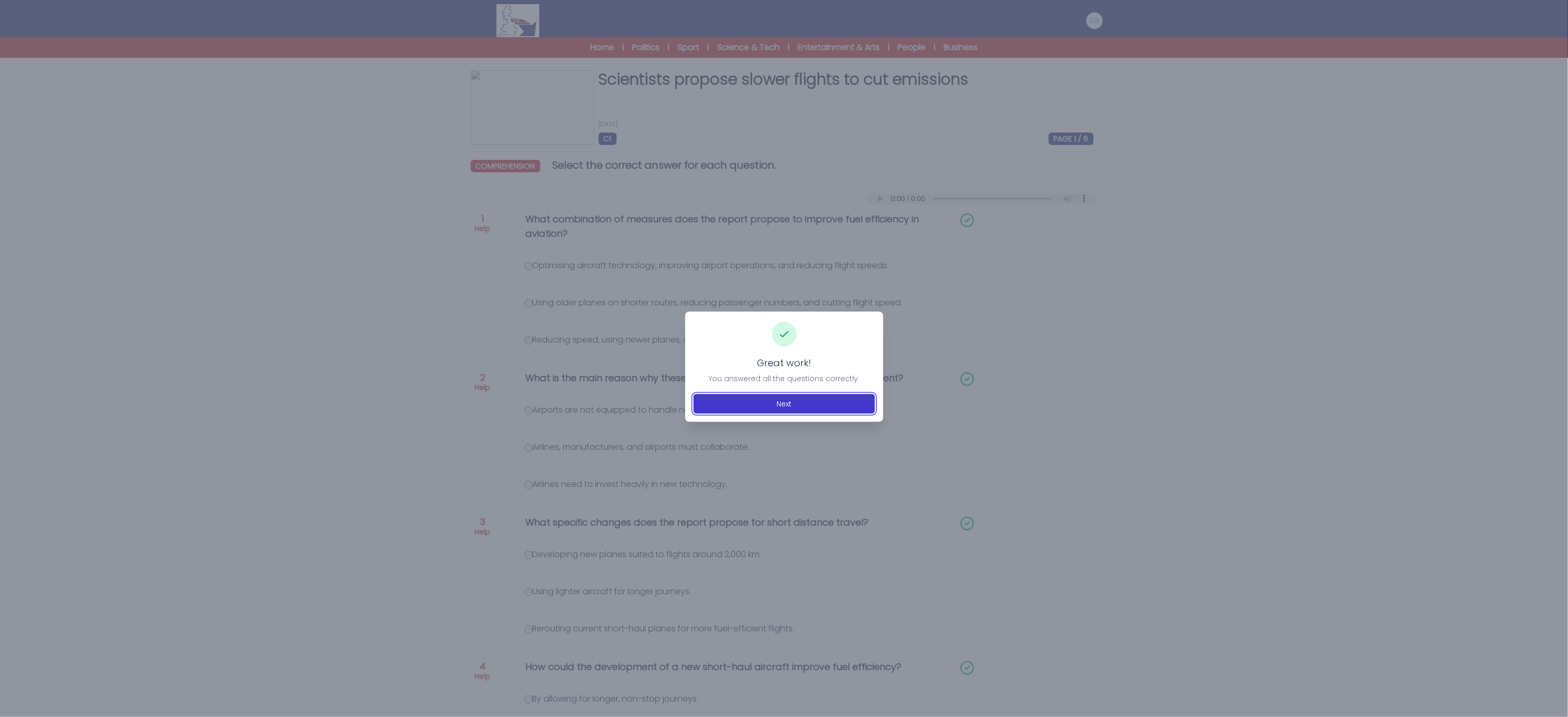
click at [830, 413] on button "Next" at bounding box center [784, 404] width 181 height 20
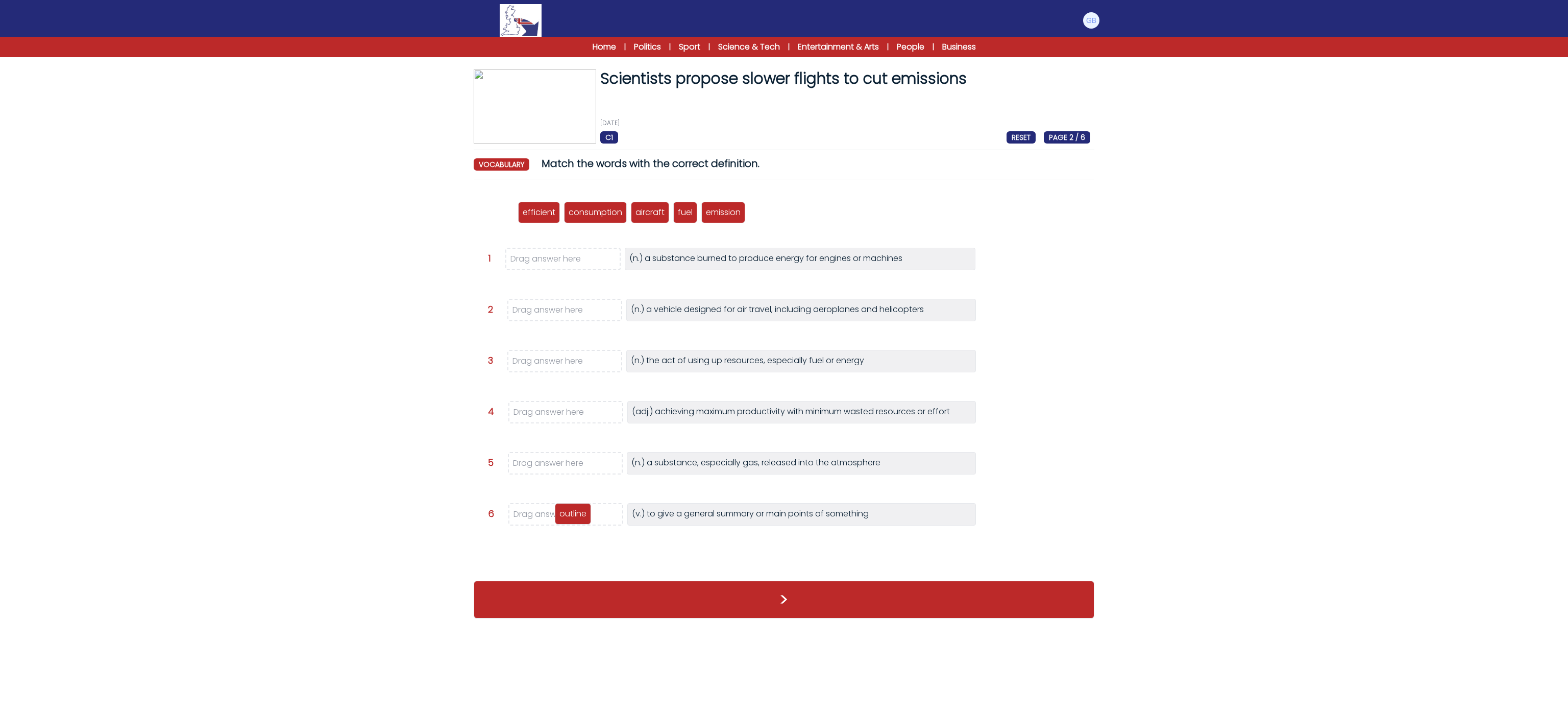
drag, startPoint x: 491, startPoint y: 217, endPoint x: 567, endPoint y: 518, distance: 310.4
click at [567, 518] on p "outline" at bounding box center [573, 514] width 27 height 12
drag, startPoint x: 499, startPoint y: 213, endPoint x: 584, endPoint y: 409, distance: 213.6
click at [584, 409] on p "efficient" at bounding box center [585, 409] width 33 height 12
drag, startPoint x: 511, startPoint y: 205, endPoint x: 577, endPoint y: 356, distance: 164.8
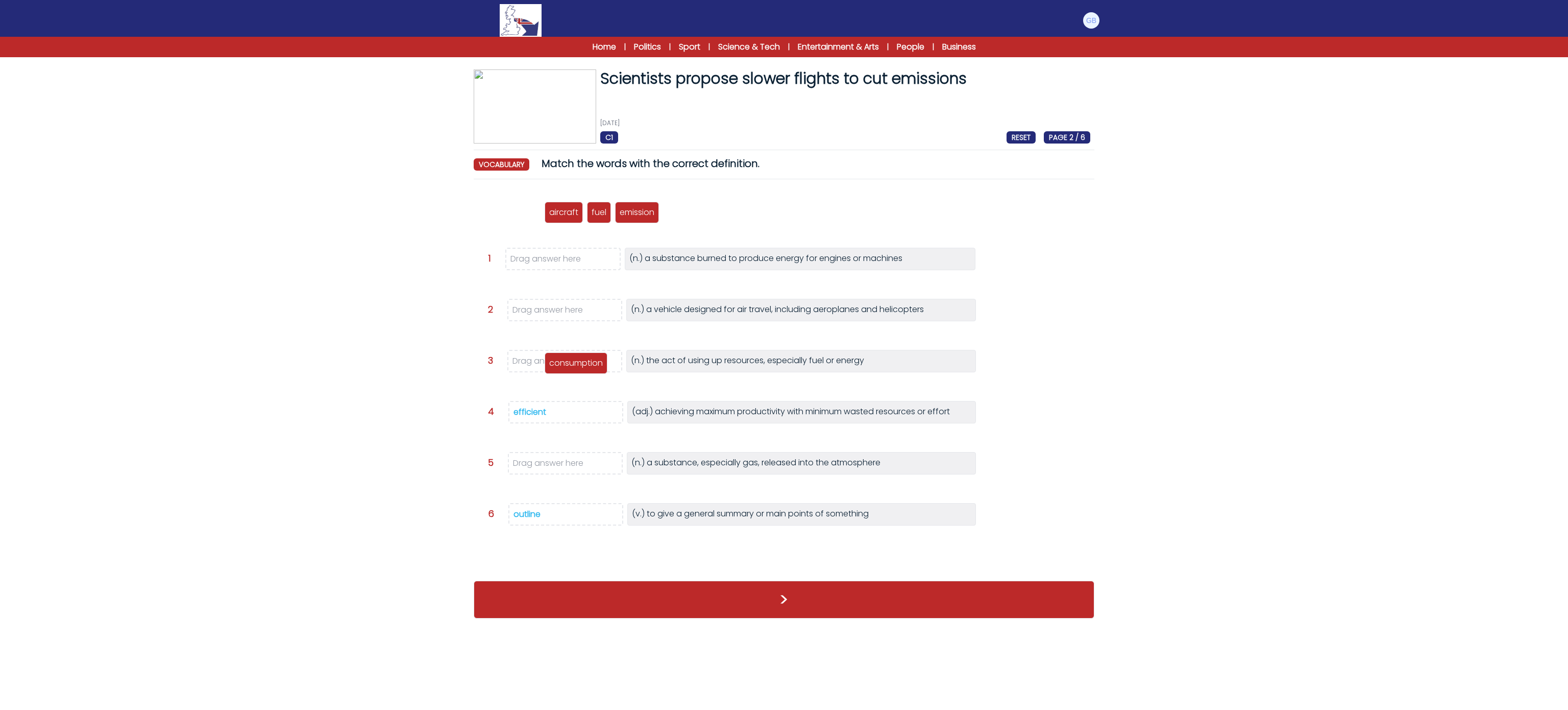
click at [577, 356] on div "consumption" at bounding box center [576, 363] width 63 height 21
drag, startPoint x: 493, startPoint y: 208, endPoint x: 568, endPoint y: 302, distance: 120.3
click at [568, 302] on p "aircraft" at bounding box center [572, 300] width 29 height 12
drag, startPoint x: 492, startPoint y: 212, endPoint x: 545, endPoint y: 259, distance: 70.8
click at [545, 259] on p "fuel" at bounding box center [541, 260] width 15 height 12
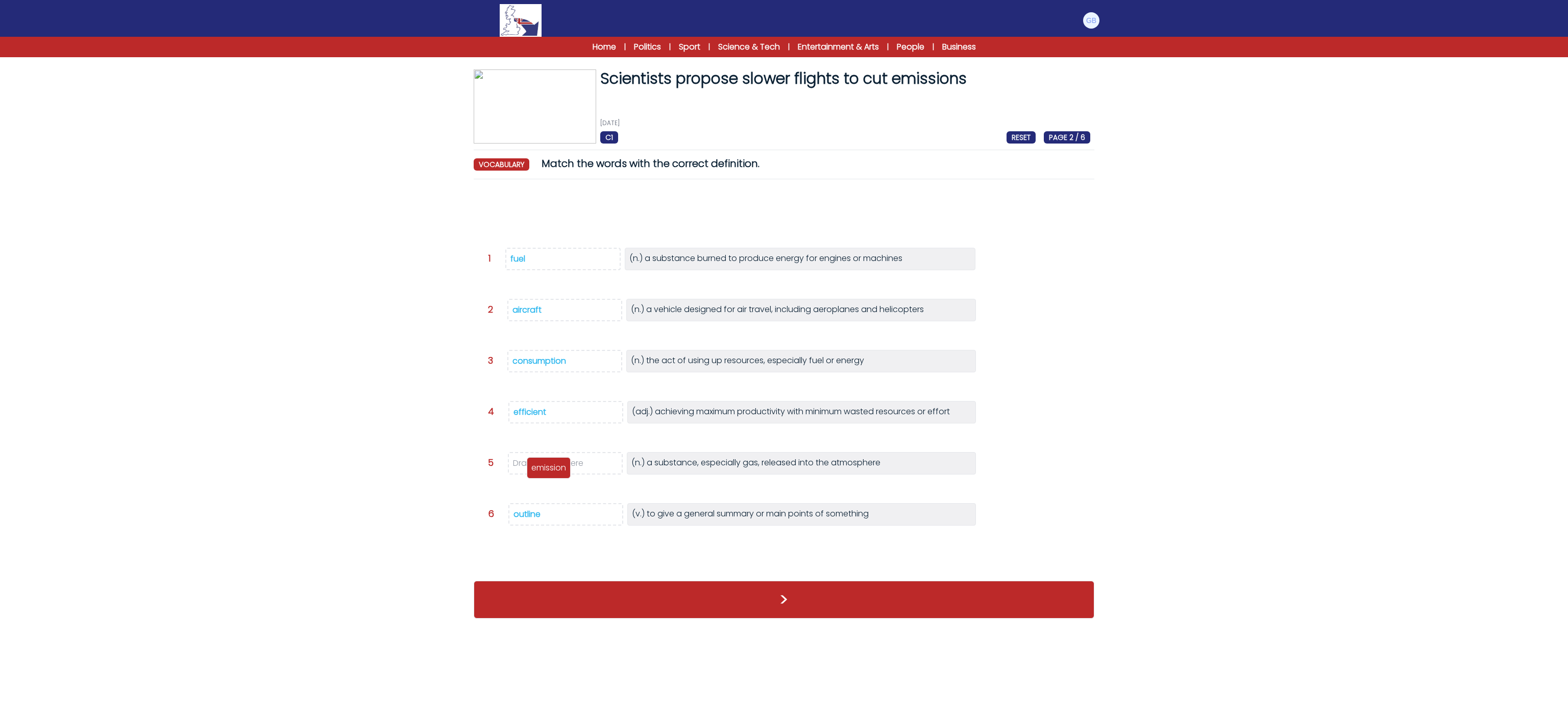
drag, startPoint x: 485, startPoint y: 207, endPoint x: 543, endPoint y: 471, distance: 270.3
click at [537, 463] on p "emission" at bounding box center [548, 468] width 35 height 12
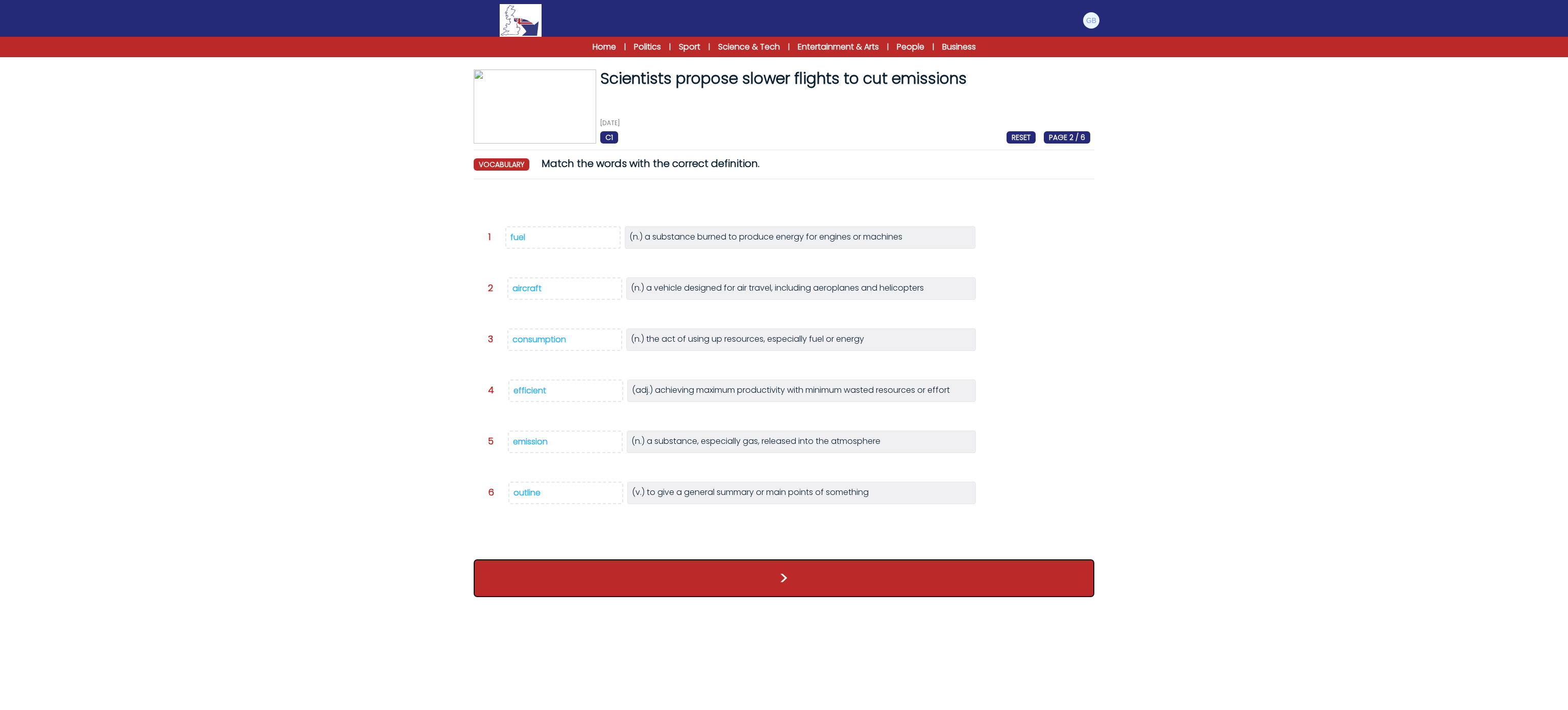
click at [632, 597] on button ">" at bounding box center [784, 578] width 621 height 38
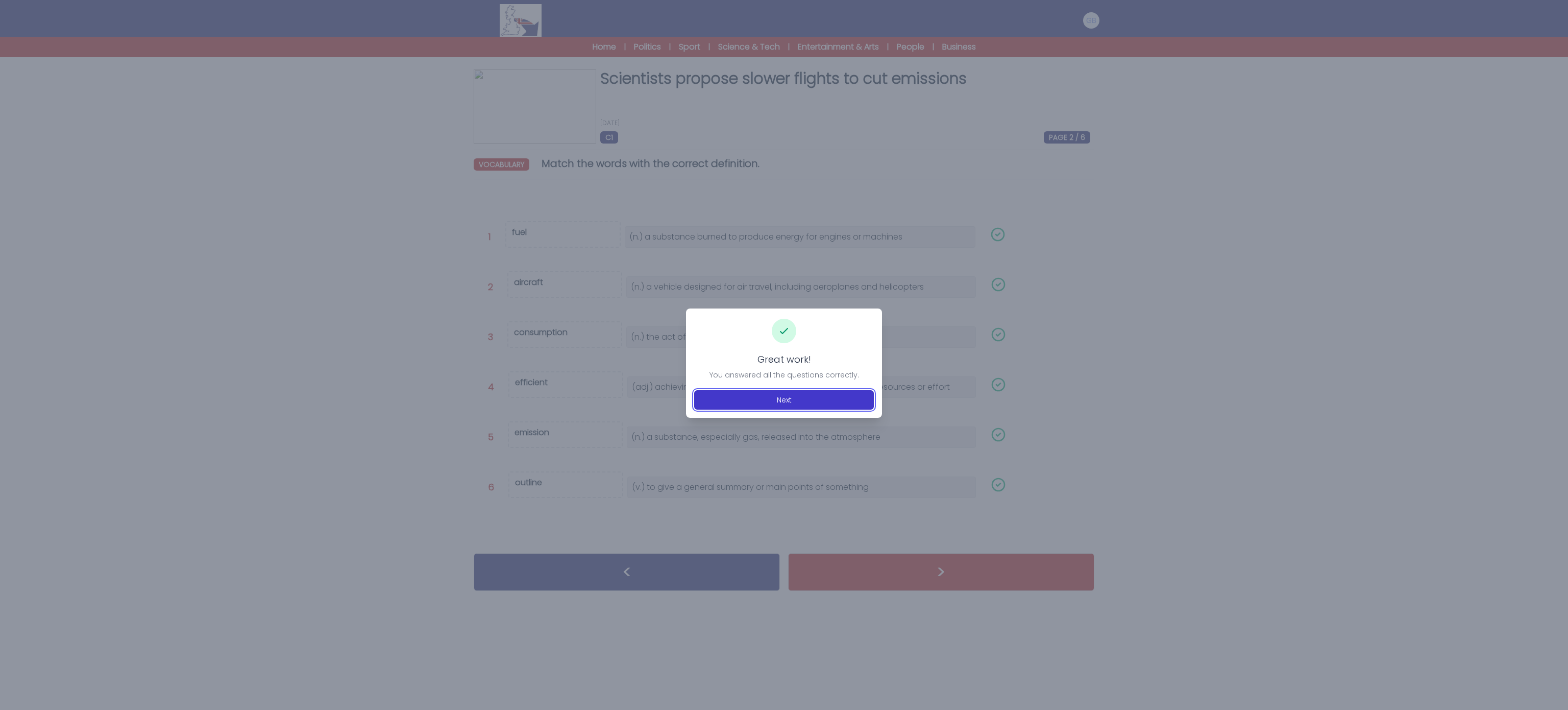
click at [802, 397] on button "Next" at bounding box center [783, 400] width 180 height 19
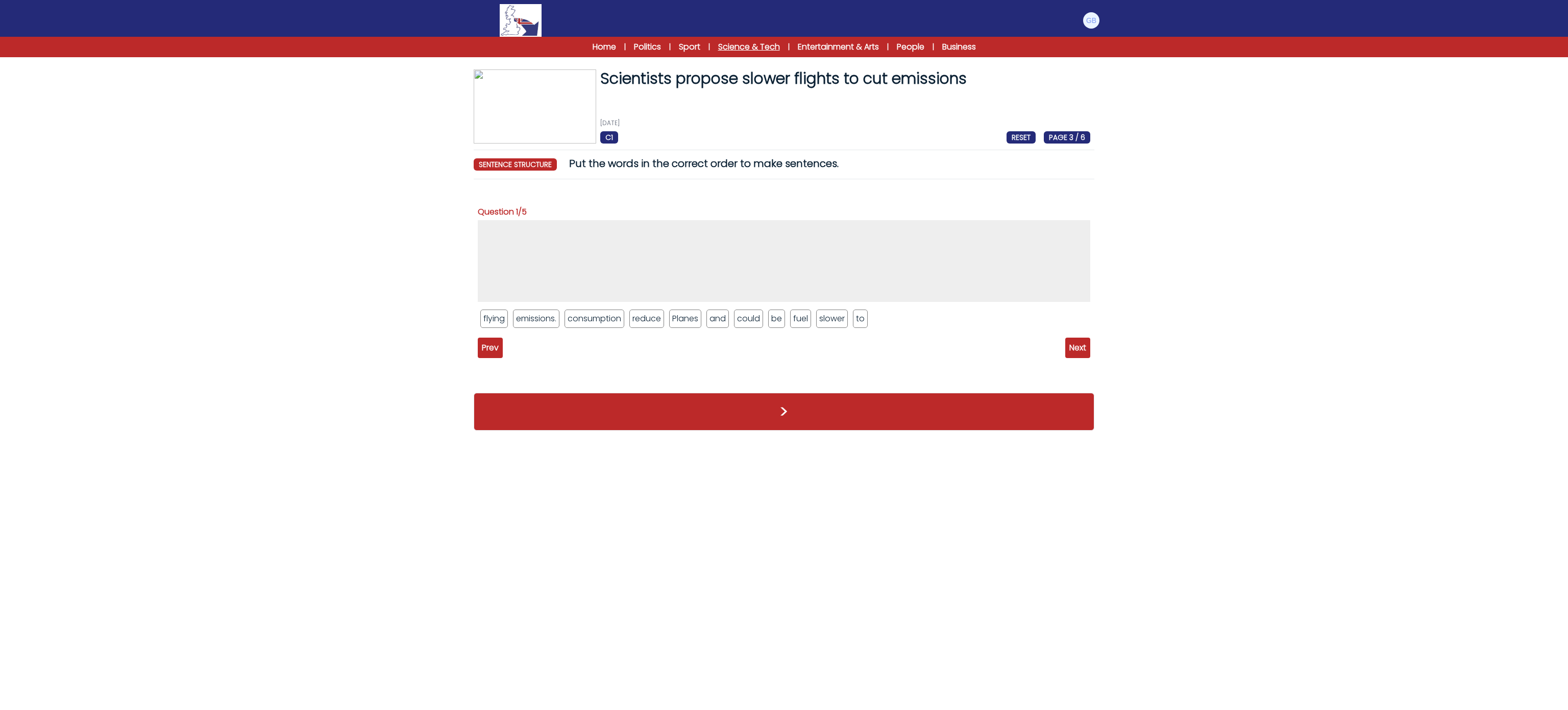
click at [749, 46] on link "Science & Tech" at bounding box center [749, 47] width 61 height 12
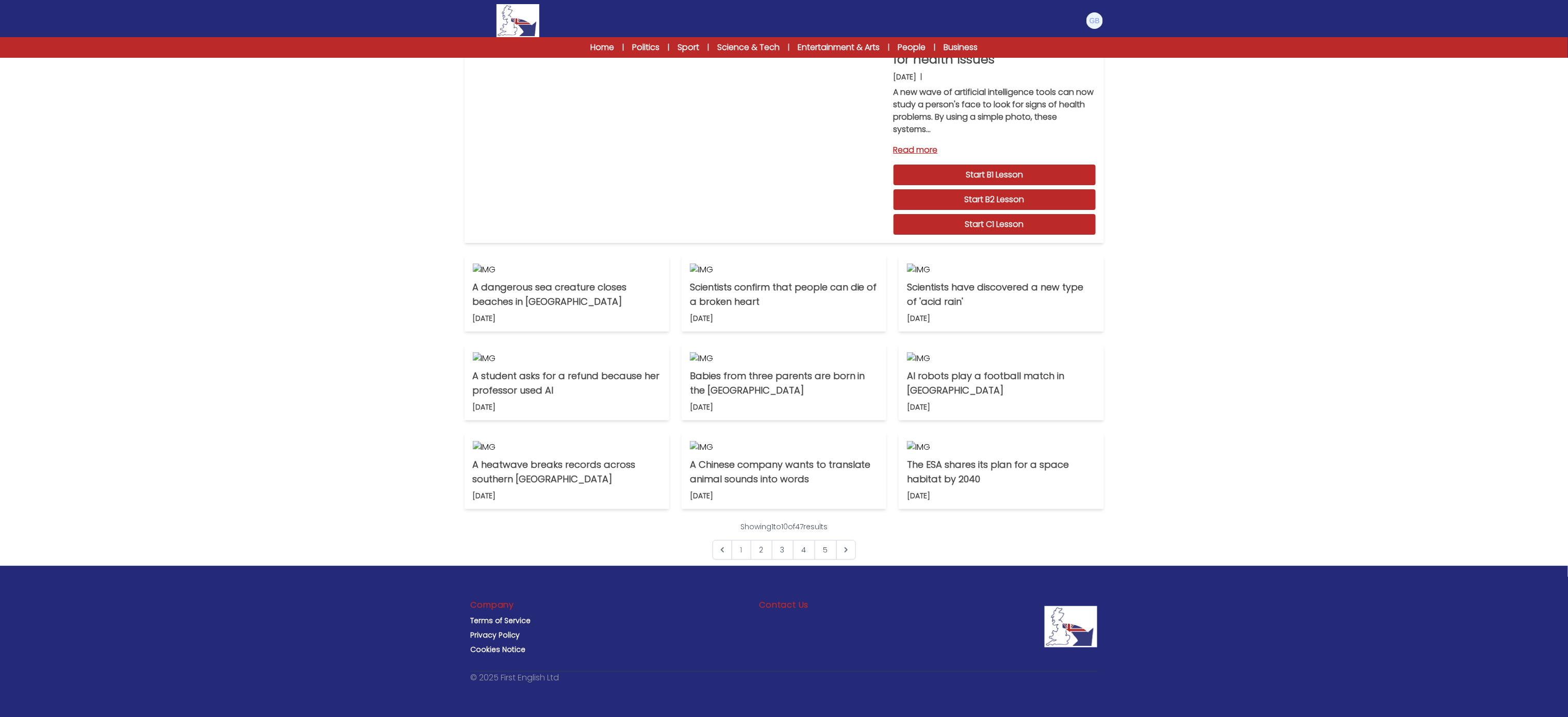
scroll to position [493, 0]
click at [785, 555] on link "3" at bounding box center [782, 550] width 22 height 20
click at [766, 560] on link "2" at bounding box center [761, 550] width 22 height 20
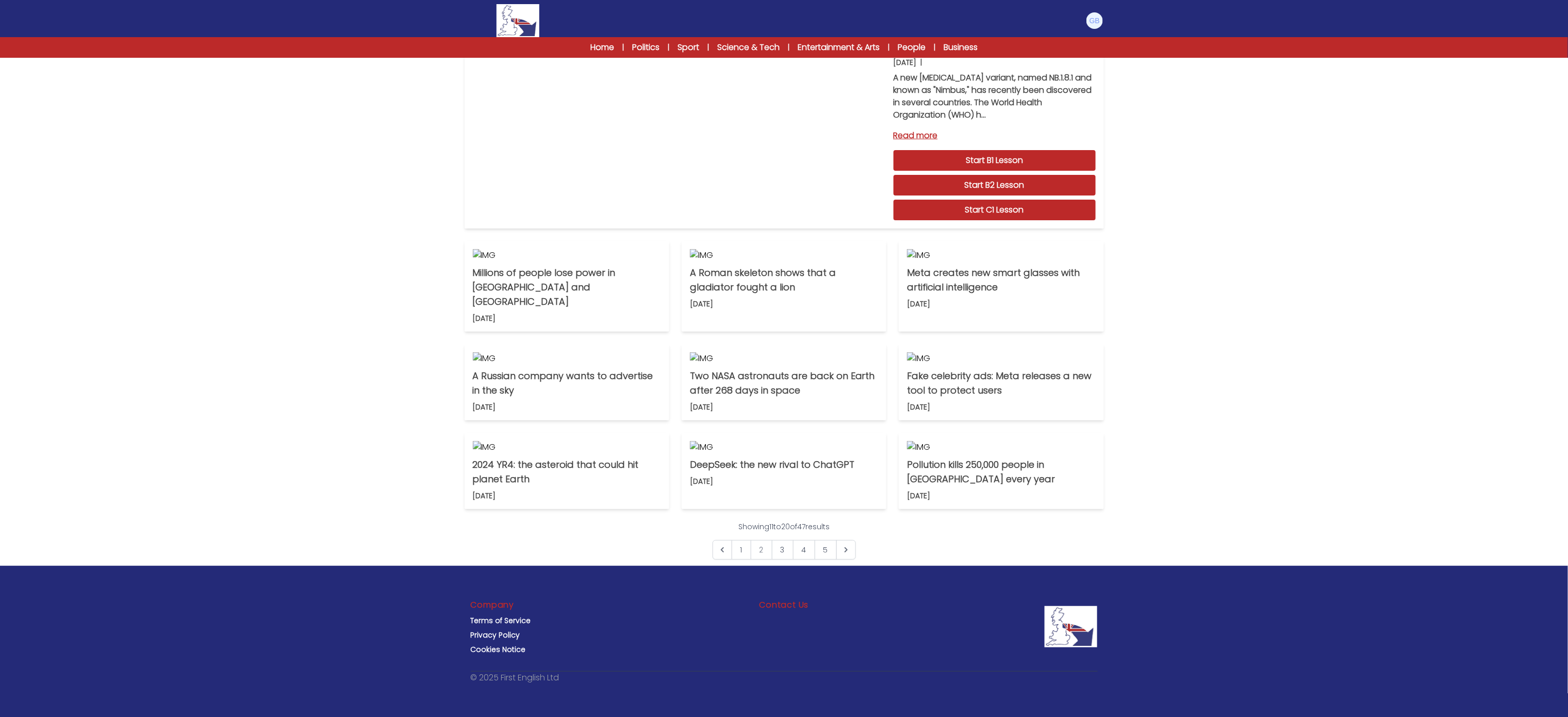
scroll to position [439, 0]
drag, startPoint x: 1583, startPoint y: 321, endPoint x: 1477, endPoint y: 567, distance: 267.9
click at [1477, 567] on html "Manage Account My Account Language English Español [DEMOGRAPHIC_DATA] B1 B2 C1 …" at bounding box center [784, 311] width 1568 height 810
click at [748, 352] on img at bounding box center [784, 358] width 188 height 12
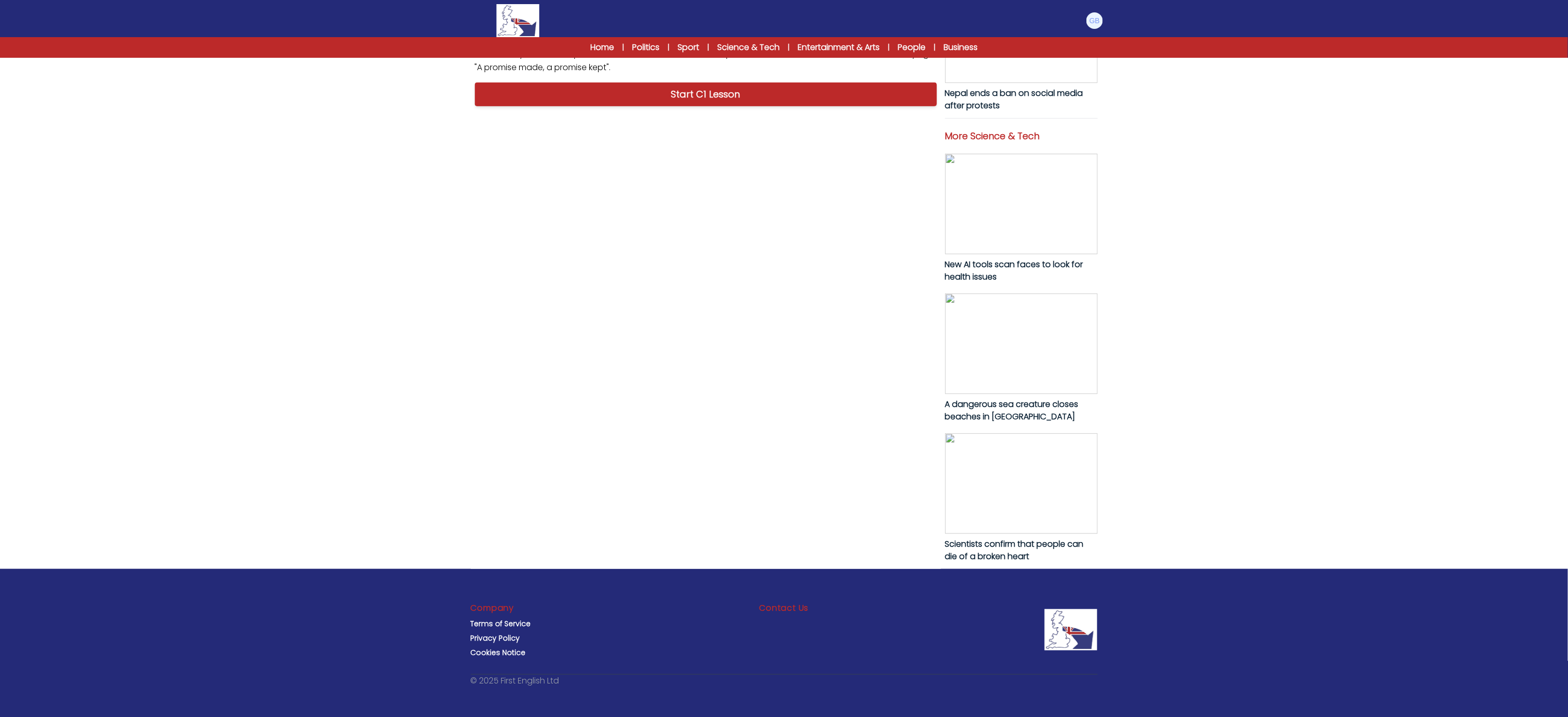
scroll to position [391, 0]
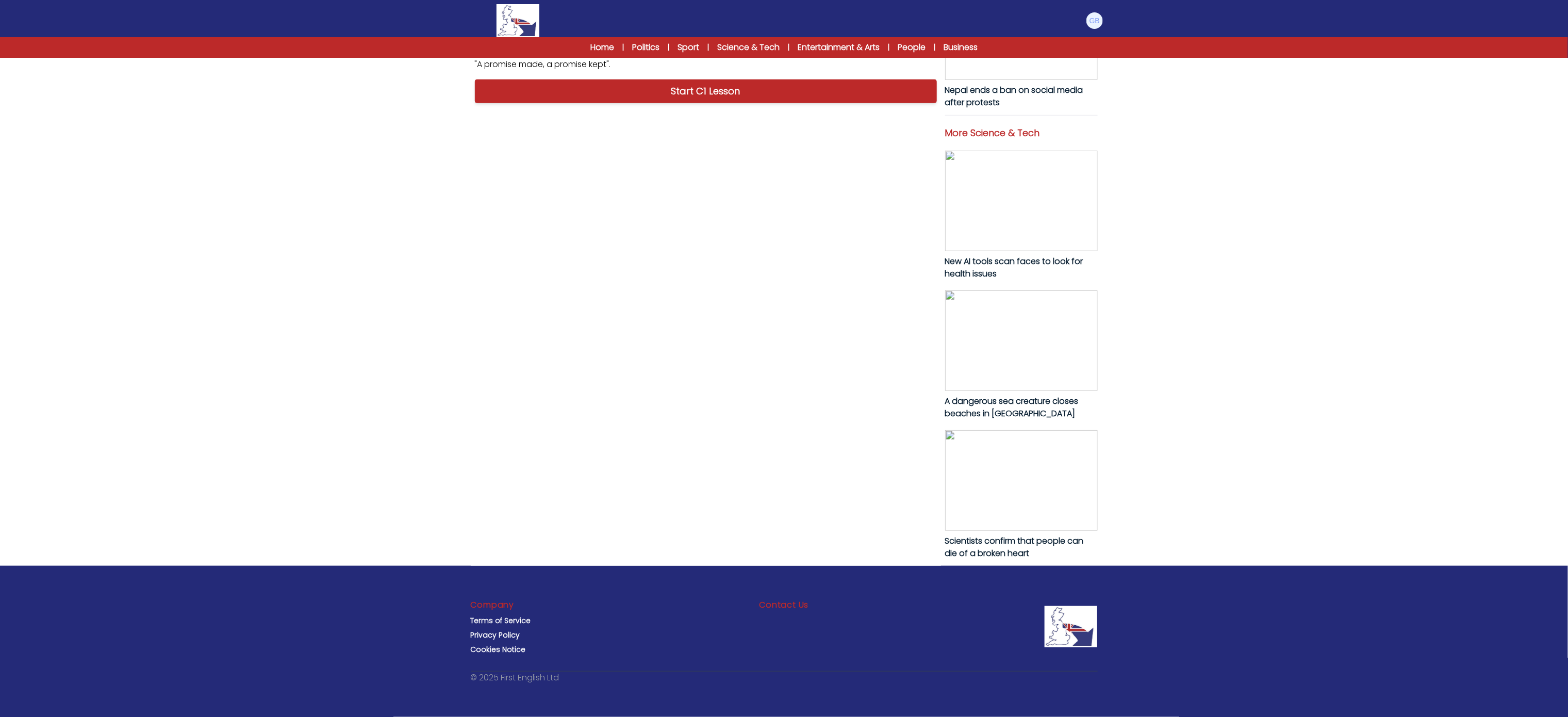
drag, startPoint x: 466, startPoint y: 488, endPoint x: 637, endPoint y: 470, distance: 171.9
click at [637, 470] on div "B1 B2 C1 Two NASA astronauts are back on Earth after 268 days in space Two NASA…" at bounding box center [784, 90] width 660 height 950
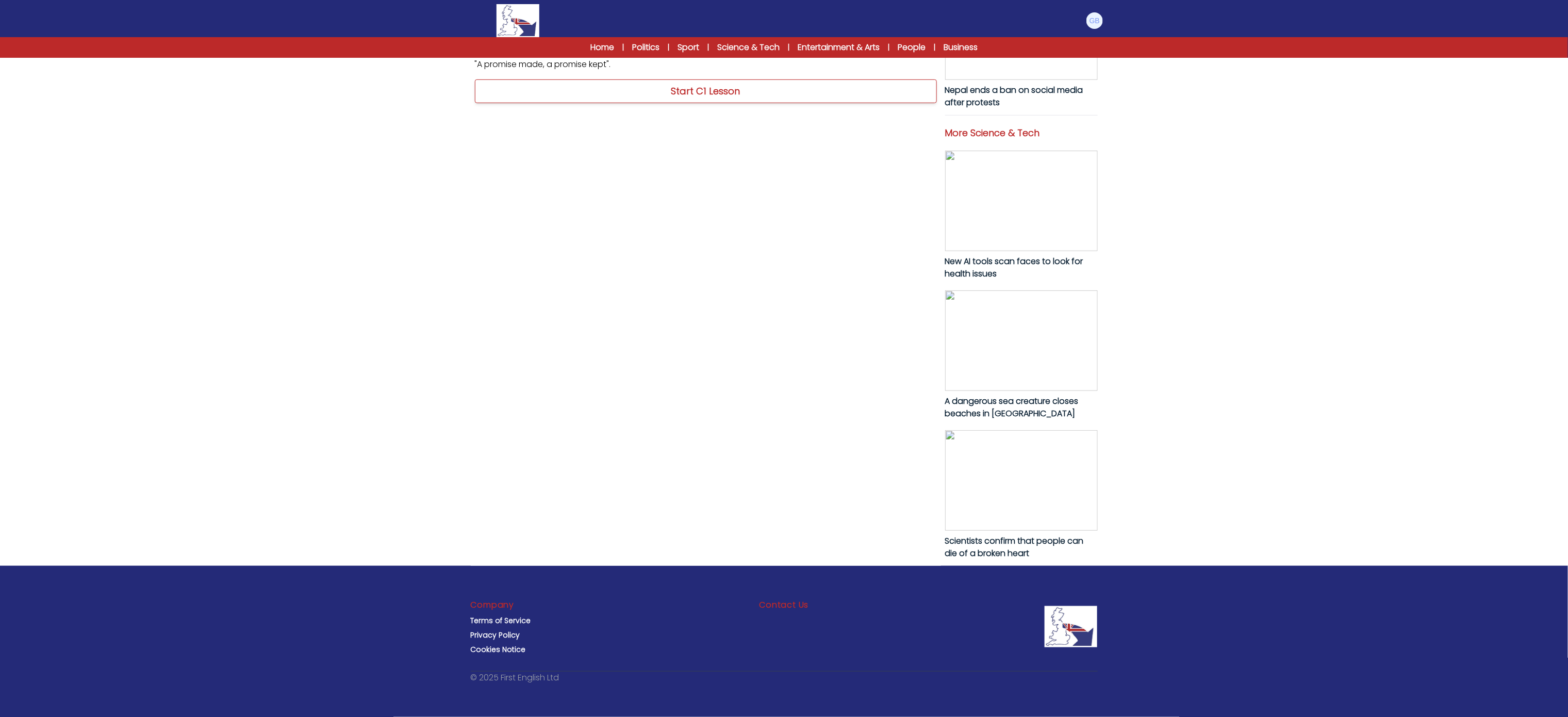
copy p "What was supposed to be an eight-day mission ended up lasting nine months, but …"
click at [647, 103] on link "Start C1 Lesson" at bounding box center [705, 91] width 462 height 24
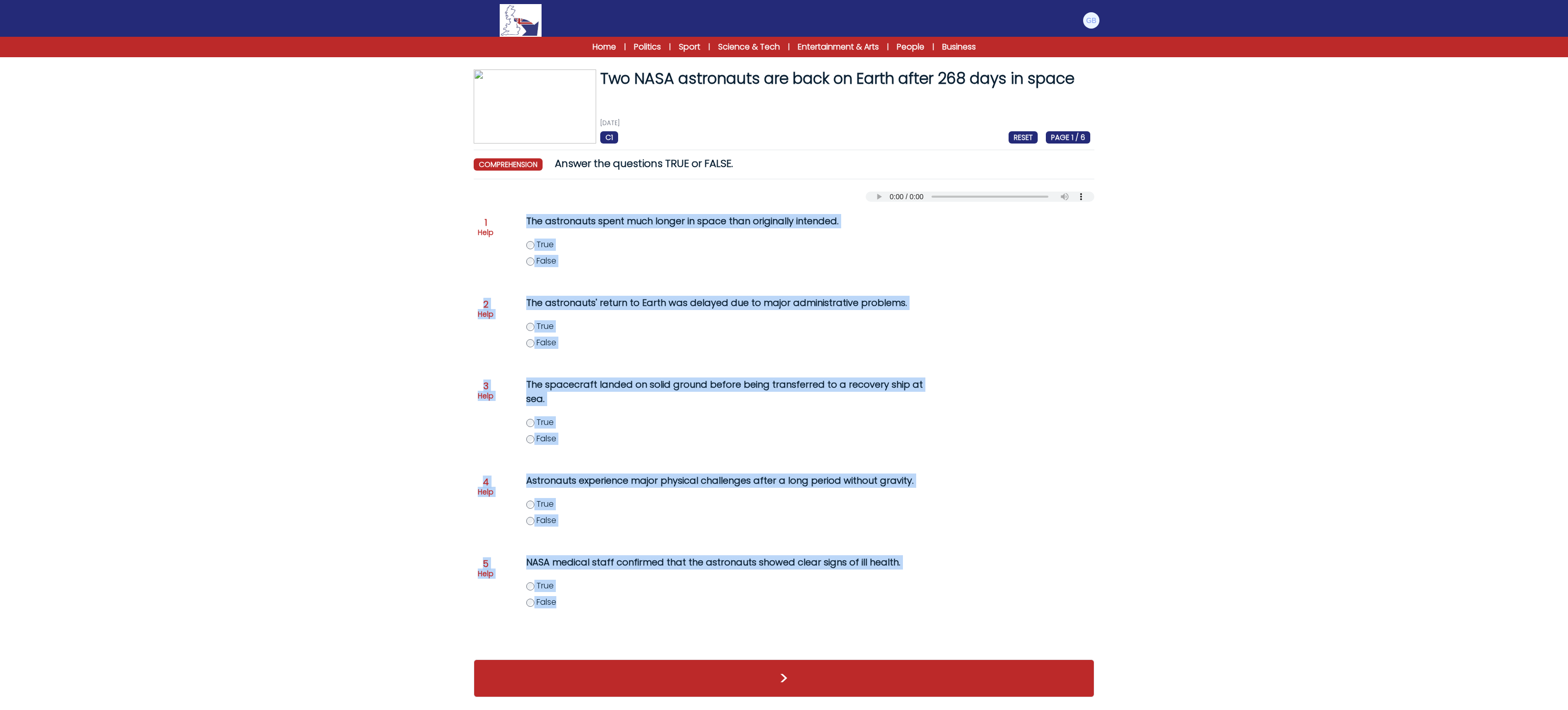
drag, startPoint x: 520, startPoint y: 219, endPoint x: 744, endPoint y: 620, distance: 459.3
click at [744, 620] on div "Question 1 Help The astronauts spent much longer in space than originally inten…" at bounding box center [784, 425] width 621 height 448
copy div "The astronauts spent much longer in space than originally intended. True False …"
click at [527, 250] on label "True" at bounding box center [743, 245] width 433 height 12
drag, startPoint x: 528, startPoint y: 337, endPoint x: 535, endPoint y: 343, distance: 9.2
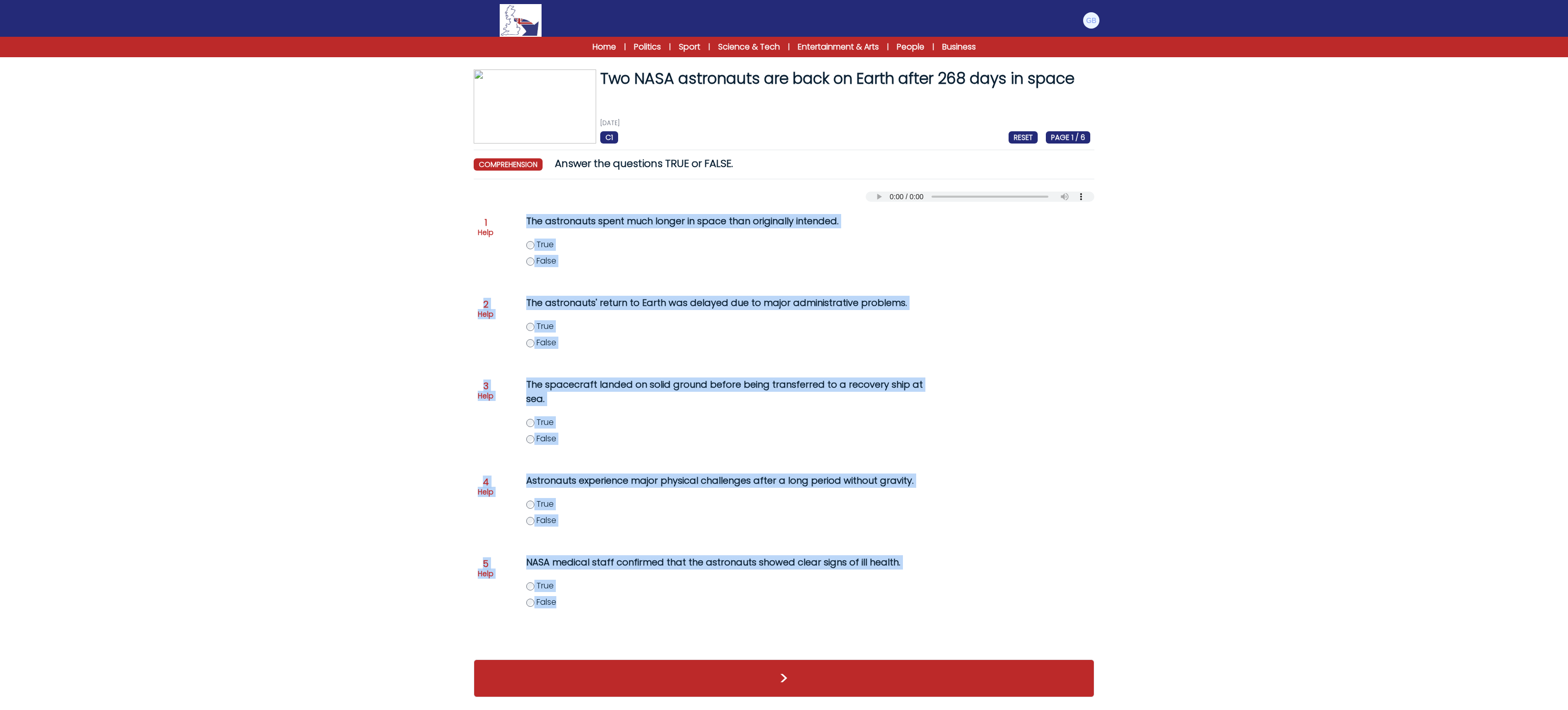
click at [529, 337] on label "False" at bounding box center [743, 343] width 433 height 12
click at [536, 344] on span "False" at bounding box center [546, 342] width 20 height 12
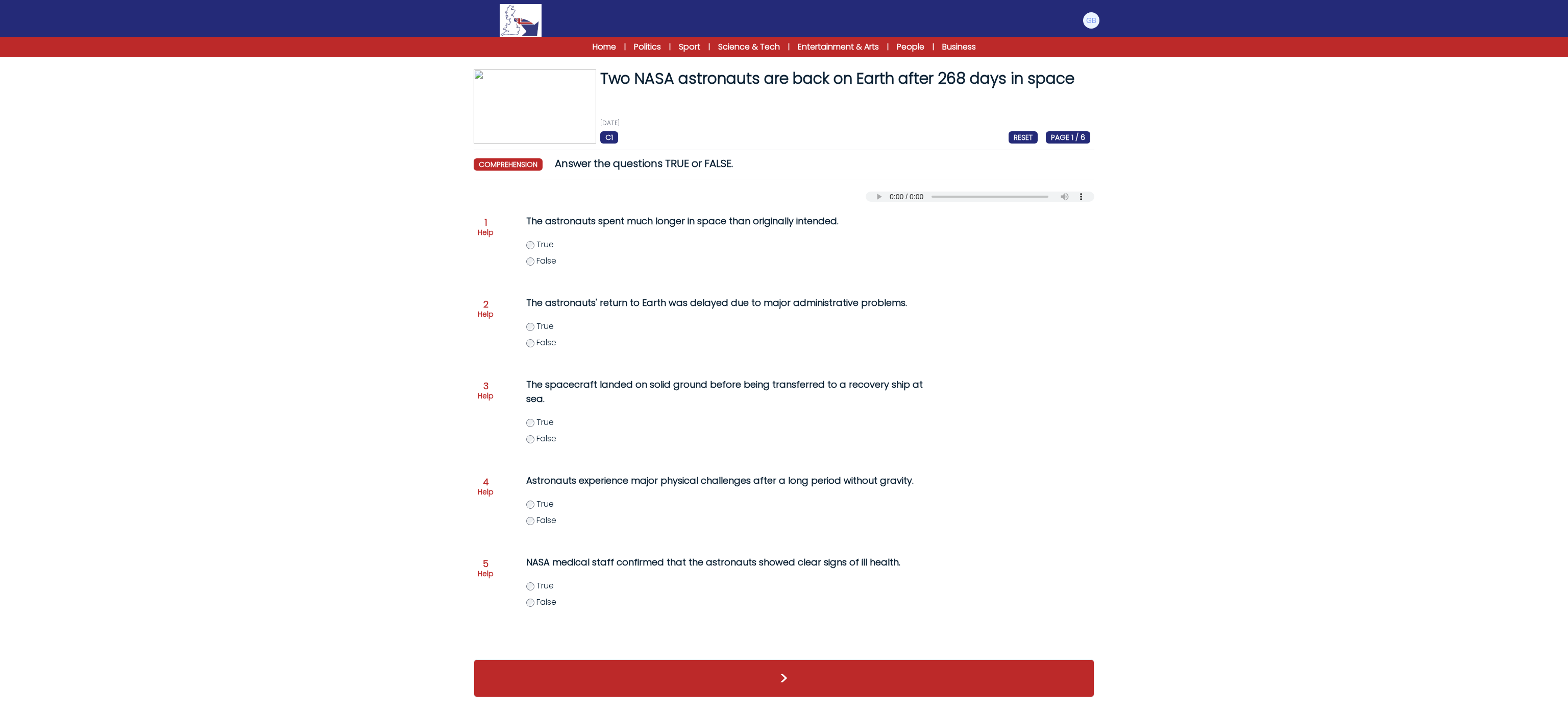
click at [539, 596] on span "False" at bounding box center [546, 602] width 20 height 12
click at [565, 666] on button ">" at bounding box center [784, 678] width 621 height 38
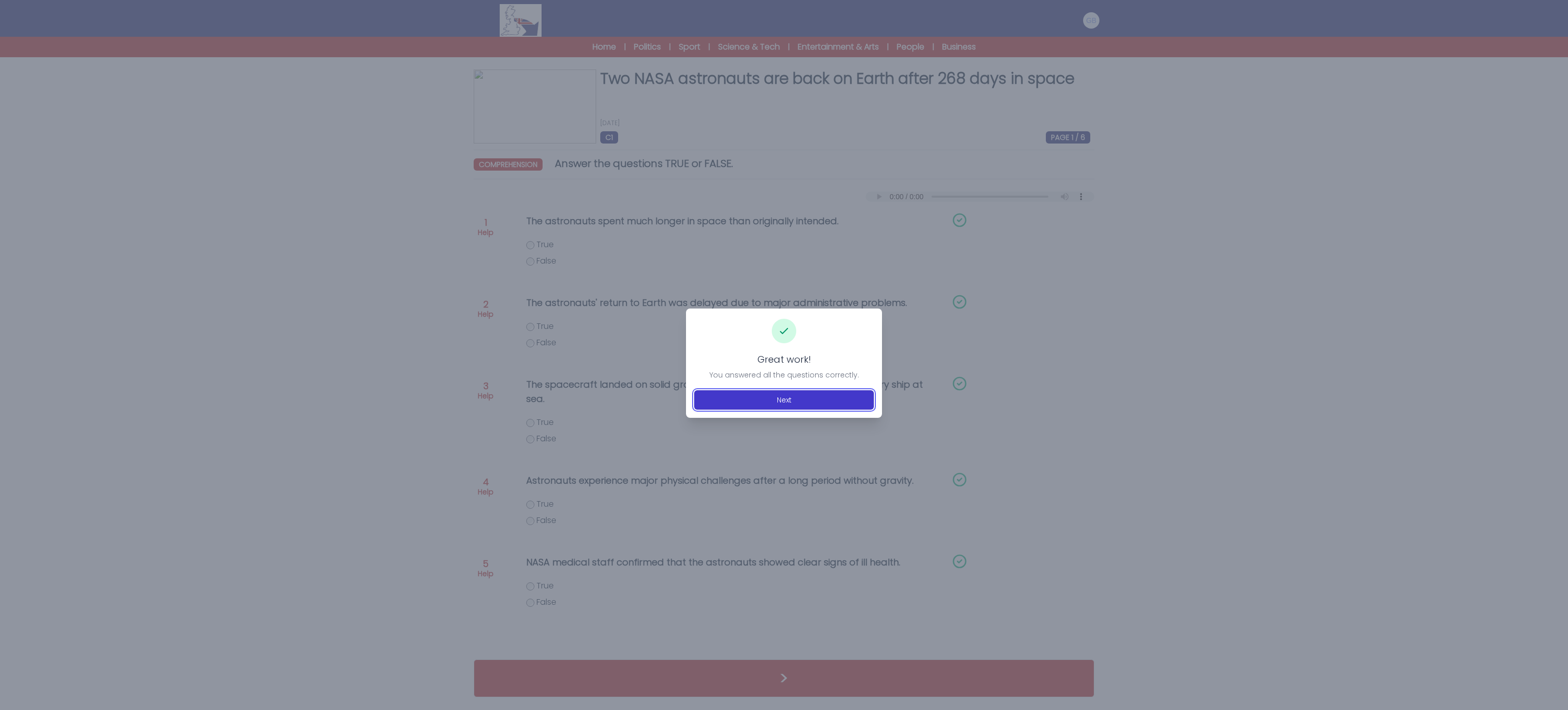
click at [791, 395] on button "Next" at bounding box center [783, 400] width 180 height 19
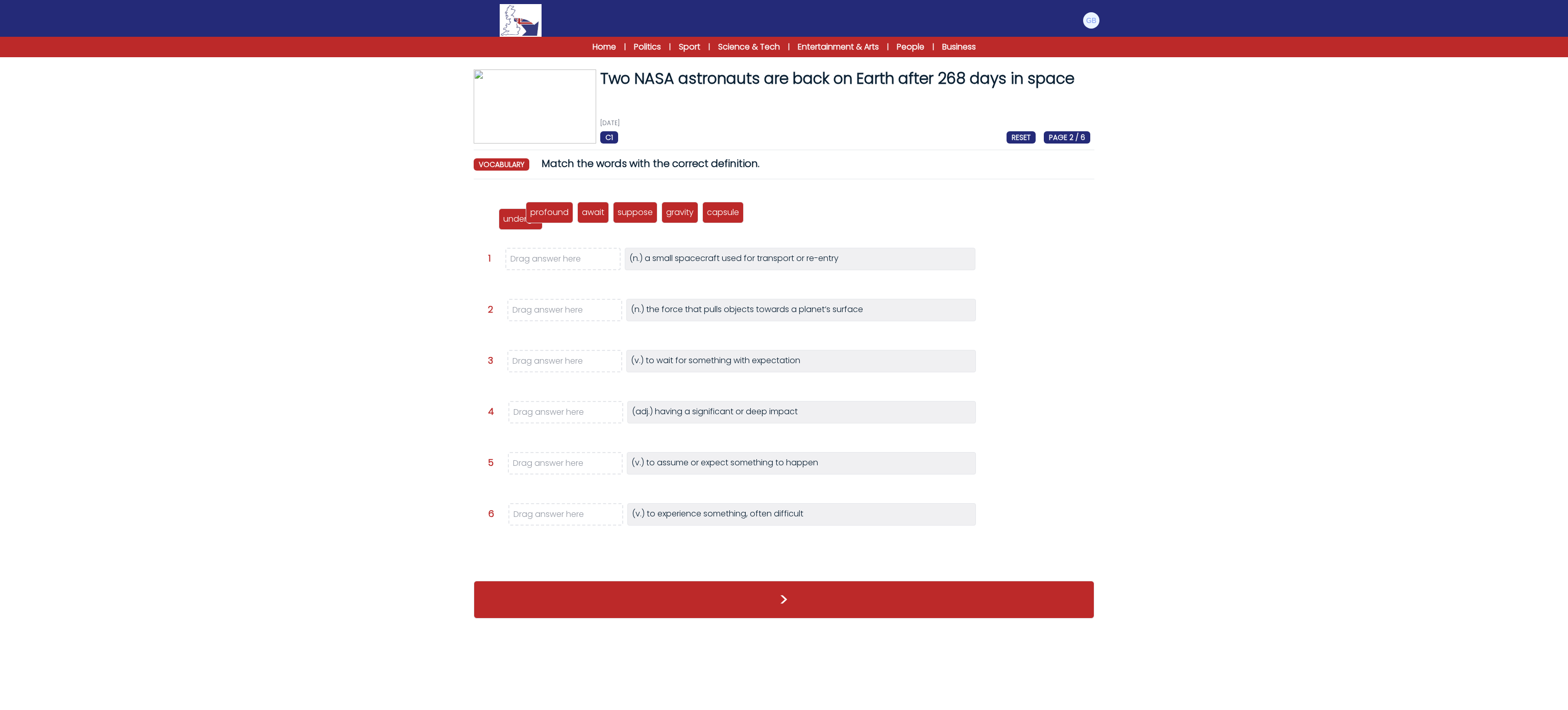
drag, startPoint x: 500, startPoint y: 205, endPoint x: 511, endPoint y: 211, distance: 12.5
click at [511, 211] on div "undergo" at bounding box center [520, 219] width 44 height 21
drag, startPoint x: 561, startPoint y: 209, endPoint x: 561, endPoint y: 416, distance: 207.0
click at [561, 416] on p "profound" at bounding box center [549, 419] width 38 height 12
drag, startPoint x: 546, startPoint y: 214, endPoint x: 580, endPoint y: 364, distance: 153.8
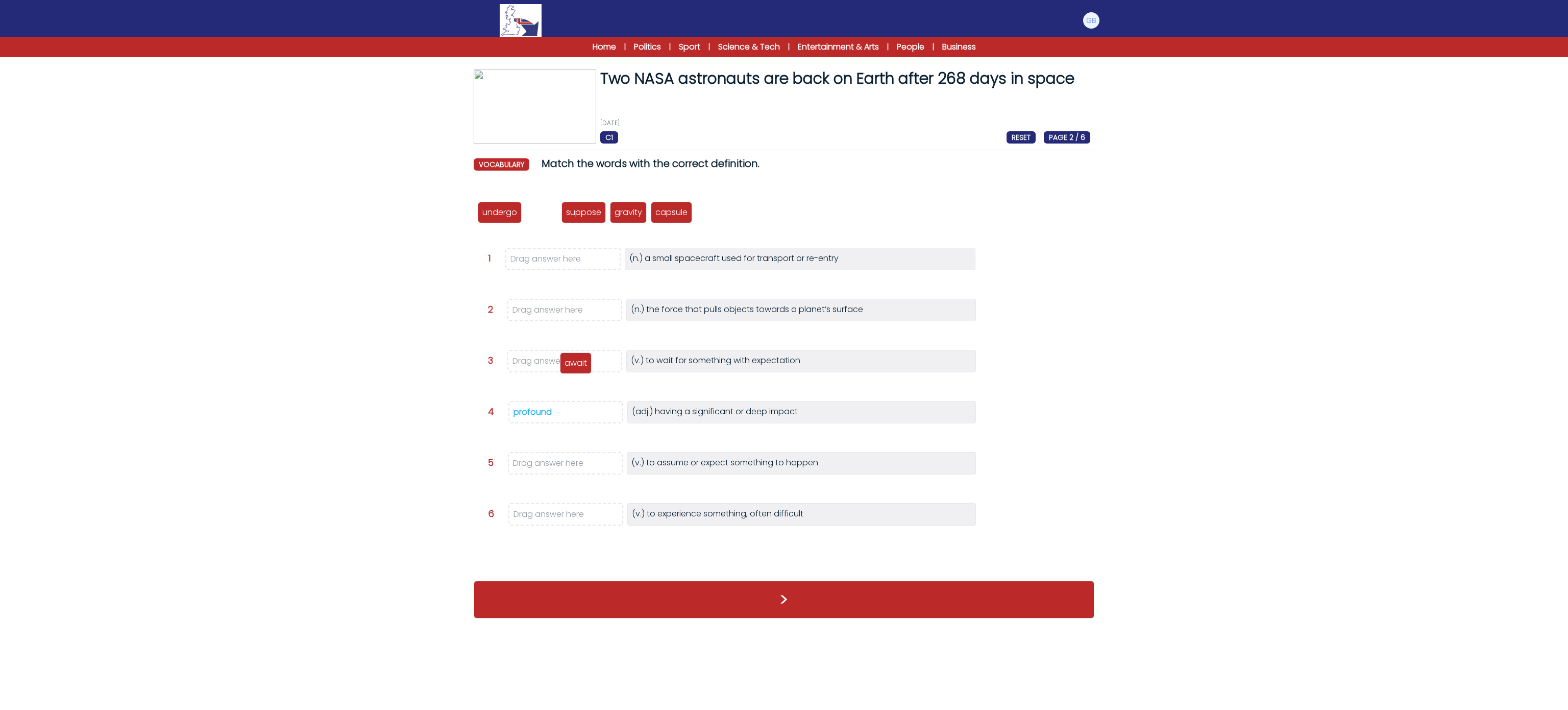
click at [580, 364] on p "await" at bounding box center [575, 363] width 23 height 12
drag, startPoint x: 545, startPoint y: 216, endPoint x: 557, endPoint y: 463, distance: 247.3
click at [557, 463] on p "suppose" at bounding box center [560, 461] width 35 height 12
drag, startPoint x: 549, startPoint y: 213, endPoint x: 553, endPoint y: 289, distance: 76.1
click at [553, 315] on p "gravity" at bounding box center [547, 316] width 27 height 12
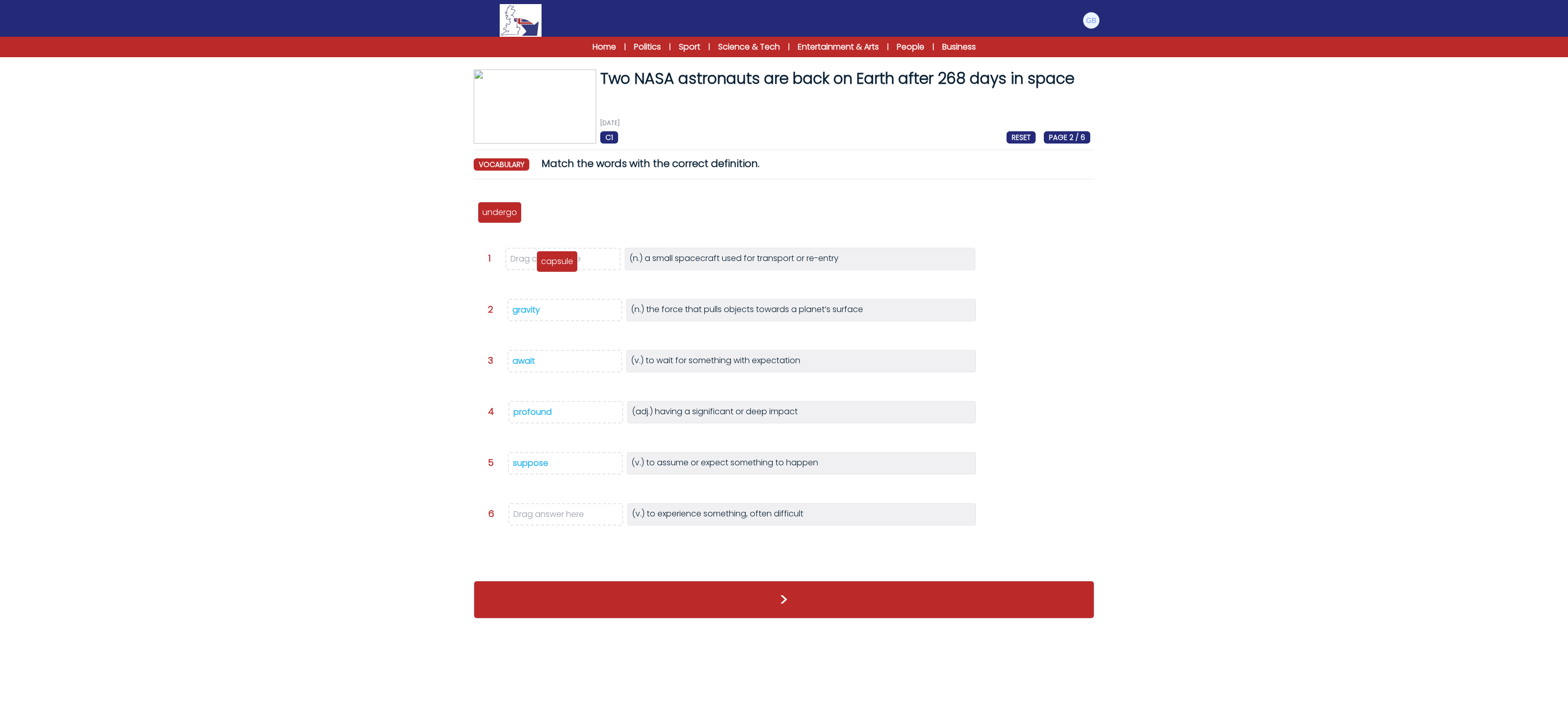
drag, startPoint x: 555, startPoint y: 214, endPoint x: 565, endPoint y: 265, distance: 52.0
click at [565, 265] on p "capsule" at bounding box center [557, 261] width 32 height 12
drag, startPoint x: 523, startPoint y: 217, endPoint x: 506, endPoint y: 220, distance: 17.3
click at [517, 259] on div "undergo profound await suppose gravity capsule Question 1 >" at bounding box center [784, 379] width 621 height 383
drag, startPoint x: 505, startPoint y: 216, endPoint x: 539, endPoint y: 530, distance: 315.8
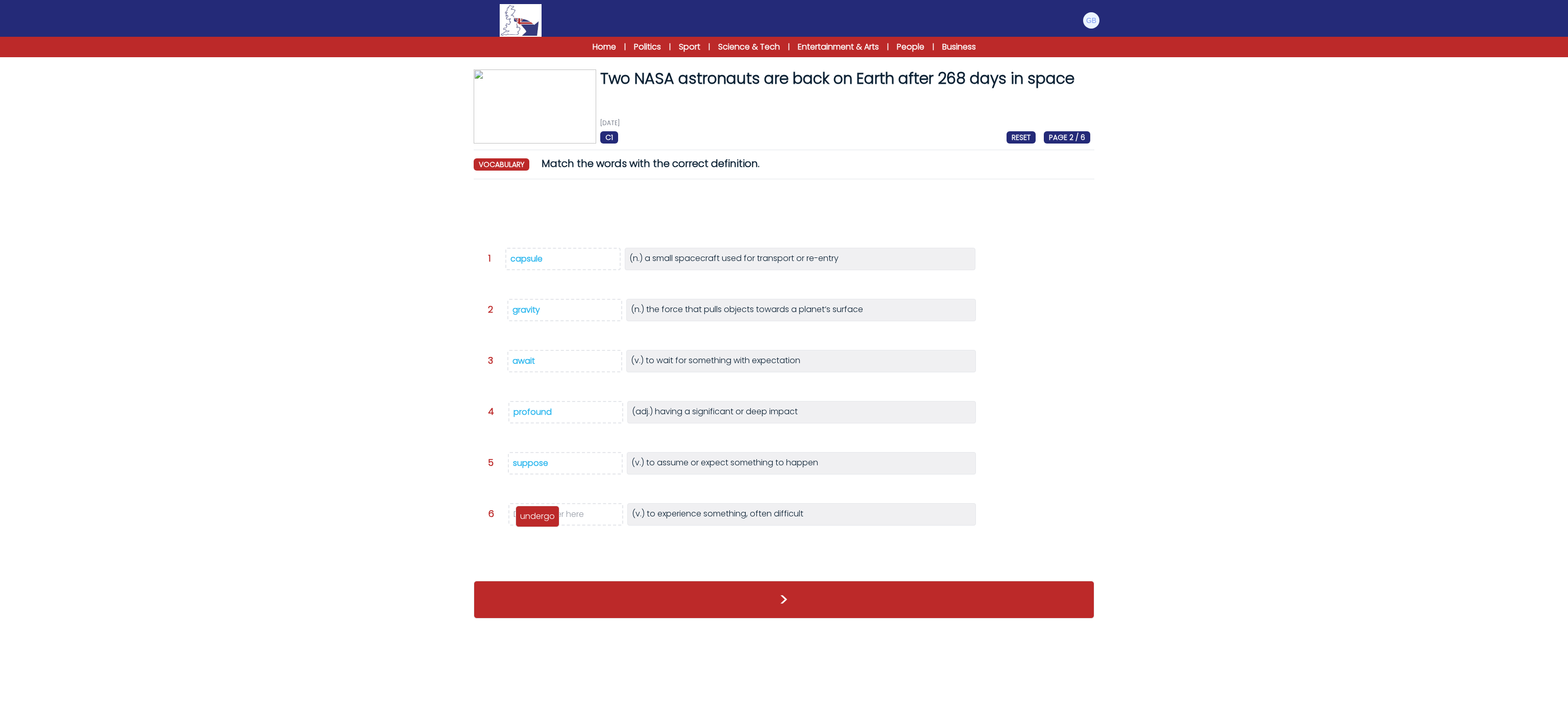
click at [543, 519] on p "undergo" at bounding box center [537, 516] width 35 height 12
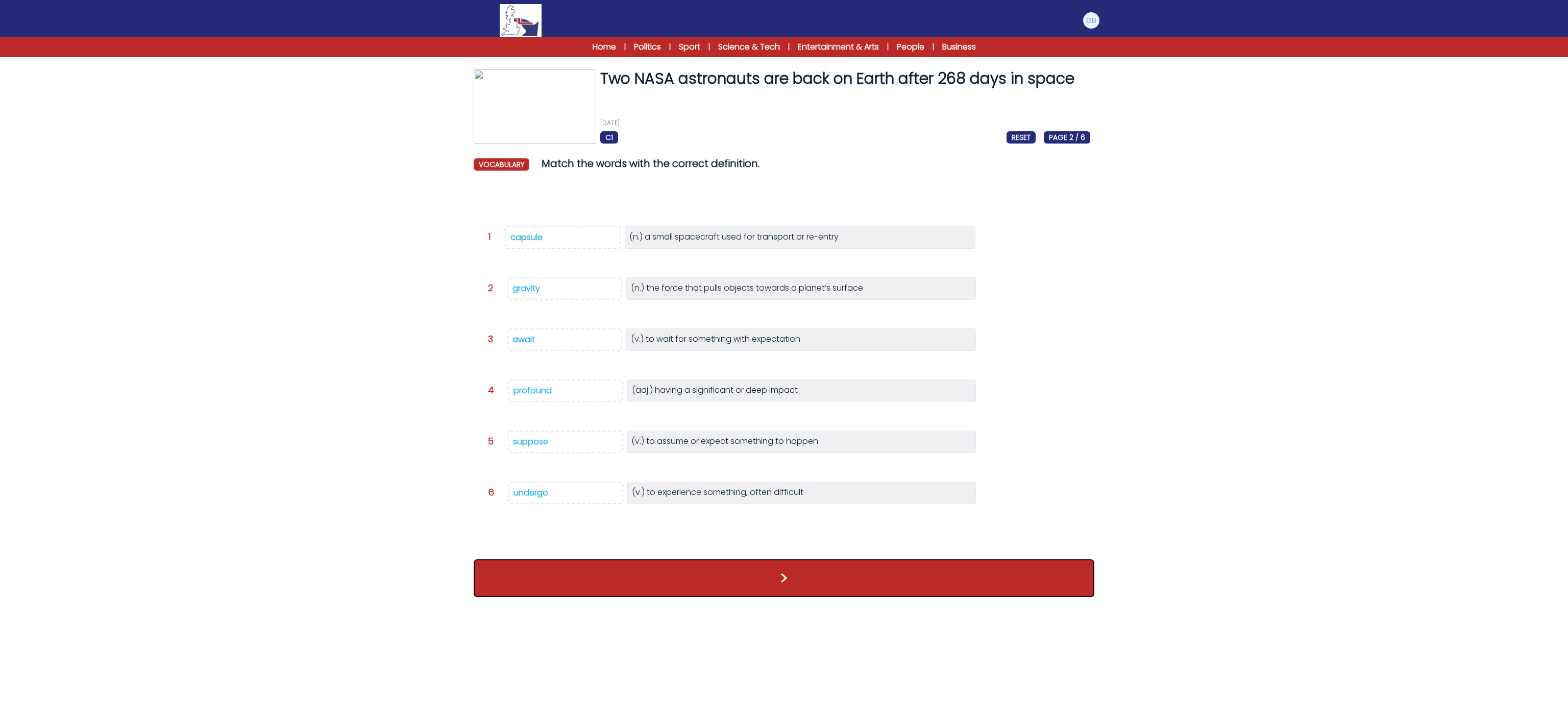
click at [539, 587] on button ">" at bounding box center [784, 578] width 621 height 38
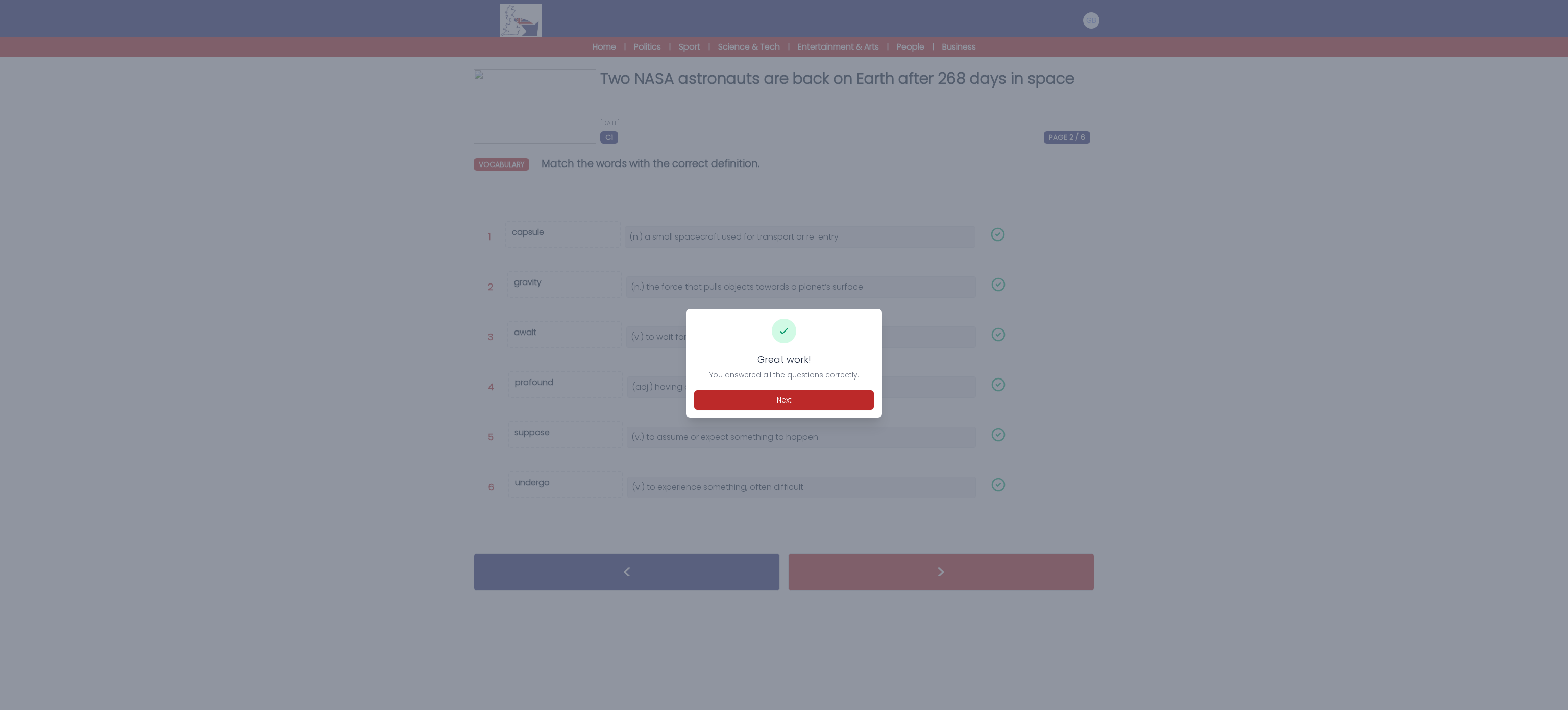
click at [788, 387] on div "Great work! You answered all the questions correctly. Next" at bounding box center [784, 362] width 196 height 109
click at [788, 388] on div "Great work! You answered all the questions correctly. Next" at bounding box center [784, 362] width 196 height 109
click at [788, 390] on button "Next" at bounding box center [783, 400] width 180 height 19
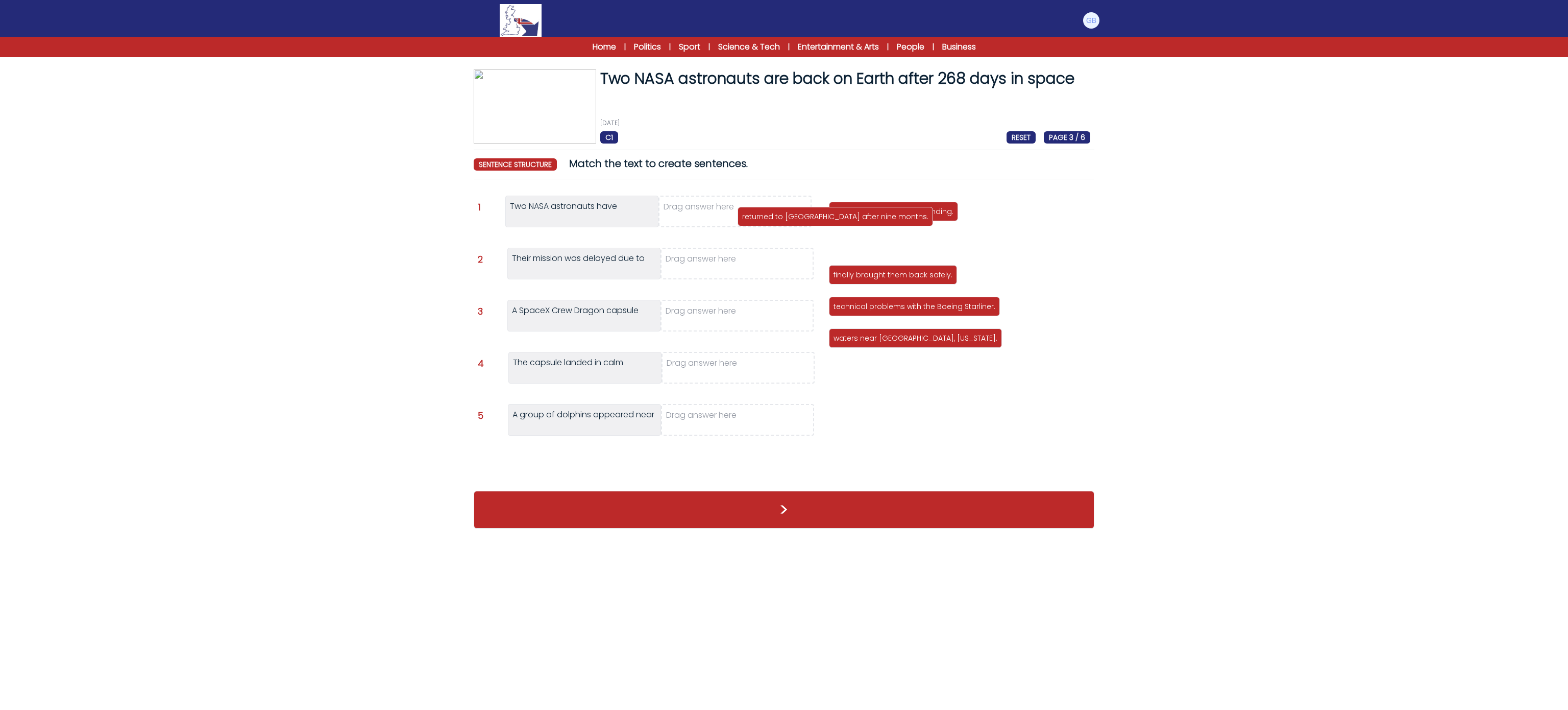
drag, startPoint x: 855, startPoint y: 246, endPoint x: 763, endPoint y: 220, distance: 95.6
click at [763, 220] on p "returned to [GEOGRAPHIC_DATA] after nine months." at bounding box center [835, 216] width 186 height 10
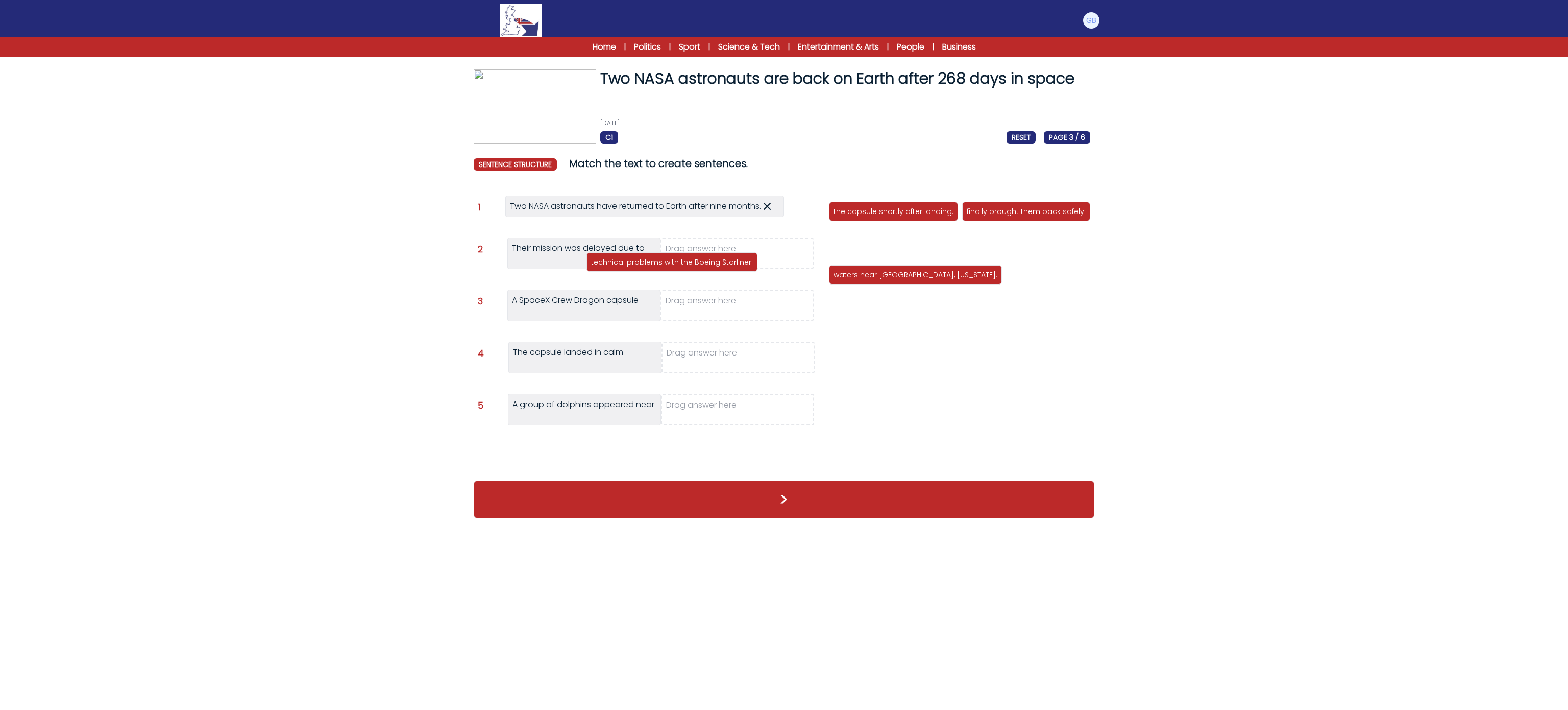
drag, startPoint x: 962, startPoint y: 250, endPoint x: 719, endPoint y: 269, distance: 243.7
click at [719, 267] on p "technical problems with the Boeing Starliner." at bounding box center [672, 262] width 162 height 10
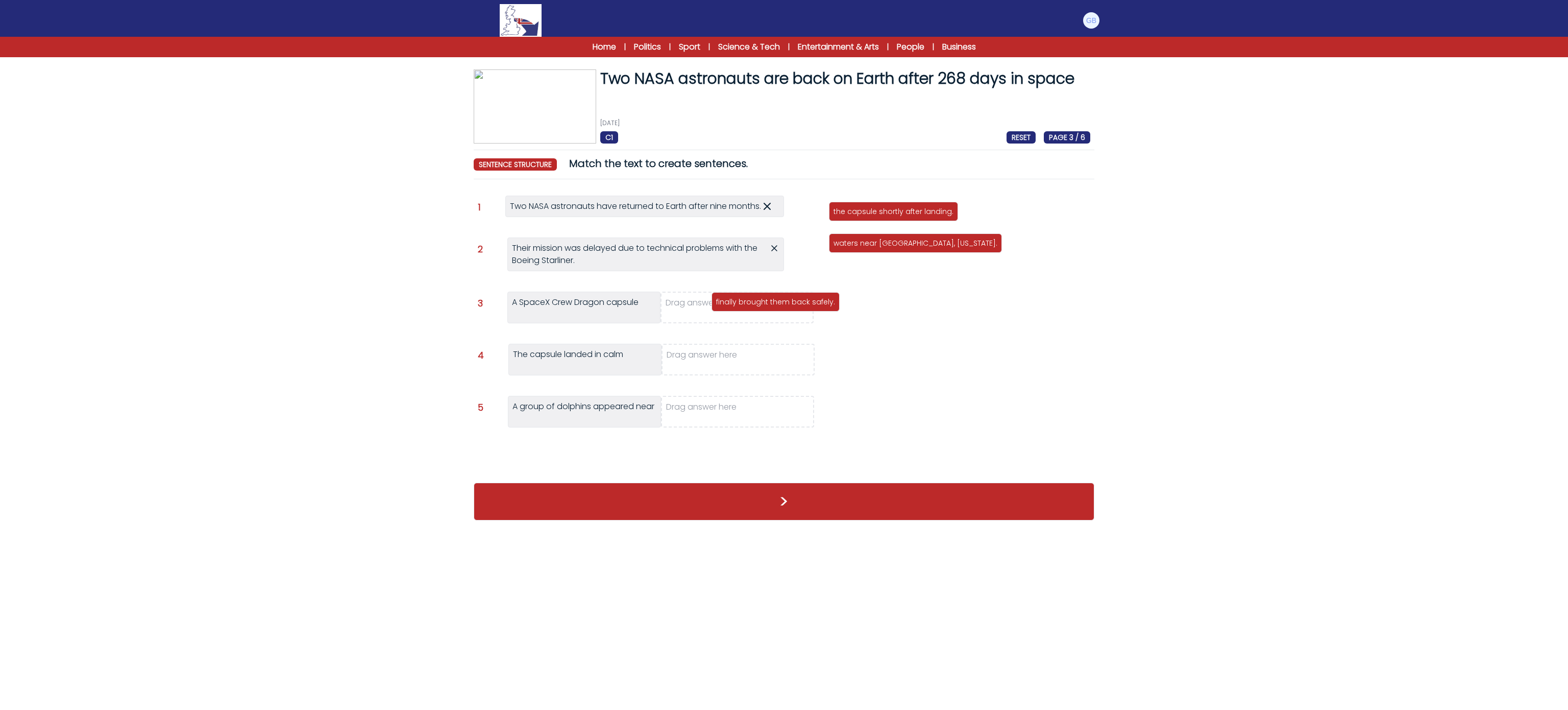
drag, startPoint x: 1004, startPoint y: 212, endPoint x: 754, endPoint y: 302, distance: 265.7
click at [754, 302] on p "finally brought them back safely." at bounding box center [775, 301] width 119 height 10
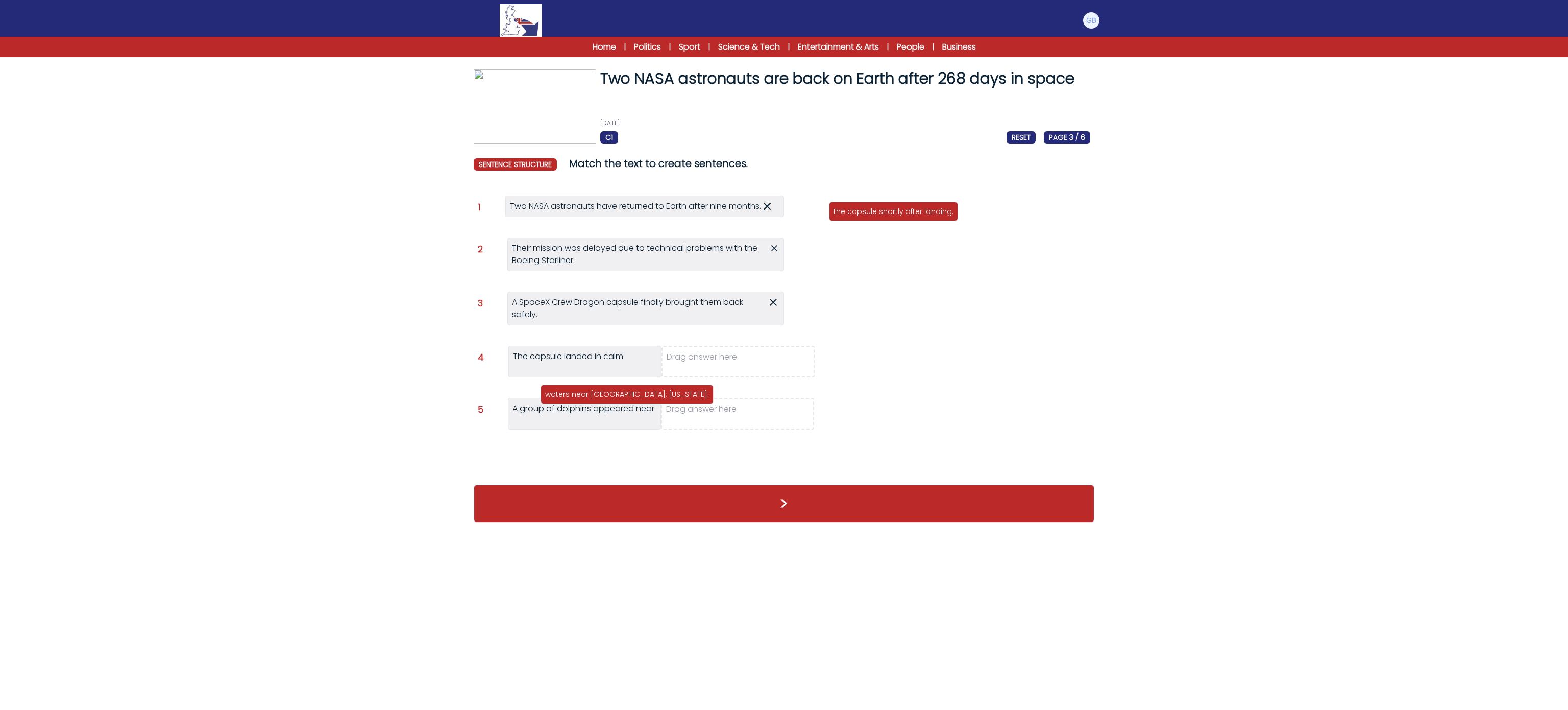
drag, startPoint x: 1033, startPoint y: 211, endPoint x: 741, endPoint y: 365, distance: 330.1
click at [709, 389] on p "waters near [GEOGRAPHIC_DATA], [US_STATE]." at bounding box center [627, 394] width 164 height 10
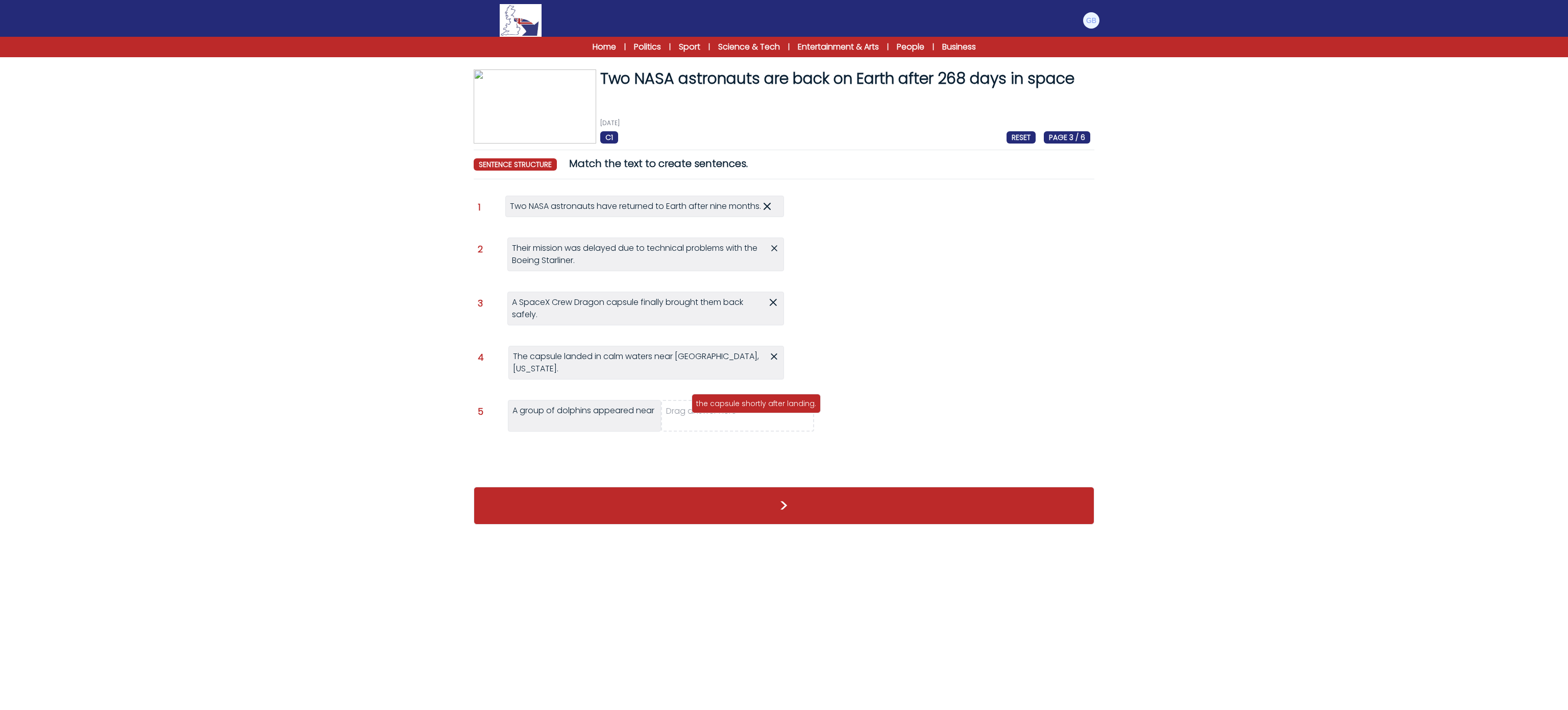
drag, startPoint x: 885, startPoint y: 217, endPoint x: 740, endPoint y: 417, distance: 247.0
click at [740, 409] on p "the capsule shortly after landing." at bounding box center [756, 403] width 120 height 10
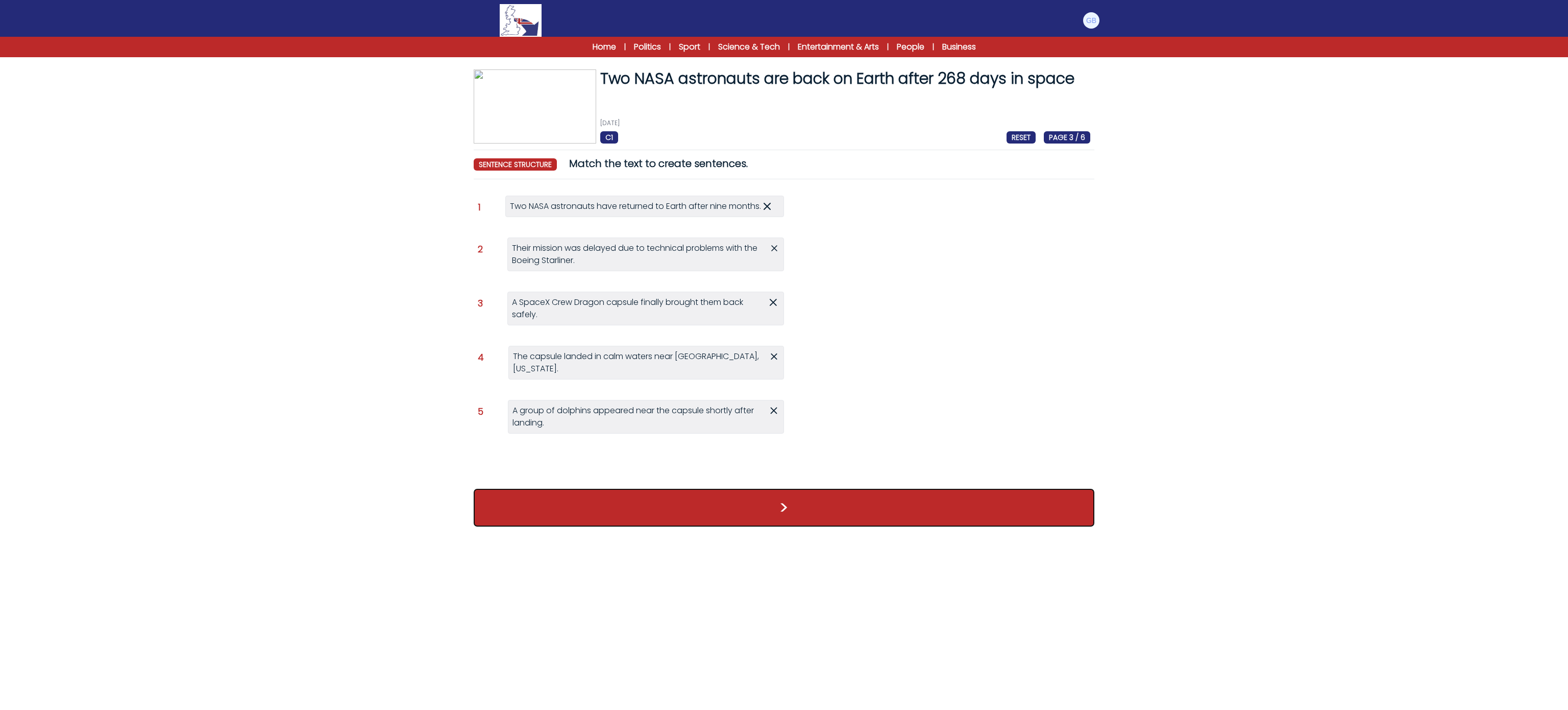
click at [722, 493] on button ">" at bounding box center [784, 507] width 621 height 38
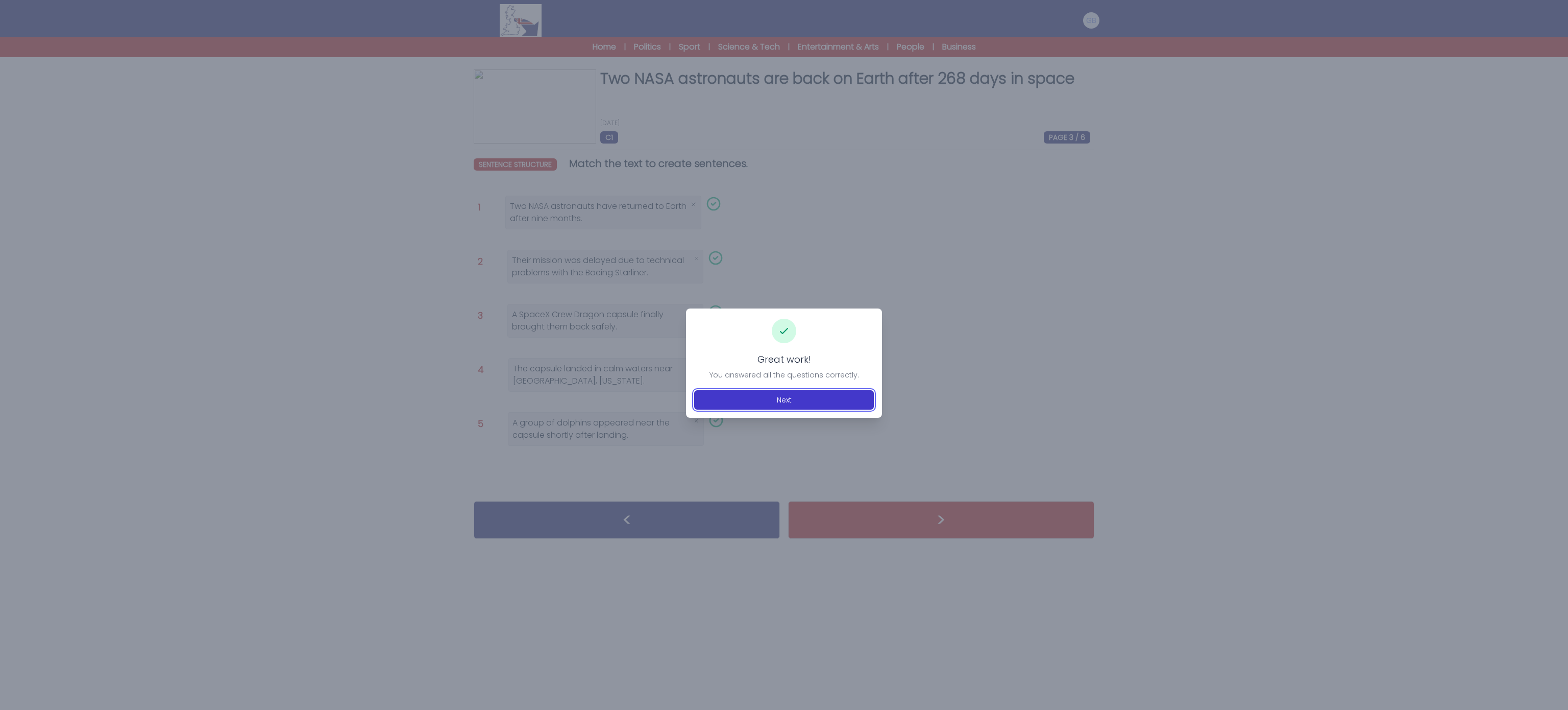
click at [747, 406] on button "Next" at bounding box center [783, 400] width 180 height 19
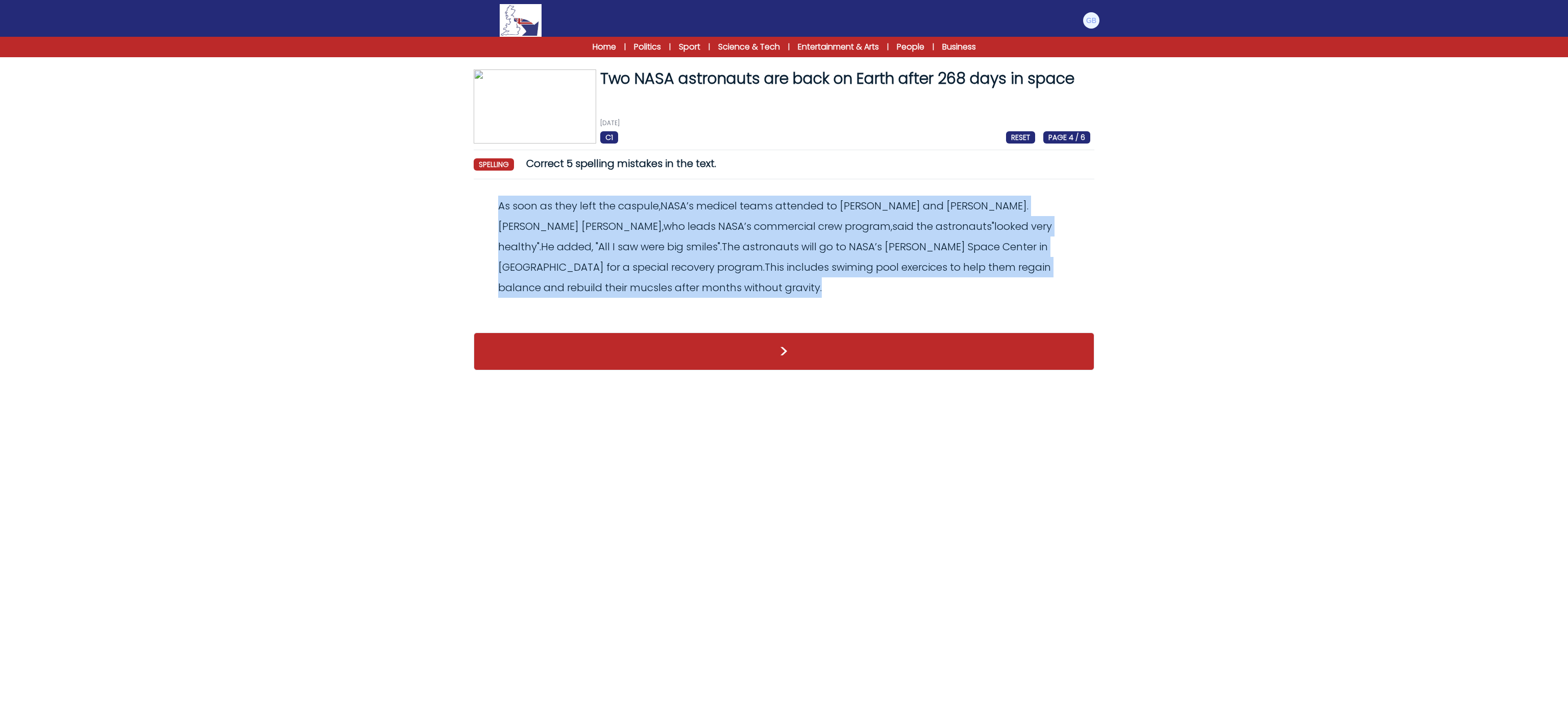
drag, startPoint x: 489, startPoint y: 193, endPoint x: 1205, endPoint y: 277, distance: 720.9
click at [1205, 277] on form "Two NASA astronauts are back on Earth after 268 days in space [DATE] C1 RESET P…" at bounding box center [784, 211] width 1568 height 340
copy odiv "As soon as they left the caspule , NASA ’ s medicel teams attended to [PERSON_N…"
click at [407, 221] on form "Two NASA astronauts are back on Earth after 268 days in space [DATE] C1 RESET P…" at bounding box center [784, 211] width 1568 height 340
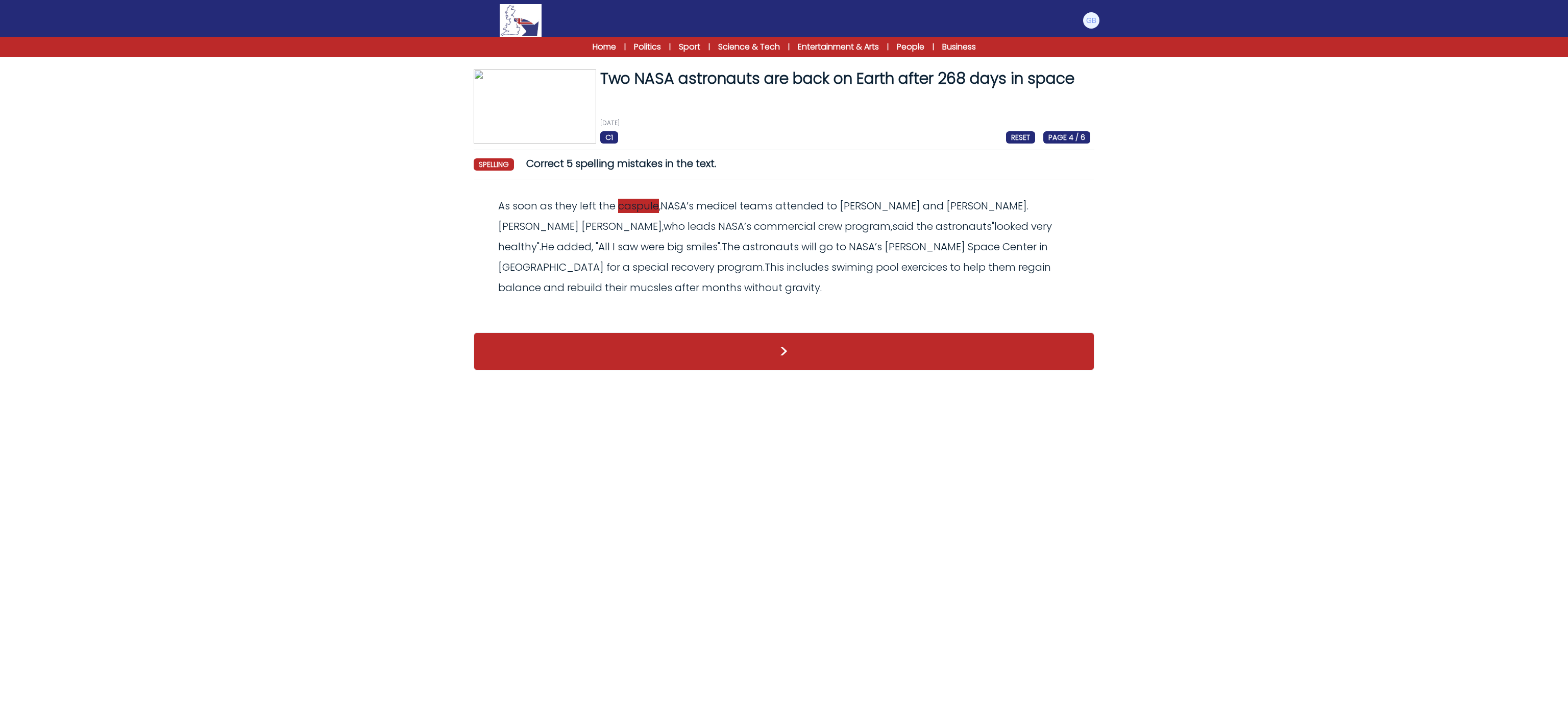
click at [631, 207] on span "caspule" at bounding box center [638, 205] width 41 height 14
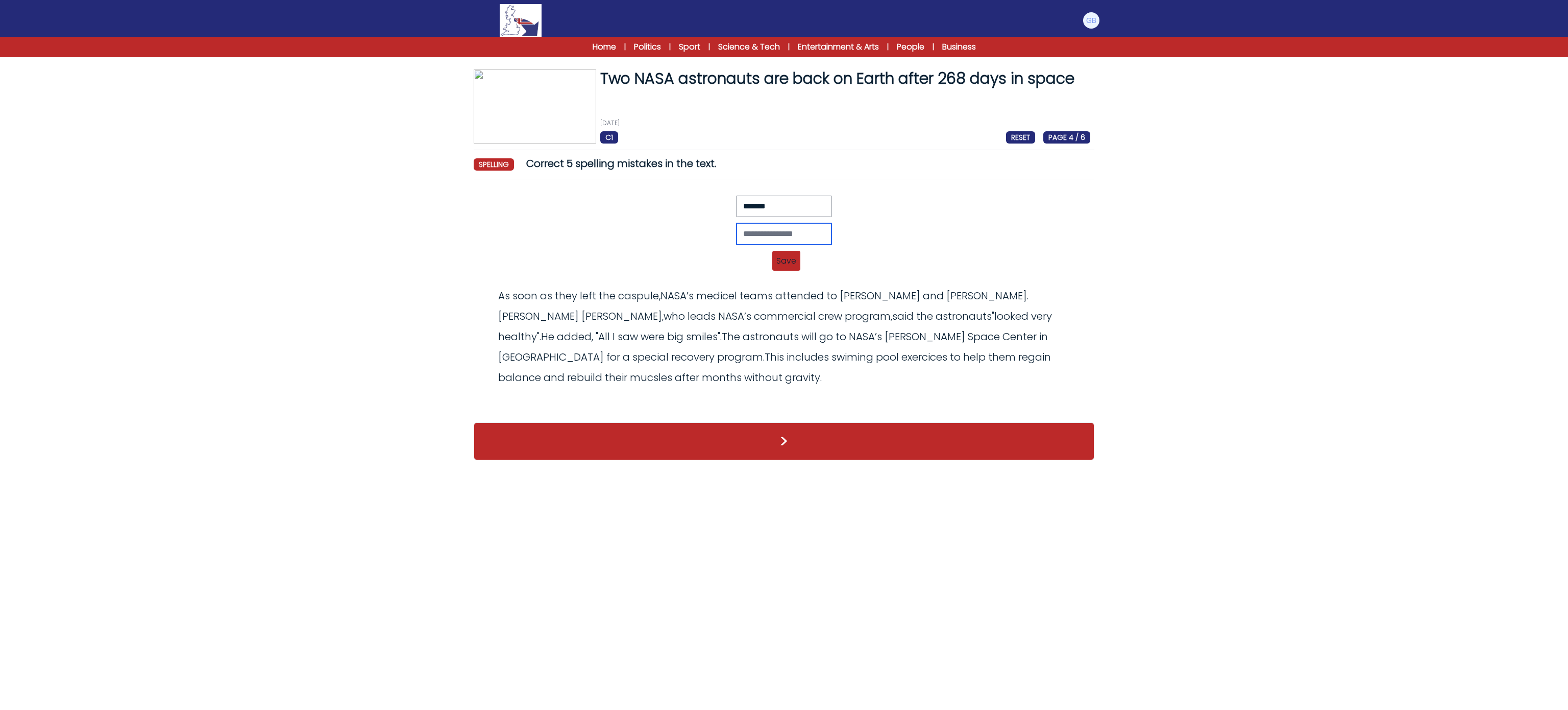
click at [790, 226] on input "text" at bounding box center [784, 233] width 95 height 21
type input "*******"
click at [791, 261] on span "Save" at bounding box center [786, 261] width 28 height 20
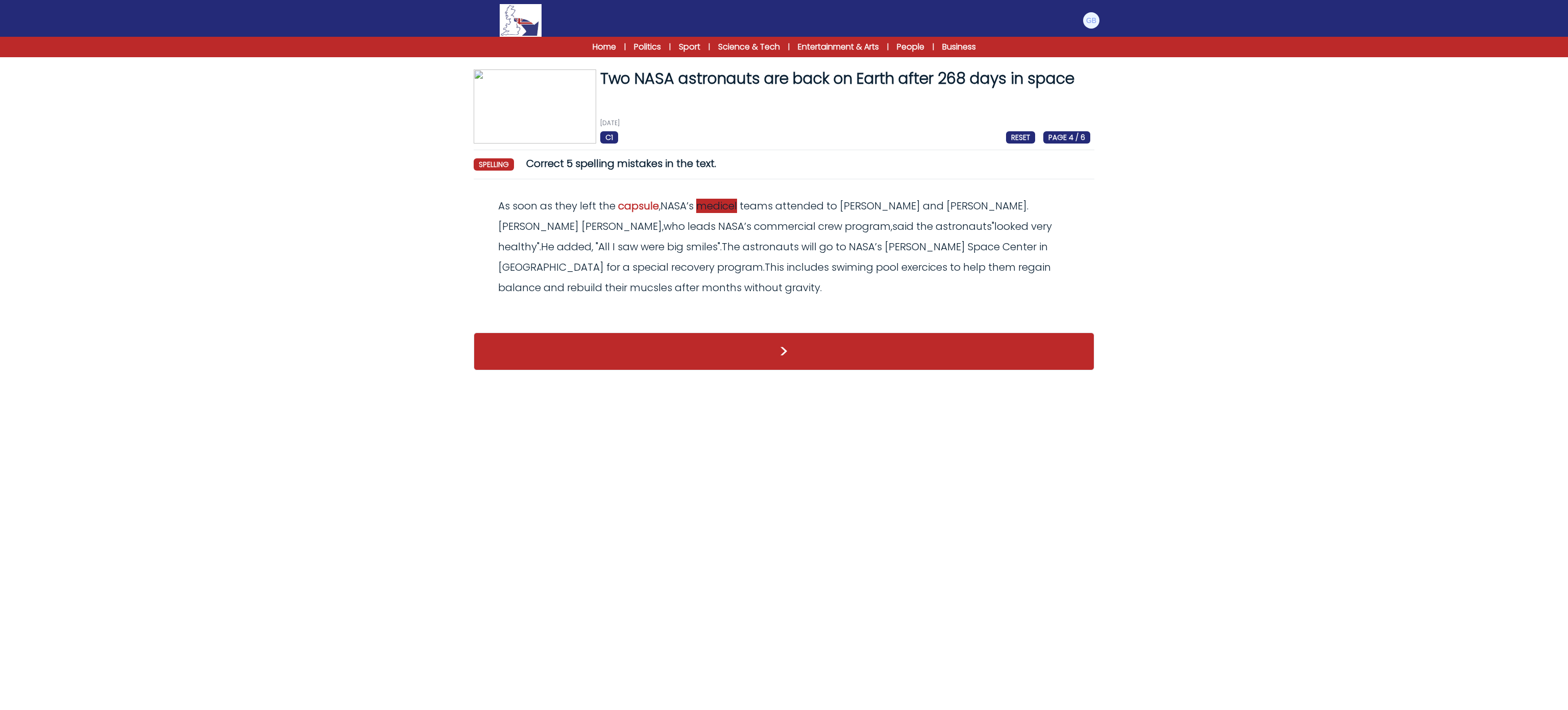
click at [734, 209] on span "medicel" at bounding box center [716, 205] width 41 height 14
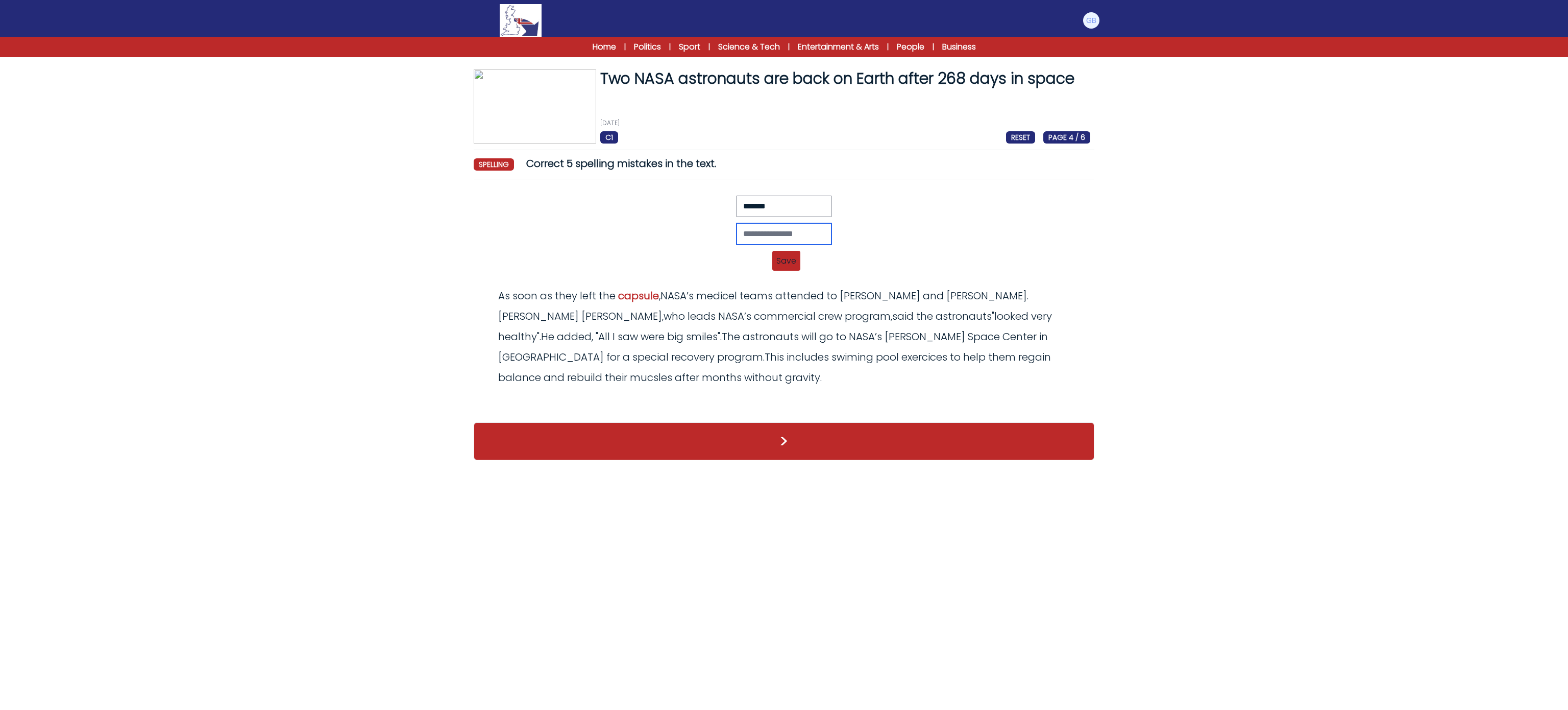
click at [758, 239] on input "text" at bounding box center [784, 233] width 95 height 21
type input "*******"
click at [799, 270] on span "Save" at bounding box center [786, 261] width 28 height 20
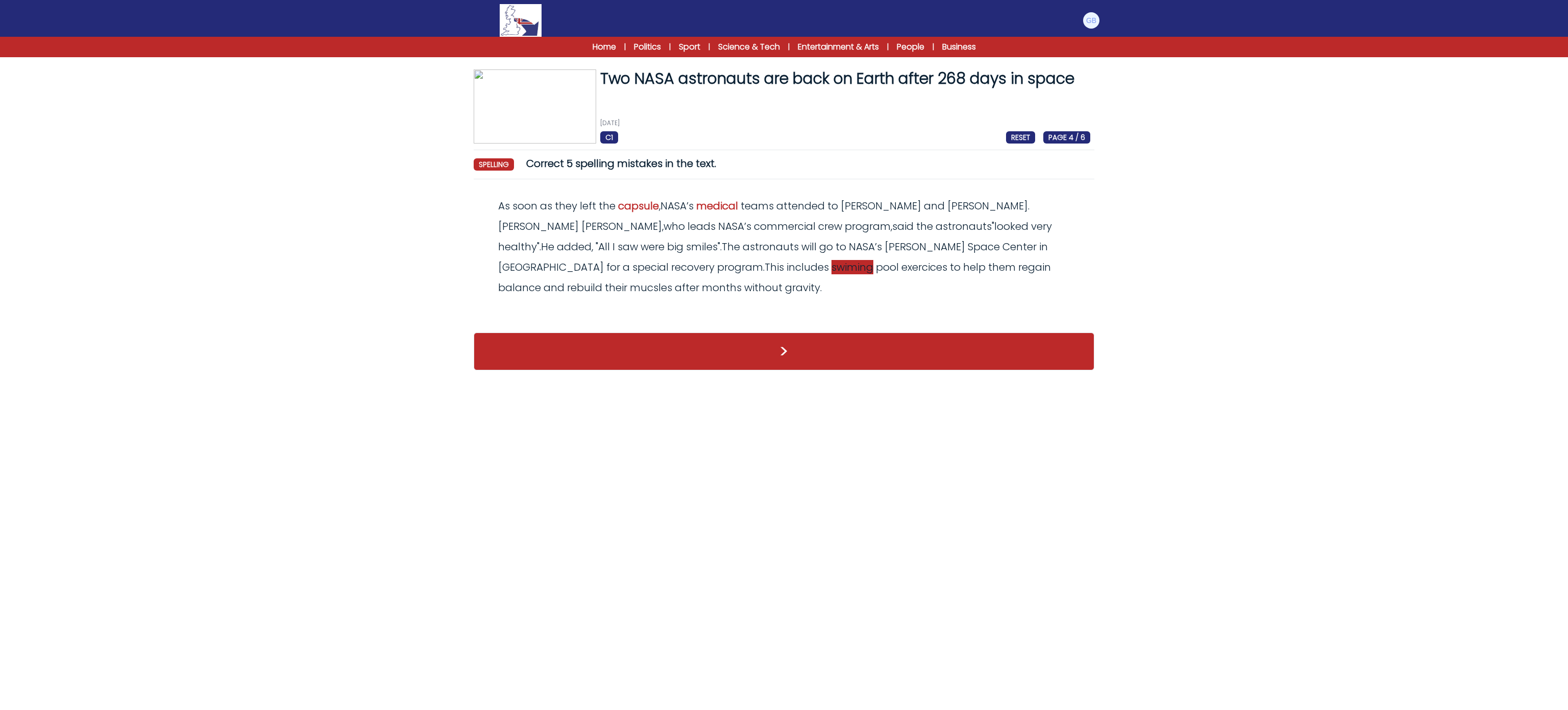
click at [831, 267] on span "swiming" at bounding box center [852, 267] width 42 height 14
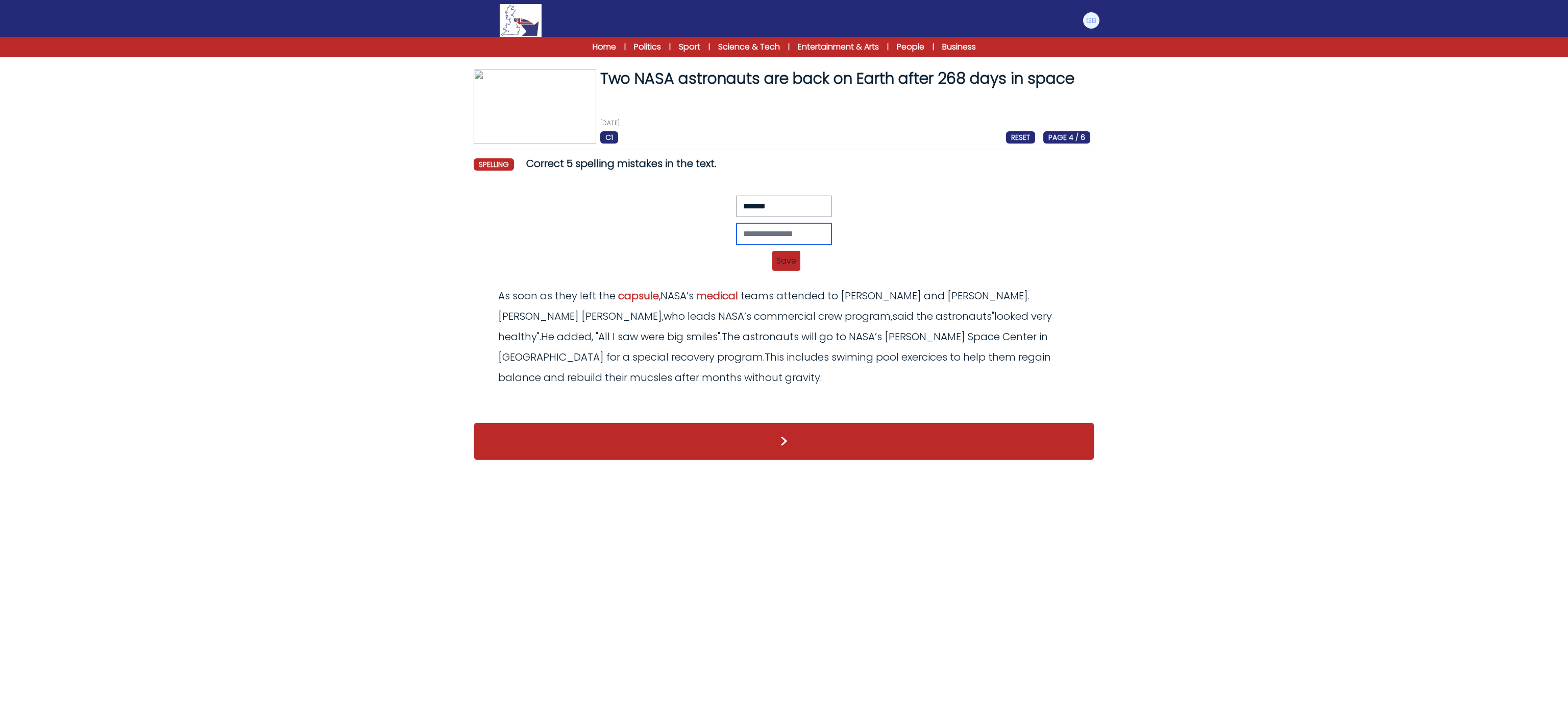
click at [779, 245] on input "text" at bounding box center [784, 233] width 95 height 21
type input "********"
click at [800, 265] on div "Revert Save As soon as they left the caspule, NASA’s medicel teams attended to …" at bounding box center [784, 261] width 612 height 12
click at [794, 264] on span "Save" at bounding box center [786, 261] width 28 height 20
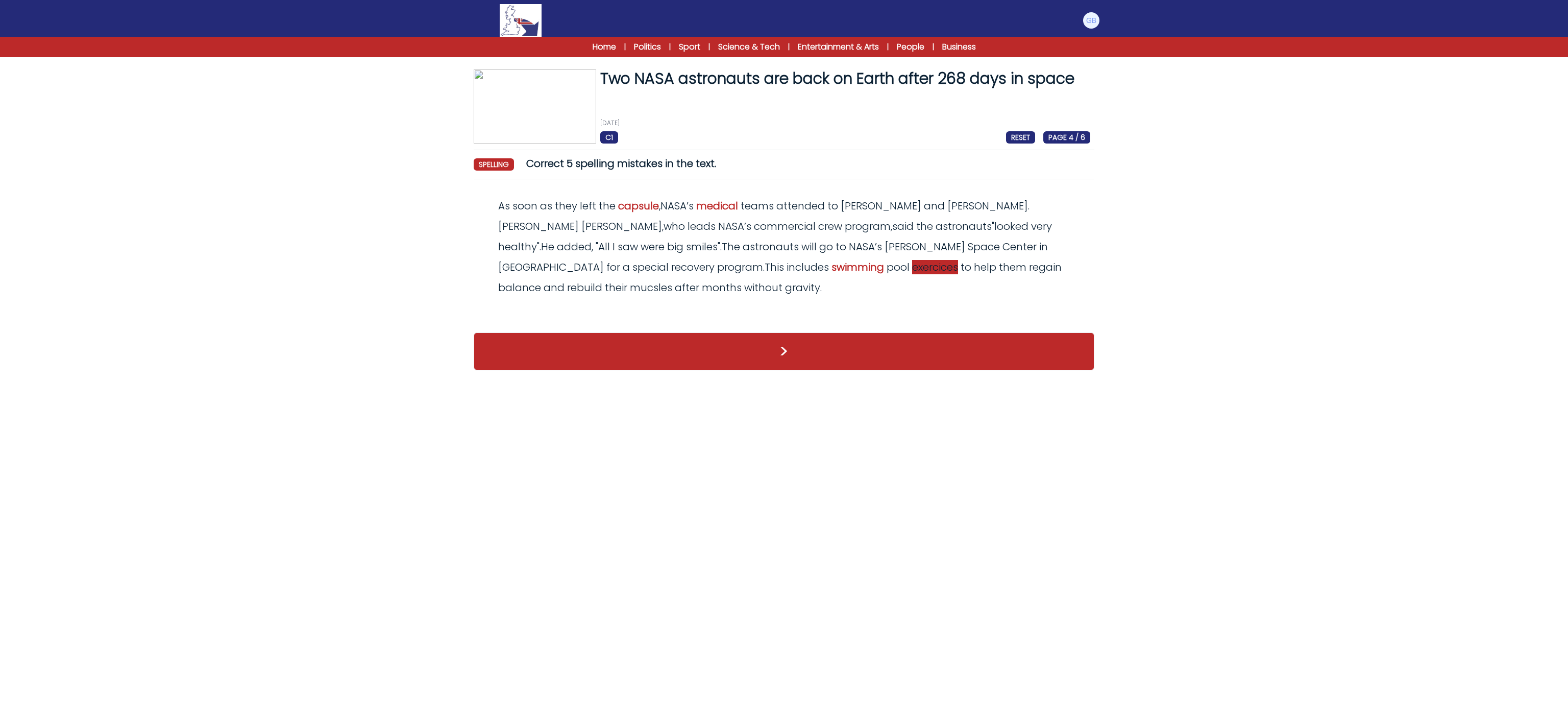
click at [912, 273] on span "exercices" at bounding box center [934, 267] width 46 height 14
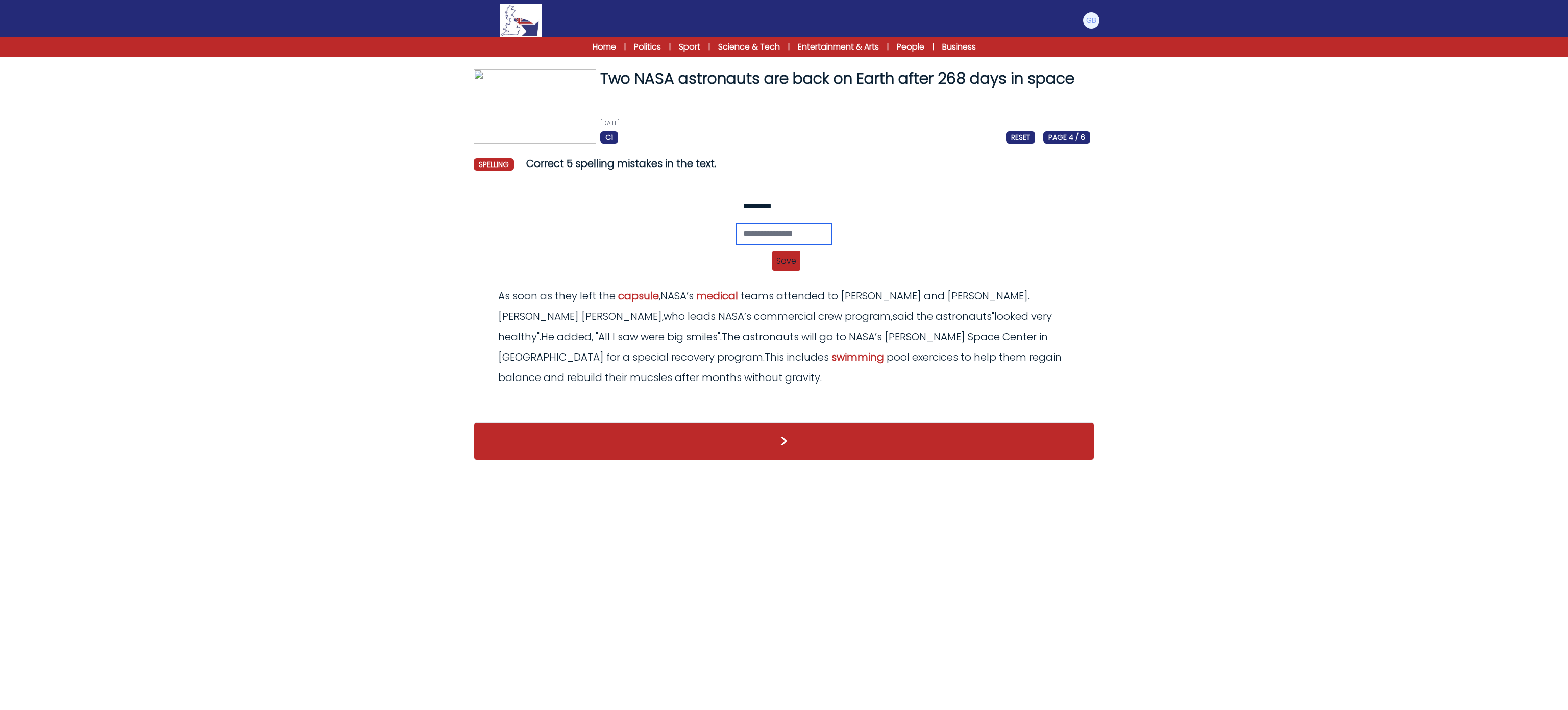
click at [823, 242] on input "text" at bounding box center [784, 233] width 95 height 21
type input "*********"
click at [789, 267] on span "Save" at bounding box center [786, 261] width 28 height 20
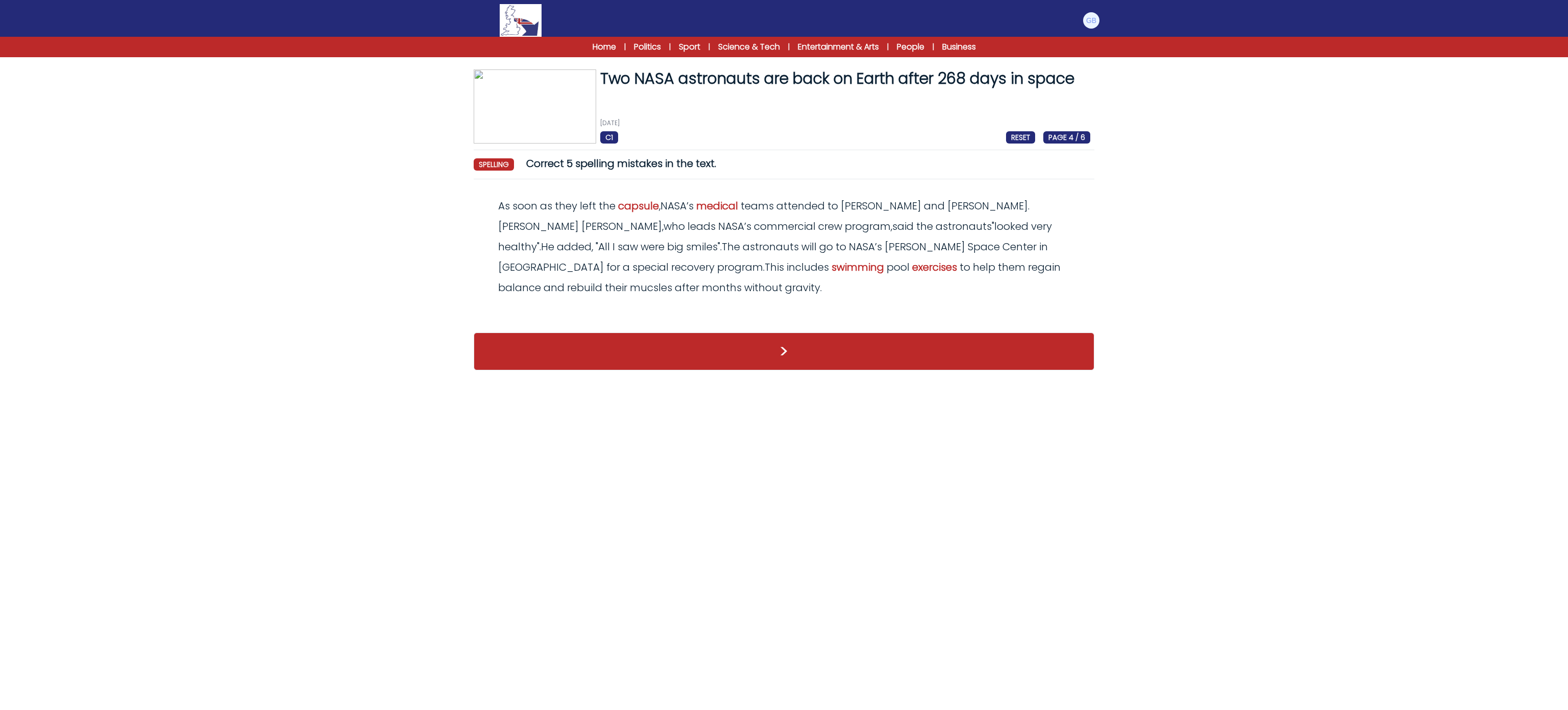
click at [883, 275] on div "As soon as they left the capsule , NASA ’ s medical teams attended to Williams …" at bounding box center [784, 247] width 612 height 102
click at [672, 280] on span "mucsles" at bounding box center [651, 287] width 43 height 14
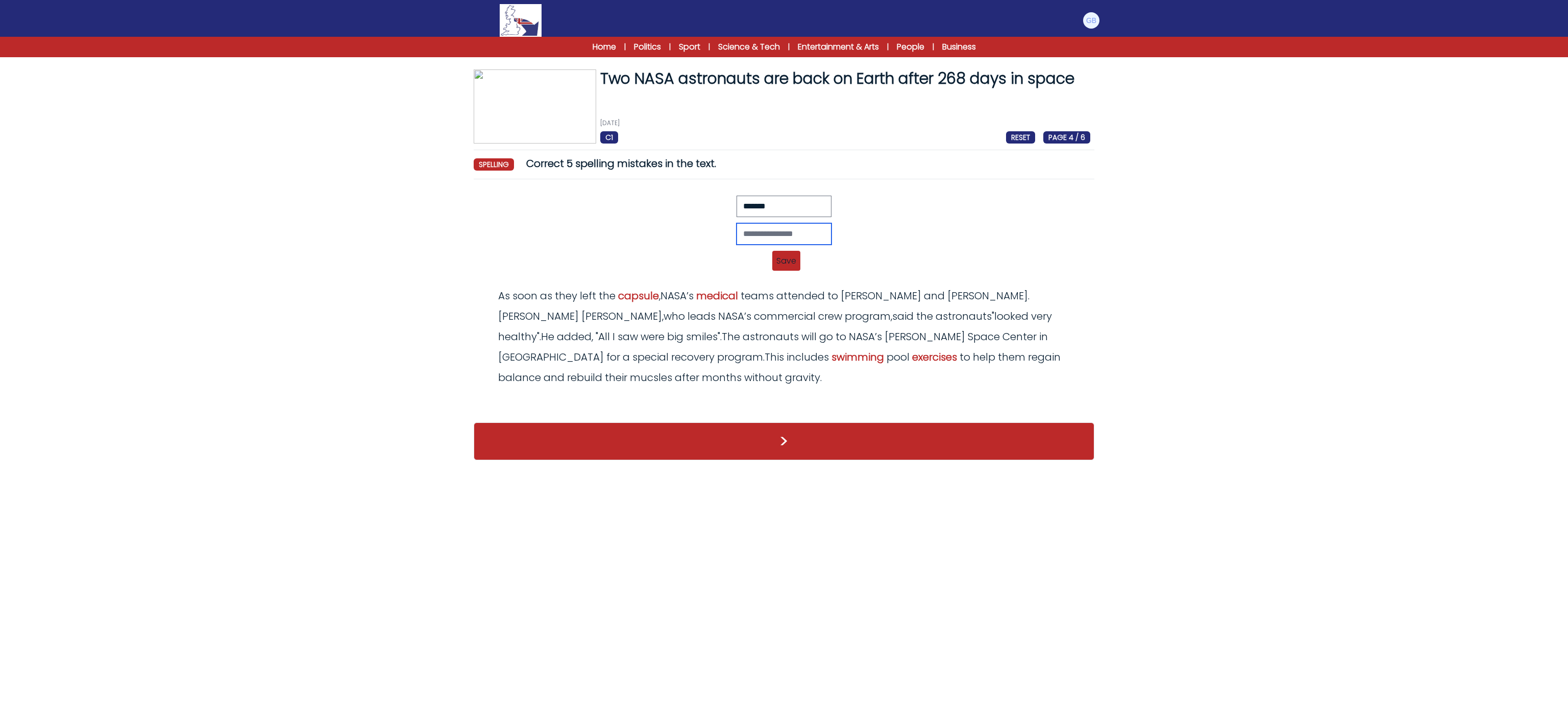
click at [821, 228] on input "text" at bounding box center [784, 233] width 95 height 21
type input "*******"
click at [789, 259] on span "Save" at bounding box center [786, 261] width 28 height 20
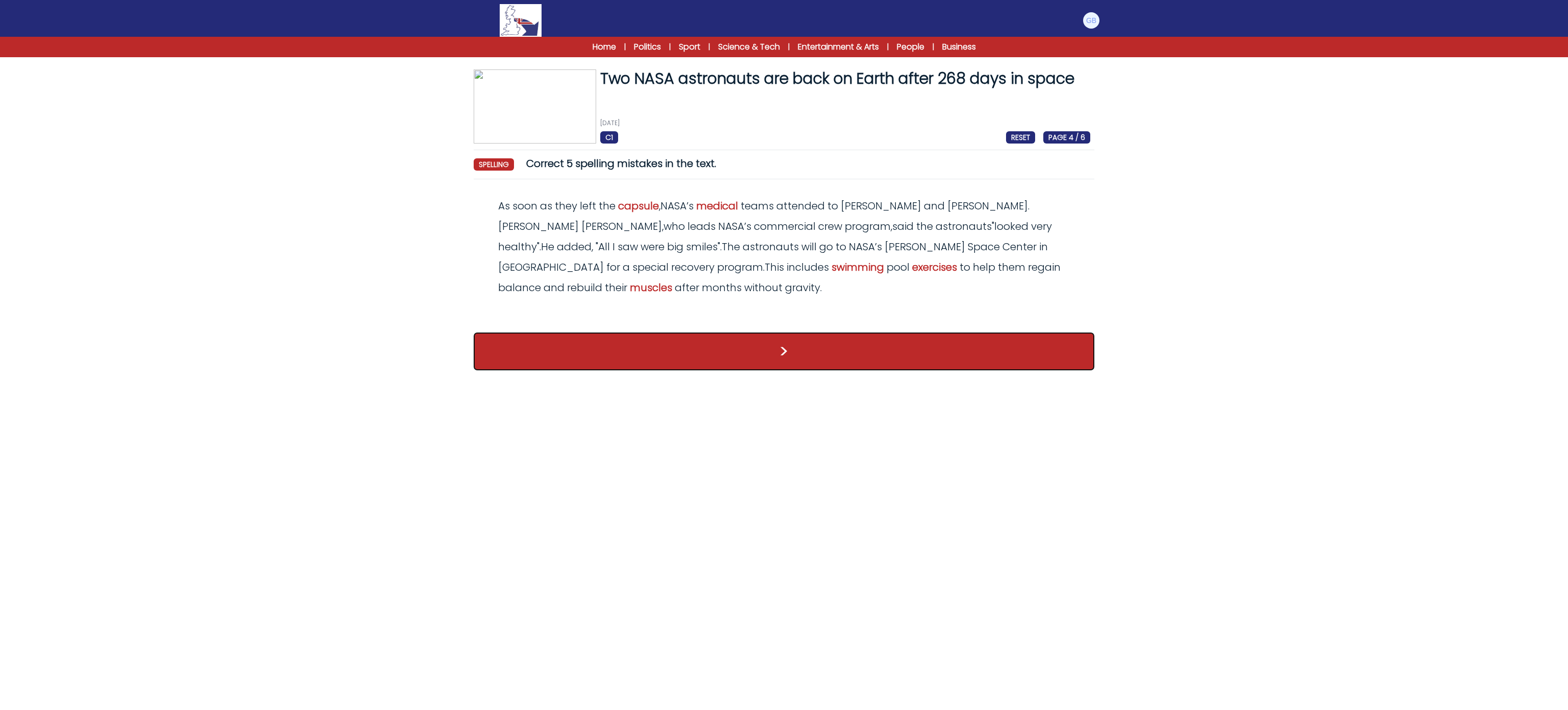
click at [786, 346] on button ">" at bounding box center [784, 351] width 621 height 38
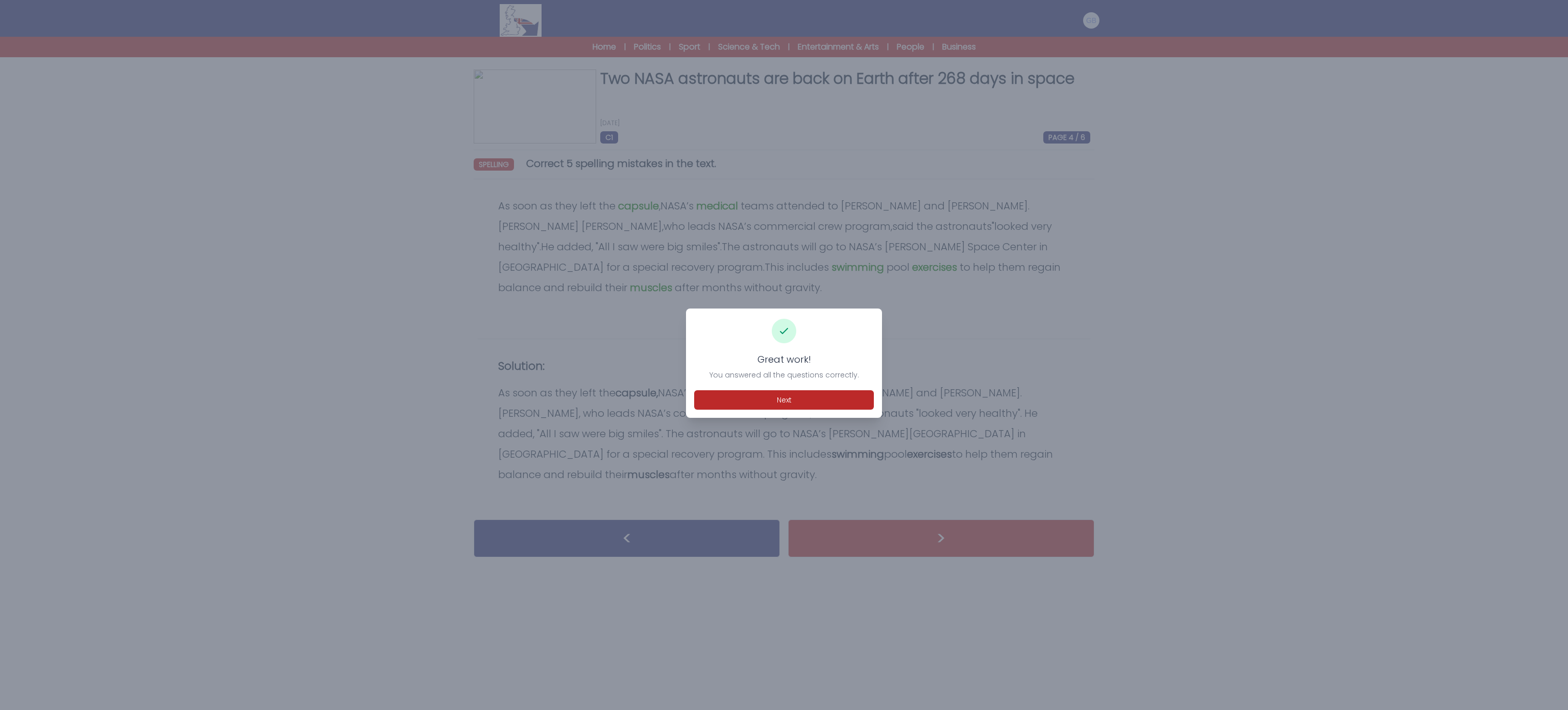
click at [829, 387] on div "Great work! You answered all the questions correctly. Next" at bounding box center [784, 362] width 196 height 109
click at [832, 393] on button "Next" at bounding box center [783, 400] width 180 height 19
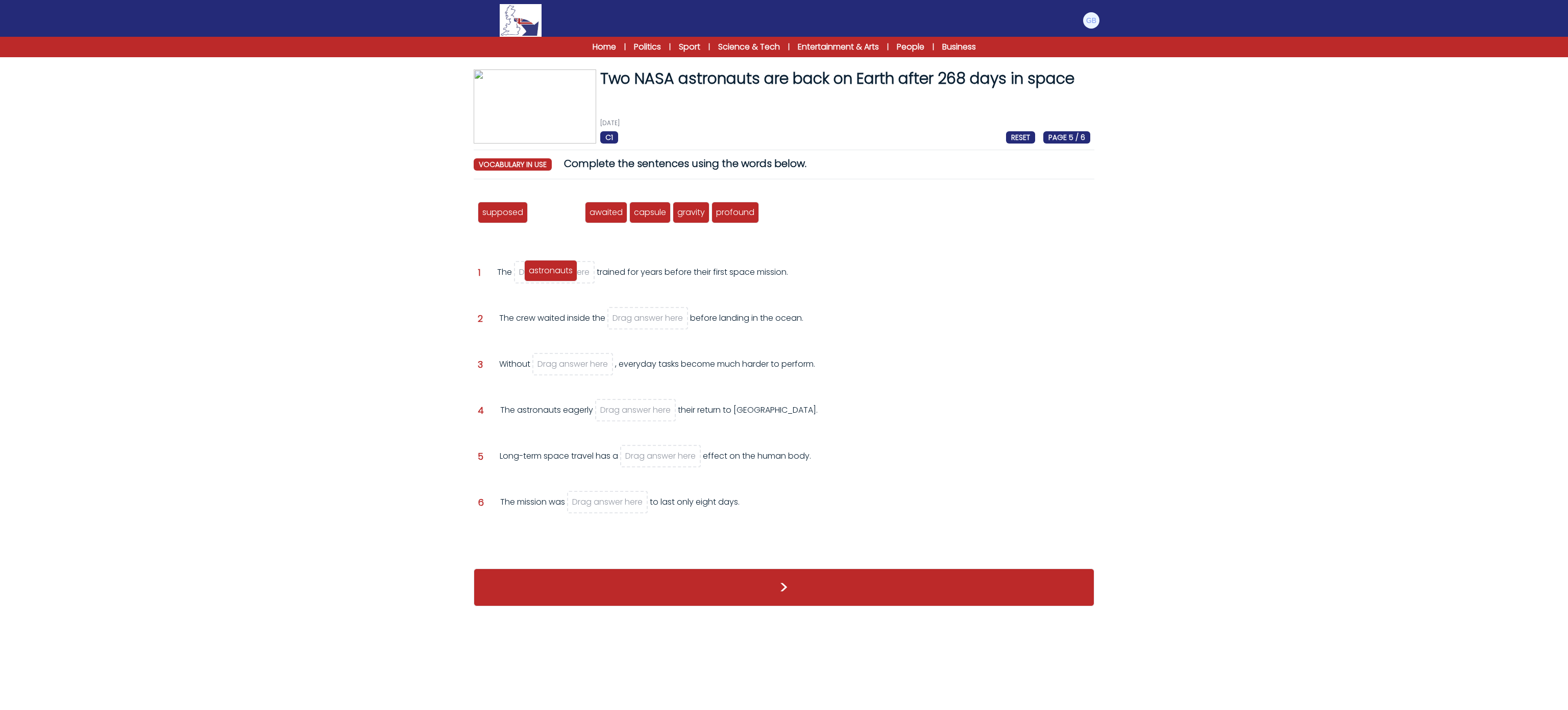
drag, startPoint x: 569, startPoint y: 217, endPoint x: 564, endPoint y: 276, distance: 59.2
click at [564, 276] on span "astronauts" at bounding box center [551, 270] width 44 height 12
drag, startPoint x: 591, startPoint y: 212, endPoint x: 640, endPoint y: 318, distance: 116.8
click at [640, 318] on span "capsule" at bounding box center [643, 319] width 32 height 12
drag, startPoint x: 603, startPoint y: 213, endPoint x: 590, endPoint y: 362, distance: 149.6
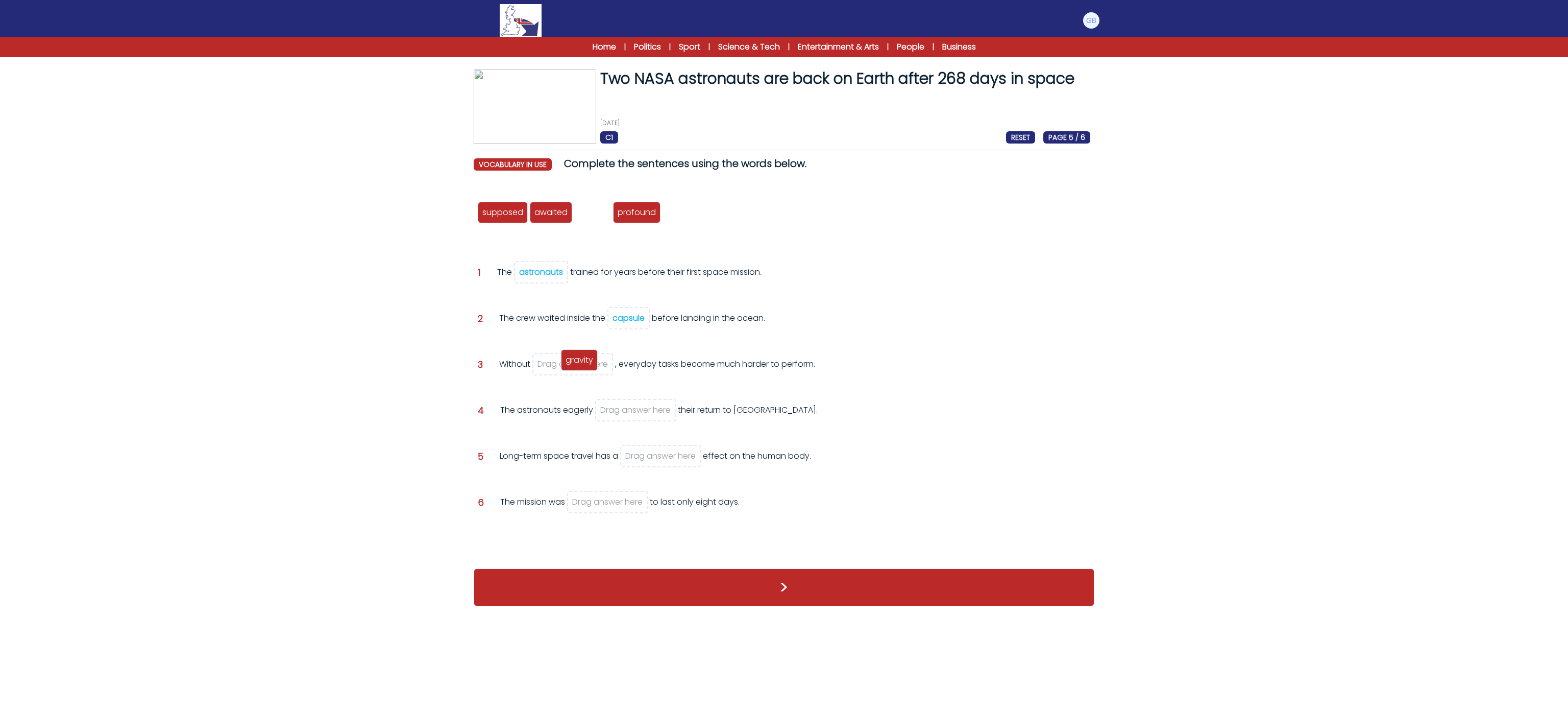
click at [590, 362] on span "gravity" at bounding box center [579, 359] width 27 height 12
click at [598, 214] on span "profound" at bounding box center [598, 212] width 38 height 12
drag, startPoint x: 534, startPoint y: 220, endPoint x: 622, endPoint y: 408, distance: 207.6
click at [622, 407] on div "awaited" at bounding box center [639, 396] width 43 height 21
drag, startPoint x: 561, startPoint y: 214, endPoint x: 634, endPoint y: 443, distance: 240.4
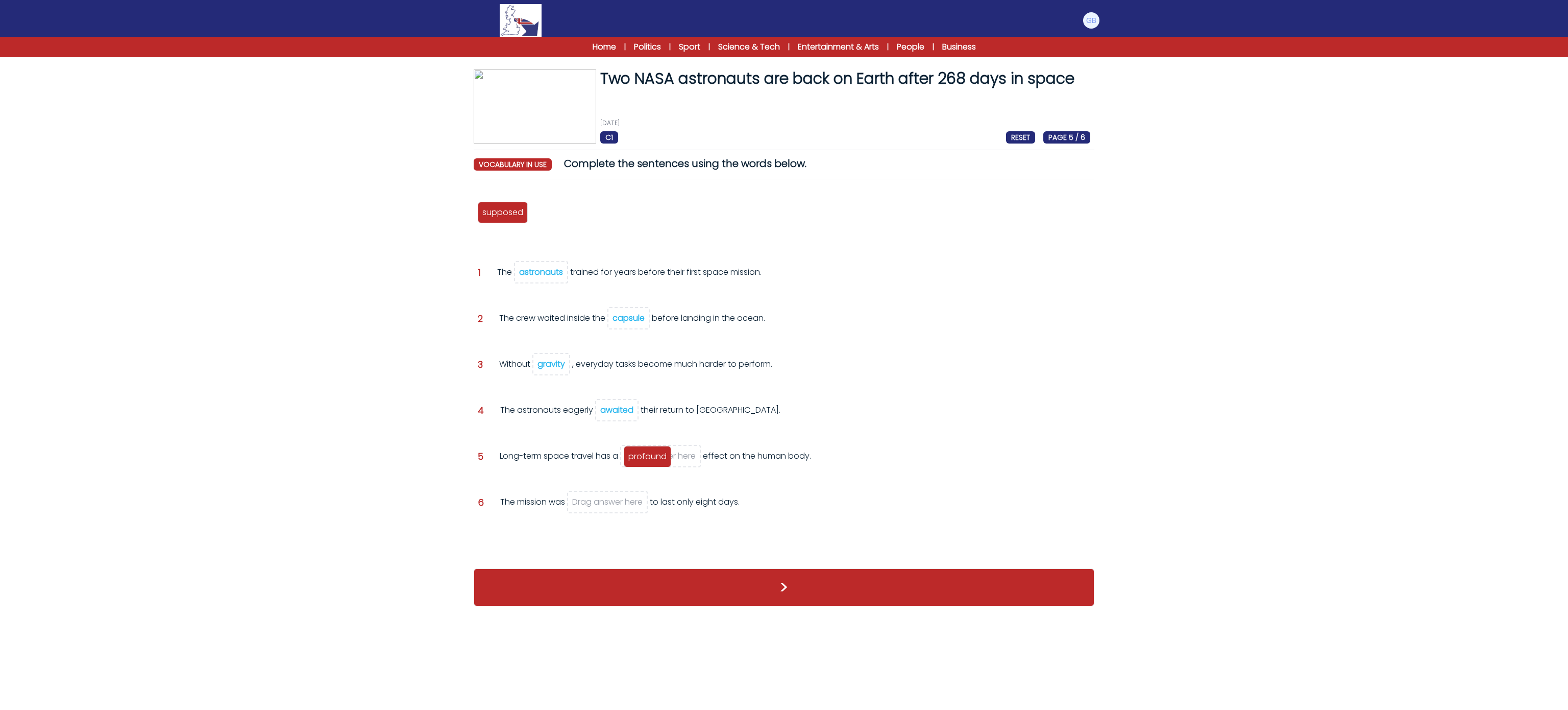
click at [656, 458] on span "profound" at bounding box center [647, 456] width 38 height 12
drag, startPoint x: 514, startPoint y: 219, endPoint x: 639, endPoint y: 508, distance: 314.9
click at [639, 508] on span "supposed" at bounding box center [628, 502] width 41 height 12
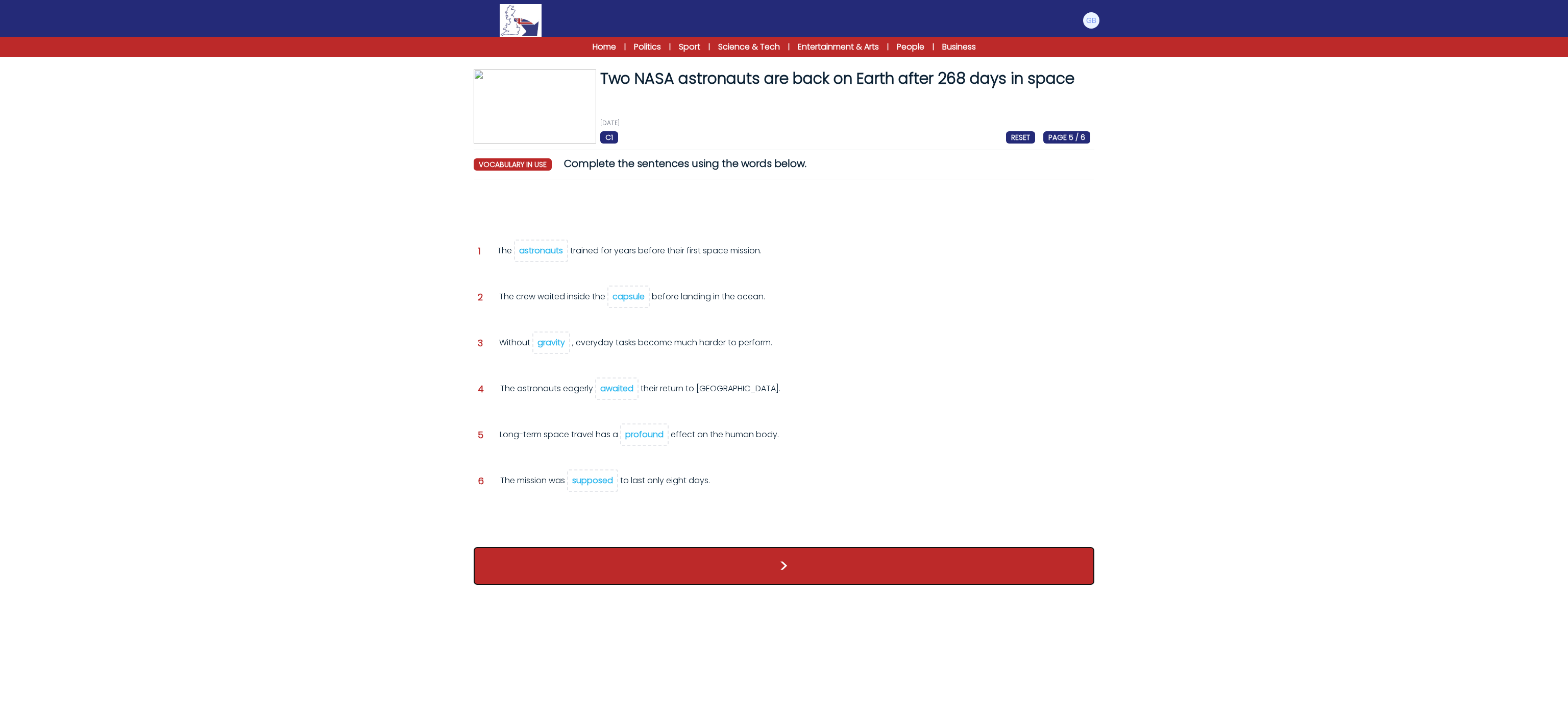
click at [656, 547] on button ">" at bounding box center [784, 566] width 621 height 38
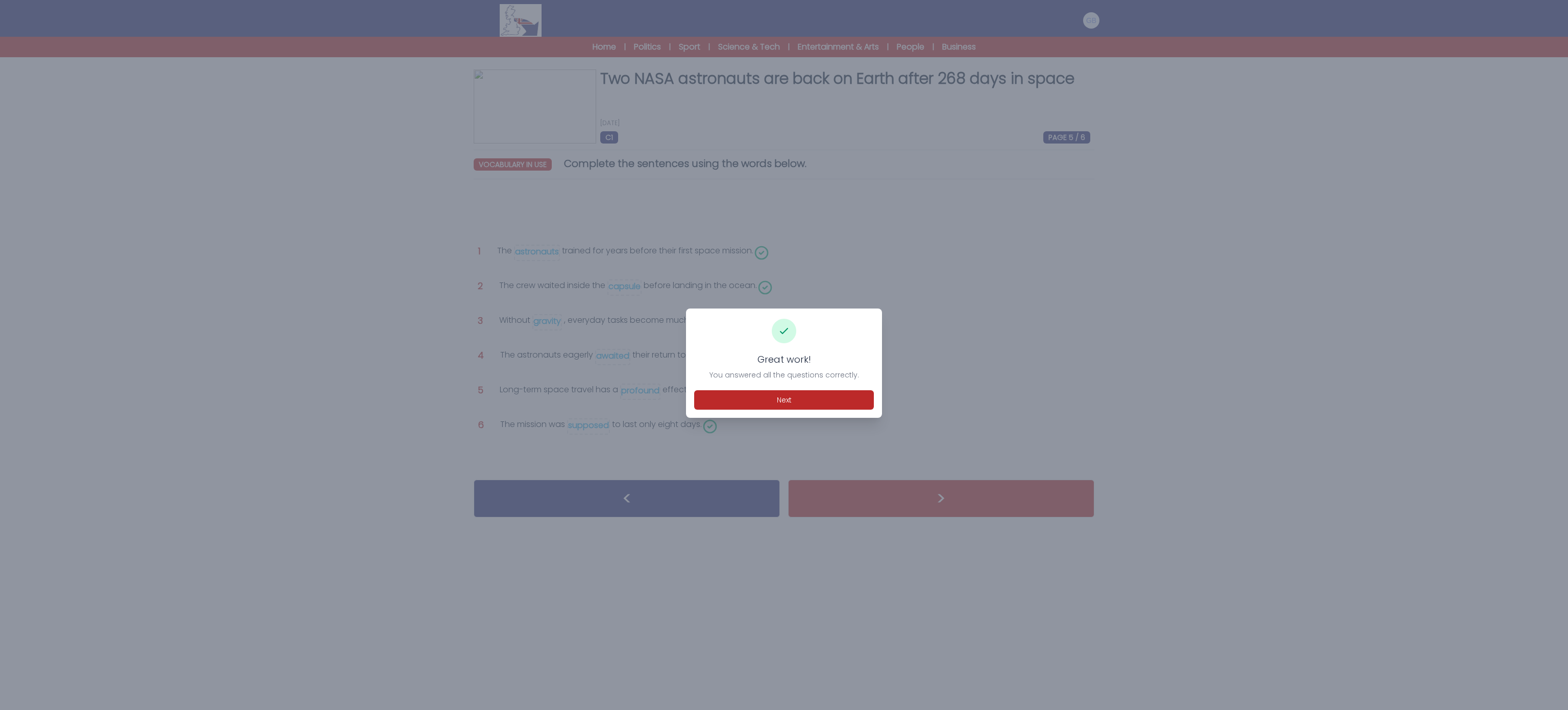
click at [808, 381] on div "Great work! You answered all the questions correctly. Next" at bounding box center [784, 362] width 196 height 109
click at [817, 400] on button "Next" at bounding box center [783, 400] width 180 height 19
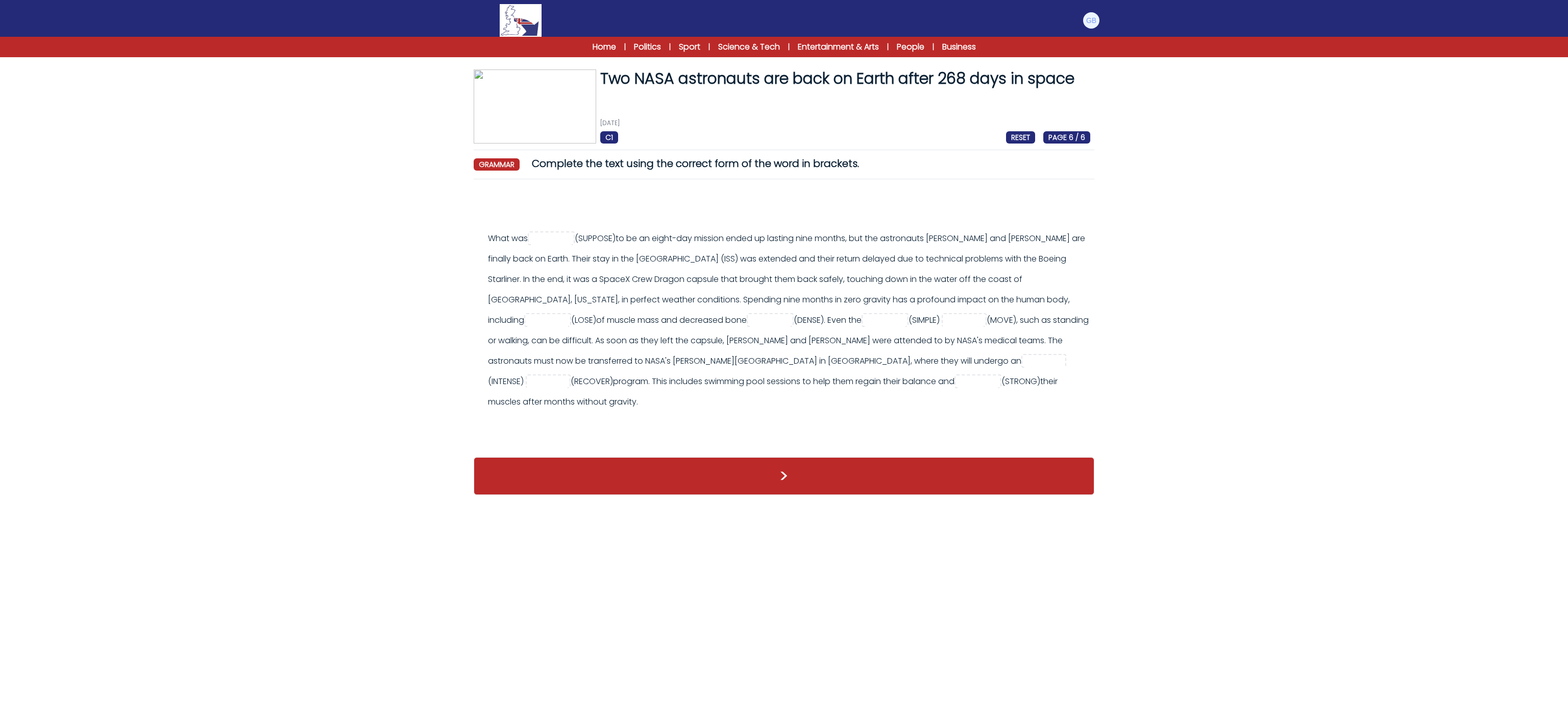
drag, startPoint x: 707, startPoint y: 429, endPoint x: 406, endPoint y: 236, distance: 357.6
click at [406, 236] on form "Two NASA astronauts are back on Earth after 268 days in space 18th March 2025 C…" at bounding box center [784, 273] width 1568 height 464
copy div "What was (SUPPOSE) to be an eight-day mission ended up lasting nine months, but…"
click at [561, 222] on div "What was >" at bounding box center [784, 317] width 621 height 259
click at [564, 234] on input "text" at bounding box center [551, 239] width 41 height 12
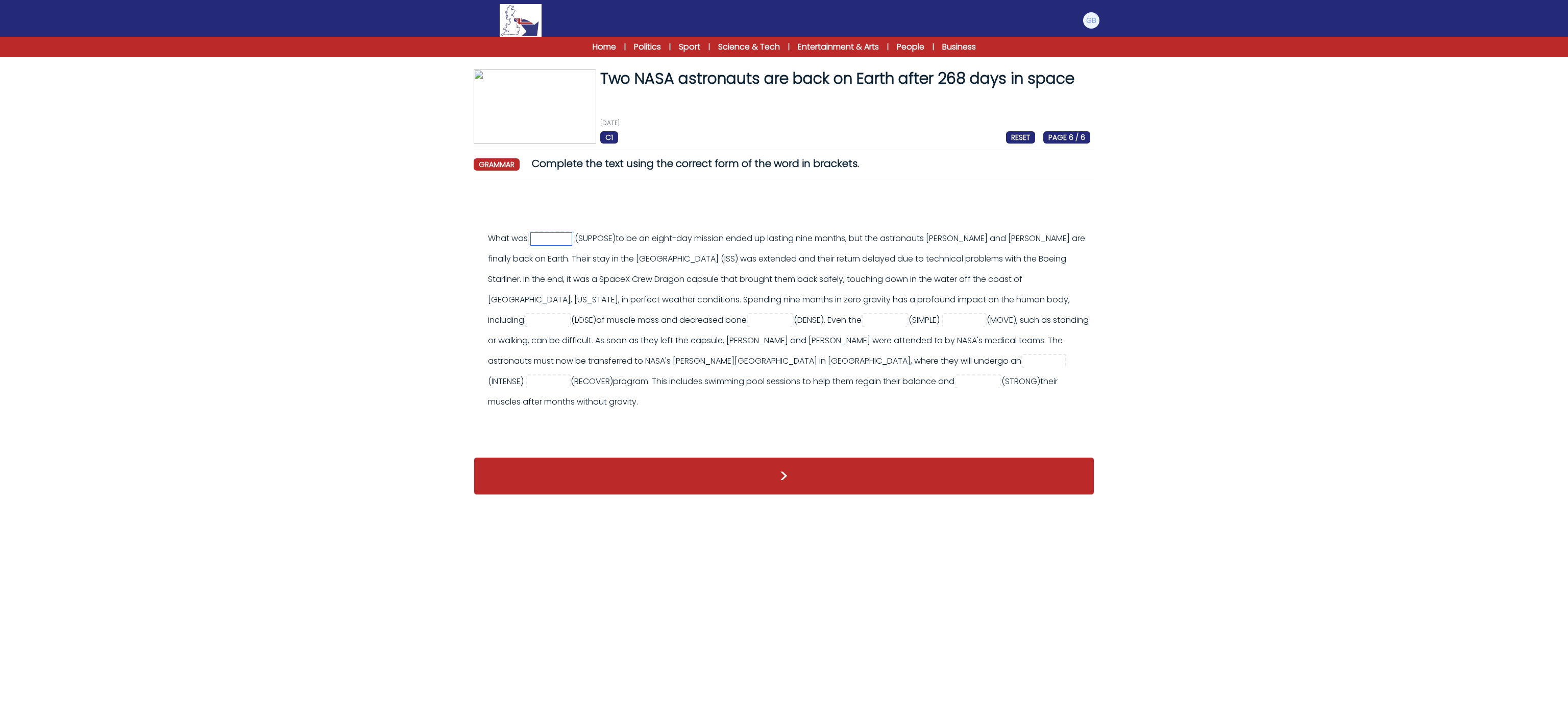
paste input "********"
type input "********"
click at [517, 328] on div "What was ******** (SUPPOSE)" at bounding box center [789, 320] width 602 height 184
click at [527, 325] on input "text" at bounding box center [547, 321] width 41 height 12
paste input "****"
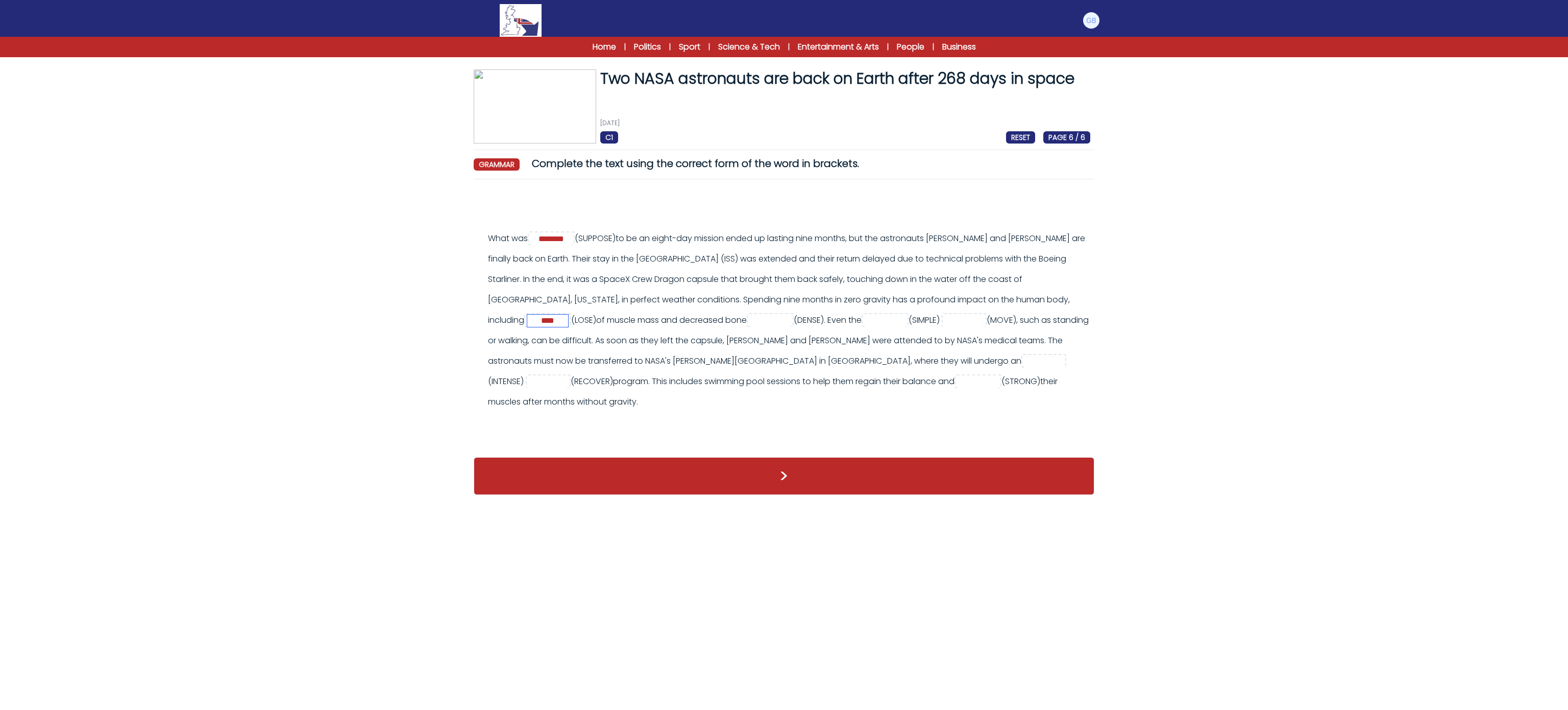
type input "****"
click at [791, 318] on input "text" at bounding box center [770, 321] width 41 height 12
paste input "*******"
type input "*******"
click at [903, 322] on input "text" at bounding box center [884, 321] width 41 height 12
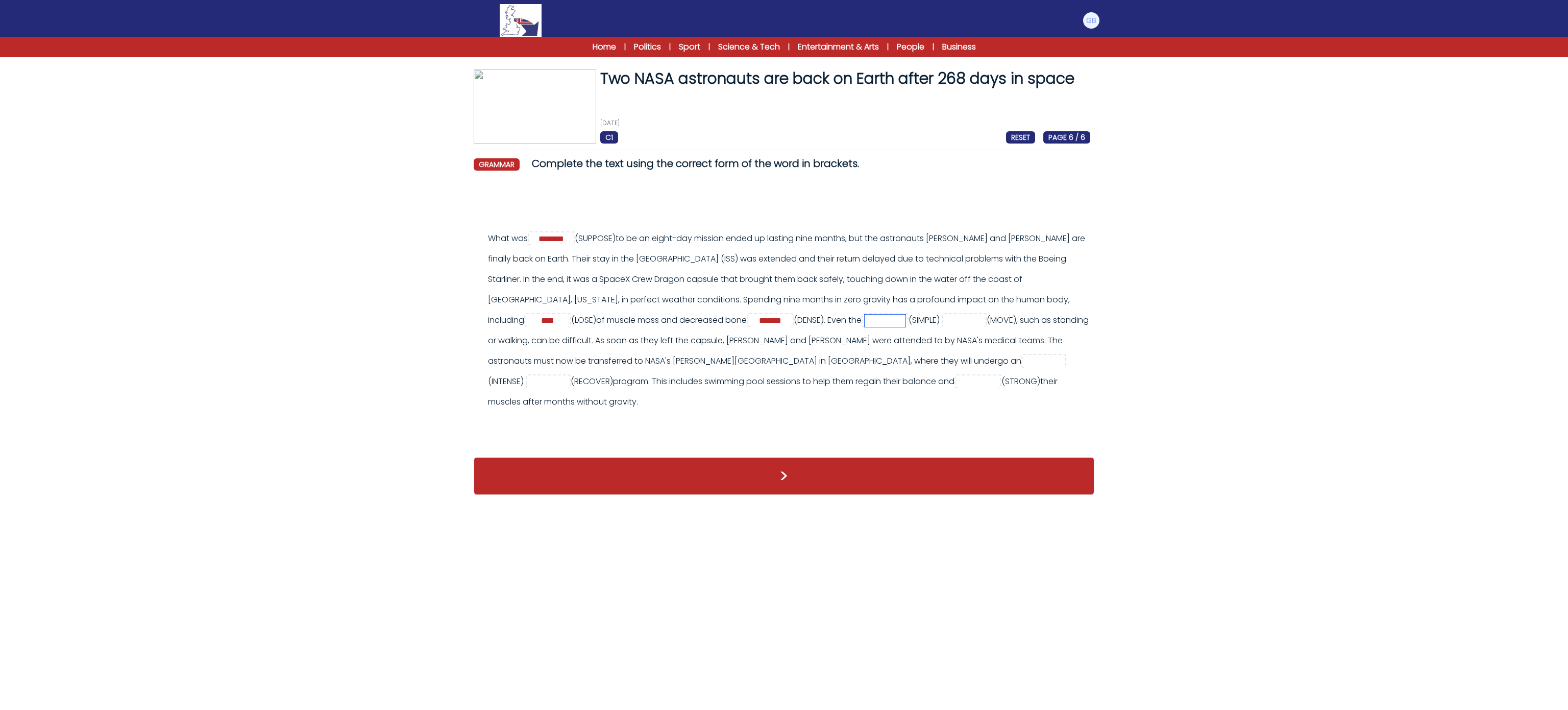
paste input "********"
type input "********"
click at [984, 318] on input "text" at bounding box center [963, 321] width 41 height 12
paste input "*********"
type input "*********"
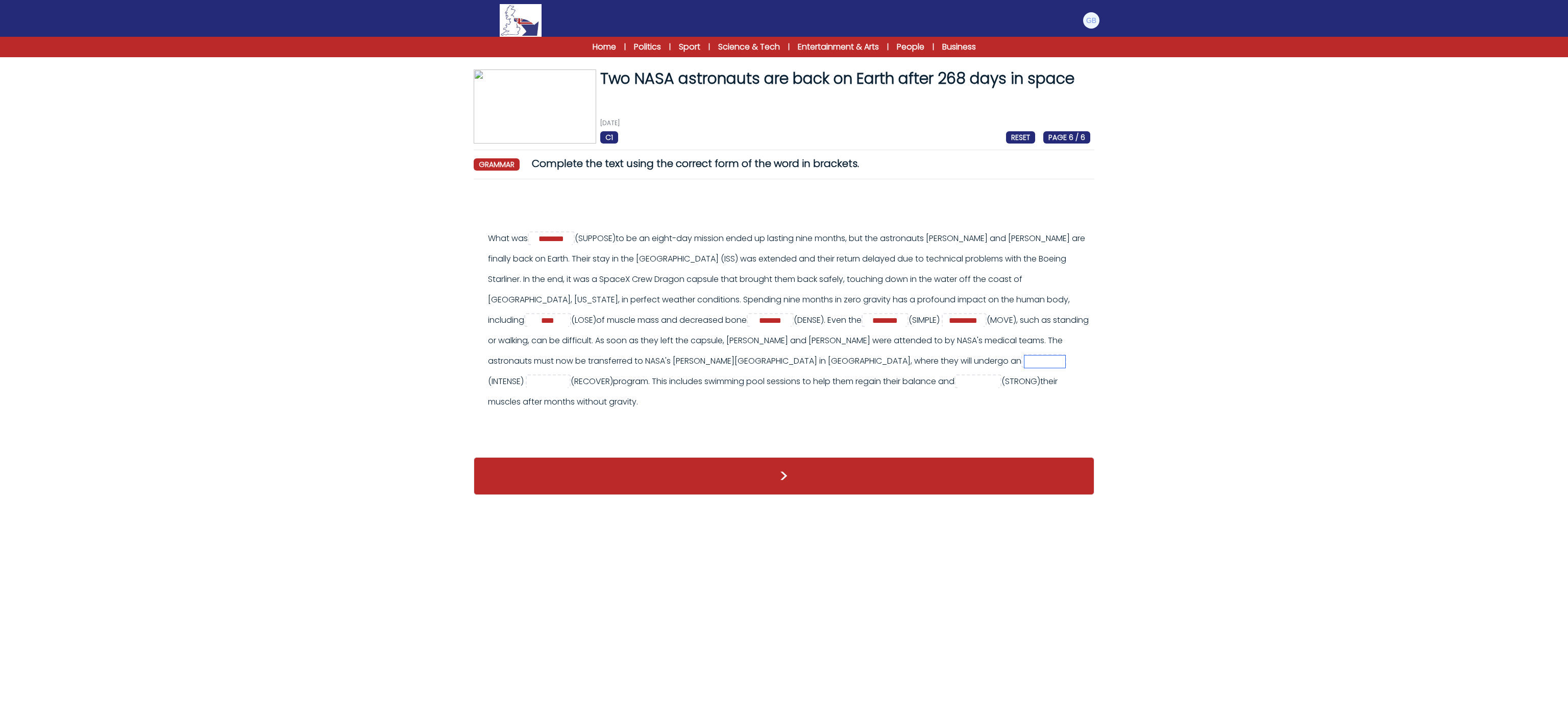
click at [1024, 359] on input "text" at bounding box center [1045, 362] width 41 height 12
paste input "*********"
type input "*********"
click at [526, 374] on div "What was ******** (SUPPOSE) ****" at bounding box center [789, 320] width 602 height 184
click at [531, 381] on input "text" at bounding box center [547, 382] width 41 height 12
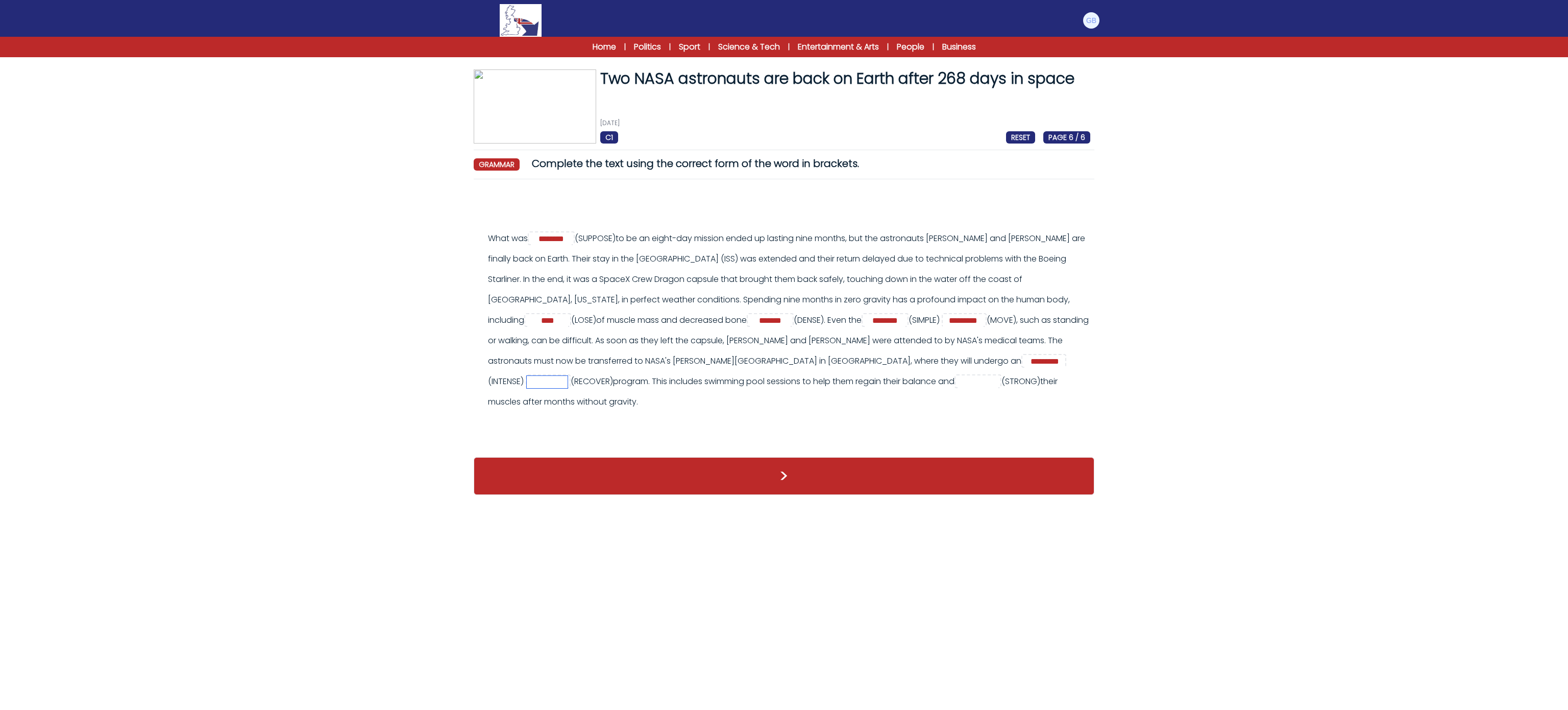
paste input "********"
type input "********"
click at [954, 383] on span at bounding box center [978, 381] width 47 height 14
click at [966, 397] on div "What was ******** (SUPPOSE) ****" at bounding box center [789, 320] width 602 height 184
click at [968, 389] on div "What was ******** (SUPPOSE) ****" at bounding box center [789, 320] width 602 height 184
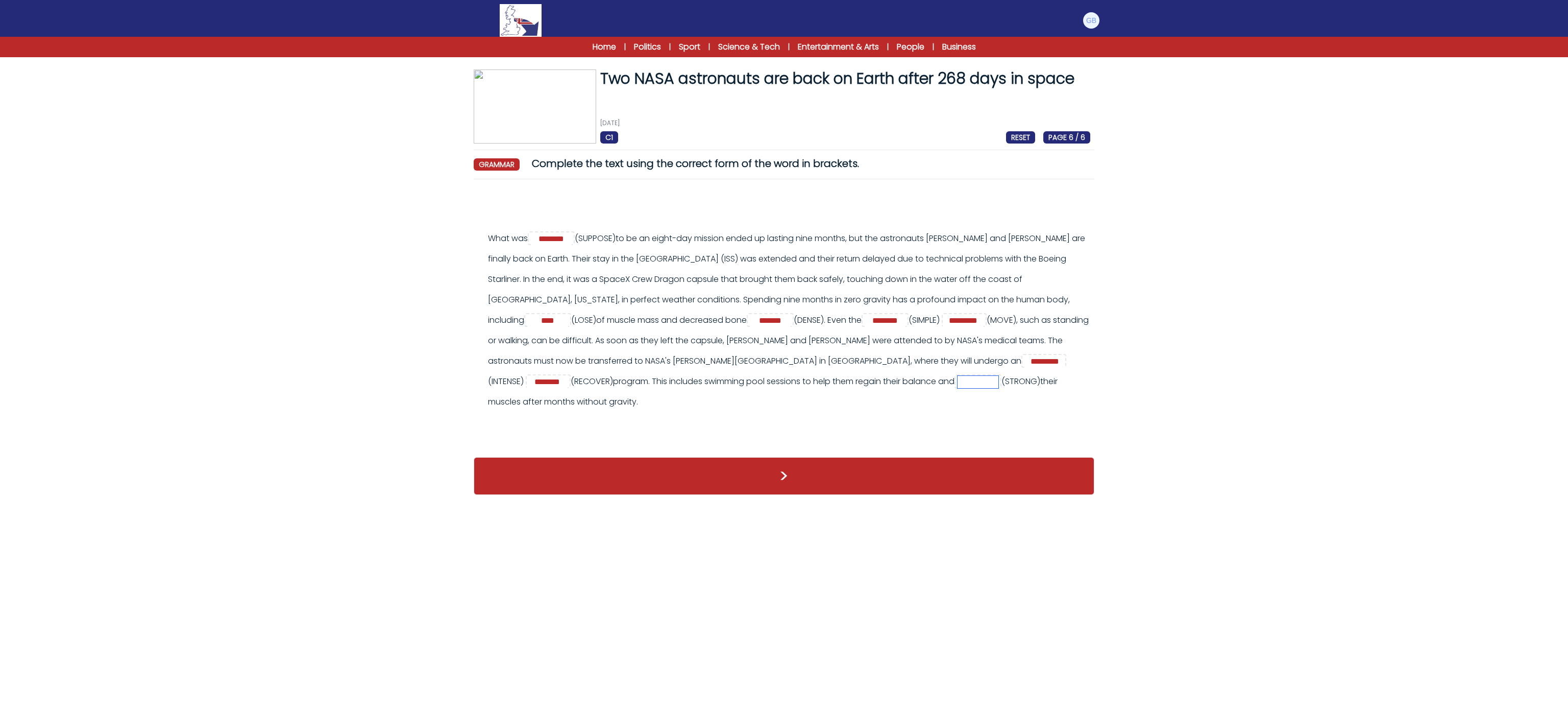
click at [969, 386] on input "text" at bounding box center [978, 382] width 41 height 12
paste input "**********"
type input "**********"
click at [965, 473] on button ">" at bounding box center [784, 476] width 621 height 38
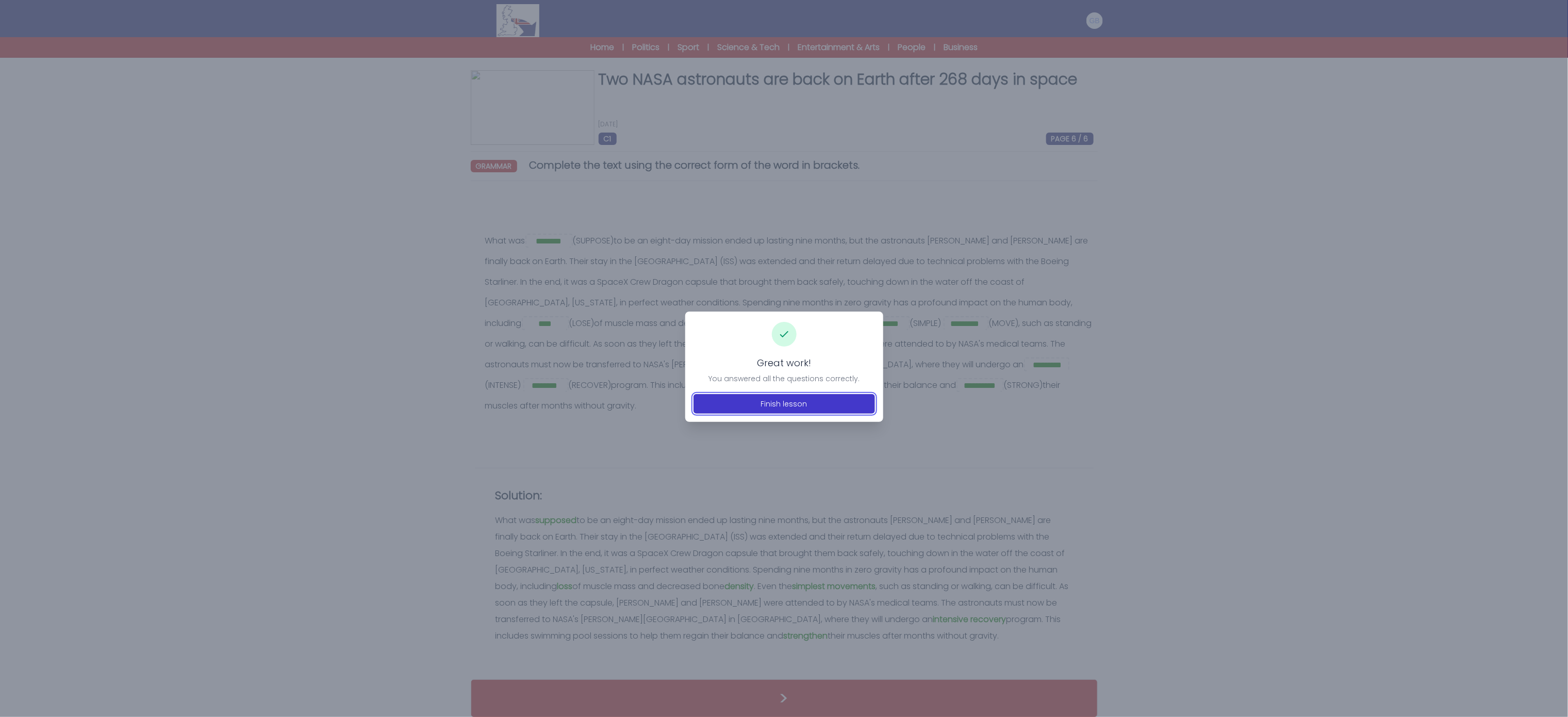
click at [778, 412] on button "Finish lesson" at bounding box center [784, 404] width 181 height 20
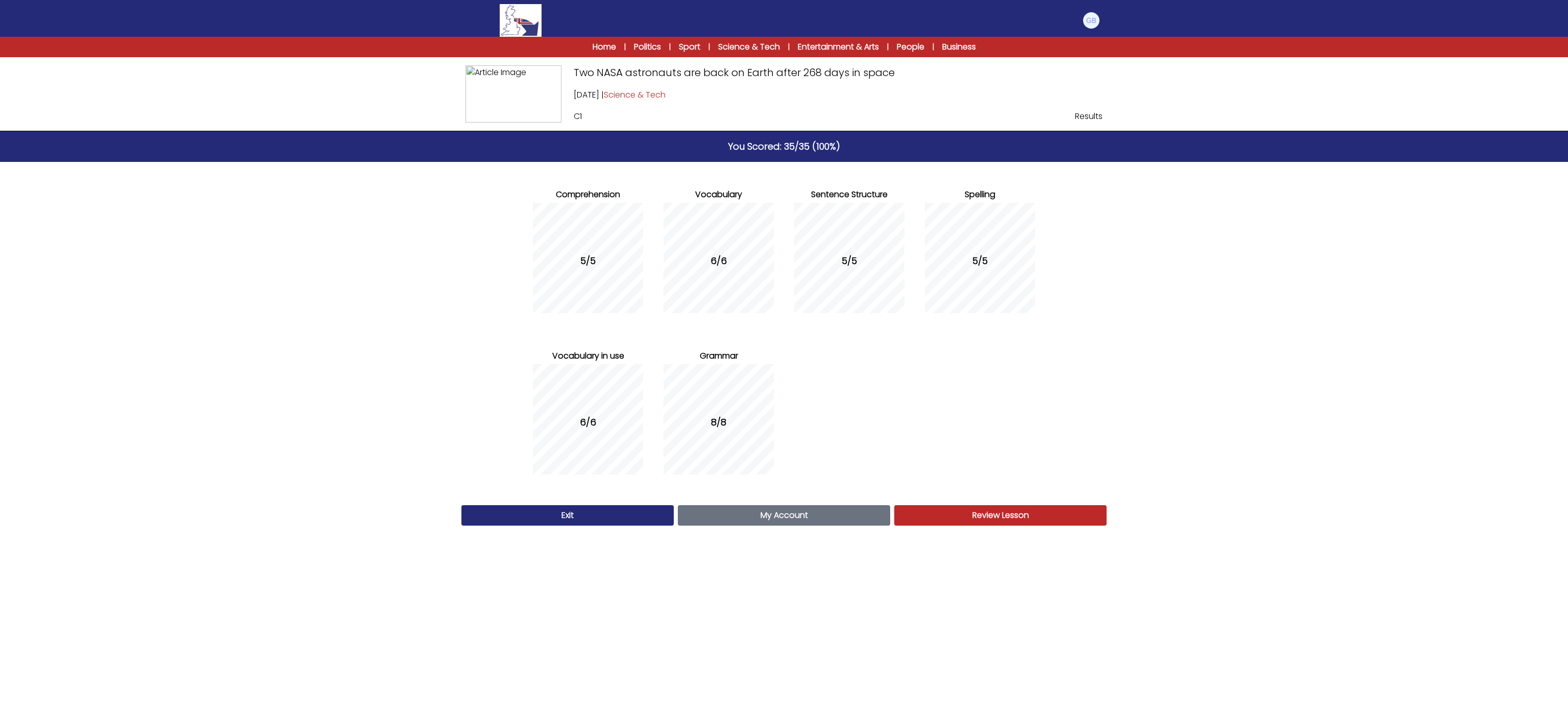
click at [845, 507] on link "My Account Account" at bounding box center [784, 515] width 212 height 21
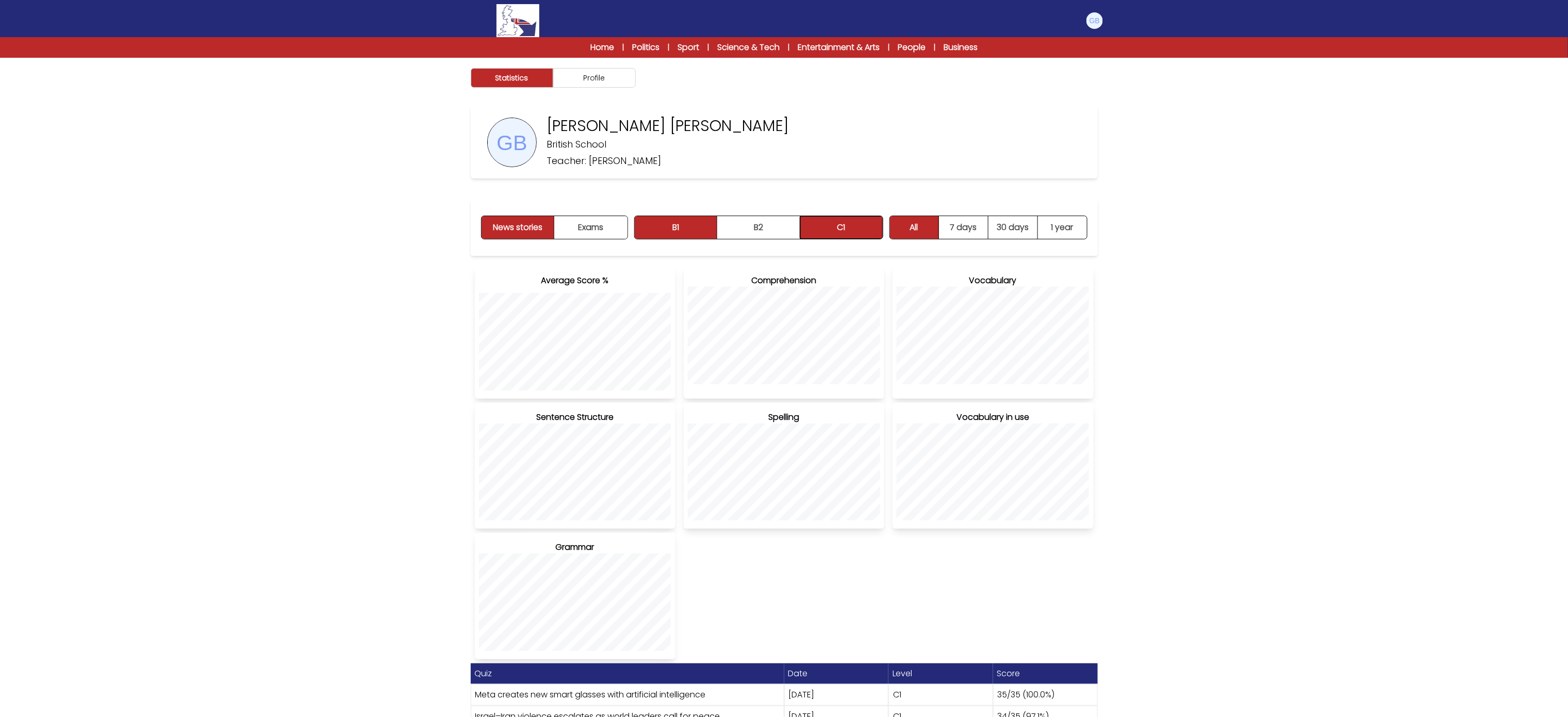
click at [872, 222] on button "C1" at bounding box center [841, 227] width 82 height 23
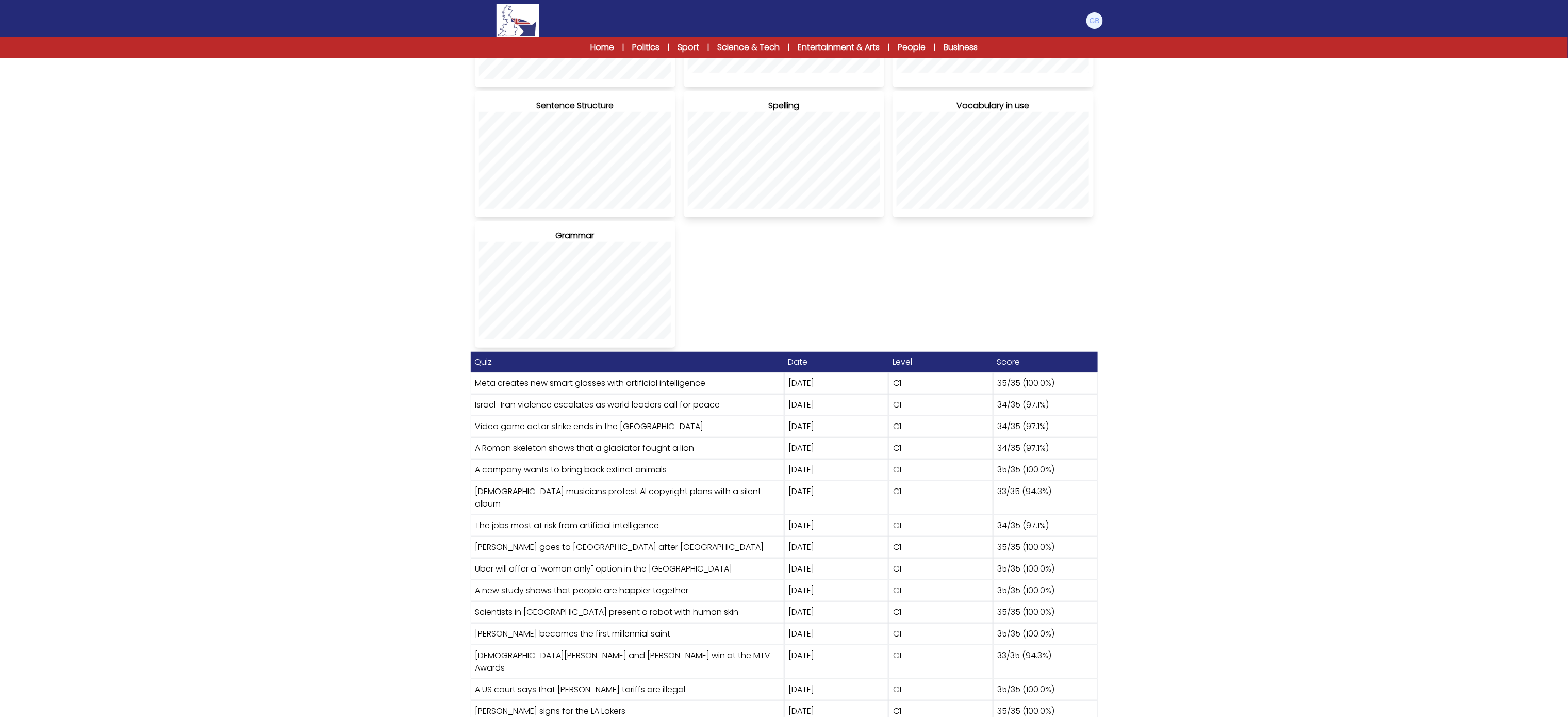
scroll to position [428, 0]
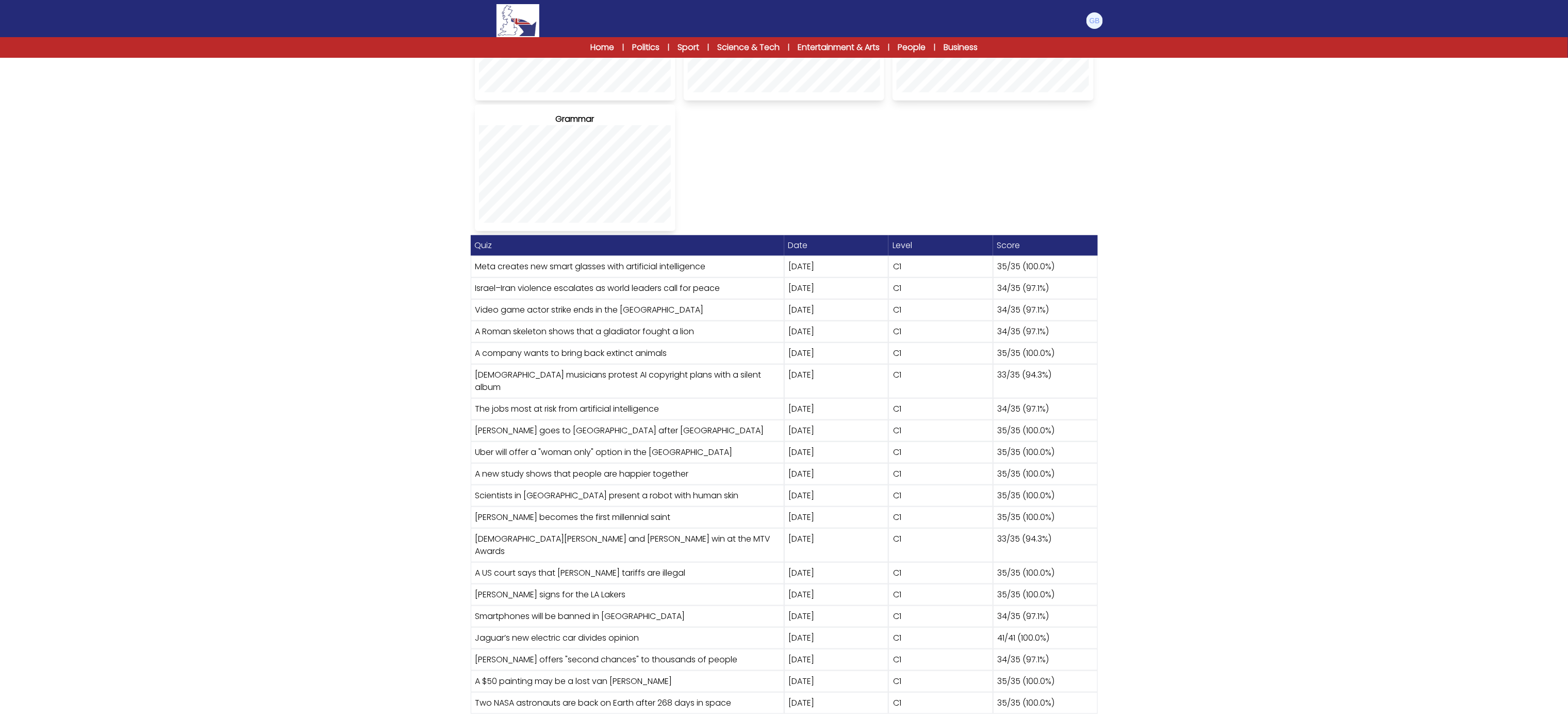
drag, startPoint x: 904, startPoint y: 296, endPoint x: 929, endPoint y: 463, distance: 168.9
click at [929, 463] on div "Quiz Date Level Score Meta creates new smart glasses with artificial intelligen…" at bounding box center [785, 474] width 627 height 478
drag, startPoint x: 893, startPoint y: 493, endPoint x: 1186, endPoint y: 484, distance: 293.1
click at [915, 689] on div "Quiz Date Level Score Meta creates new smart glasses with artificial intelligen…" at bounding box center [785, 474] width 627 height 478
click at [1367, 395] on div "Statistics Profile [PERSON_NAME][GEOGRAPHIC_DATA][PERSON_NAME]" at bounding box center [784, 179] width 1568 height 1098
